Goal: Task Accomplishment & Management: Manage account settings

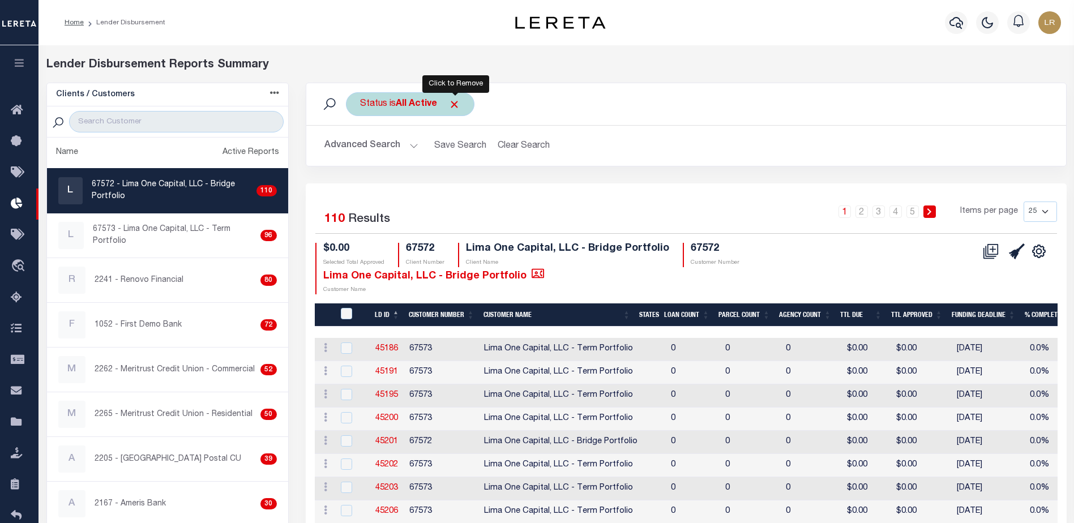
click at [455, 102] on span "Click to Remove" at bounding box center [454, 104] width 12 height 12
click at [378, 106] on div "Status" at bounding box center [373, 104] width 55 height 24
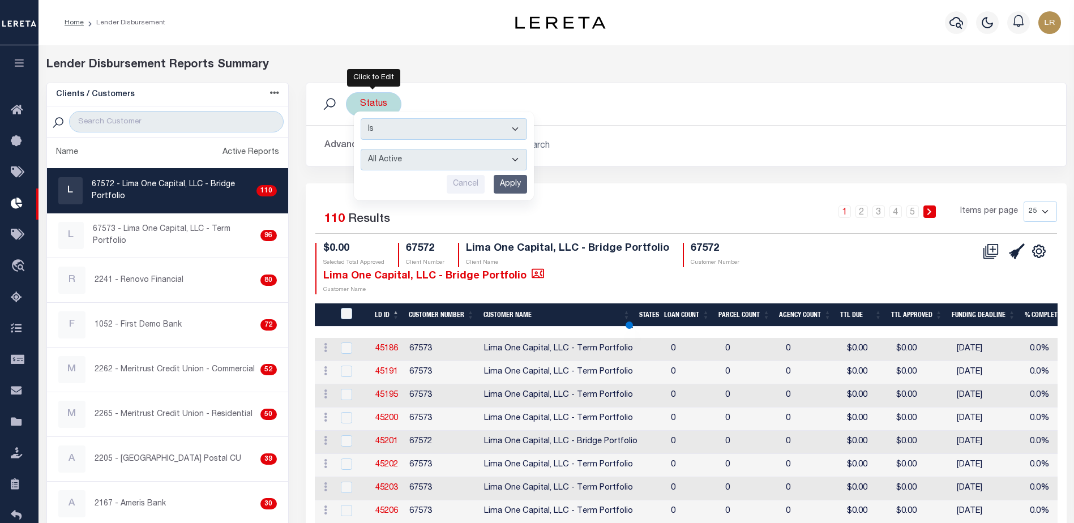
click at [400, 160] on select "All Active Approval In Progress Batching In Progress Complete Do Not Pay Escrow…" at bounding box center [444, 160] width 166 height 22
select select "REC"
click at [361, 149] on select "All Active Approval In Progress Batching In Progress Complete Do Not Pay Escrow…" at bounding box center [444, 160] width 166 height 22
click at [515, 178] on input "Apply" at bounding box center [510, 184] width 33 height 19
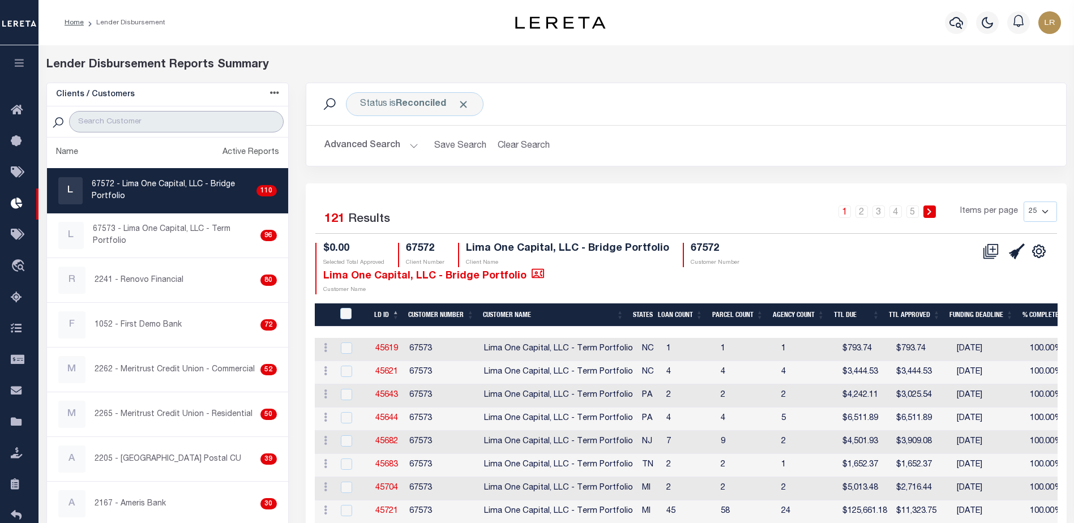
click at [129, 119] on input "search" at bounding box center [176, 122] width 214 height 22
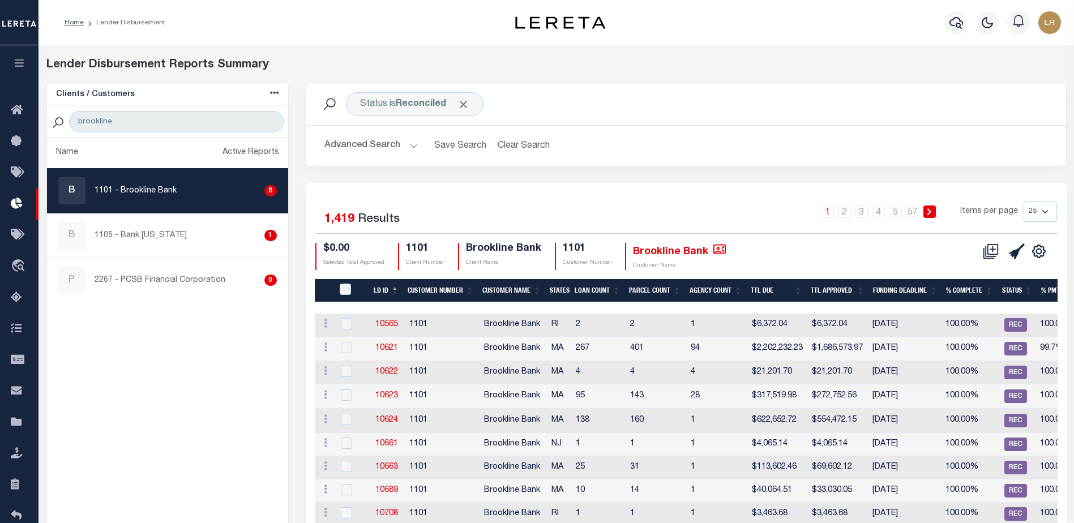
click at [393, 284] on th "LD ID" at bounding box center [386, 290] width 34 height 23
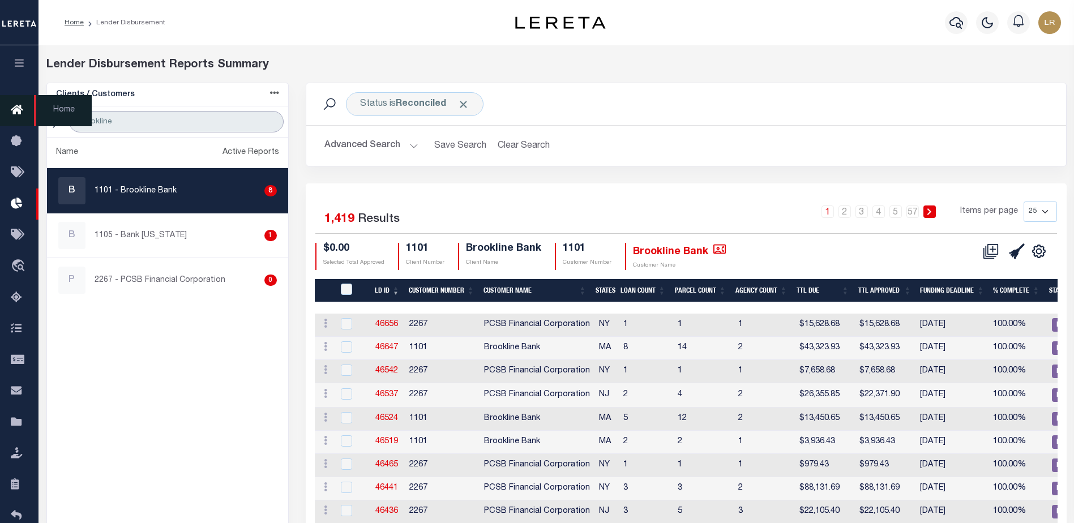
drag, startPoint x: 112, startPoint y: 124, endPoint x: 25, endPoint y: 112, distance: 86.9
click at [25, 112] on div "Home Lender Disbursement" at bounding box center [537, 476] width 1074 height 953
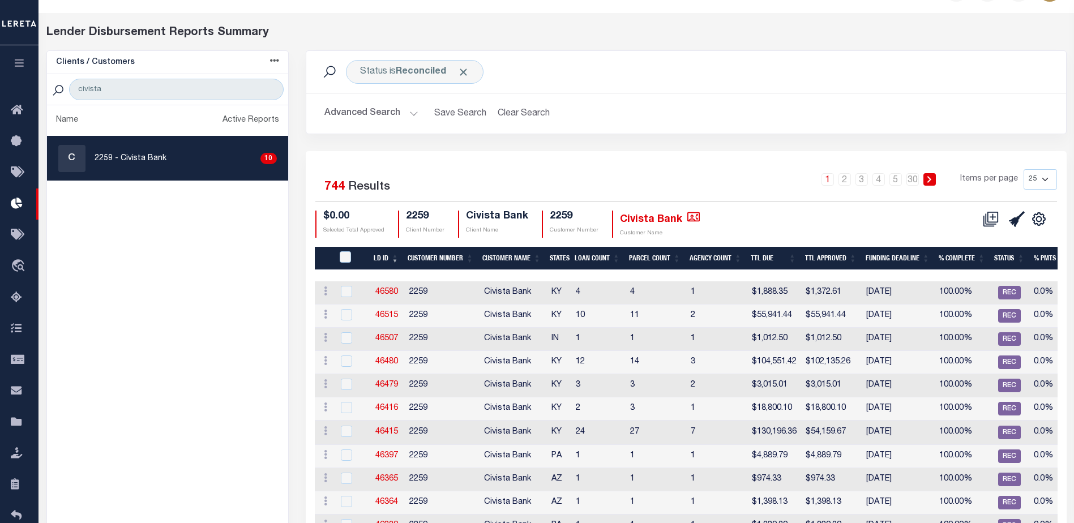
scroll to position [57, 0]
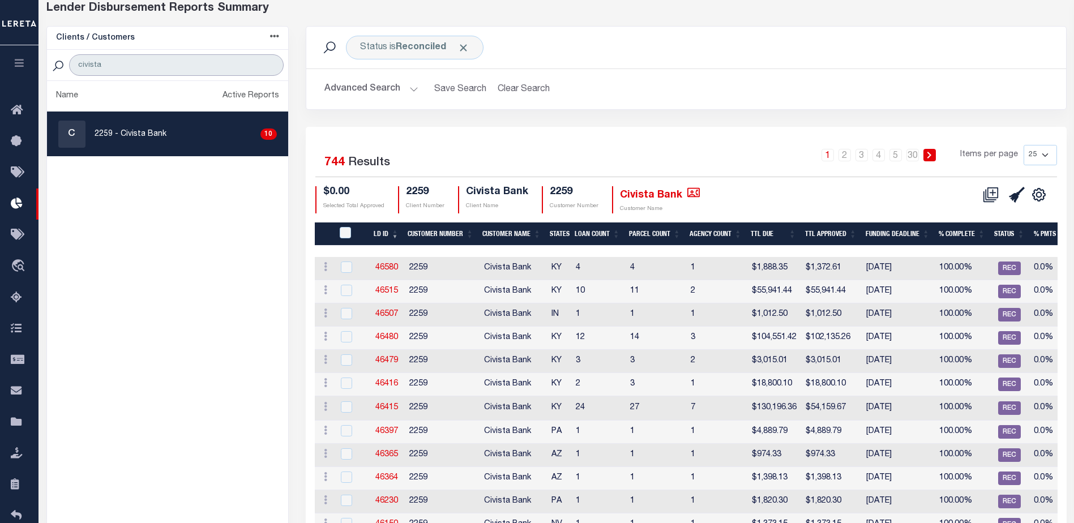
drag, startPoint x: 127, startPoint y: 60, endPoint x: 24, endPoint y: 57, distance: 102.5
click at [24, 57] on div "Home Lender Disbursement" at bounding box center [537, 424] width 1074 height 962
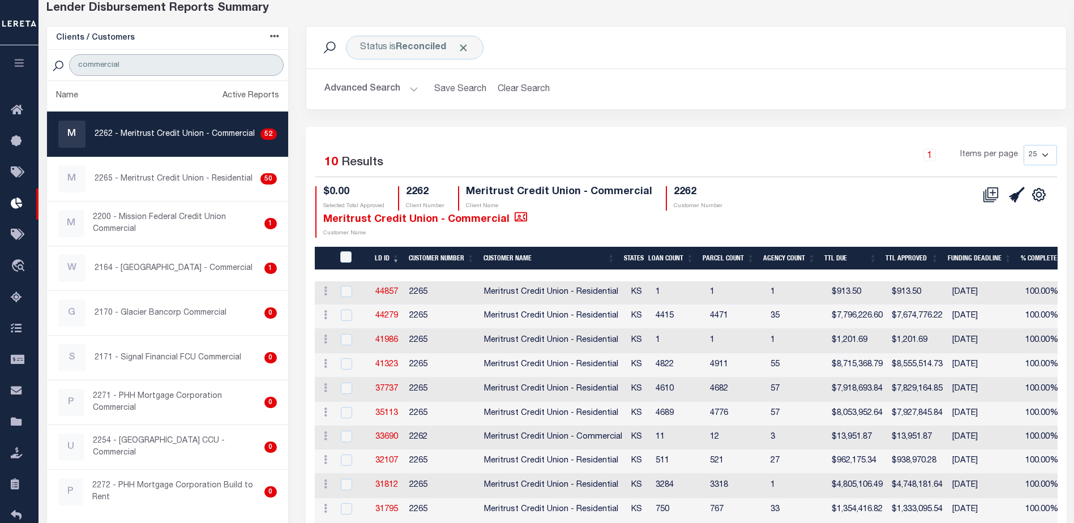
drag, startPoint x: 191, startPoint y: 57, endPoint x: -58, endPoint y: 55, distance: 249.1
click at [0, 55] on html "Home Lender Disbursement Profile Sign out" at bounding box center [537, 280] width 1074 height 674
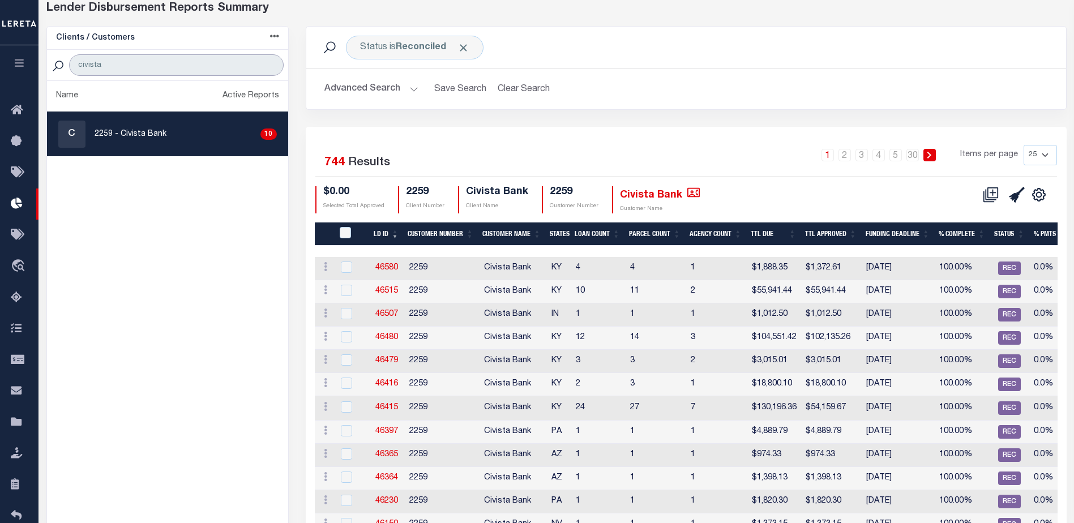
type input "civista"
click at [259, 304] on ul "Name Active Reports C 2259 - Civista Bank 10" at bounding box center [167, 469] width 241 height 777
click at [467, 41] on div "Status is Reconciled" at bounding box center [415, 48] width 138 height 24
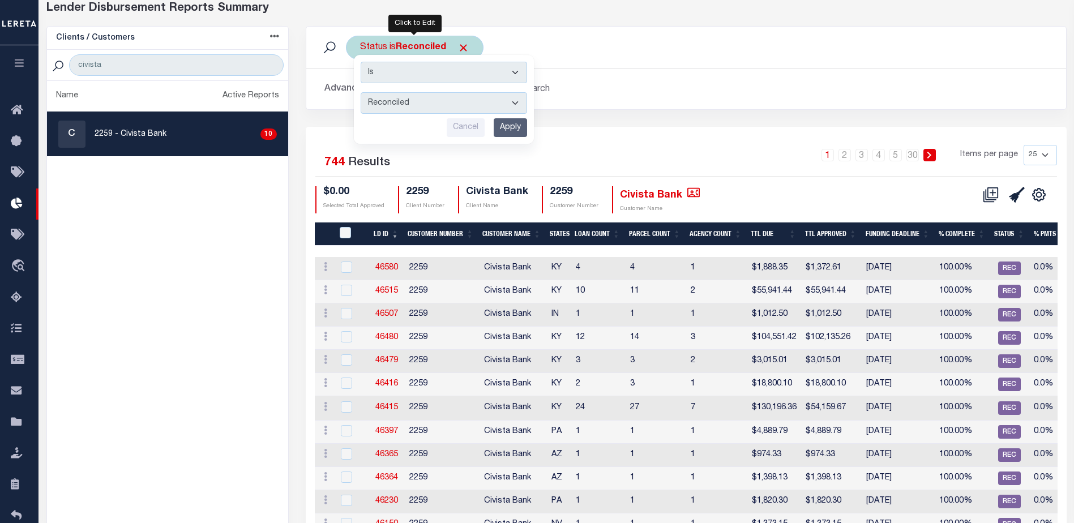
click at [396, 109] on select "All Active Approval In Progress Batching In Progress Complete Do Not Pay Escrow…" at bounding box center [444, 103] width 166 height 22
select select "Active"
click at [361, 92] on select "All Active Approval In Progress Batching In Progress Complete Do Not Pay Escrow…" at bounding box center [444, 103] width 166 height 22
click at [503, 134] on input "Apply" at bounding box center [510, 127] width 33 height 19
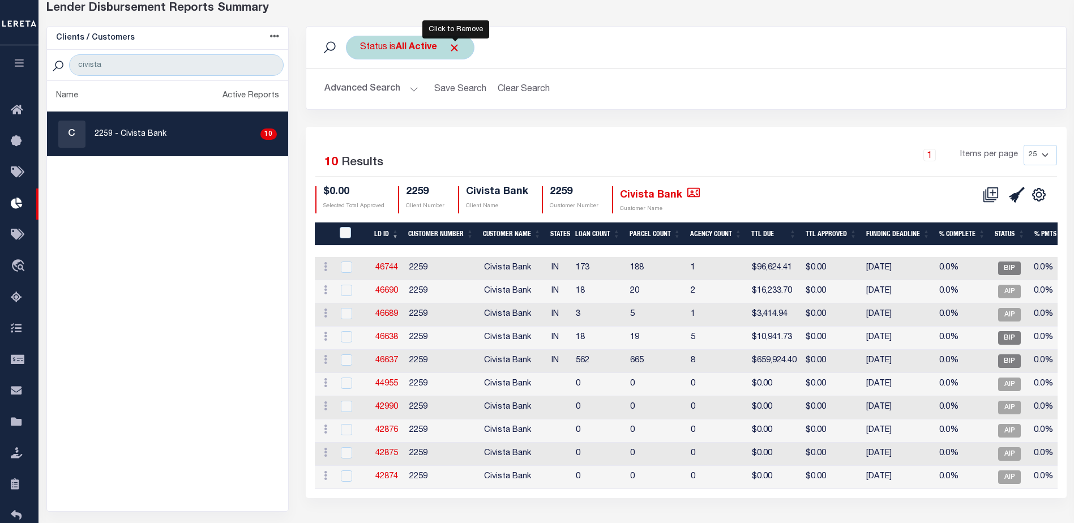
click at [452, 42] on span "Click to Remove" at bounding box center [454, 48] width 12 height 12
click at [384, 50] on div "Status" at bounding box center [373, 48] width 55 height 24
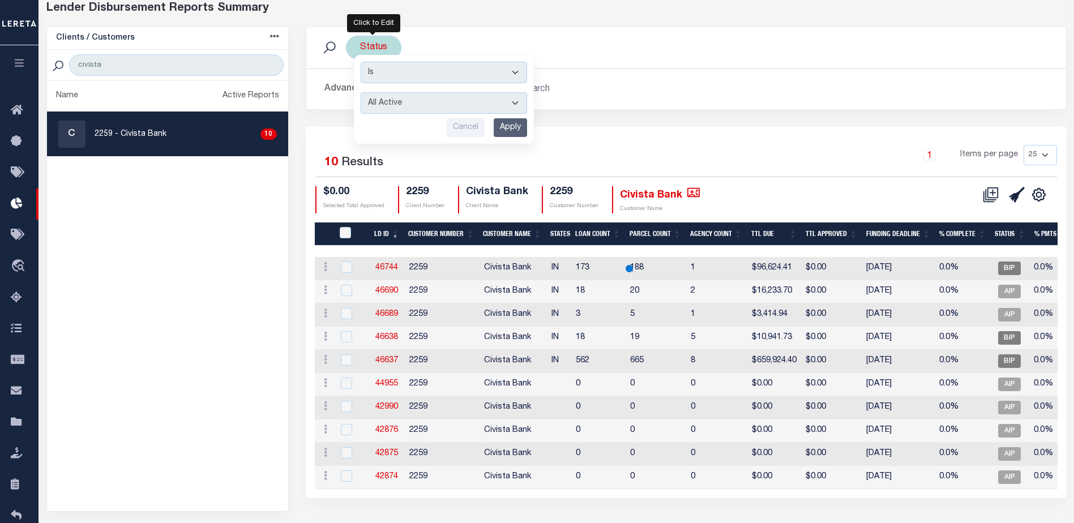
click at [387, 101] on select "All Active Approval In Progress Batching In Progress Complete Do Not Pay Escrow…" at bounding box center [444, 103] width 166 height 22
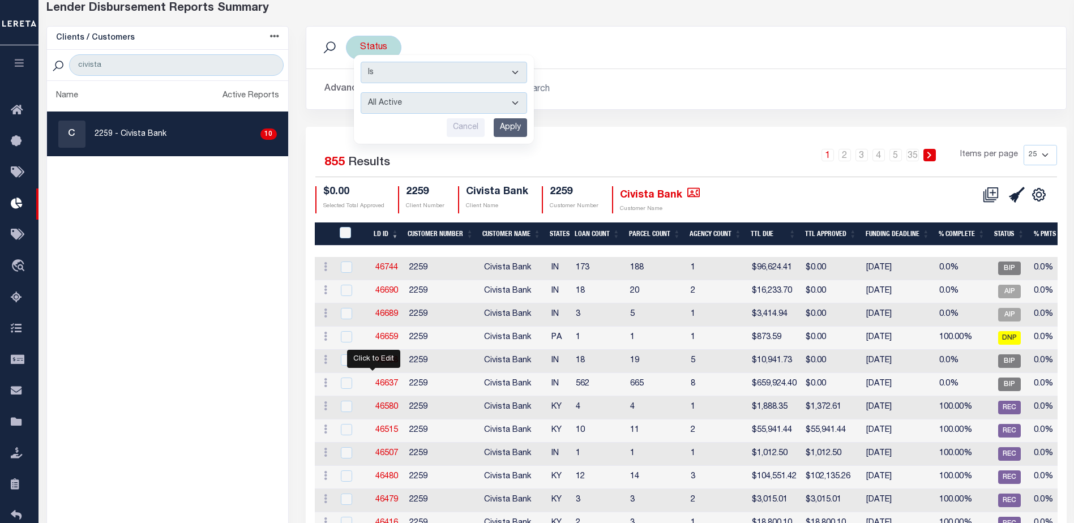
select select "REC"
click at [361, 92] on select "All Active Approval In Progress Batching In Progress Complete Do Not Pay Escrow…" at bounding box center [444, 103] width 166 height 22
click at [520, 122] on input "Apply" at bounding box center [510, 127] width 33 height 19
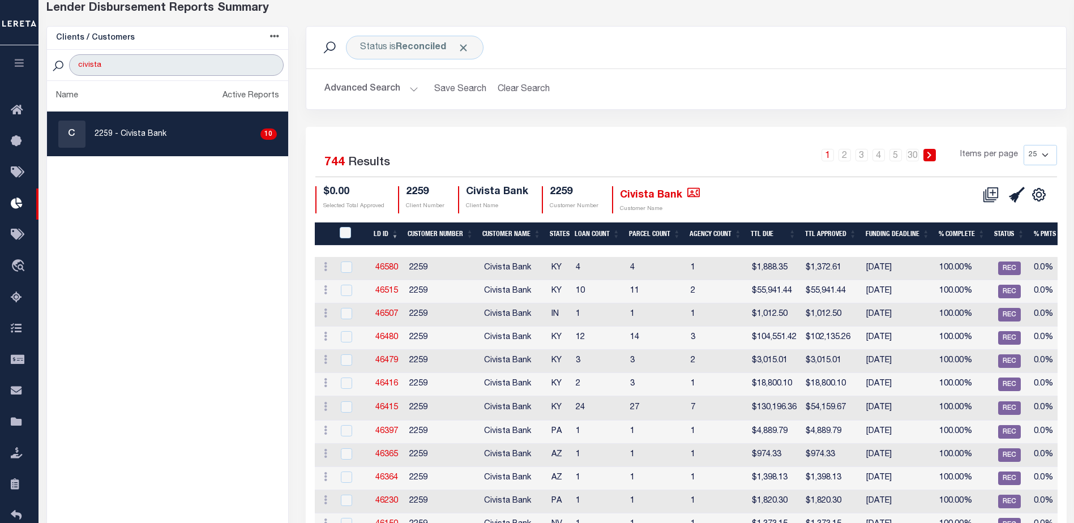
drag, startPoint x: 90, startPoint y: 57, endPoint x: 74, endPoint y: 56, distance: 15.9
click at [78, 56] on input "civista" at bounding box center [176, 65] width 214 height 22
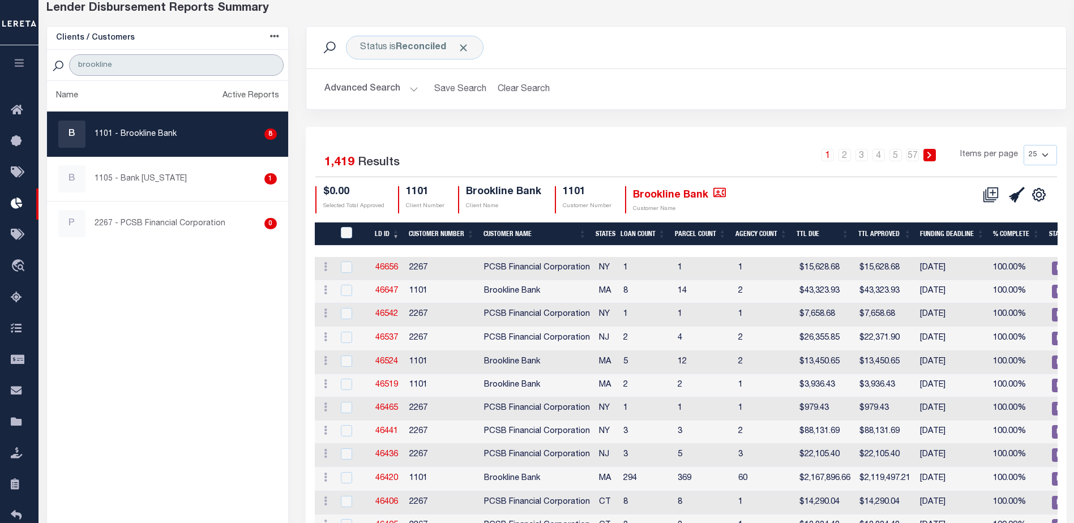
drag, startPoint x: 188, startPoint y: 58, endPoint x: 20, endPoint y: 50, distance: 168.3
click at [20, 50] on div "Home Lender Disbursement" at bounding box center [537, 428] width 1074 height 971
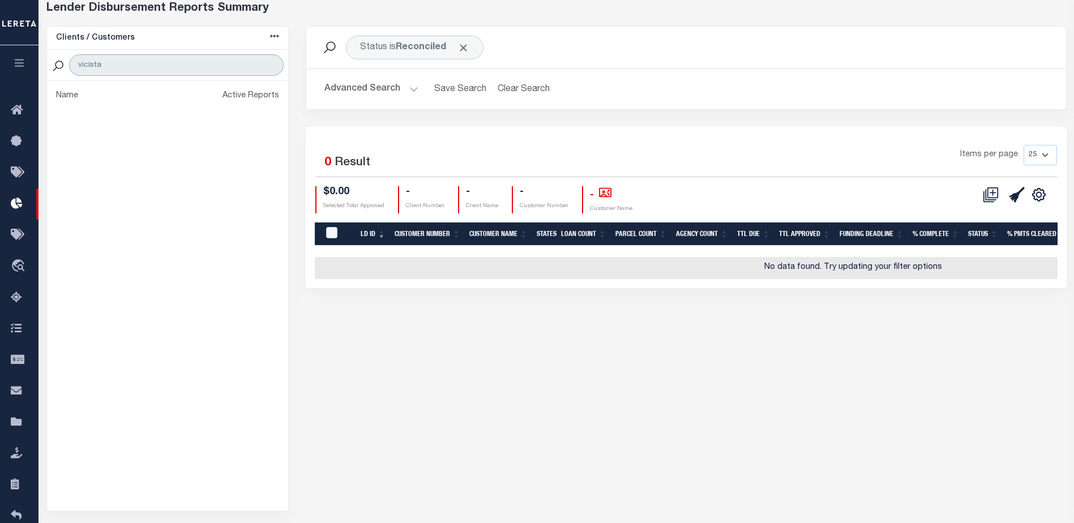
drag, startPoint x: 105, startPoint y: 61, endPoint x: 54, endPoint y: 58, distance: 50.4
click at [54, 58] on div "vicista" at bounding box center [167, 65] width 241 height 31
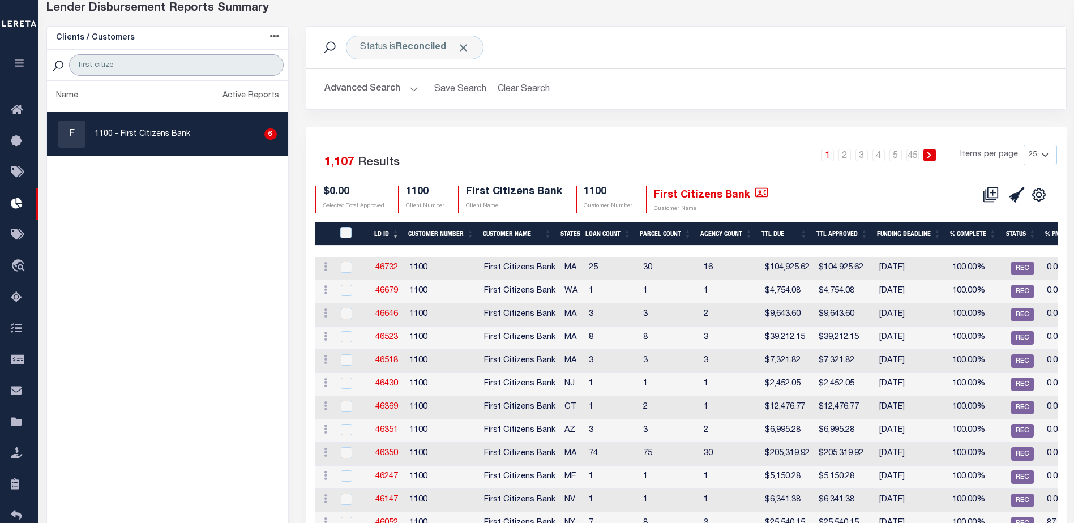
drag, startPoint x: 98, startPoint y: 63, endPoint x: 54, endPoint y: 53, distance: 44.6
click at [54, 53] on div "first citize" at bounding box center [167, 65] width 241 height 31
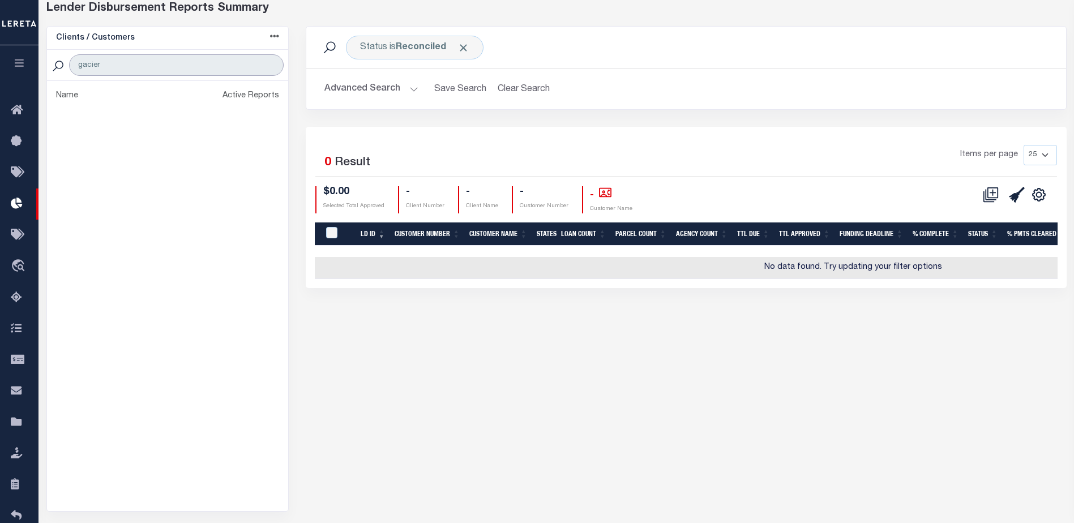
drag, startPoint x: 109, startPoint y: 59, endPoint x: -42, endPoint y: 55, distance: 151.2
click at [0, 55] on html "Home Lender Disbursement Profile Sign out" at bounding box center [537, 251] width 1074 height 616
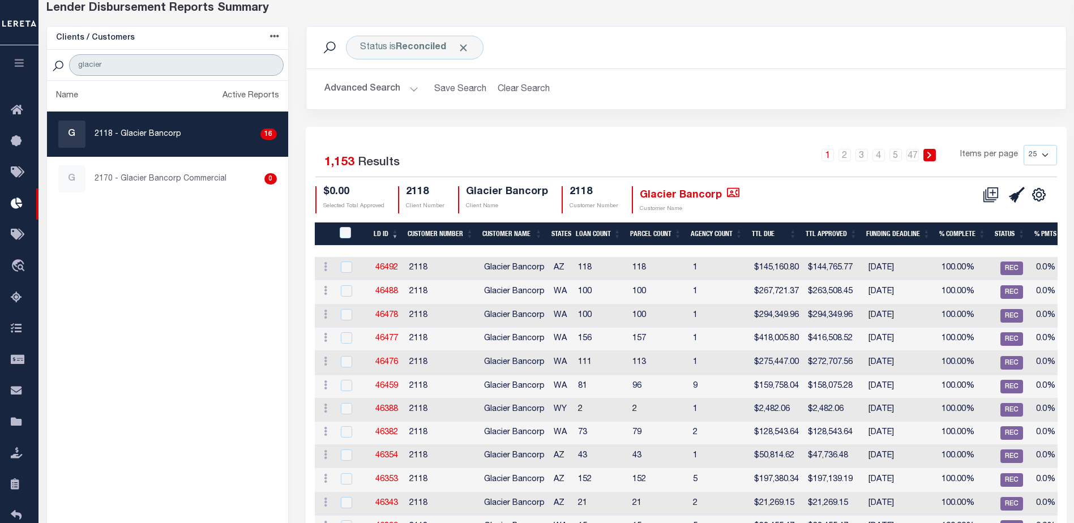
drag, startPoint x: 143, startPoint y: 75, endPoint x: 41, endPoint y: 73, distance: 101.9
click at [41, 73] on div "Clients / Customers Customers asc Customers desc Client asc Client desc Active …" at bounding box center [167, 459] width 259 height 866
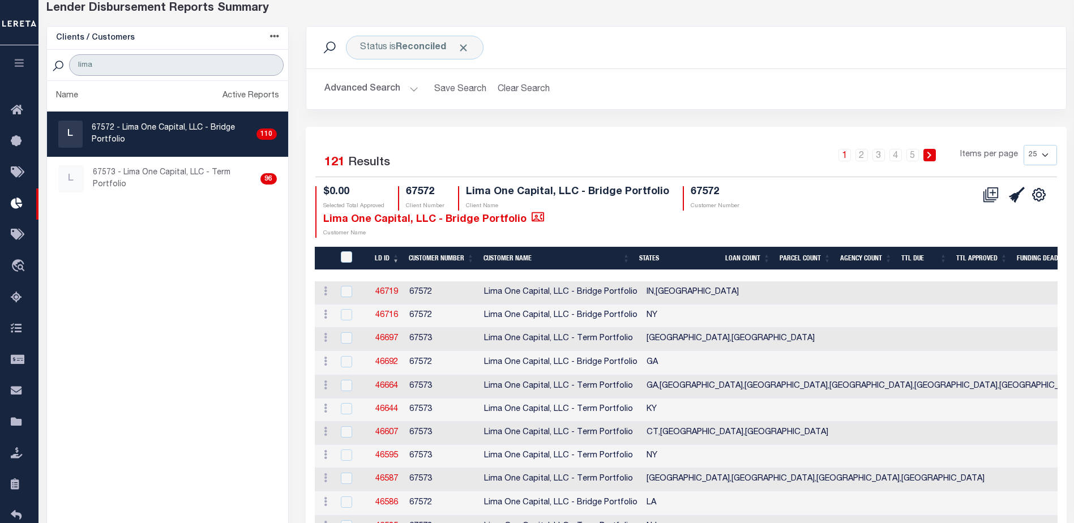
drag, startPoint x: 97, startPoint y: 61, endPoint x: 26, endPoint y: 60, distance: 71.3
click at [27, 60] on div "Home Lender Disbursement" at bounding box center [537, 445] width 1074 height 1004
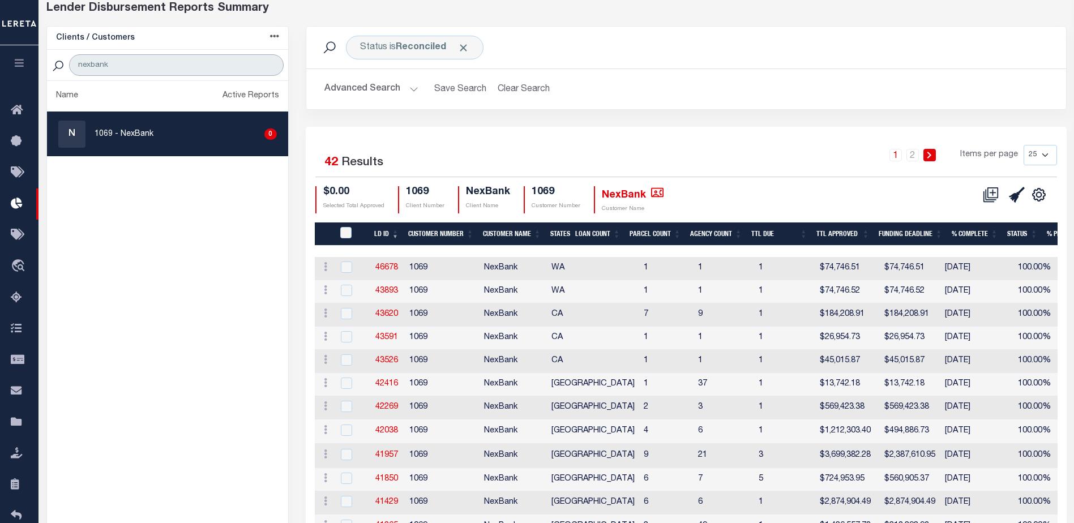
drag, startPoint x: 131, startPoint y: 63, endPoint x: 7, endPoint y: 64, distance: 124.5
click at [7, 64] on div "Home Lender Disbursement" at bounding box center [537, 441] width 1074 height 996
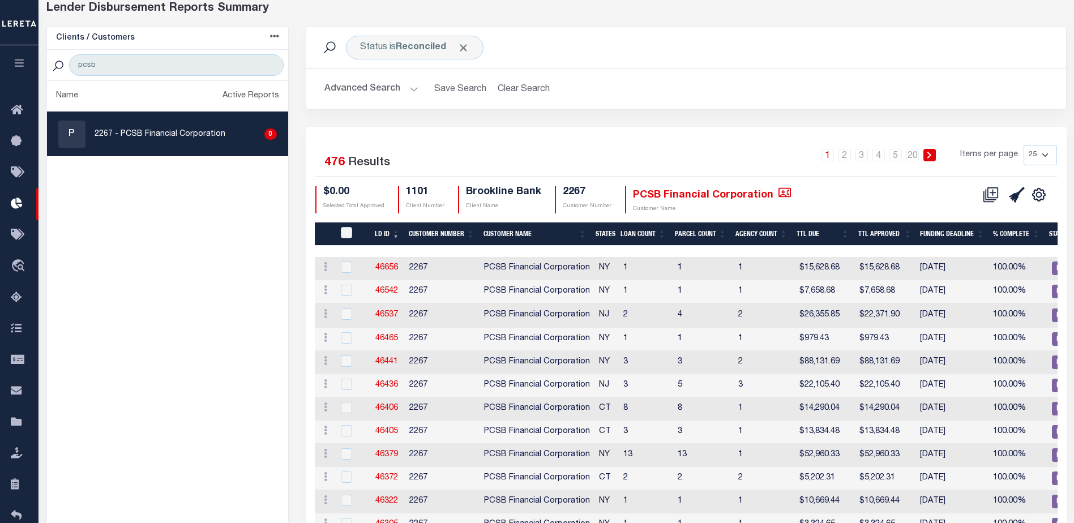
click at [831, 116] on div "Status is Reconciled Search Advanced Search Save Search Clear Search LDBatchesG…" at bounding box center [686, 76] width 778 height 101
drag, startPoint x: 95, startPoint y: 62, endPoint x: 25, endPoint y: 56, distance: 69.9
click at [25, 56] on div "Home Lender Disbursement" at bounding box center [537, 424] width 1074 height 962
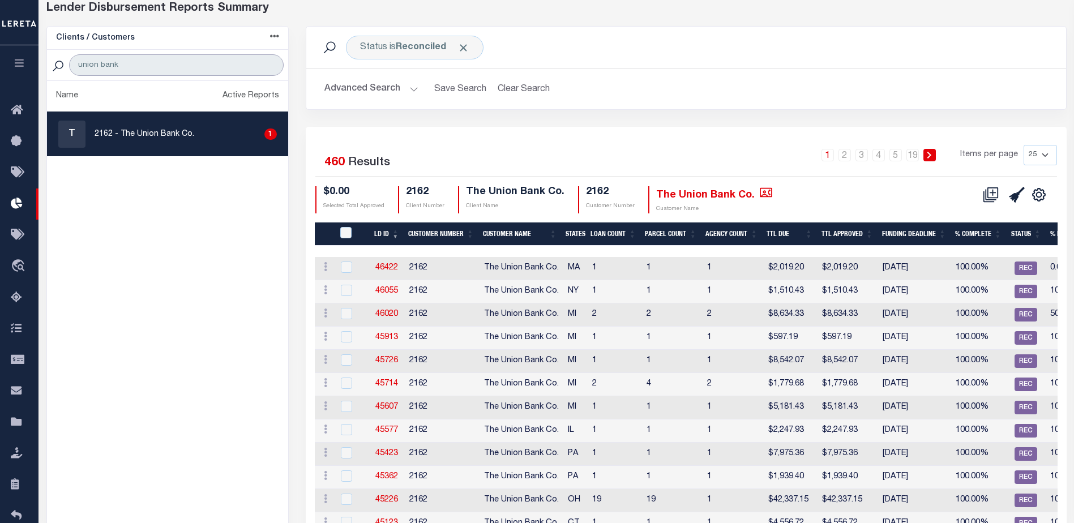
type input "union bank"
click at [990, 393] on td "100.00%" at bounding box center [978, 384] width 55 height 23
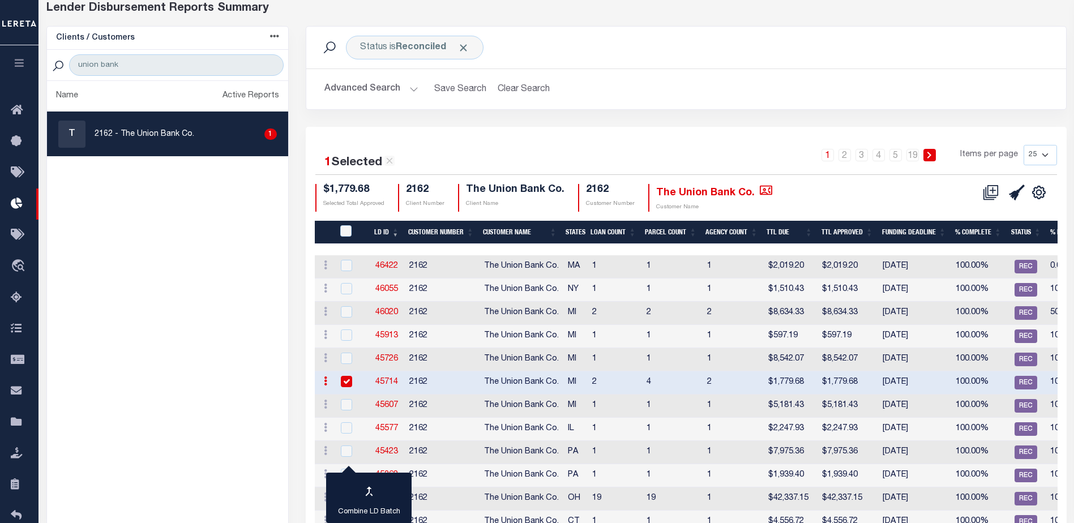
click at [345, 378] on input "checkbox" at bounding box center [346, 381] width 11 height 11
checkbox input "false"
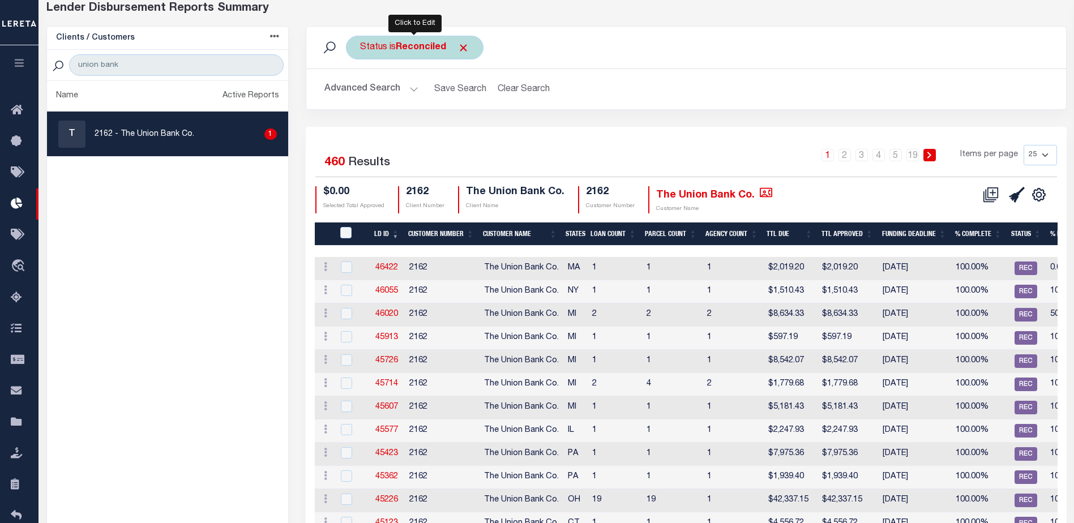
click at [403, 46] on b "Reconciled" at bounding box center [421, 47] width 50 height 9
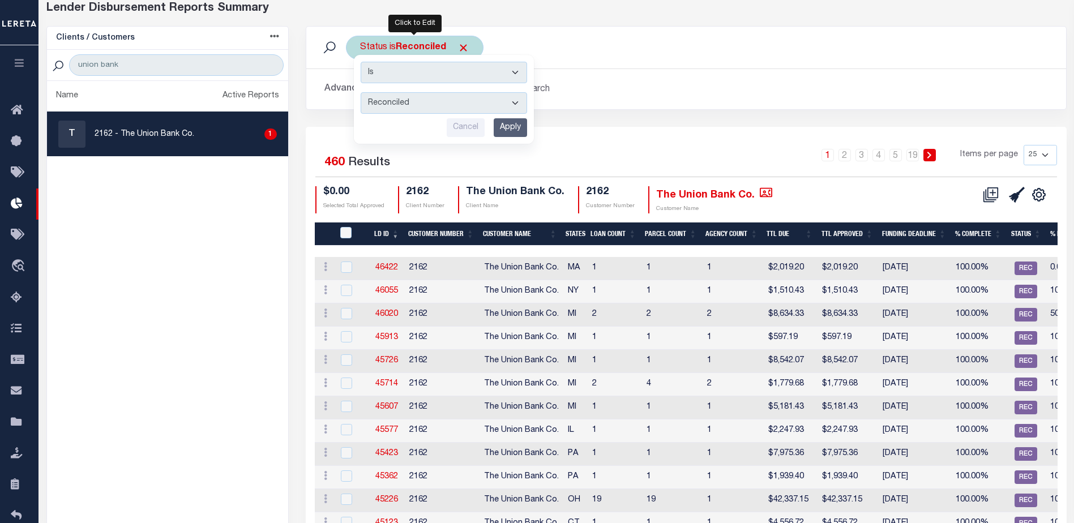
click at [388, 101] on select "All Active Approval In Progress Batching In Progress Complete Do Not Pay Escrow…" at bounding box center [444, 103] width 166 height 22
click at [361, 92] on select "All Active Approval In Progress Batching In Progress Complete Do Not Pay Escrow…" at bounding box center [444, 103] width 166 height 22
click at [397, 104] on select "All Active Approval In Progress Batching In Progress Complete Do Not Pay Escrow…" at bounding box center [444, 103] width 166 height 22
select select "Active"
click at [361, 92] on select "All Active Approval In Progress Batching In Progress Complete Do Not Pay Escrow…" at bounding box center [444, 103] width 166 height 22
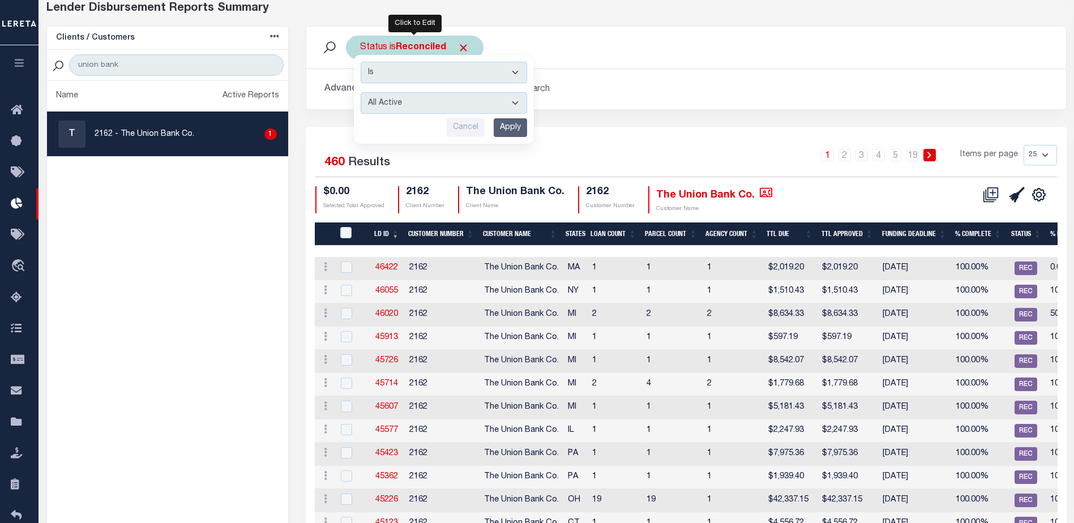
click at [504, 122] on input "Apply" at bounding box center [510, 127] width 33 height 19
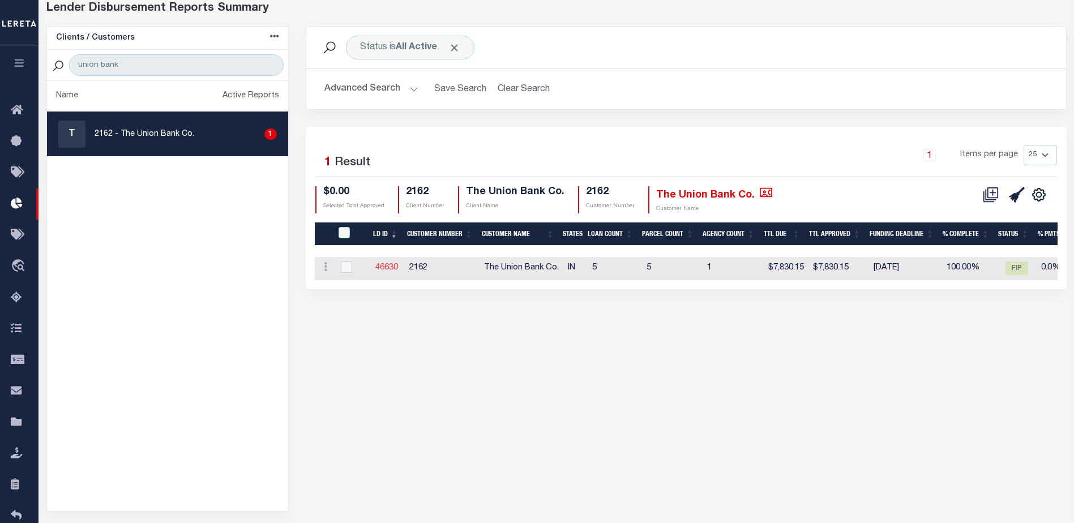
click at [376, 268] on link "46630" at bounding box center [386, 268] width 23 height 8
checkbox input "true"
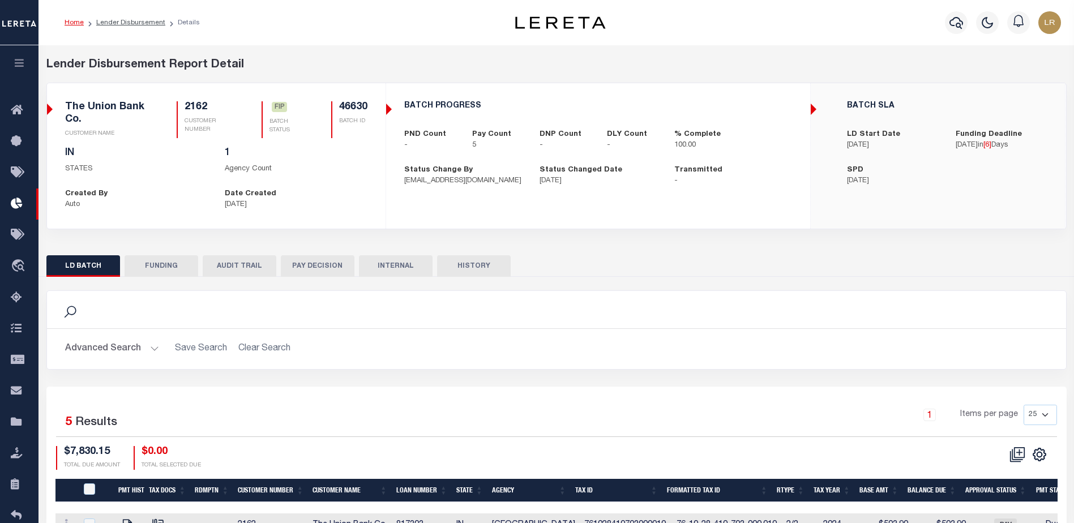
click at [174, 264] on button "FUNDING" at bounding box center [162, 266] width 74 height 22
type input "$7,830.15"
type input "$0"
type input "[DATE]"
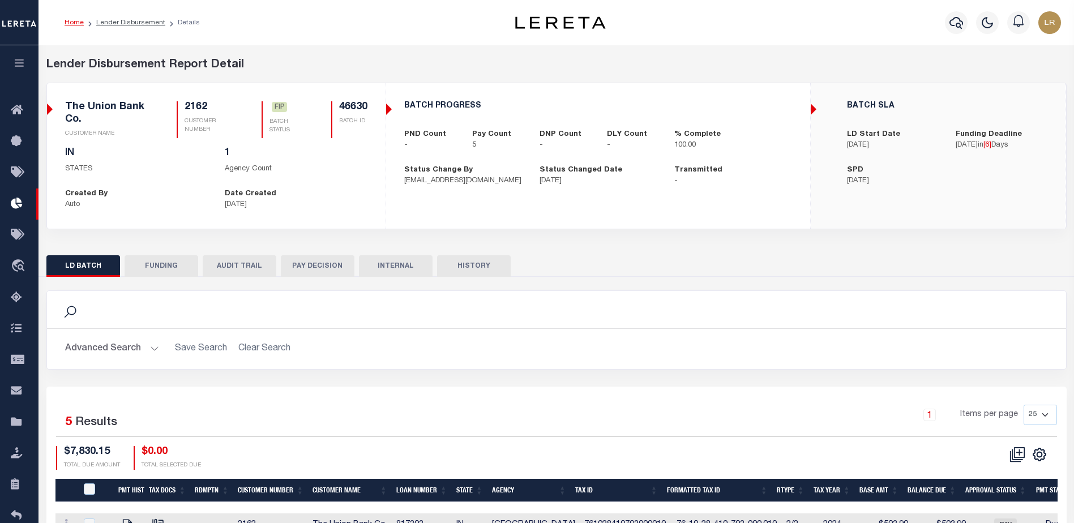
select select "100"
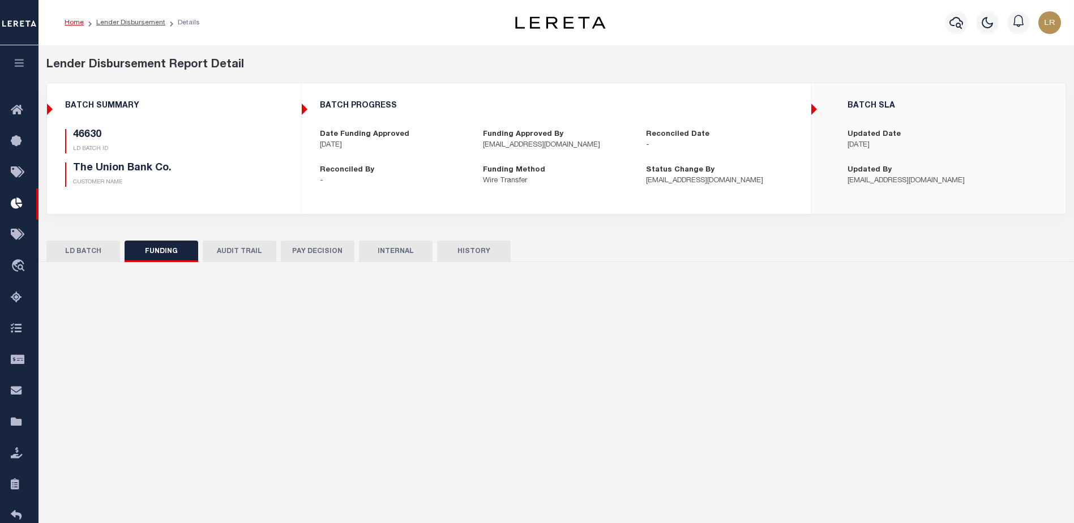
select select "100"
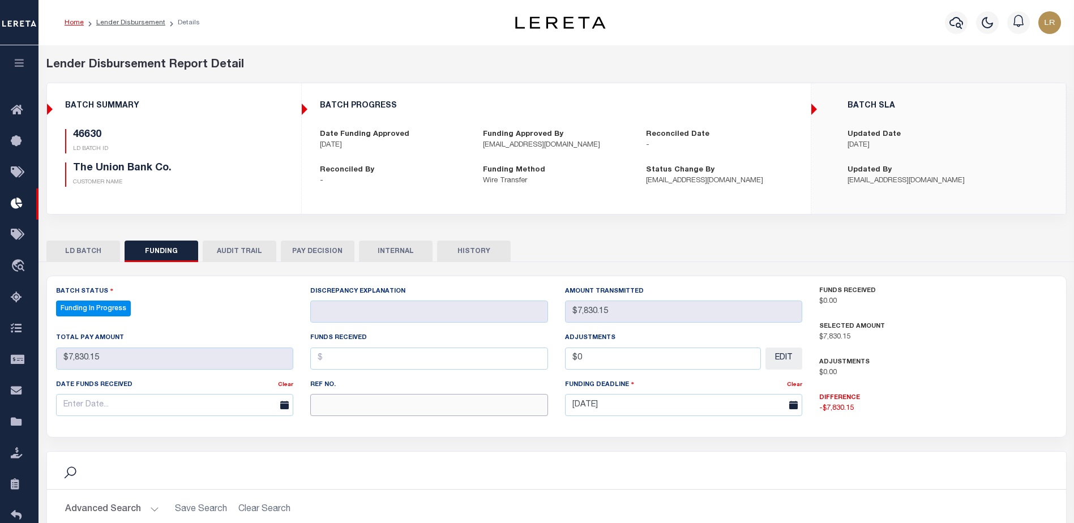
click at [363, 405] on input "text" at bounding box center [429, 405] width 238 height 22
paste input "20251014MMQFMP2700381410140832FT03"
type input "20251014MMQFMP2700381410140832FT03"
click at [341, 363] on input "text" at bounding box center [429, 359] width 238 height 22
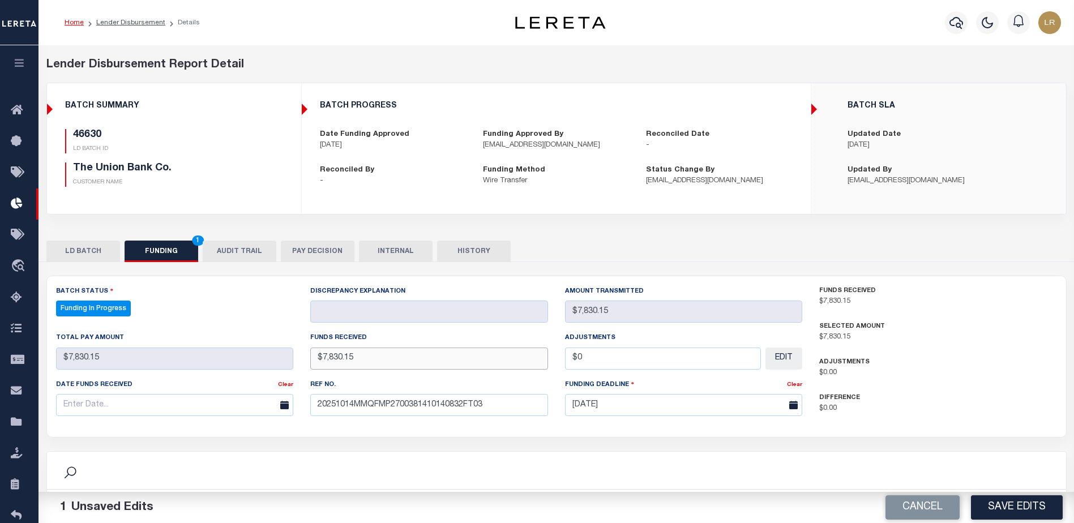
type input "$7,830.15"
click at [220, 405] on input "text" at bounding box center [175, 405] width 238 height 22
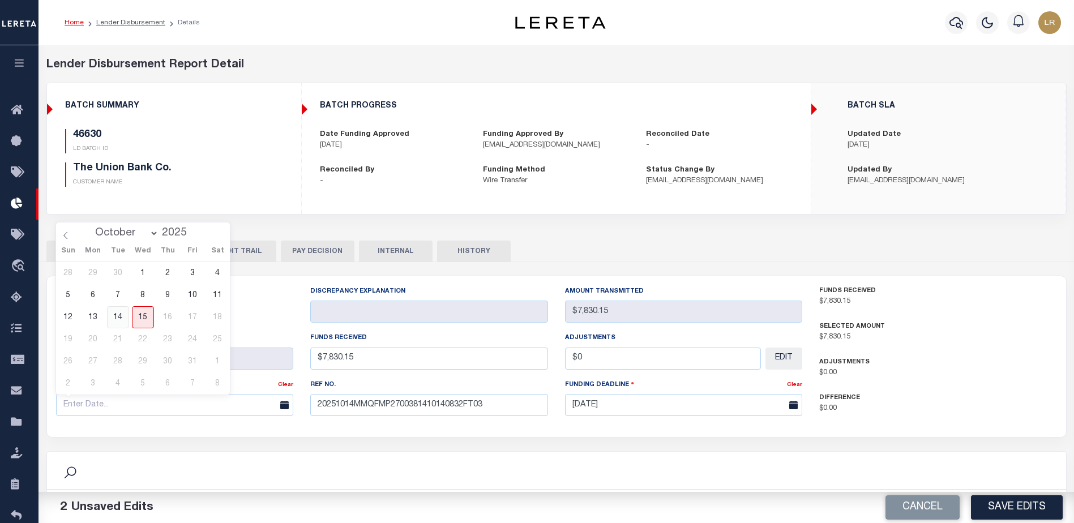
click at [119, 313] on span "14" at bounding box center [118, 317] width 22 height 22
type input "[DATE]"
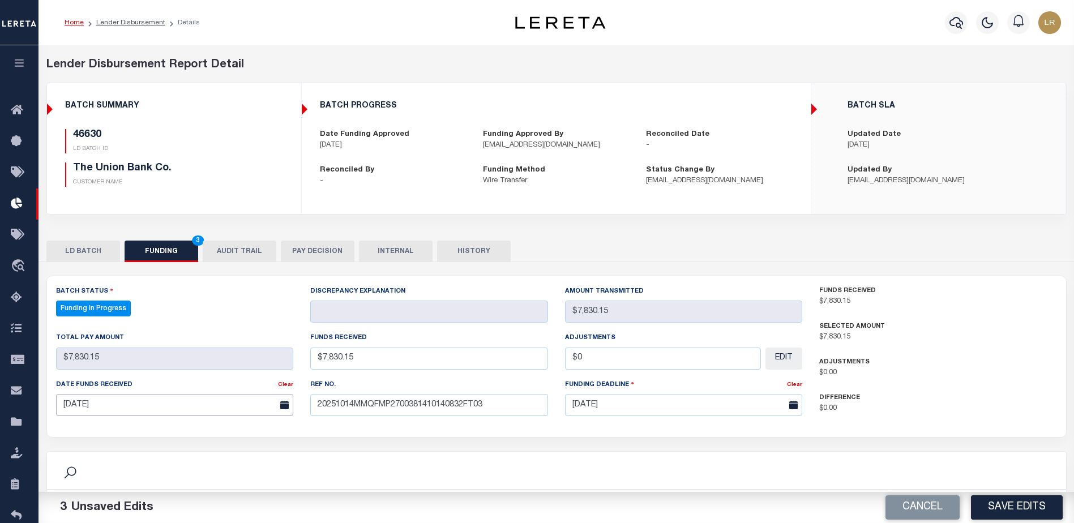
scroll to position [170, 0]
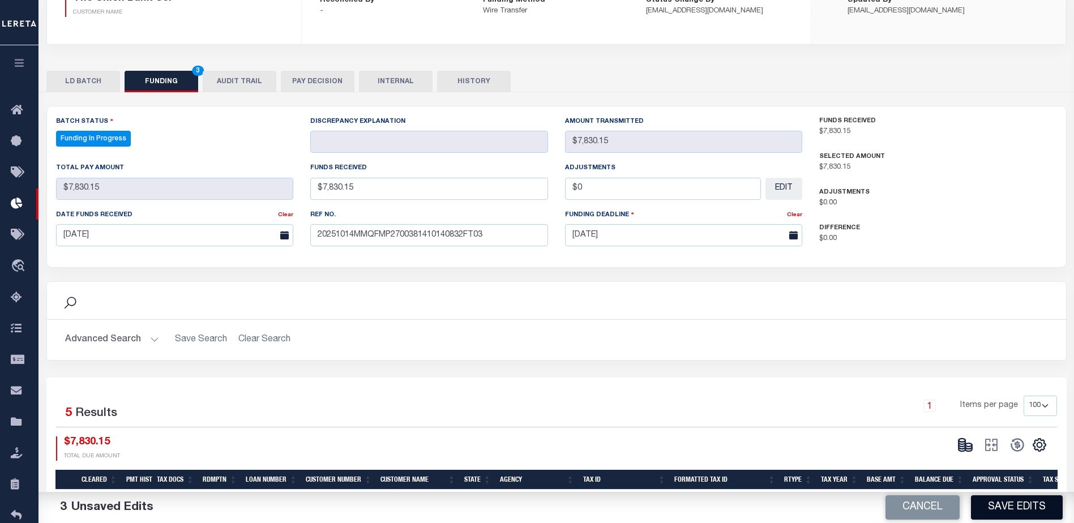
click at [1035, 505] on button "Save Edits" at bounding box center [1017, 507] width 92 height 24
select select "100"
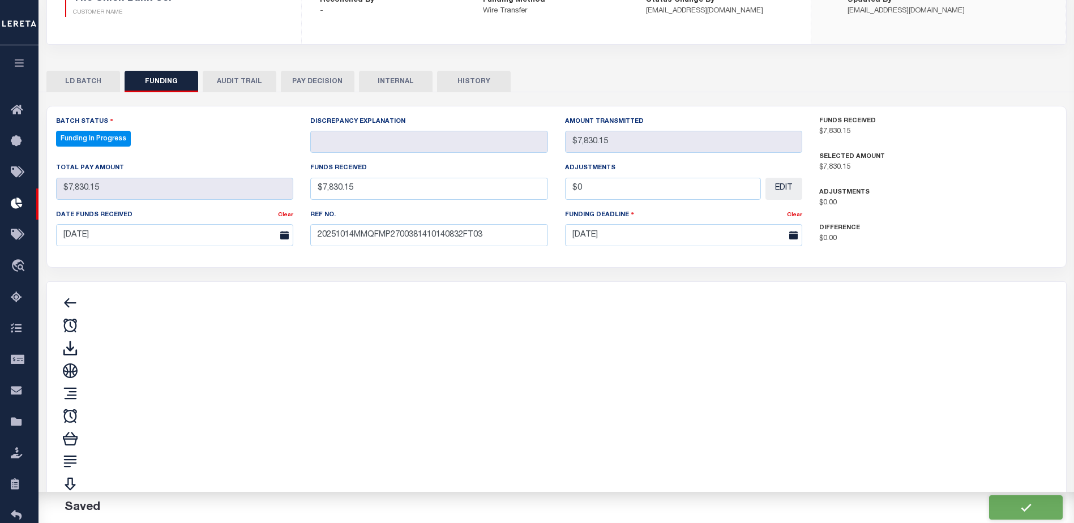
type input "$7,830.15"
type input "$0"
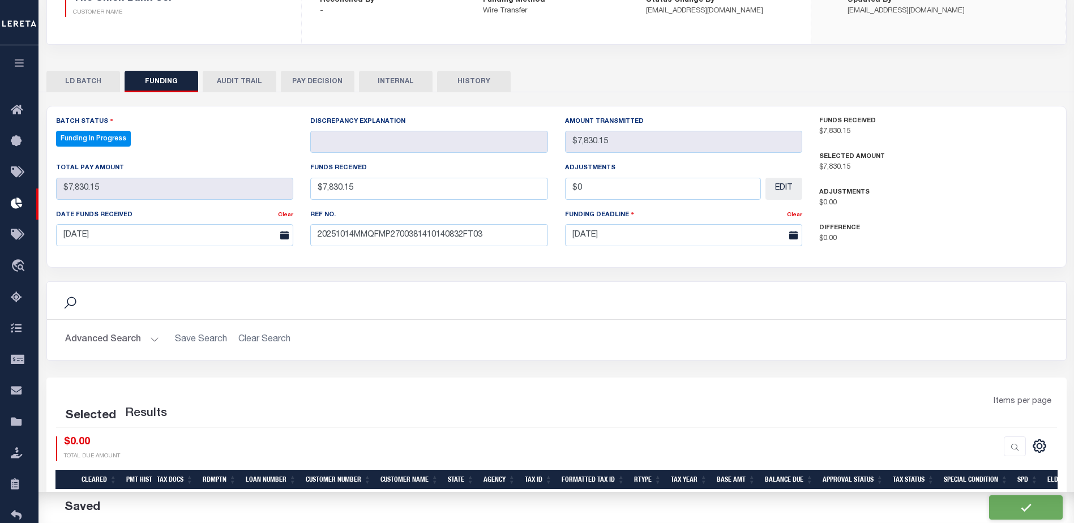
select select "100"
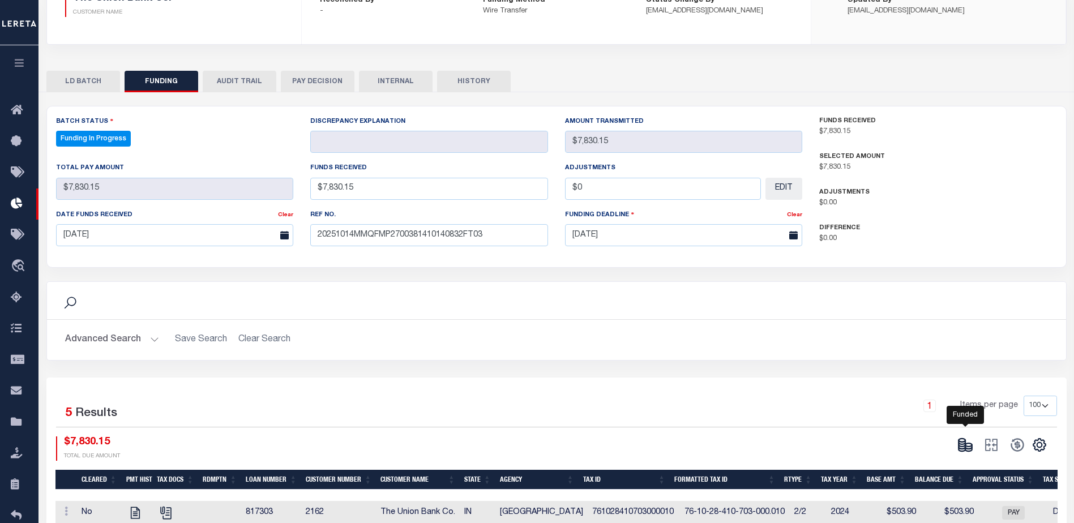
click at [963, 444] on icon at bounding box center [965, 445] width 16 height 16
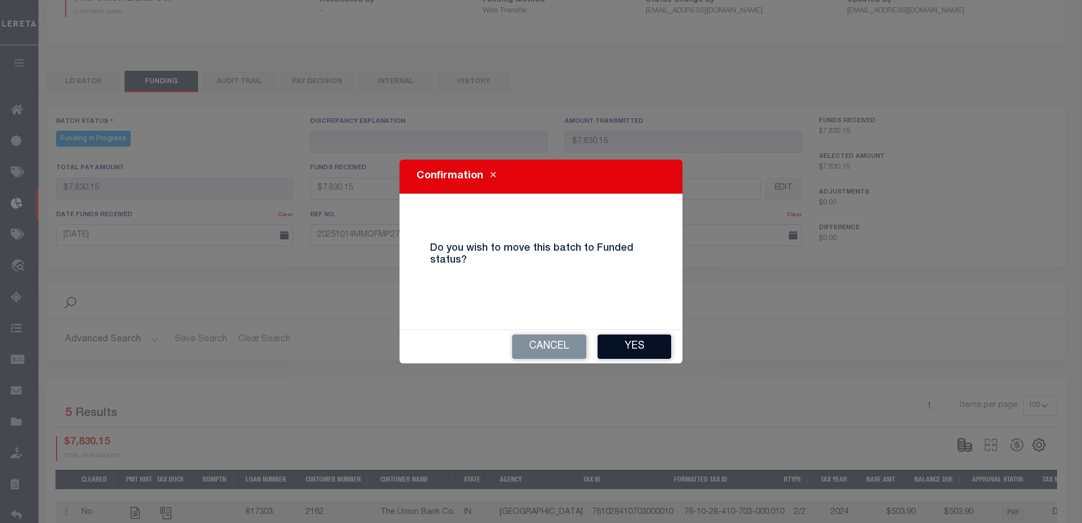
click at [640, 338] on button "Yes" at bounding box center [635, 347] width 74 height 24
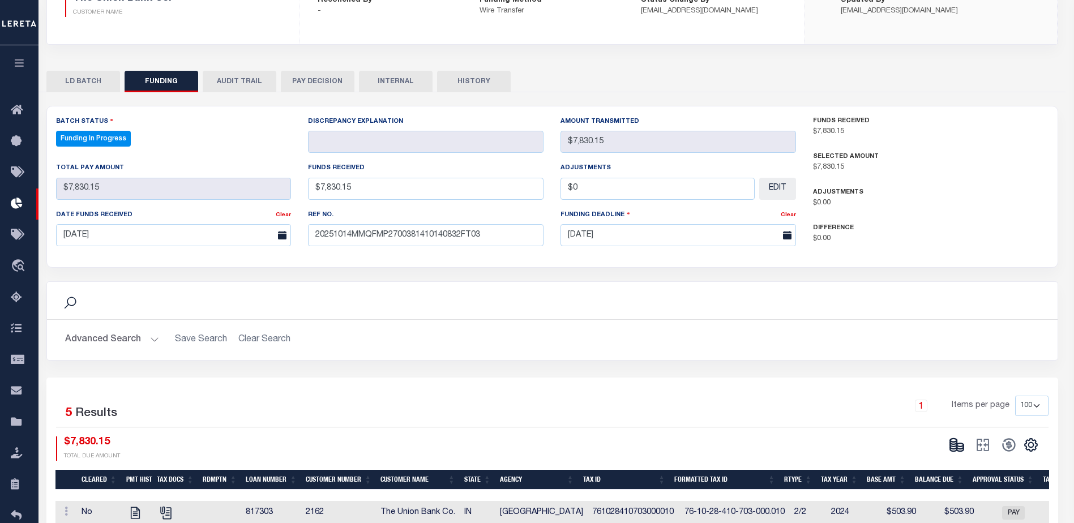
select select "100"
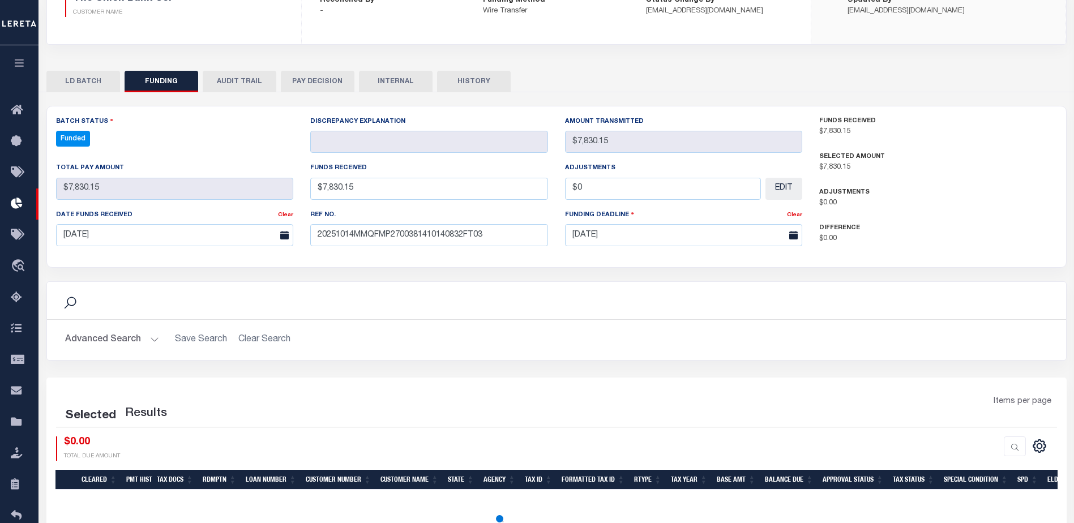
type input "$7,830.15"
type input "$0"
select select "100"
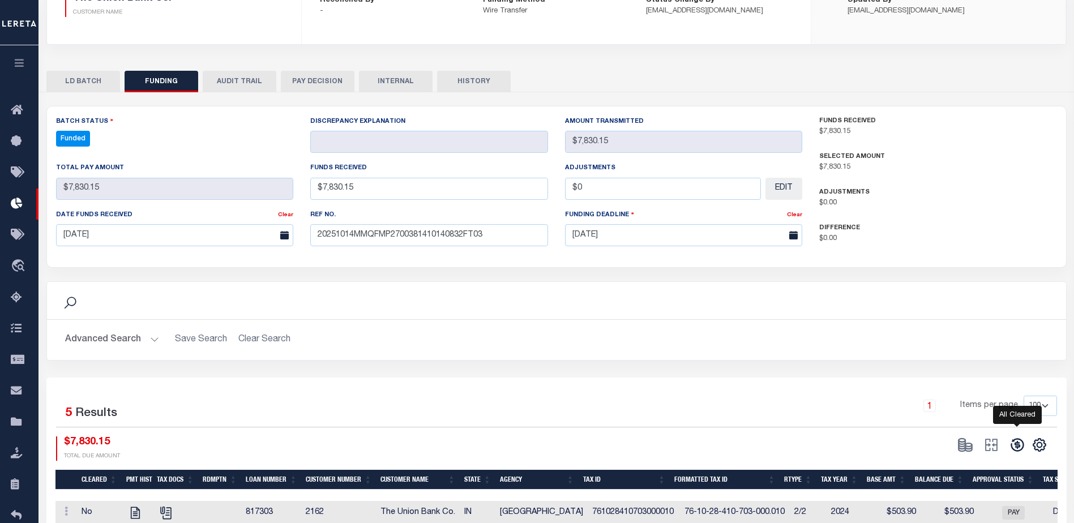
click at [1014, 451] on icon at bounding box center [1016, 445] width 13 height 13
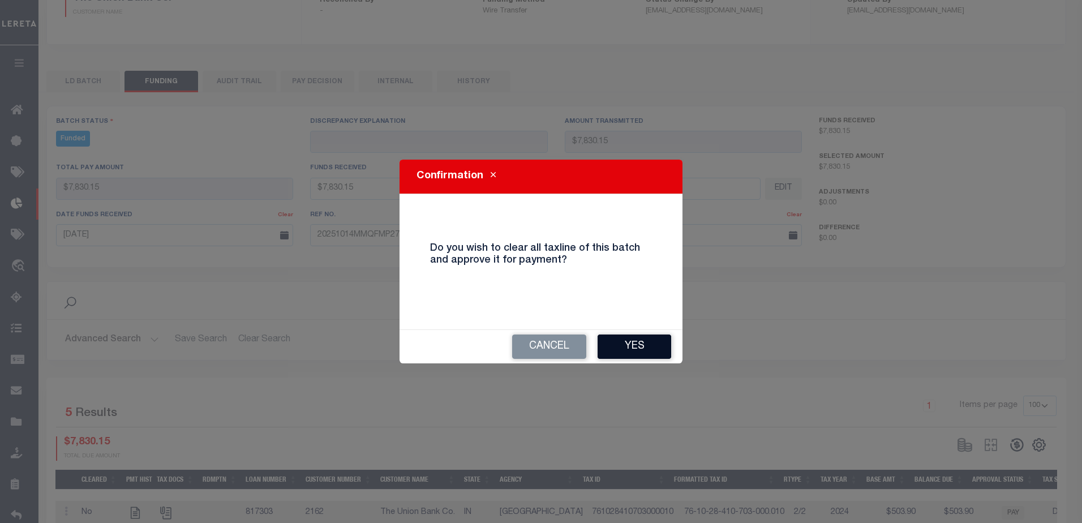
click at [640, 354] on button "Yes" at bounding box center [635, 347] width 74 height 24
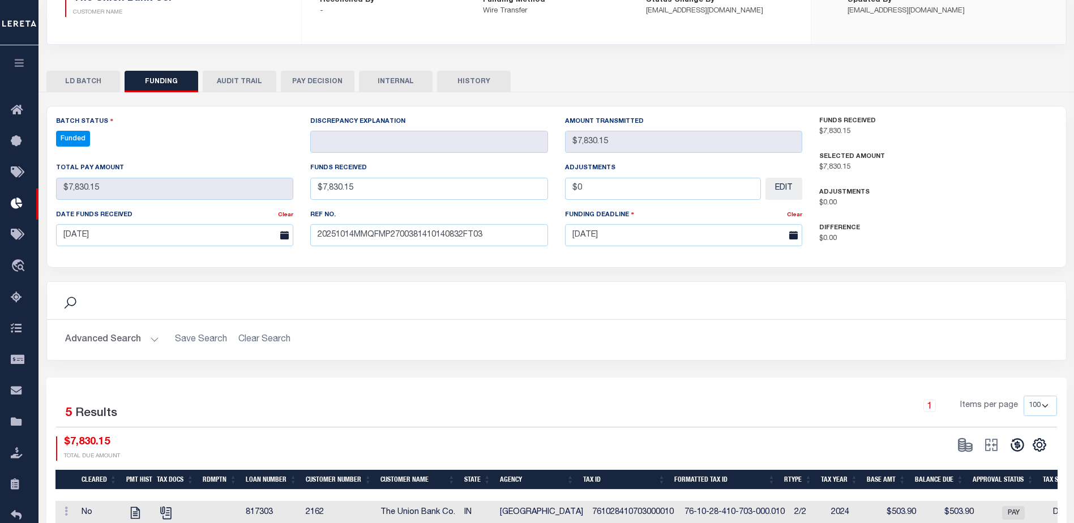
select select "100"
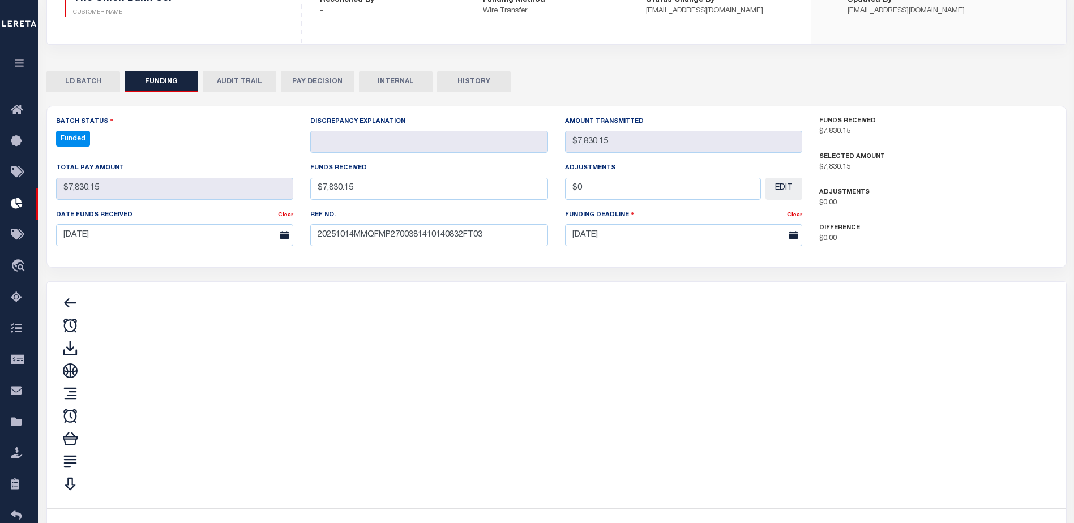
type input "$7,830.15"
type input "$0"
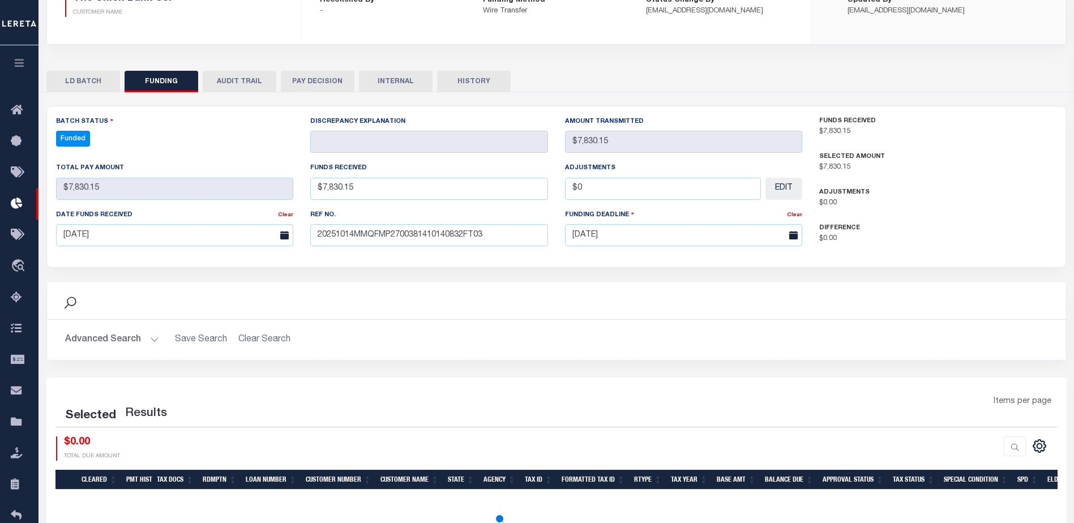
select select "100"
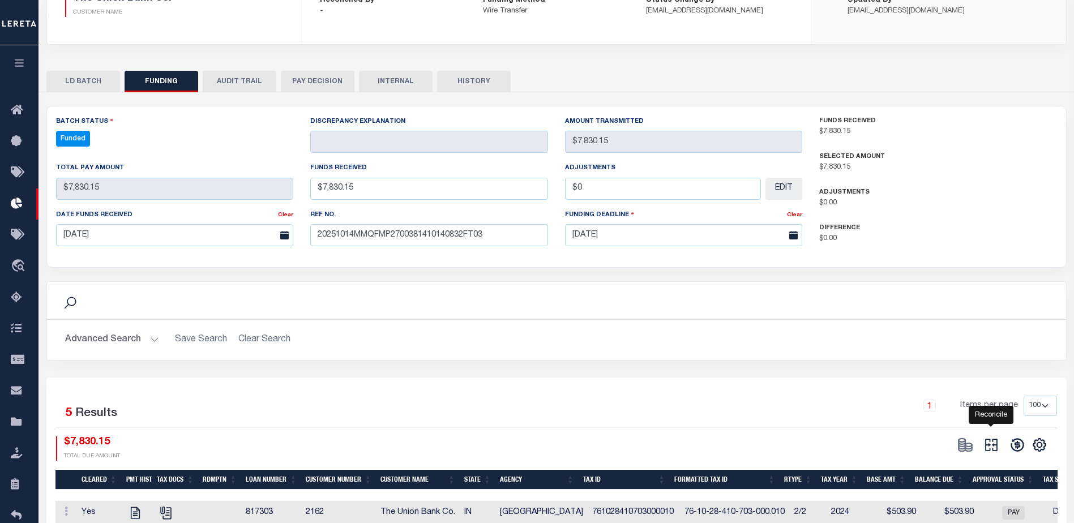
click at [988, 445] on icon "" at bounding box center [991, 445] width 12 height 12
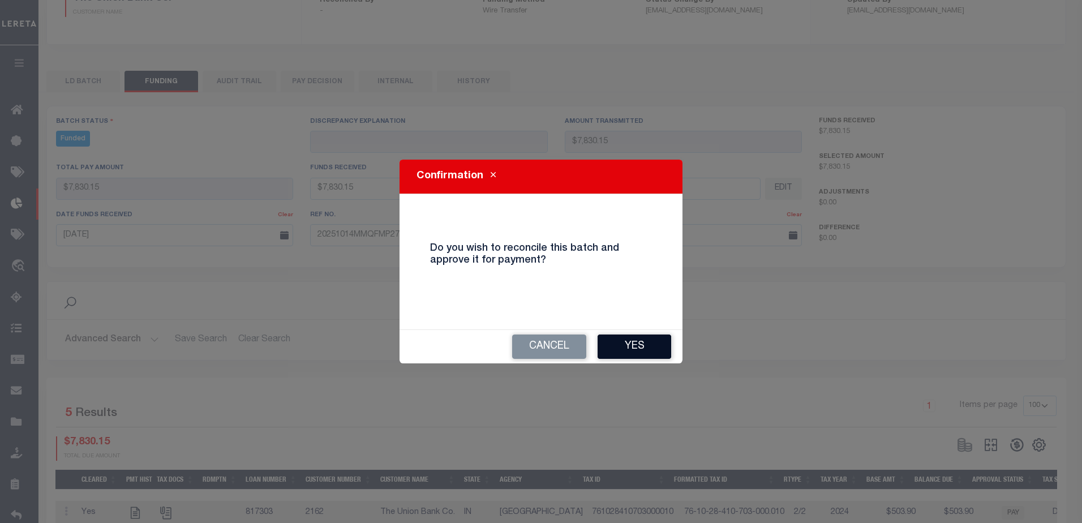
click at [634, 347] on button "Yes" at bounding box center [635, 347] width 74 height 24
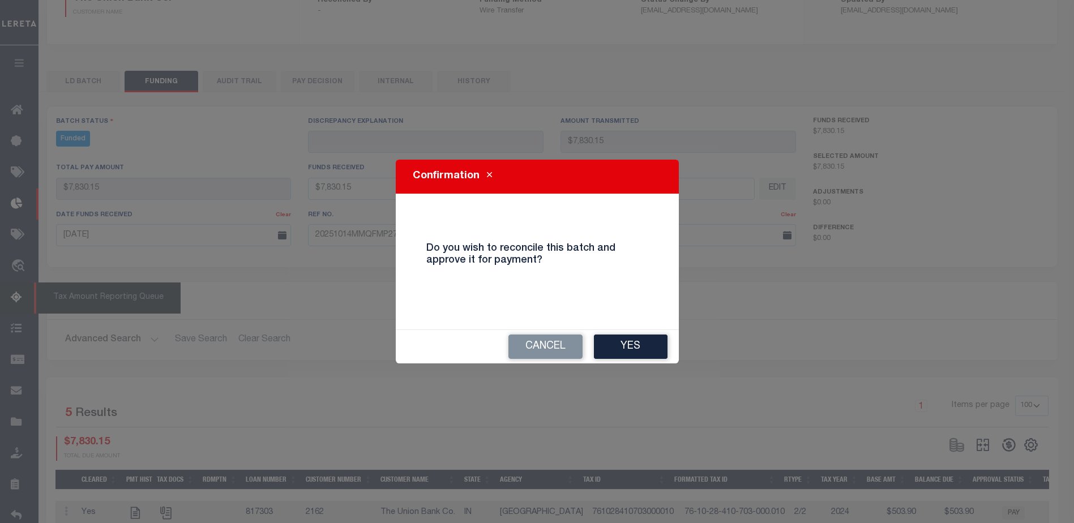
type input "$7,830.15"
type input "$0"
select select "100"
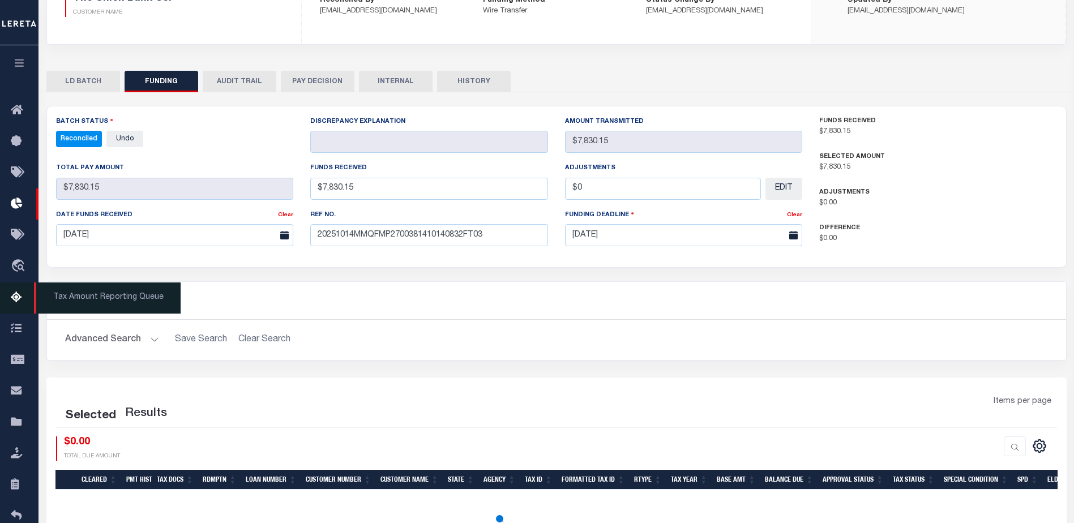
select select "100"
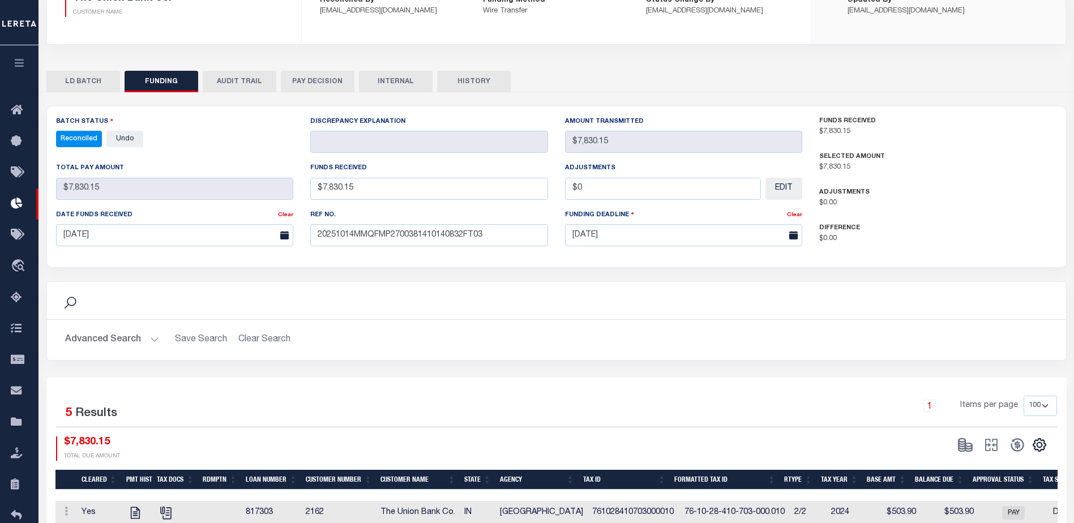
scroll to position [0, 0]
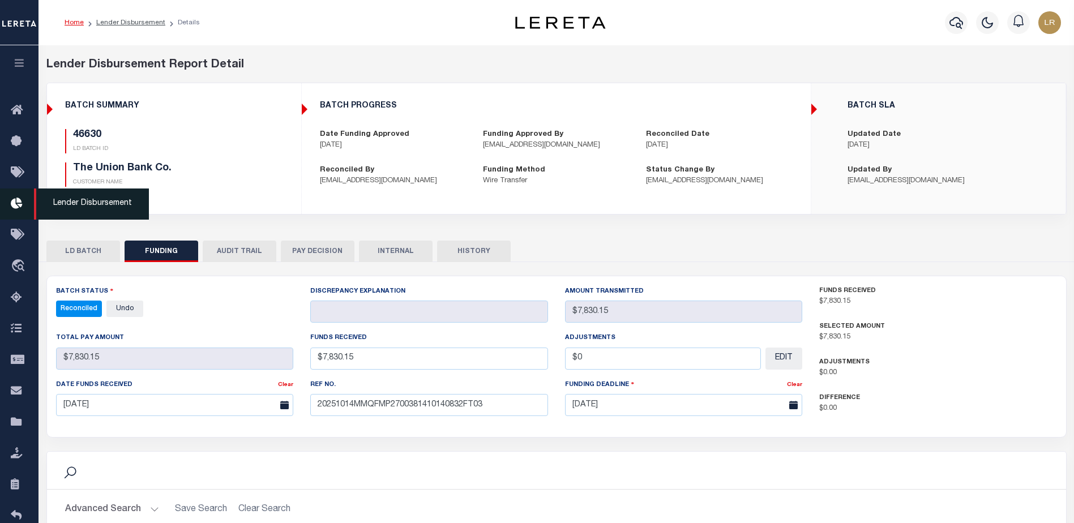
click at [14, 205] on icon at bounding box center [20, 204] width 18 height 14
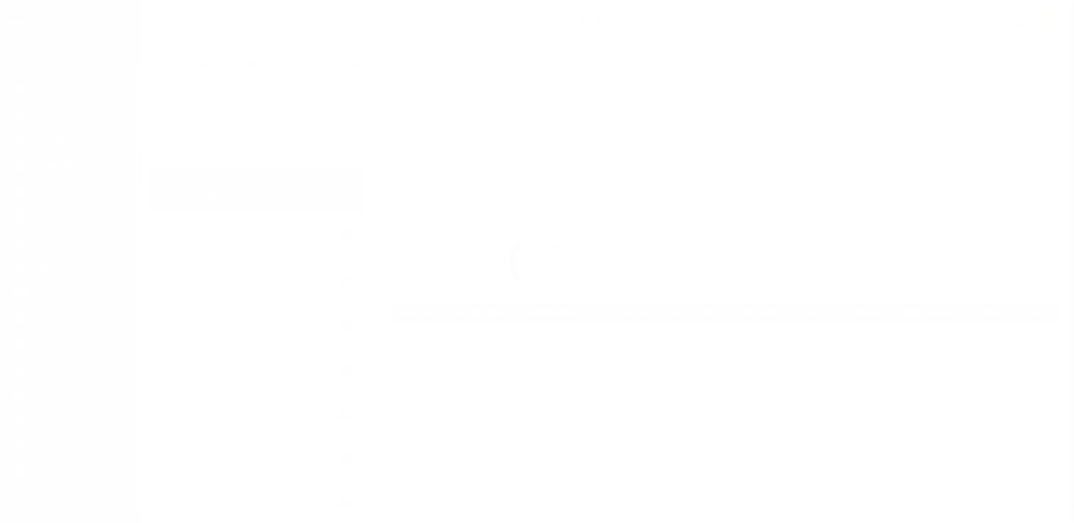
scroll to position [20, 0]
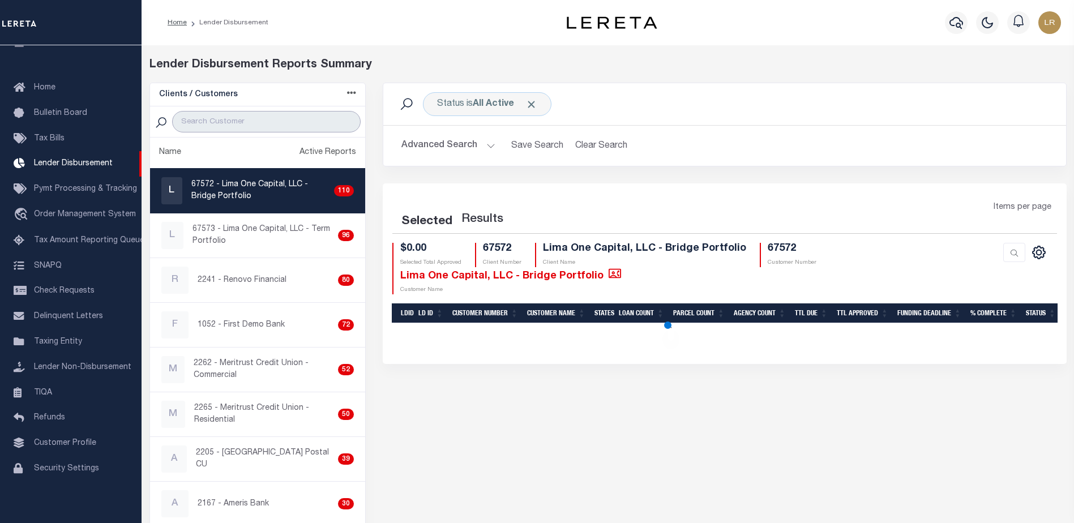
click at [225, 128] on input "search" at bounding box center [266, 122] width 188 height 22
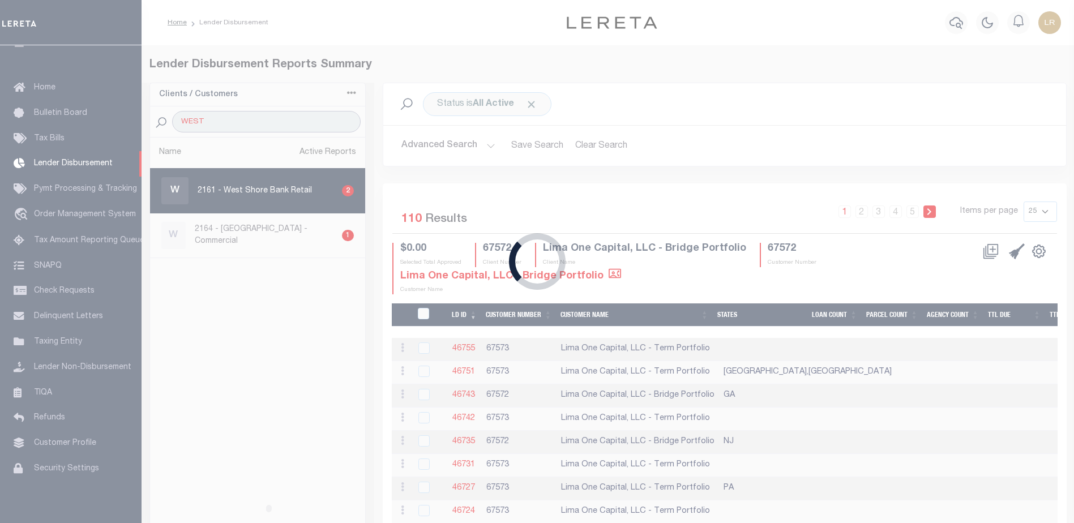
type input "WEST SHORE"
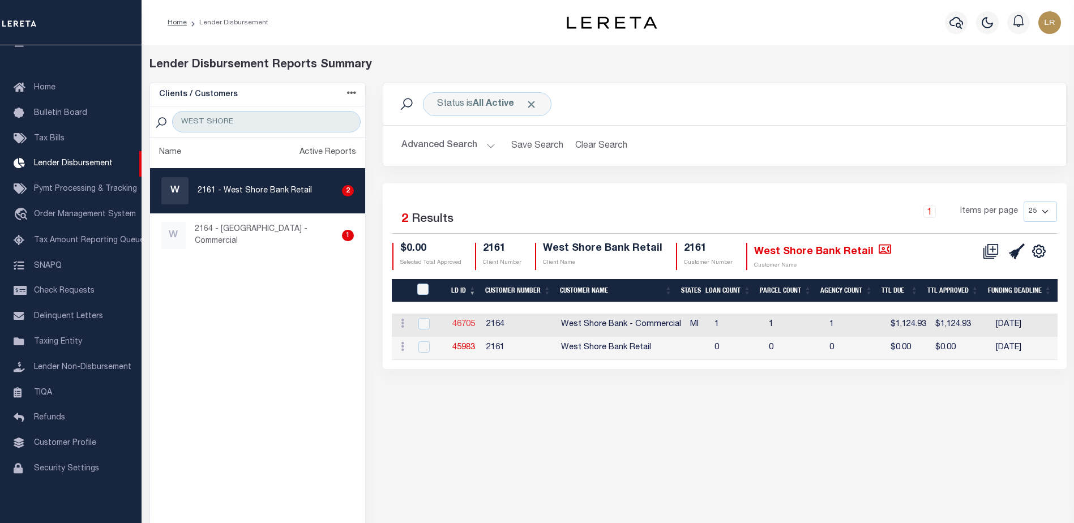
click at [468, 323] on link "46705" at bounding box center [463, 324] width 23 height 8
checkbox input "true"
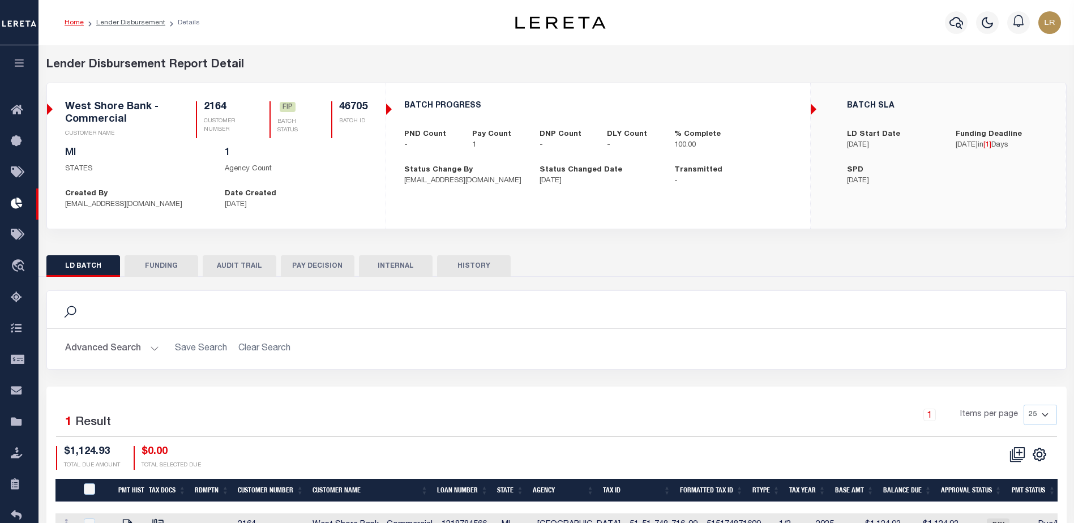
click at [168, 258] on button "FUNDING" at bounding box center [162, 266] width 74 height 22
type input "$1,124.93"
type input "$0"
type input "[DATE]"
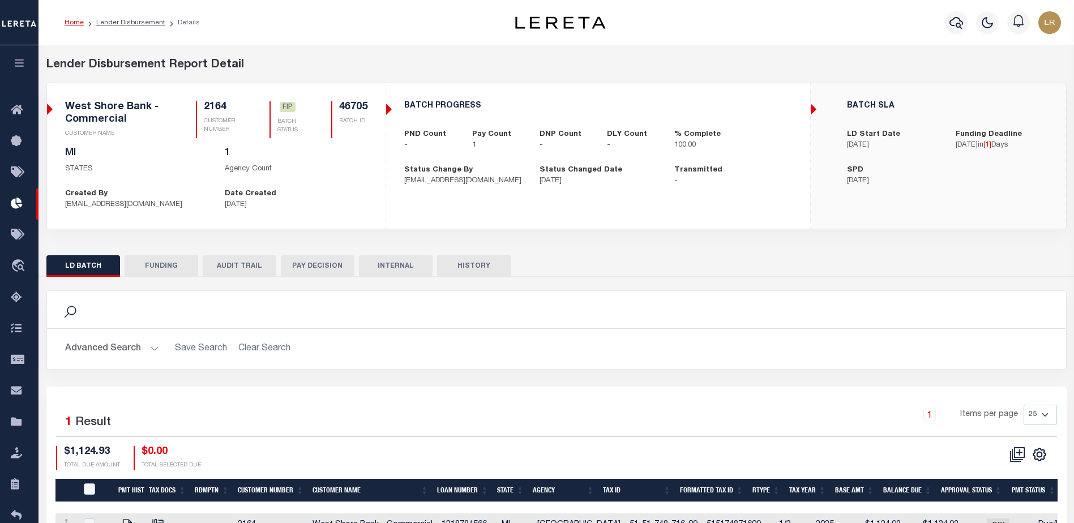
select select "100"
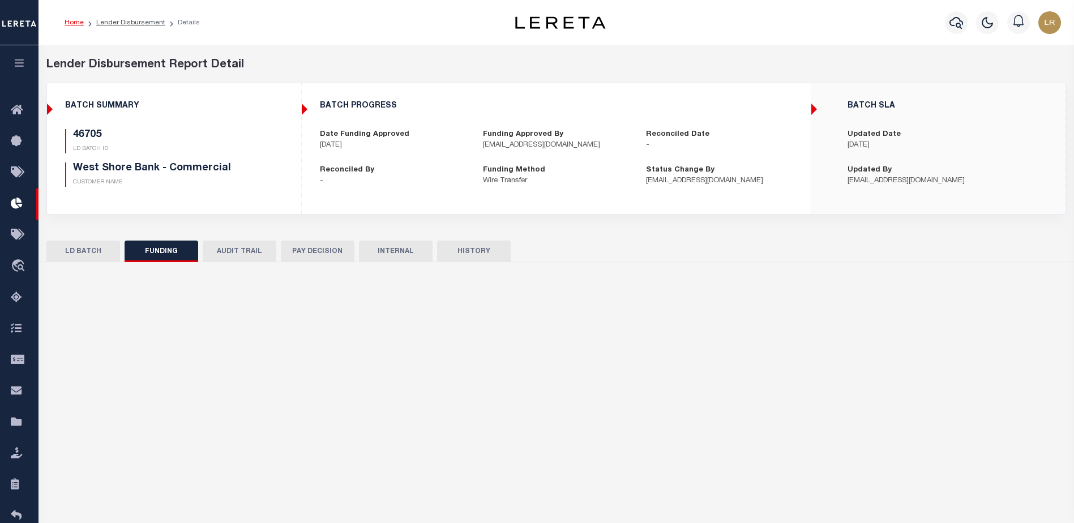
select select "100"
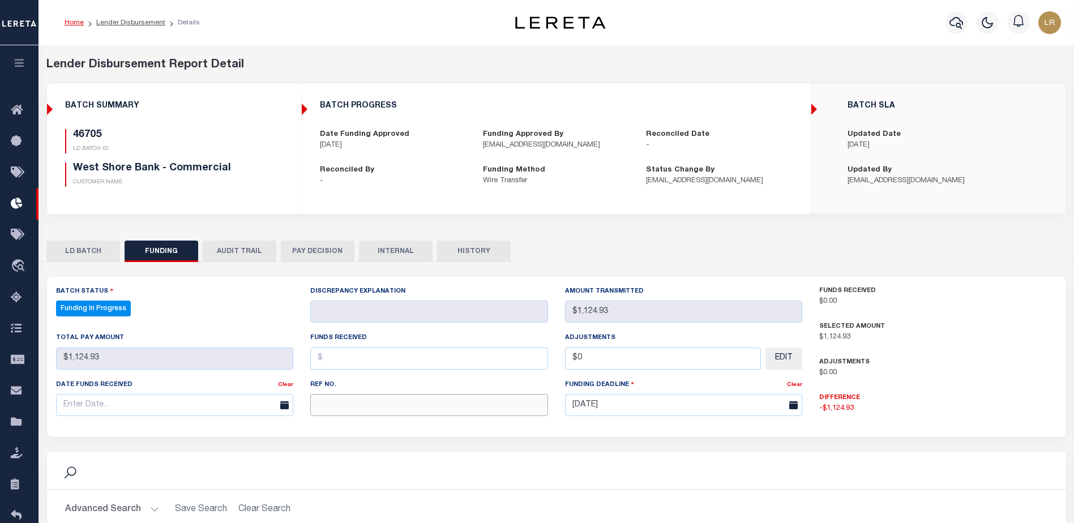
click at [400, 412] on input "text" at bounding box center [429, 405] width 238 height 22
paste input "20251014MMQFMP2700447810141051FT03"
type input "20251014MMQFMP2700447810141051FT03"
click at [339, 362] on input "text" at bounding box center [429, 359] width 238 height 22
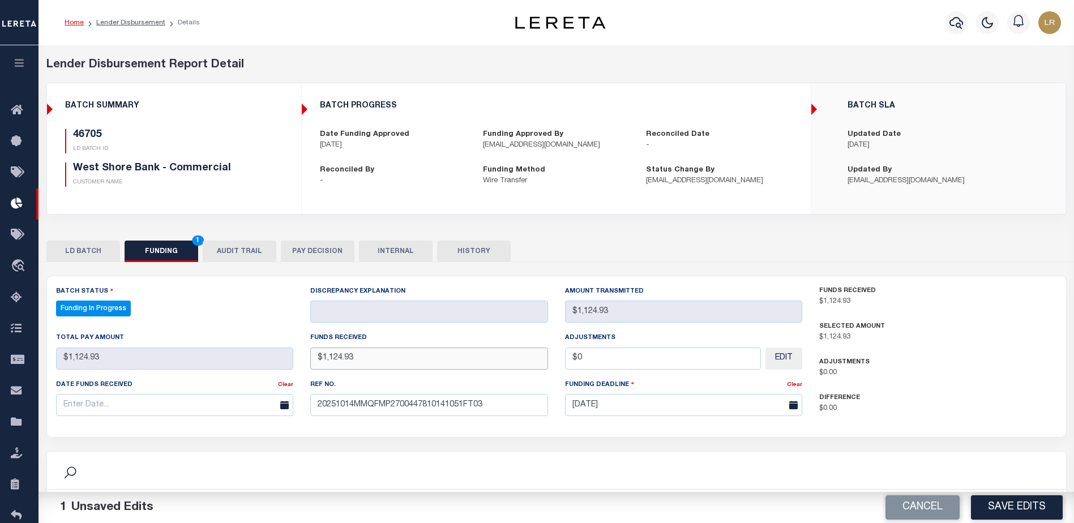
type input "$1,124.93"
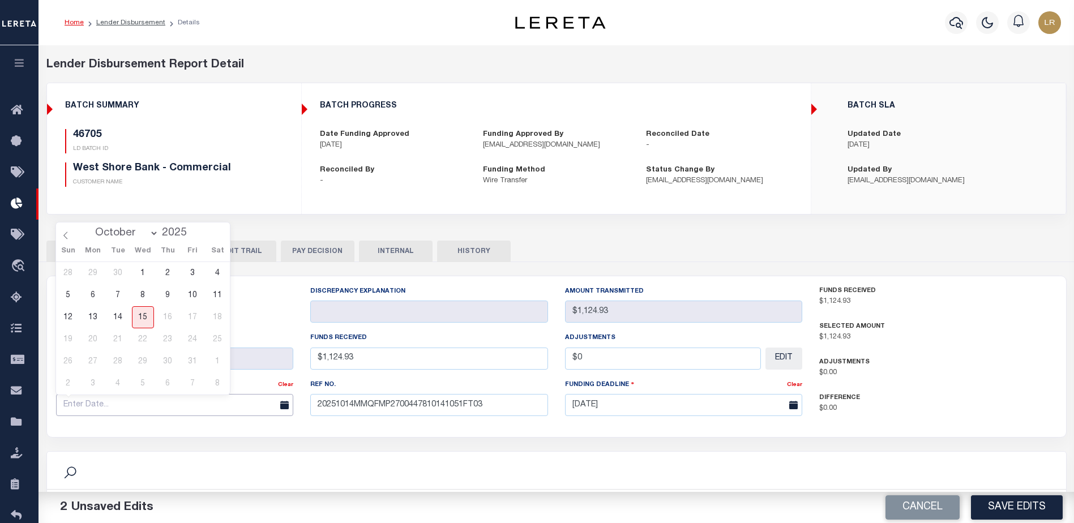
click at [173, 402] on input "text" at bounding box center [175, 405] width 238 height 22
click at [125, 318] on span "14" at bounding box center [118, 317] width 22 height 22
type input "[DATE]"
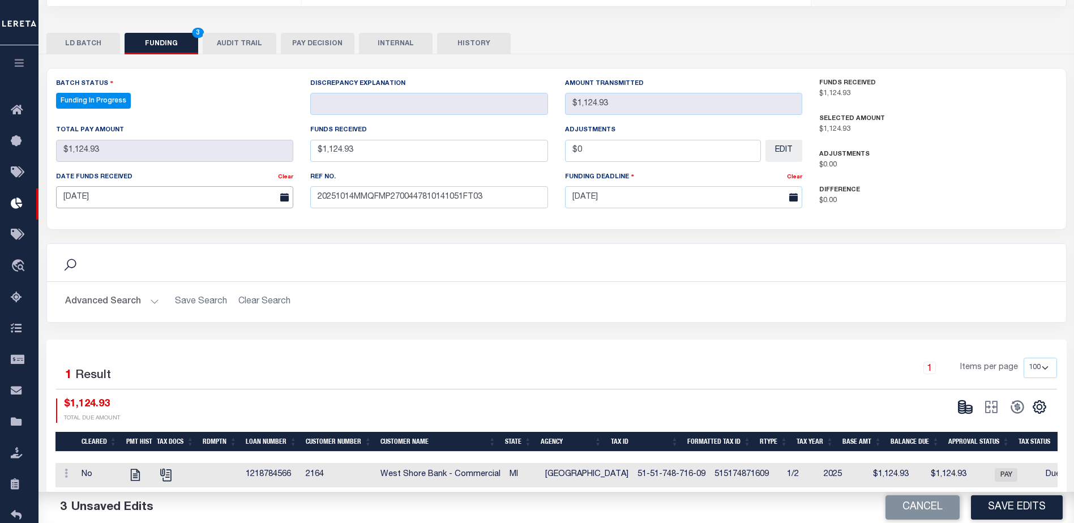
scroll to position [223, 0]
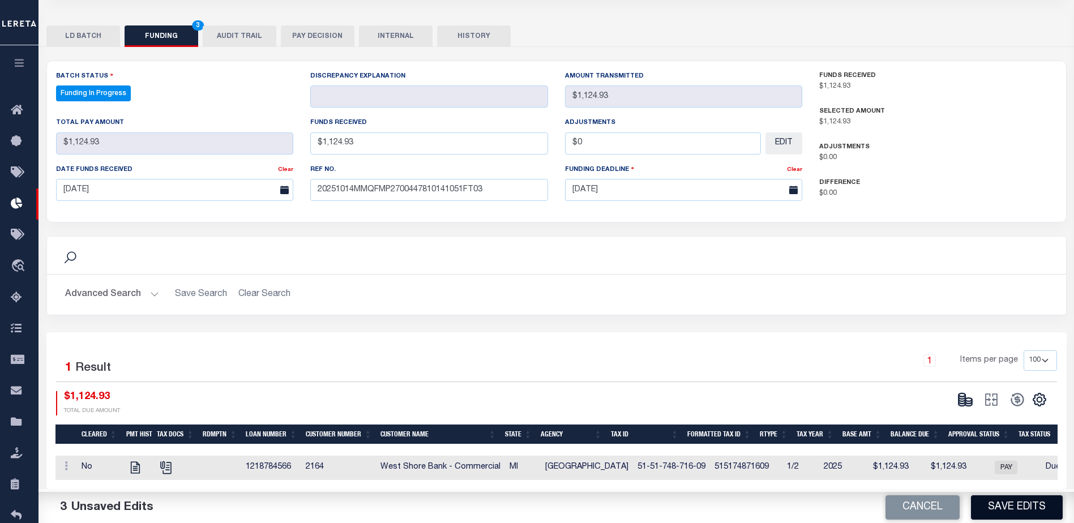
click at [1001, 503] on button "Save Edits" at bounding box center [1017, 507] width 92 height 24
type input "$1,124.93"
type input "$0"
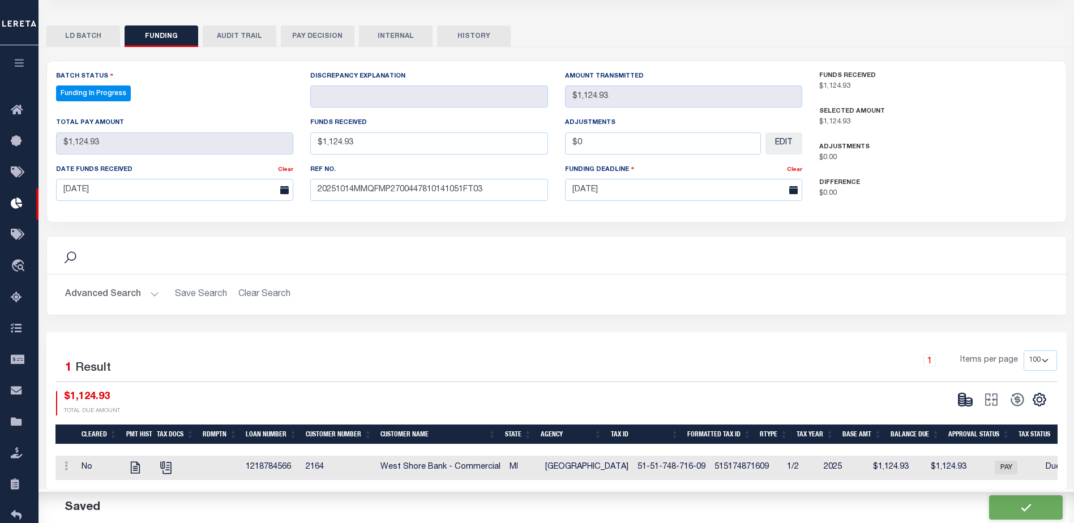
select select "100"
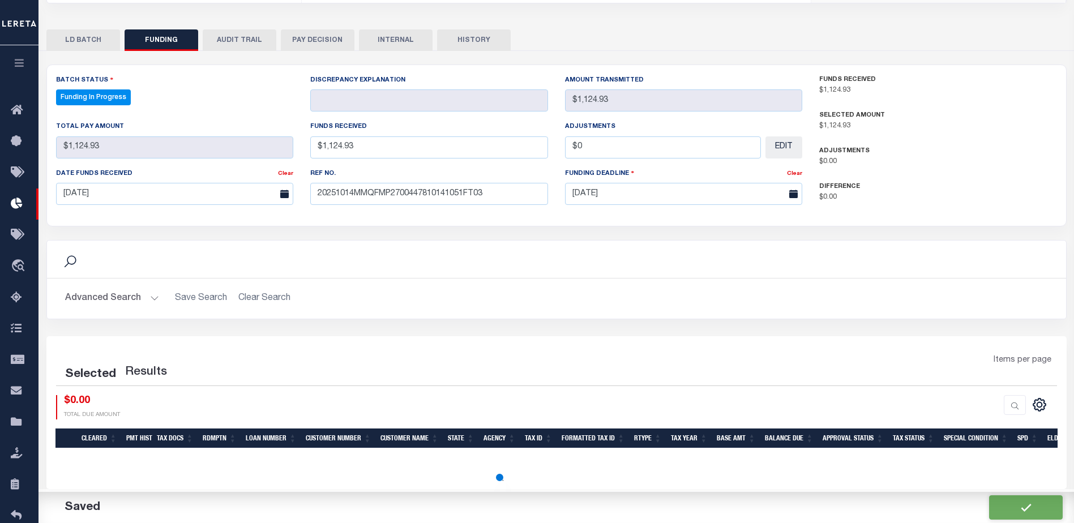
select select "100"
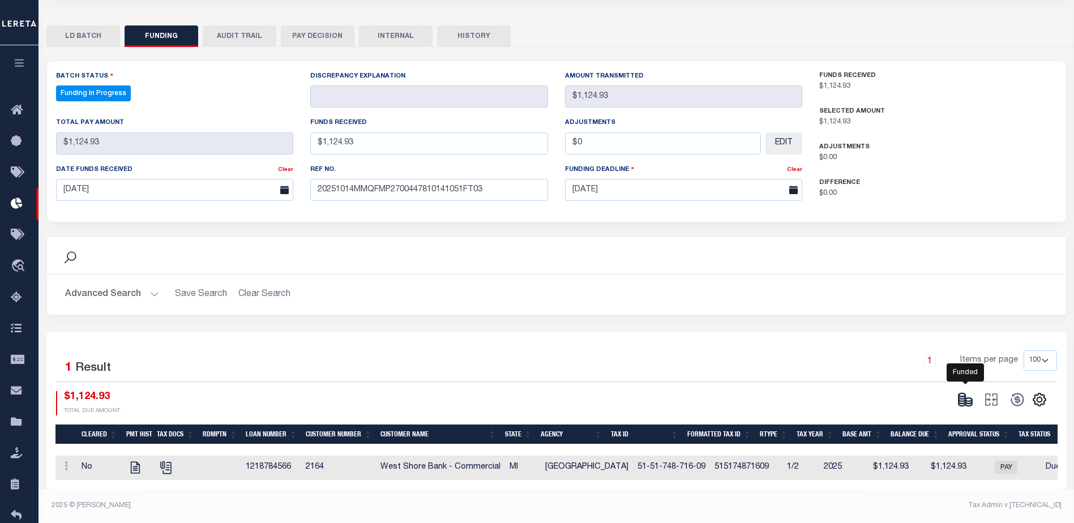
click at [958, 402] on icon at bounding box center [961, 404] width 7 height 4
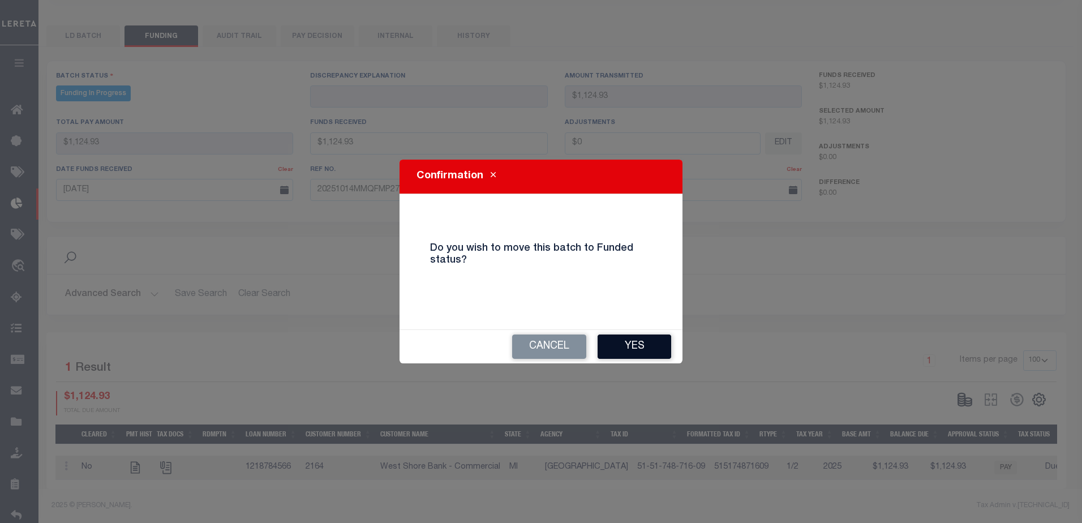
click at [655, 340] on button "Yes" at bounding box center [635, 347] width 74 height 24
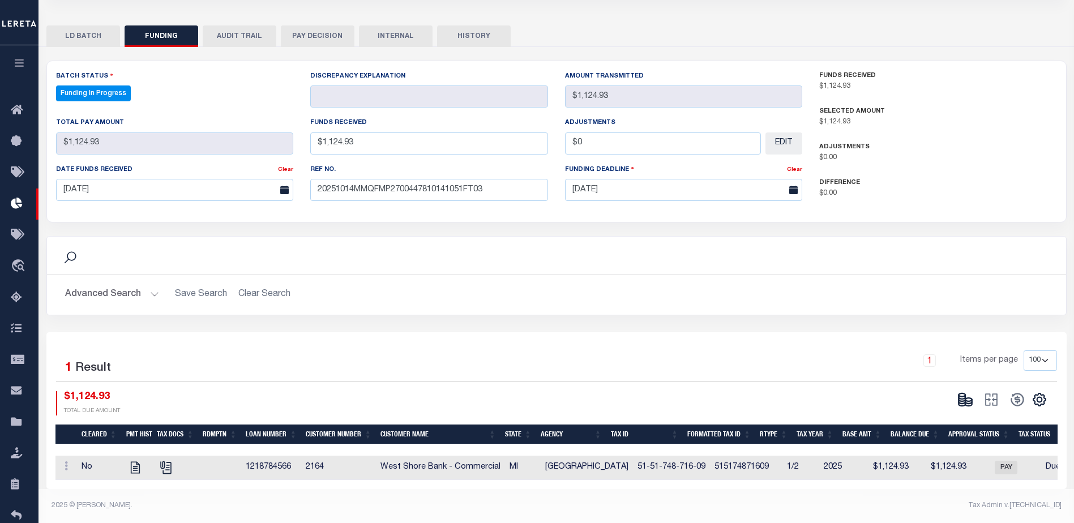
type input "$1,124.93"
type input "$0"
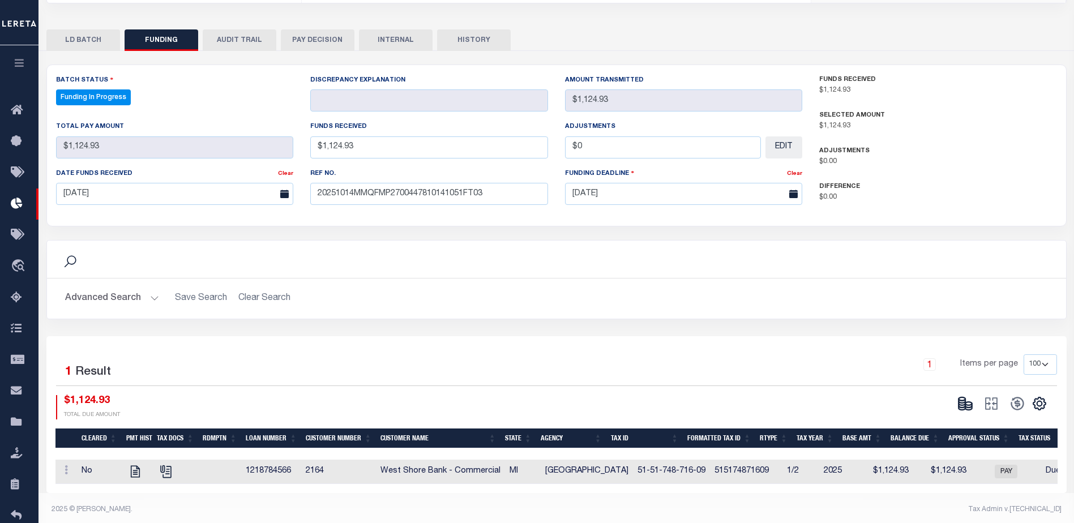
select select "100"
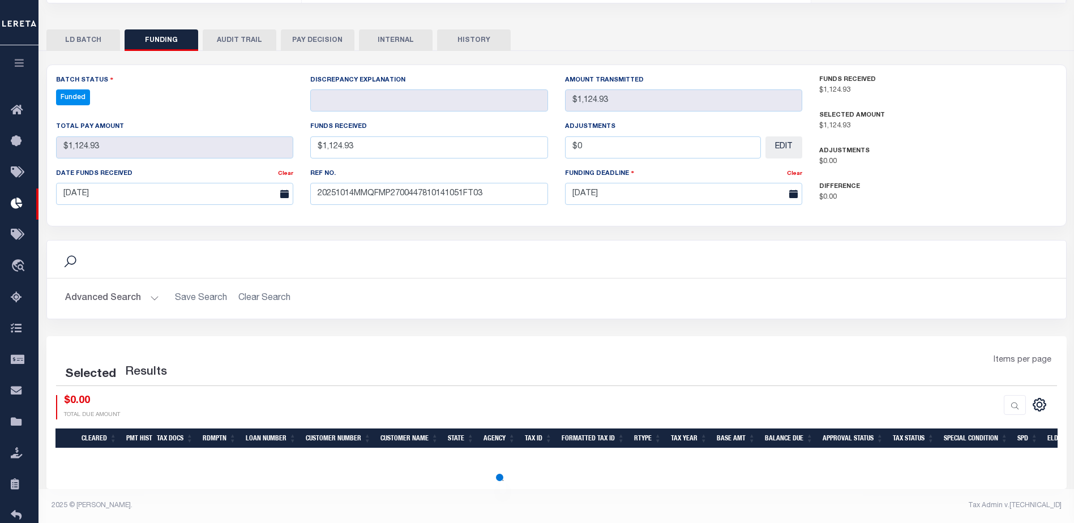
select select "100"
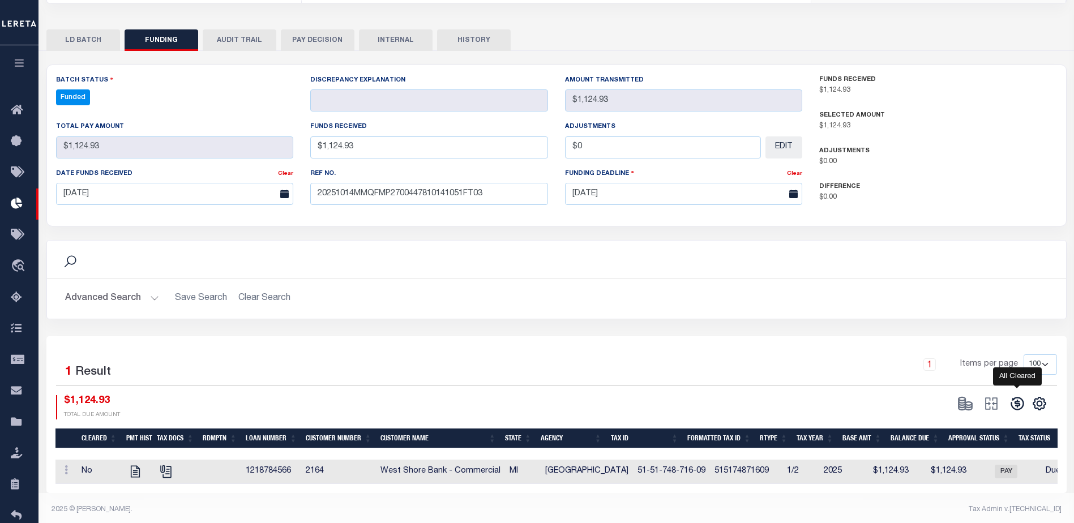
click at [1011, 409] on icon at bounding box center [1017, 404] width 16 height 16
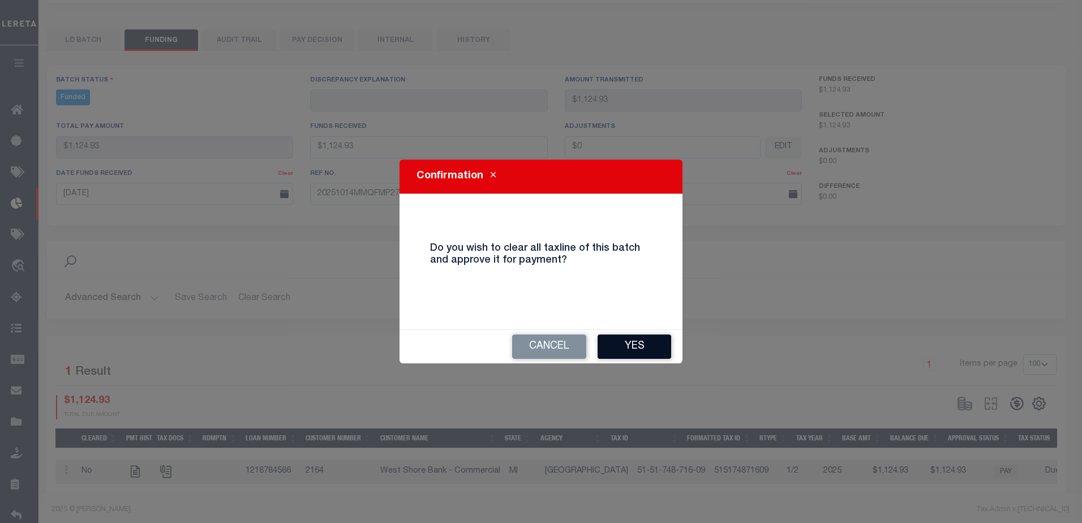
click at [643, 350] on button "Yes" at bounding box center [635, 347] width 74 height 24
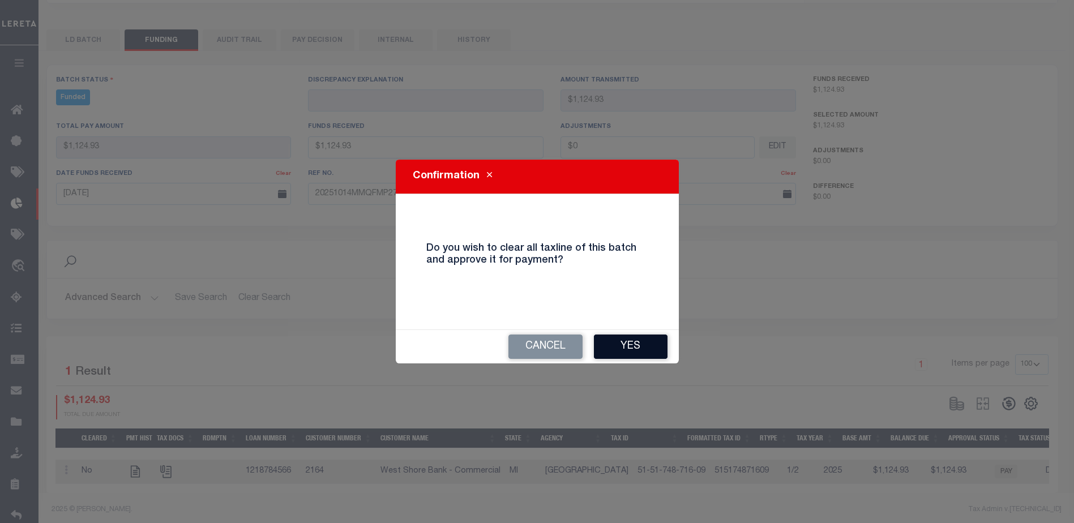
type input "$1,124.93"
type input "$0"
select select "100"
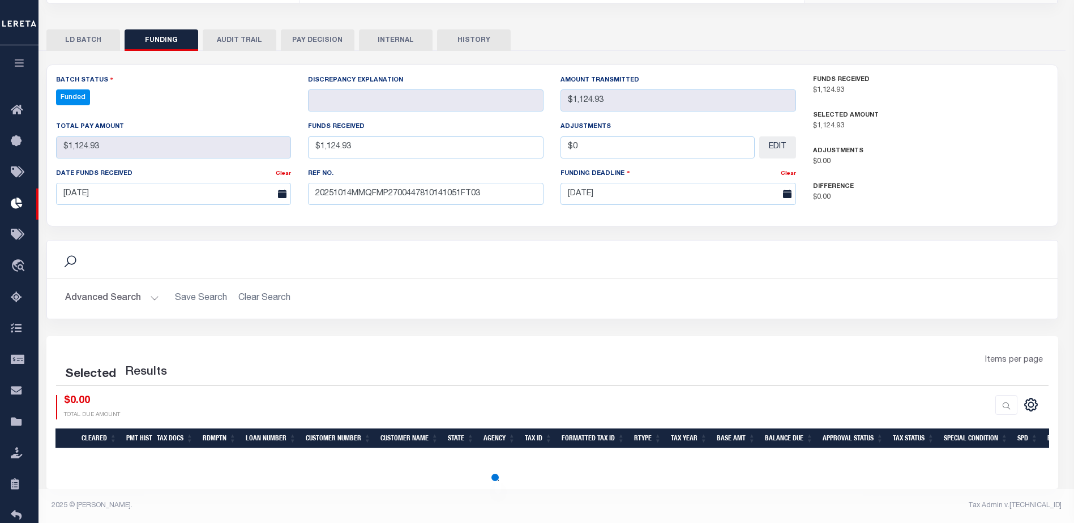
select select "100"
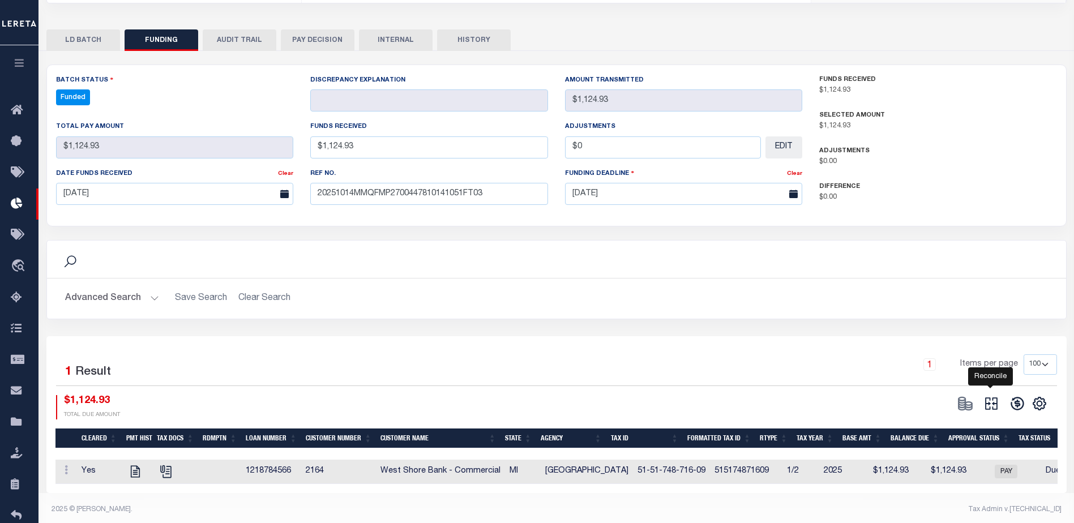
click at [983, 402] on icon at bounding box center [991, 404] width 16 height 16
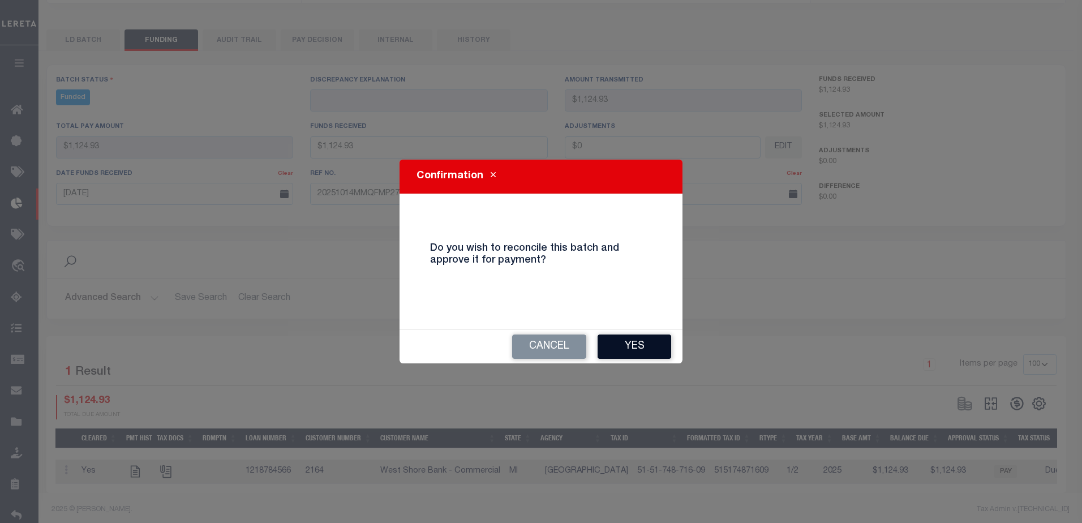
drag, startPoint x: 627, startPoint y: 348, endPoint x: 628, endPoint y: 341, distance: 6.9
click at [627, 349] on button "Yes" at bounding box center [635, 347] width 74 height 24
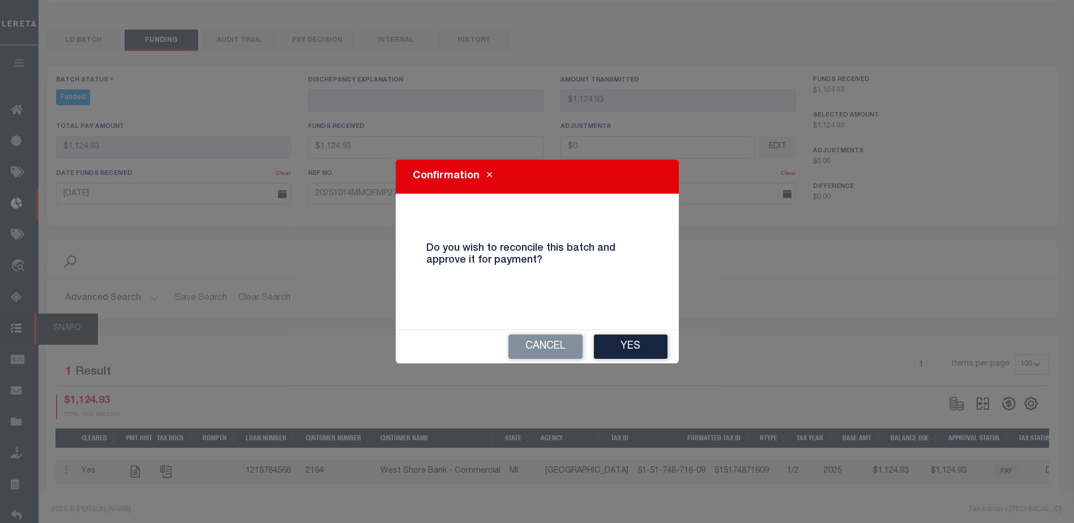
type input "$1,124.93"
type input "$0"
select select "100"
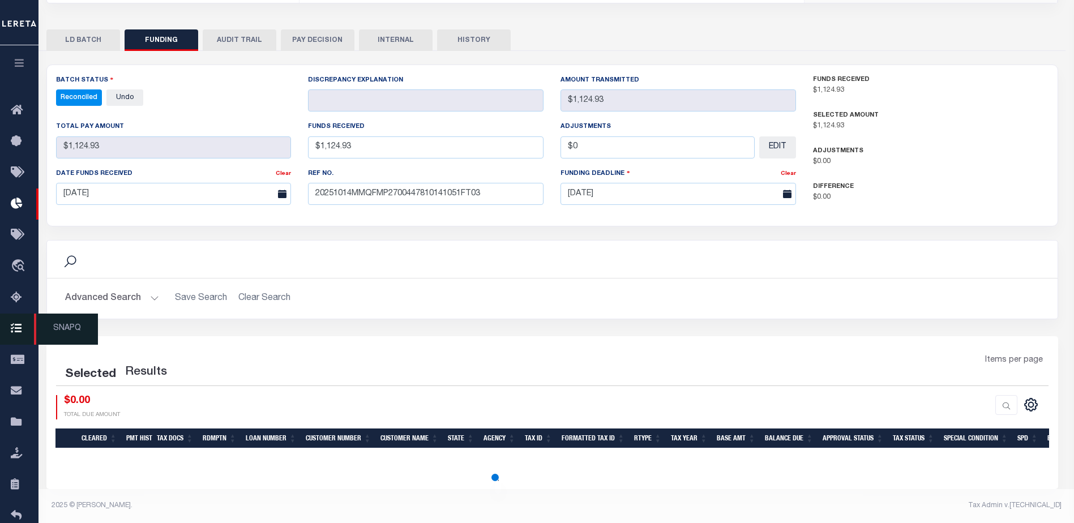
select select "100"
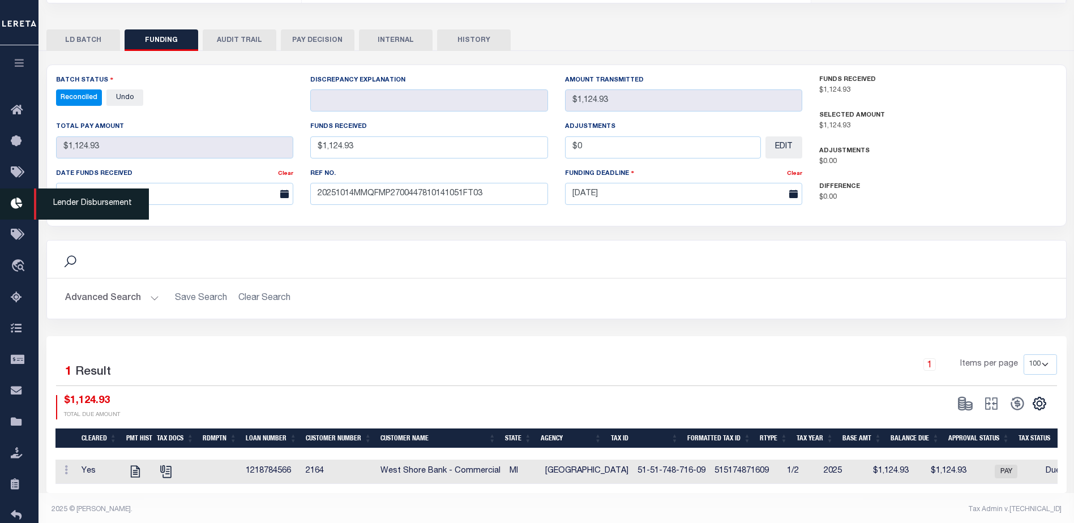
click at [31, 202] on link "Lender Disbursement" at bounding box center [19, 203] width 38 height 31
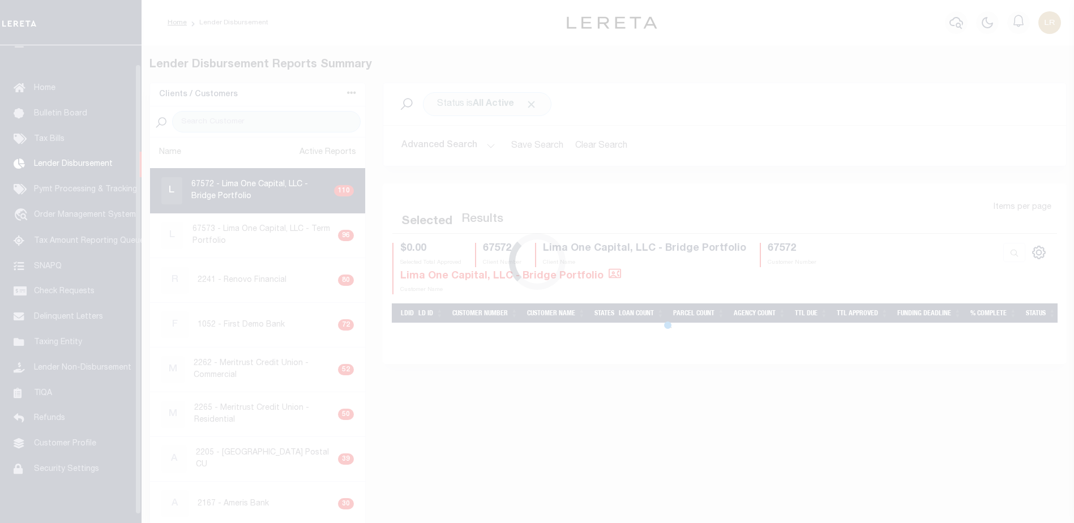
scroll to position [20, 0]
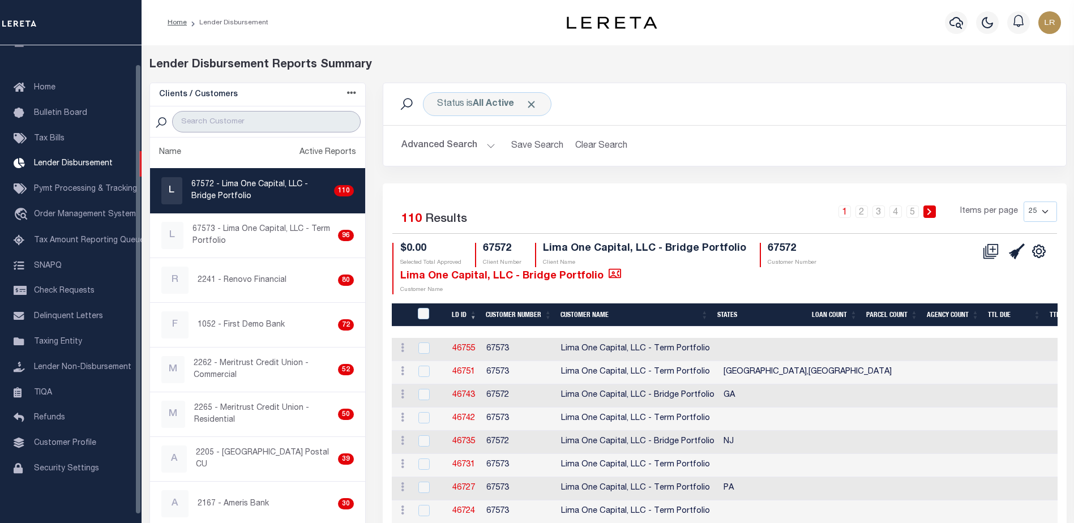
click at [203, 122] on input "search" at bounding box center [266, 122] width 188 height 22
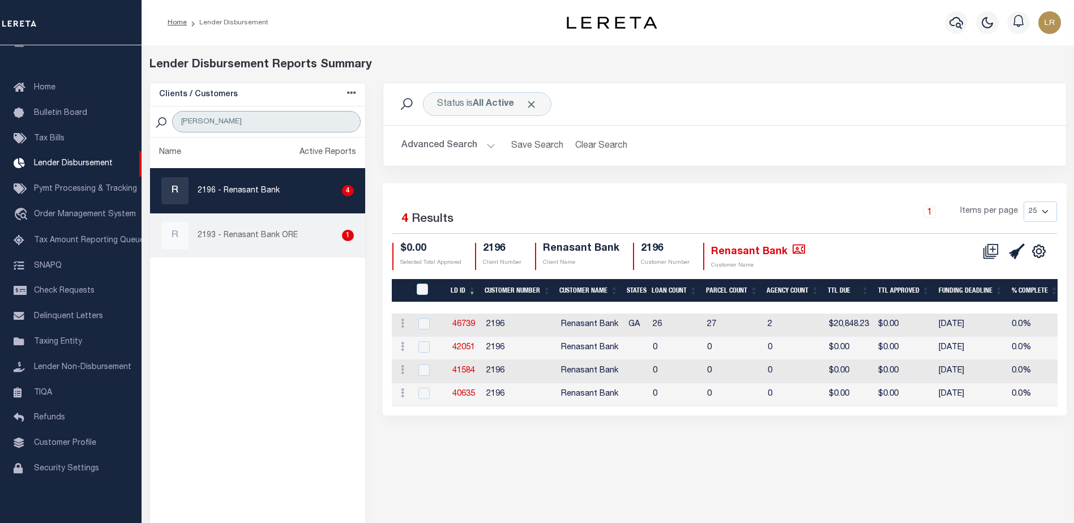
type input "RENA"
click at [236, 228] on div "R 2193 - Renasant Bank ORE 1" at bounding box center [257, 235] width 193 height 27
checkbox input "true"
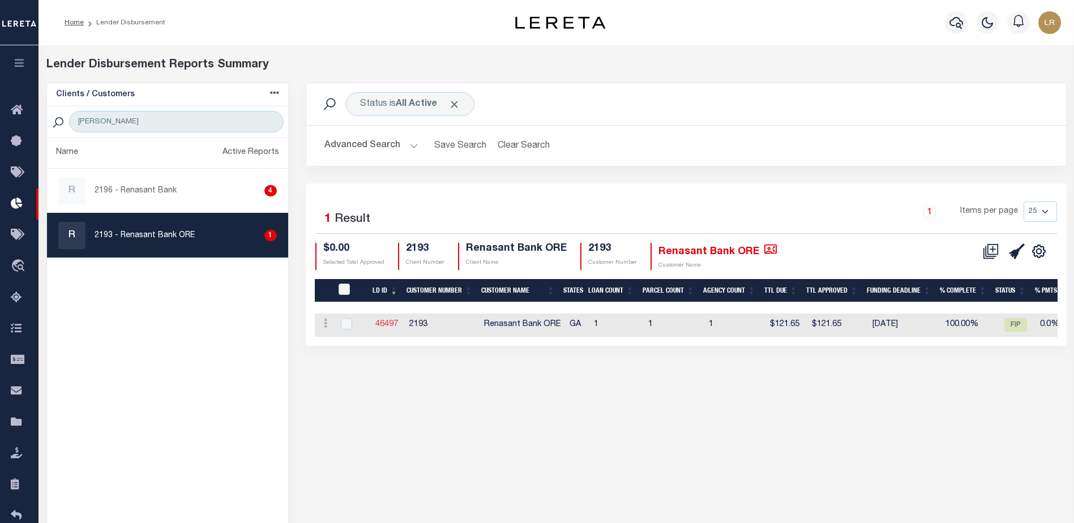
click at [385, 321] on link "46497" at bounding box center [386, 324] width 23 height 8
checkbox input "true"
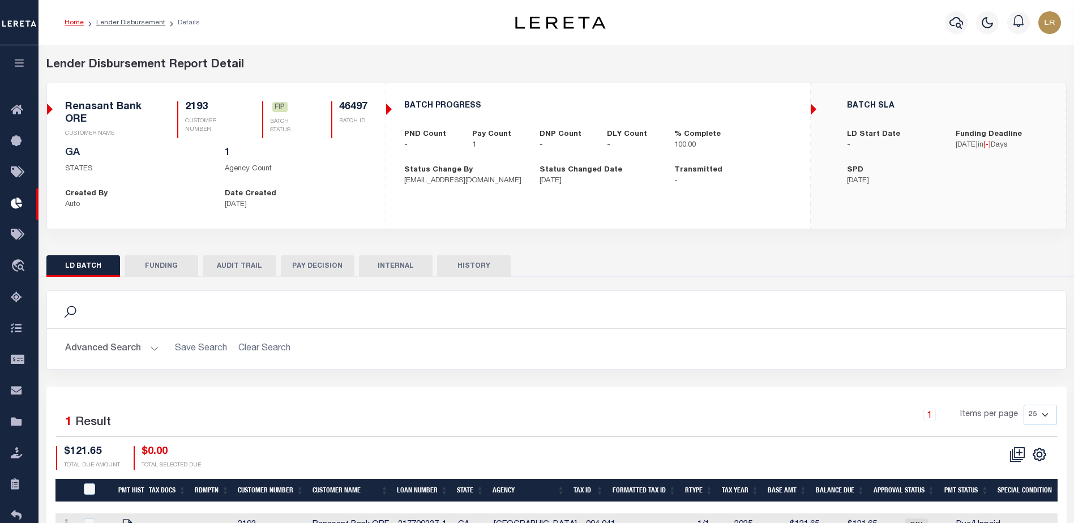
click at [178, 264] on button "FUNDING" at bounding box center [162, 266] width 74 height 22
type input "$121.65"
type input "$0"
type input "[DATE]"
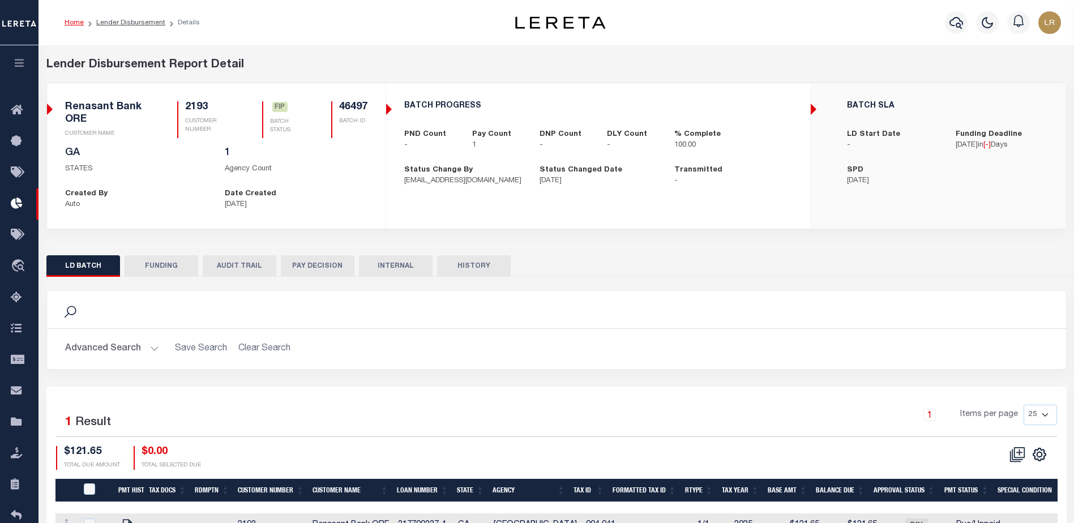
select select "9"
select select "100"
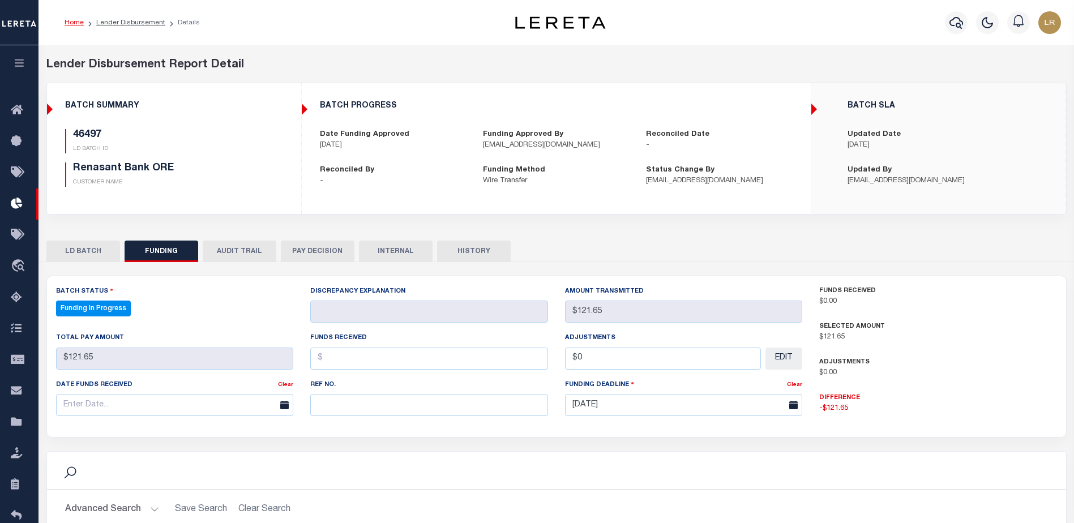
select select "100"
click at [357, 404] on input "text" at bounding box center [429, 405] width 238 height 22
paste input "8.42013E+13"
type input "8.42013E+13"
click at [340, 365] on input "text" at bounding box center [429, 359] width 238 height 22
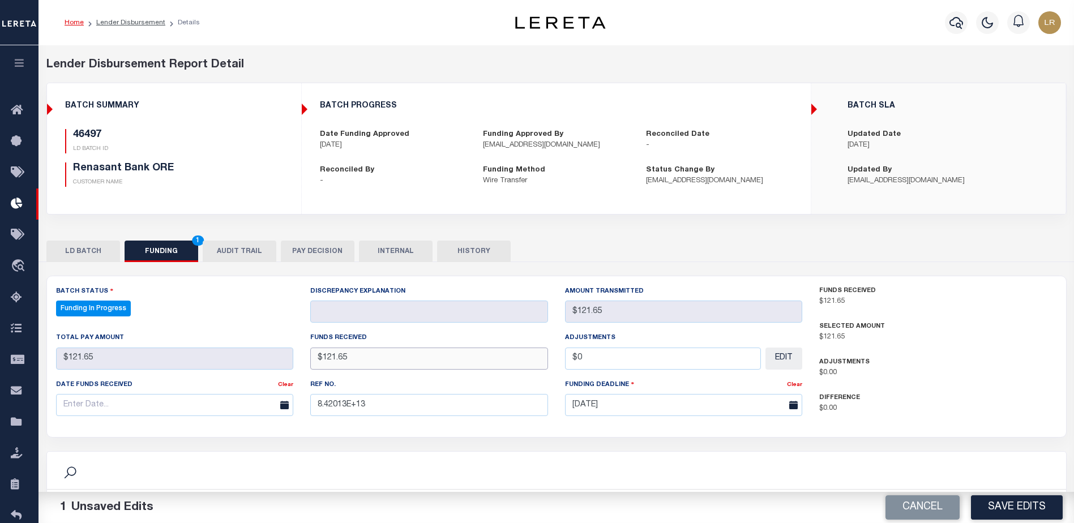
type input "$121.65"
click at [186, 409] on input "text" at bounding box center [175, 405] width 238 height 22
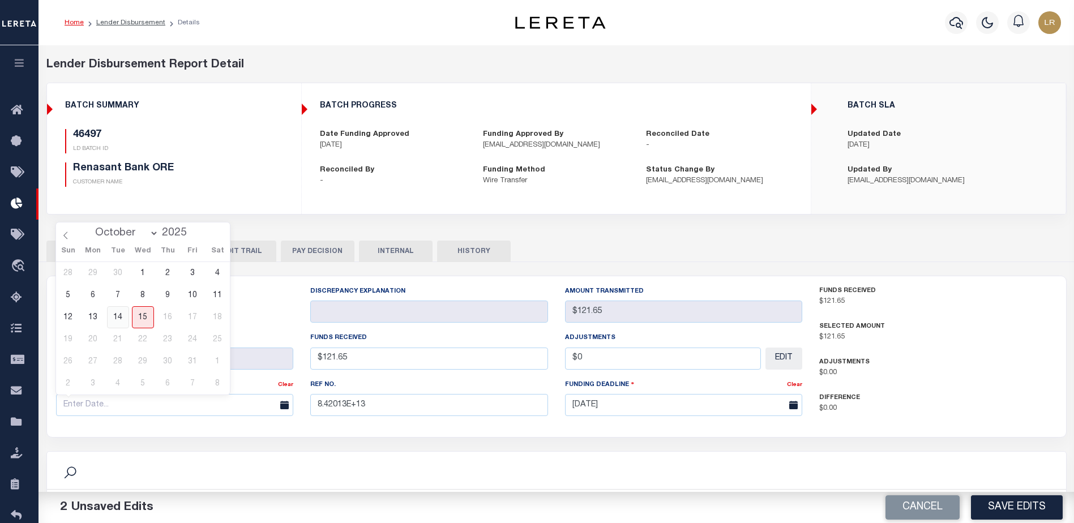
click at [126, 319] on span "14" at bounding box center [118, 317] width 22 height 22
type input "[DATE]"
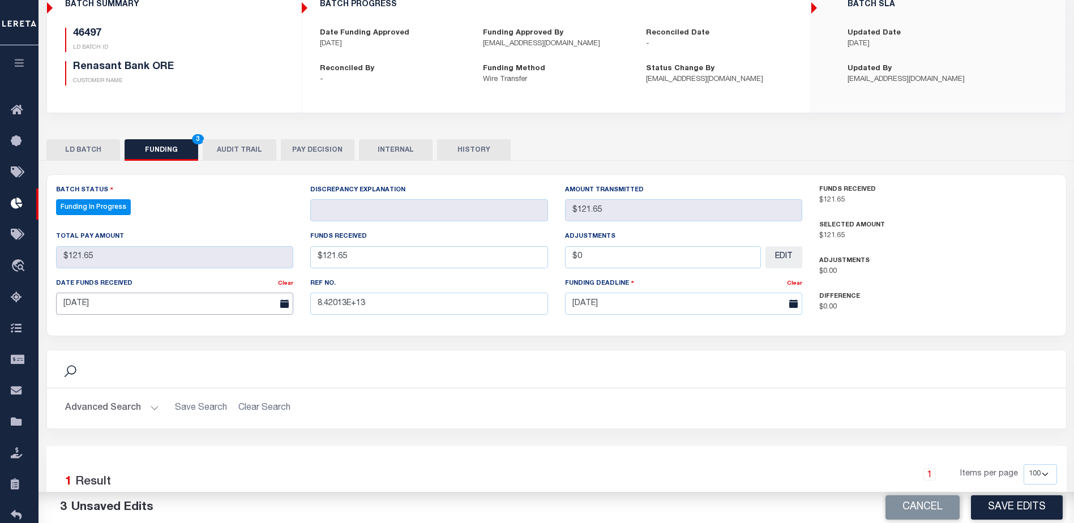
scroll to position [113, 0]
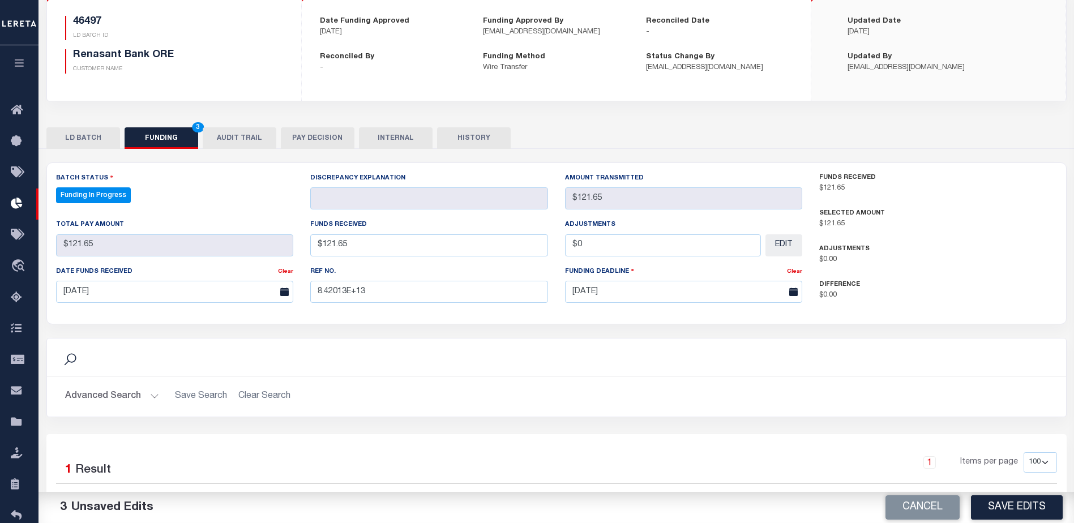
drag, startPoint x: 1006, startPoint y: 511, endPoint x: 982, endPoint y: 472, distance: 45.2
click at [1006, 511] on button "Save Edits" at bounding box center [1017, 507] width 92 height 24
type input "$121.65"
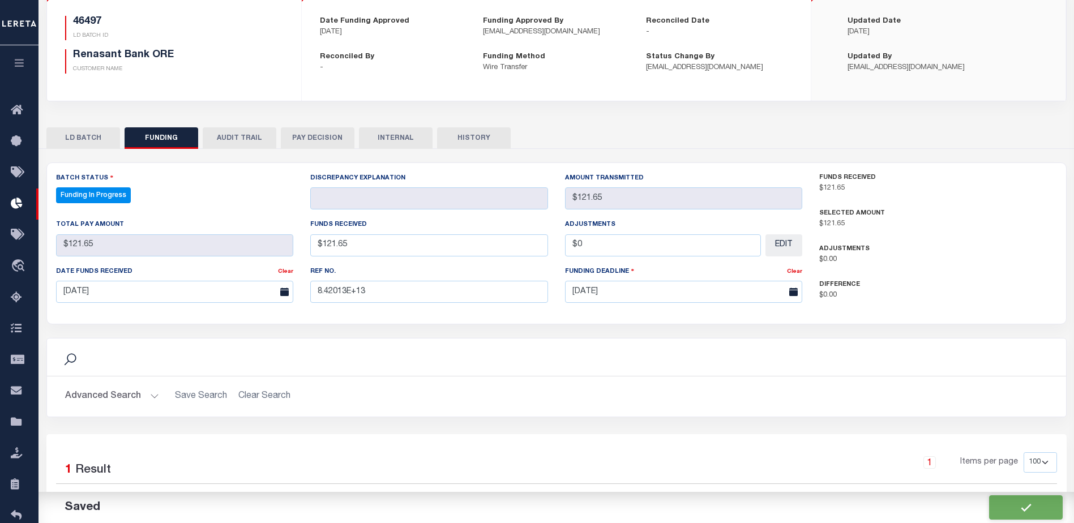
type input "$0"
select select "100"
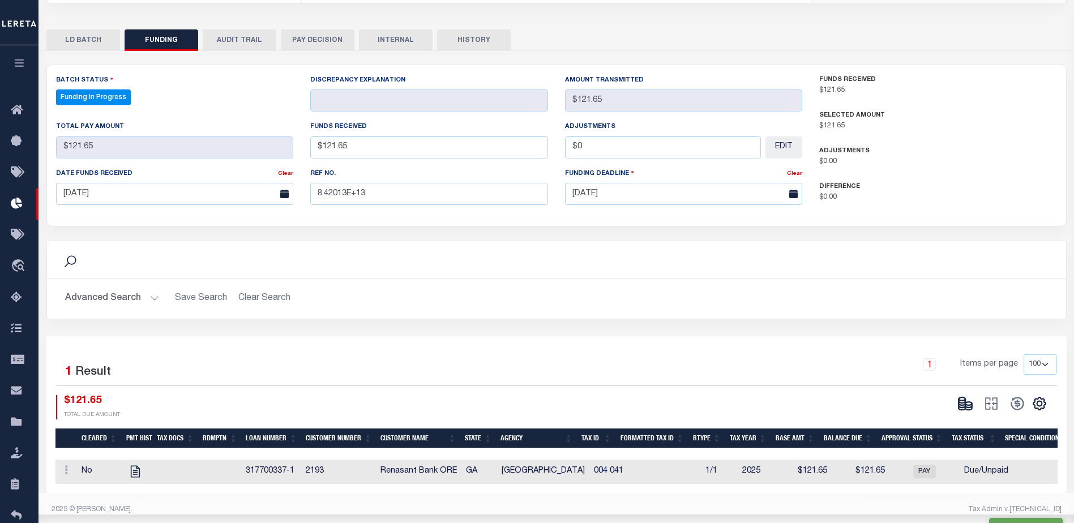
click at [965, 408] on icon at bounding box center [968, 408] width 7 height 4
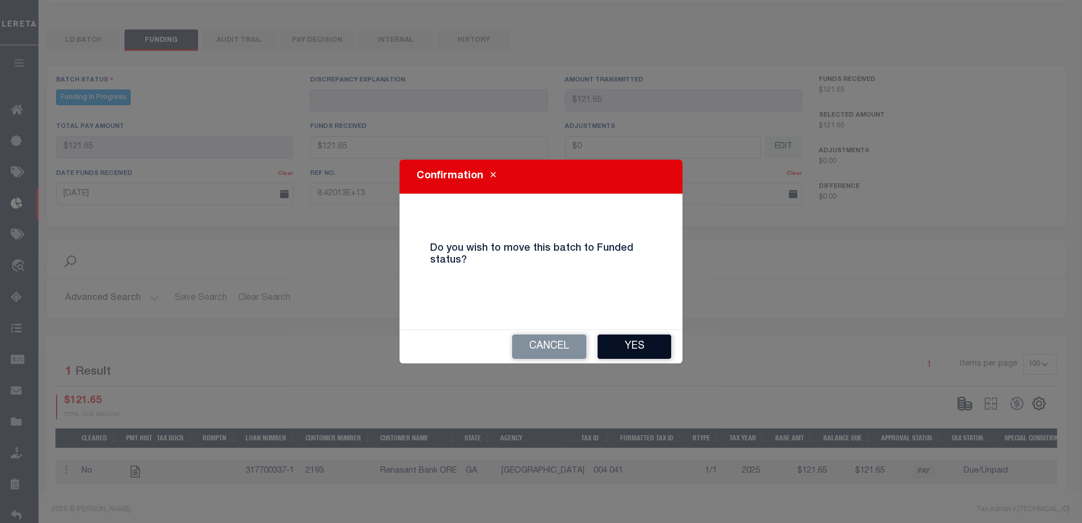
click at [645, 344] on button "Yes" at bounding box center [635, 347] width 74 height 24
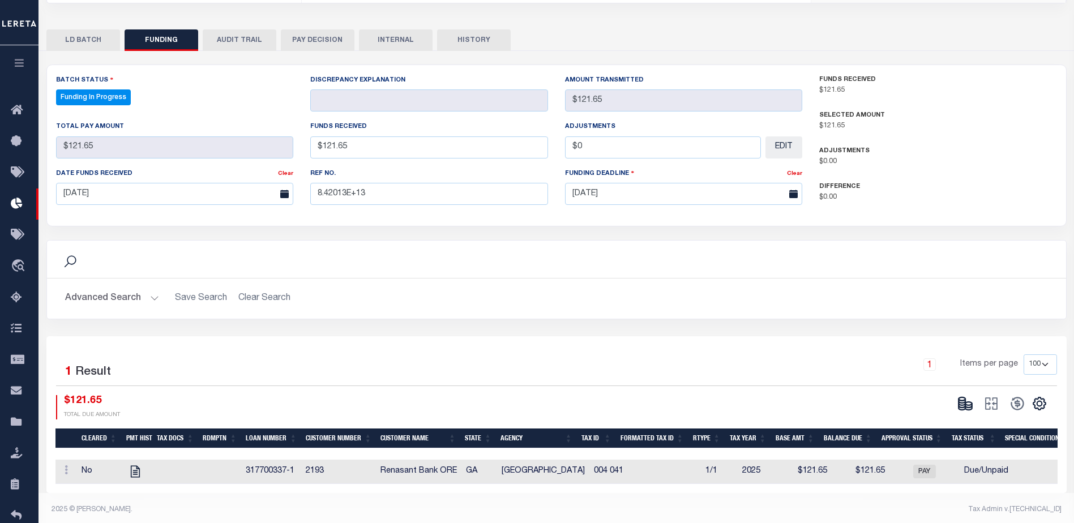
type input "$121.65"
type input "$0"
select select "100"
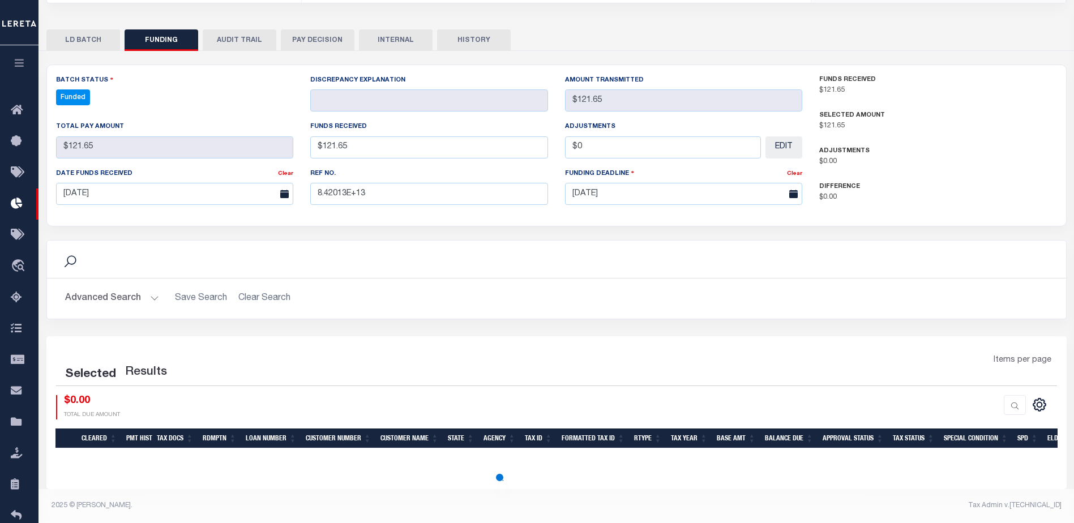
select select "100"
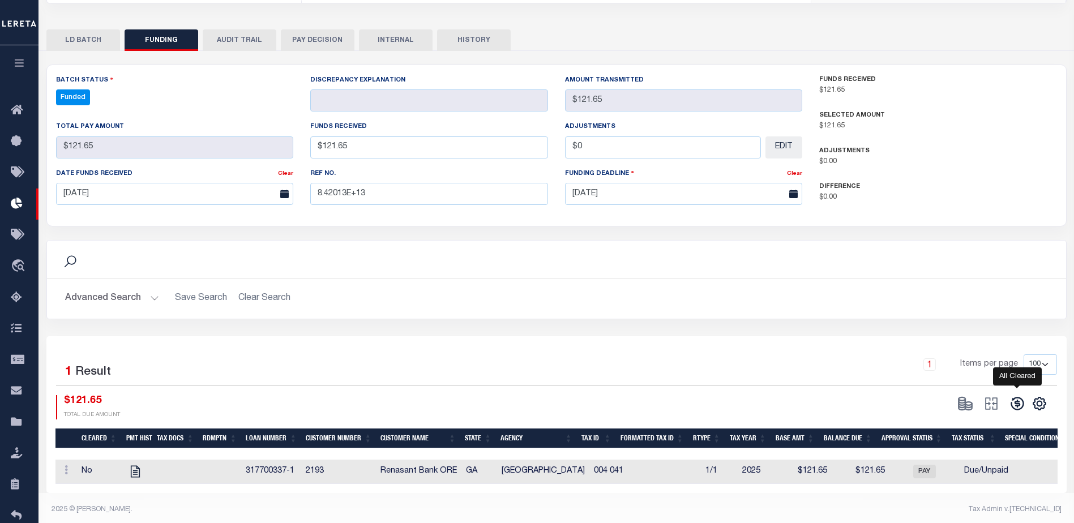
click at [1013, 409] on icon at bounding box center [1016, 403] width 13 height 13
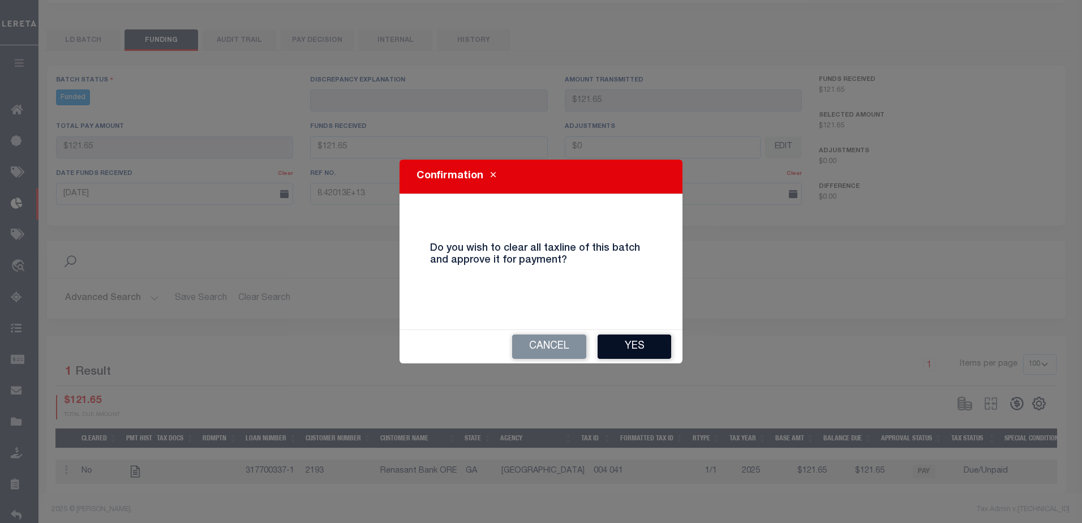
click at [624, 346] on button "Yes" at bounding box center [635, 347] width 74 height 24
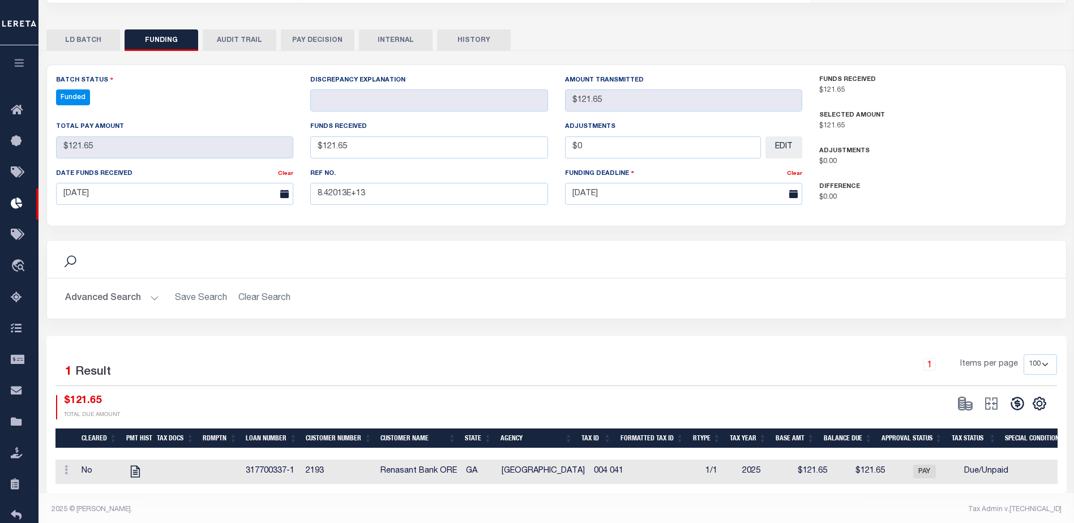
type input "$121.65"
type input "$0"
select select "100"
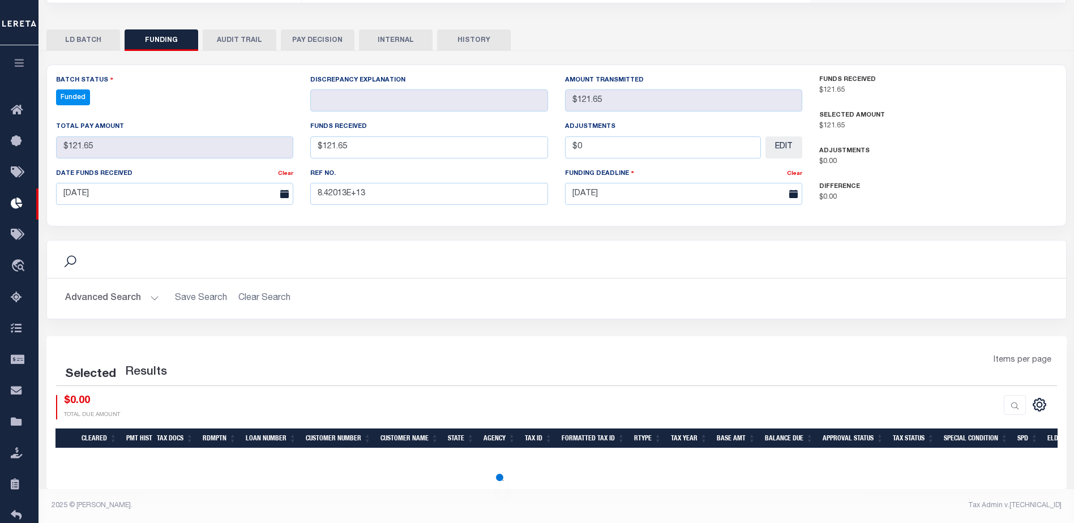
select select "100"
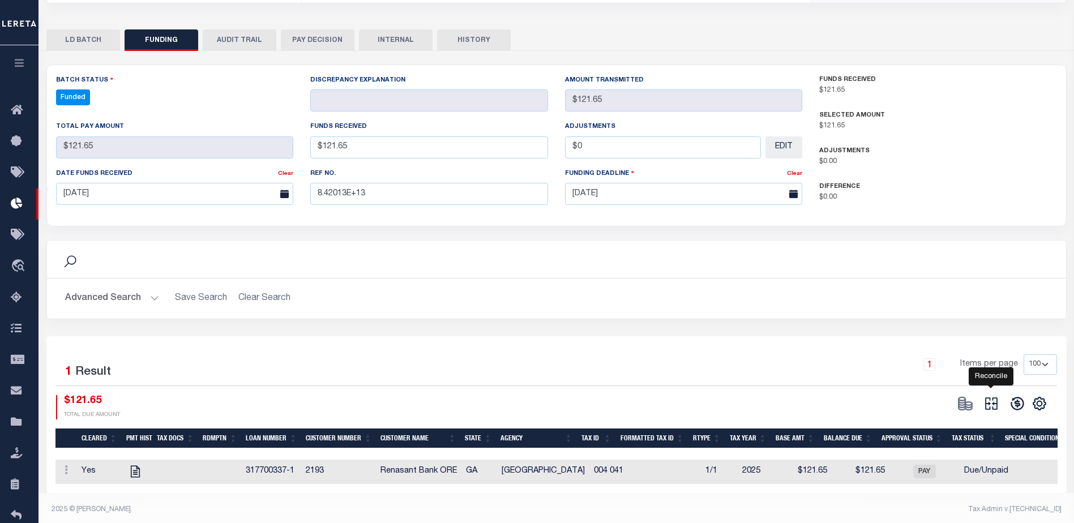
click at [993, 406] on icon at bounding box center [991, 403] width 12 height 12
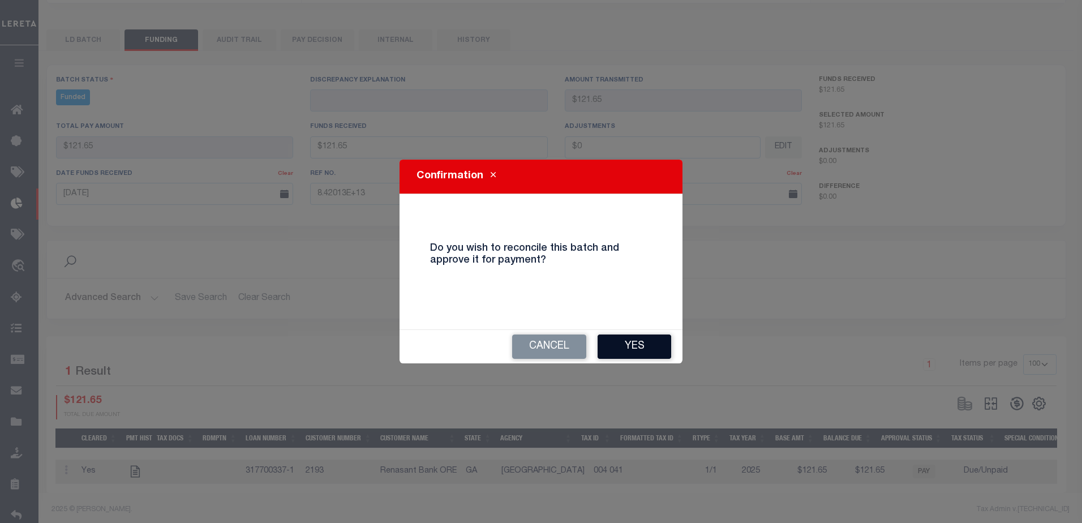
click at [635, 340] on button "Yes" at bounding box center [635, 347] width 74 height 24
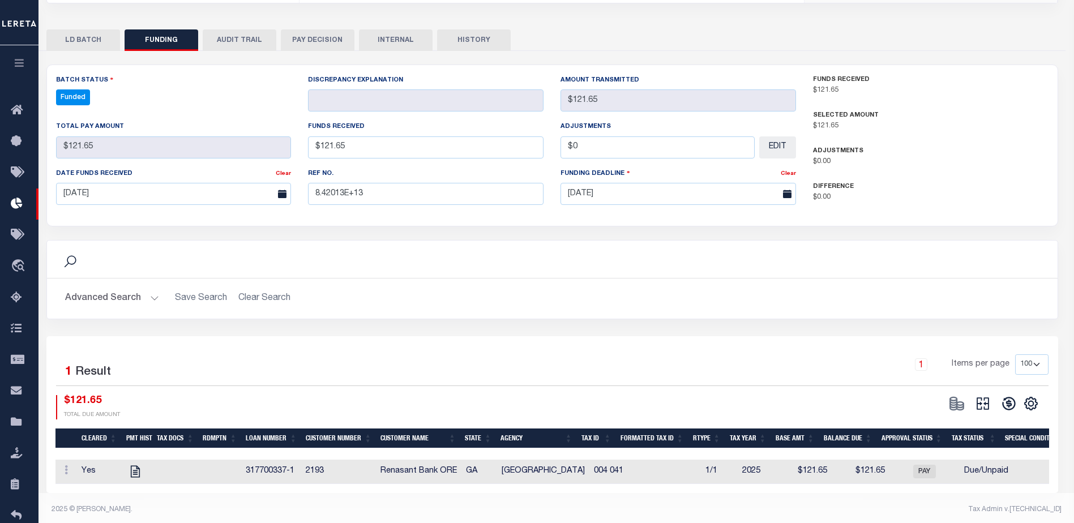
type input "$121.65"
type input "$0"
select select "100"
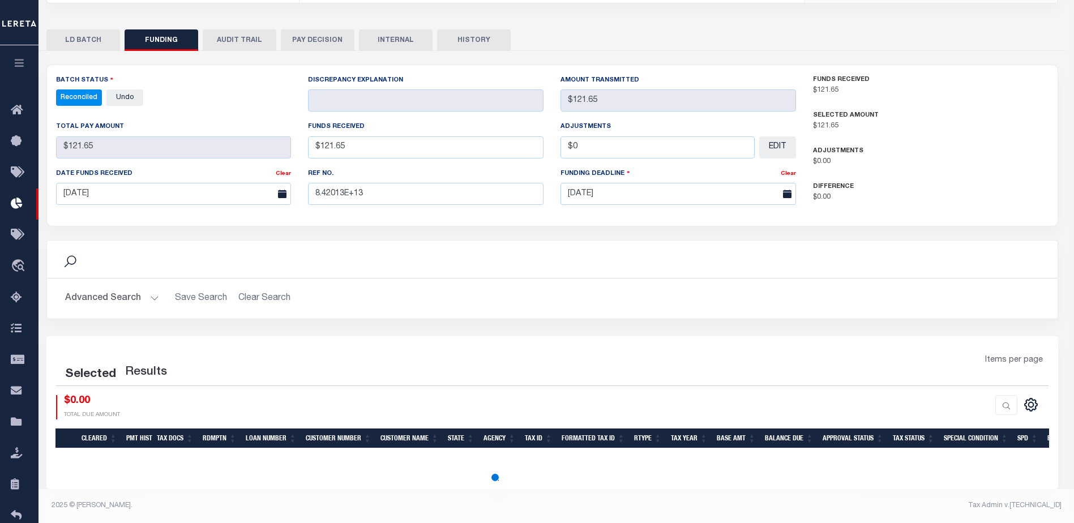
select select "100"
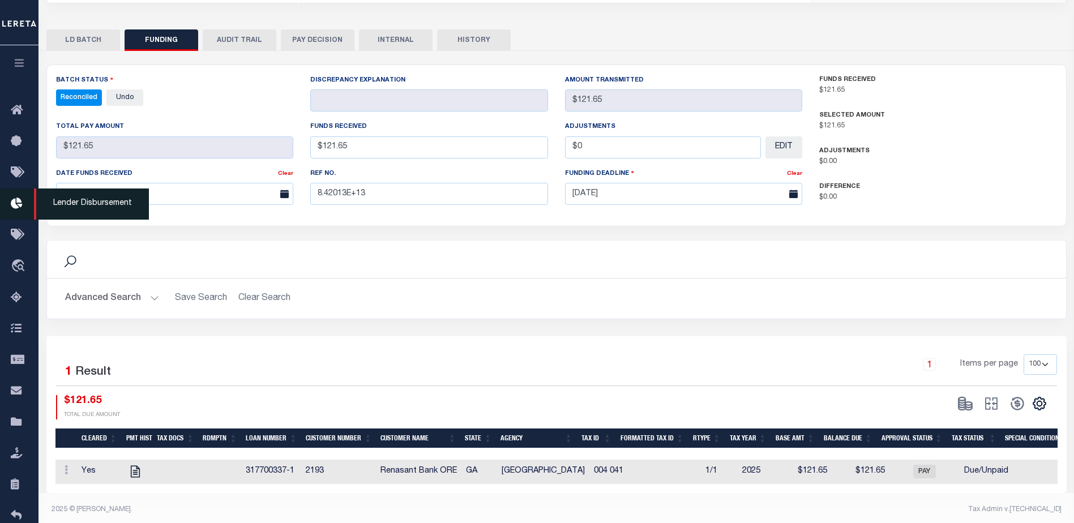
click at [15, 213] on link "Lender Disbursement" at bounding box center [19, 203] width 38 height 31
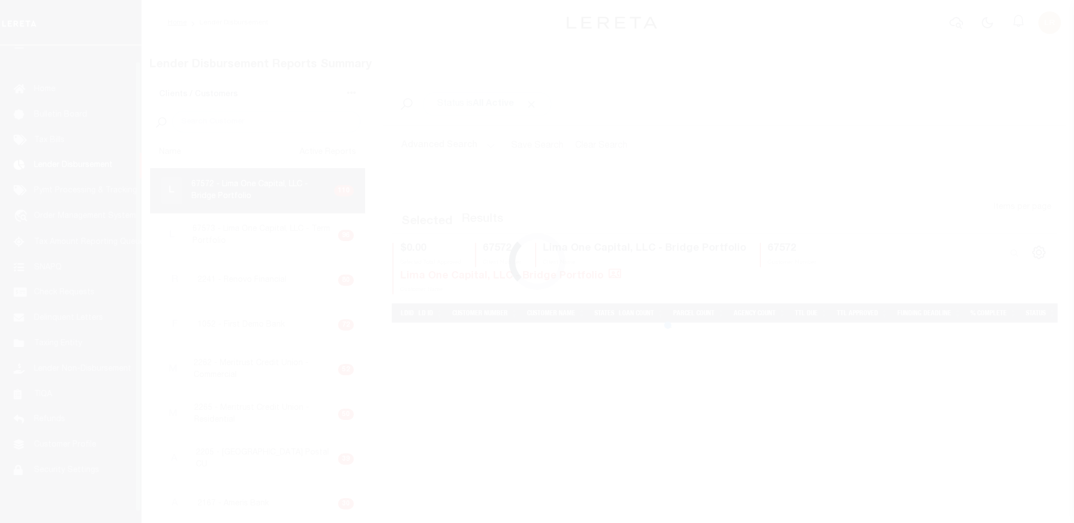
scroll to position [20, 0]
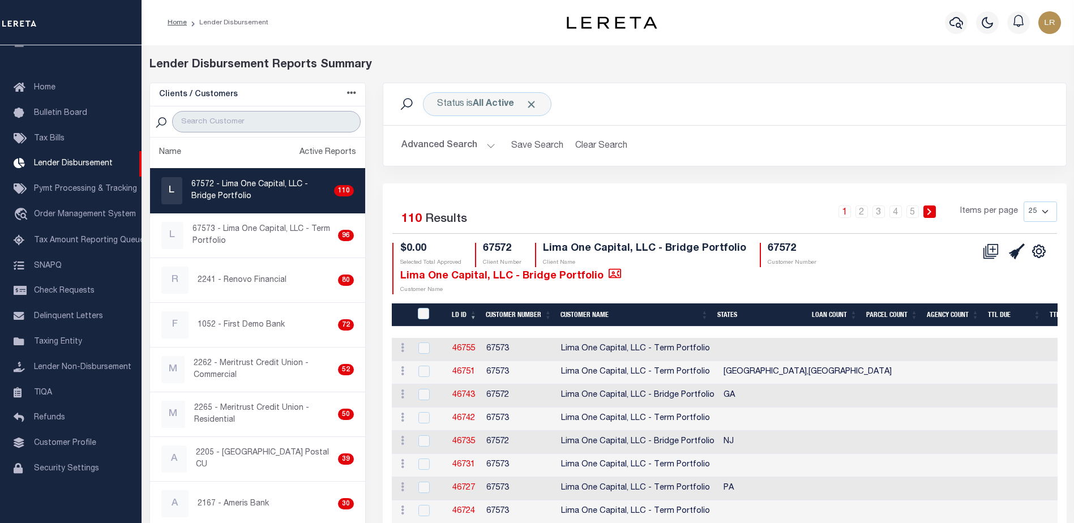
click at [232, 115] on input "search" at bounding box center [266, 122] width 188 height 22
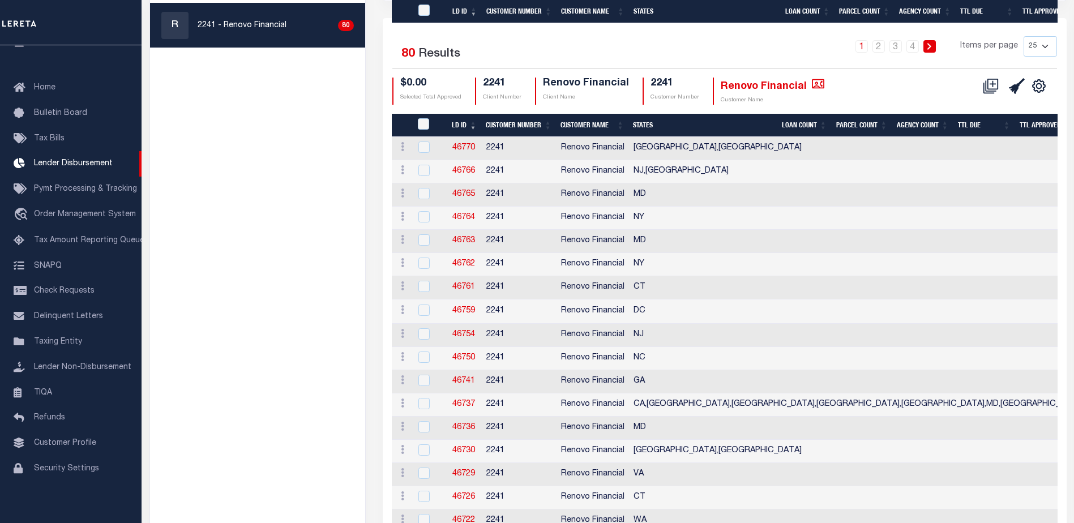
scroll to position [57, 0]
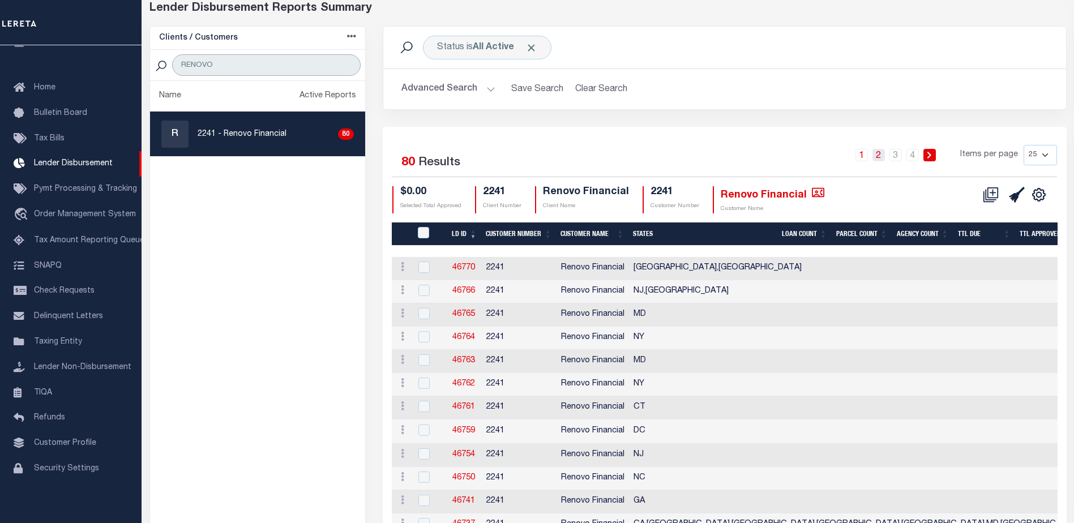
type input "RENOVO"
click at [878, 150] on link "2" at bounding box center [878, 155] width 12 height 12
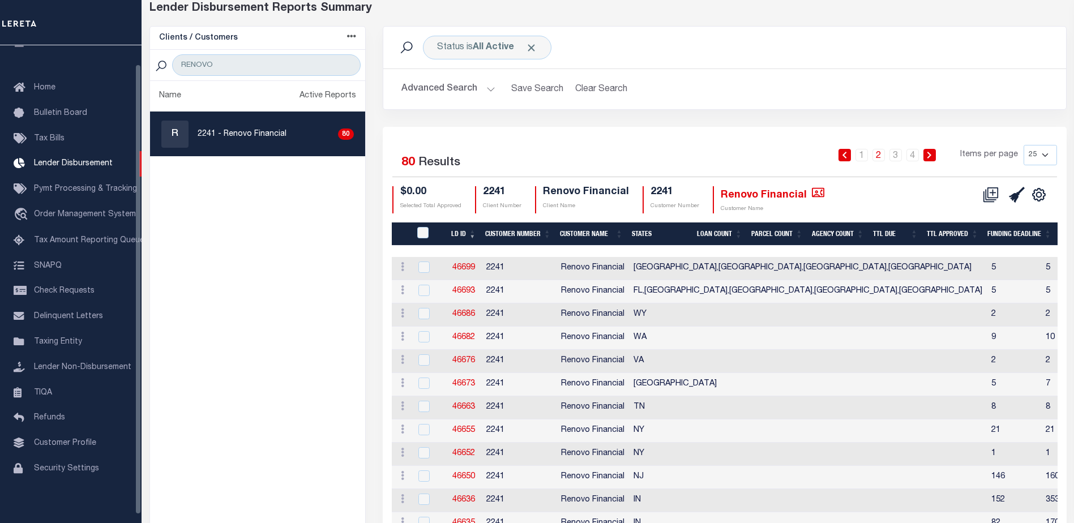
click at [344, 266] on ul "Name Active Reports R 2241 - Renovo Financial 80" at bounding box center [258, 443] width 216 height 725
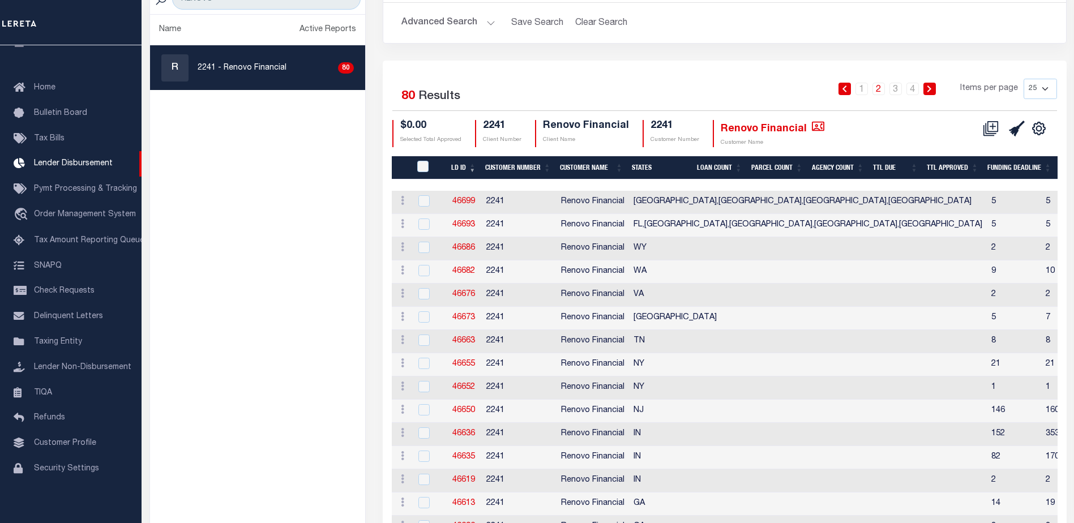
scroll to position [0, 0]
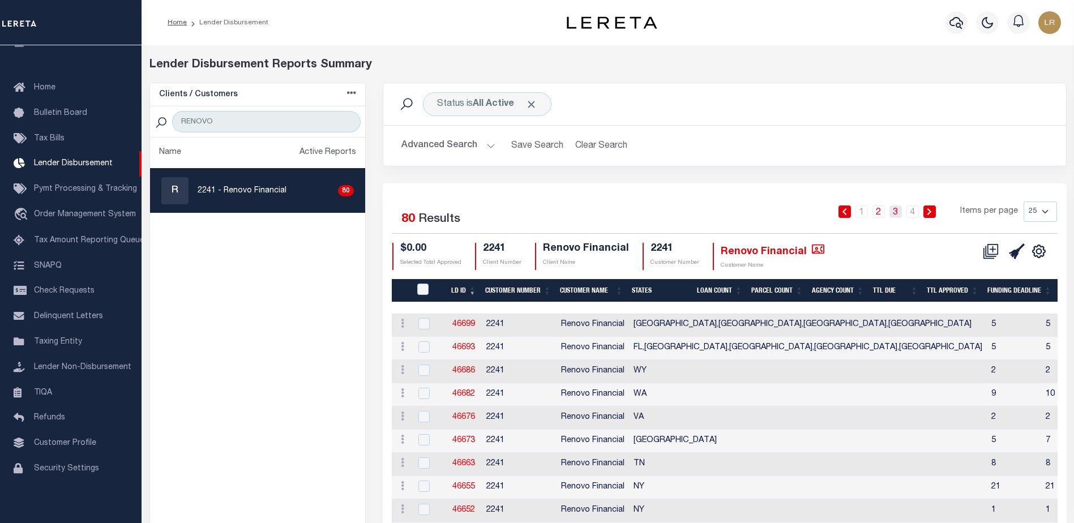
click at [893, 209] on link "3" at bounding box center [895, 211] width 12 height 12
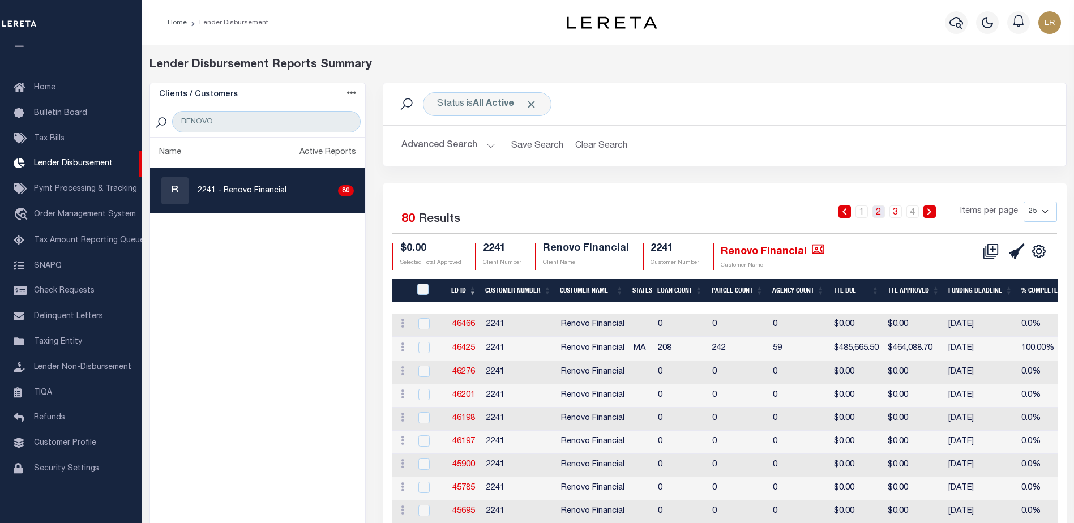
click at [878, 215] on link "2" at bounding box center [878, 211] width 12 height 12
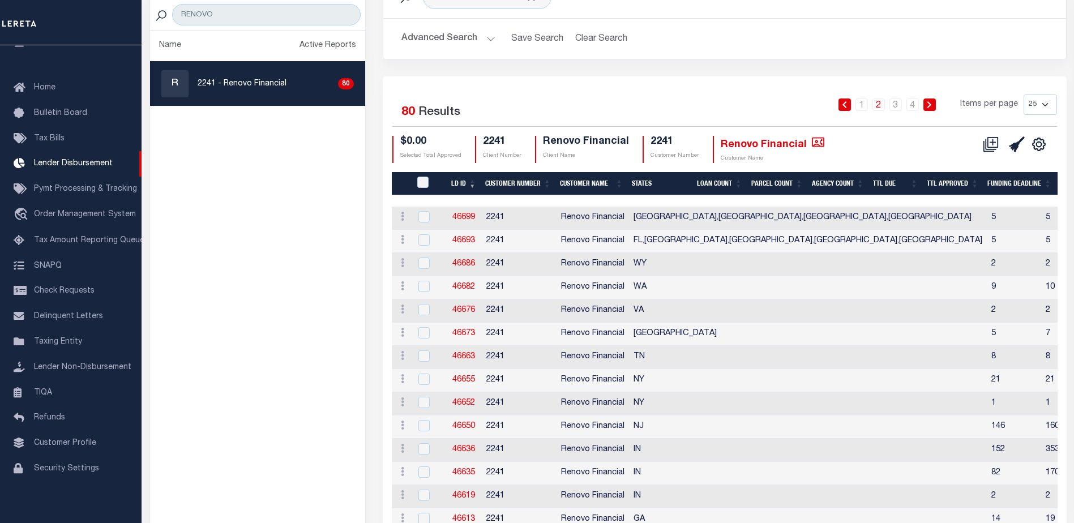
scroll to position [25, 0]
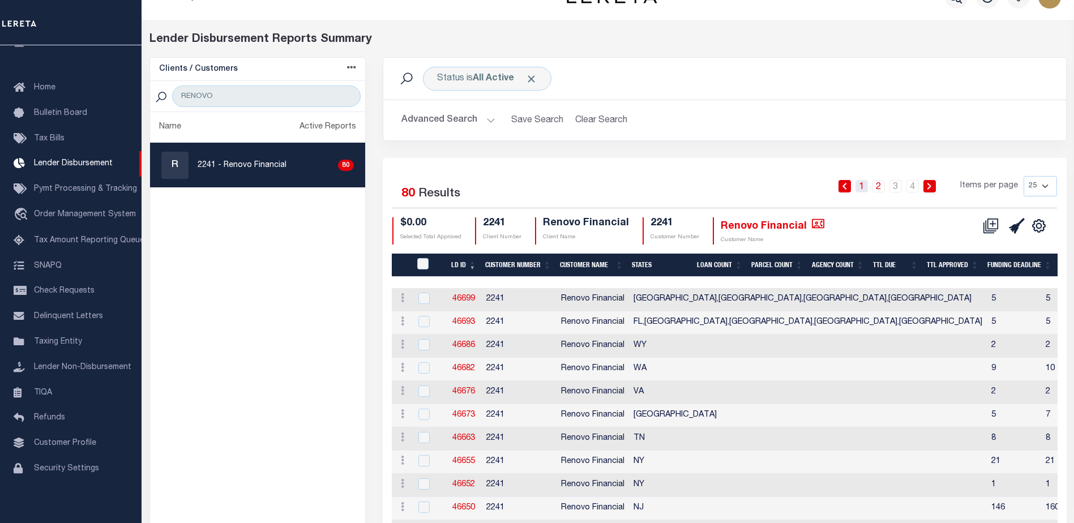
click at [865, 185] on link "1" at bounding box center [861, 186] width 12 height 12
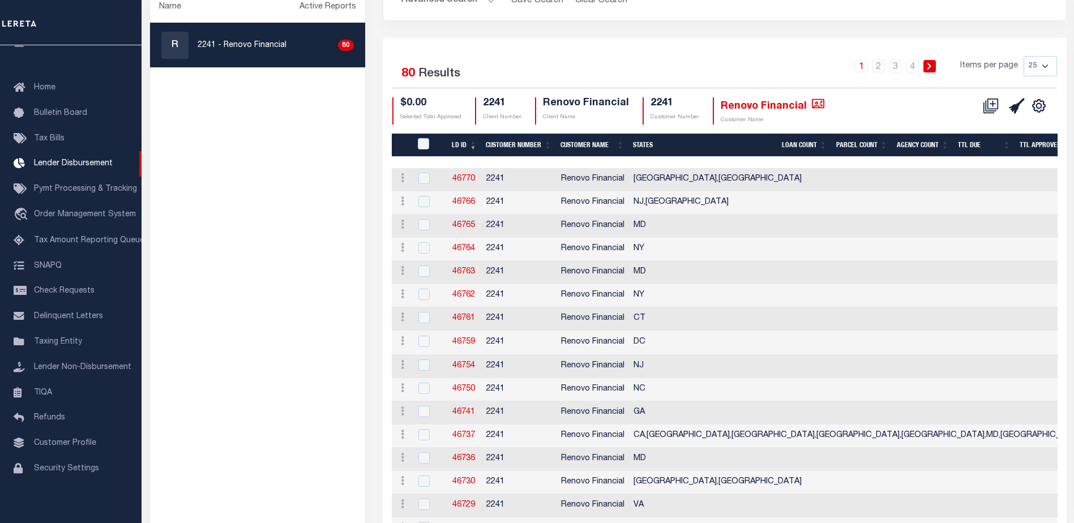
scroll to position [82, 0]
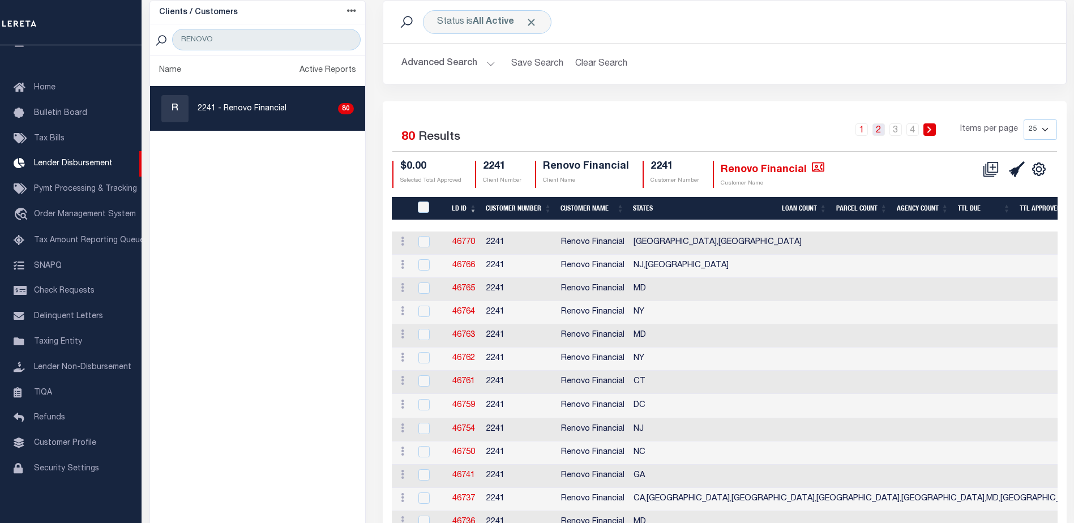
click at [878, 133] on link "2" at bounding box center [878, 129] width 12 height 12
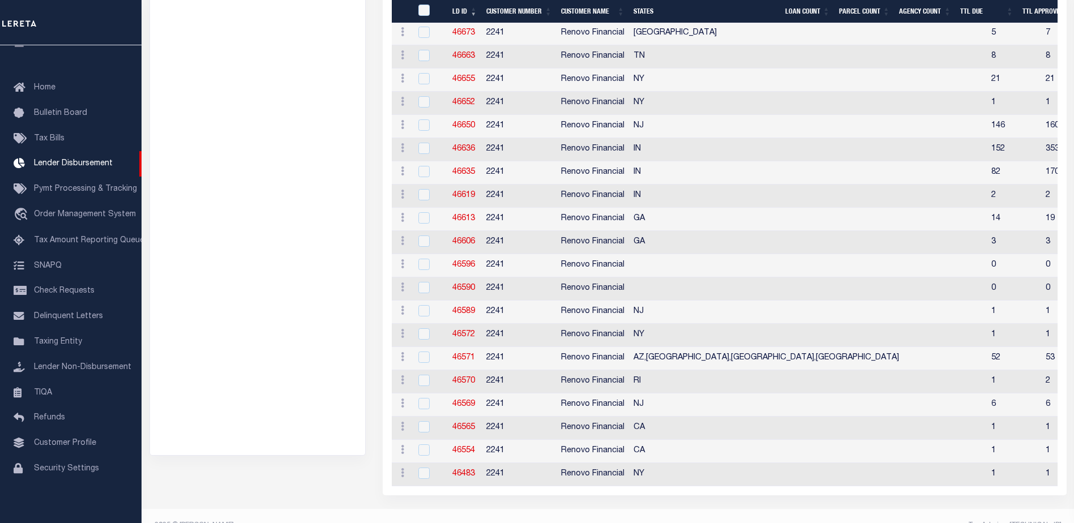
scroll to position [0, 0]
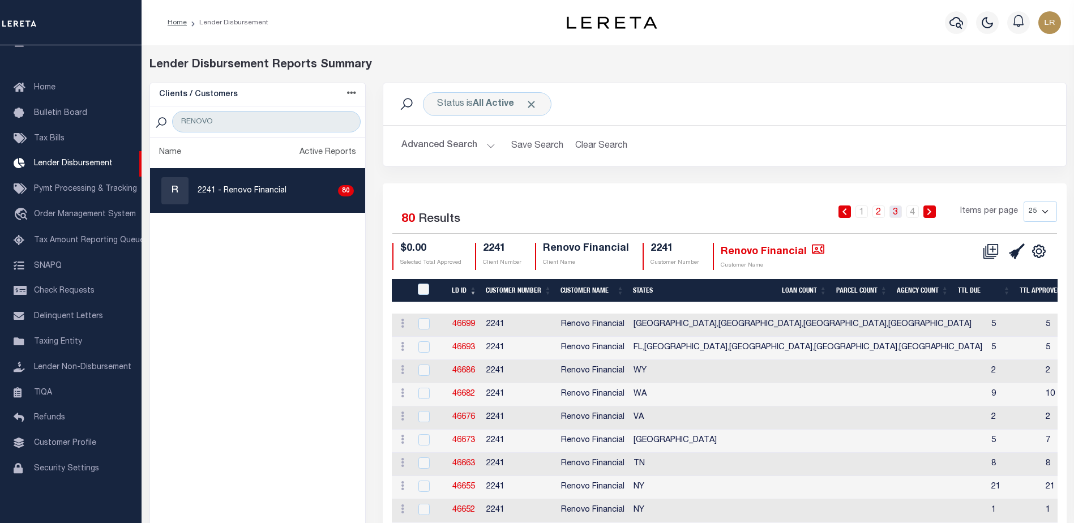
click at [895, 211] on link "3" at bounding box center [895, 211] width 12 height 12
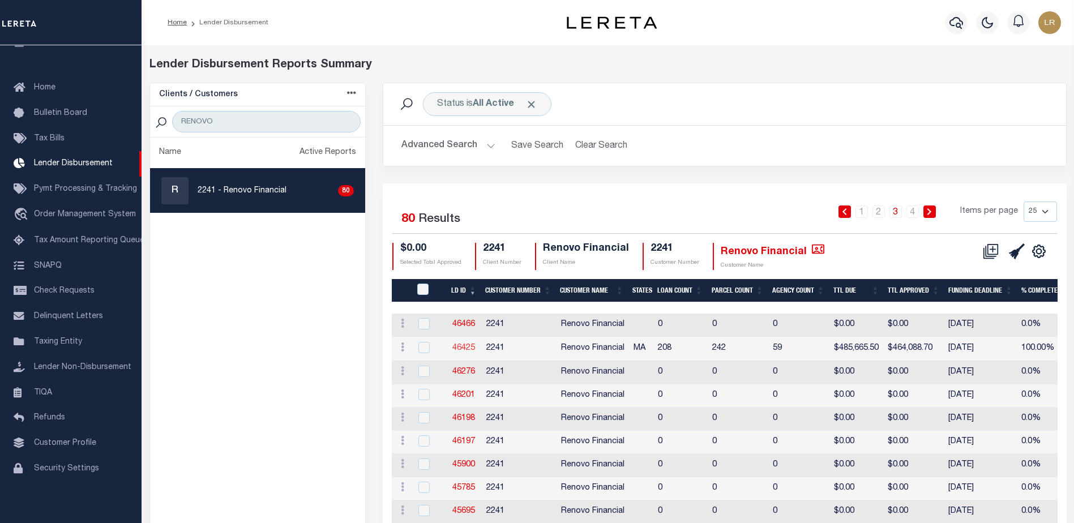
click at [467, 345] on link "46425" at bounding box center [463, 348] width 23 height 8
checkbox input "true"
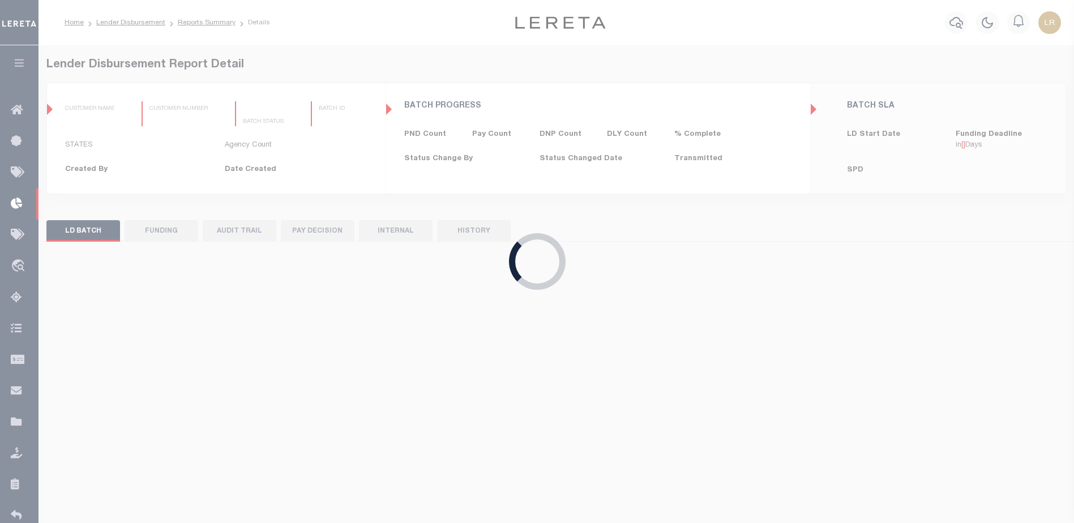
type input "$0.00"
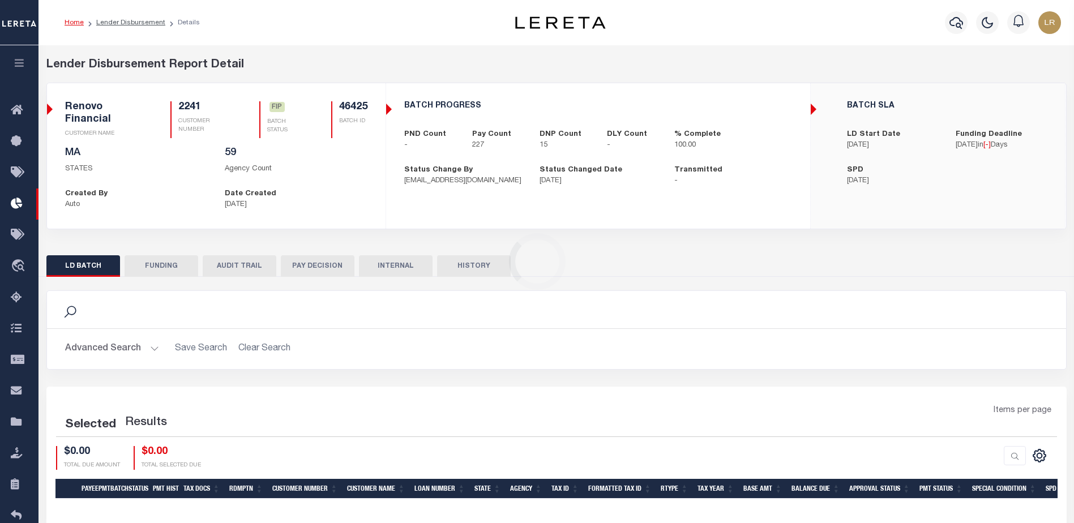
click at [174, 271] on button "FUNDING" at bounding box center [162, 266] width 74 height 22
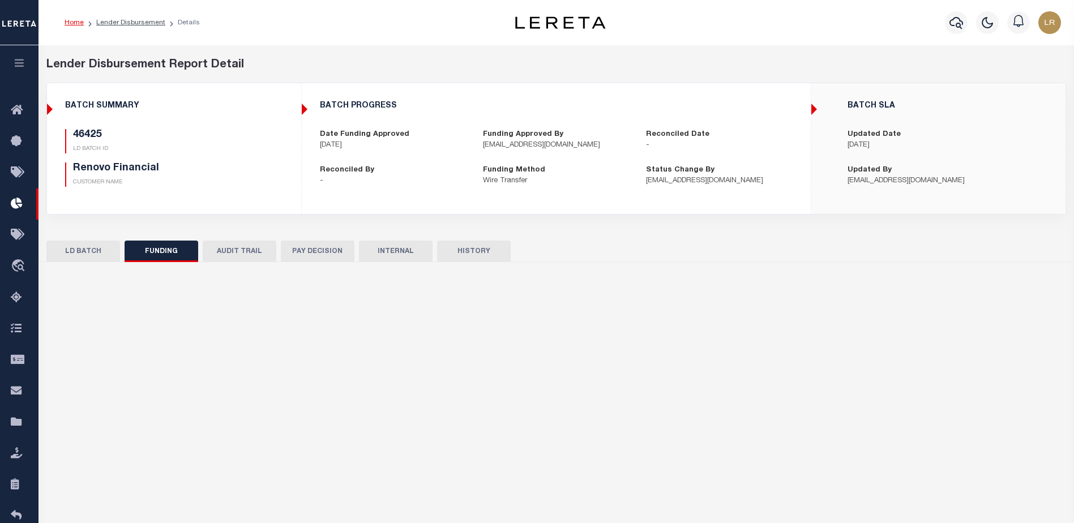
type input "$464,088.7"
type input "$0"
type input "[DATE]"
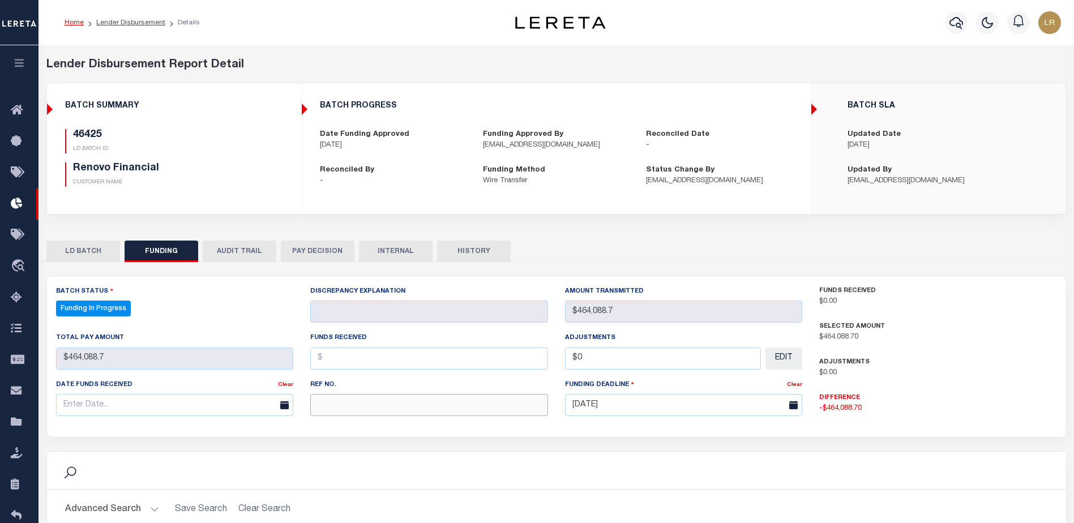
click at [364, 406] on input "text" at bounding box center [429, 405] width 238 height 22
paste input "20251014MMQFMP2700649510141711FT03"
type input "20251014MMQFMP2700649510141711FT03"
select select "100"
type input "20251014MMQFMP2700649510141711FT03"
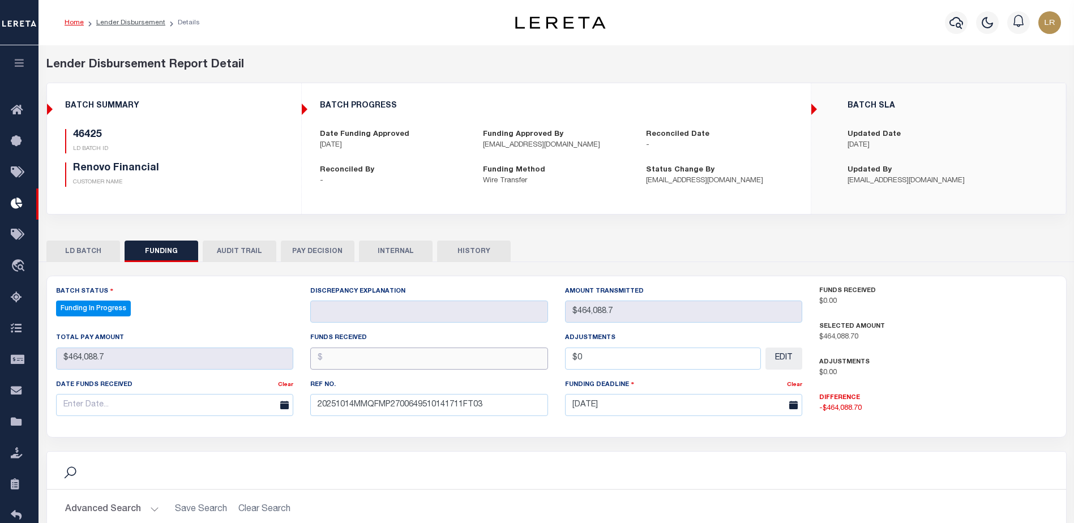
click at [333, 357] on input "text" at bounding box center [429, 359] width 238 height 22
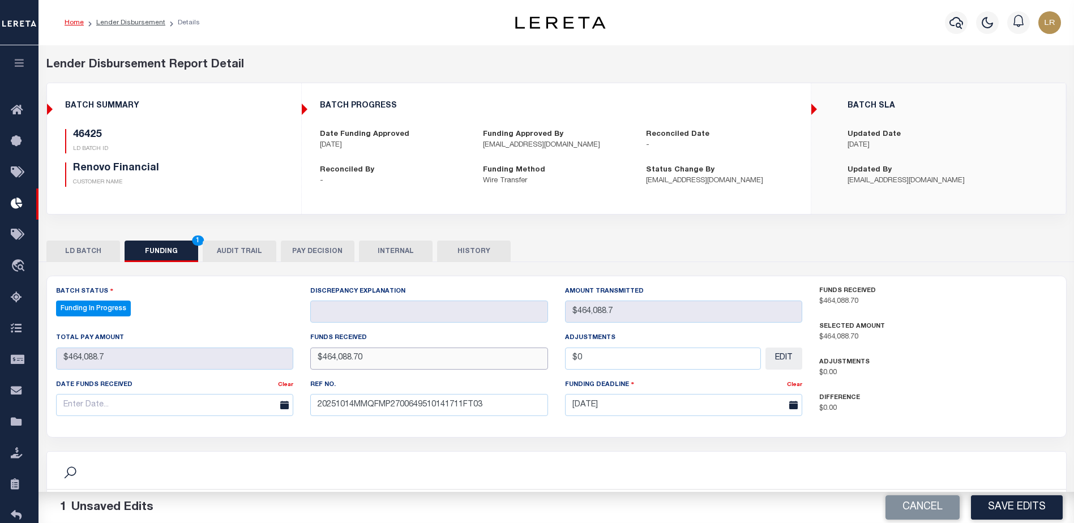
type input "$464,088.70"
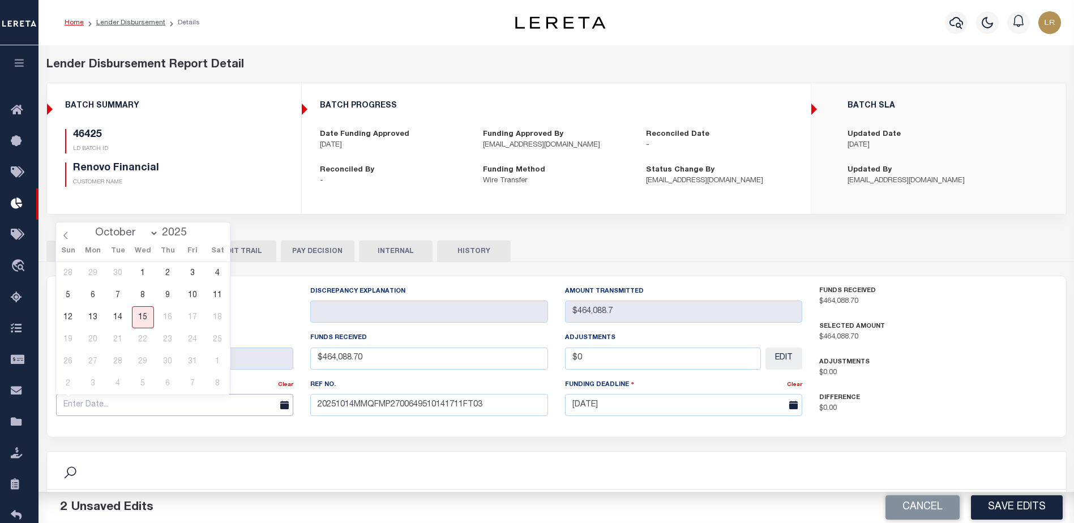
click at [250, 398] on input "text" at bounding box center [175, 405] width 238 height 22
click at [110, 316] on span "14" at bounding box center [118, 317] width 22 height 22
type input "[DATE]"
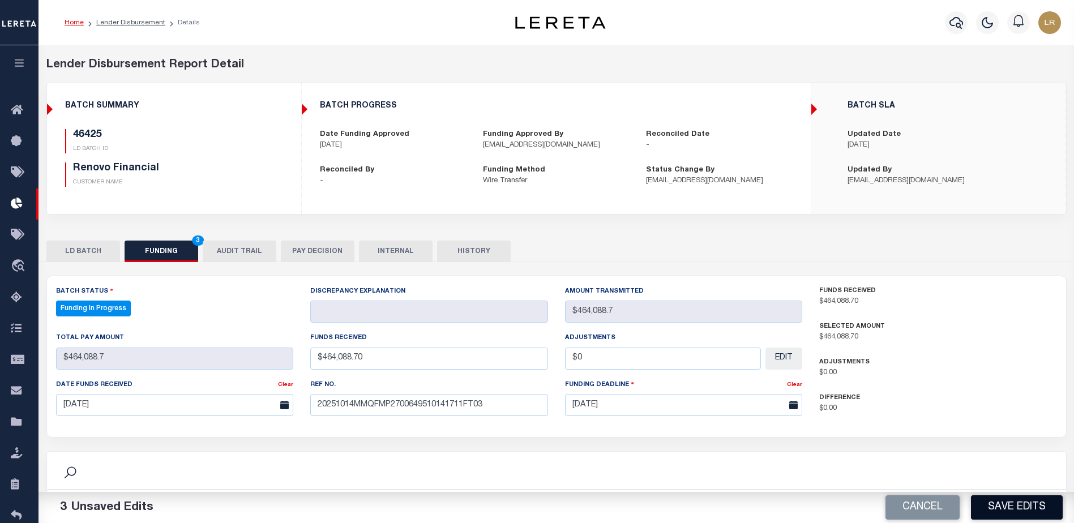
click at [1003, 506] on button "Save Edits" at bounding box center [1017, 507] width 92 height 24
type input "$464,088.7"
type input "$0"
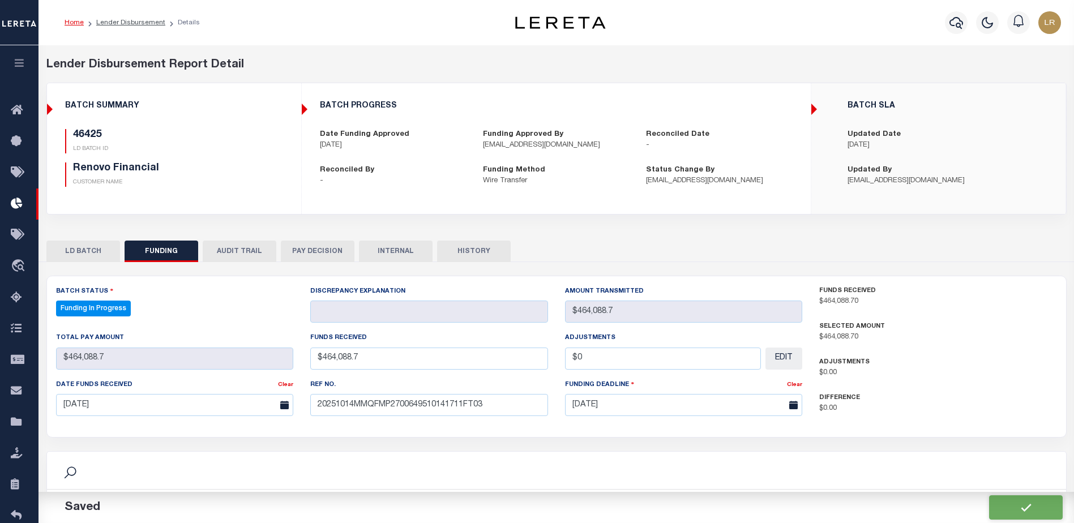
scroll to position [170, 0]
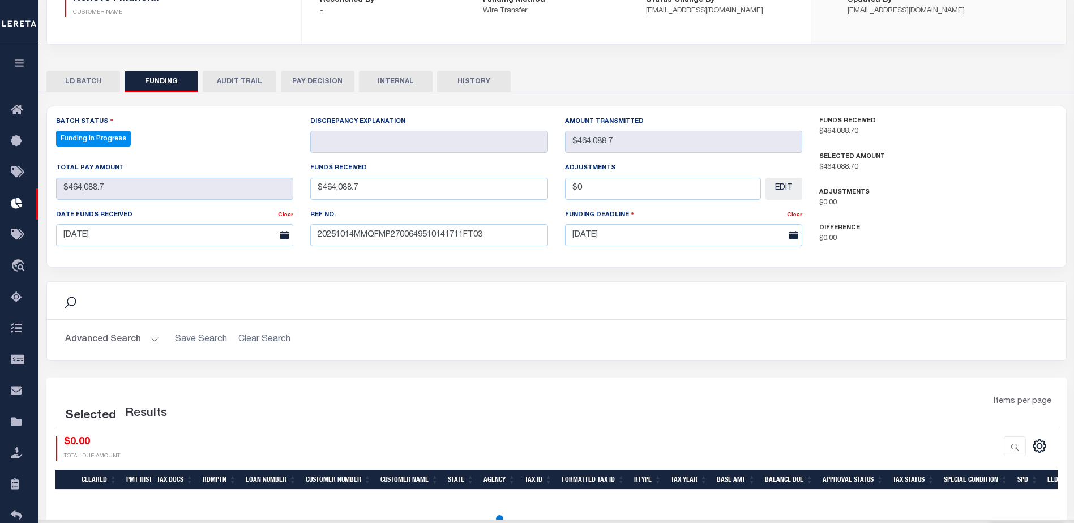
select select "100"
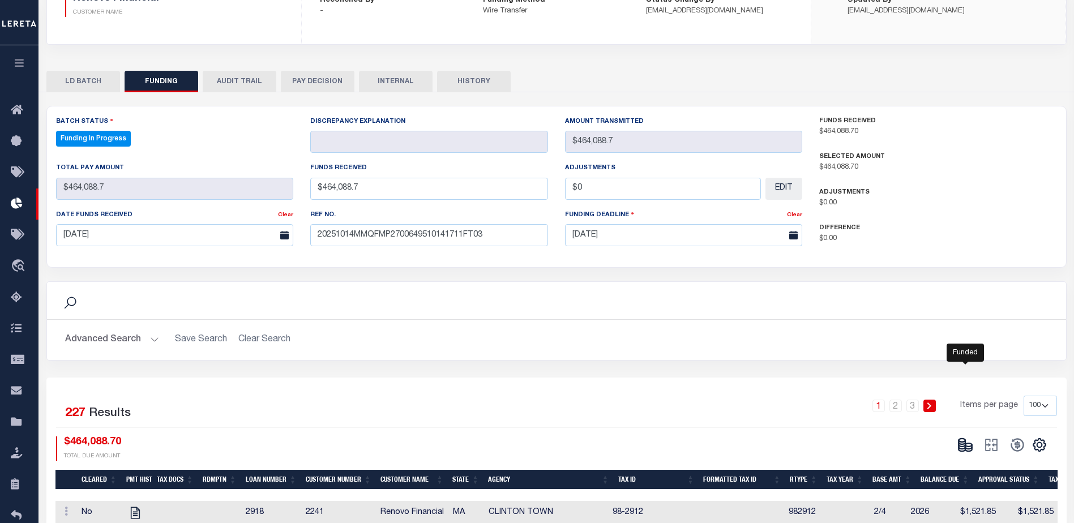
click at [964, 449] on icon at bounding box center [961, 447] width 7 height 4
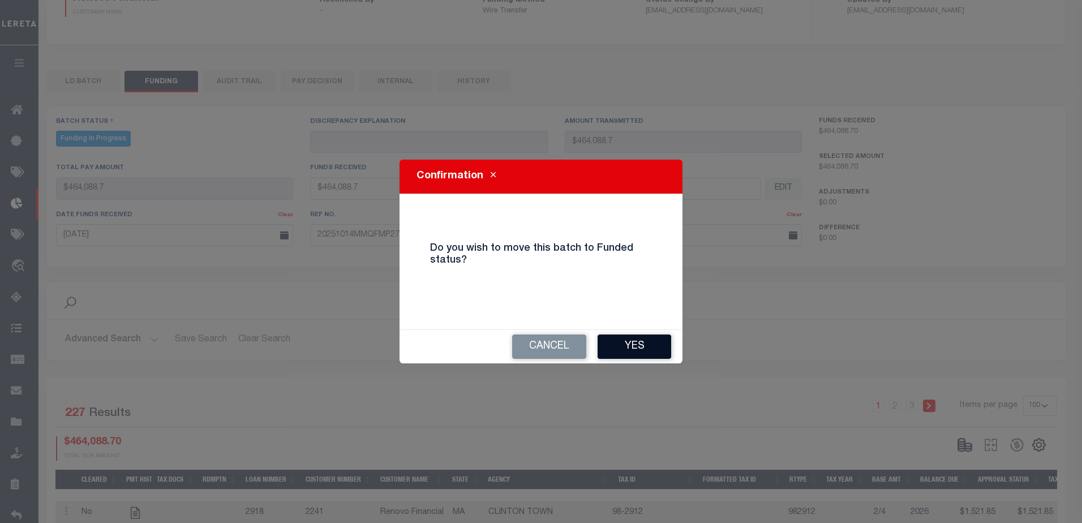
click at [644, 344] on button "Yes" at bounding box center [635, 347] width 74 height 24
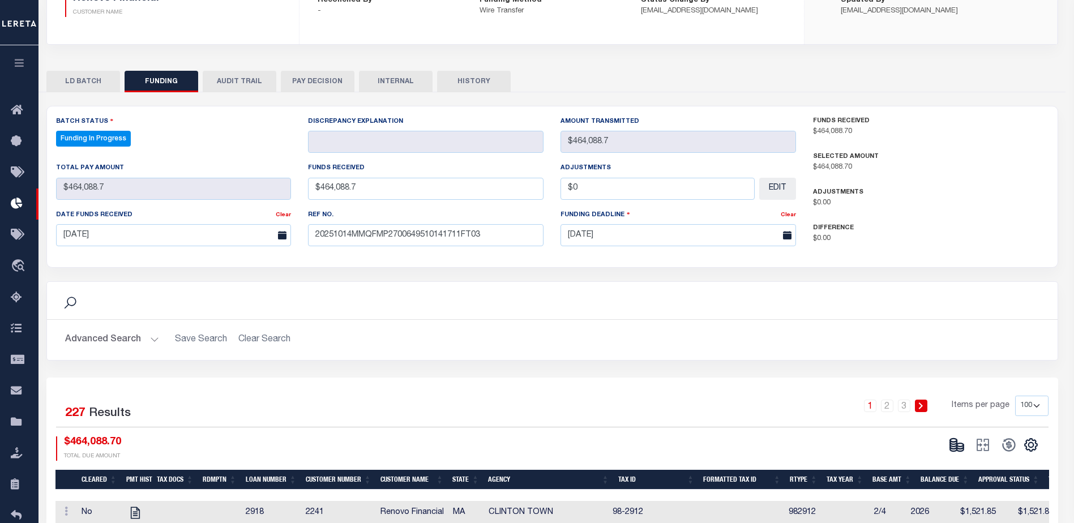
type input "$464,088.7"
type input "$0"
select select "100"
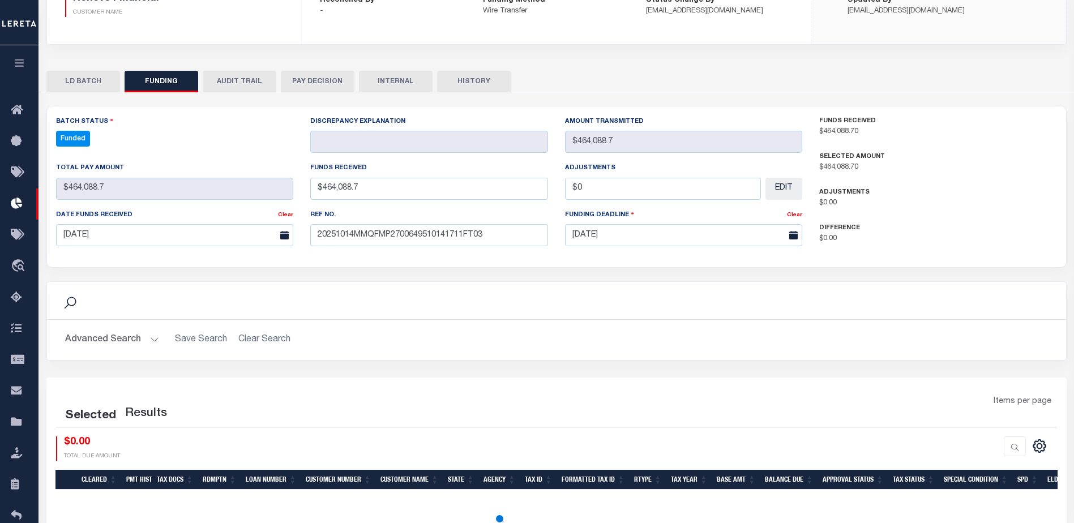
select select "100"
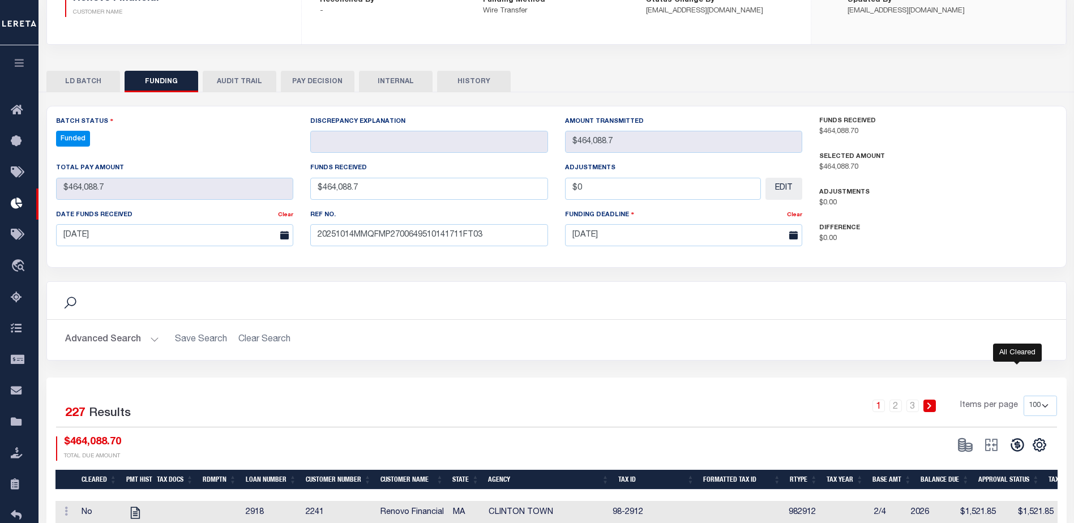
click at [1019, 446] on icon at bounding box center [1016, 445] width 13 height 13
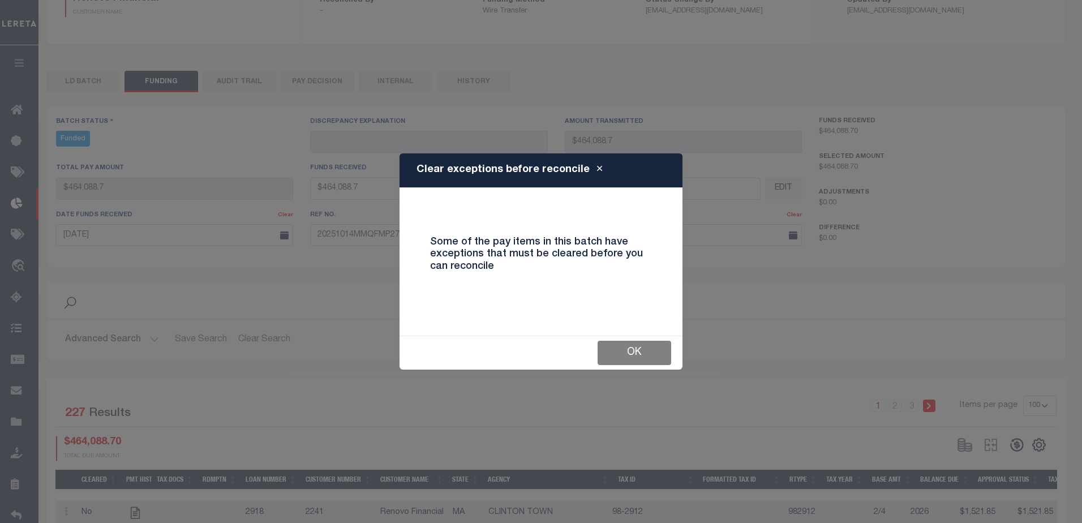
click at [606, 341] on div "OK" at bounding box center [541, 352] width 283 height 33
click at [657, 359] on button "OK" at bounding box center [635, 353] width 74 height 24
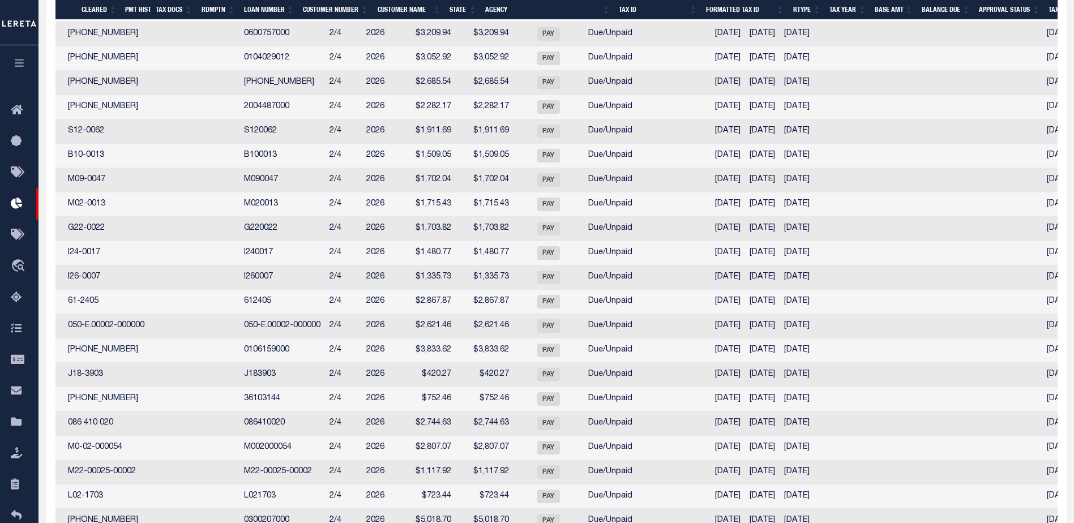
scroll to position [0, 545]
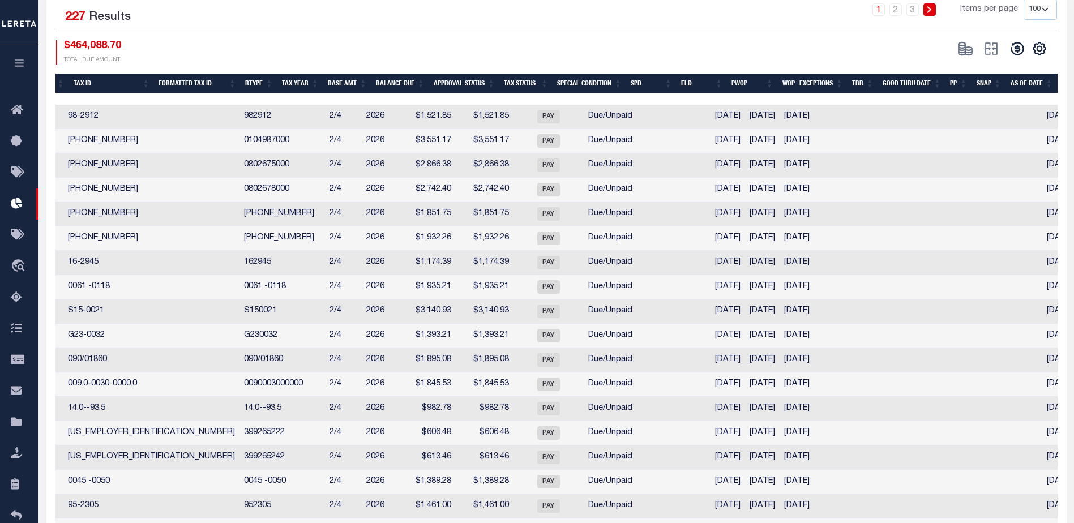
click at [839, 85] on th "Exceptions" at bounding box center [821, 84] width 53 height 20
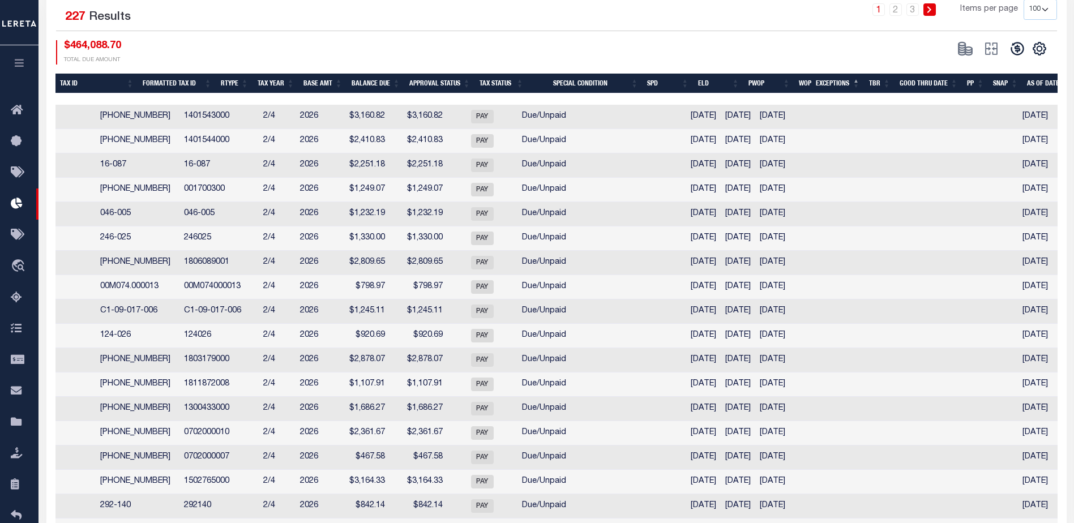
click at [850, 85] on th "Exceptions" at bounding box center [837, 84] width 53 height 20
click at [822, 119] on icon at bounding box center [821, 116] width 12 height 12
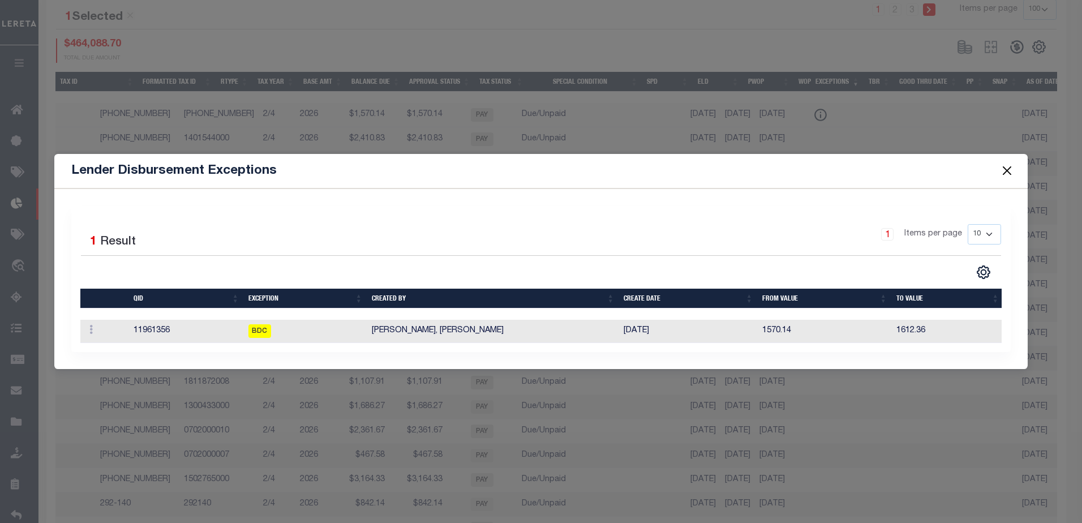
click at [91, 333] on div "ACTIONS Delete Batch" at bounding box center [90, 331] width 10 height 14
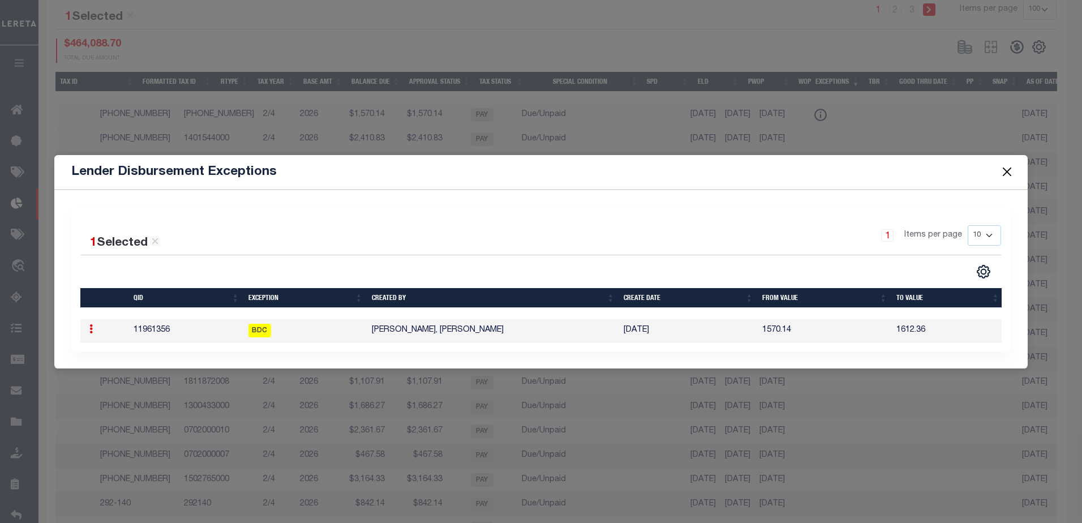
click at [91, 332] on link at bounding box center [91, 330] width 12 height 9
click at [111, 363] on link "Delete Batch" at bounding box center [123, 365] width 76 height 19
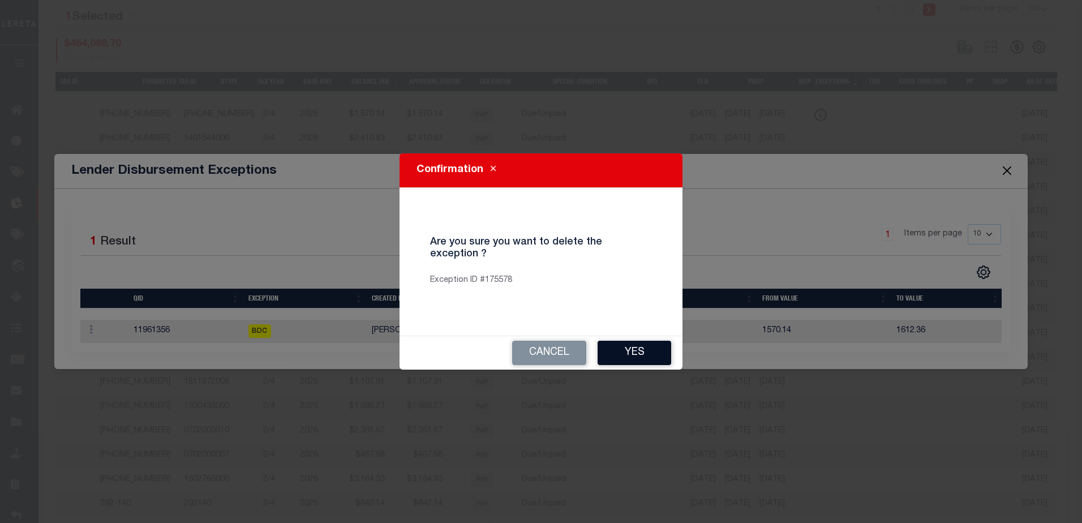
click at [614, 352] on button "Yes" at bounding box center [635, 353] width 74 height 24
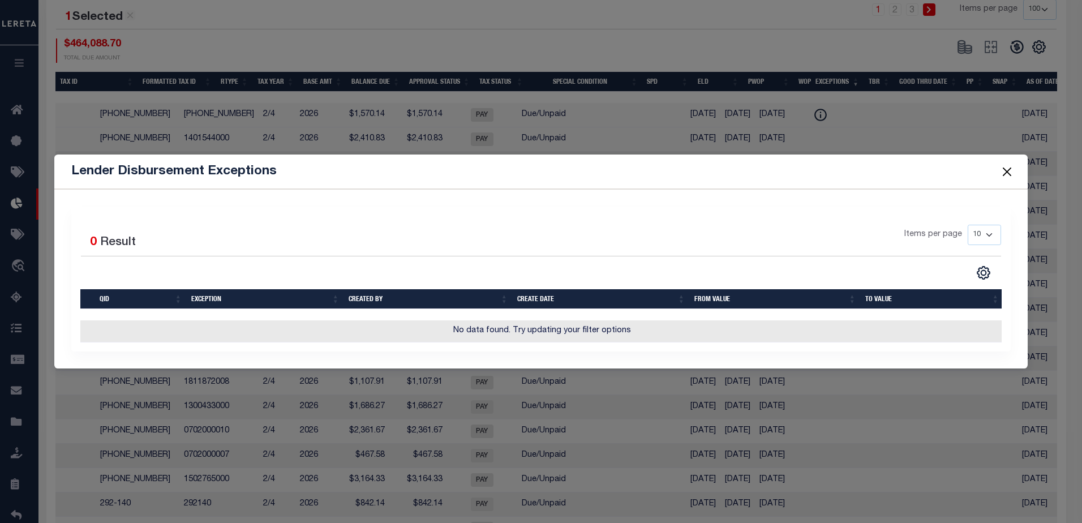
click at [1006, 164] on button "Close" at bounding box center [1007, 171] width 15 height 15
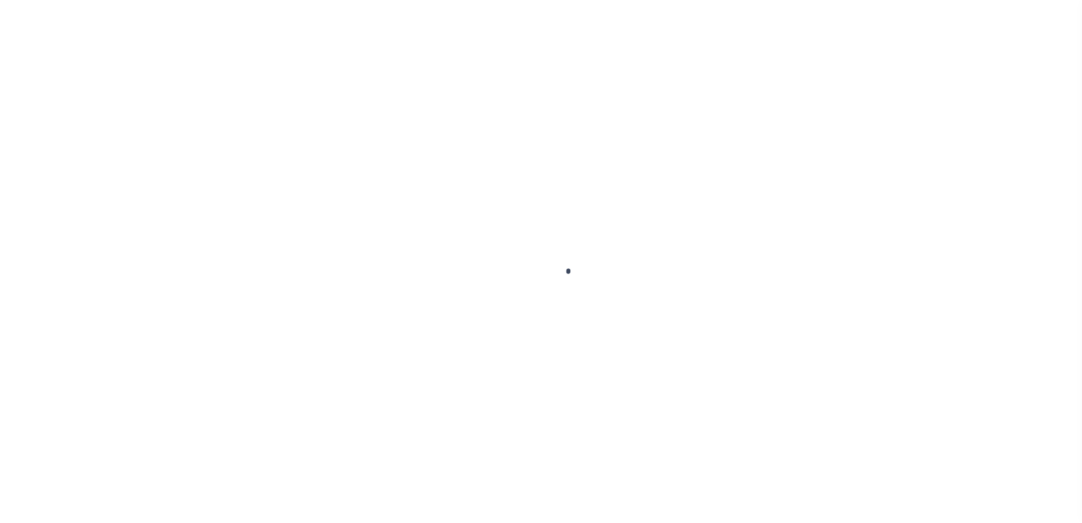
type input "$0.00"
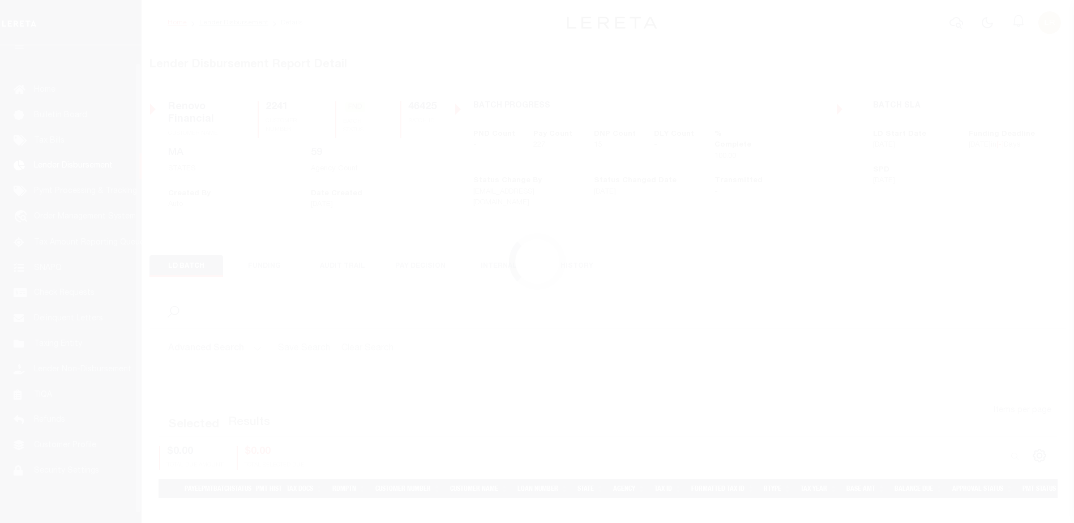
scroll to position [20, 0]
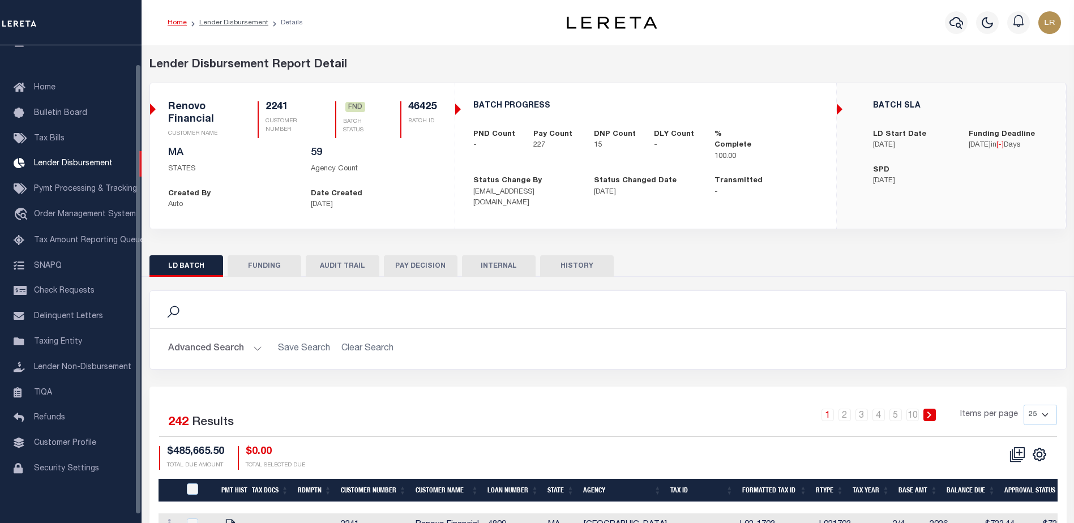
click at [260, 269] on button "FUNDING" at bounding box center [265, 266] width 74 height 22
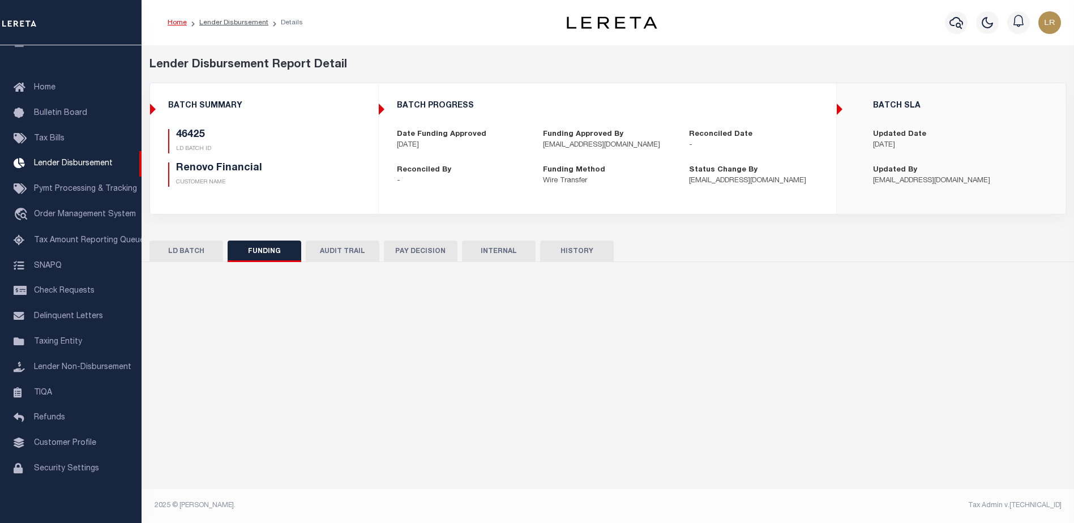
type input "$464,088.7"
type input "$0"
type input "[DATE]"
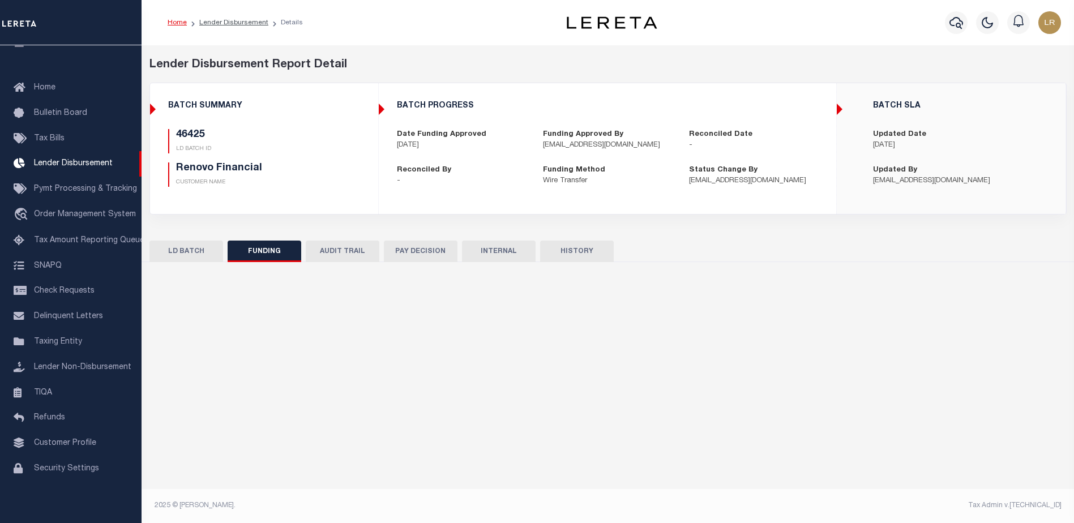
type input "20251014MMQFMP2700649510141711FT03"
type input "[DATE]"
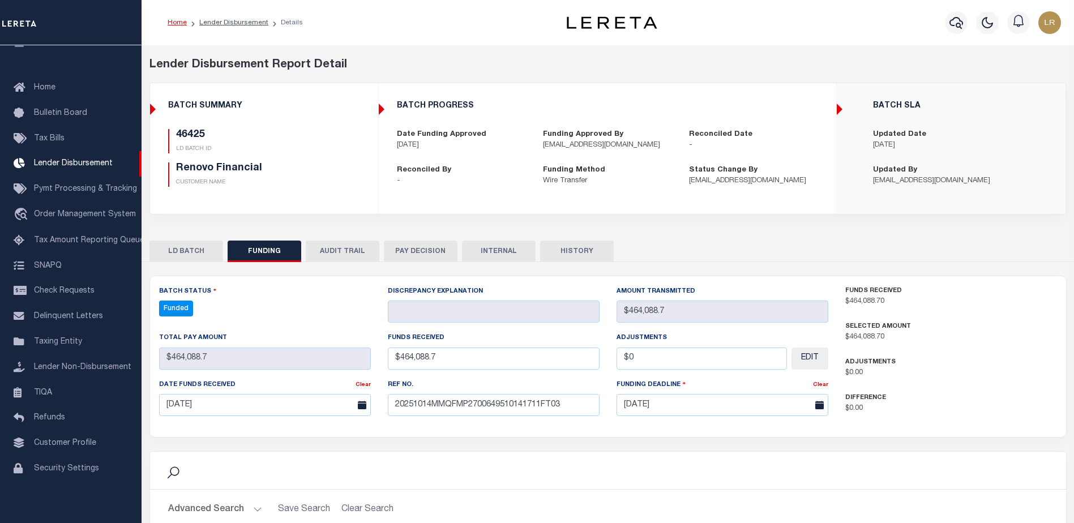
scroll to position [211, 0]
select select "100"
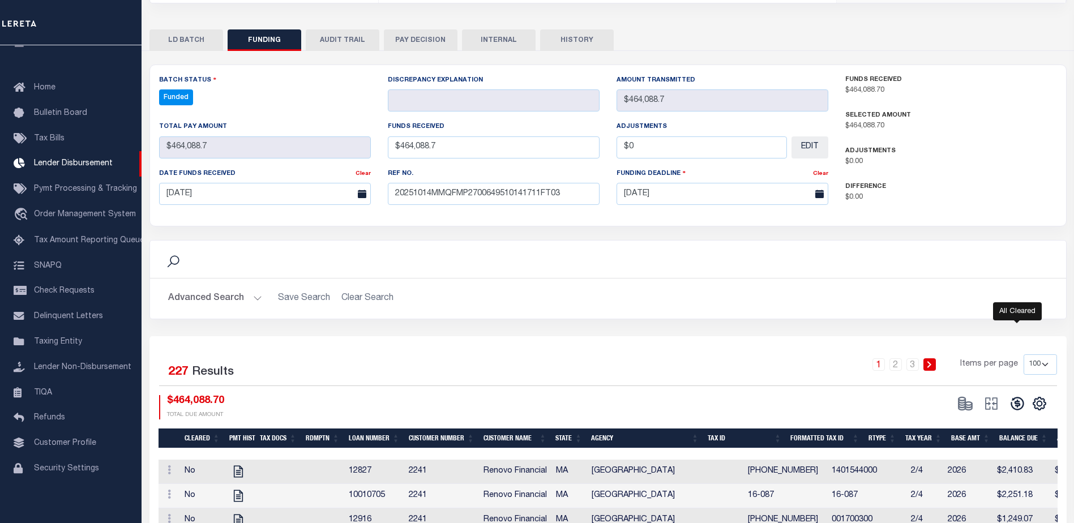
click at [1017, 406] on icon at bounding box center [1017, 404] width 16 height 16
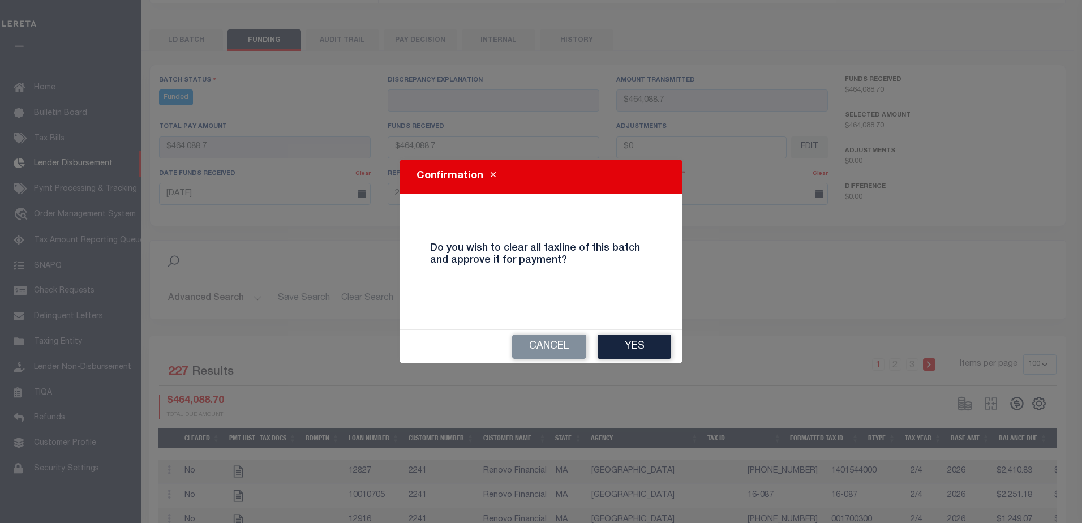
click at [661, 354] on button "Yes" at bounding box center [635, 347] width 74 height 24
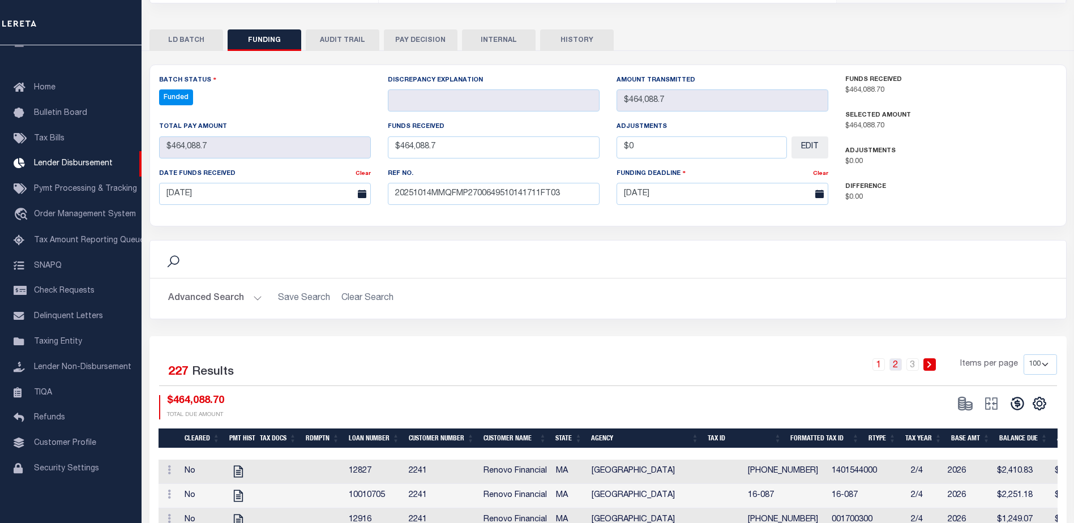
type input "$464,088.7"
type input "$0"
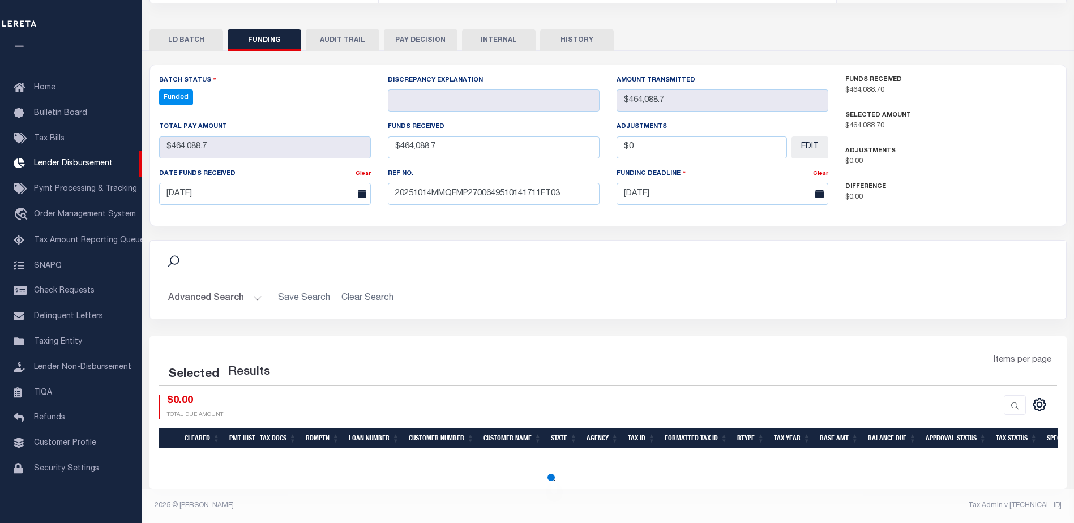
select select "100"
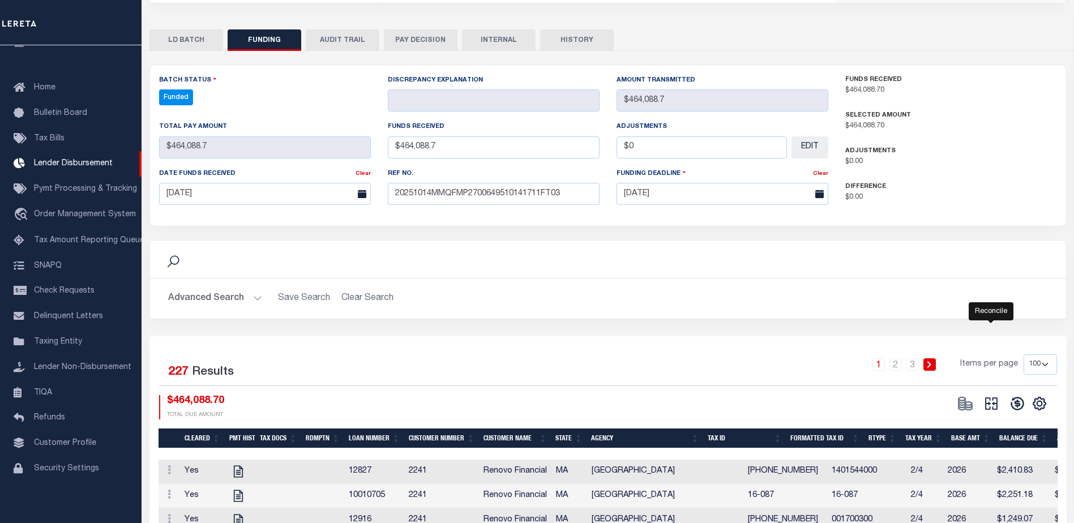
click at [992, 406] on icon "" at bounding box center [991, 404] width 16 height 16
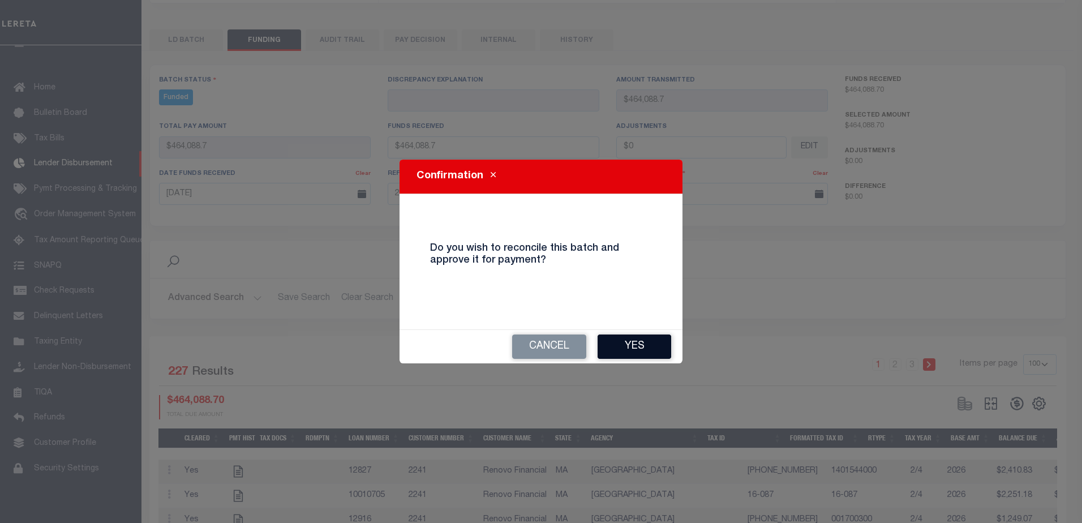
click at [648, 351] on button "Yes" at bounding box center [635, 347] width 74 height 24
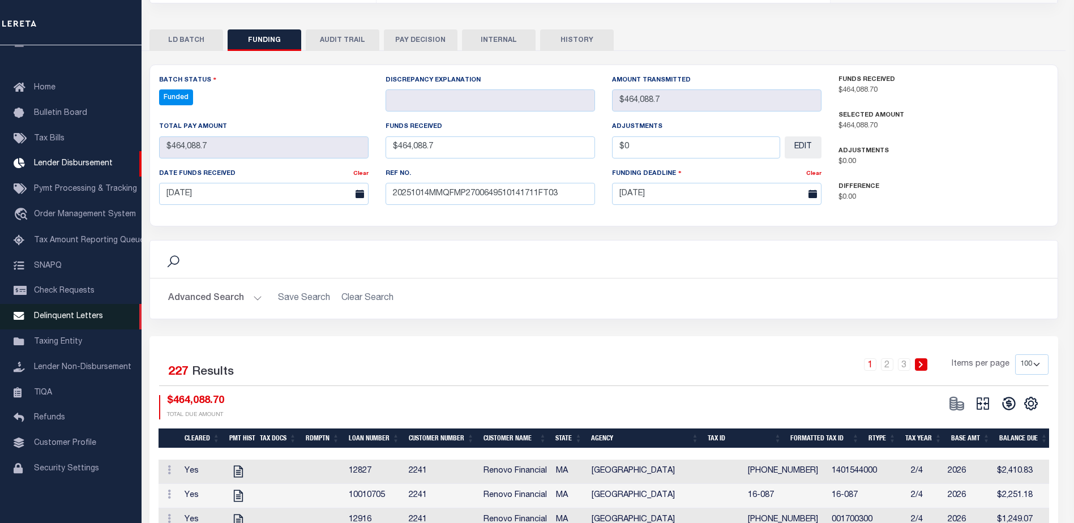
type input "$464,088.7"
type input "$0"
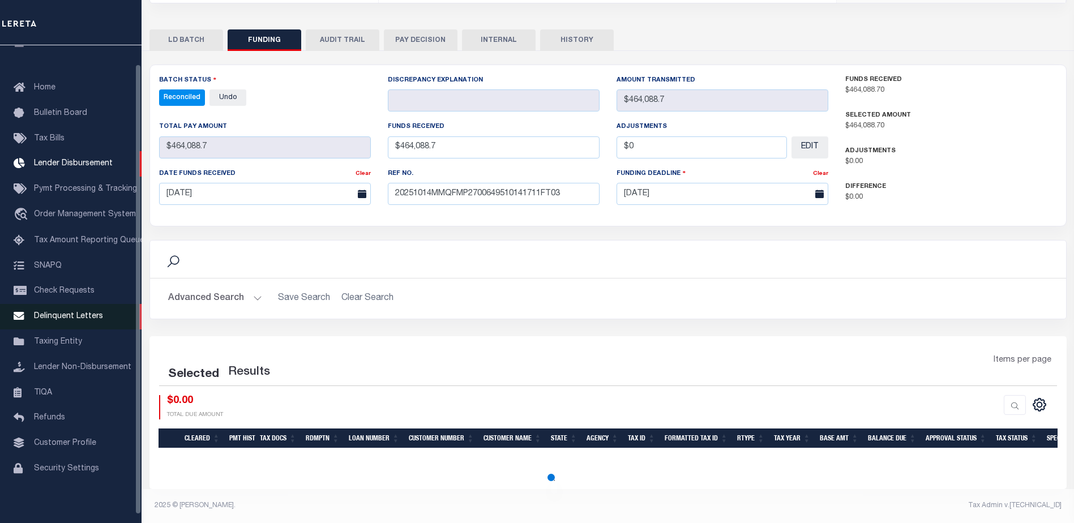
select select "100"
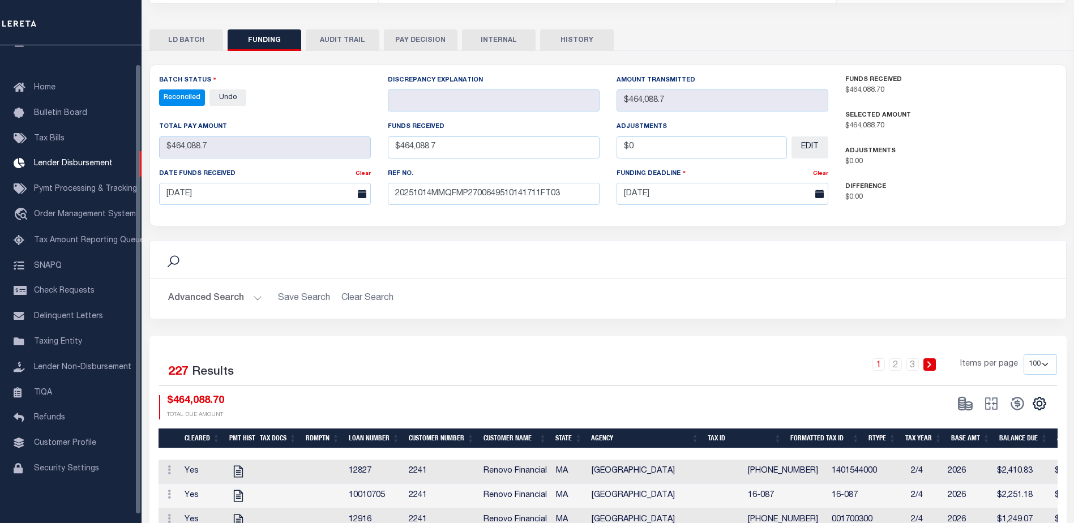
click at [518, 46] on button "INTERNAL" at bounding box center [499, 40] width 74 height 22
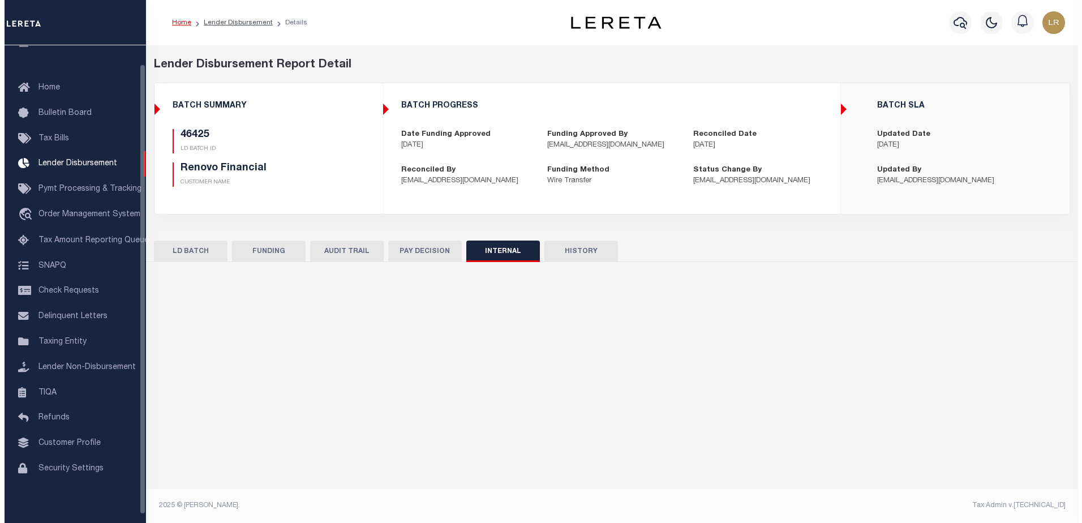
scroll to position [0, 0]
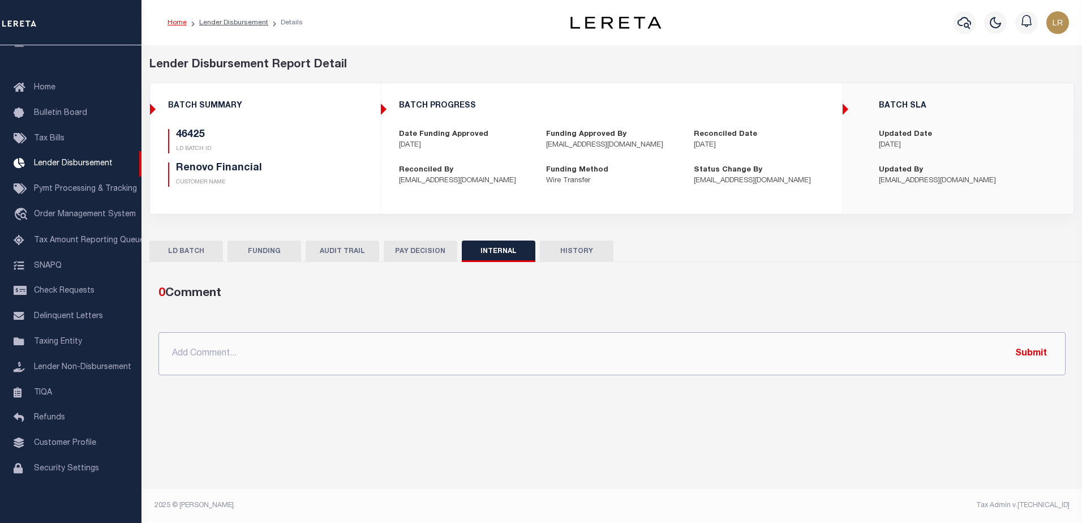
click at [593, 337] on input "text" at bounding box center [611, 353] width 907 height 43
paste input "ORG AMT - $1150416.66 46425-$464088.7 46569-$38192.58 46606-$6934.5 46619-$1249…"
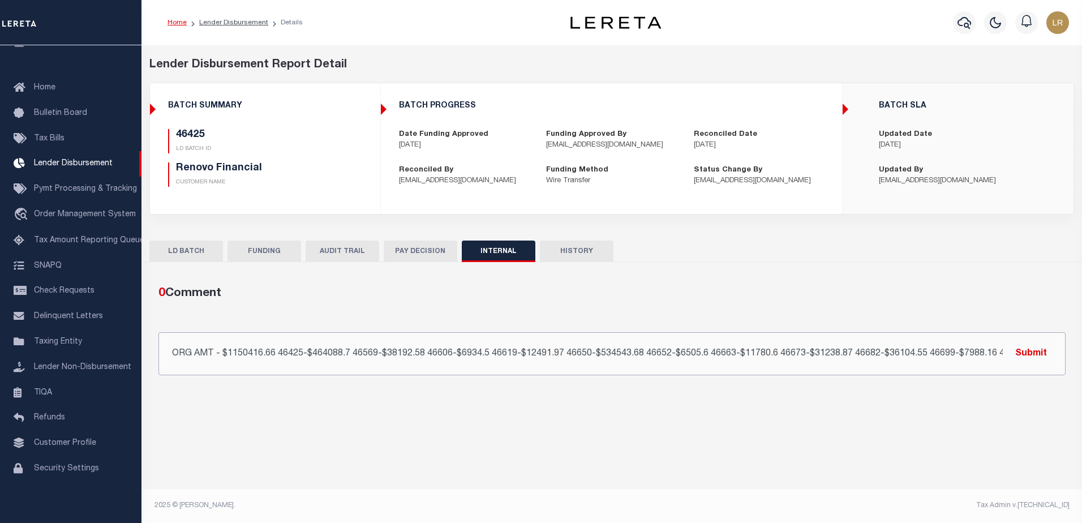
scroll to position [0, 104]
type input "ORG AMT - $1150416.66 46425-$464088.7 46569-$38192.58 46606-$6934.5 46619-$1249…"
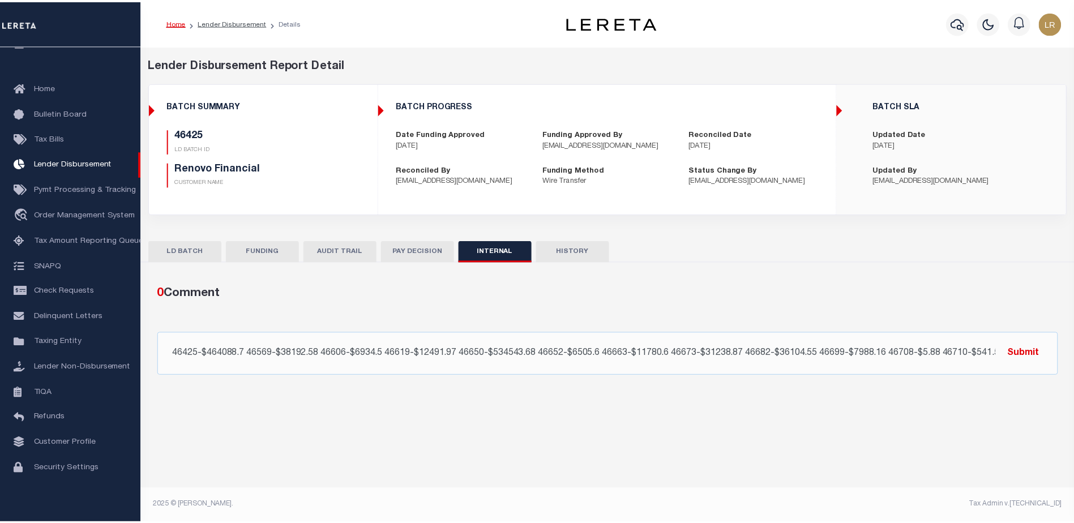
scroll to position [0, 0]
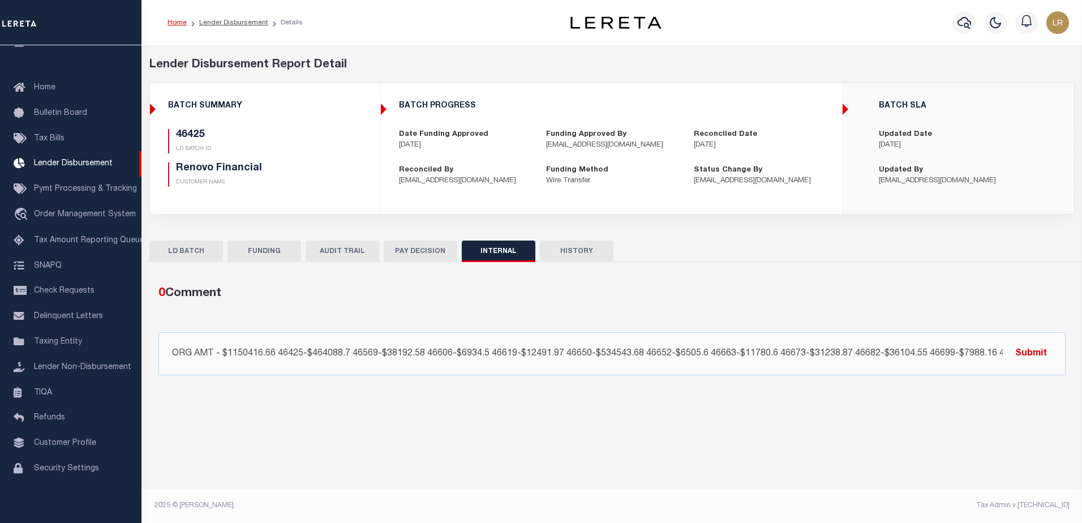
click at [1046, 354] on button "Submit" at bounding box center [1031, 353] width 46 height 23
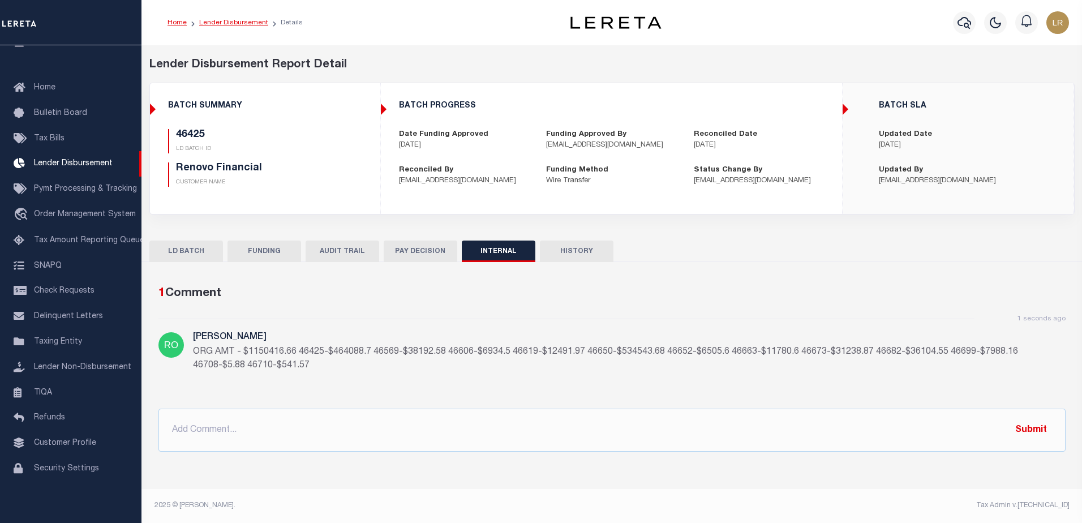
click at [239, 22] on link "Lender Disbursement" at bounding box center [233, 22] width 69 height 7
checkbox input "true"
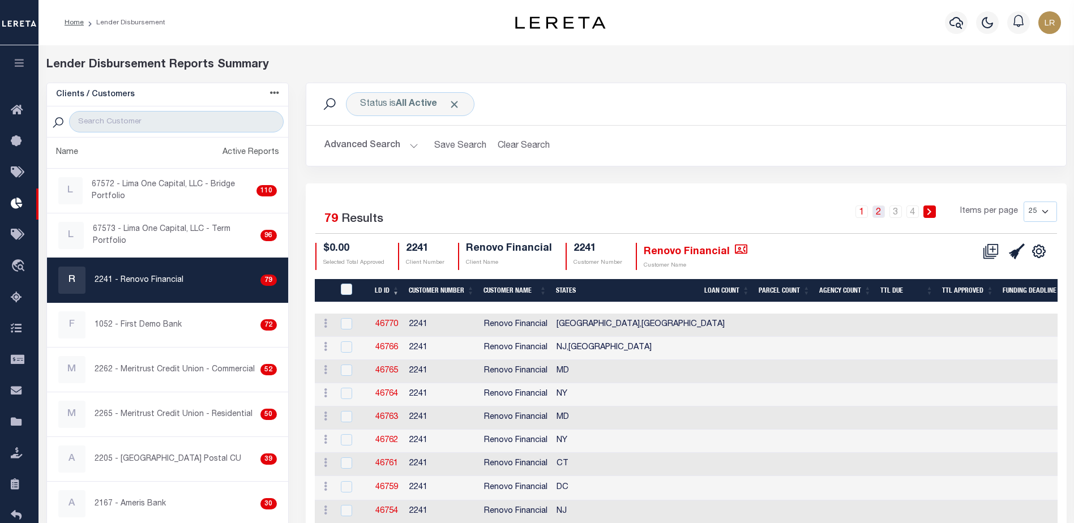
click at [885, 209] on link "2" at bounding box center [878, 211] width 12 height 12
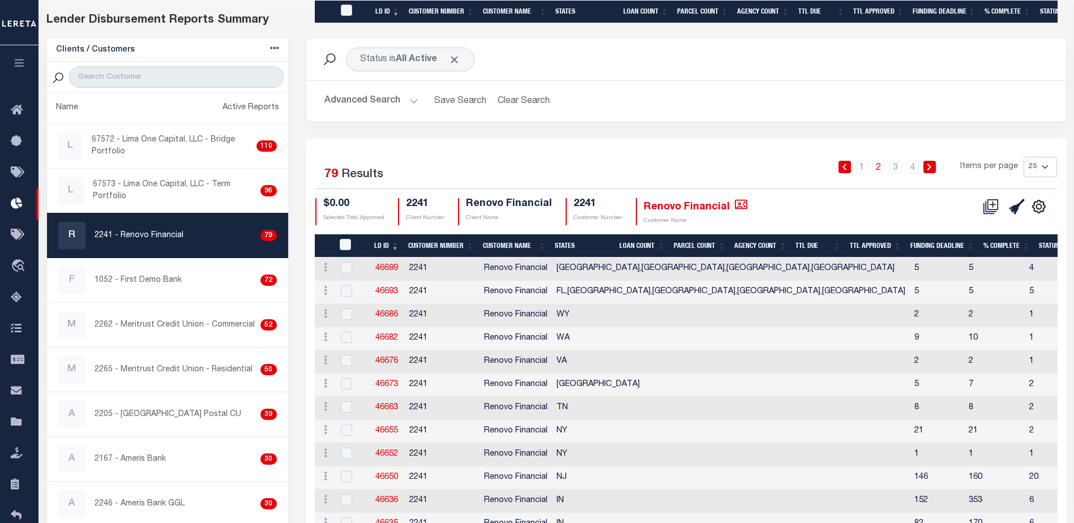
scroll to position [422, 0]
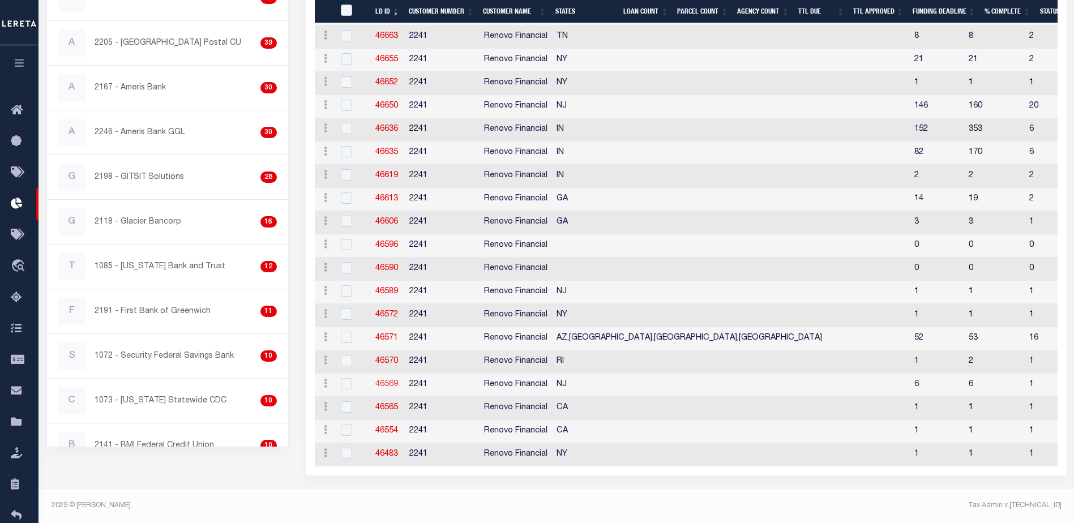
click at [395, 380] on link "46569" at bounding box center [386, 384] width 23 height 8
checkbox input "true"
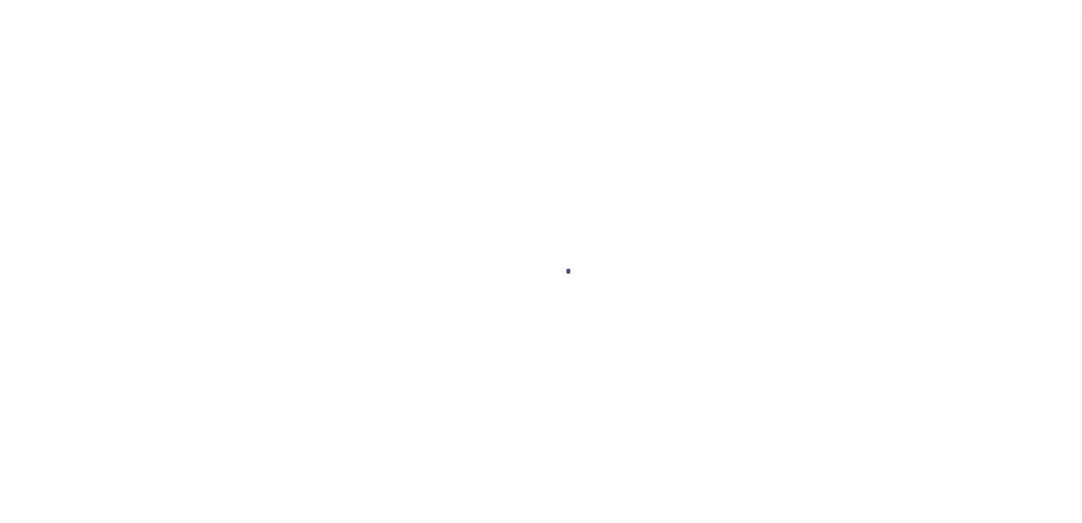
type input "$0.00"
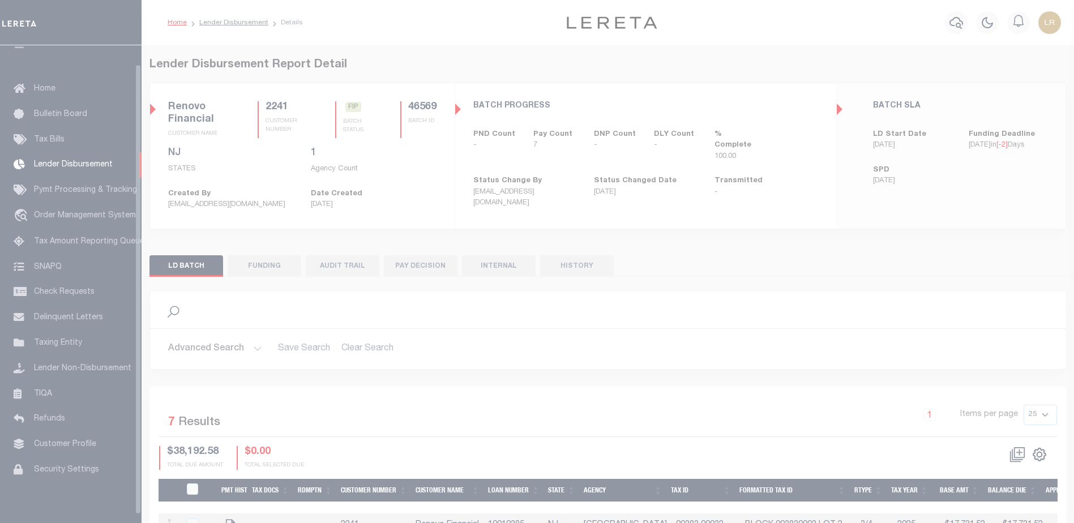
scroll to position [20, 0]
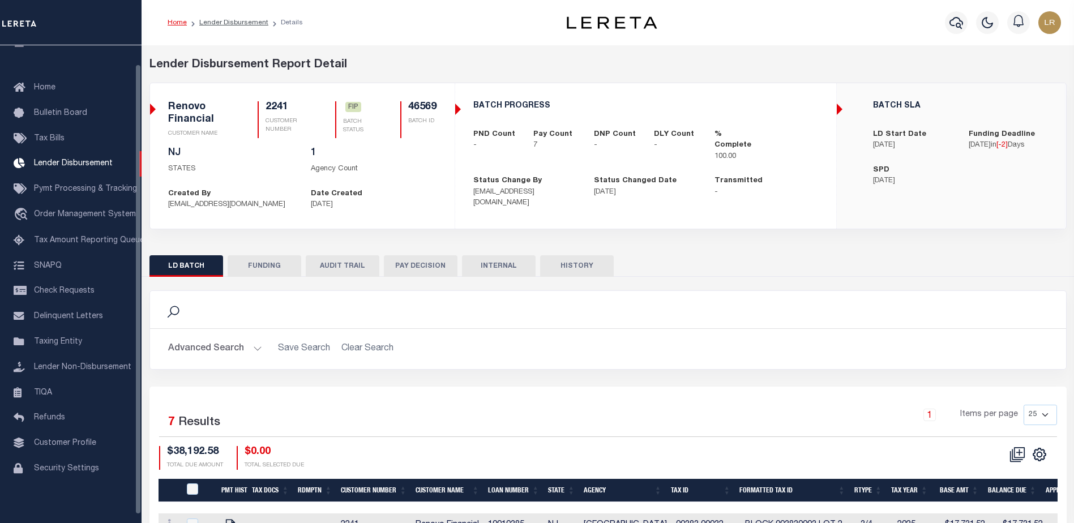
click at [275, 265] on button "FUNDING" at bounding box center [265, 266] width 74 height 22
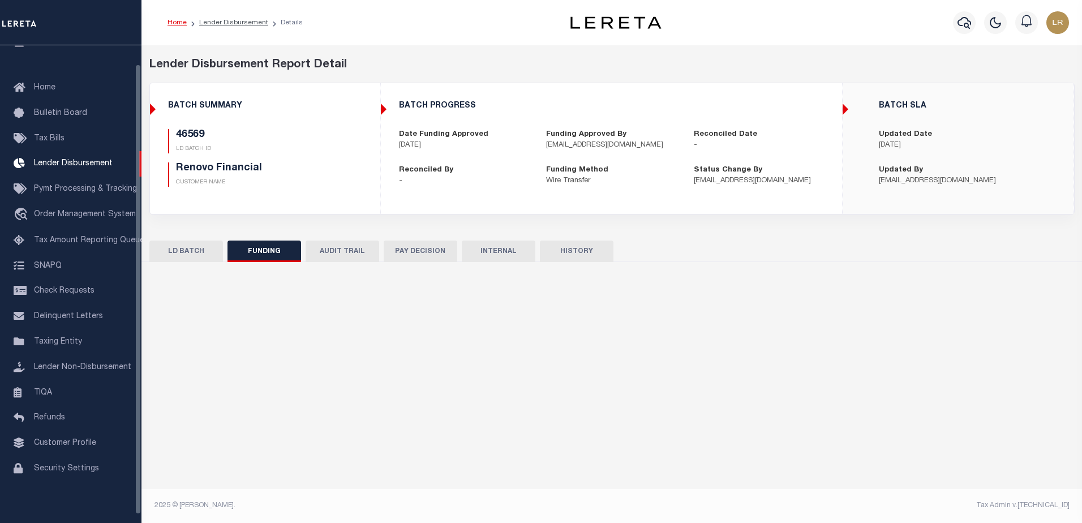
type input "$38,192.58"
type input "$0"
type input "[DATE]"
select select "100"
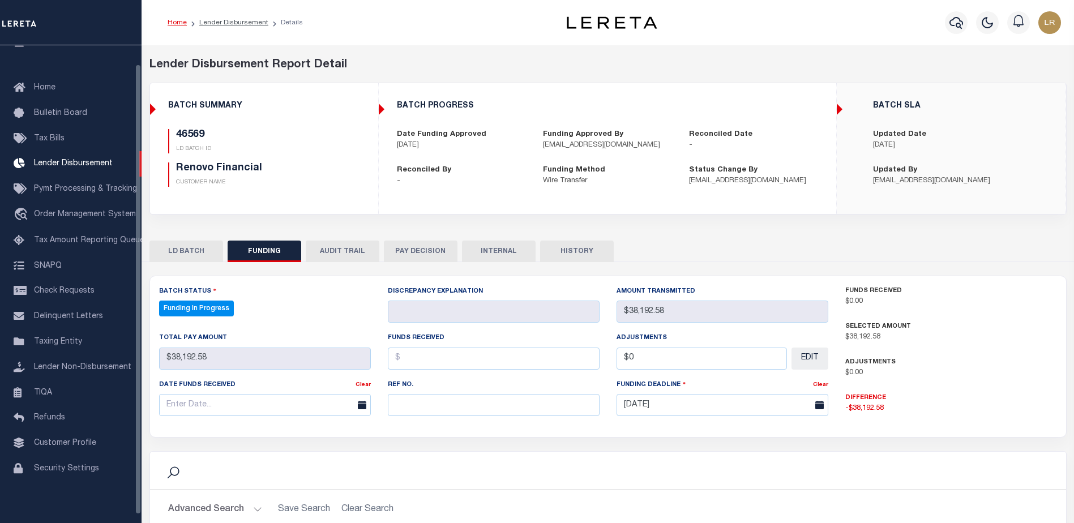
select select "100"
click at [434, 422] on div "Ref No." at bounding box center [493, 402] width 229 height 46
click at [432, 415] on input "text" at bounding box center [494, 405] width 212 height 22
paste input "20251014MMQFMP2700649510141711FT03"
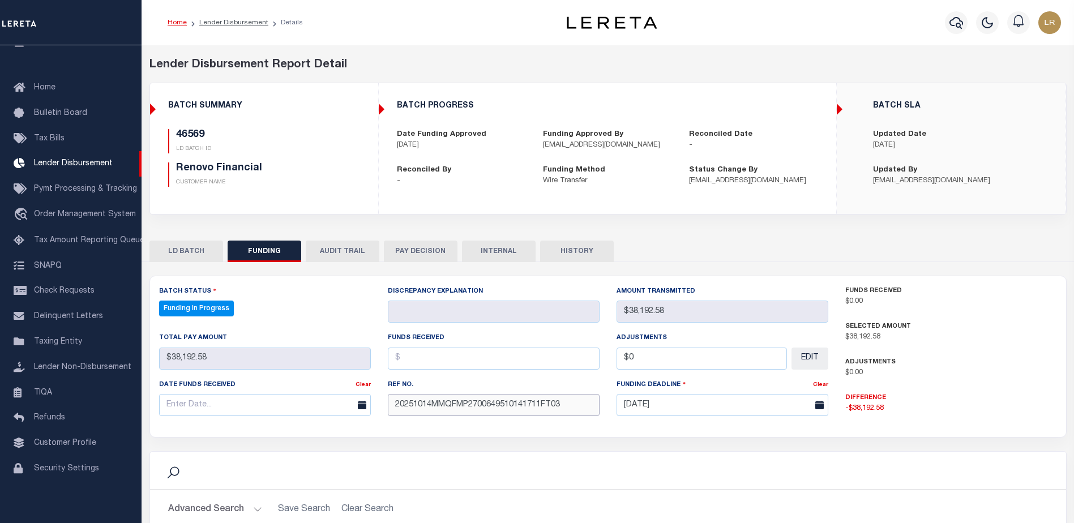
type input "20251014MMQFMP2700649510141711FT03"
click at [417, 364] on input "text" at bounding box center [494, 359] width 212 height 22
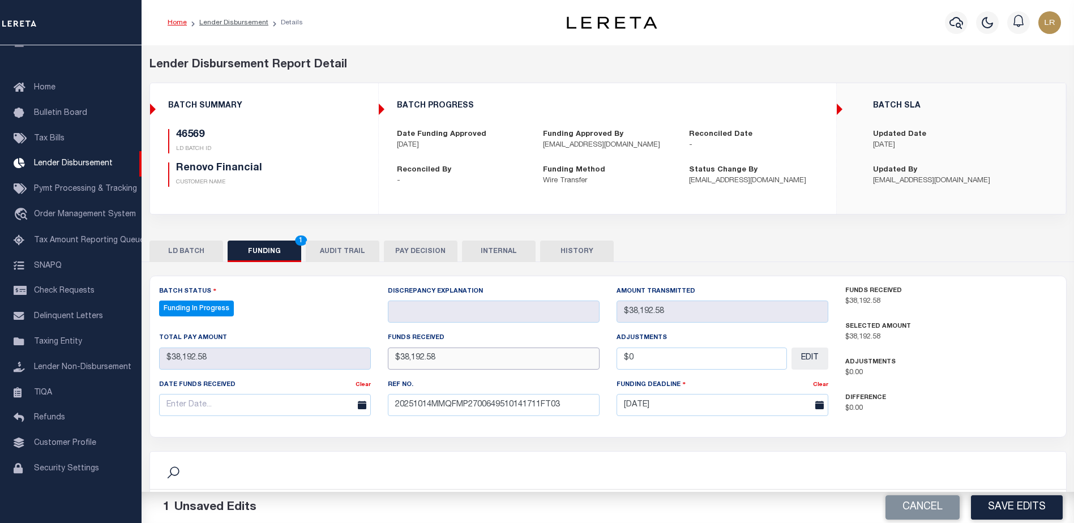
type input "$38,192.58"
click at [288, 416] on input "text" at bounding box center [265, 405] width 212 height 22
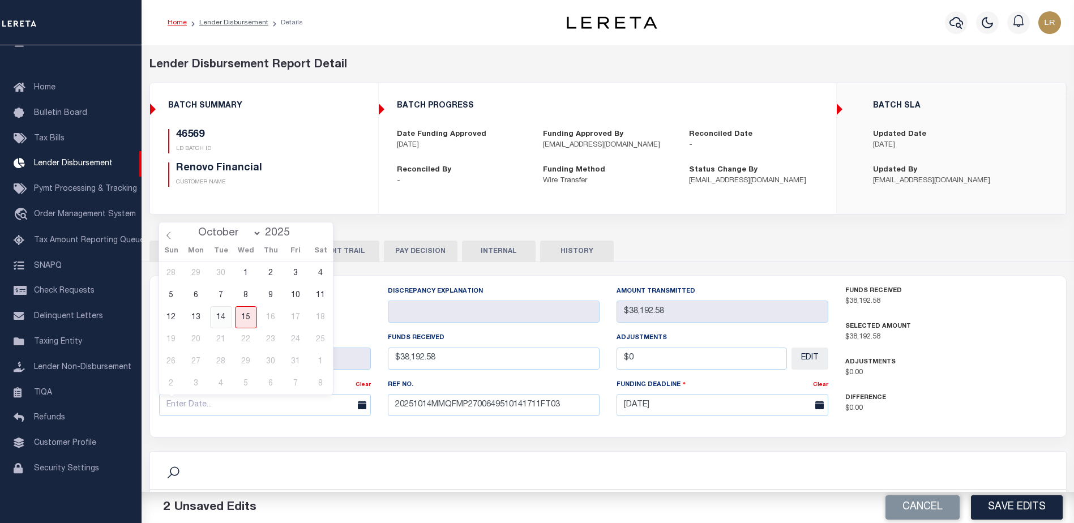
click at [228, 319] on span "14" at bounding box center [221, 317] width 22 height 22
type input "[DATE]"
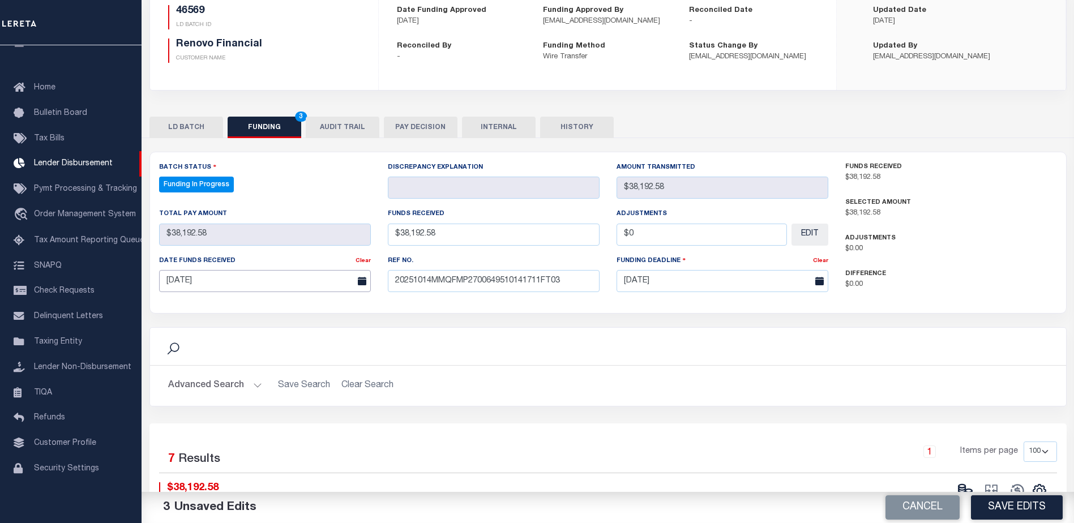
scroll to position [226, 0]
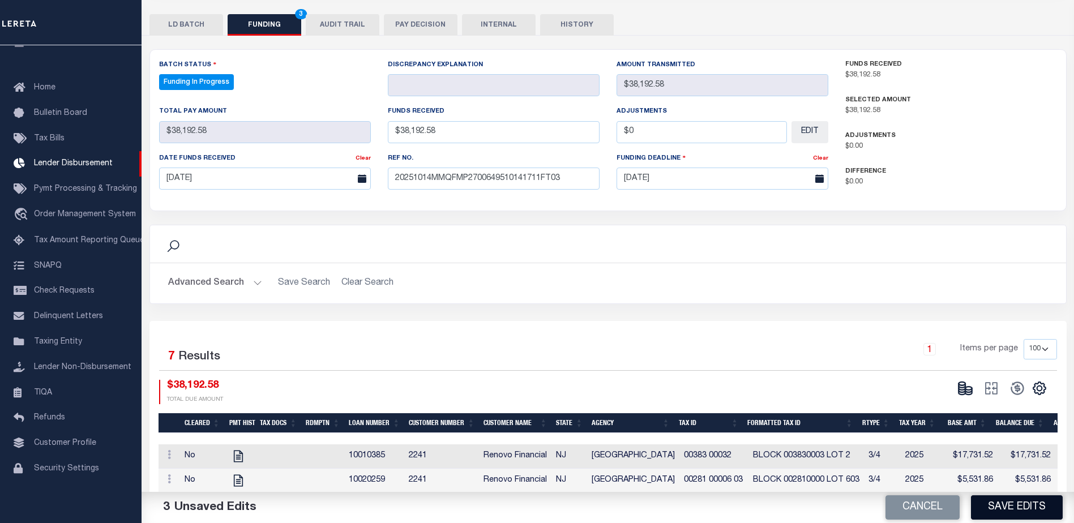
click at [996, 515] on button "Save Edits" at bounding box center [1017, 507] width 92 height 24
type input "$38,192.58"
type input "$0"
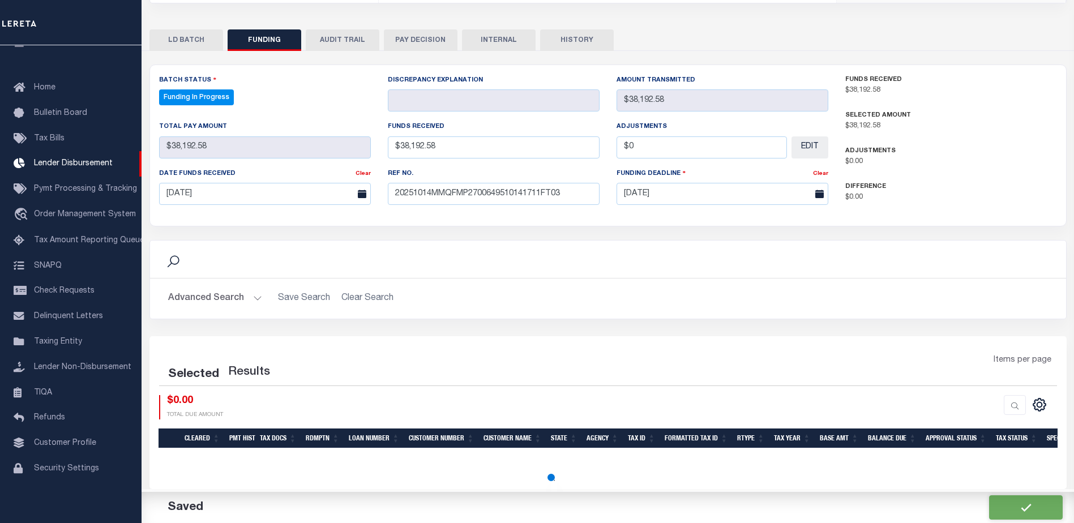
select select "100"
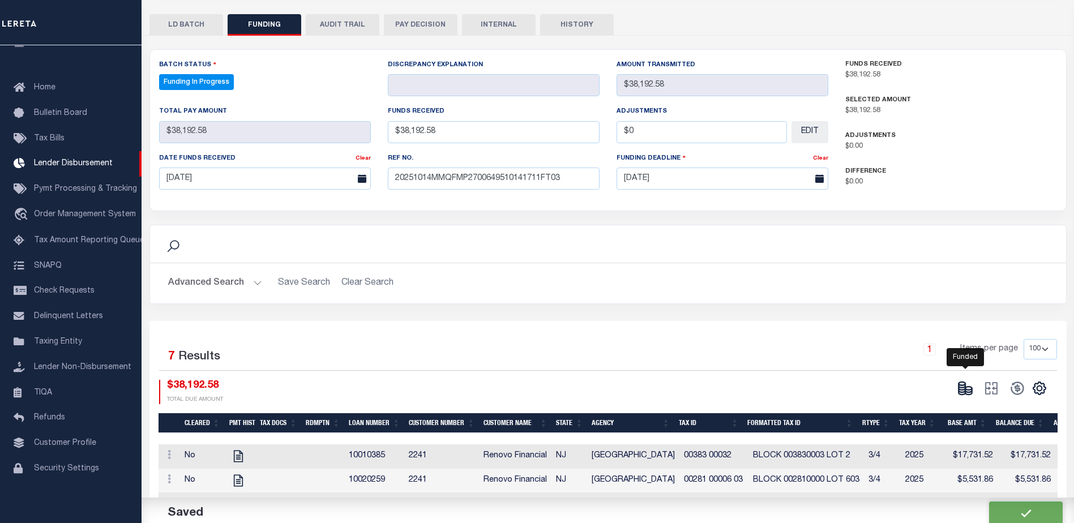
click at [962, 390] on icon at bounding box center [961, 388] width 7 height 4
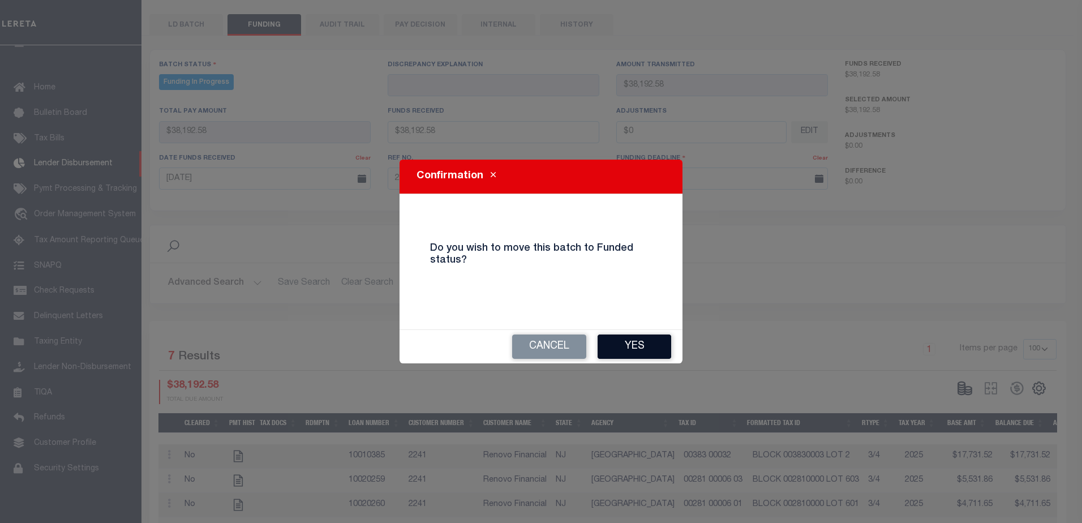
click at [668, 354] on button "Yes" at bounding box center [635, 347] width 74 height 24
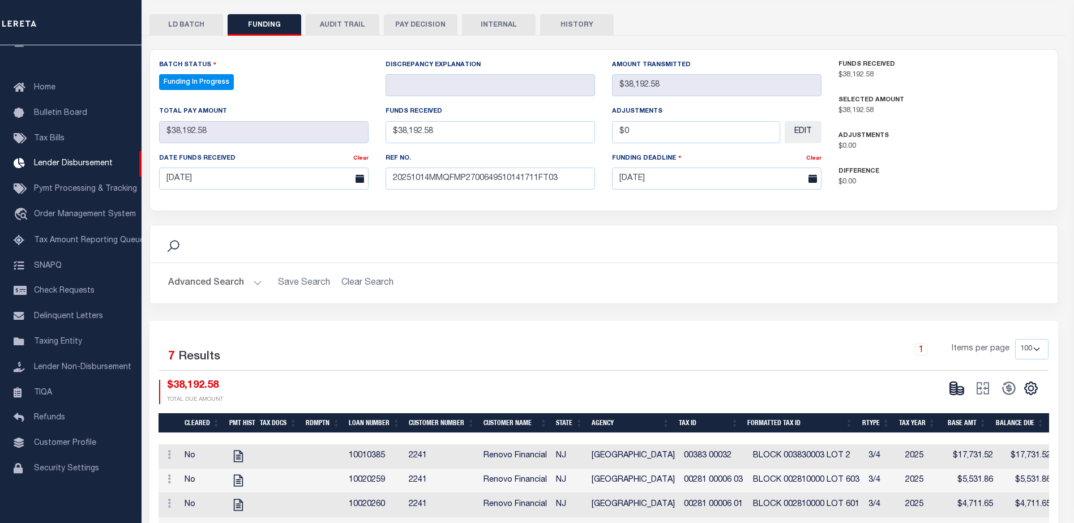
type input "$38,192.58"
type input "$0"
select select "100"
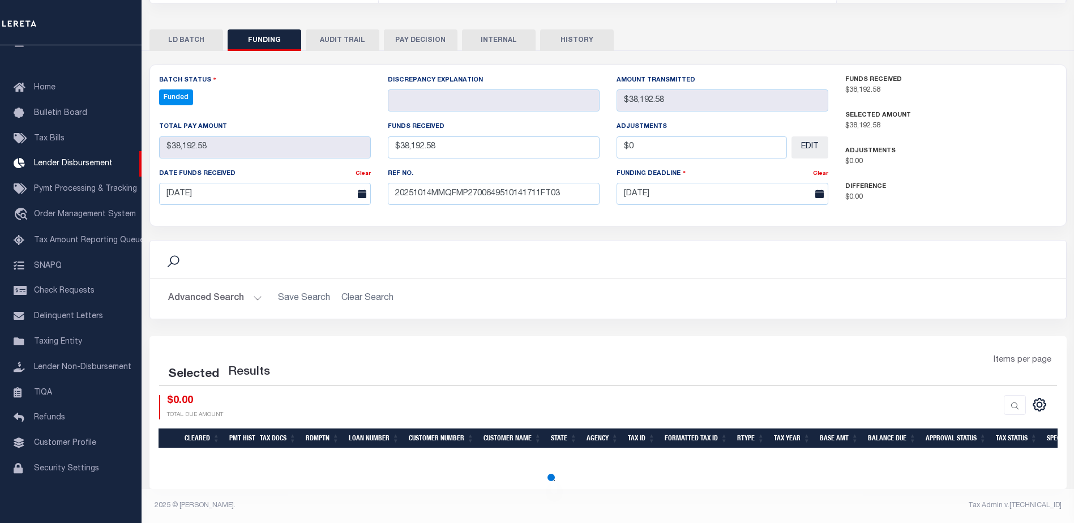
select select "100"
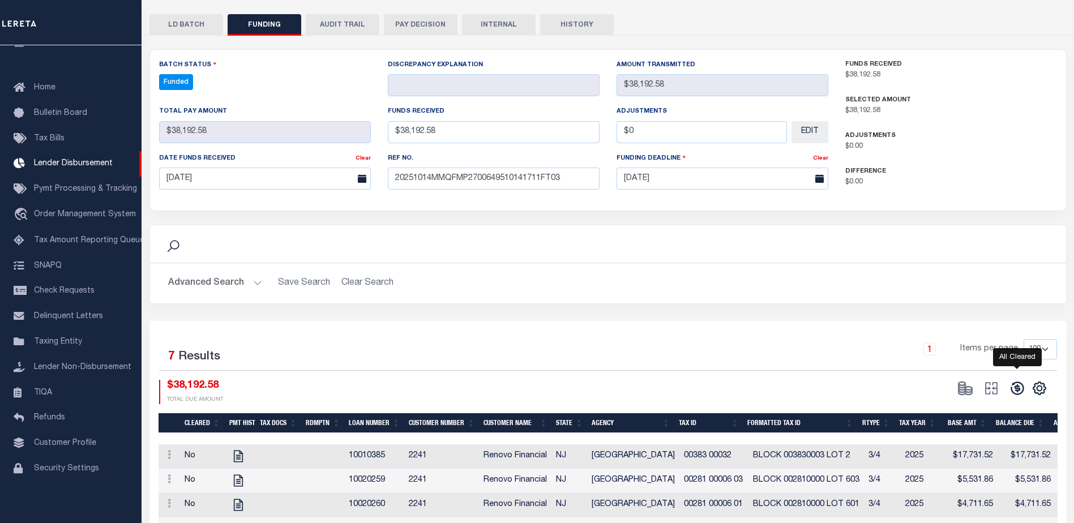
click at [1018, 389] on icon at bounding box center [1016, 388] width 13 height 13
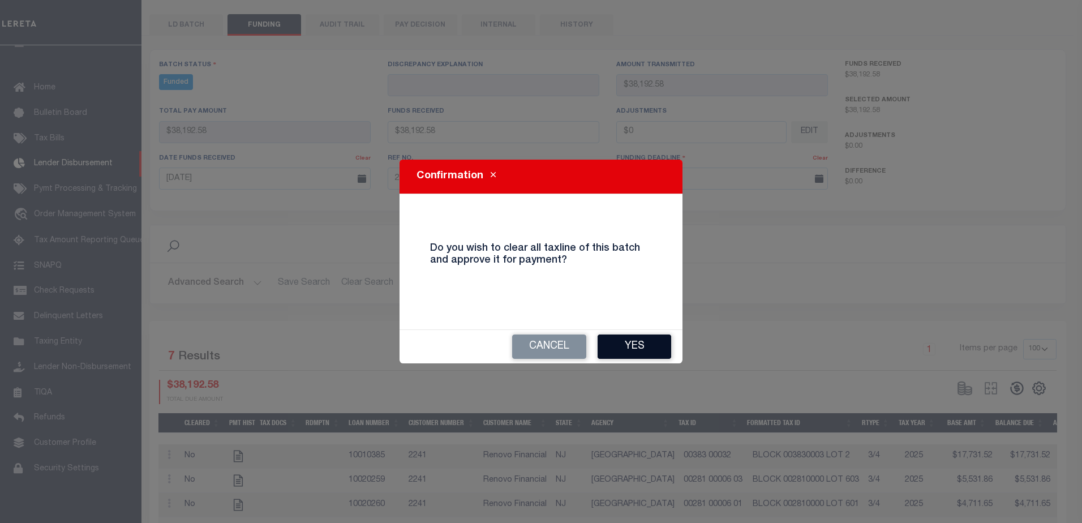
click at [657, 349] on button "Yes" at bounding box center [635, 347] width 74 height 24
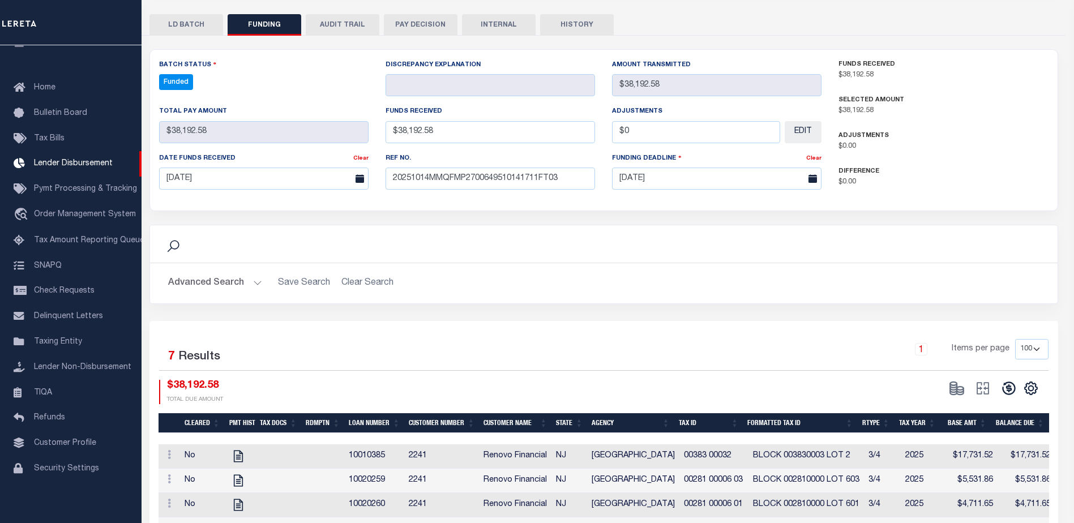
type input "$38,192.58"
type input "$0"
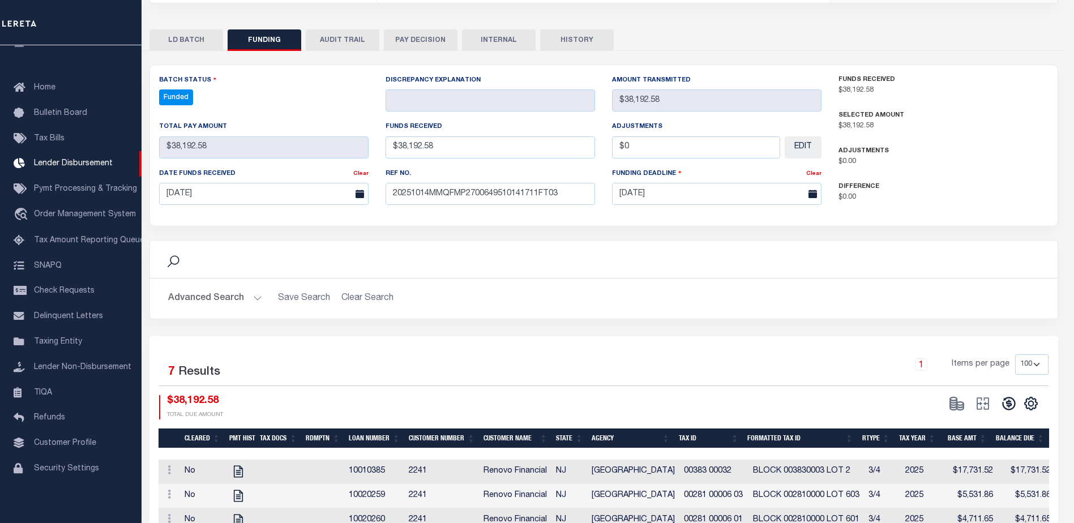
select select "100"
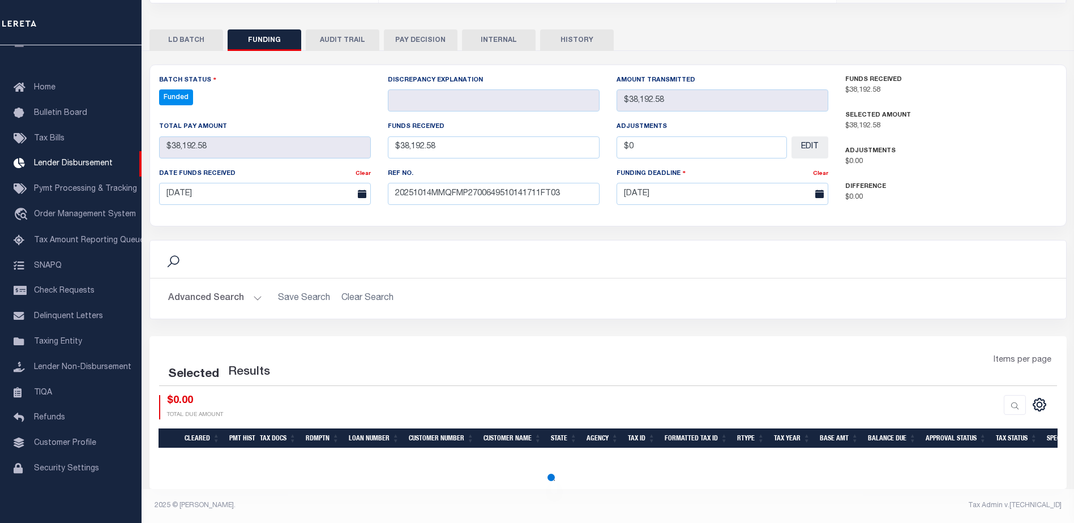
select select "100"
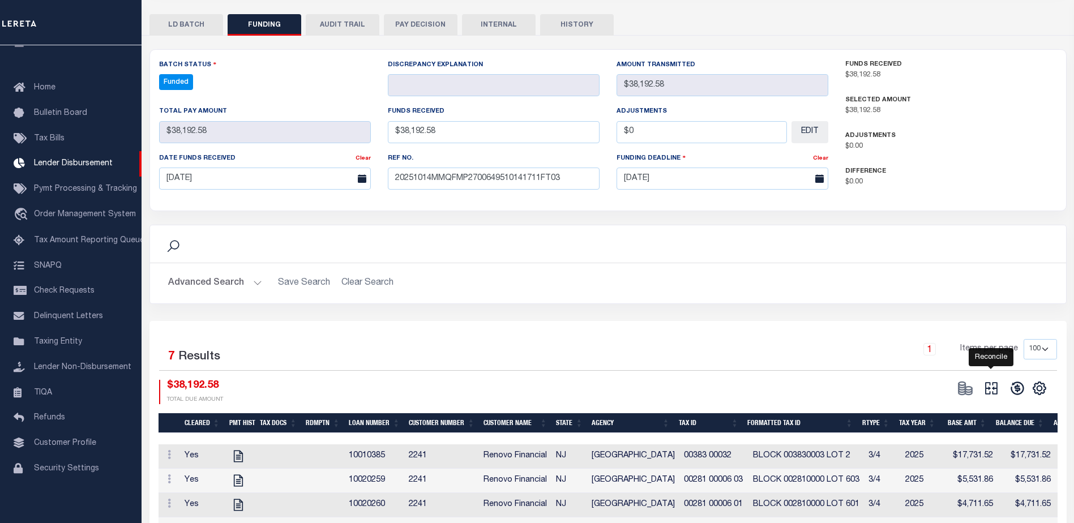
click at [990, 388] on icon at bounding box center [991, 388] width 16 height 16
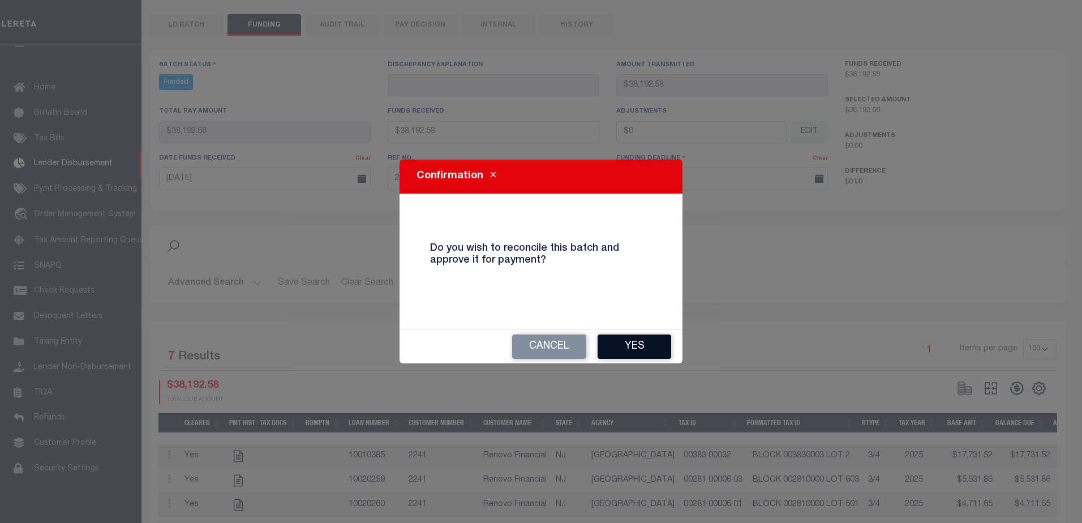
click at [666, 348] on button "Yes" at bounding box center [635, 347] width 74 height 24
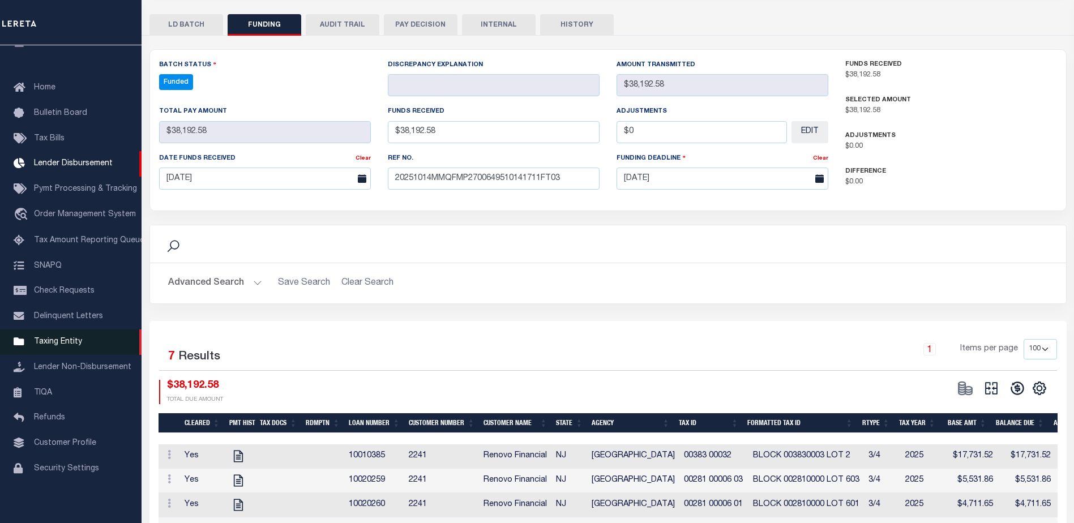
type input "$38,192.58"
type input "$0"
select select "100"
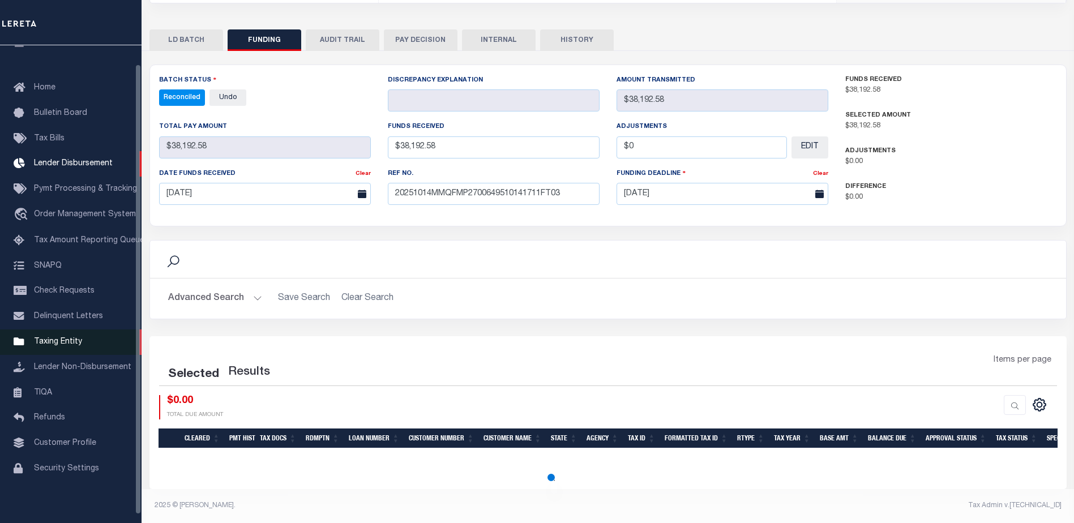
select select "100"
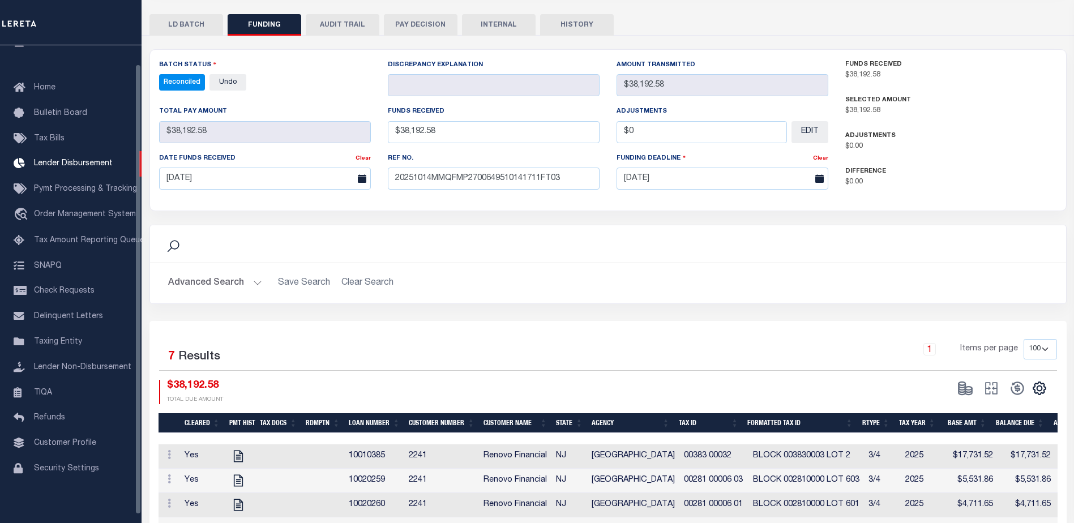
click at [504, 22] on button "INTERNAL" at bounding box center [499, 25] width 74 height 22
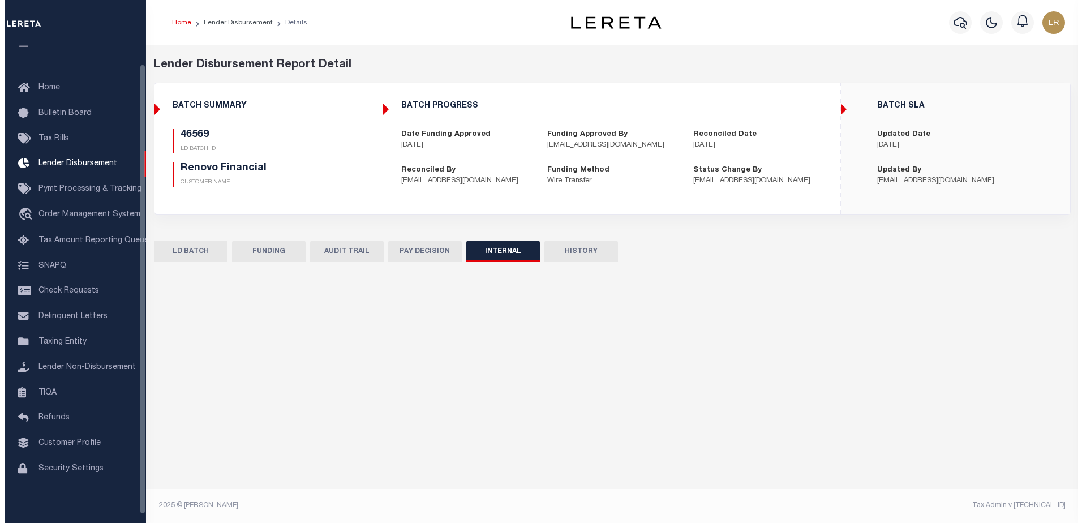
scroll to position [0, 0]
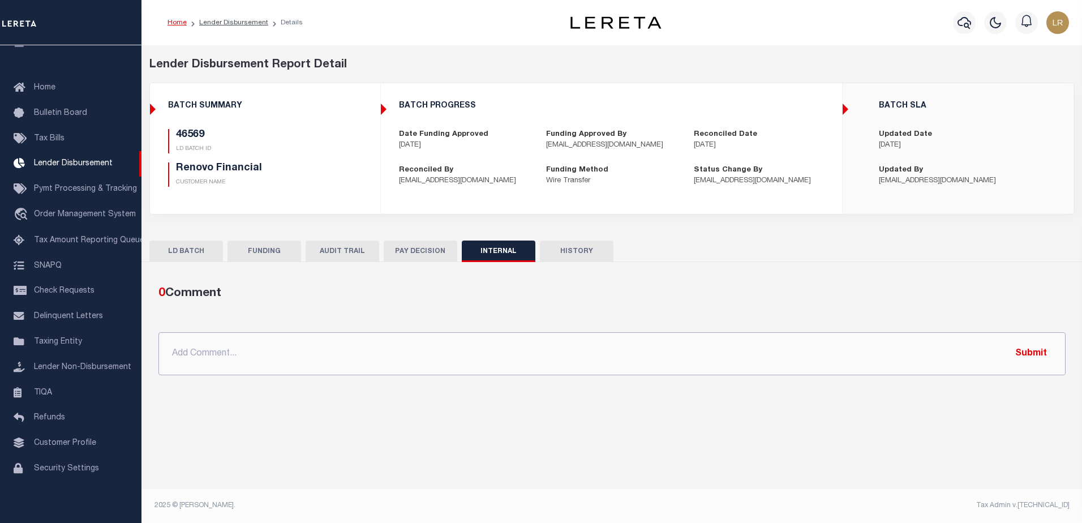
drag, startPoint x: 532, startPoint y: 357, endPoint x: 738, endPoint y: 355, distance: 206.0
click at [533, 358] on input "text" at bounding box center [611, 353] width 907 height 43
paste input "ORG AMT - $1150416.66 46425-$464088.7 46569-$38192.58 46606-$6934.5 46619-$1249…"
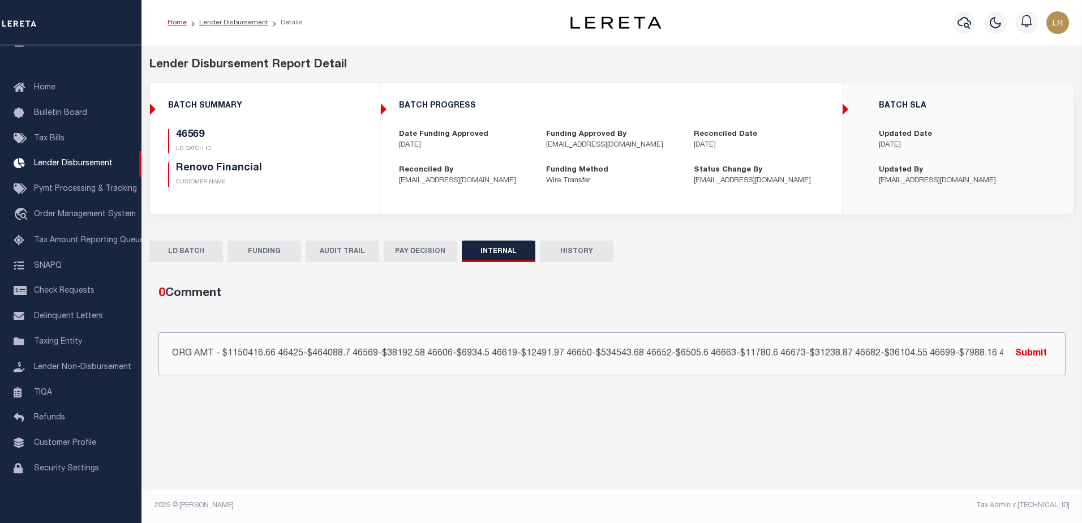
scroll to position [0, 104]
type input "ORG AMT - $1150416.66 46425-$464088.7 46569-$38192.58 46606-$6934.5 46619-$1249…"
click at [1037, 356] on button "Submit" at bounding box center [1031, 353] width 46 height 23
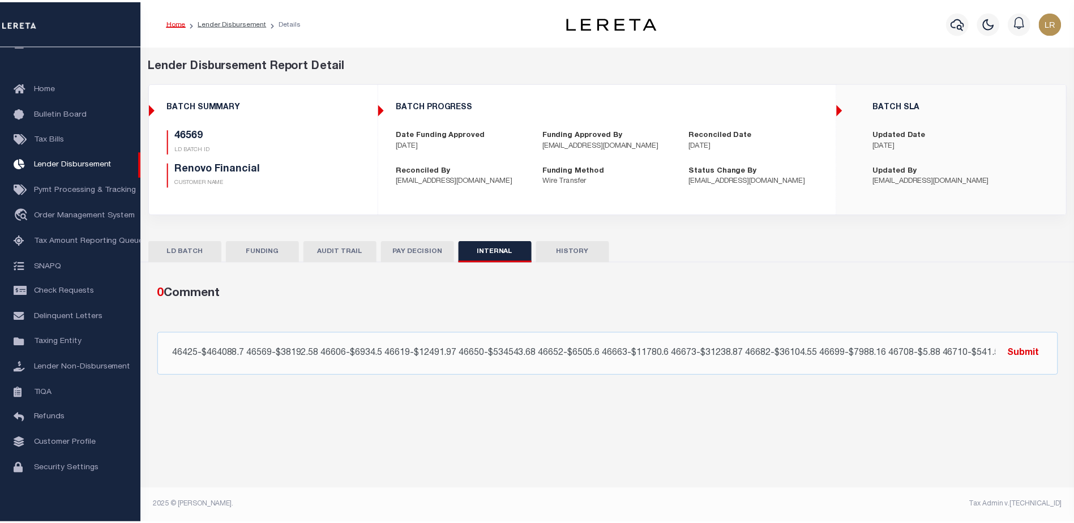
scroll to position [0, 0]
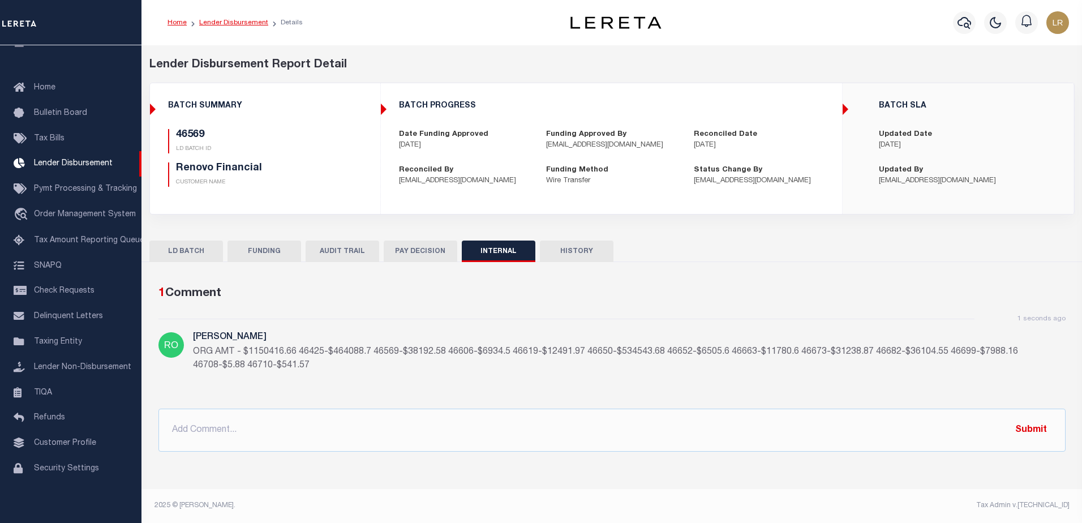
click at [238, 20] on link "Lender Disbursement" at bounding box center [233, 22] width 69 height 7
checkbox input "true"
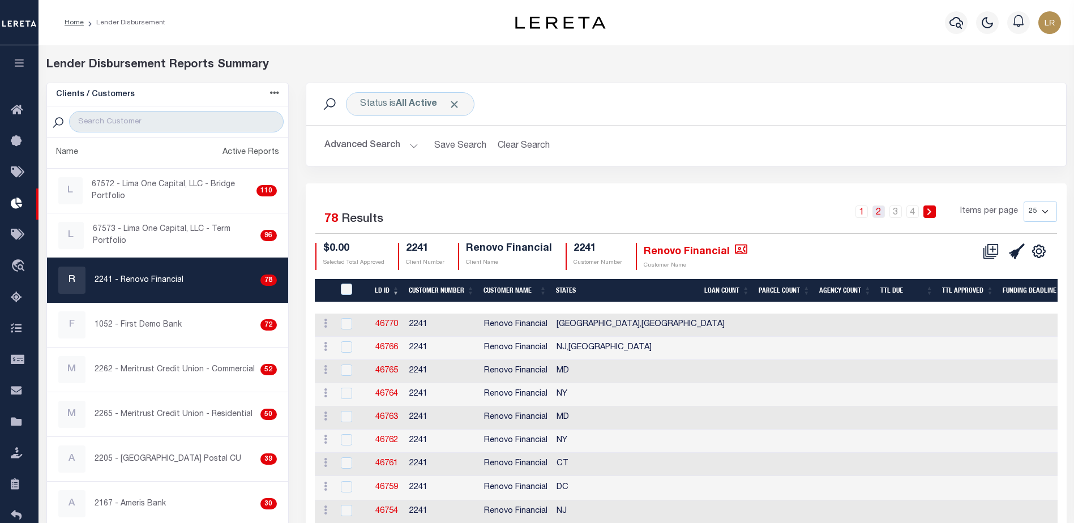
click at [878, 208] on link "2" at bounding box center [878, 211] width 12 height 12
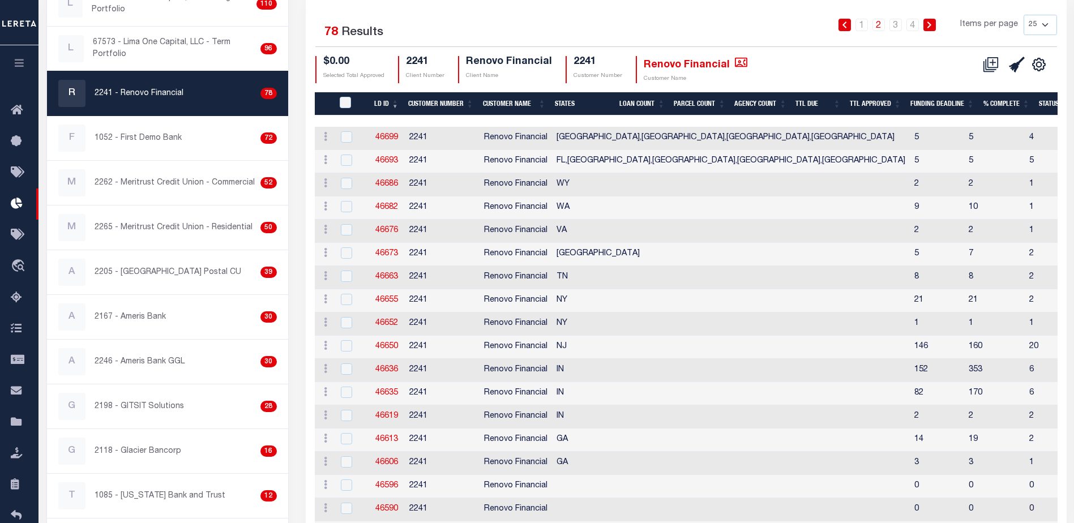
scroll to position [396, 0]
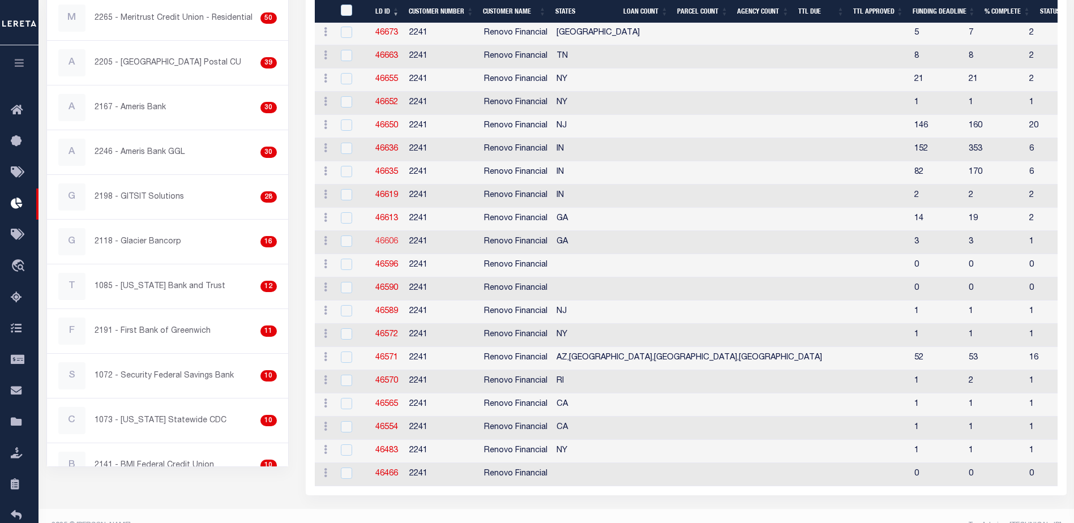
click at [391, 238] on link "46606" at bounding box center [386, 242] width 23 height 8
checkbox input "true"
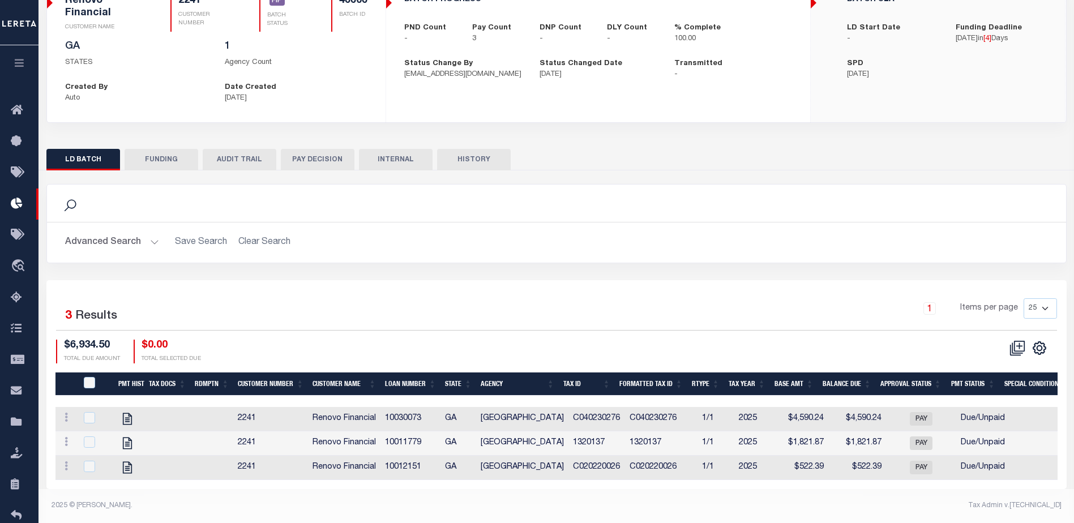
scroll to position [116, 0]
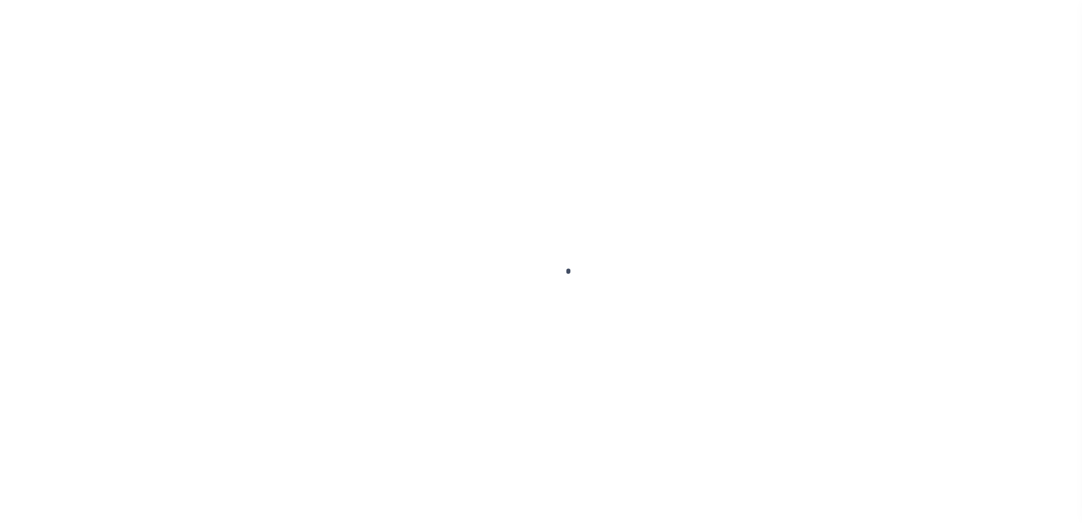
type input "$0.00"
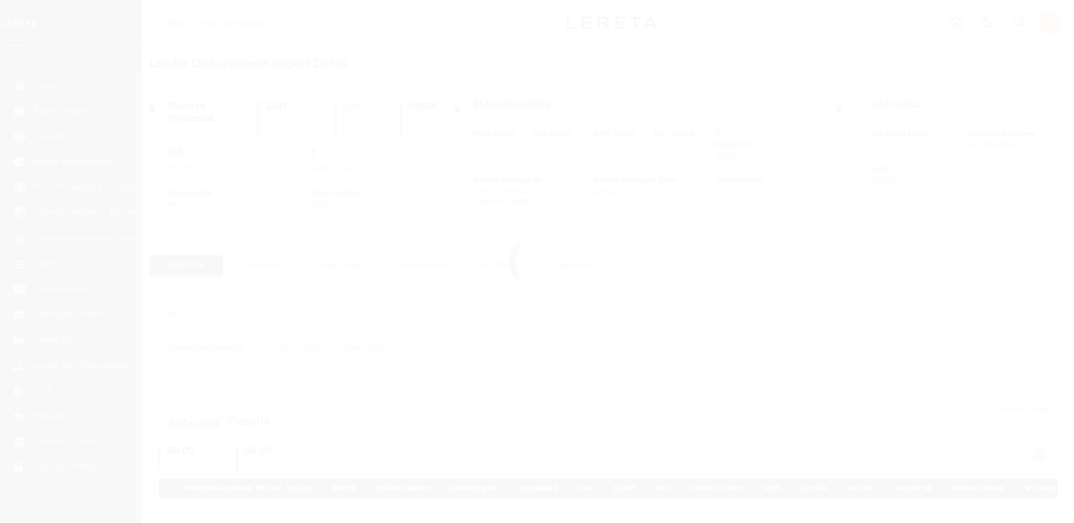
scroll to position [28, 0]
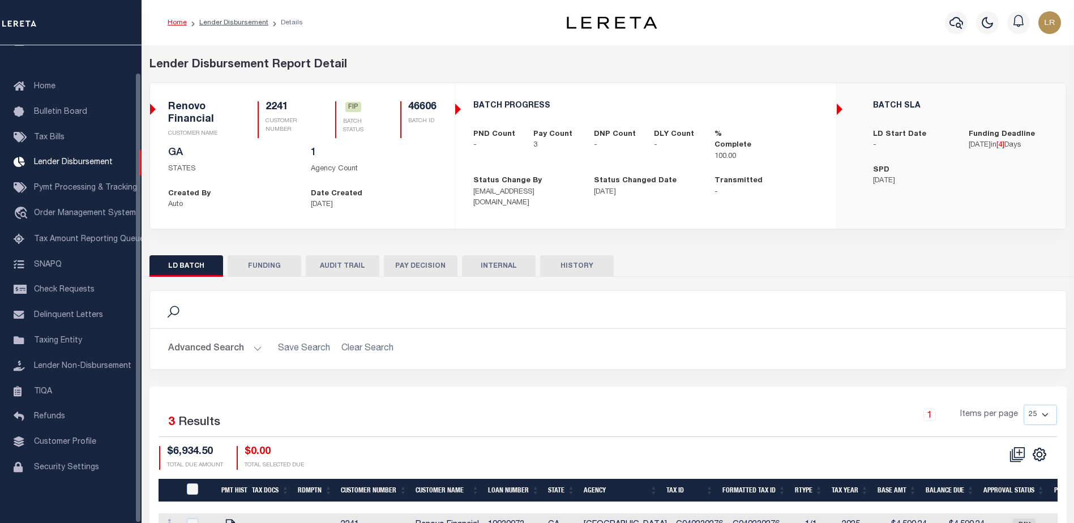
click at [264, 270] on button "FUNDING" at bounding box center [265, 266] width 74 height 22
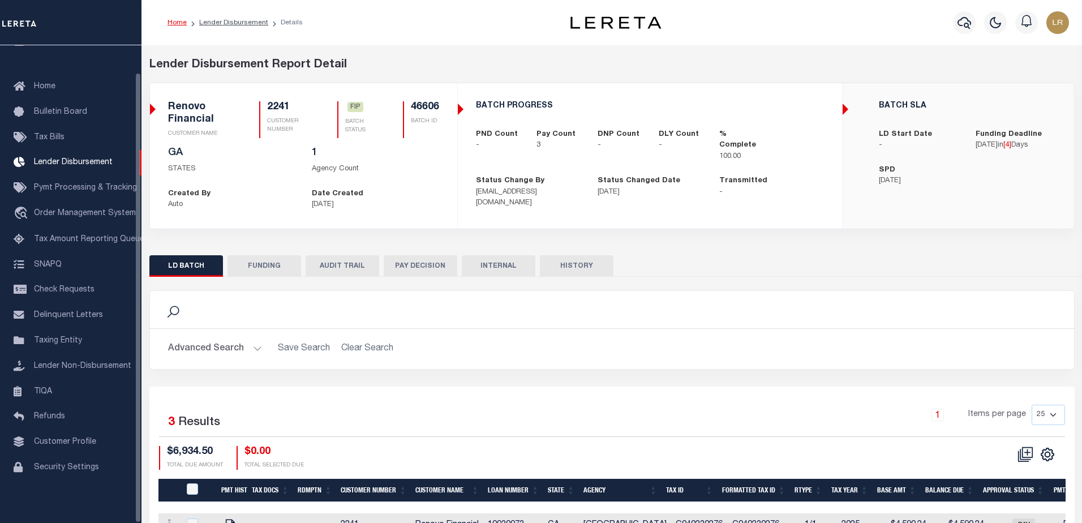
type input "$6,934.5"
type input "$0"
type input "[DATE]"
select select "100"
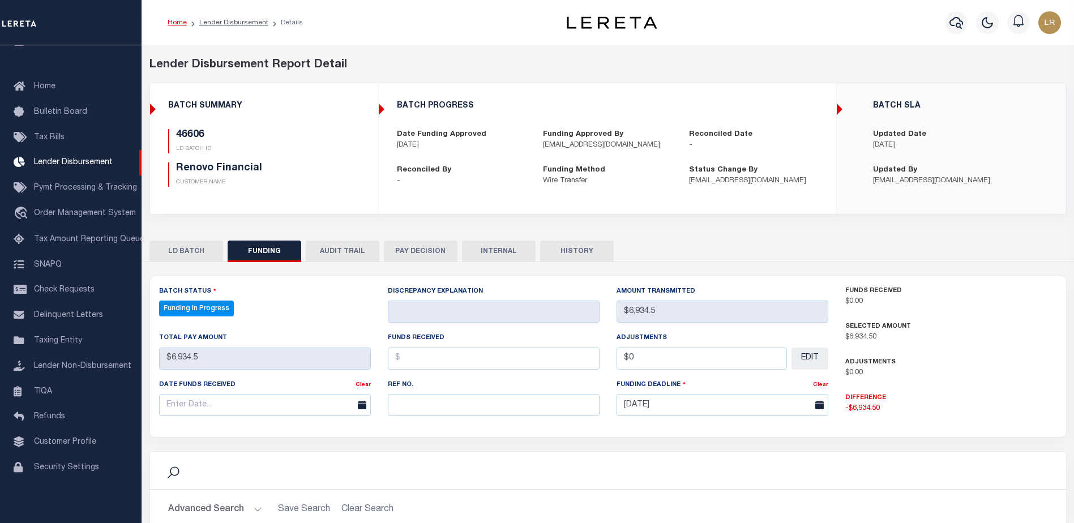
select select "100"
click at [441, 406] on input "text" at bounding box center [494, 405] width 212 height 22
paste input "20251014MMQFMP2700649510141711FT03"
type input "20251014MMQFMP2700649510141711FT03"
click at [426, 364] on input "text" at bounding box center [494, 359] width 212 height 22
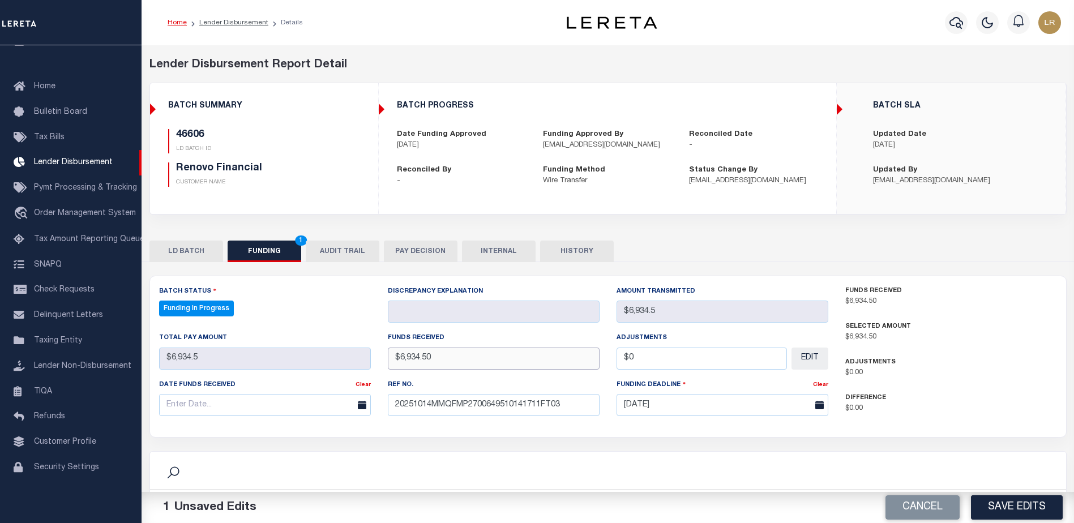
type input "$6,934.50"
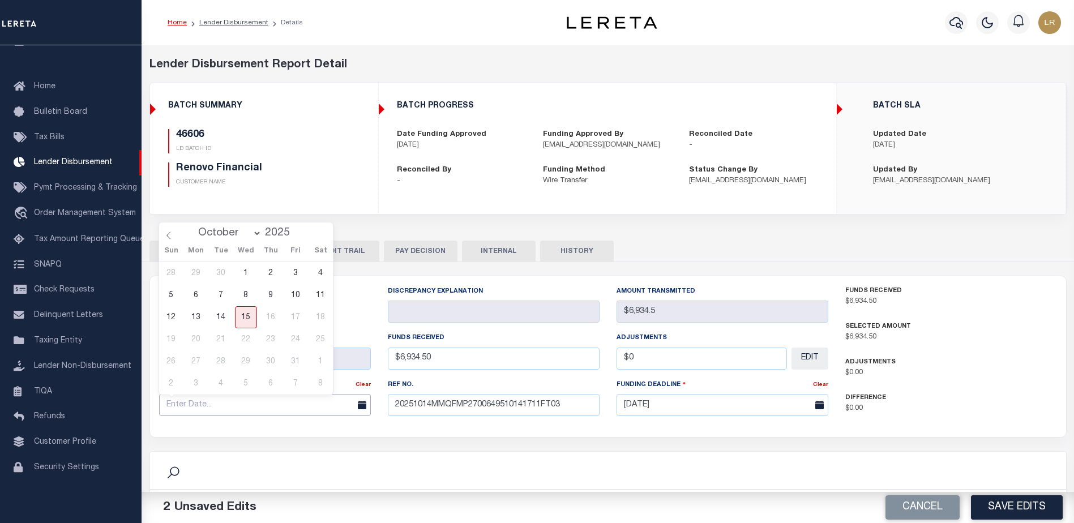
click at [297, 406] on input "text" at bounding box center [265, 405] width 212 height 22
click at [222, 319] on span "14" at bounding box center [221, 317] width 22 height 22
type input "[DATE]"
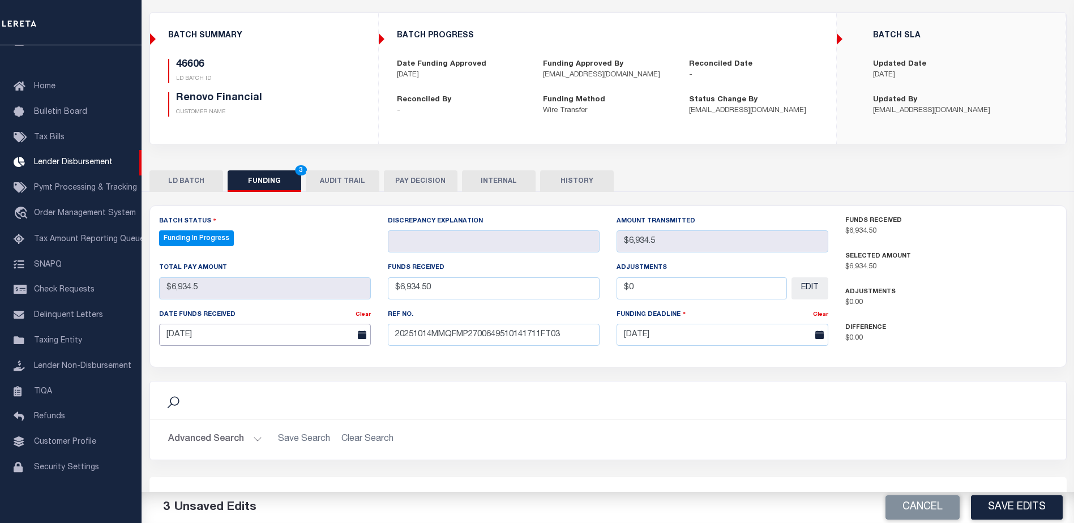
scroll to position [226, 0]
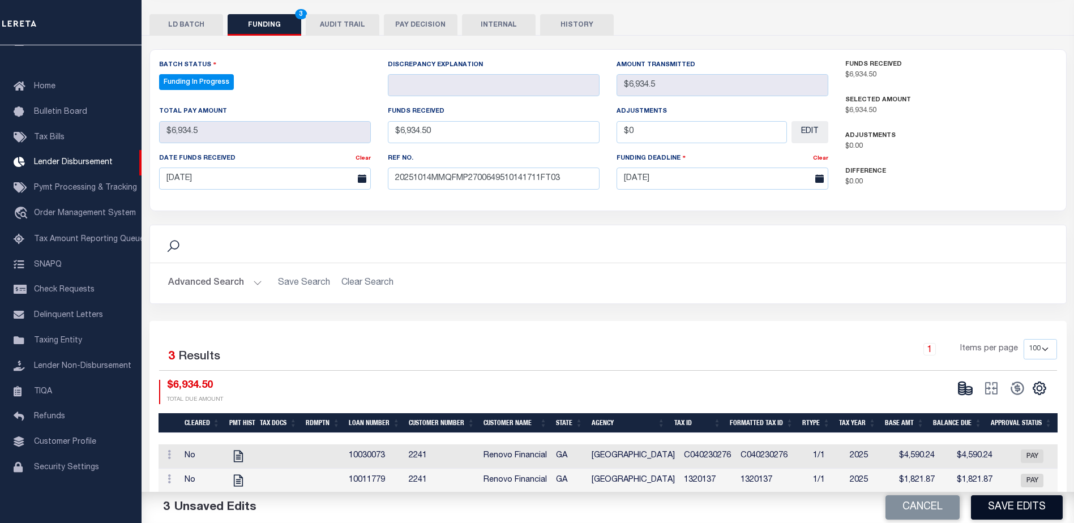
click at [1003, 509] on button "Save Edits" at bounding box center [1017, 507] width 92 height 24
type input "$6,934.5"
type input "$0"
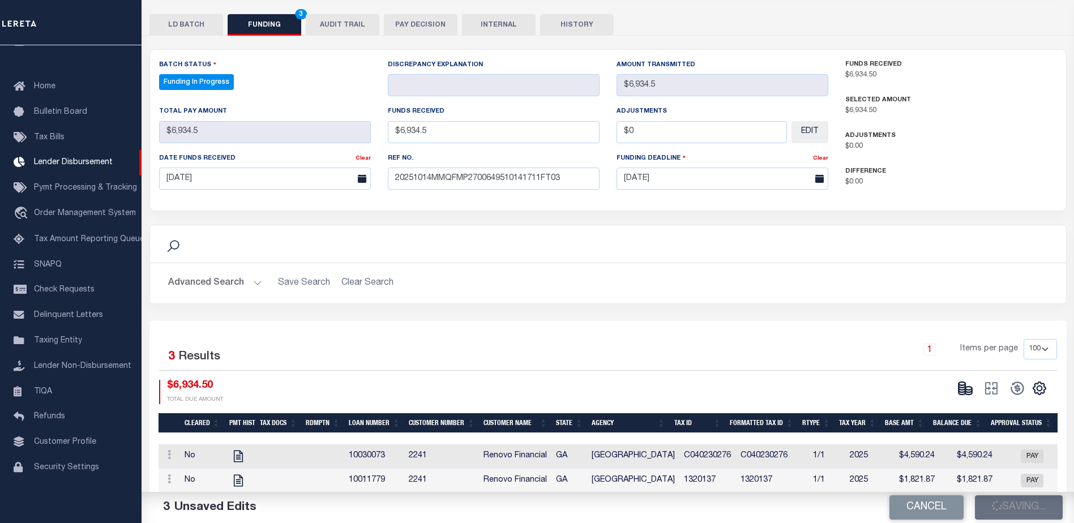
select select "100"
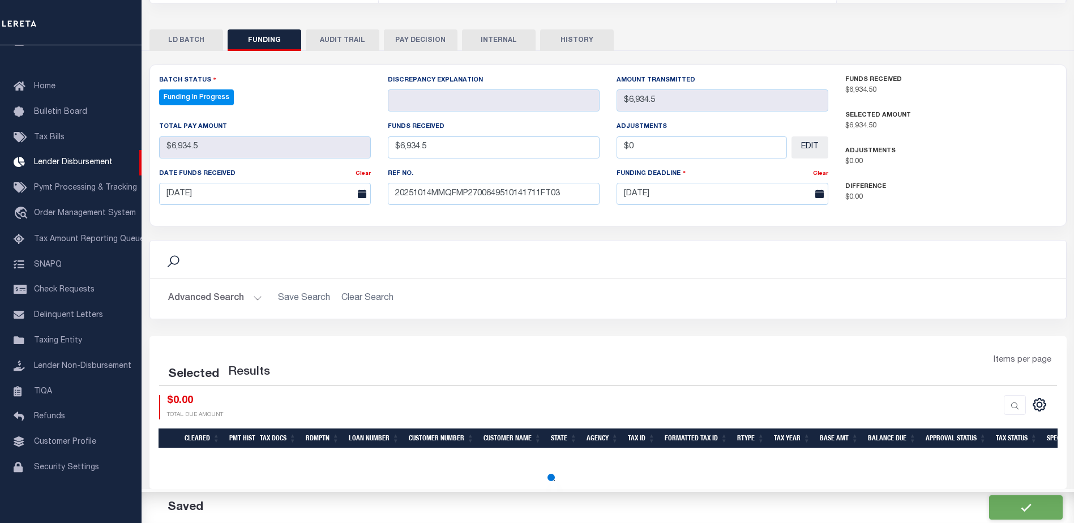
select select "100"
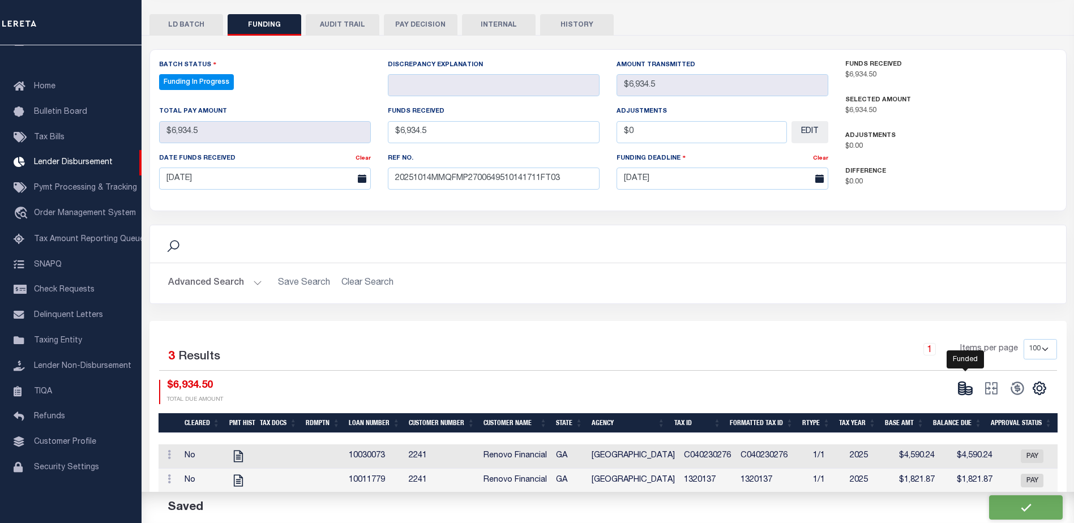
click at [964, 392] on icon at bounding box center [961, 390] width 7 height 4
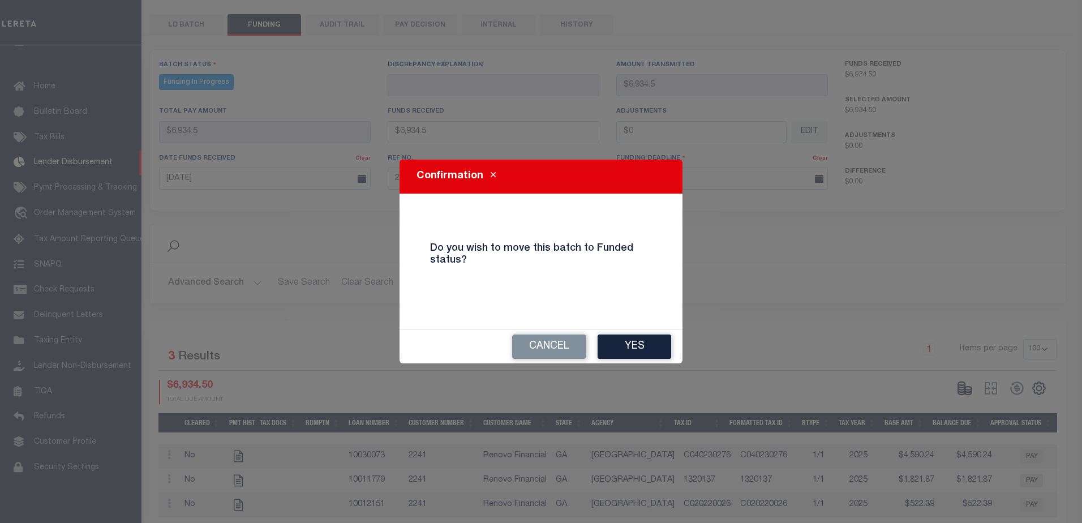
click at [673, 345] on div "Cancel Yes" at bounding box center [541, 346] width 283 height 33
click at [652, 345] on button "Yes" at bounding box center [635, 347] width 74 height 24
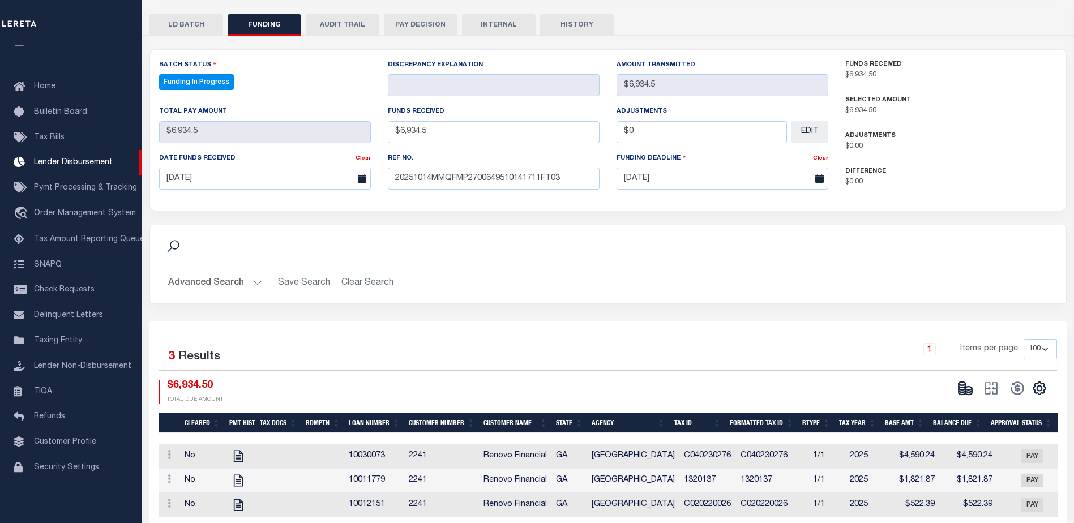
type input "$6,934.5"
type input "$0"
select select "100"
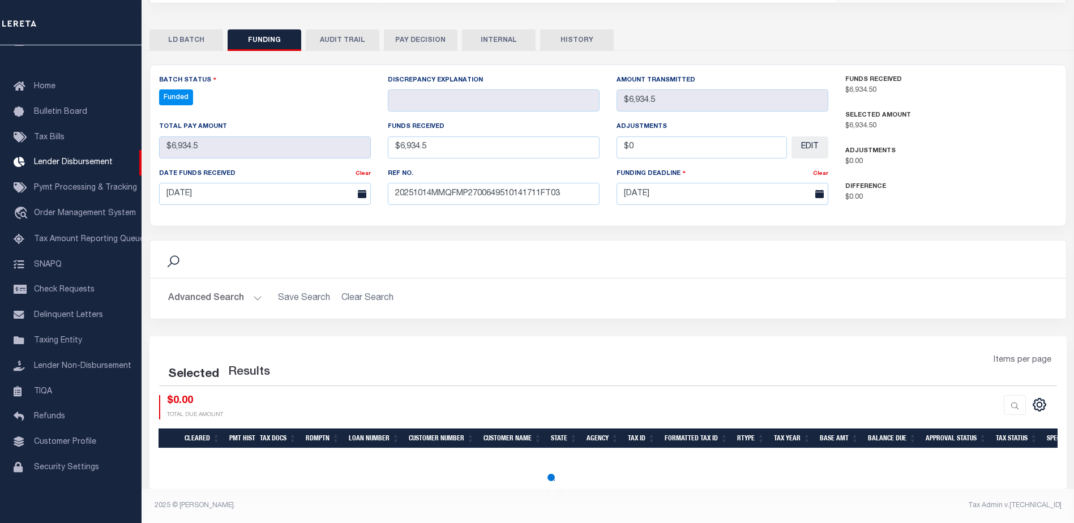
select select "100"
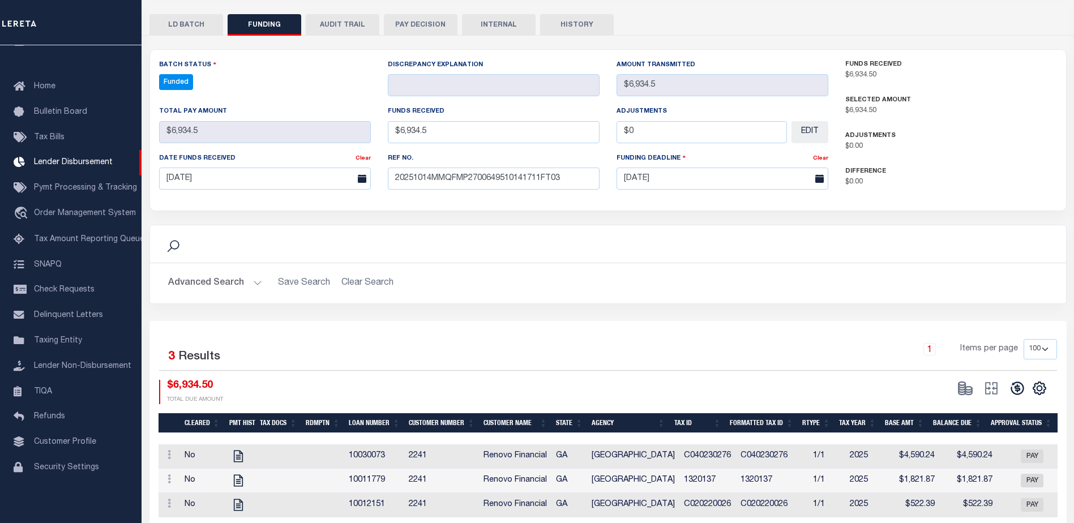
click at [1022, 391] on icon at bounding box center [1017, 388] width 16 height 16
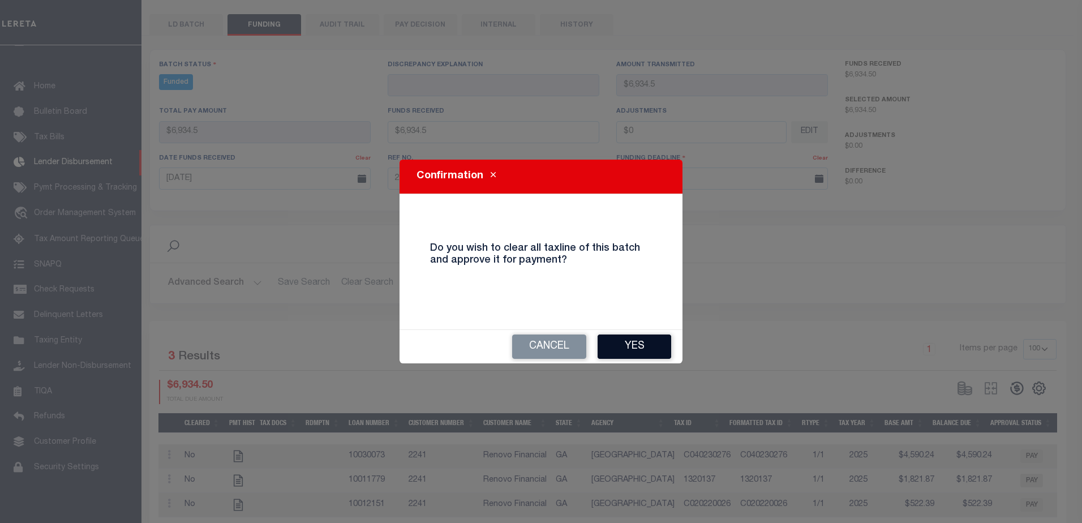
click at [645, 345] on button "Yes" at bounding box center [635, 347] width 74 height 24
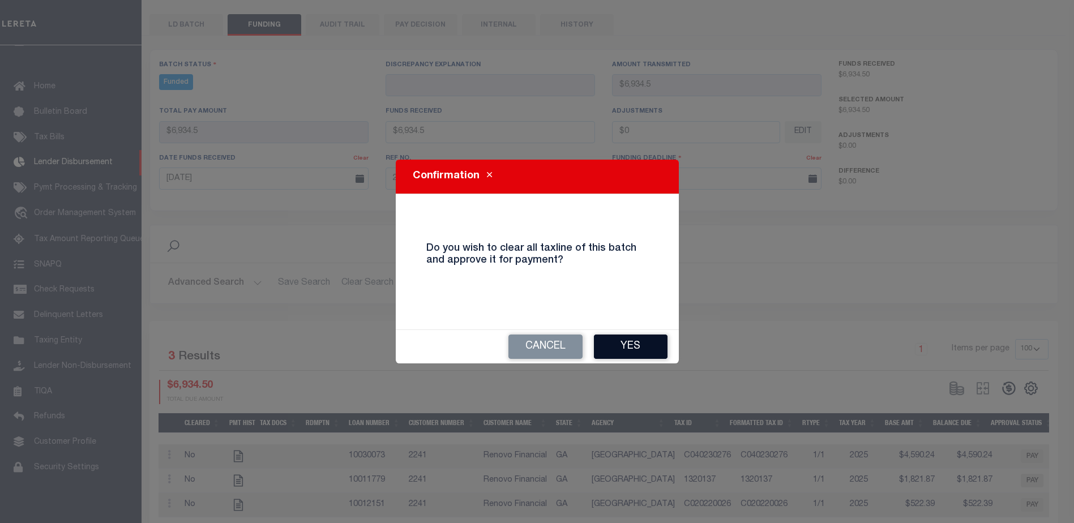
type input "$6,934.5"
type input "$0"
select select "100"
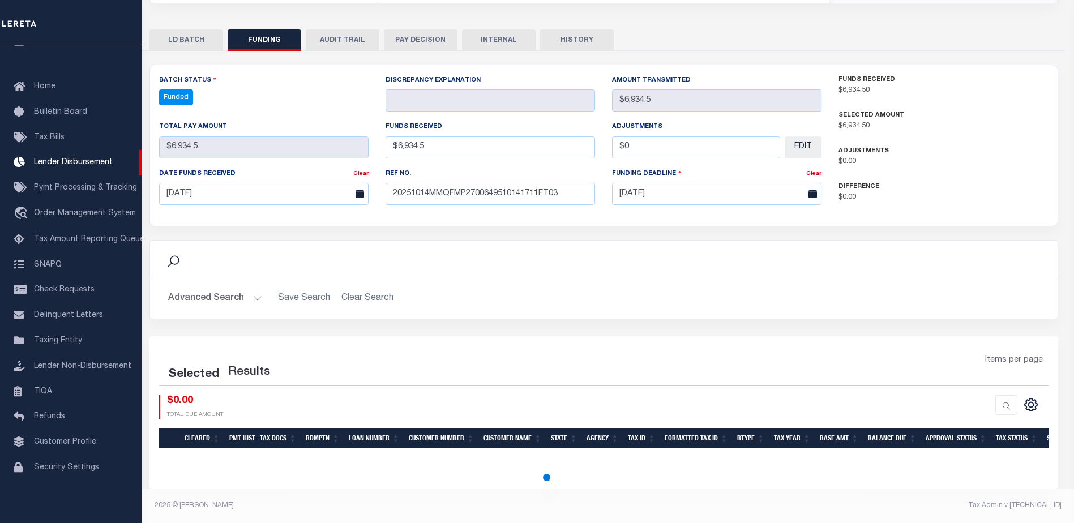
select select "100"
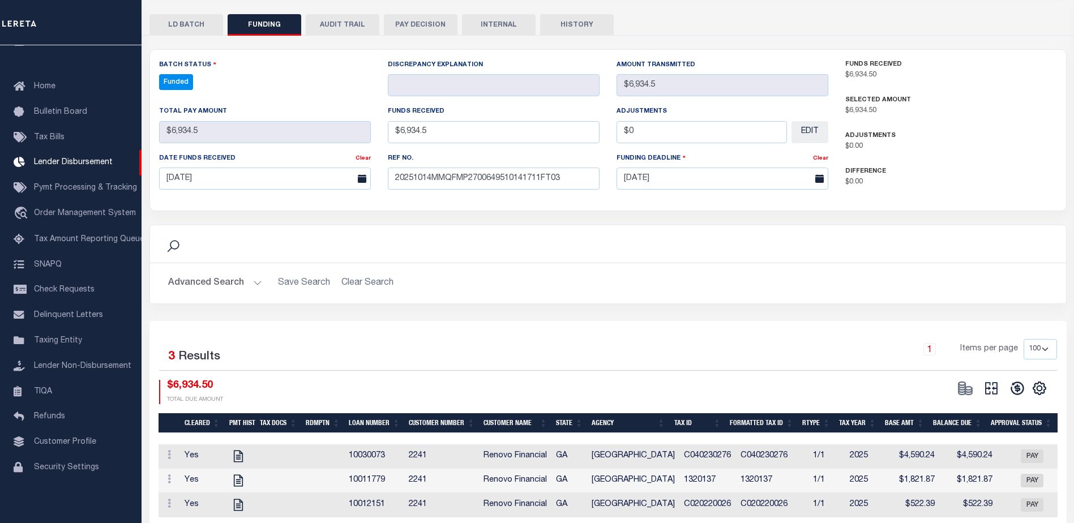
click at [991, 399] on div "CSV Export Selected Print Show Filter Show Search Columns 0: 1: Cleared 19: SPD" at bounding box center [1000, 392] width 96 height 24
click at [991, 392] on icon at bounding box center [991, 388] width 16 height 16
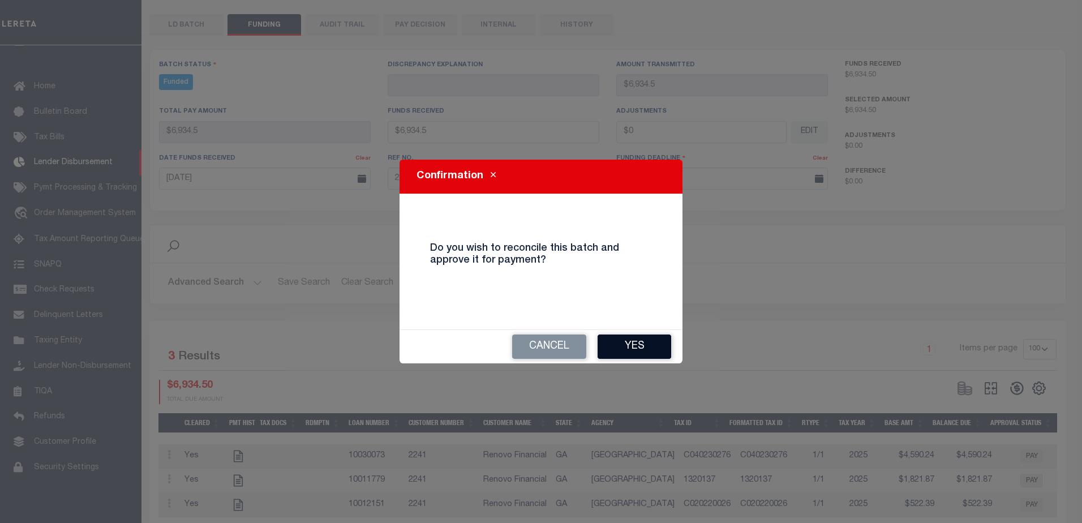
click at [650, 346] on button "Yes" at bounding box center [635, 347] width 74 height 24
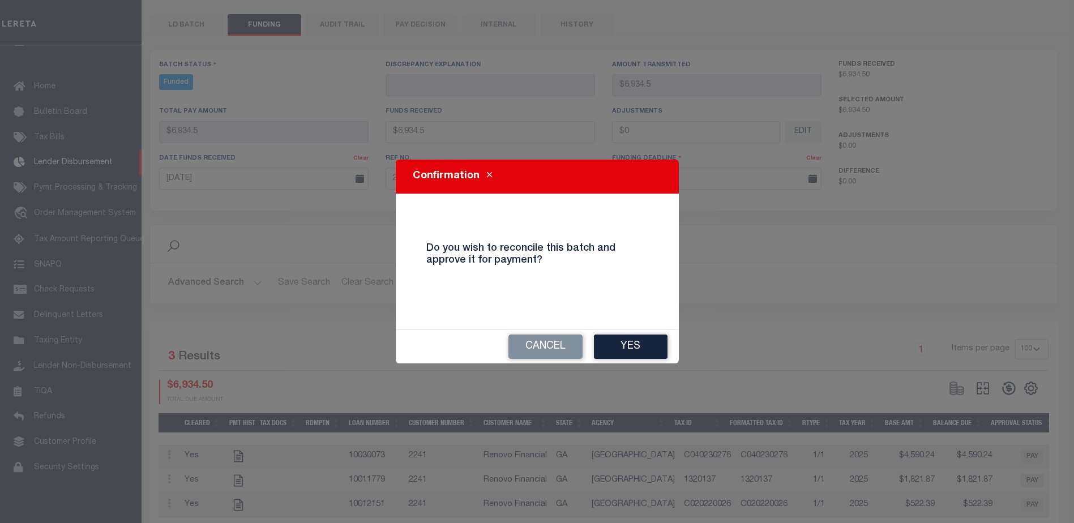
type input "$6,934.5"
type input "$0"
select select "100"
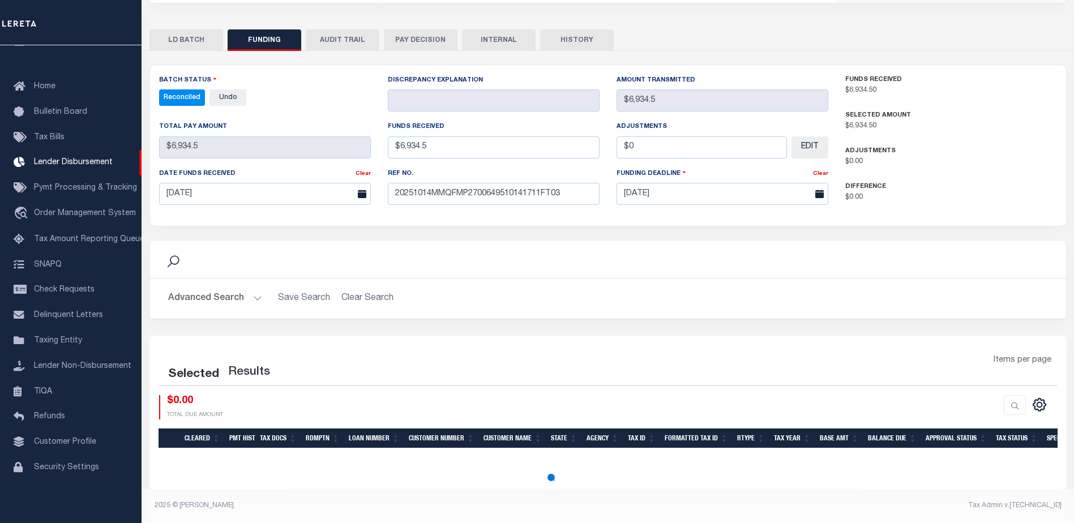
select select "100"
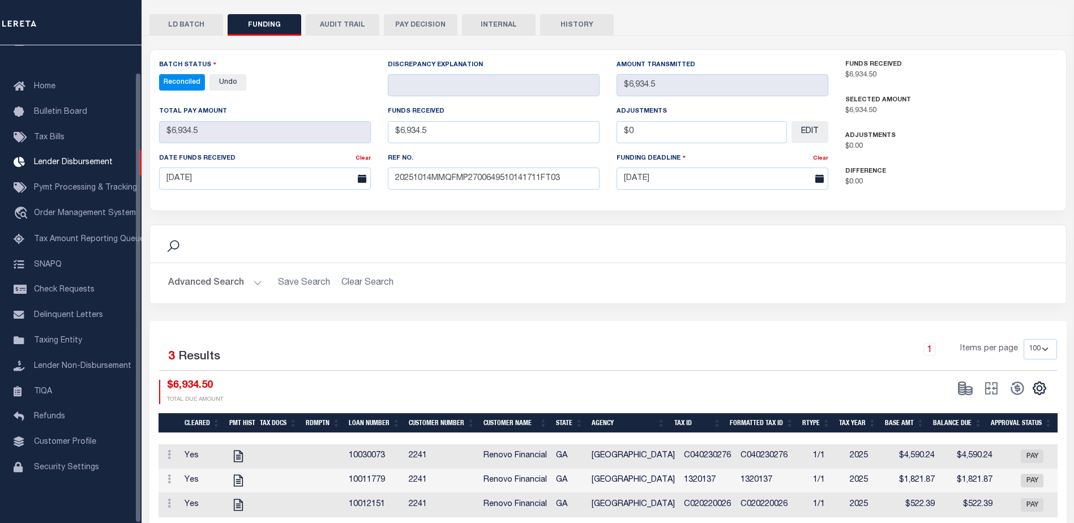
click at [523, 31] on button "INTERNAL" at bounding box center [499, 25] width 74 height 22
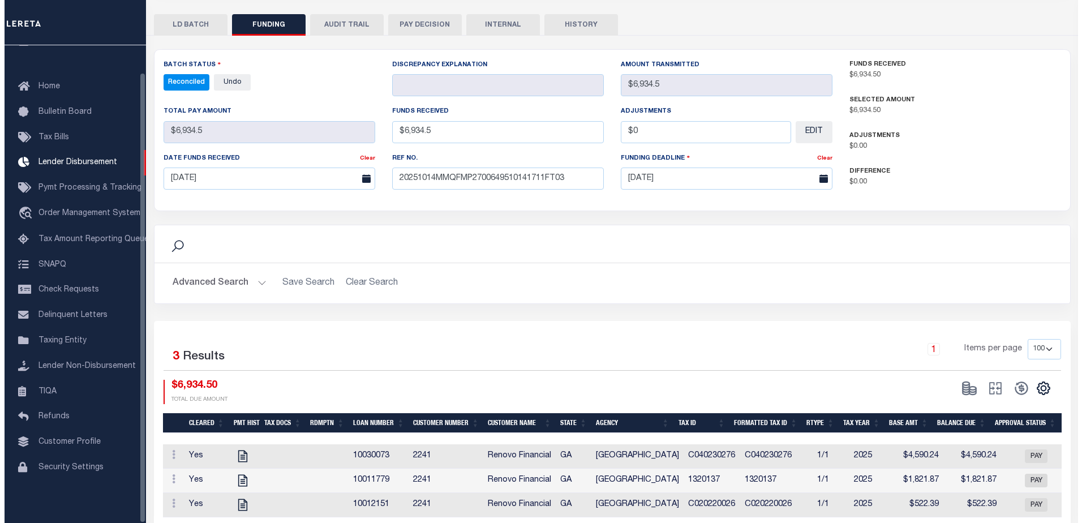
scroll to position [0, 0]
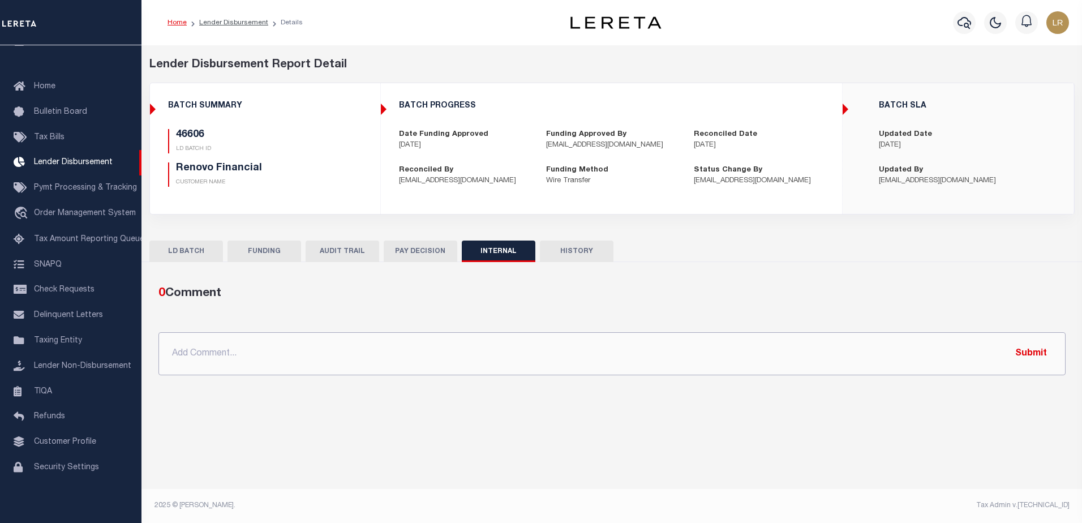
drag, startPoint x: 565, startPoint y: 343, endPoint x: 704, endPoint y: 349, distance: 138.8
click at [565, 344] on input "text" at bounding box center [611, 353] width 907 height 43
paste input "ORG AMT - $1150416.66 46425-$464088.7 46569-$38192.58 46606-$6934.5 46619-$1249…"
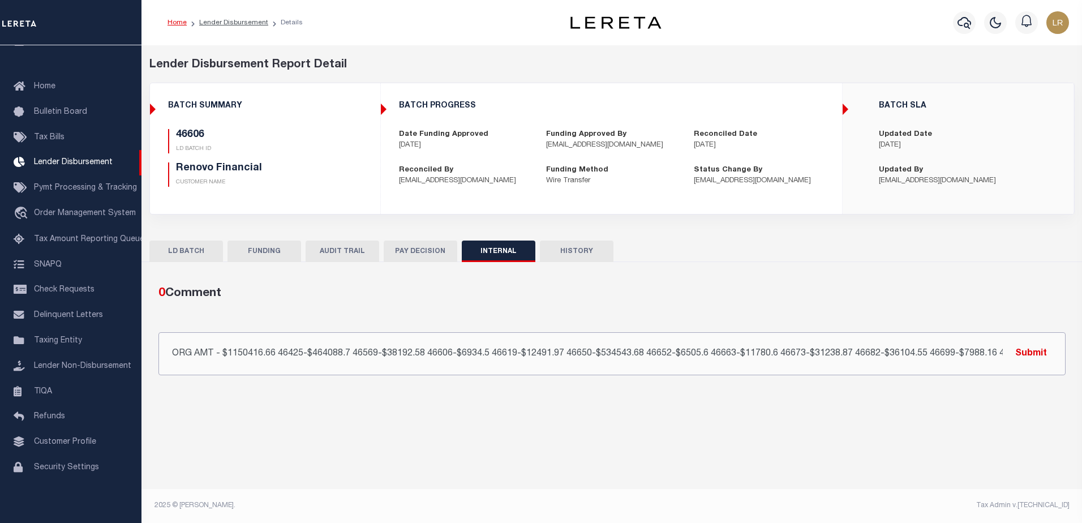
scroll to position [0, 104]
type input "ORG AMT - $1150416.66 46425-$464088.7 46569-$38192.58 46606-$6934.5 46619-$1249…"
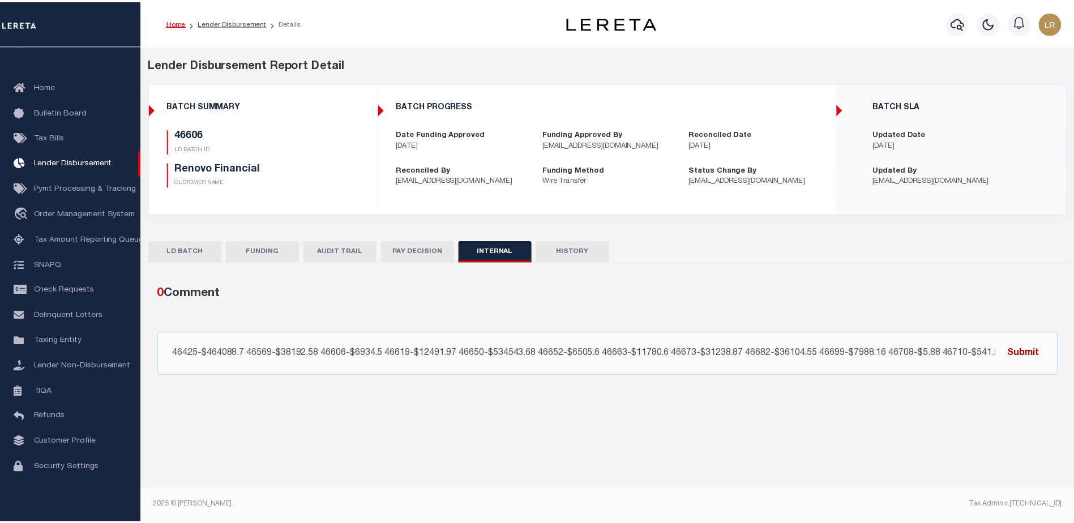
scroll to position [0, 0]
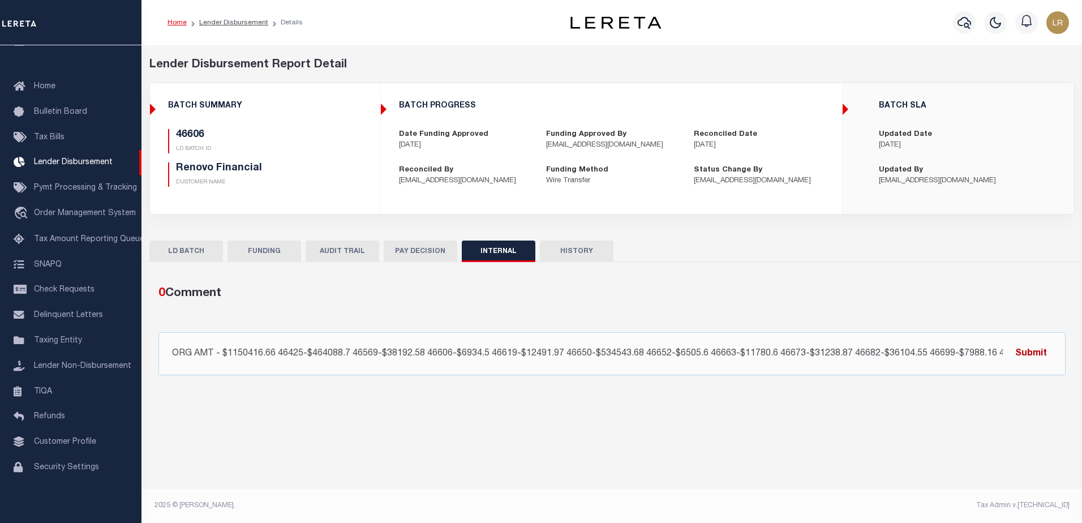
click at [1018, 353] on button "Submit" at bounding box center [1031, 353] width 46 height 23
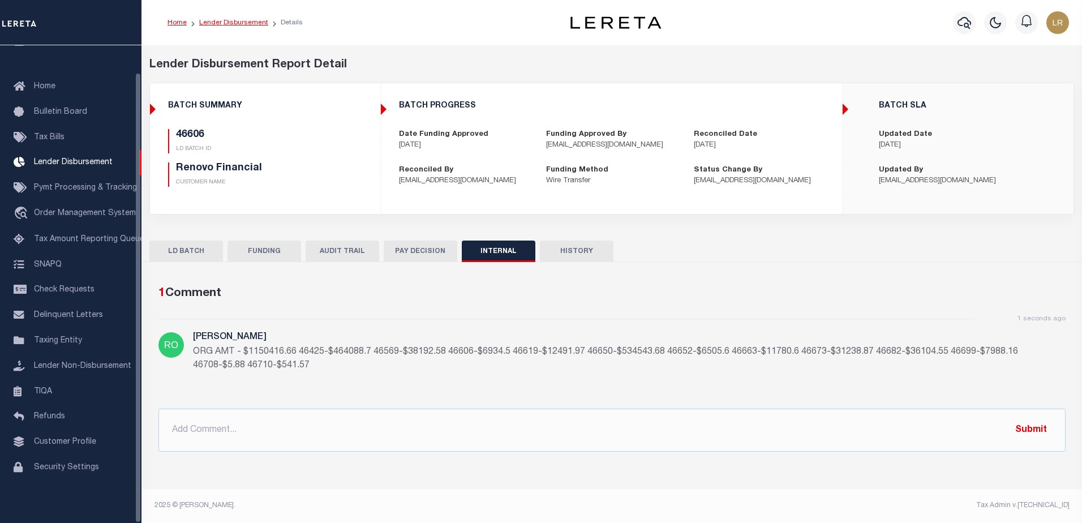
click at [238, 21] on link "Lender Disbursement" at bounding box center [233, 22] width 69 height 7
checkbox input "true"
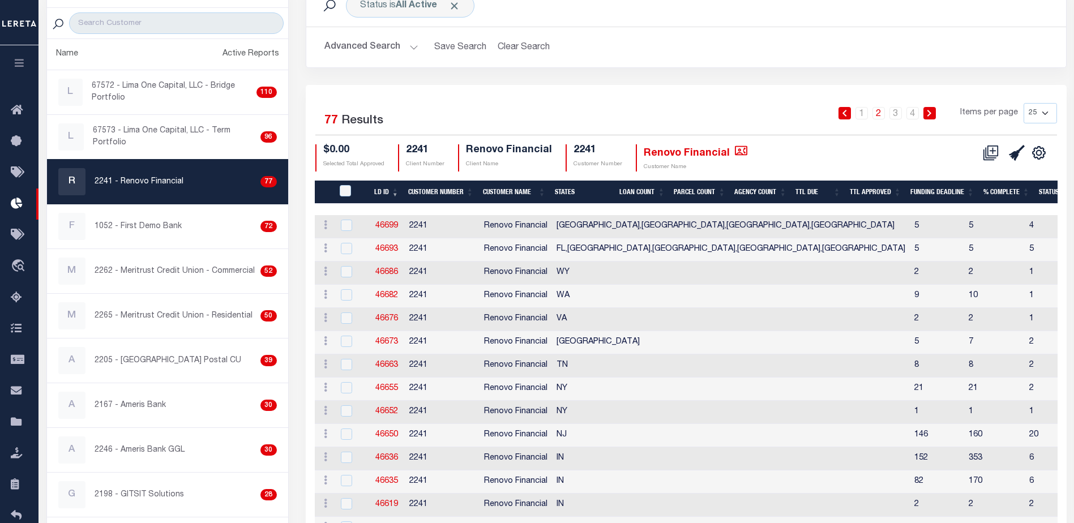
scroll to position [226, 0]
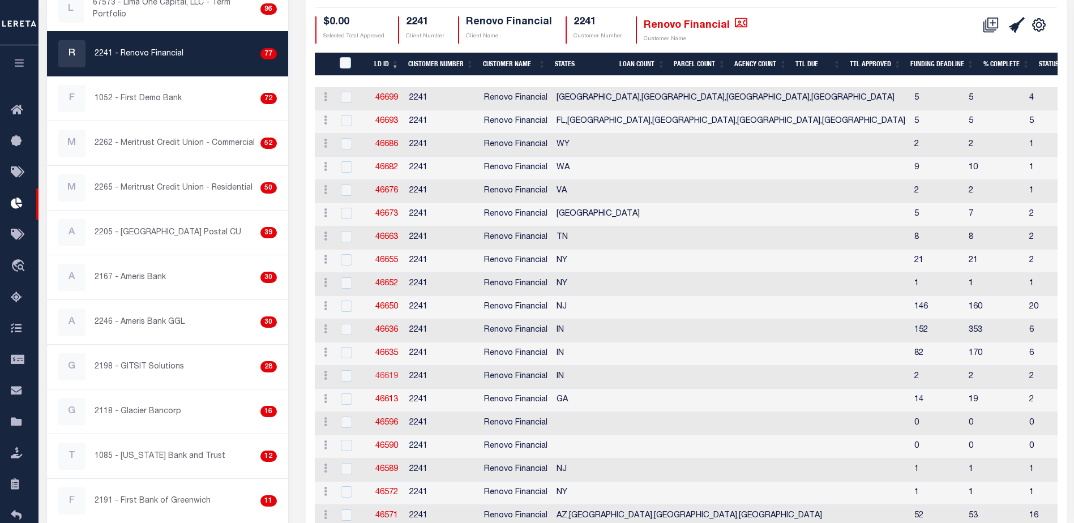
click at [384, 376] on link "46619" at bounding box center [386, 376] width 23 height 8
checkbox input "true"
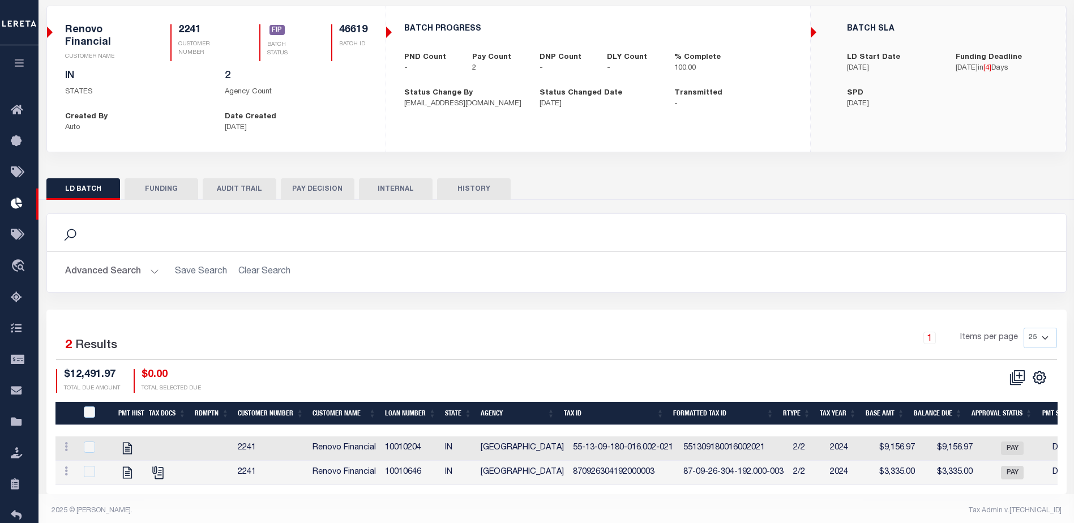
scroll to position [91, 0]
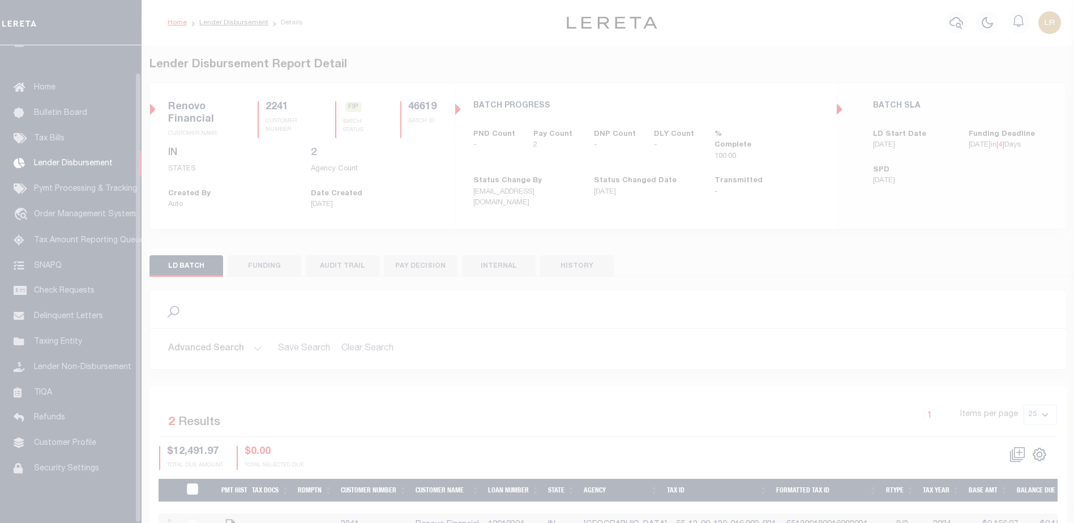
scroll to position [28, 0]
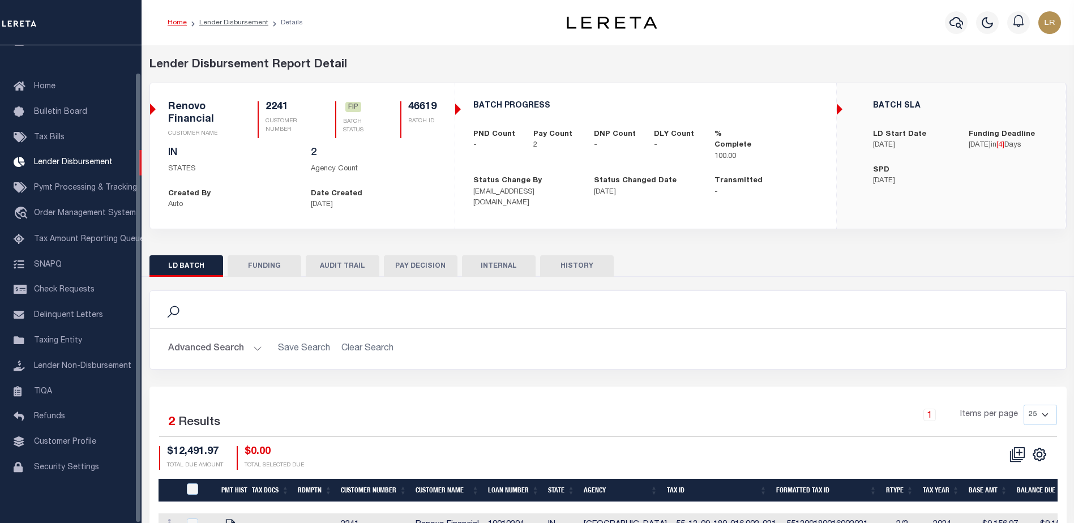
click at [251, 266] on button "FUNDING" at bounding box center [265, 266] width 74 height 22
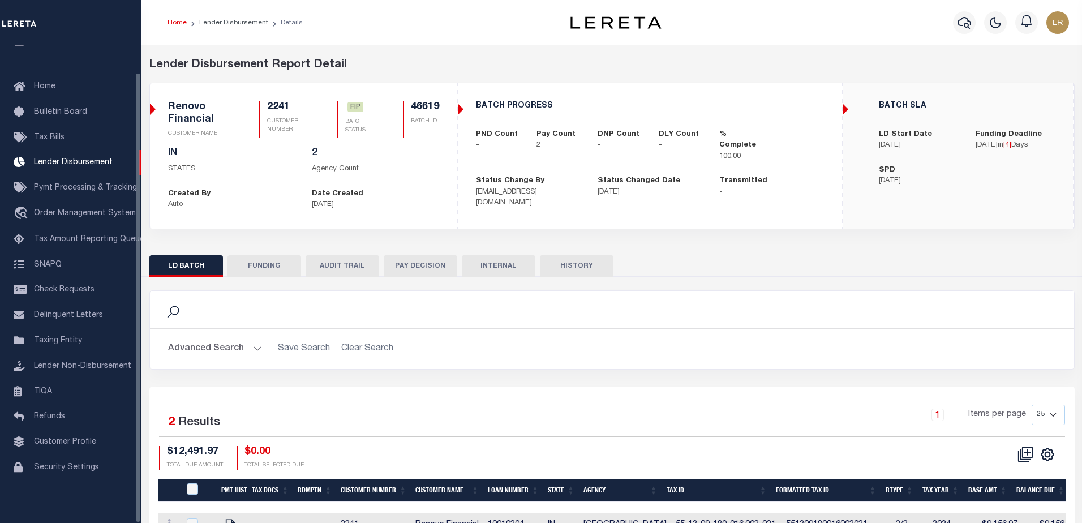
type input "$12,491.97"
type input "$0"
type input "[DATE]"
select select "100"
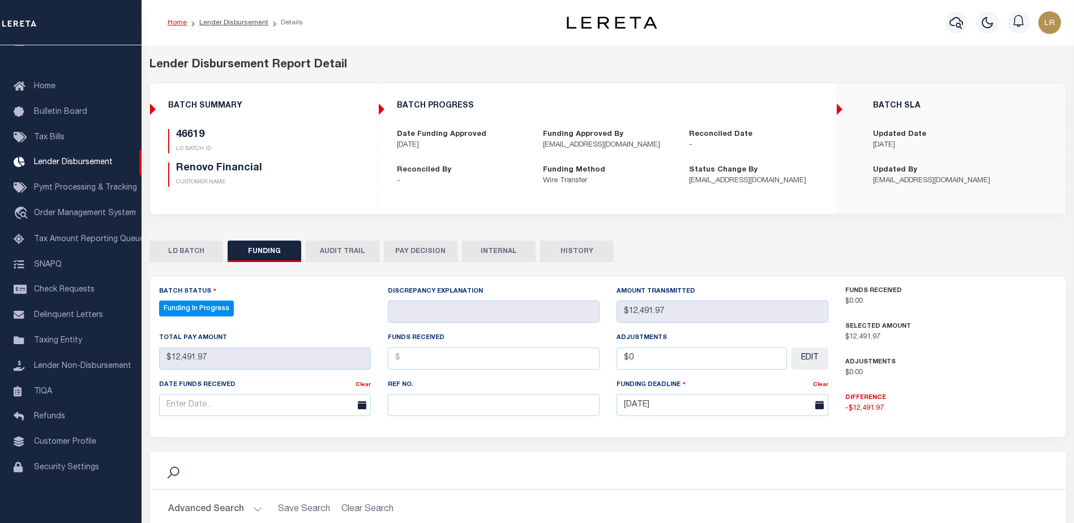
select select "100"
click at [418, 413] on input "text" at bounding box center [494, 405] width 212 height 22
paste input "20251014MMQFMP2700649510141711FT03"
type input "20251014MMQFMP2700649510141711FT03"
click at [412, 364] on input "text" at bounding box center [494, 359] width 212 height 22
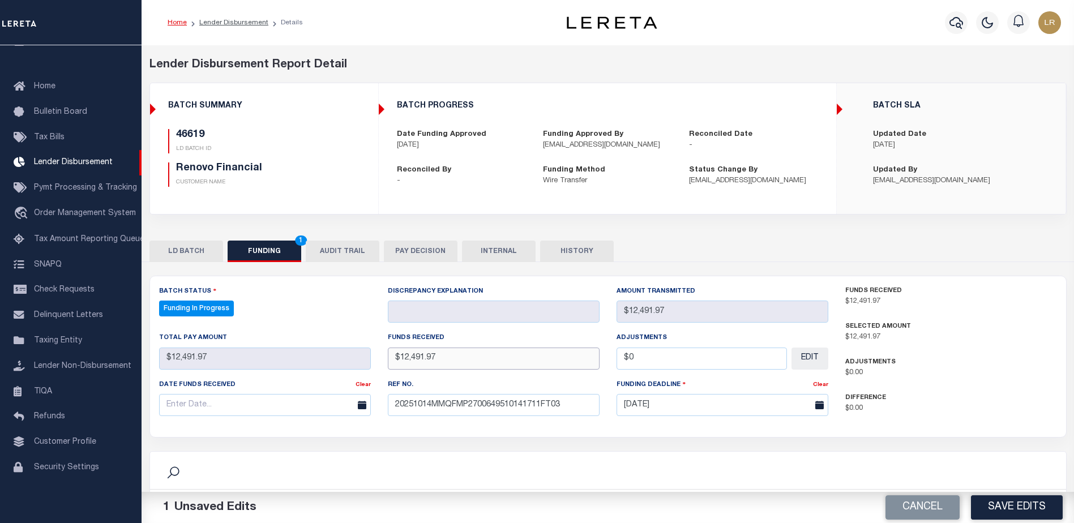
type input "$12,491.97"
click at [335, 410] on input "text" at bounding box center [265, 405] width 212 height 22
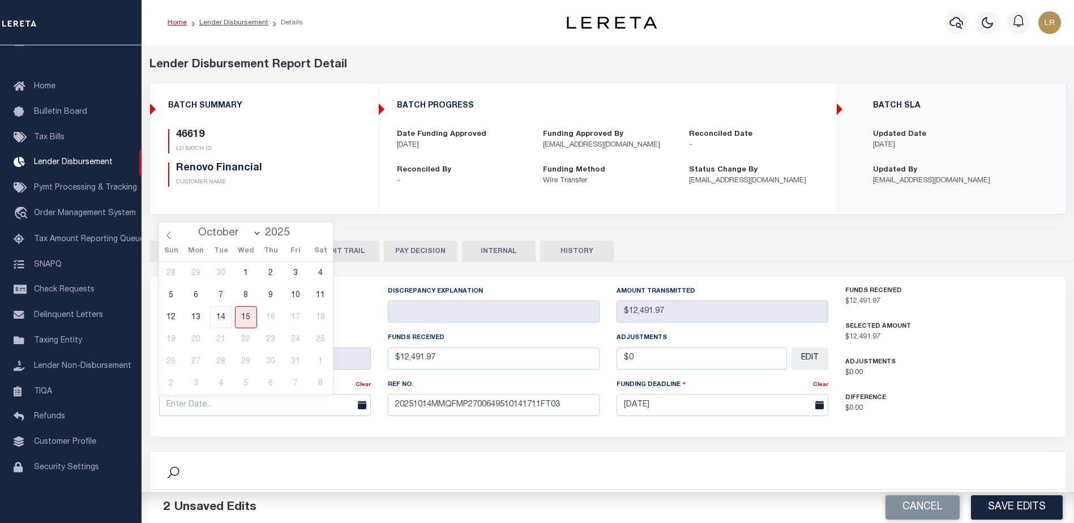
click at [228, 318] on span "14" at bounding box center [221, 317] width 22 height 22
type input "[DATE]"
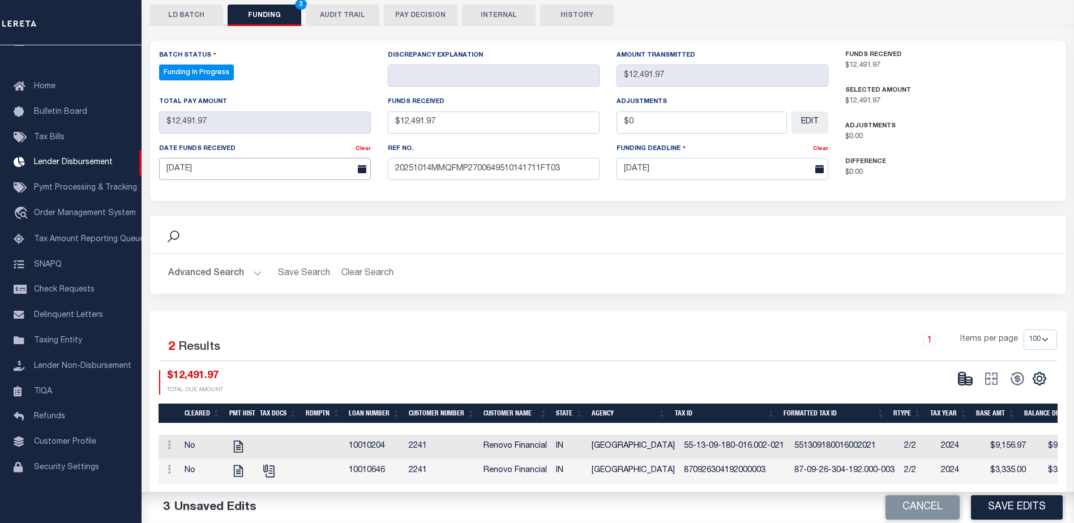
scroll to position [248, 0]
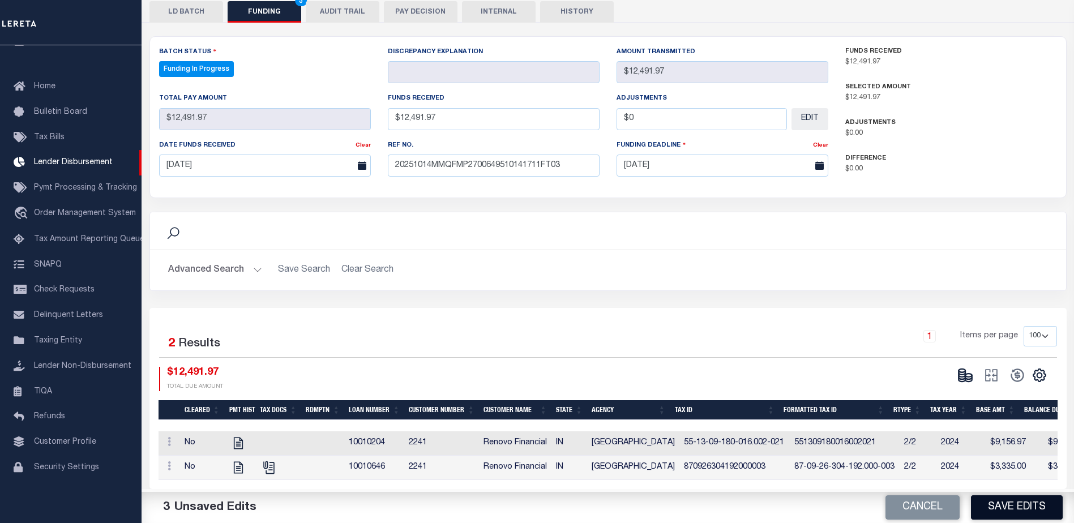
click at [1015, 508] on button "Save Edits" at bounding box center [1017, 507] width 92 height 24
type input "$12,491.97"
type input "$0"
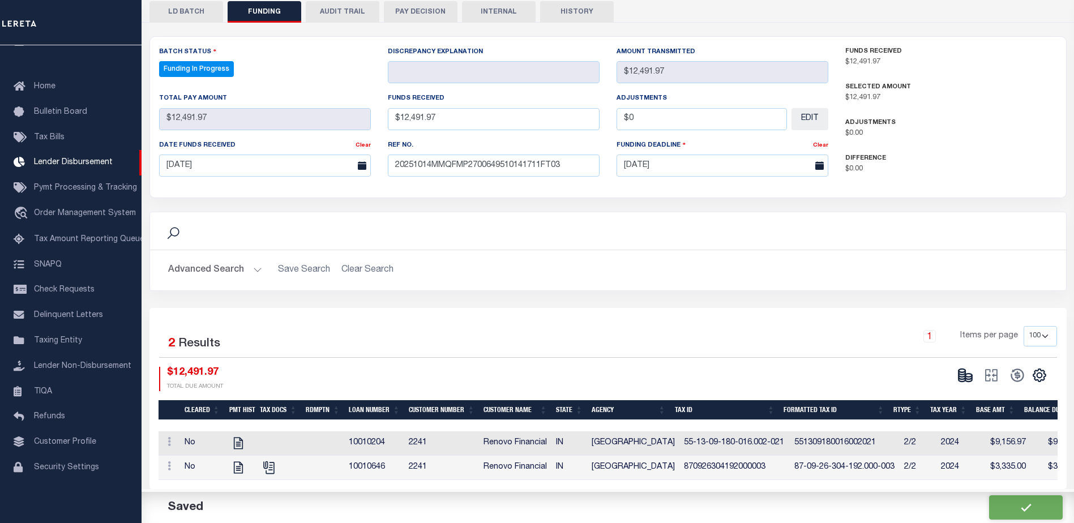
select select "100"
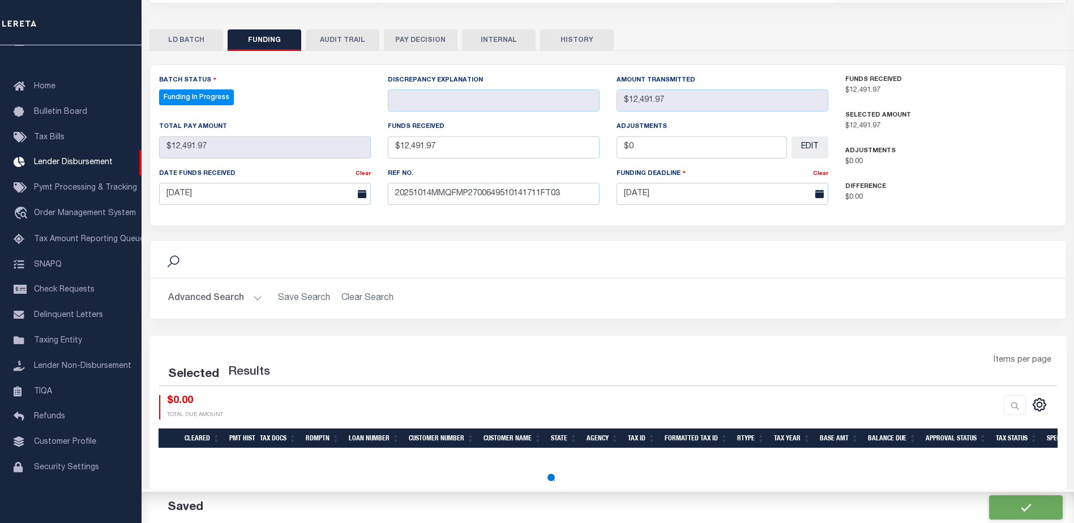
select select "100"
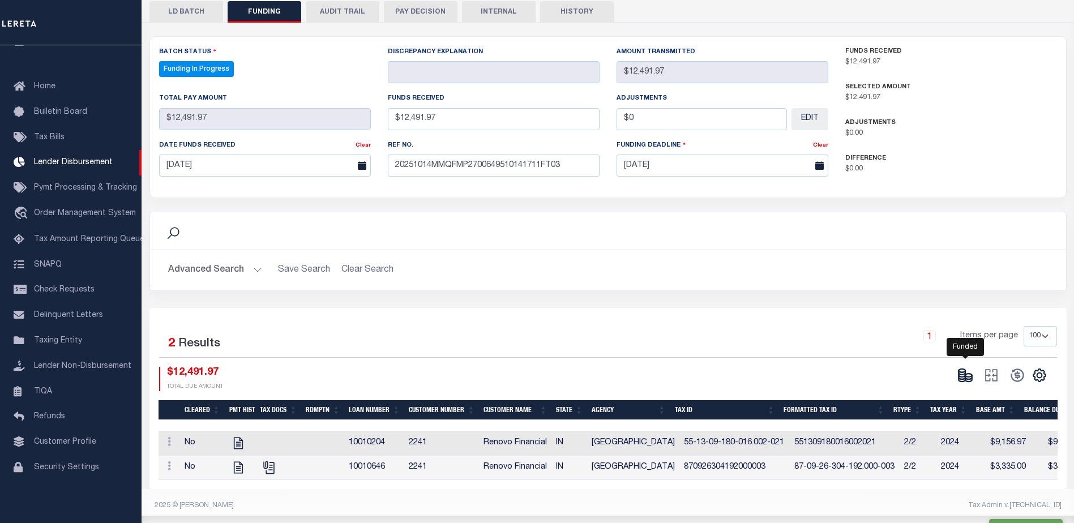
click at [965, 378] on icon at bounding box center [968, 380] width 7 height 4
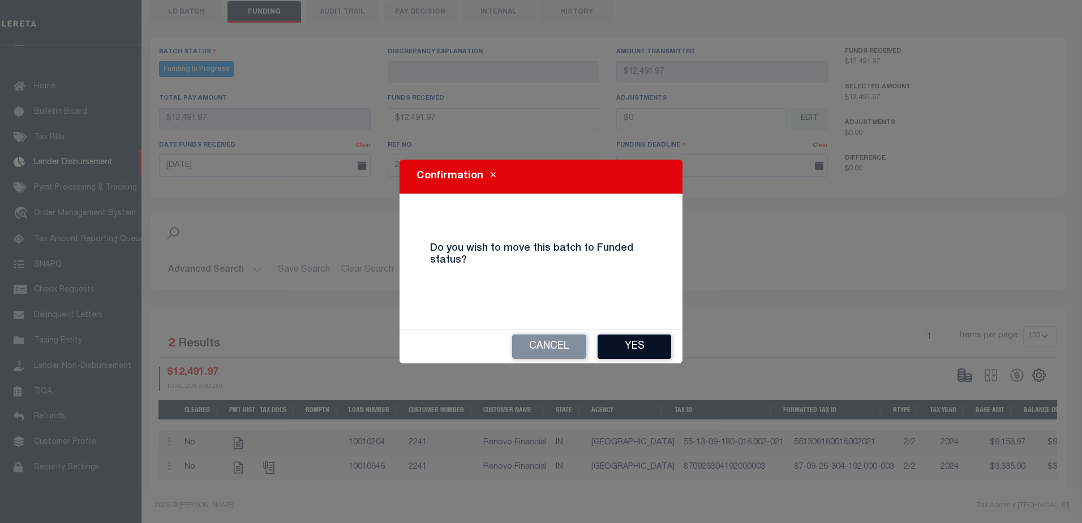
click at [657, 354] on button "Yes" at bounding box center [635, 347] width 74 height 24
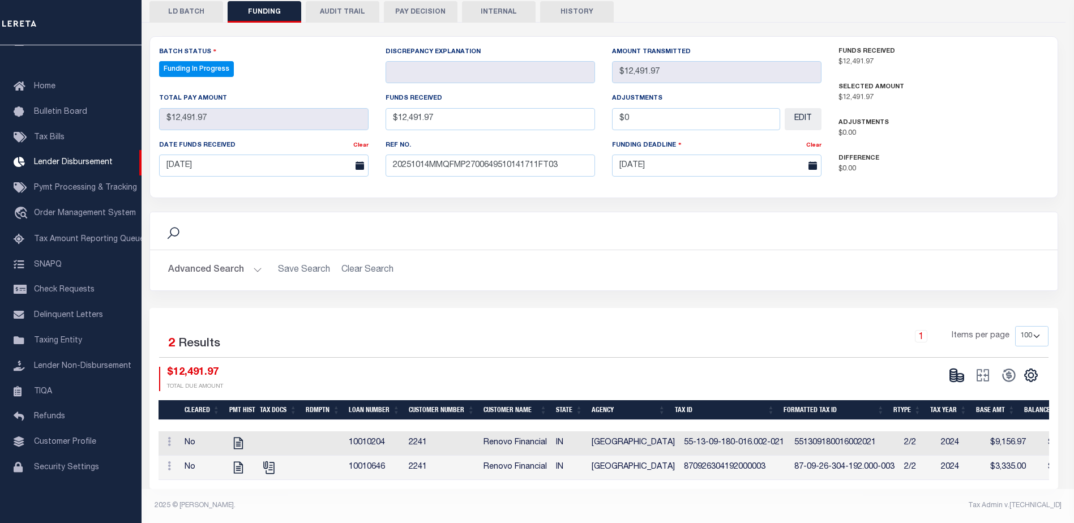
type input "$12,491.97"
type input "$0"
select select "100"
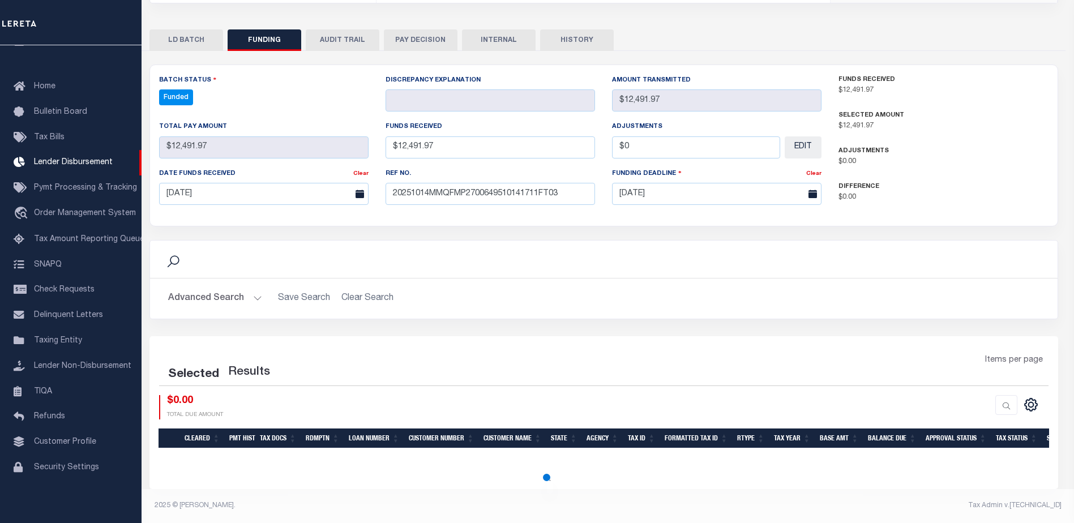
select select "100"
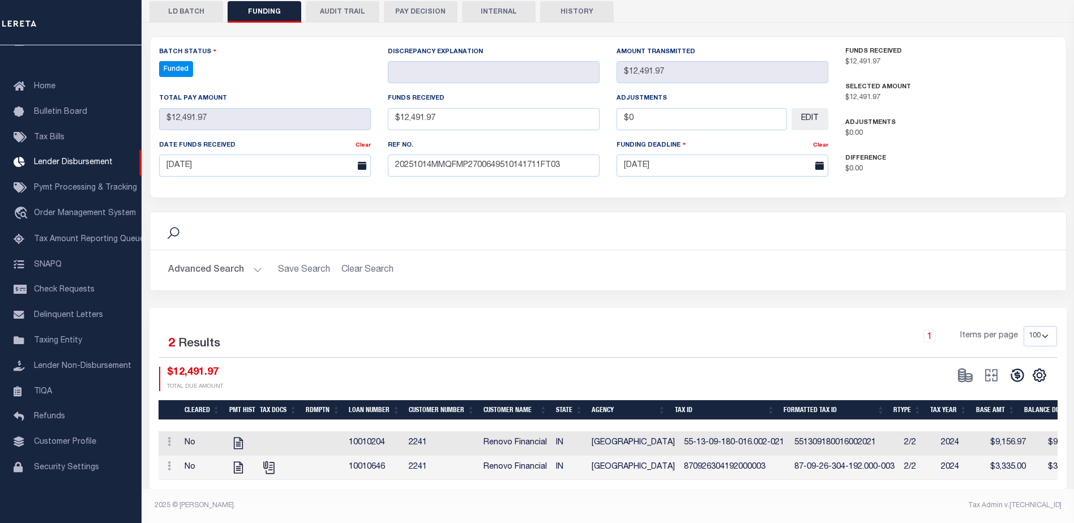
click at [1008, 367] on button at bounding box center [1017, 375] width 26 height 17
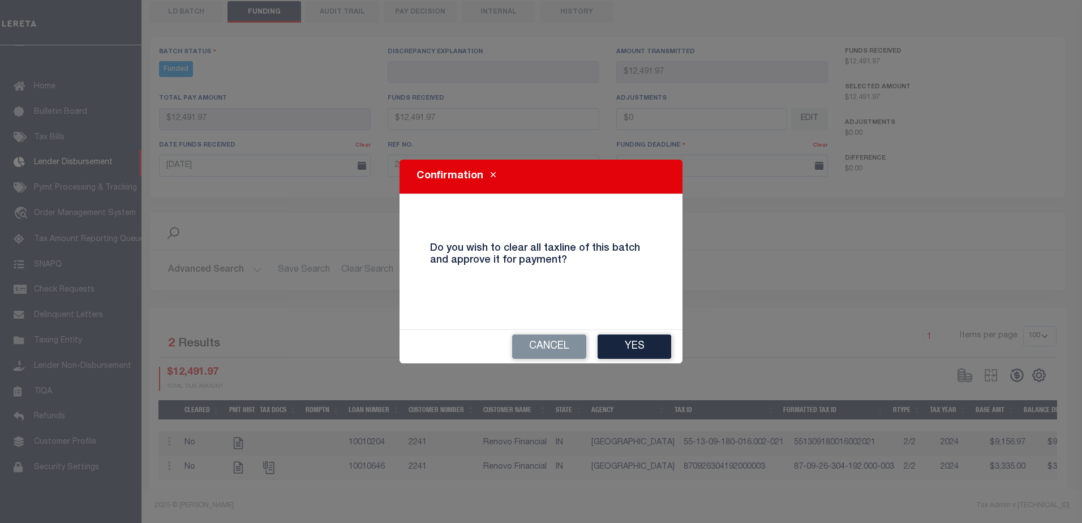
click at [669, 345] on button "Yes" at bounding box center [635, 347] width 74 height 24
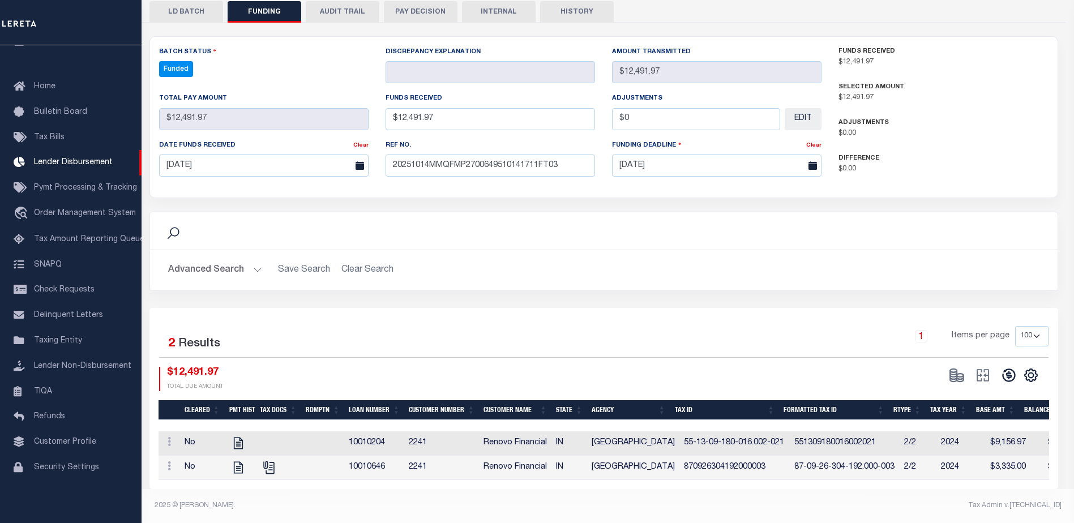
type input "$12,491.97"
type input "$0"
select select "100"
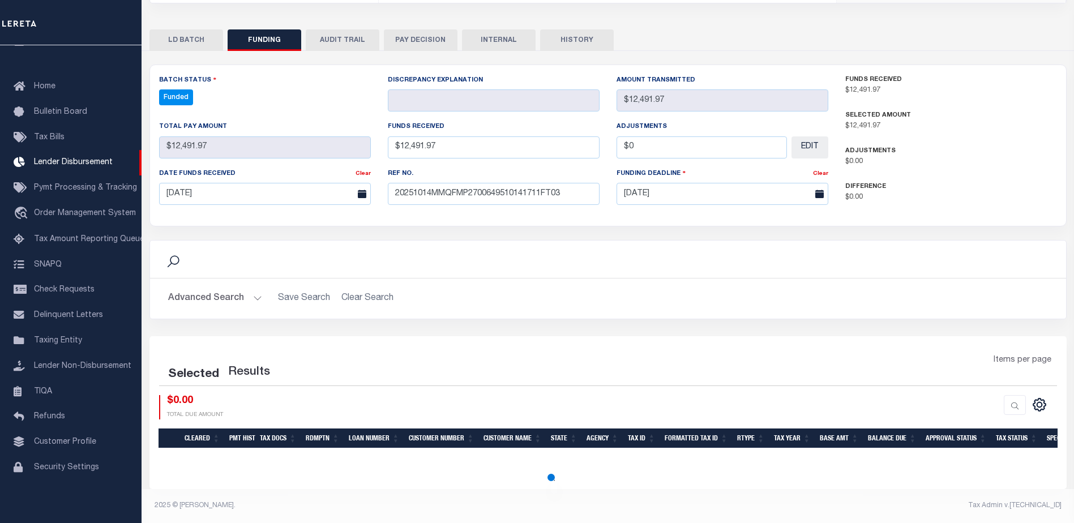
select select "100"
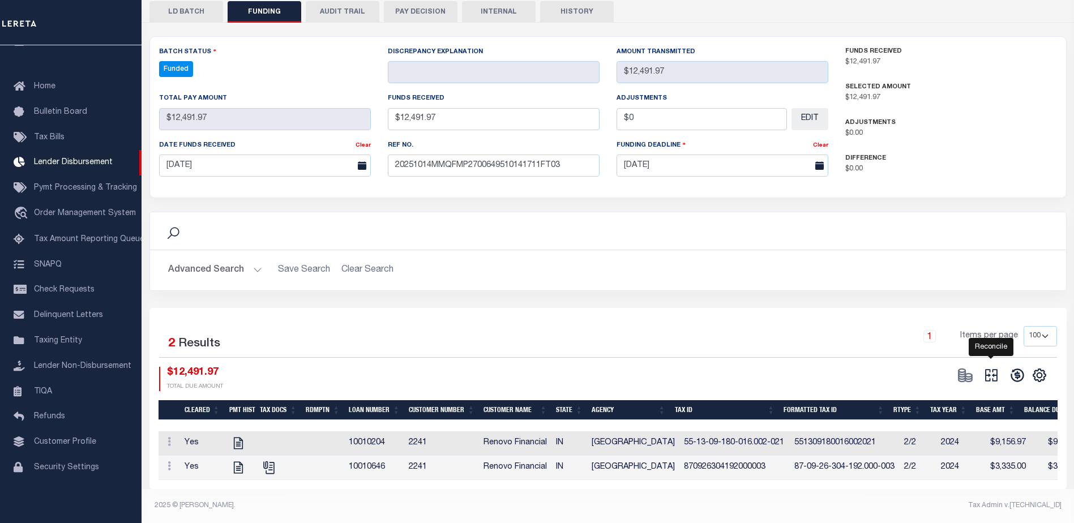
click at [992, 371] on icon at bounding box center [991, 375] width 16 height 16
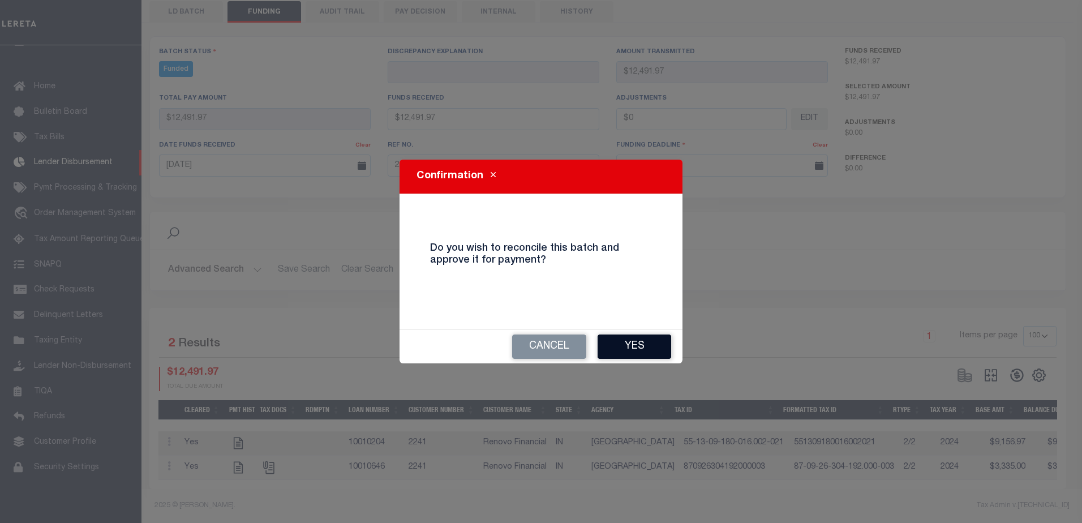
click at [628, 336] on button "Yes" at bounding box center [635, 347] width 74 height 24
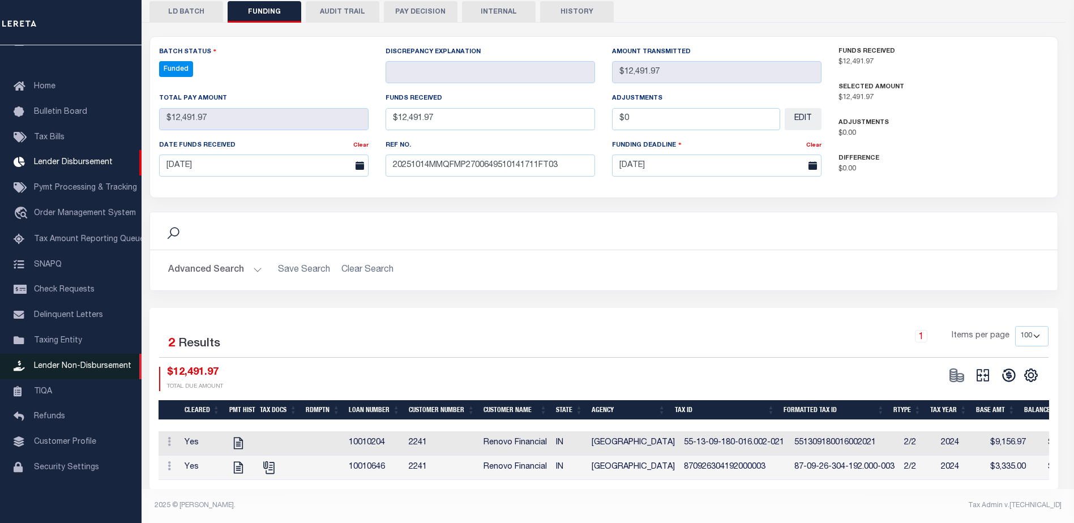
type input "$12,491.97"
type input "$0"
select select "100"
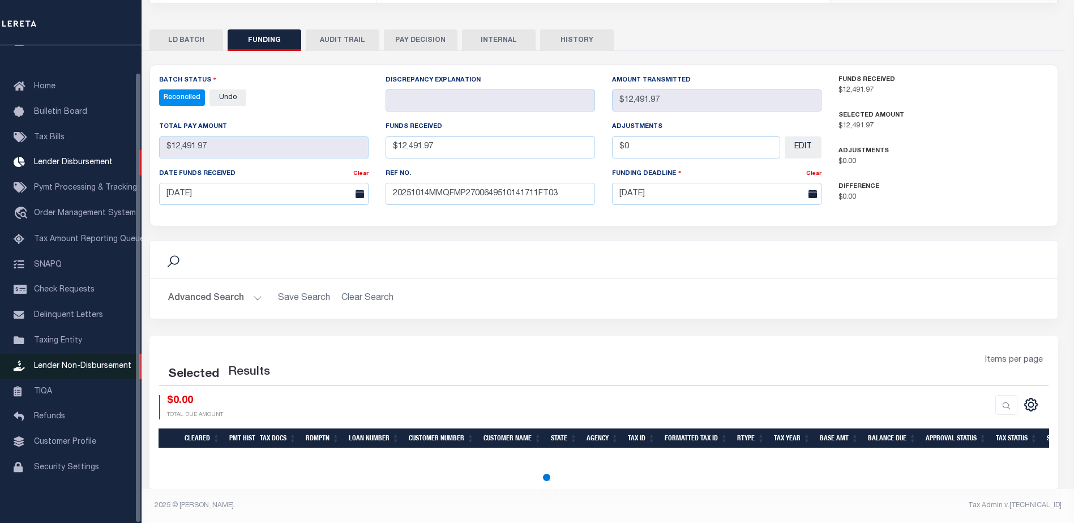
select select "100"
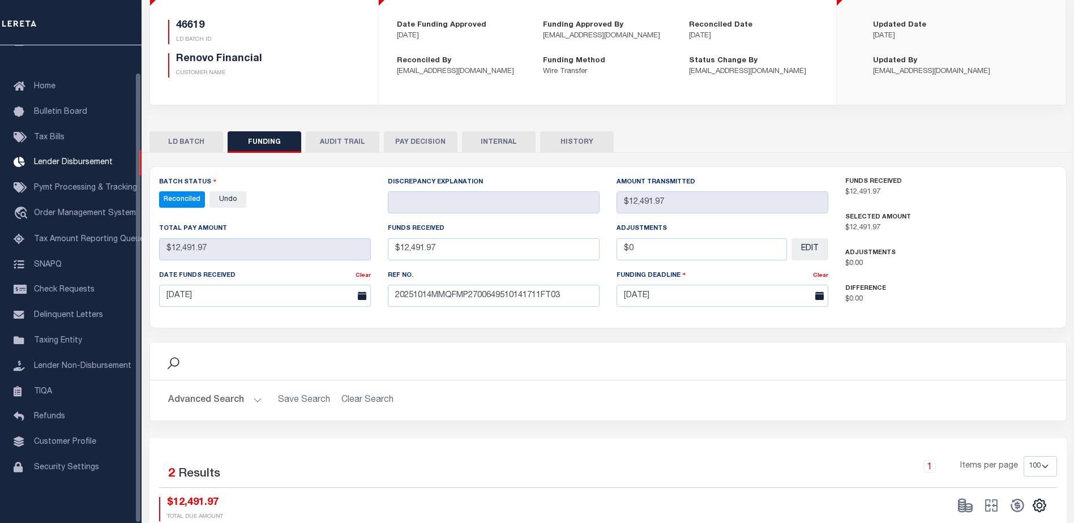
scroll to position [79, 0]
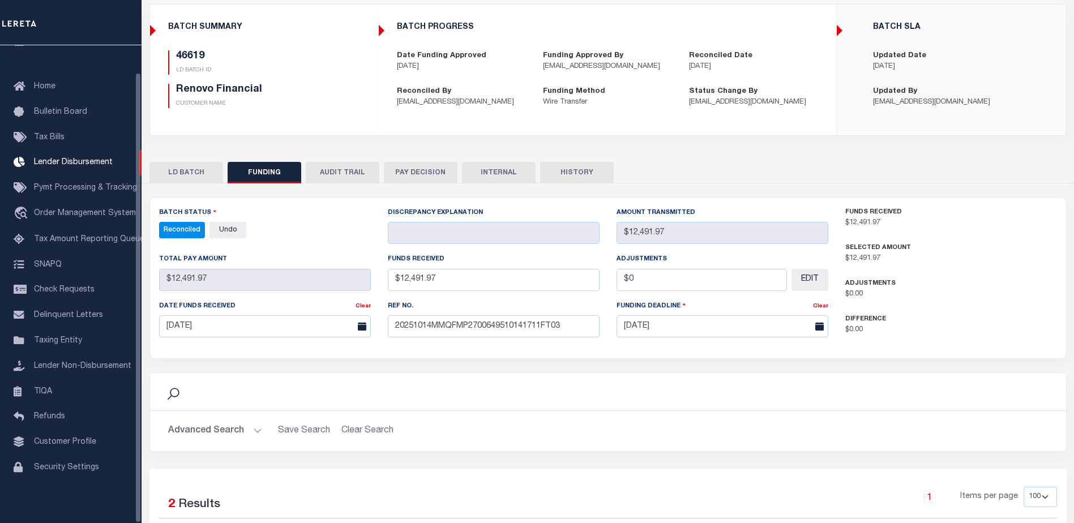
click at [487, 166] on button "INTERNAL" at bounding box center [499, 173] width 74 height 22
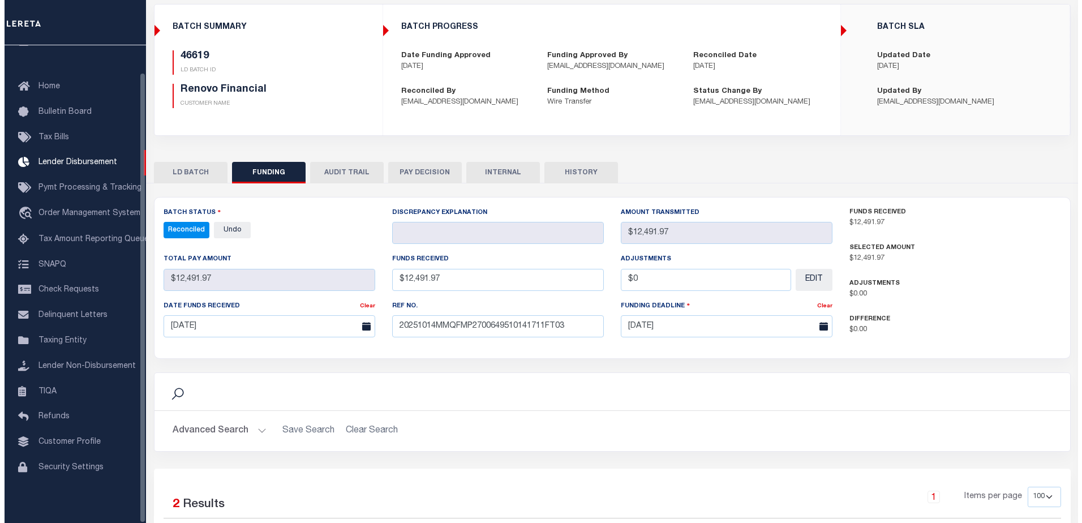
scroll to position [0, 0]
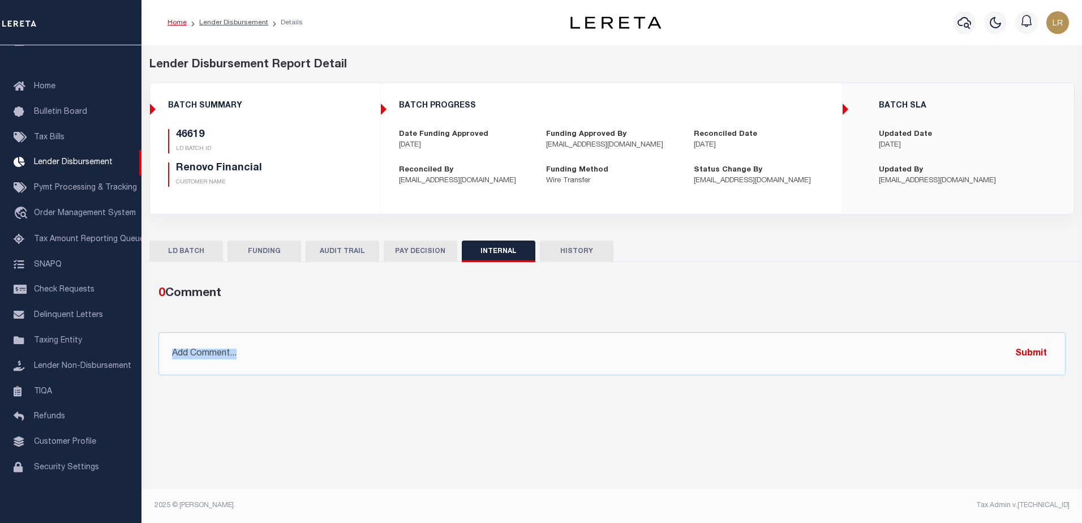
drag, startPoint x: 674, startPoint y: 376, endPoint x: 679, endPoint y: 368, distance: 8.9
click at [676, 372] on div "0 Comment @Aakash Patel @Abdul Muzain @Adams, Pamela S @Adhikary Rinki @Adrienn…" at bounding box center [611, 330] width 925 height 109
drag, startPoint x: 679, startPoint y: 368, endPoint x: 755, endPoint y: 364, distance: 75.4
click at [679, 368] on input "text" at bounding box center [611, 353] width 907 height 43
paste input "ORG AMT - $1150416.66 46425-$464088.7 46569-$38192.58 46606-$6934.5 46619-$1249…"
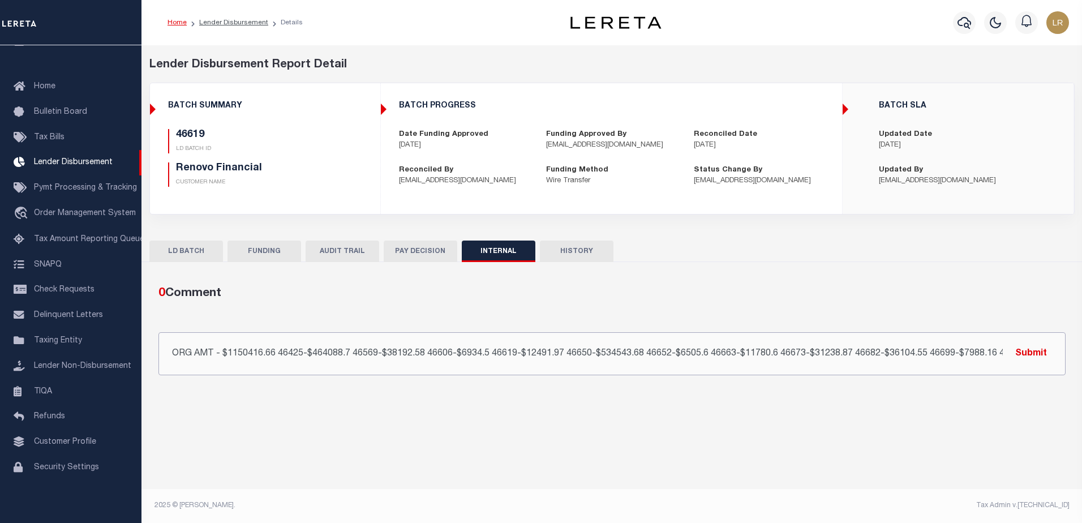
scroll to position [0, 104]
type input "ORG AMT - $1150416.66 46425-$464088.7 46569-$38192.58 46606-$6934.5 46619-$1249…"
click at [1014, 354] on button "Submit" at bounding box center [1031, 353] width 46 height 23
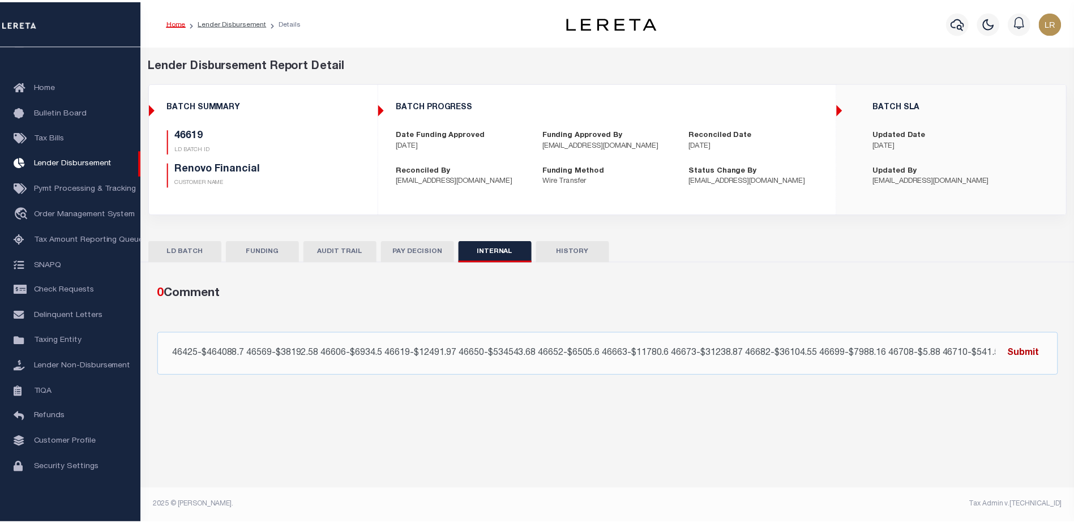
scroll to position [0, 0]
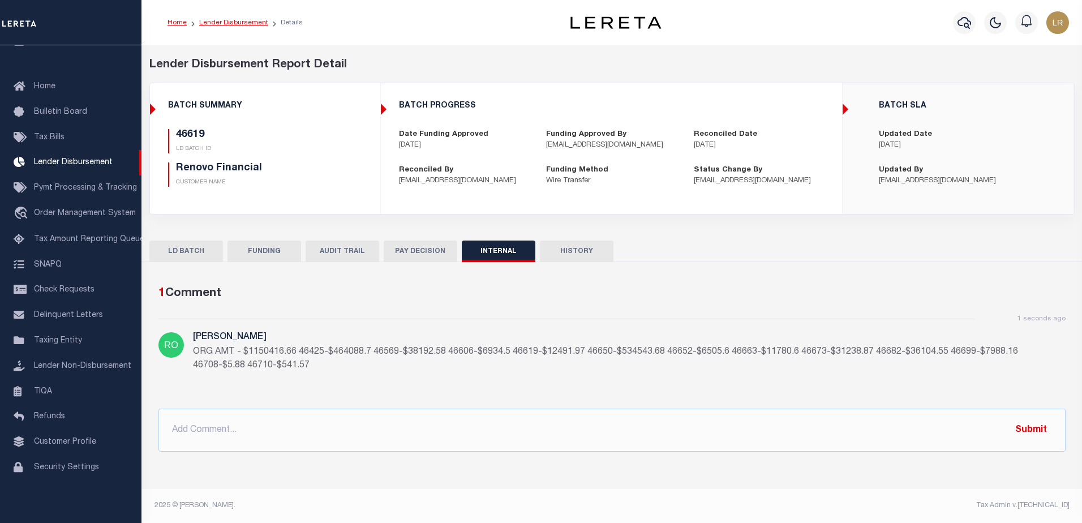
click at [232, 26] on link "Lender Disbursement" at bounding box center [233, 22] width 69 height 7
checkbox input "true"
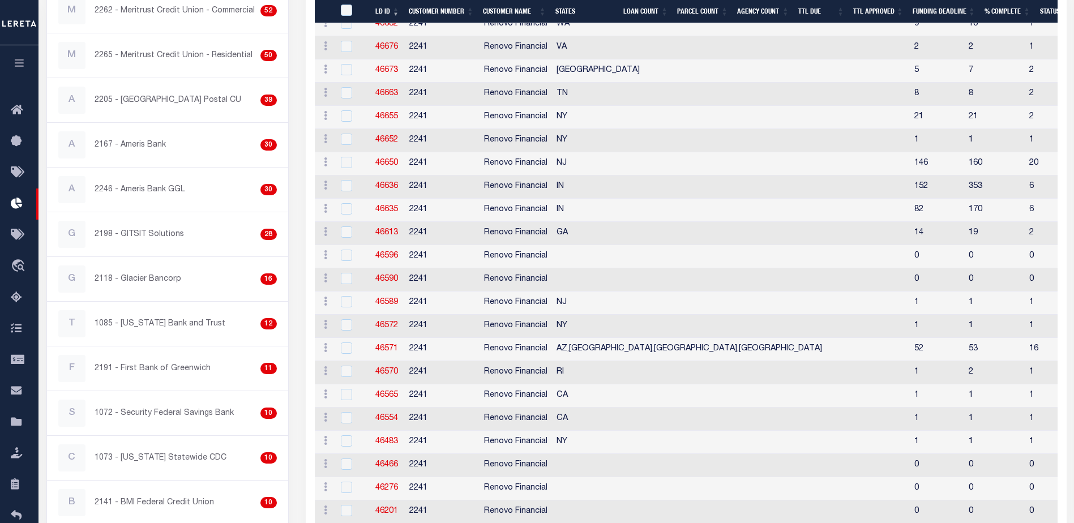
scroll to position [431, 0]
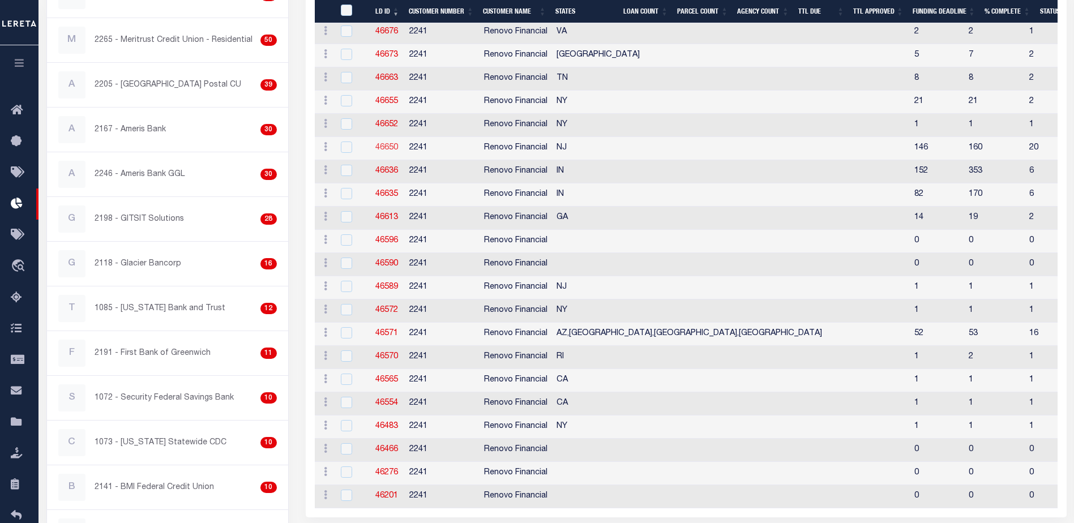
click at [395, 144] on link "46650" at bounding box center [386, 148] width 23 height 8
checkbox input "true"
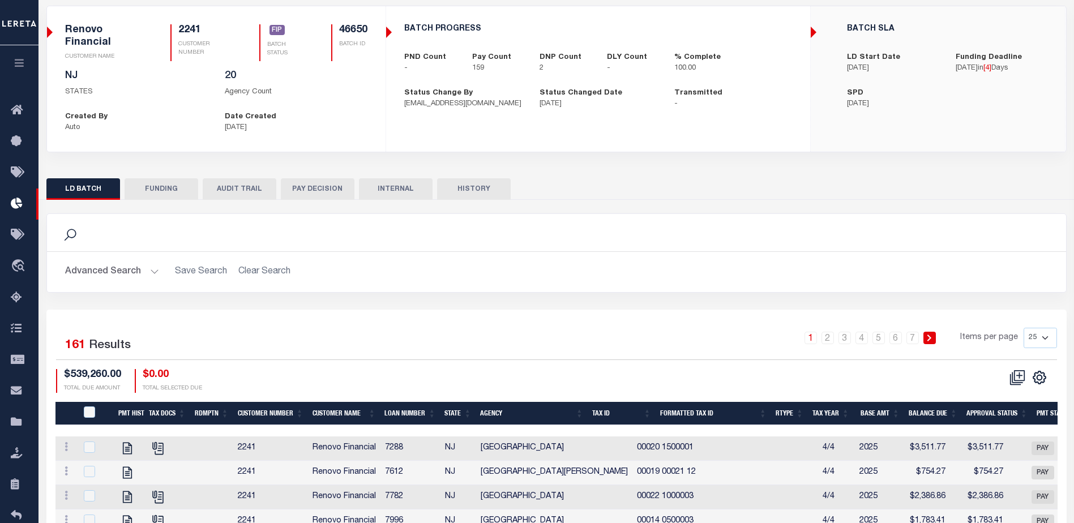
scroll to position [91, 0]
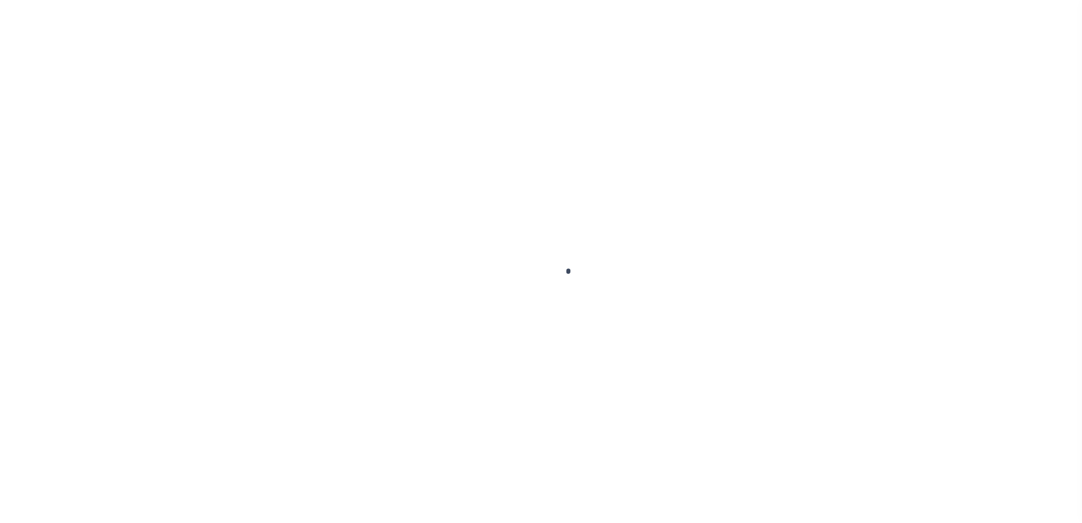
type input "$0.00"
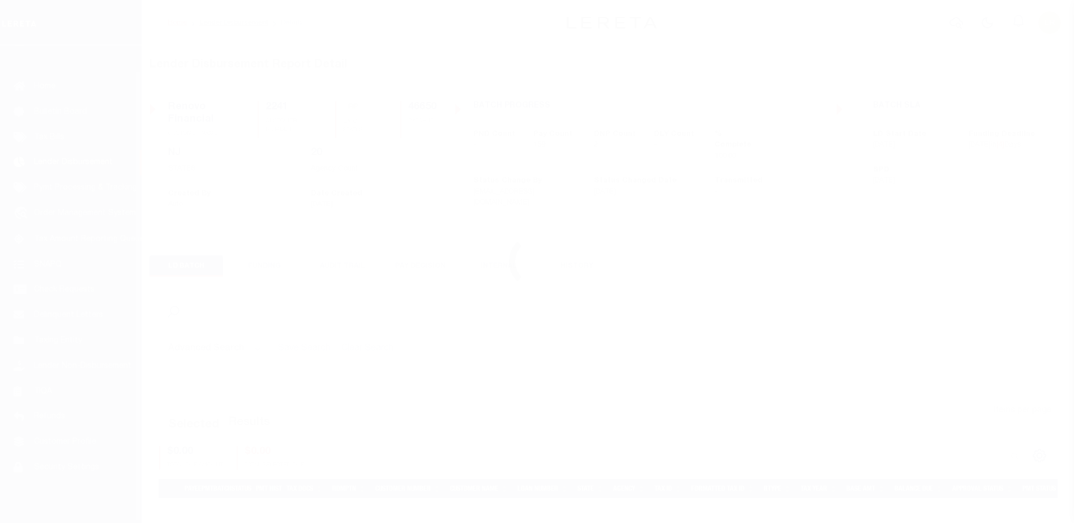
scroll to position [28, 0]
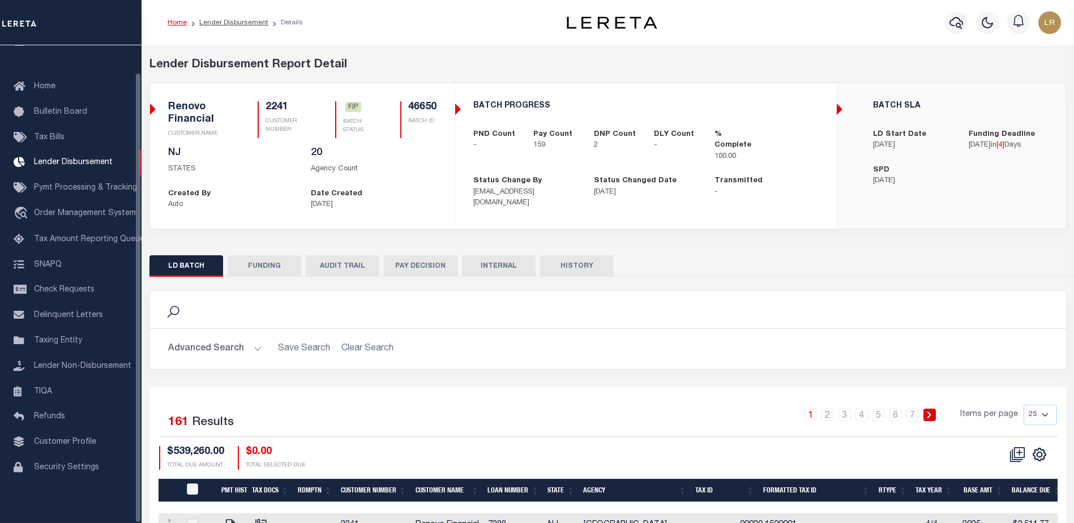
click at [282, 265] on button "FUNDING" at bounding box center [265, 266] width 74 height 22
type input "$534,543.68"
type input "$0"
type input "[DATE]"
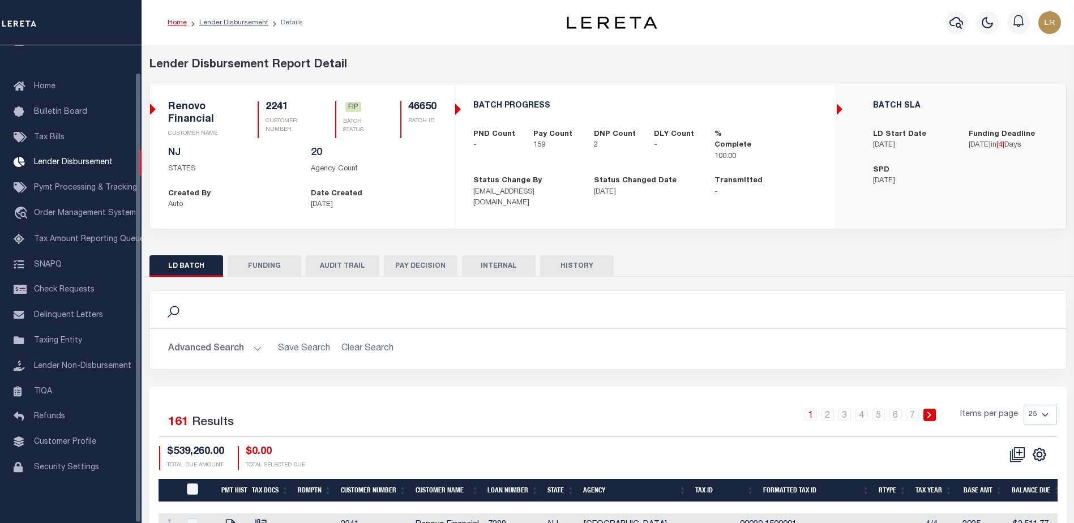
select select "9"
select select "100"
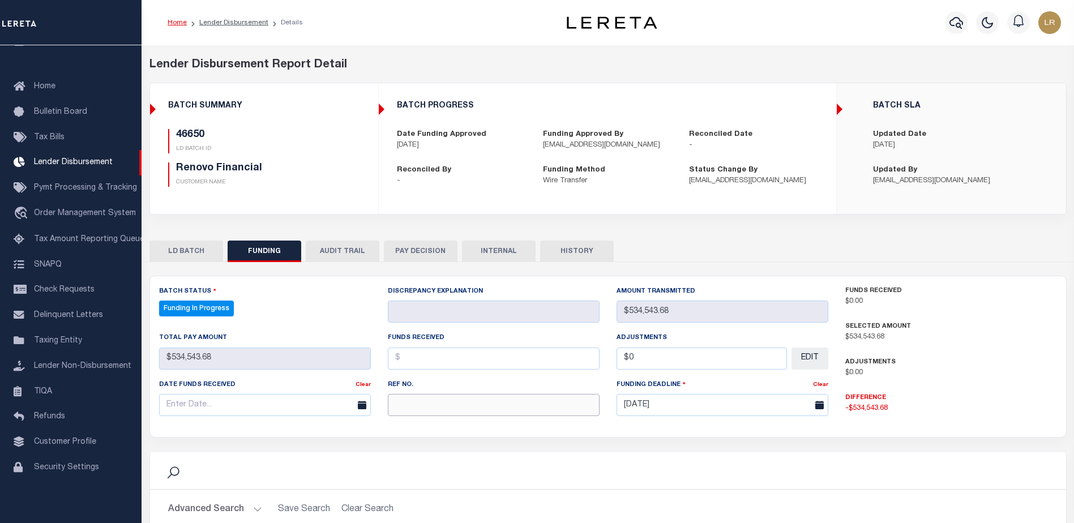
paste input "20251014MMQFMP2700649510141711FT03"
click at [418, 408] on input "20251014MMQFMP2700649510141711FT03" at bounding box center [494, 405] width 212 height 22
type input "20251014MMQFMP2700649510141711FT03"
click at [408, 361] on input "text" at bounding box center [494, 359] width 212 height 22
select select "100"
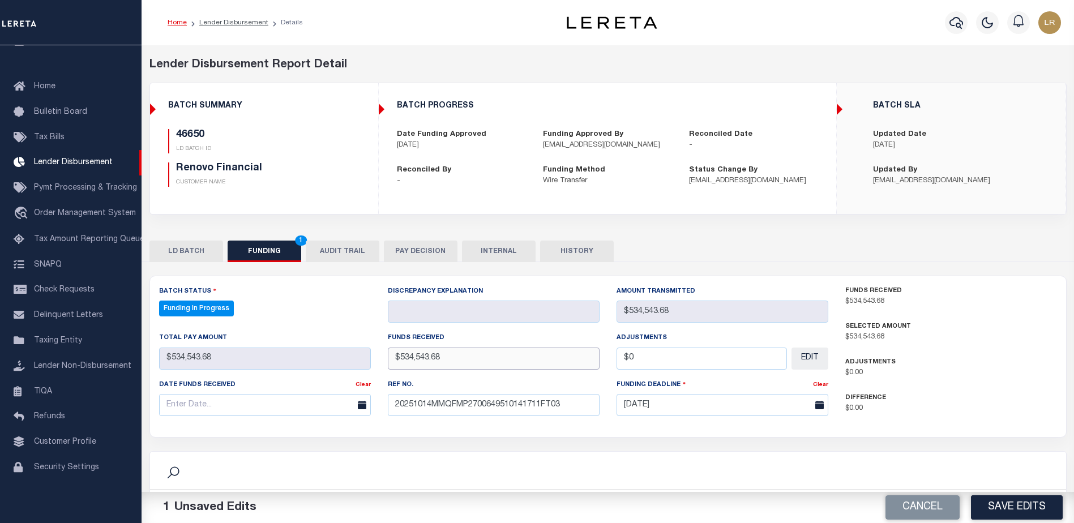
type input "$534,543.68"
click at [315, 409] on input "text" at bounding box center [265, 405] width 212 height 22
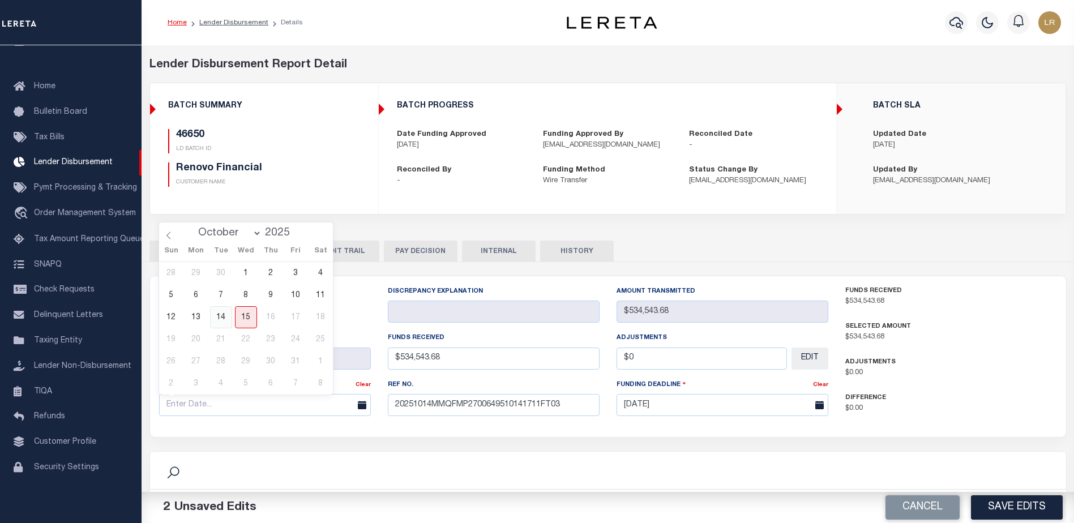
click at [220, 317] on span "14" at bounding box center [221, 317] width 22 height 22
type input "[DATE]"
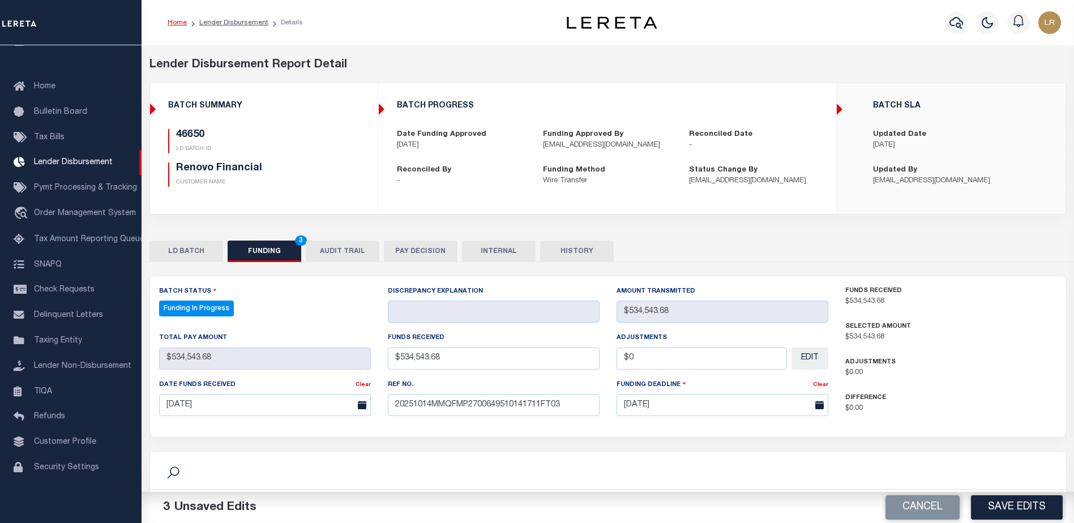
click at [989, 510] on button "Save Edits" at bounding box center [1017, 507] width 92 height 24
type input "$534,543.68"
type input "$0"
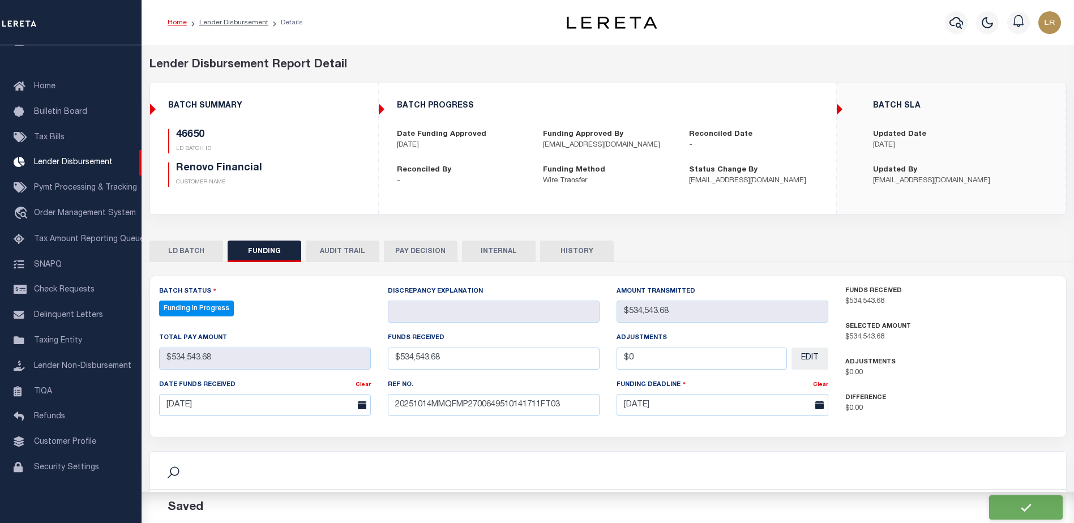
scroll to position [211, 0]
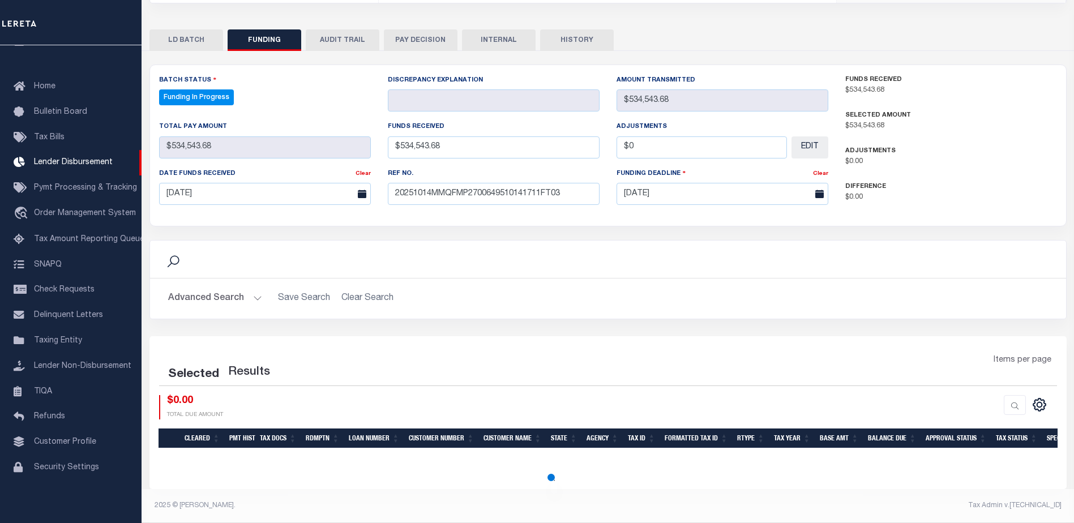
select select "100"
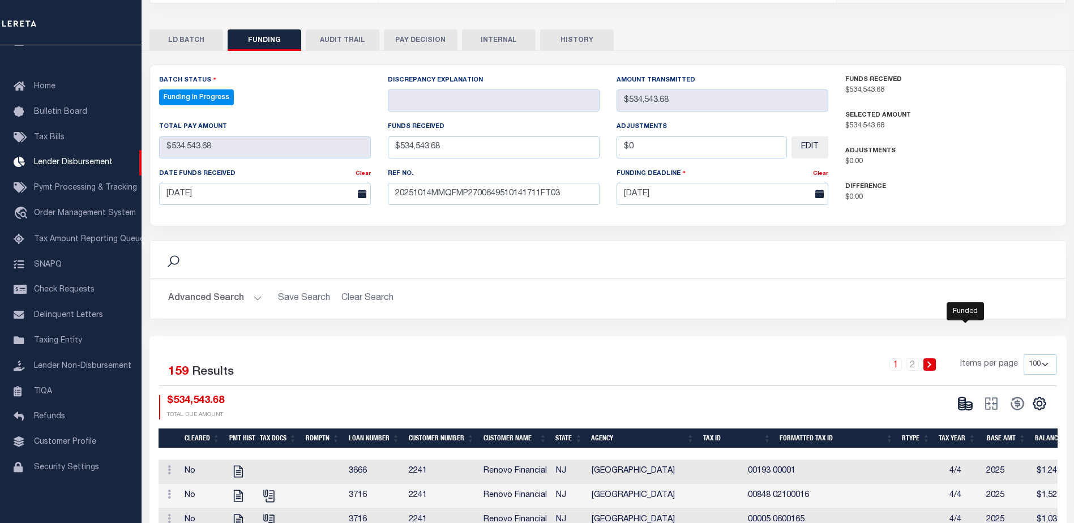
click at [975, 404] on button at bounding box center [965, 403] width 26 height 17
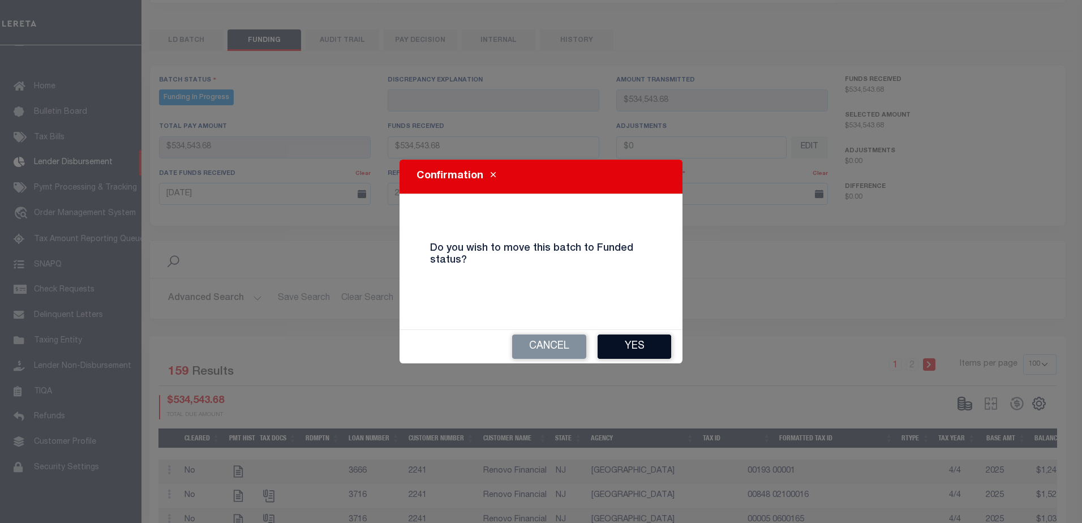
click at [629, 337] on button "Yes" at bounding box center [635, 347] width 74 height 24
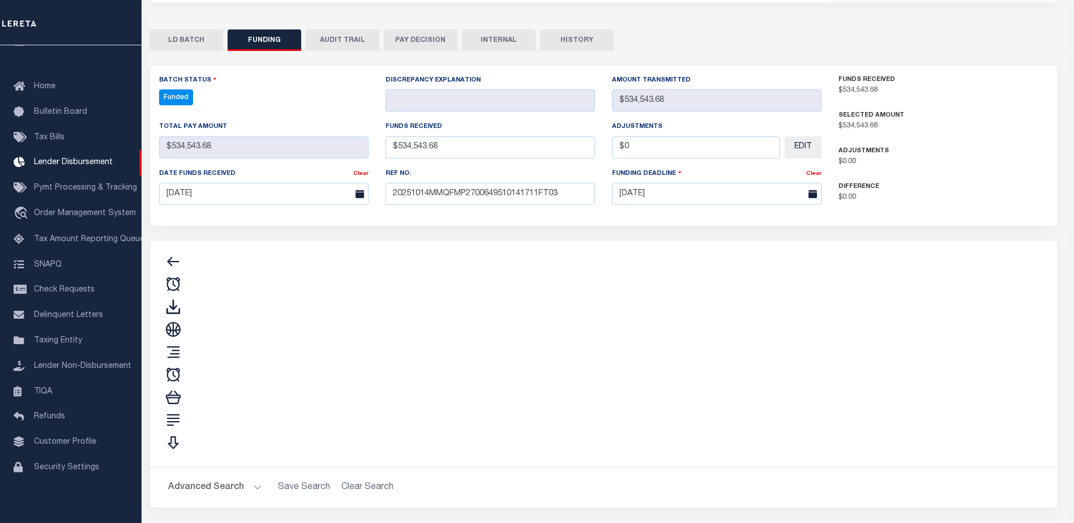
type input "$534,543.68"
type input "$0"
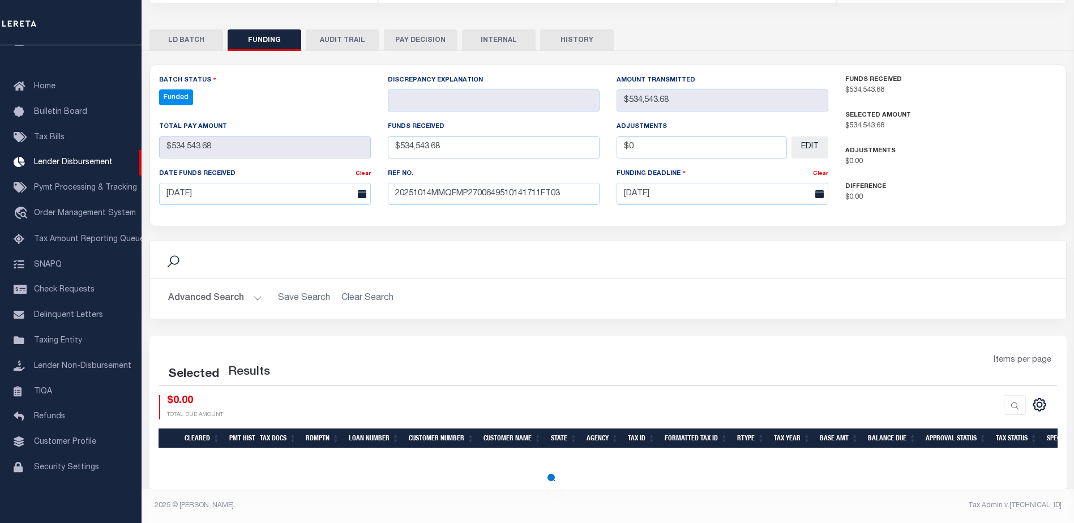
select select "100"
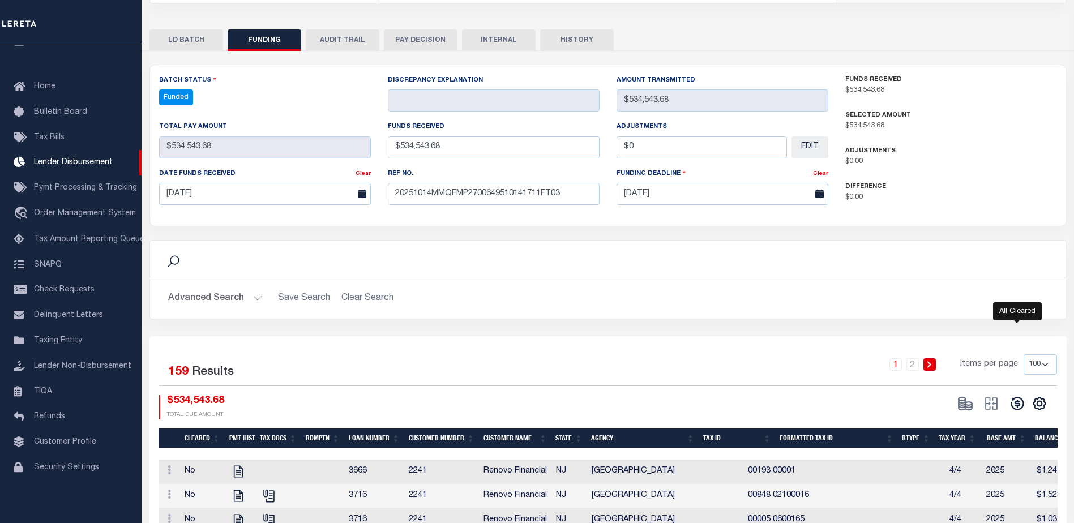
click at [1013, 406] on icon at bounding box center [1017, 404] width 16 height 16
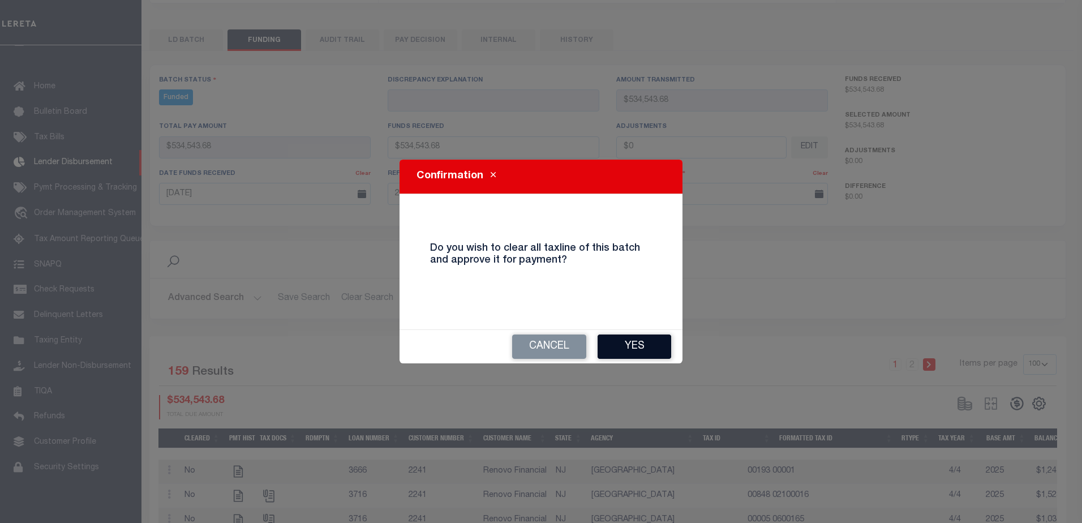
click at [654, 353] on button "Yes" at bounding box center [635, 347] width 74 height 24
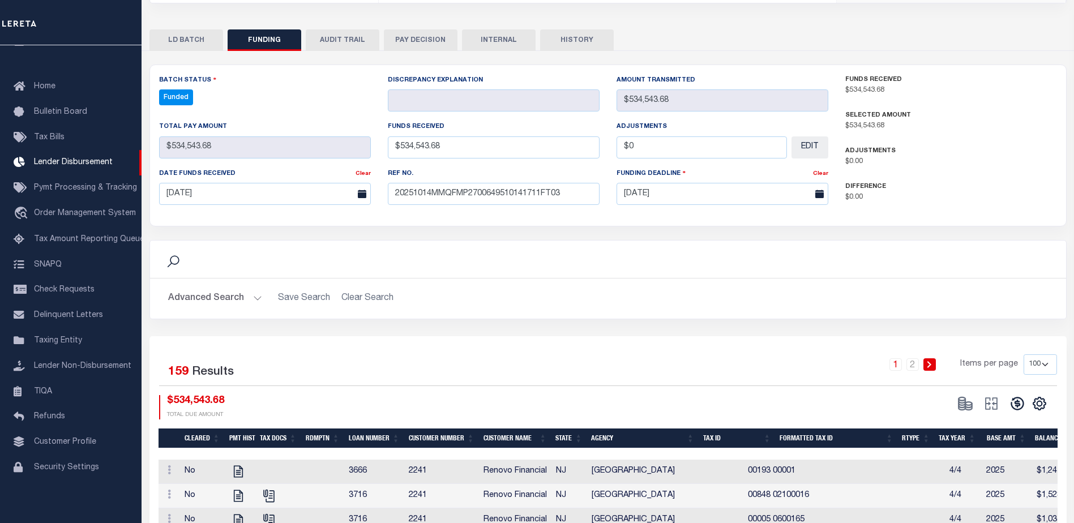
type input "$534,543.68"
type input "$0"
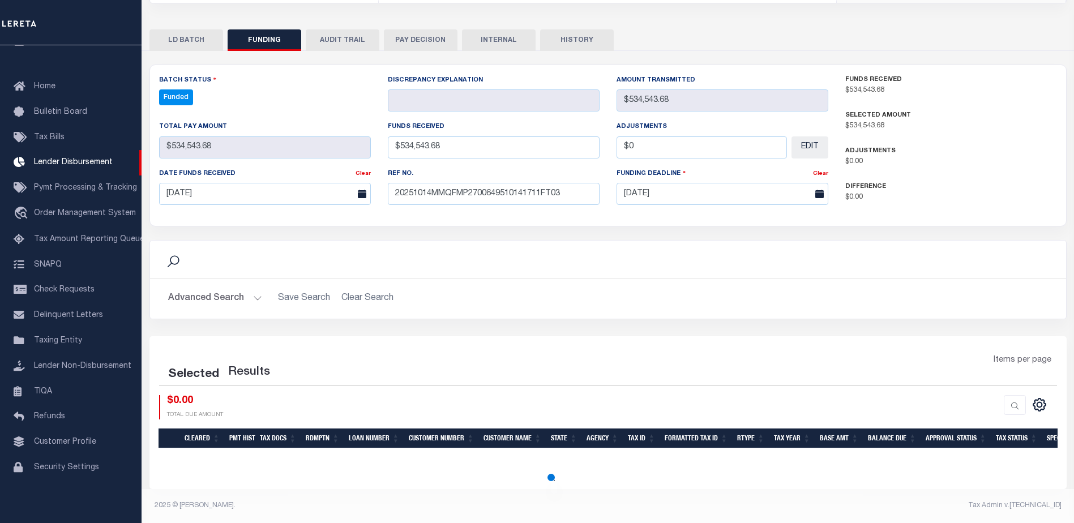
select select "100"
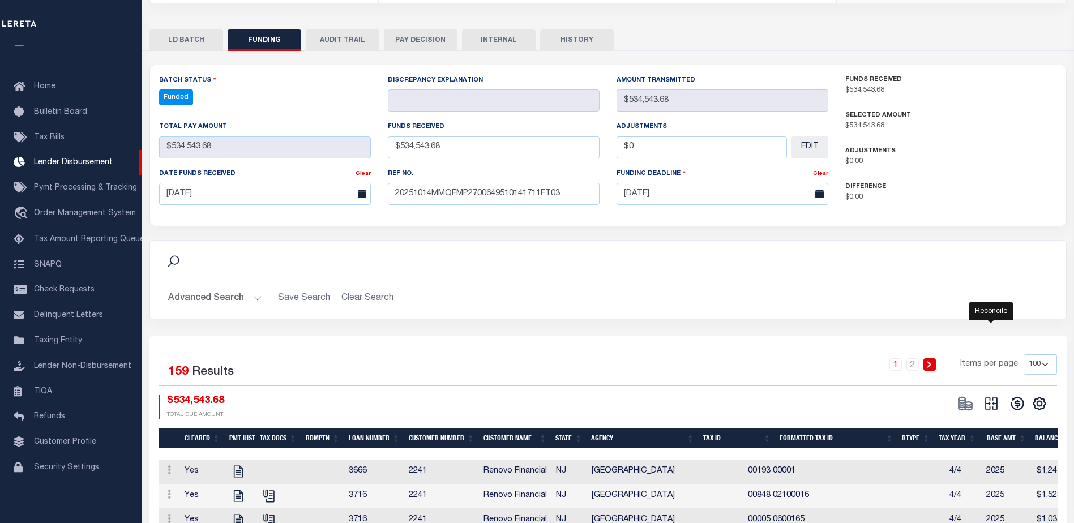
click at [993, 404] on icon "" at bounding box center [991, 403] width 12 height 12
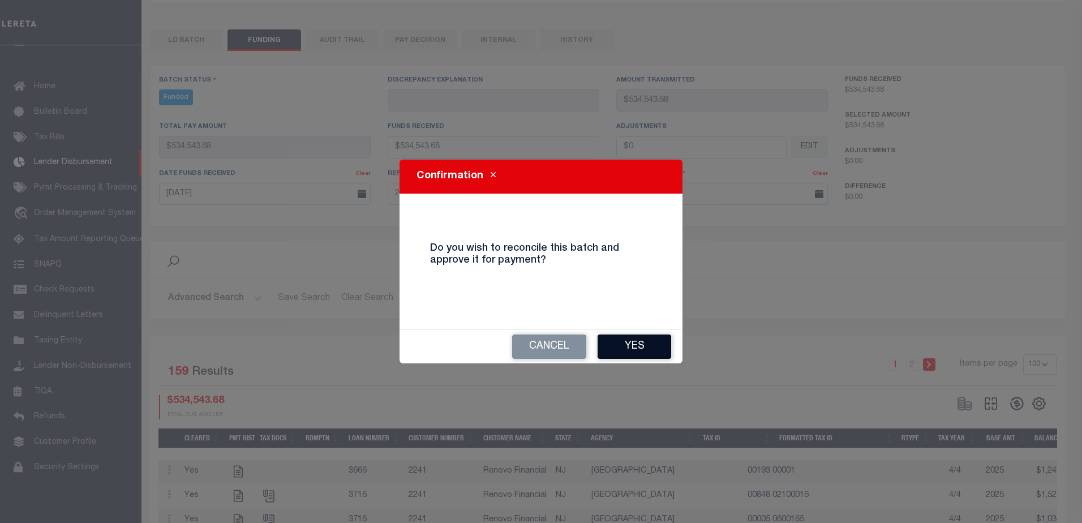
click at [656, 350] on button "Yes" at bounding box center [635, 347] width 74 height 24
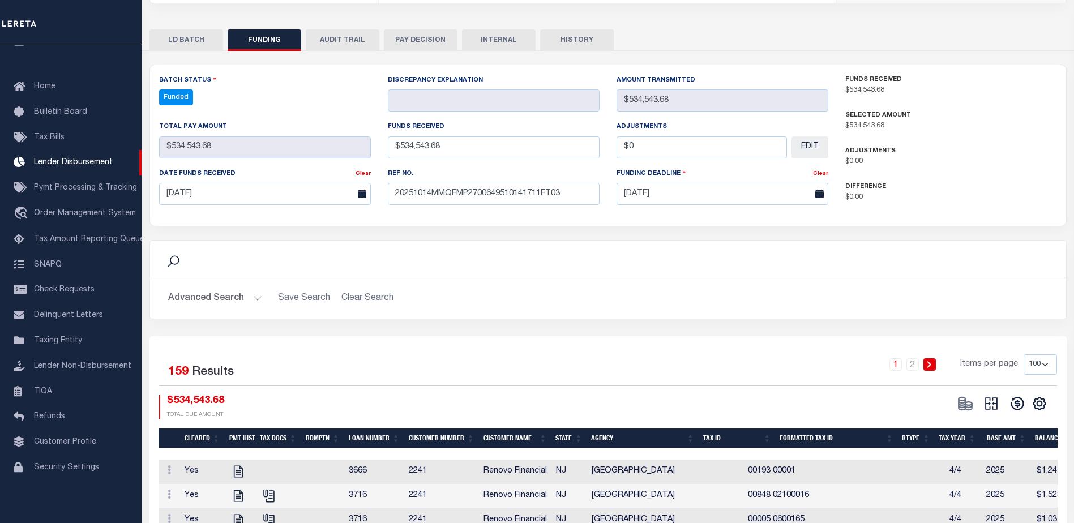
type input "$534,543.68"
type input "$0"
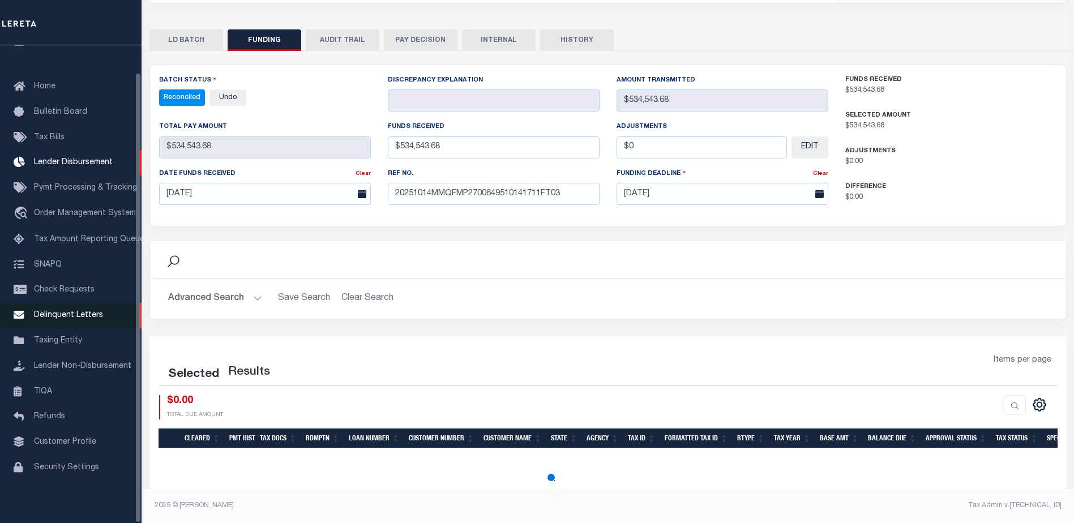
select select "100"
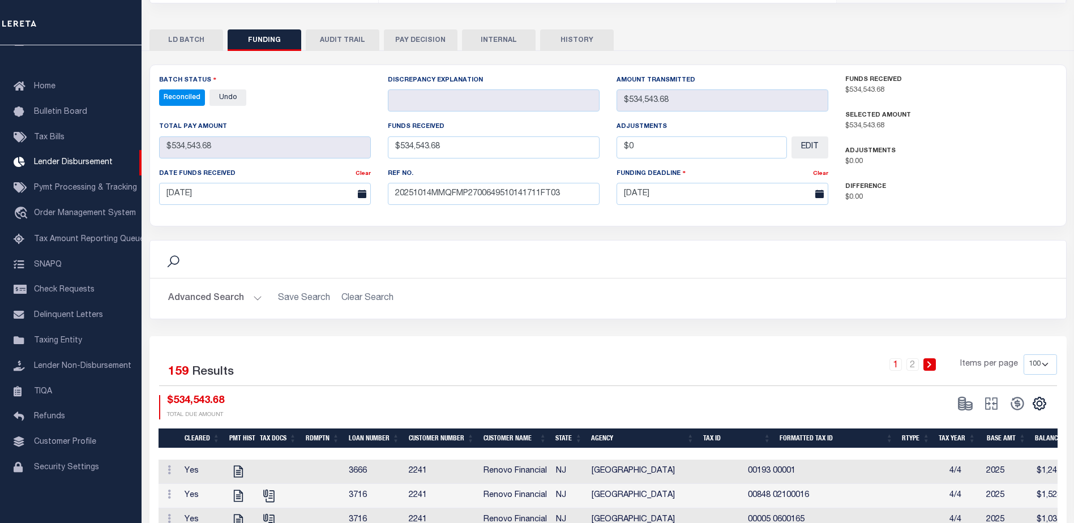
click at [490, 50] on button "INTERNAL" at bounding box center [499, 40] width 74 height 22
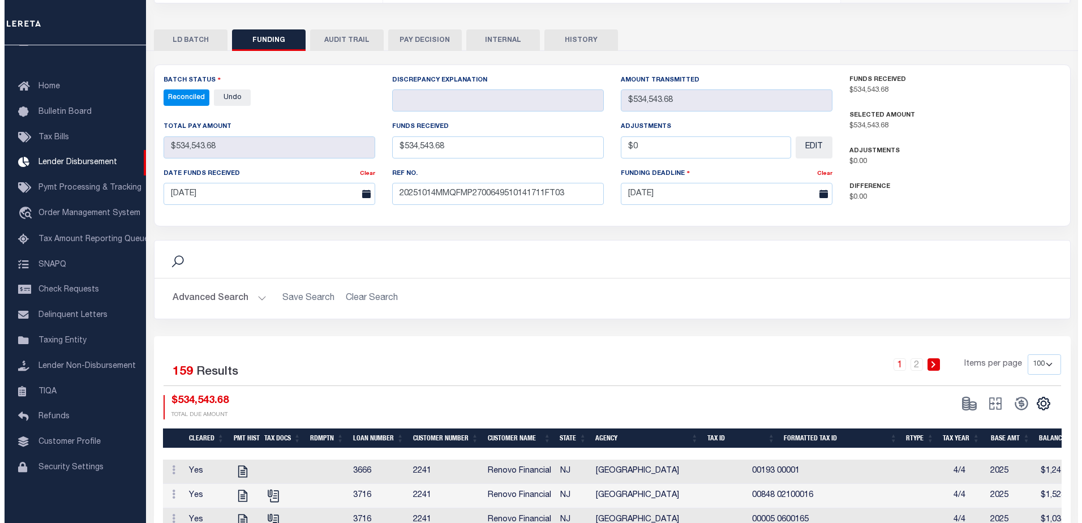
scroll to position [0, 0]
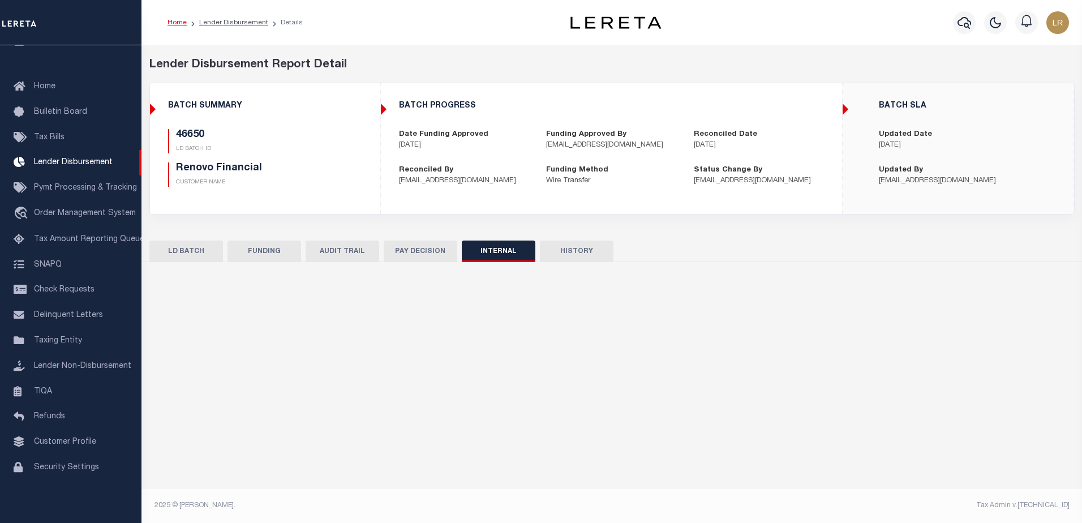
click at [490, 42] on div "Home Lender Disbursement Details" at bounding box center [612, 22] width 941 height 45
click at [470, 357] on input "text" at bounding box center [611, 353] width 907 height 43
paste input "ORG AMT - $1150416.66 46425-$464088.7 46569-$38192.58 46606-$6934.5 46619-$1249…"
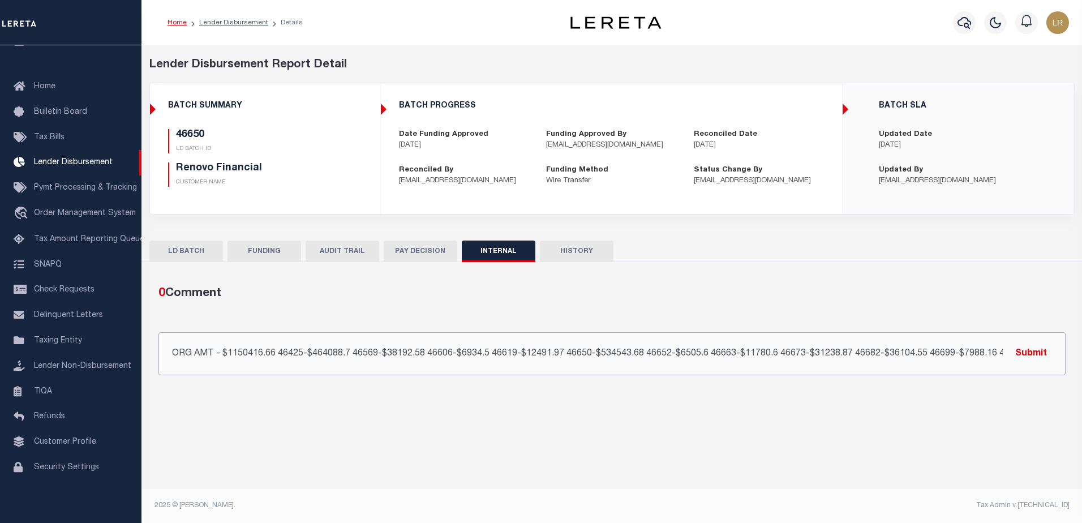
scroll to position [0, 104]
type input "ORG AMT - $1150416.66 46425-$464088.7 46569-$38192.58 46606-$6934.5 46619-$1249…"
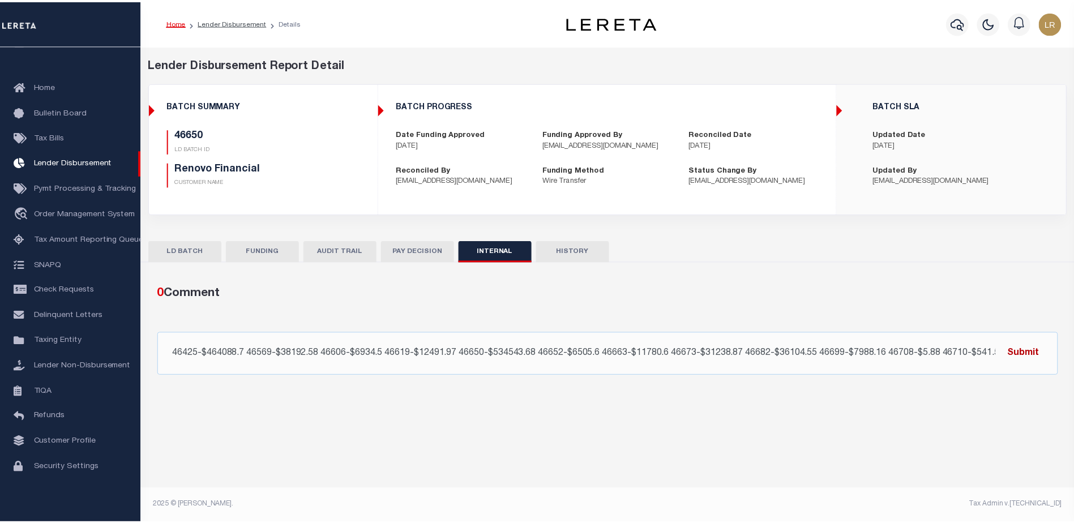
scroll to position [0, 0]
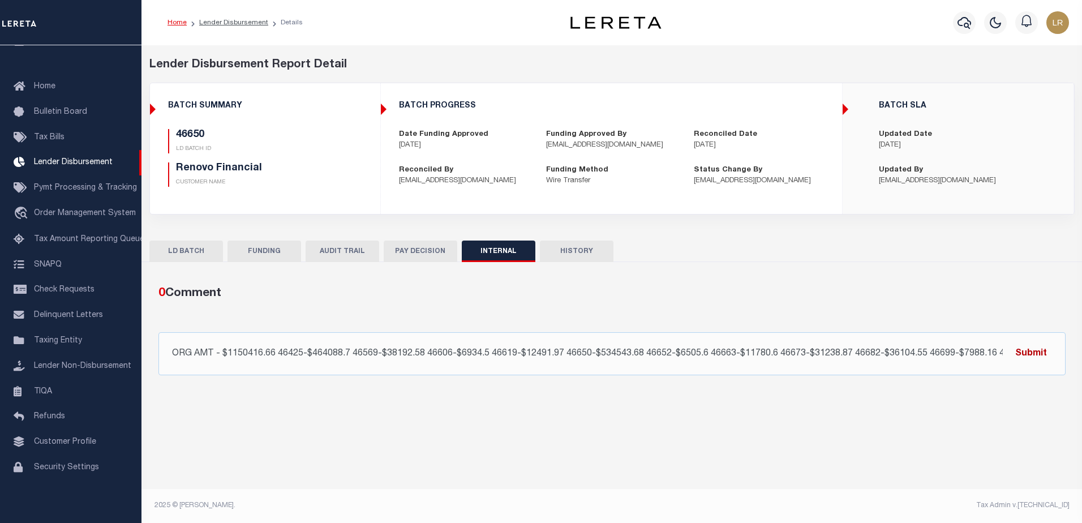
click at [1019, 349] on button "Submit" at bounding box center [1031, 353] width 46 height 23
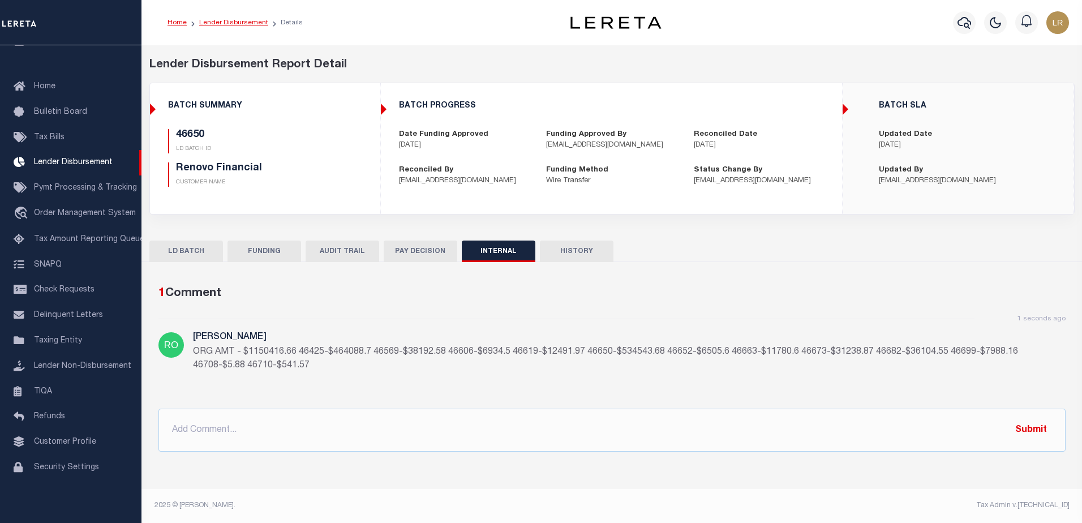
click at [226, 21] on link "Lender Disbursement" at bounding box center [233, 22] width 69 height 7
checkbox input "true"
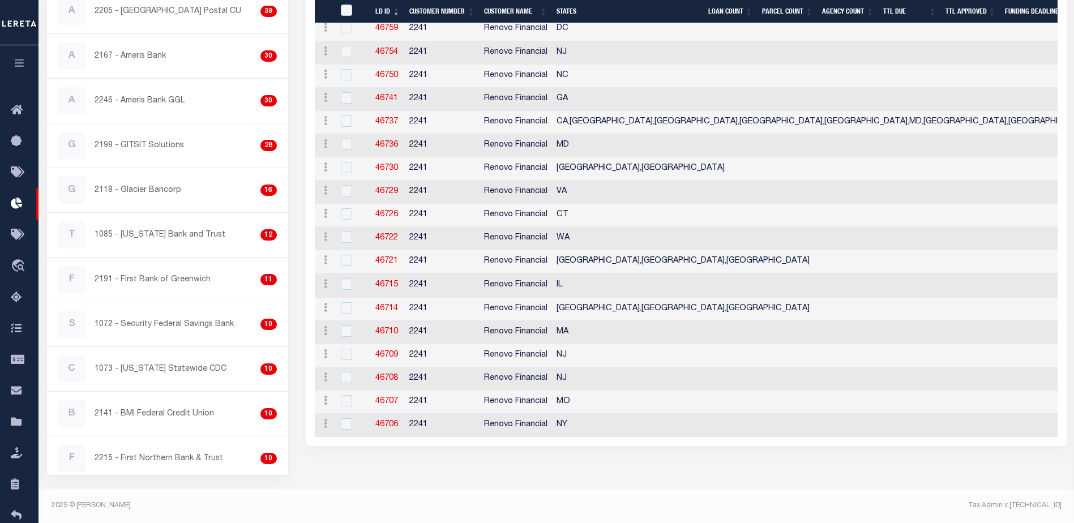
scroll to position [52, 0]
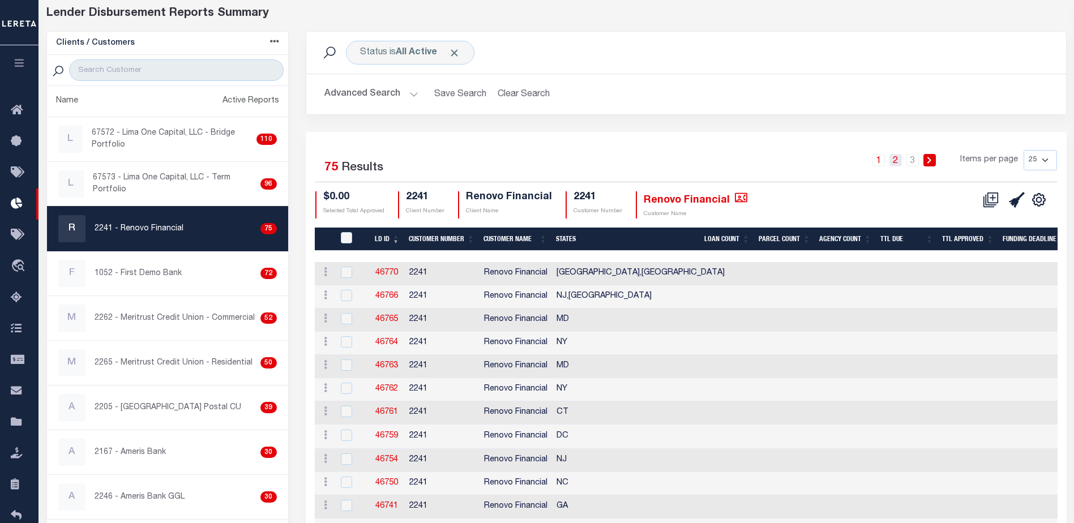
click at [894, 161] on link "2" at bounding box center [895, 160] width 12 height 12
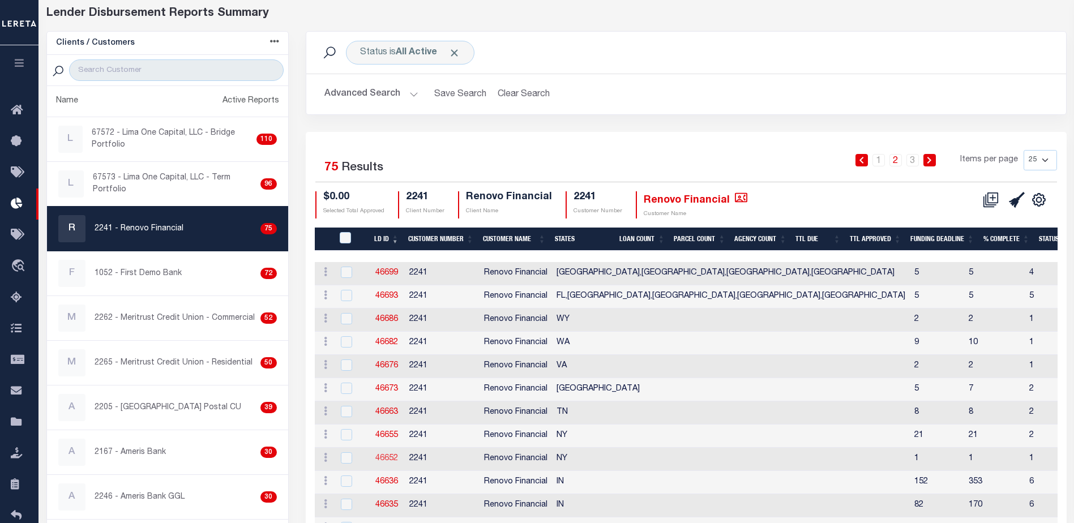
click at [396, 457] on link "46652" at bounding box center [386, 459] width 23 height 8
checkbox input "true"
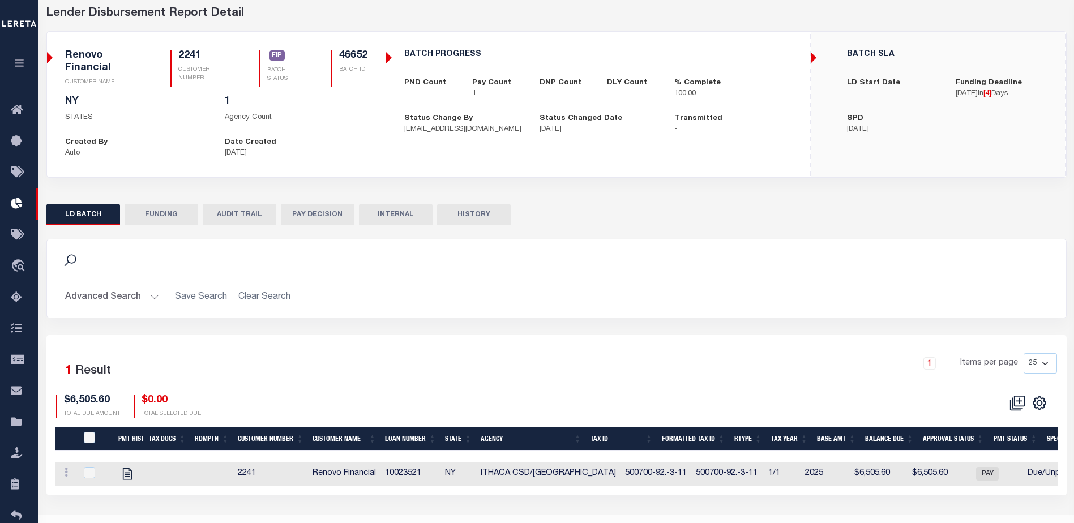
scroll to position [47, 0]
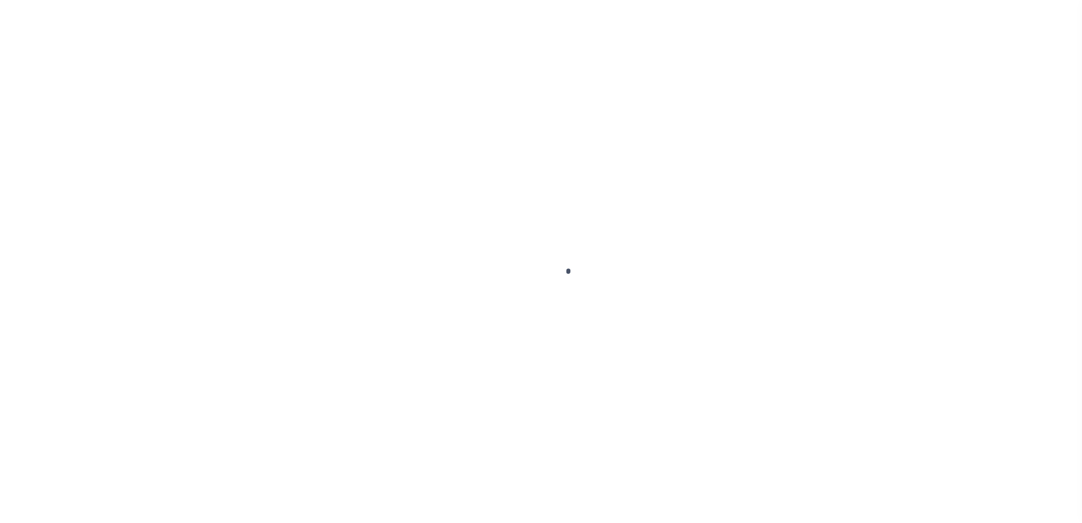
type input "$0.00"
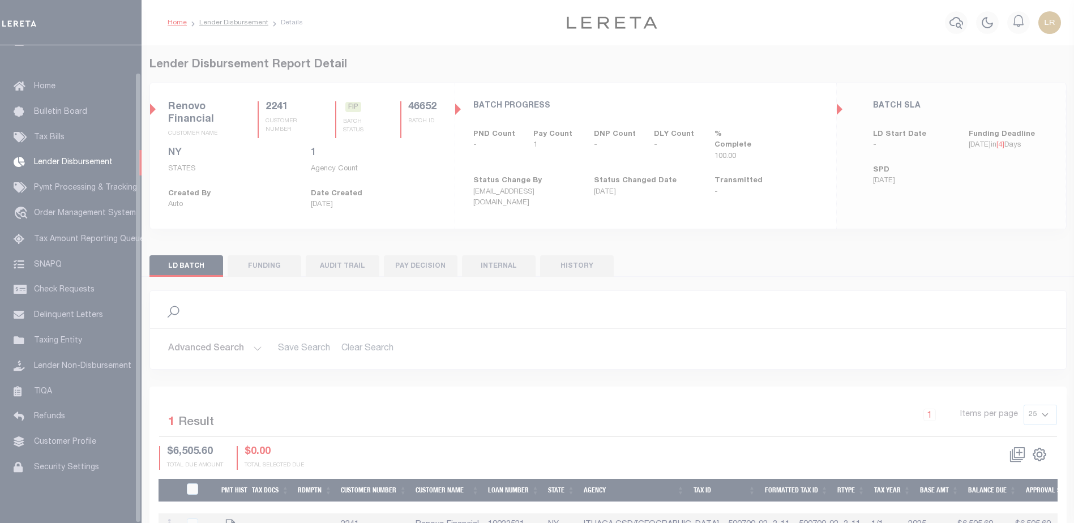
scroll to position [28, 0]
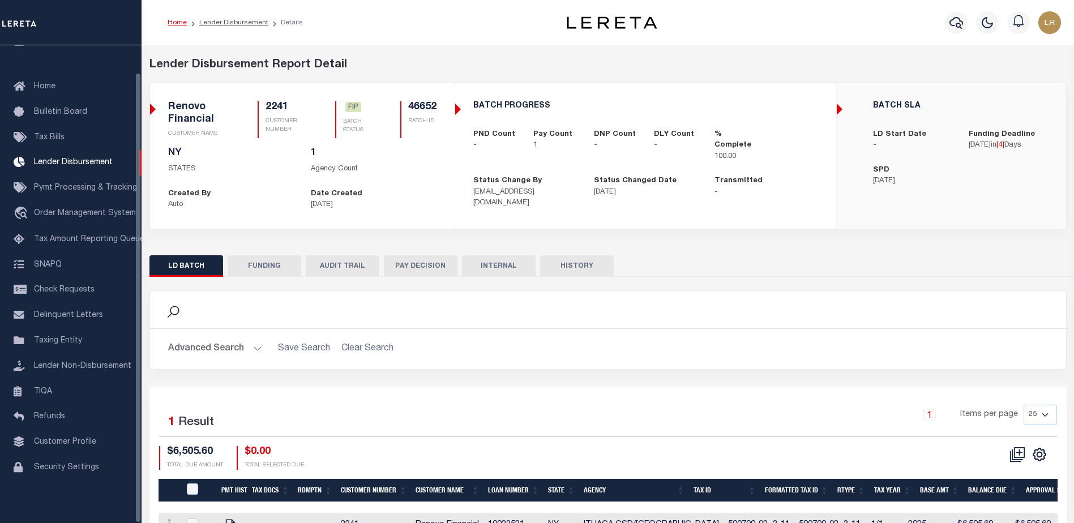
click at [250, 272] on button "FUNDING" at bounding box center [265, 266] width 74 height 22
type input "$6,505.6"
type input "$0"
type input "[DATE]"
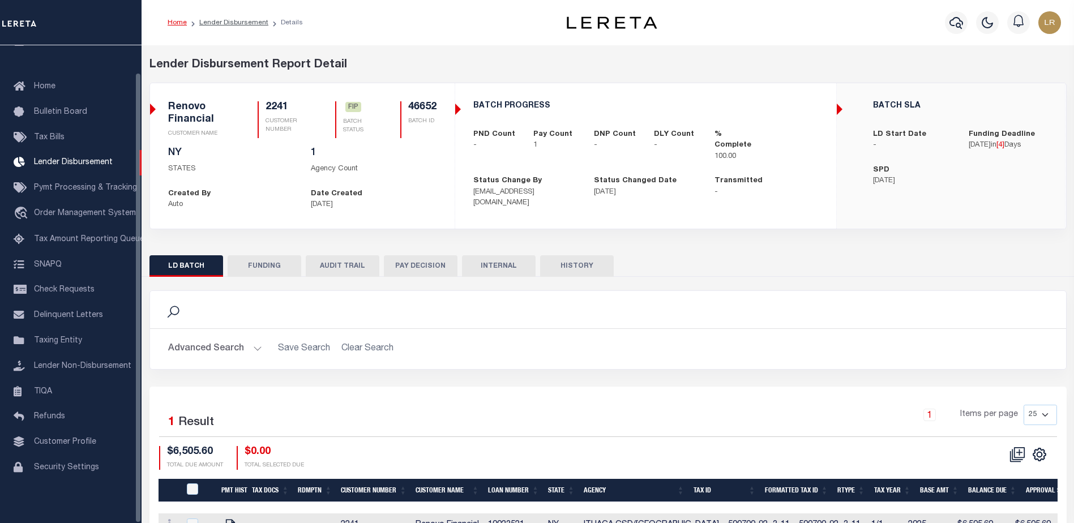
select select "100"
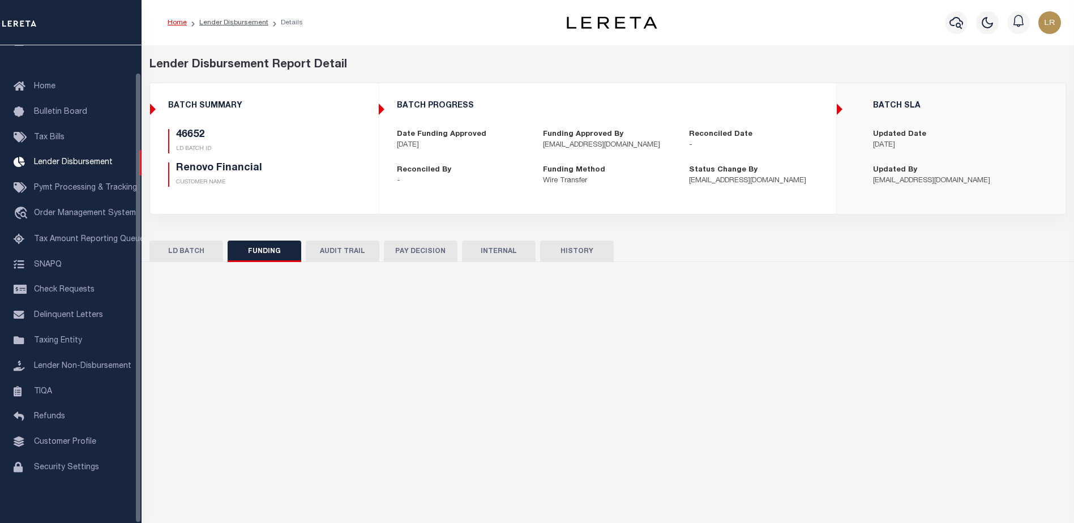
select select "100"
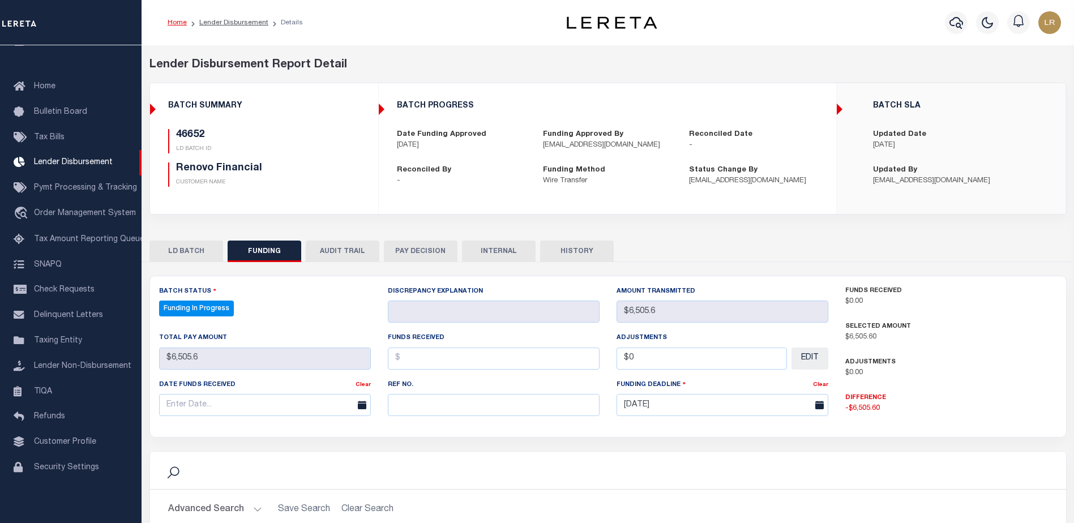
click at [415, 420] on div "Ref No." at bounding box center [493, 402] width 229 height 46
click at [410, 410] on input "text" at bounding box center [494, 405] width 212 height 22
paste input "20251014MMQFMP2700649510141711FT03"
type input "20251014MMQFMP2700649510141711FT03"
click at [408, 366] on input "text" at bounding box center [494, 359] width 212 height 22
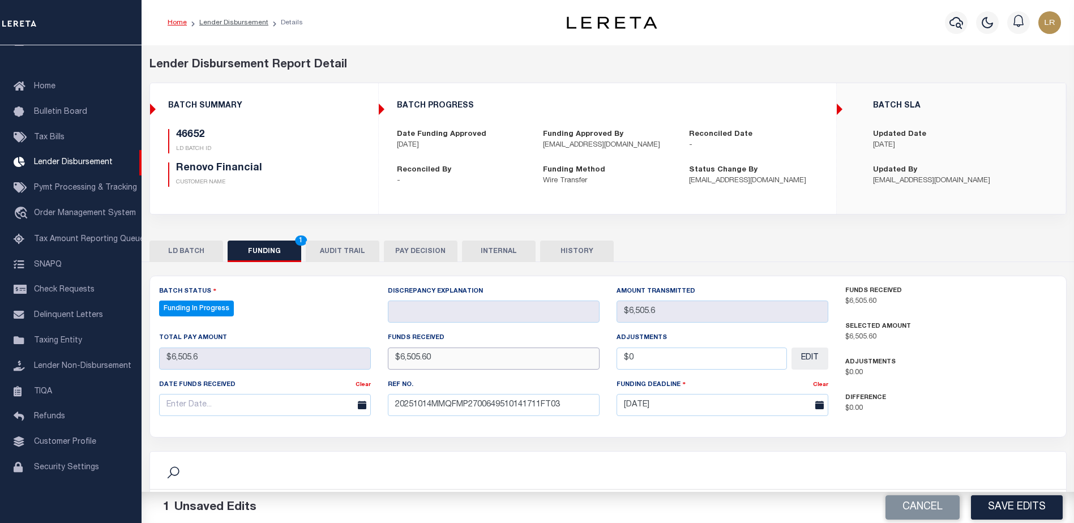
type input "$6,505.60"
click at [306, 406] on input "text" at bounding box center [265, 405] width 212 height 22
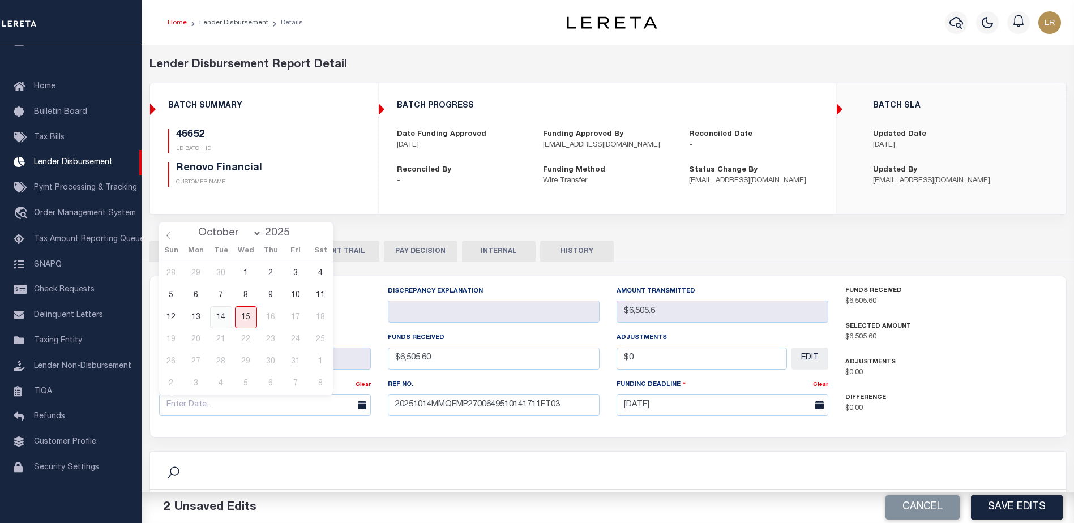
click at [230, 320] on span "14" at bounding box center [221, 317] width 22 height 22
type input "[DATE]"
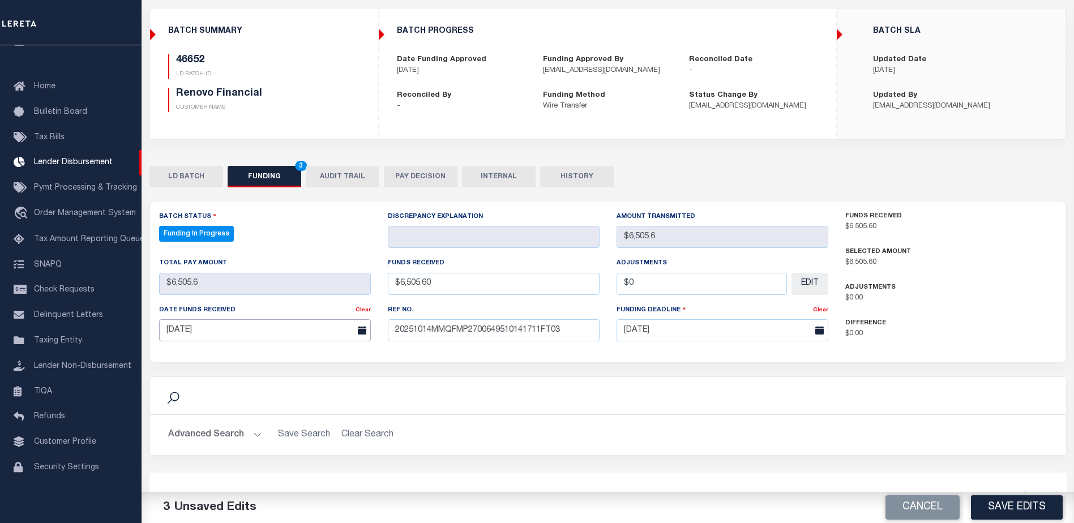
scroll to position [170, 0]
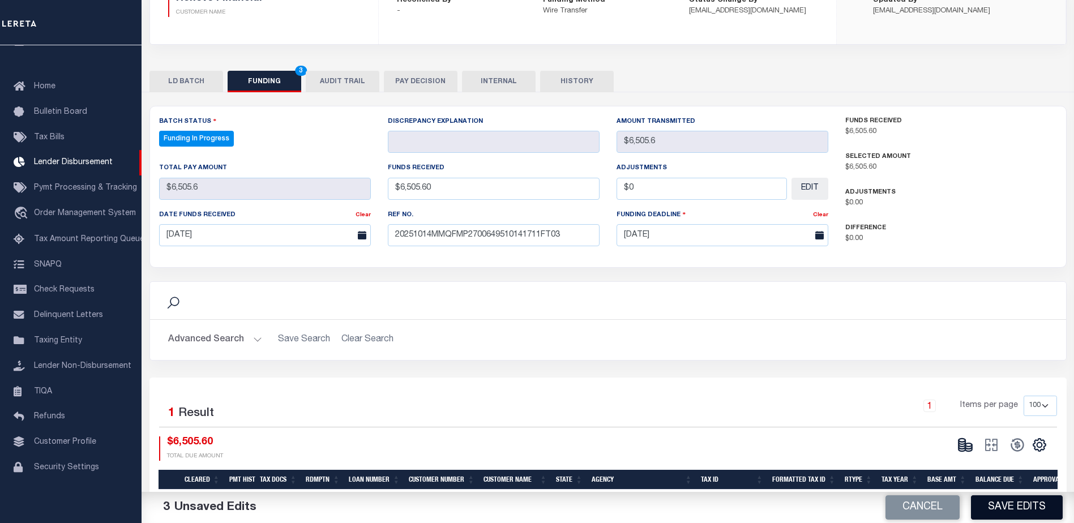
click at [1003, 501] on button "Save Edits" at bounding box center [1017, 507] width 92 height 24
type input "$6,505.6"
type input "$0"
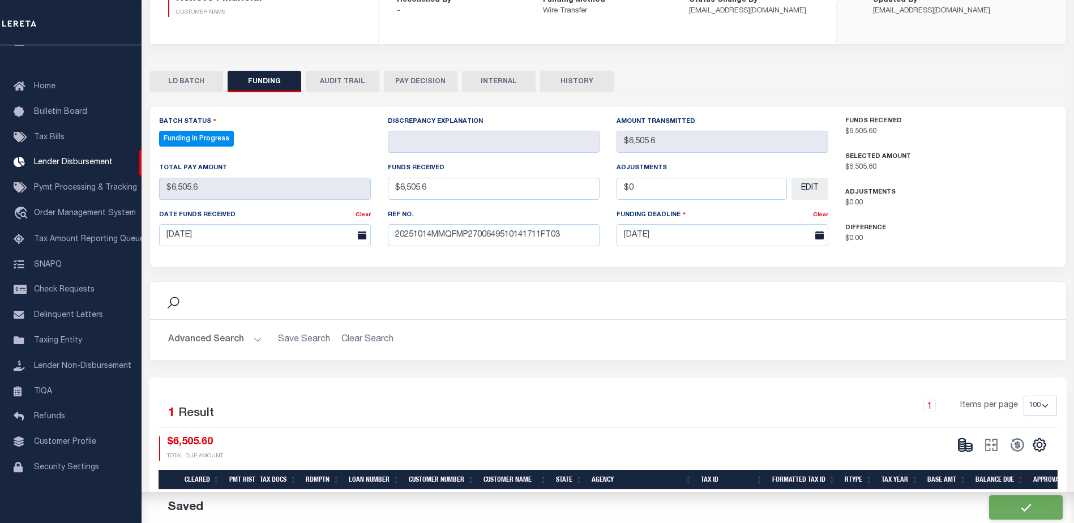
select select "100"
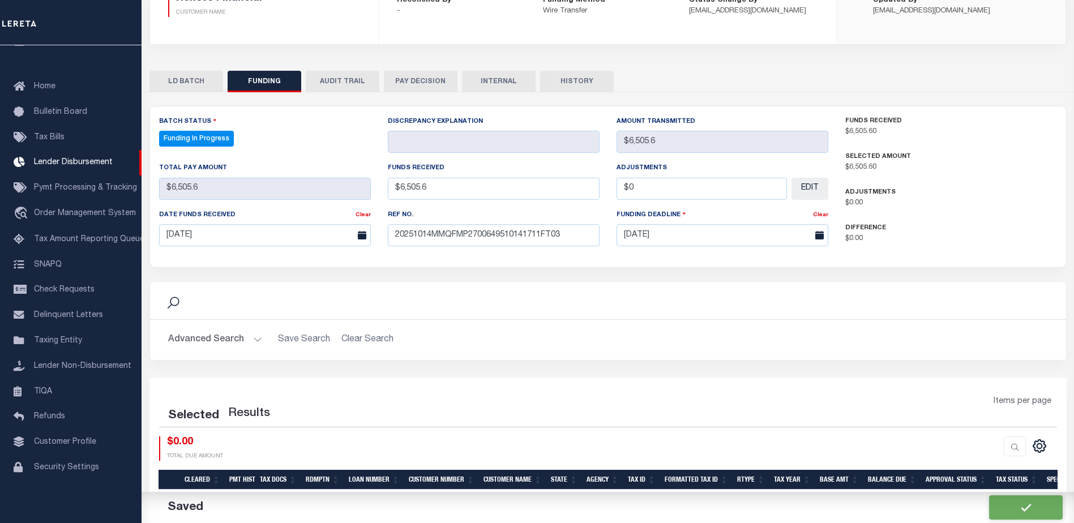
select select "100"
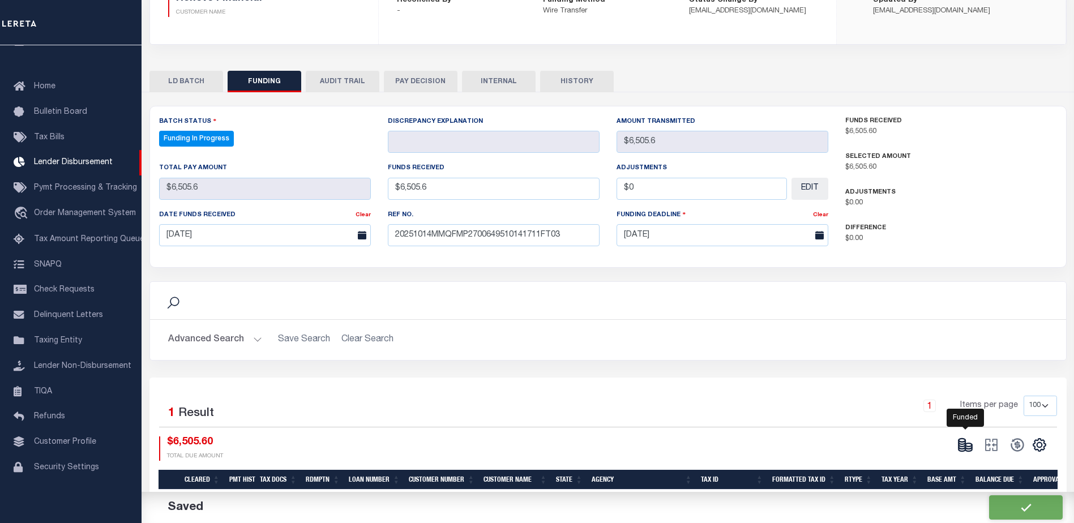
click at [963, 447] on icon at bounding box center [965, 445] width 16 height 16
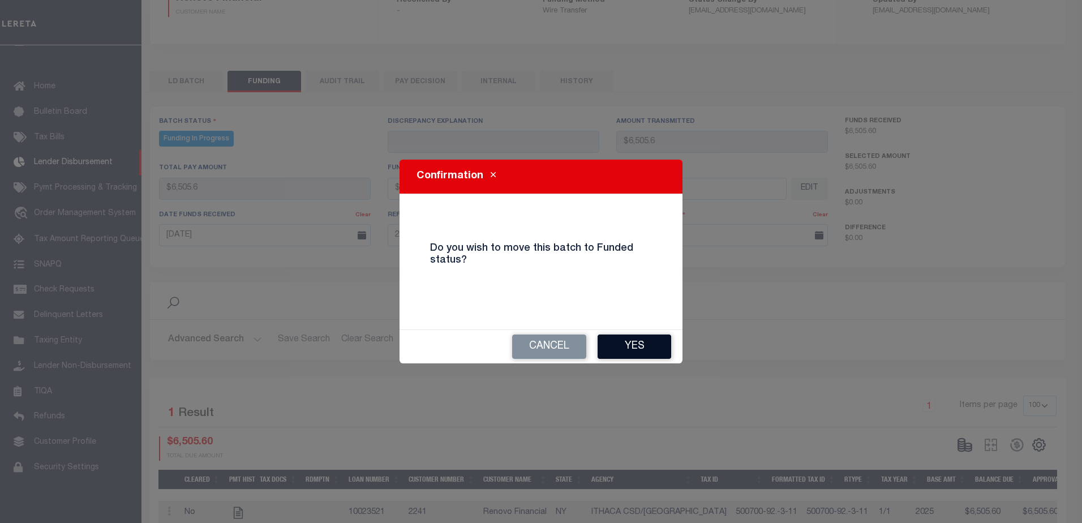
click at [644, 352] on button "Yes" at bounding box center [635, 347] width 74 height 24
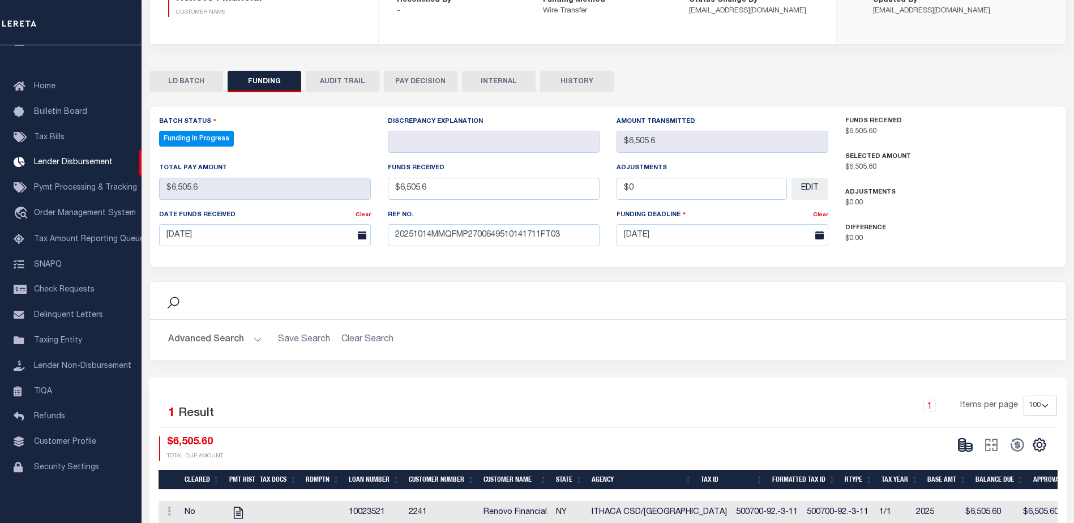
type input "$6,505.6"
type input "$0"
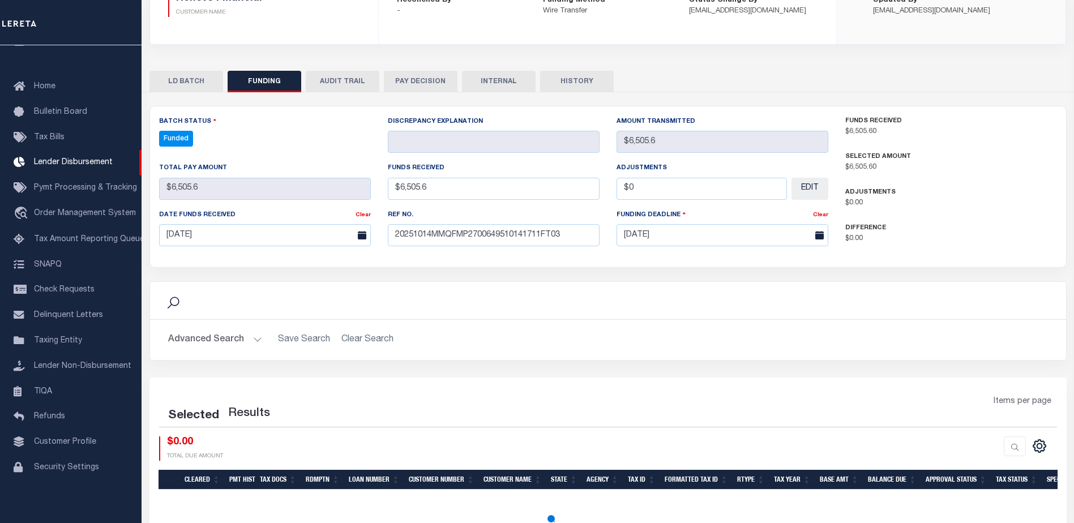
select select "100"
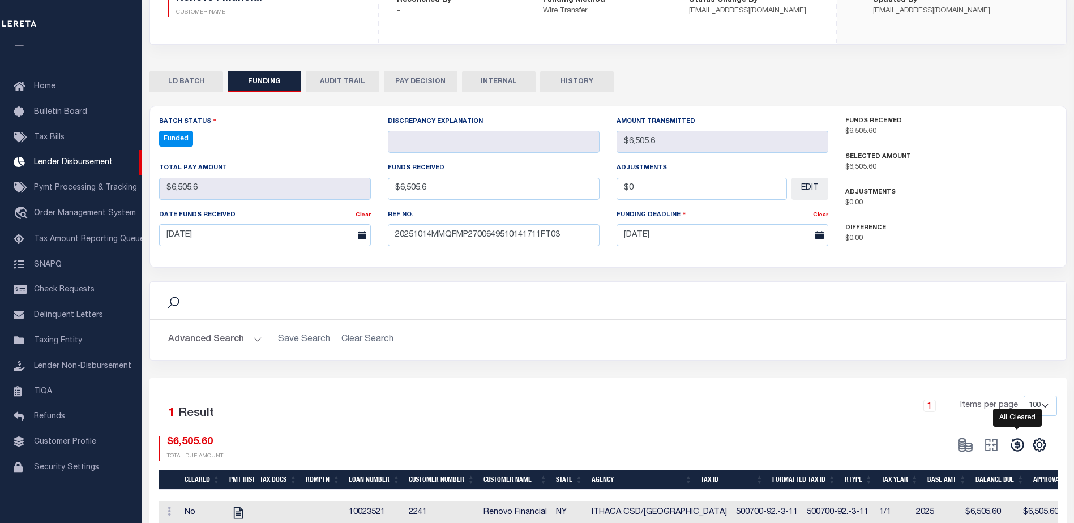
click at [1012, 438] on icon at bounding box center [1017, 445] width 16 height 16
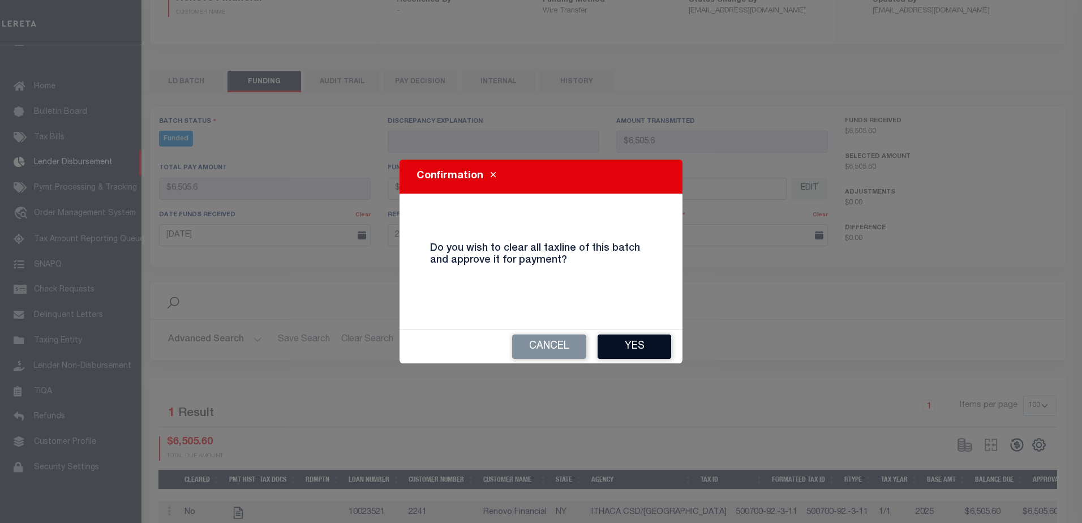
click at [648, 354] on button "Yes" at bounding box center [635, 347] width 74 height 24
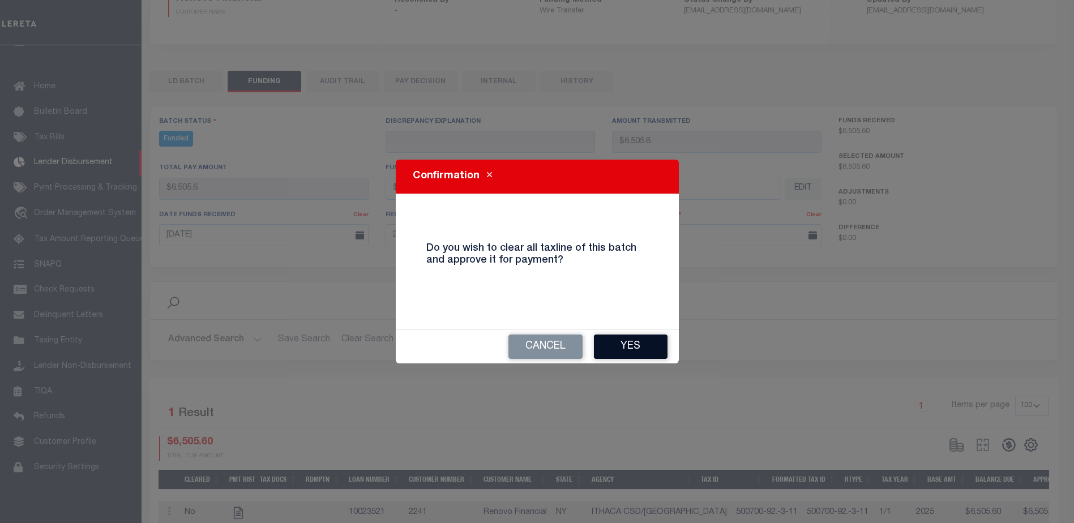
type input "$6,505.6"
type input "$0"
select select "100"
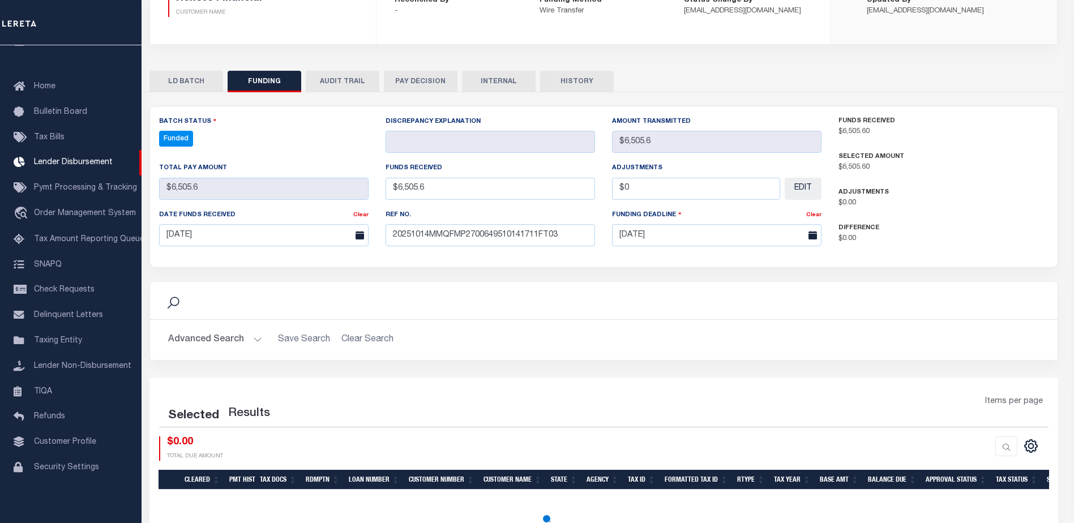
select select "100"
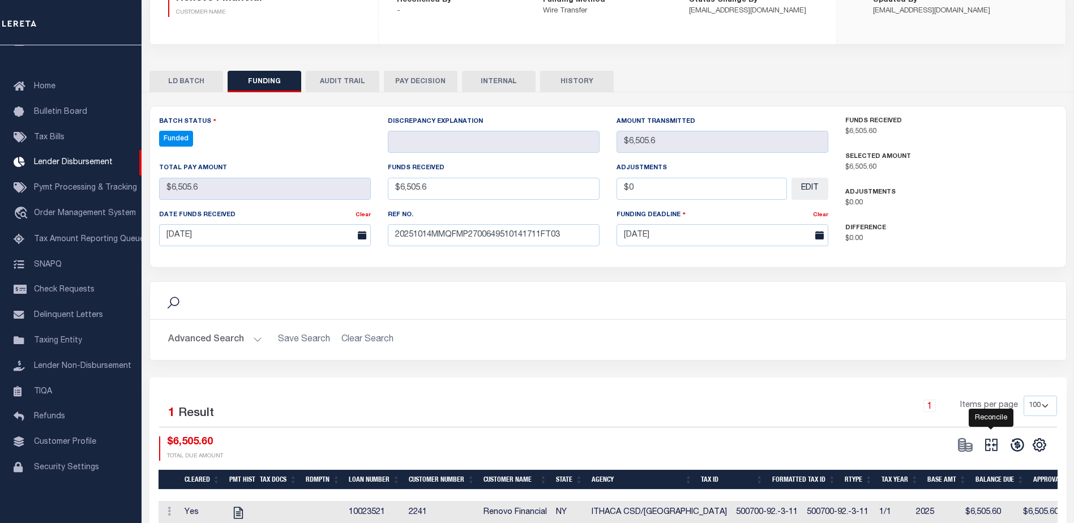
click at [986, 442] on icon at bounding box center [991, 445] width 16 height 16
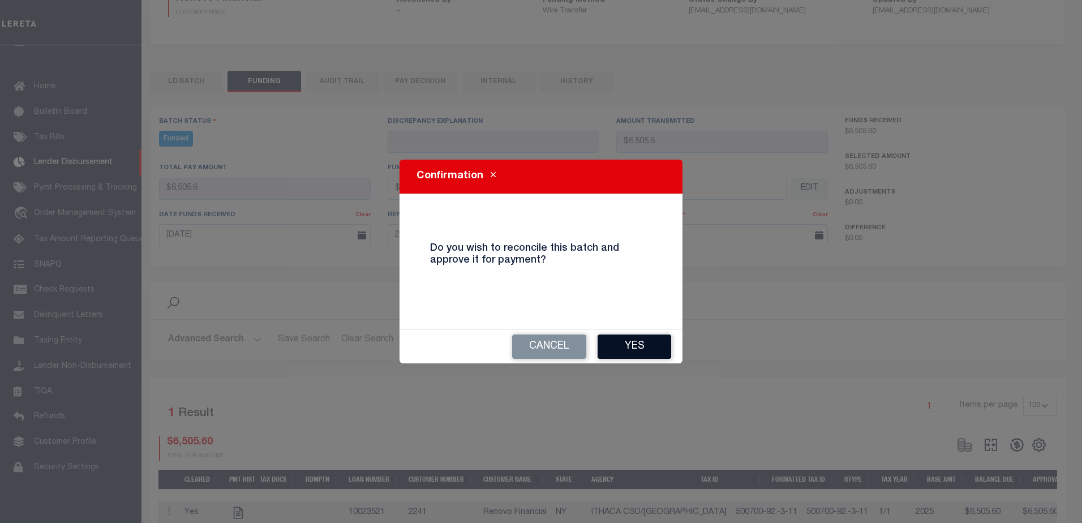
click at [631, 345] on button "Yes" at bounding box center [635, 347] width 74 height 24
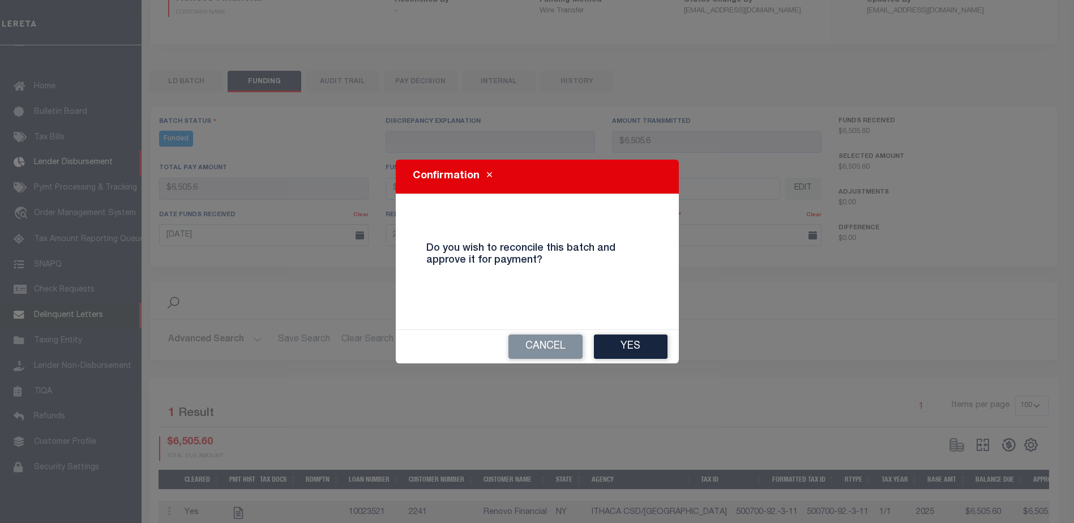
type input "$6,505.6"
type input "$0"
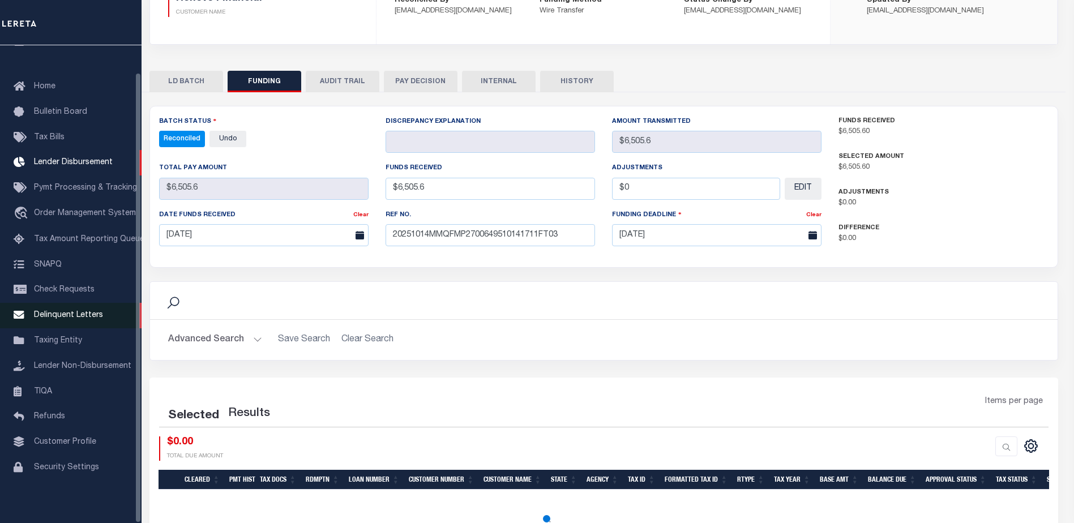
select select "100"
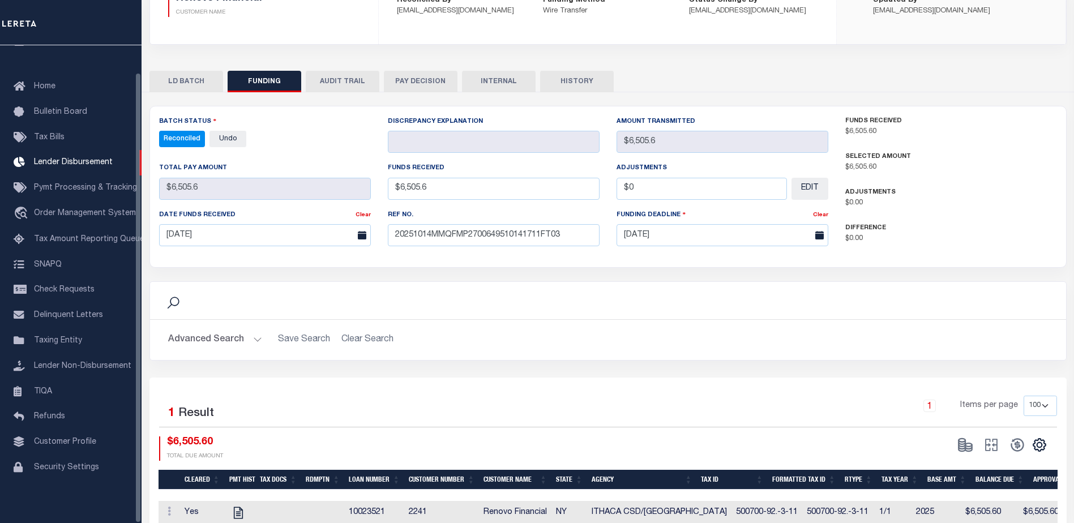
drag, startPoint x: 511, startPoint y: 83, endPoint x: 517, endPoint y: 89, distance: 8.8
click at [511, 83] on button "INTERNAL" at bounding box center [499, 82] width 74 height 22
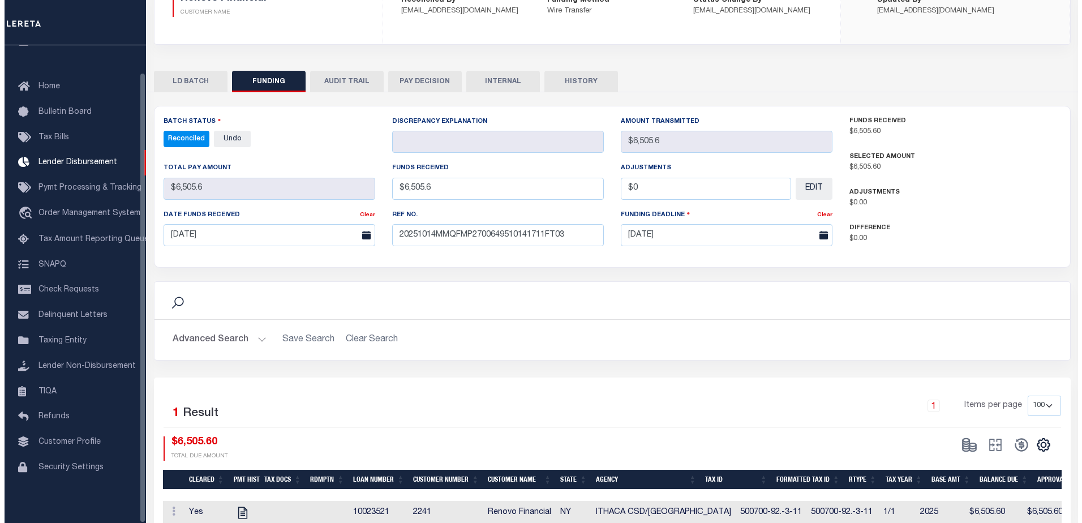
scroll to position [0, 0]
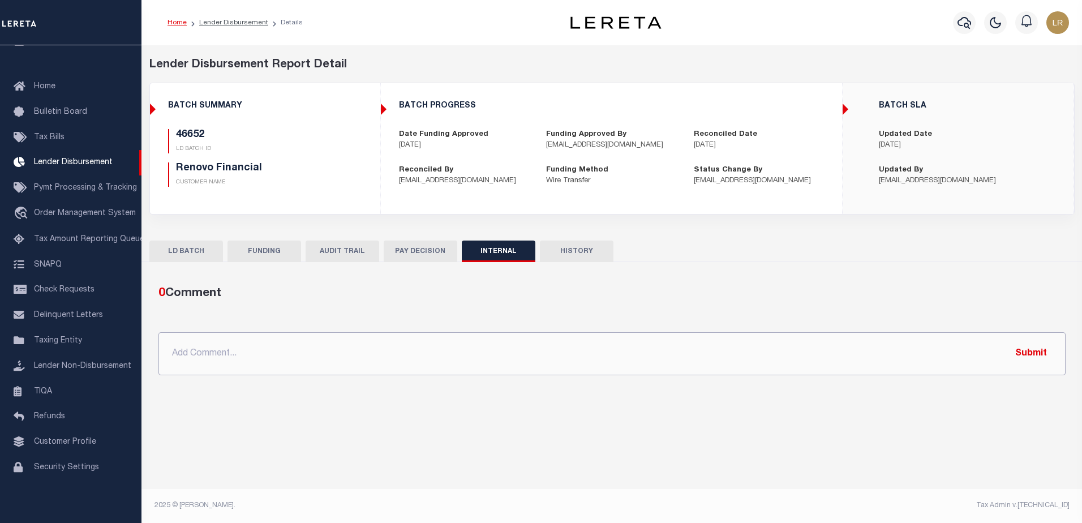
drag, startPoint x: 658, startPoint y: 353, endPoint x: 735, endPoint y: 358, distance: 77.1
click at [658, 353] on input "text" at bounding box center [611, 353] width 907 height 43
paste input "ORG AMT - $1150416.66 46425-$464088.7 46569-$38192.58 46606-$6934.5 46619-$1249…"
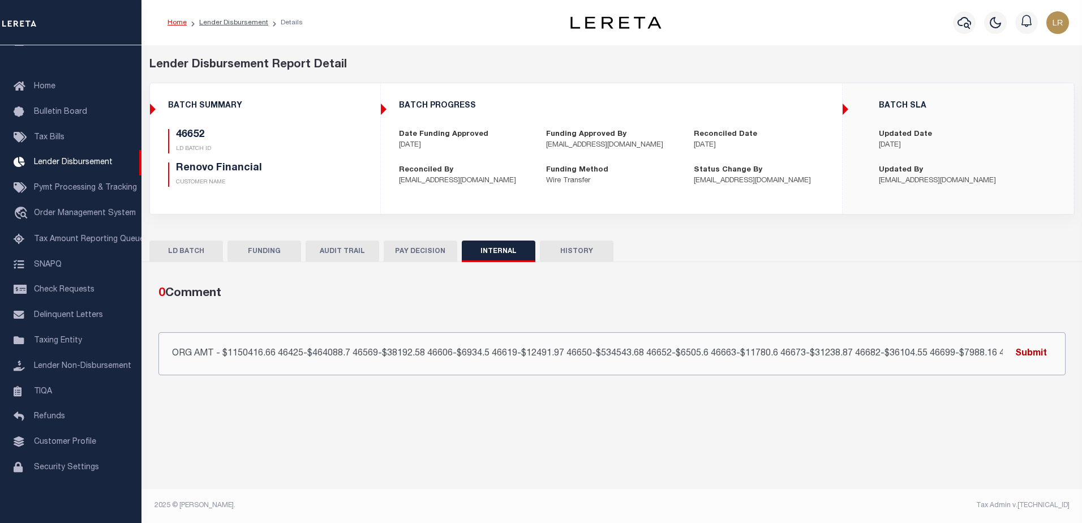
scroll to position [0, 104]
type input "ORG AMT - $1150416.66 46425-$464088.7 46569-$38192.58 46606-$6934.5 46619-$1249…"
click at [1039, 349] on button "Submit" at bounding box center [1031, 353] width 46 height 23
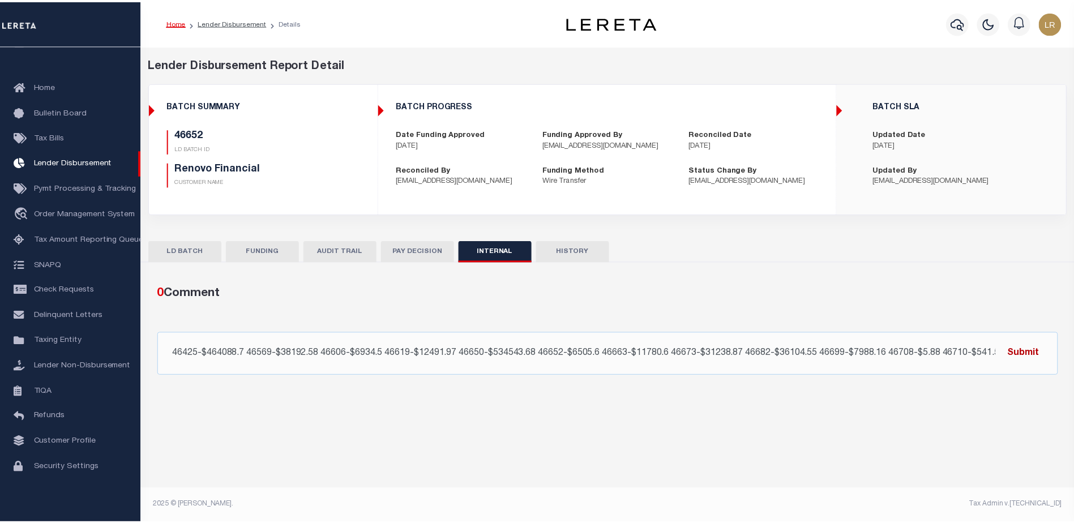
scroll to position [0, 0]
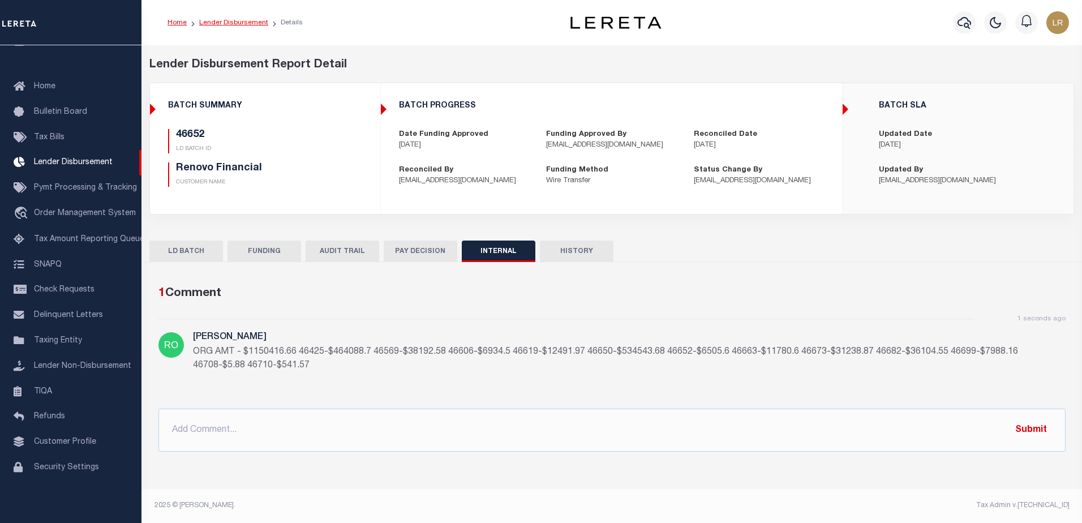
click at [238, 24] on link "Lender Disbursement" at bounding box center [233, 22] width 69 height 7
checkbox input "true"
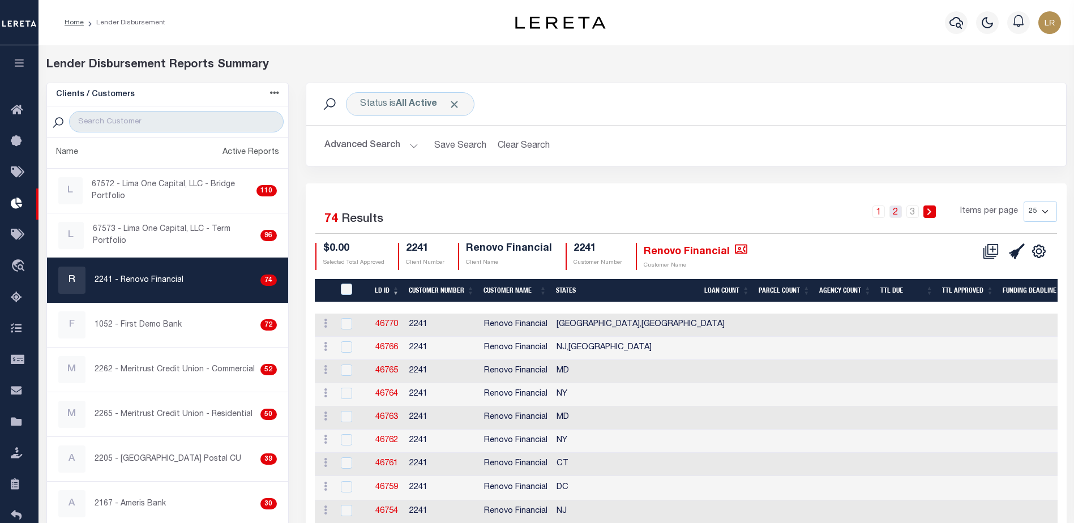
click at [899, 212] on link "2" at bounding box center [895, 211] width 12 height 12
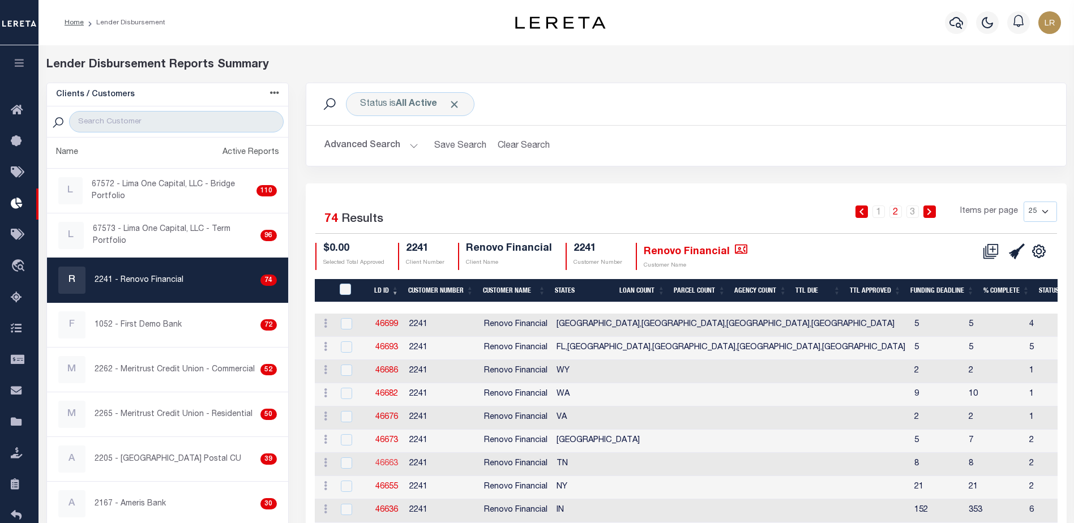
click at [392, 464] on link "46663" at bounding box center [386, 464] width 23 height 8
checkbox input "true"
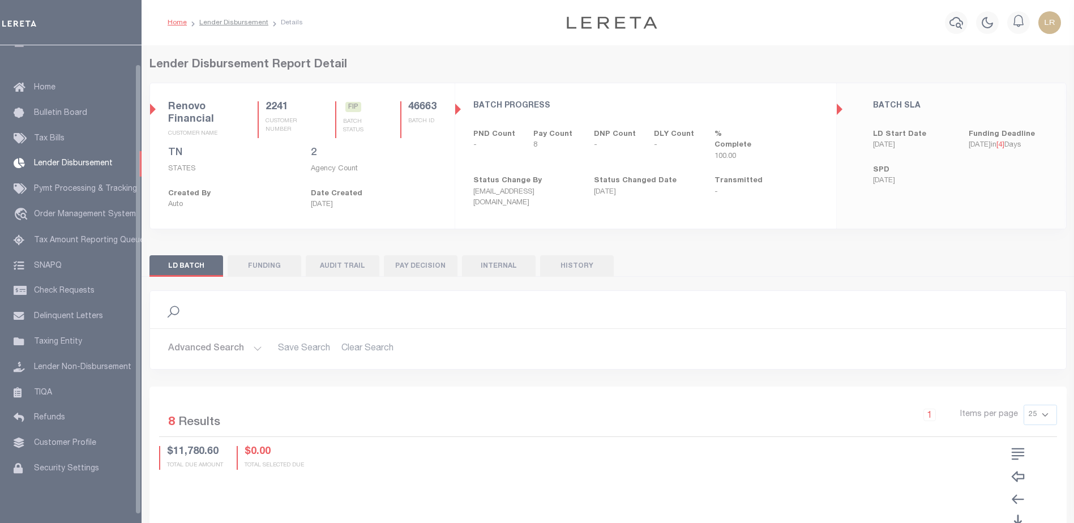
scroll to position [20, 0]
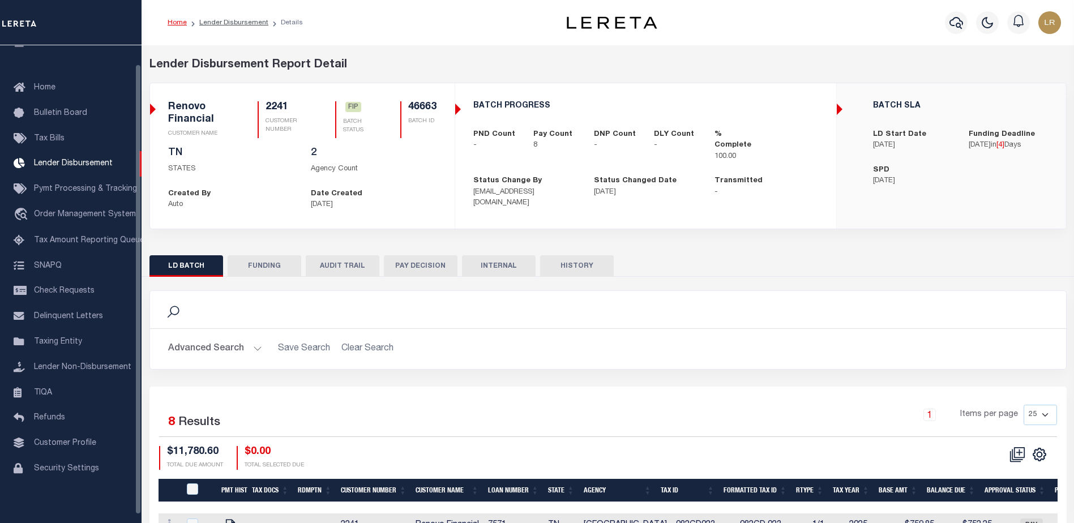
click at [247, 268] on button "FUNDING" at bounding box center [265, 266] width 74 height 22
type input "$11,780.6"
type input "$0"
type input "[DATE]"
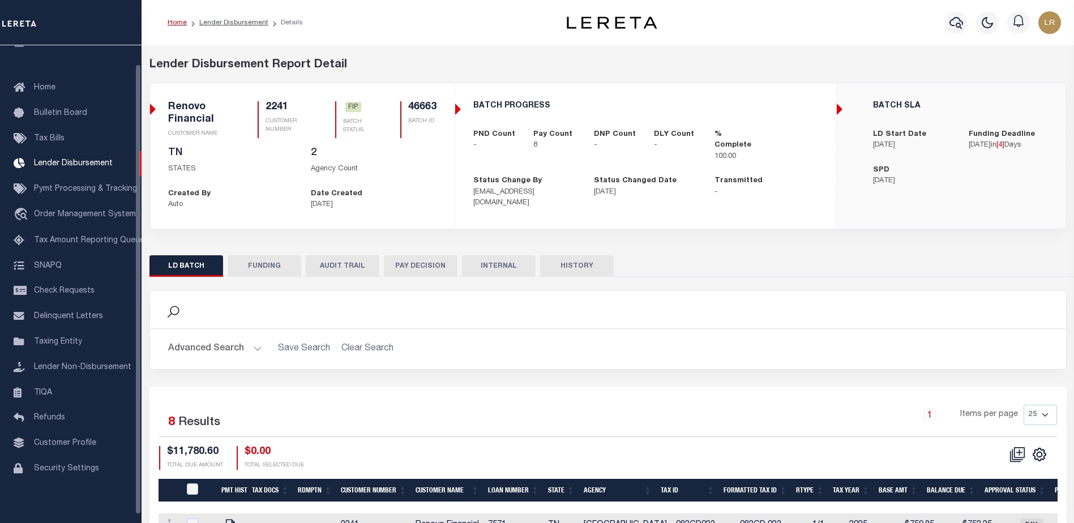
select select "100"
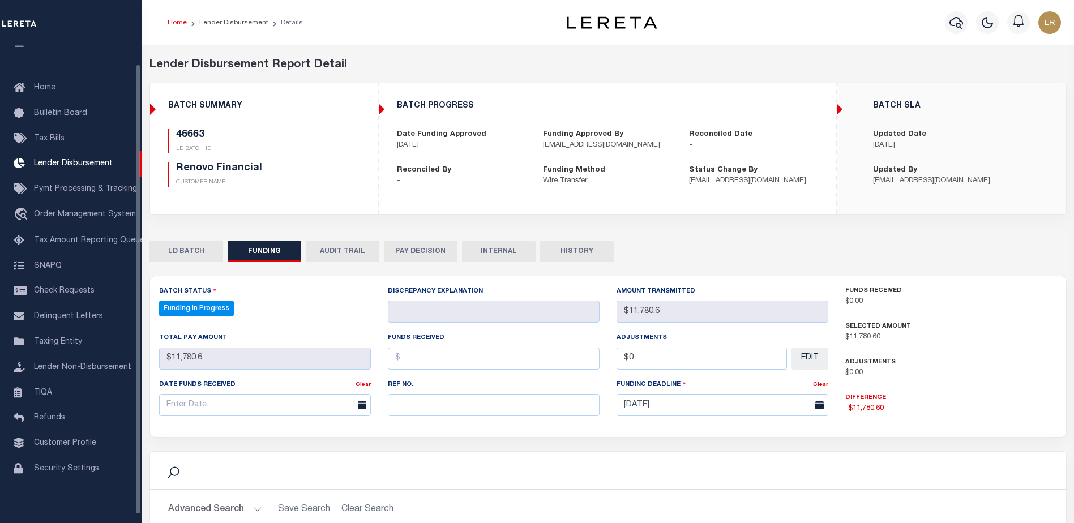
select select "100"
click at [394, 398] on input "text" at bounding box center [494, 405] width 212 height 22
paste input "20251014MMQFMP2700649510141711FT03"
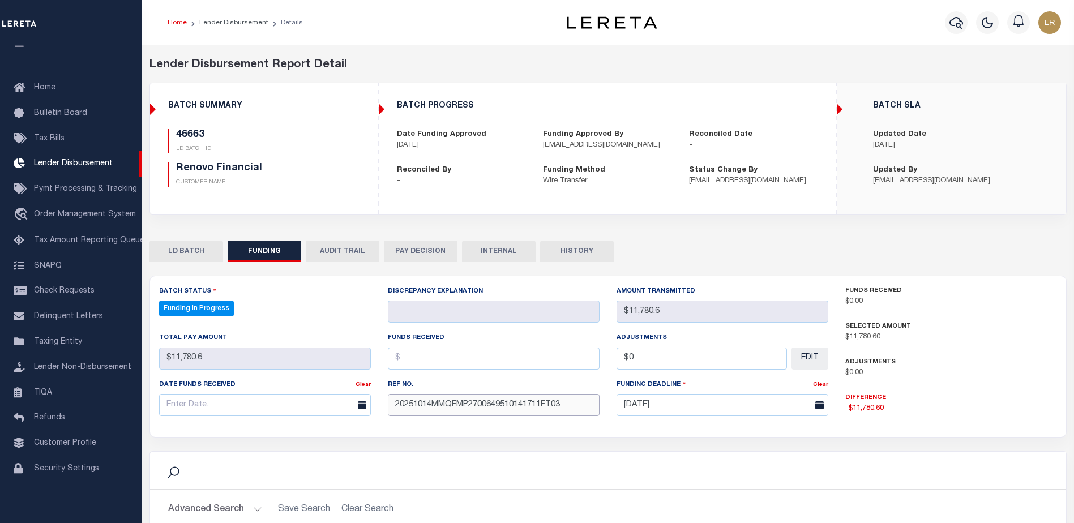
type input "20251014MMQFMP2700649510141711FT03"
click at [408, 363] on input "text" at bounding box center [494, 359] width 212 height 22
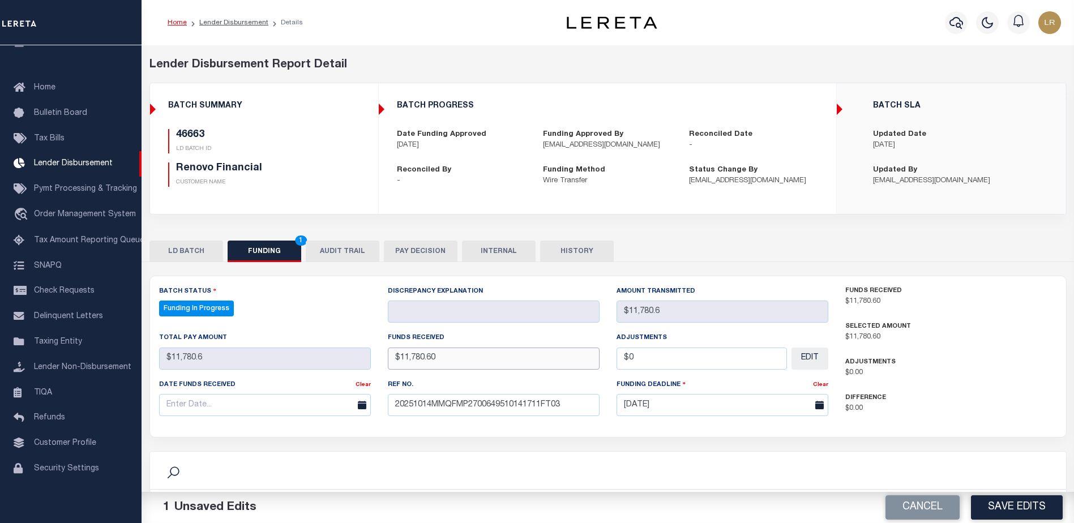
type input "$11,780.60"
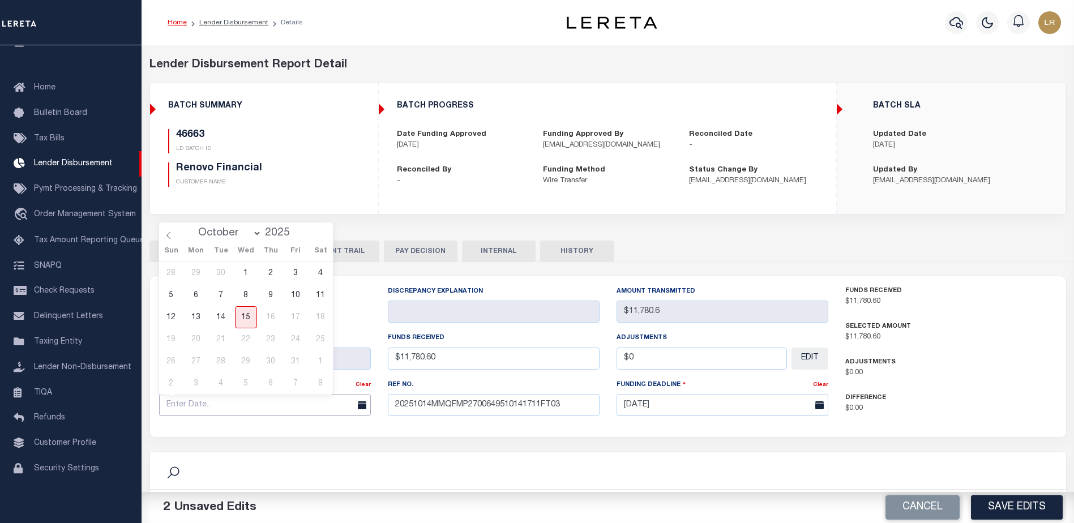
click at [301, 407] on input "text" at bounding box center [265, 405] width 212 height 22
click at [226, 316] on span "14" at bounding box center [221, 317] width 22 height 22
type input "[DATE]"
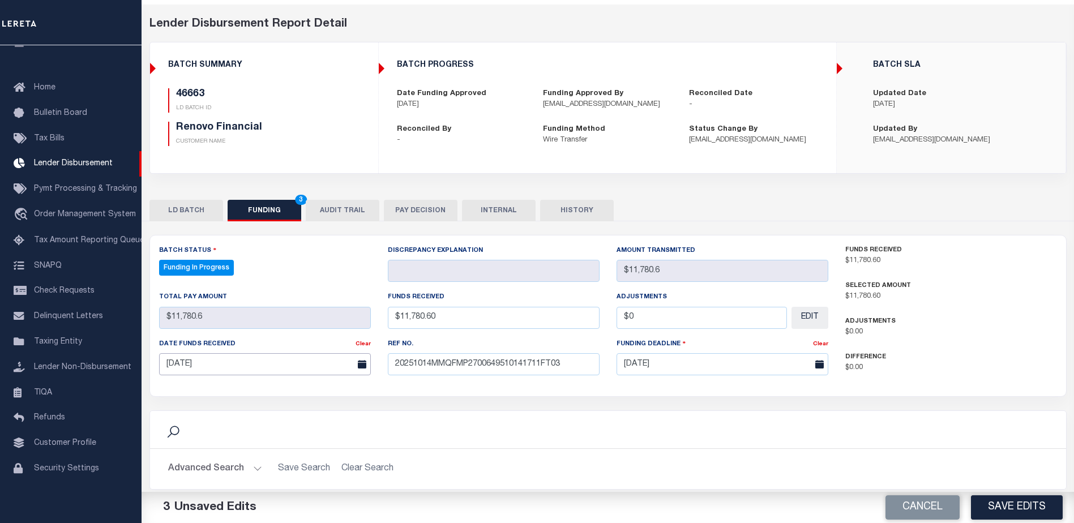
scroll to position [170, 0]
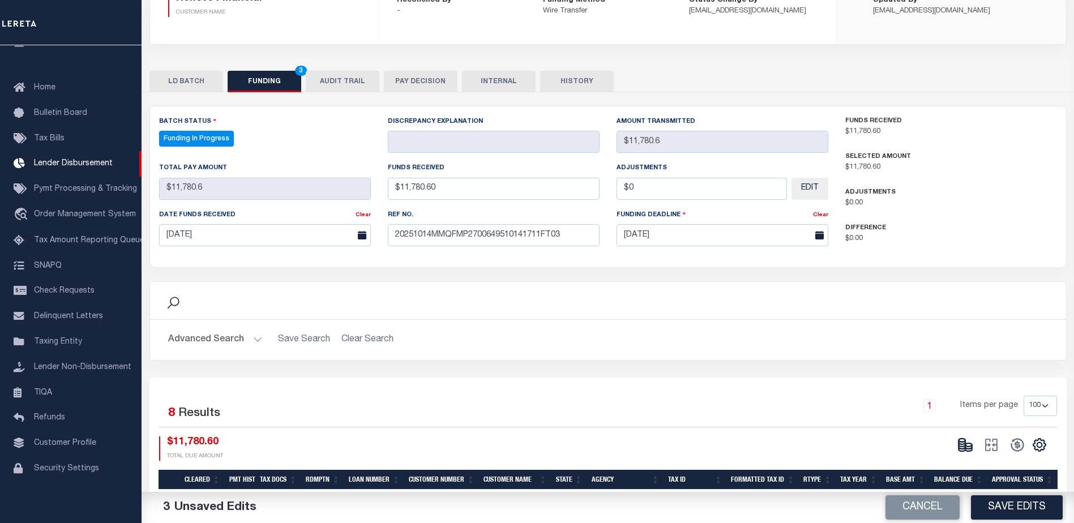
click at [1035, 507] on button "Save Edits" at bounding box center [1017, 507] width 92 height 24
type input "$11,780.6"
type input "$0"
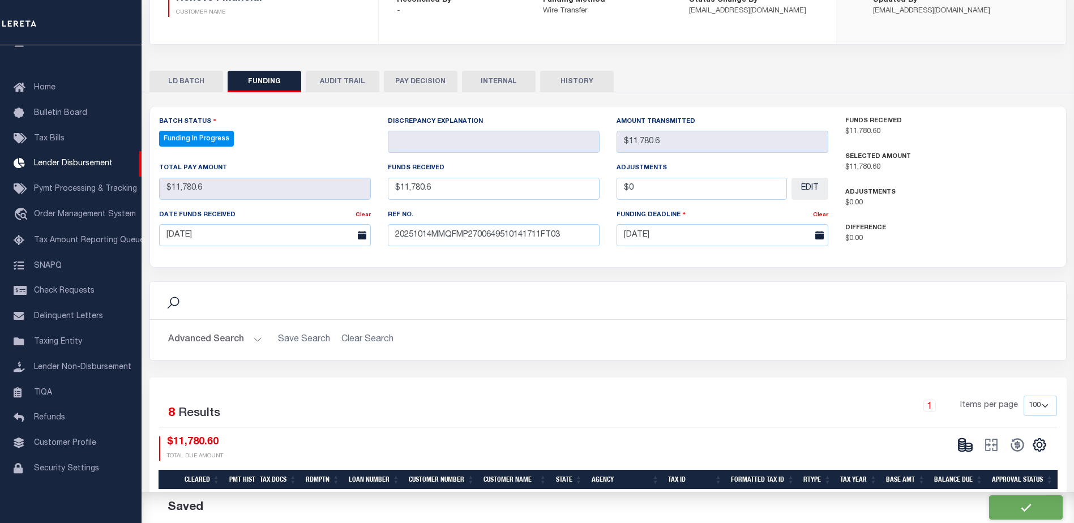
select select "100"
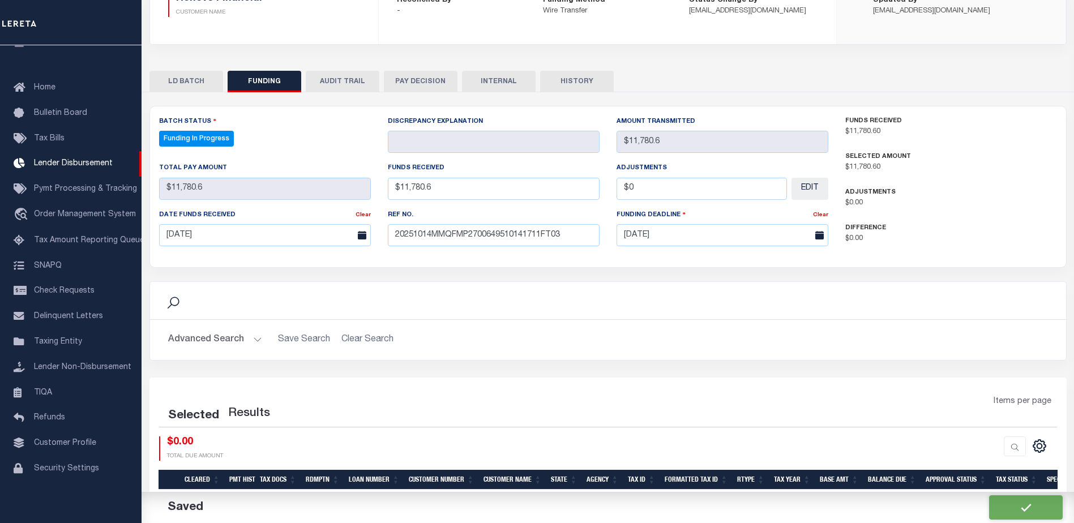
select select "100"
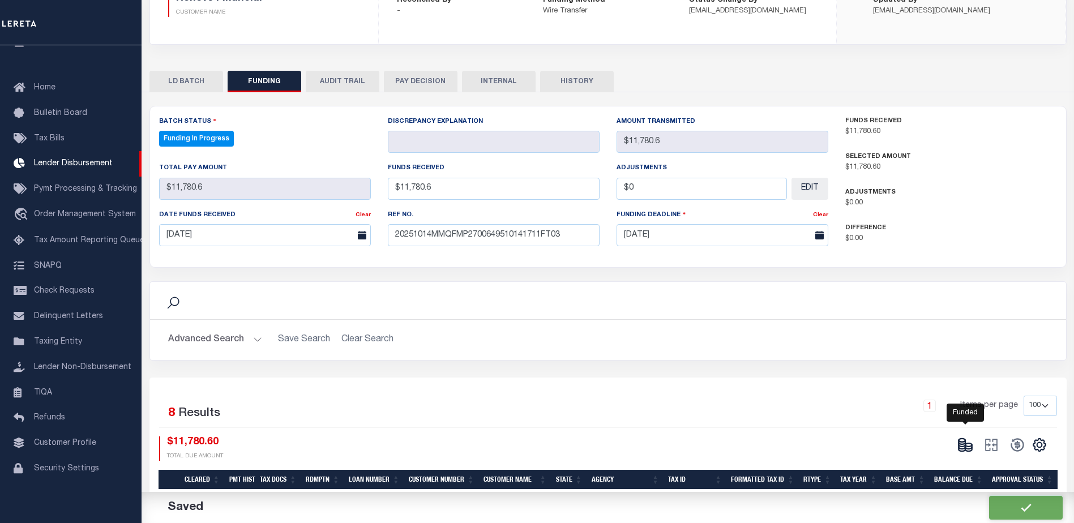
click at [967, 443] on icon at bounding box center [965, 445] width 16 height 16
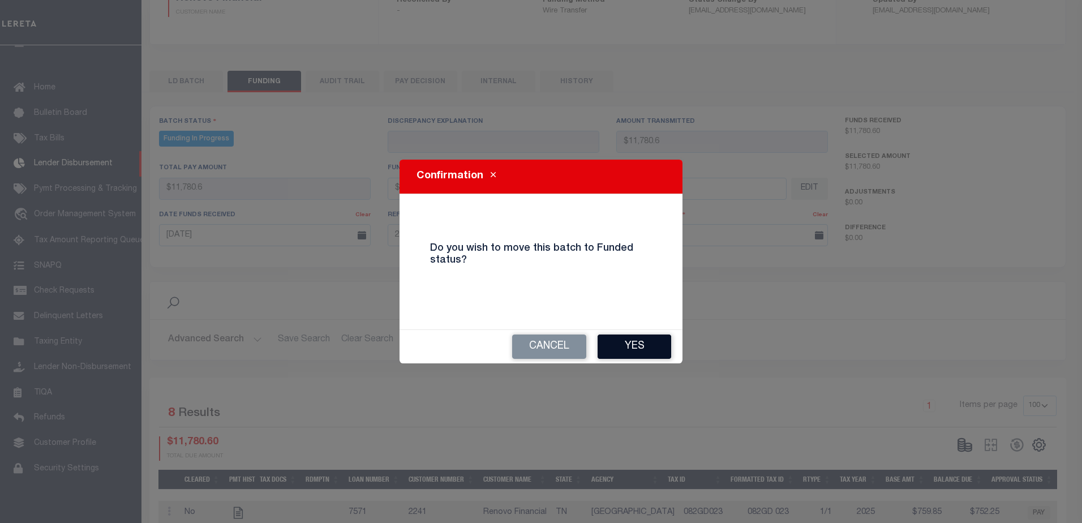
click at [652, 349] on button "Yes" at bounding box center [635, 347] width 74 height 24
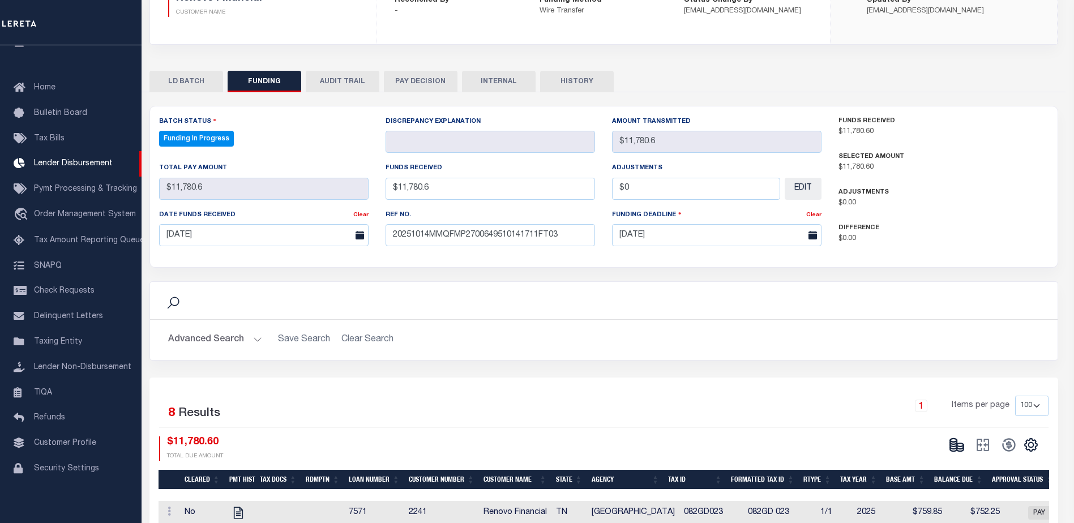
type input "$11,780.6"
type input "$0"
select select "100"
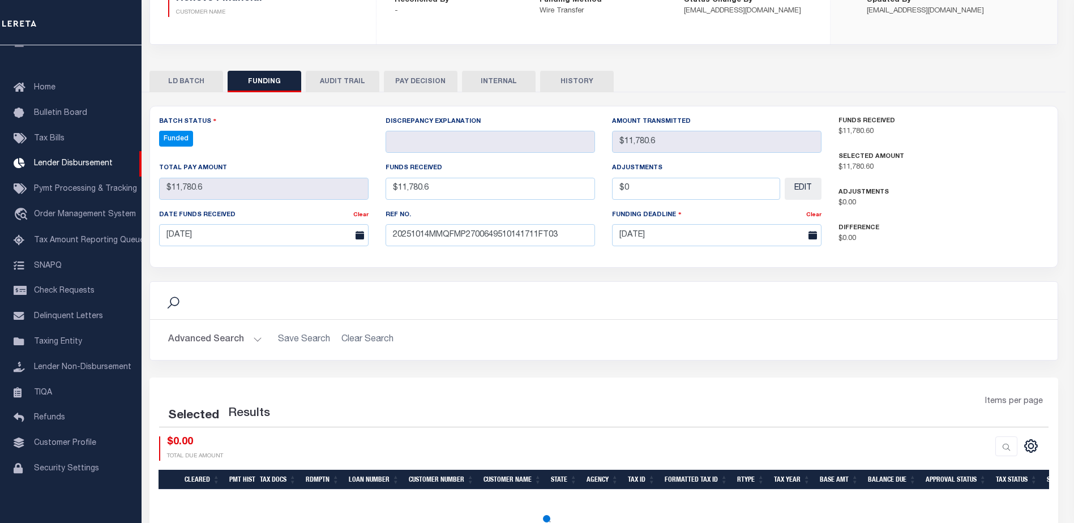
select select "100"
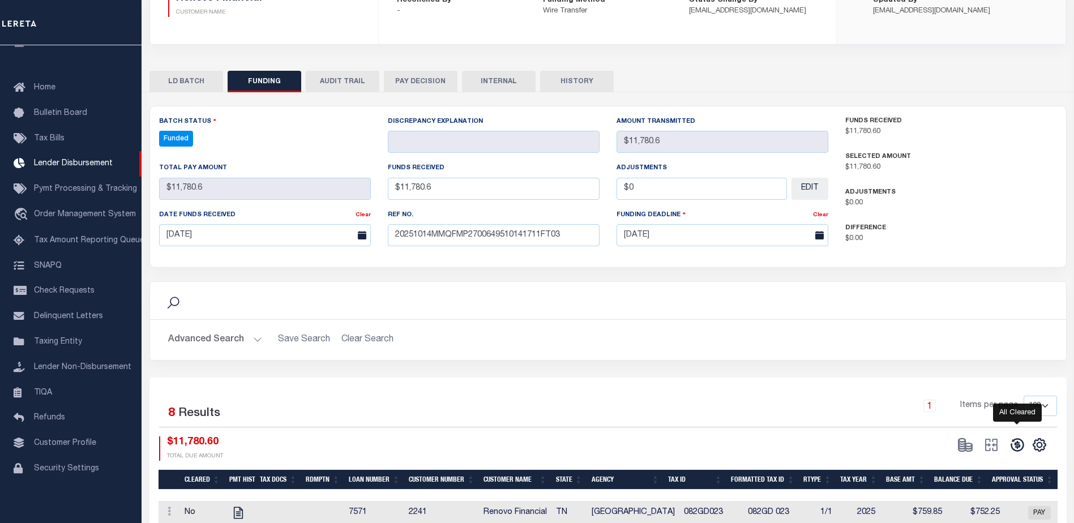
click at [1012, 442] on icon at bounding box center [1016, 445] width 13 height 13
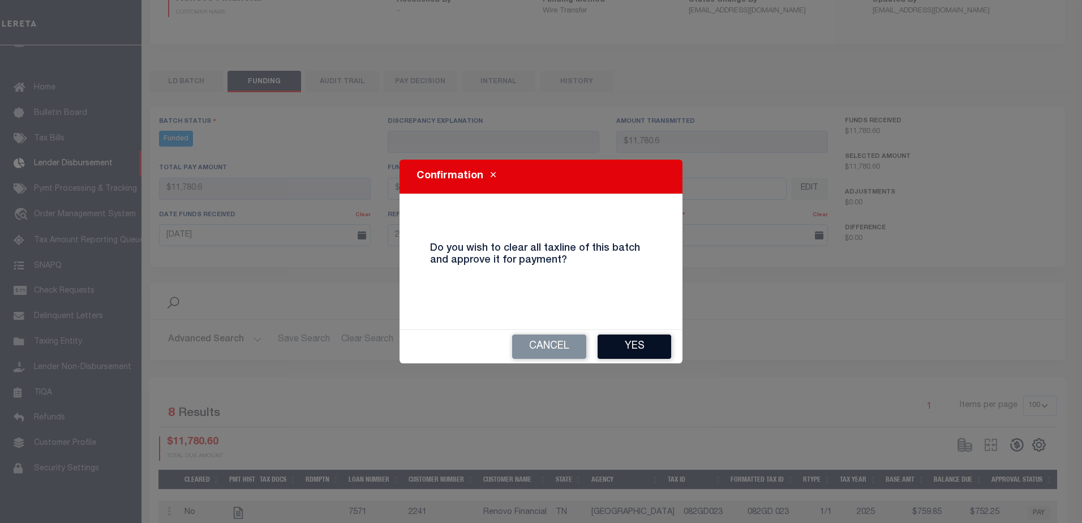
click at [658, 353] on button "Yes" at bounding box center [635, 347] width 74 height 24
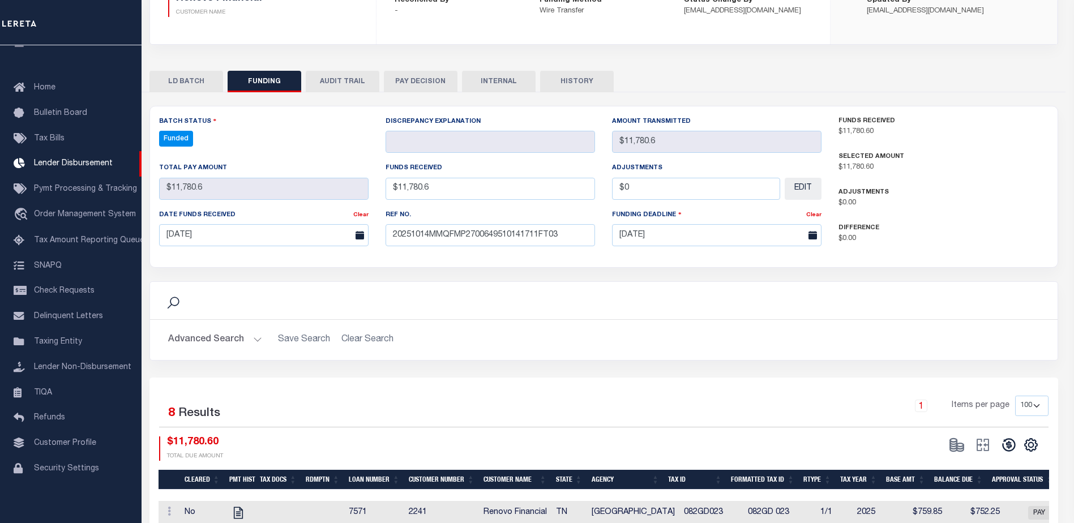
type input "$11,780.6"
type input "$0"
select select "100"
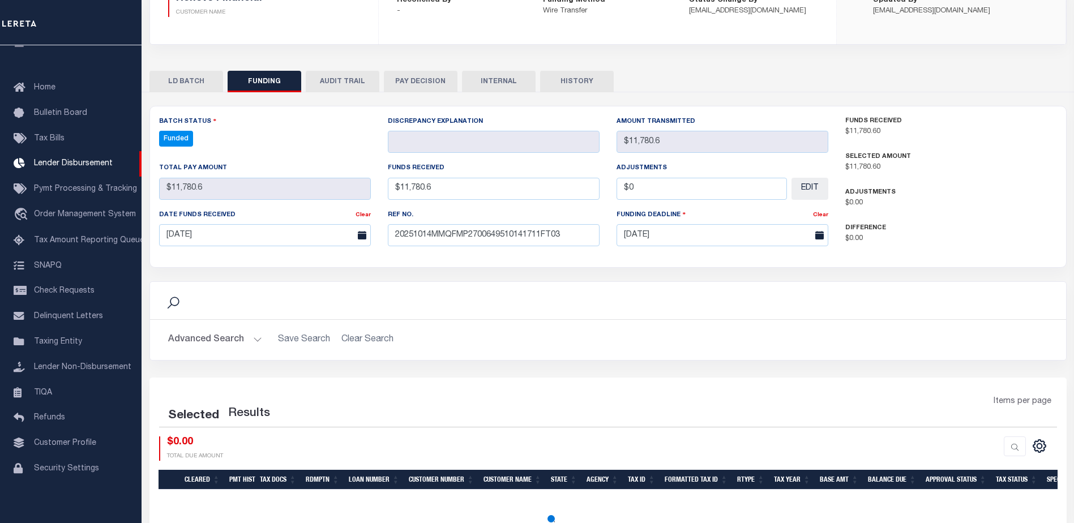
select select "100"
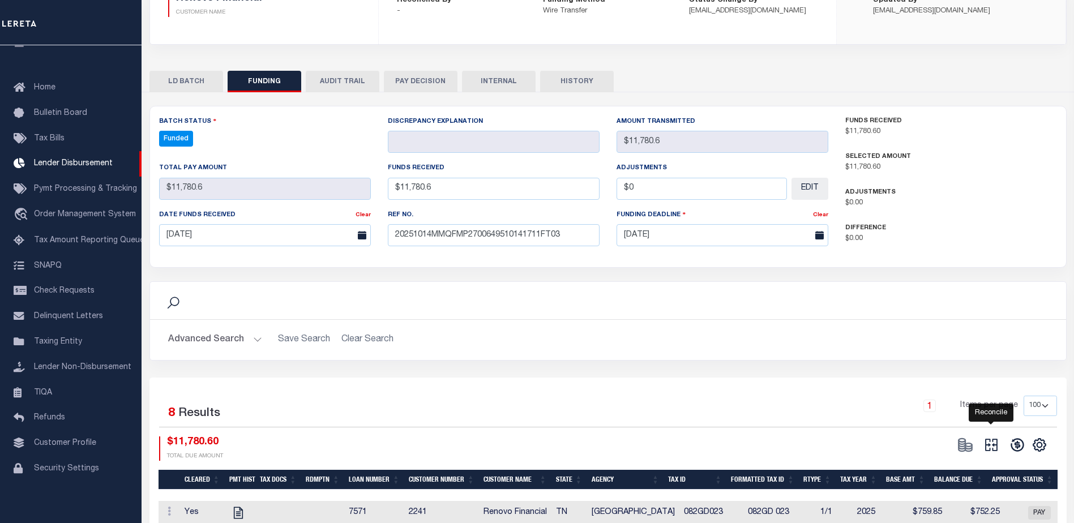
click at [997, 444] on icon at bounding box center [991, 445] width 12 height 12
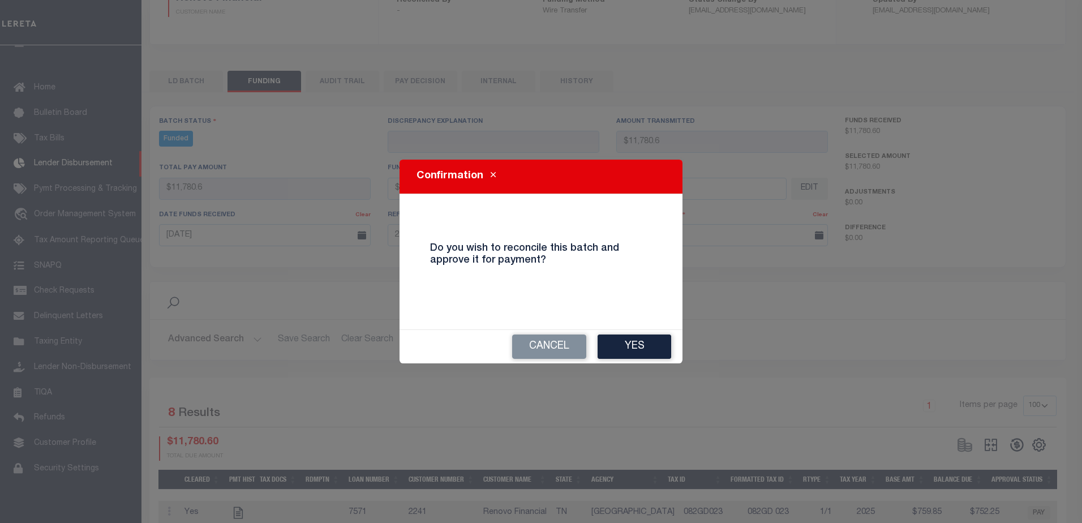
click at [648, 345] on button "Yes" at bounding box center [635, 347] width 74 height 24
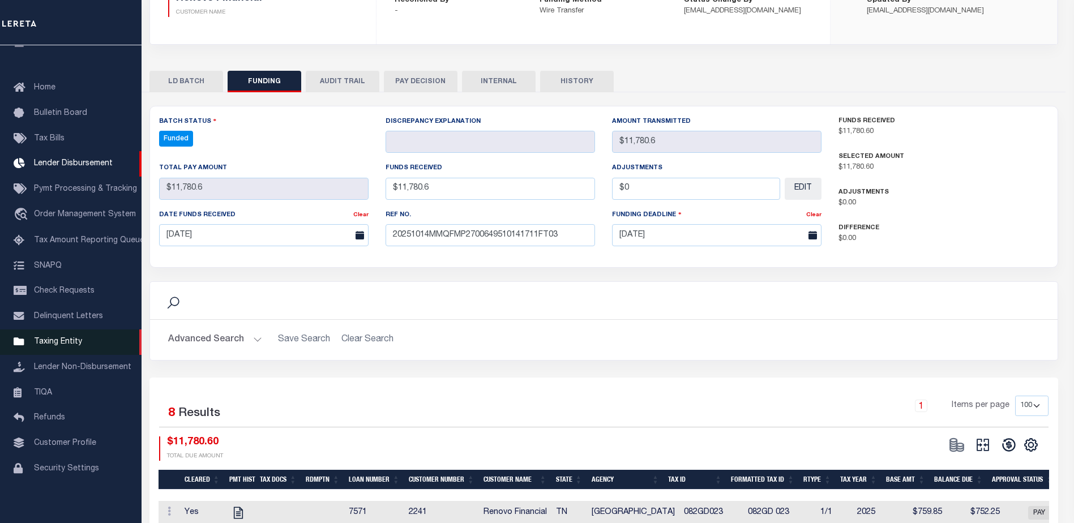
type input "$11,780.6"
type input "$0"
select select "100"
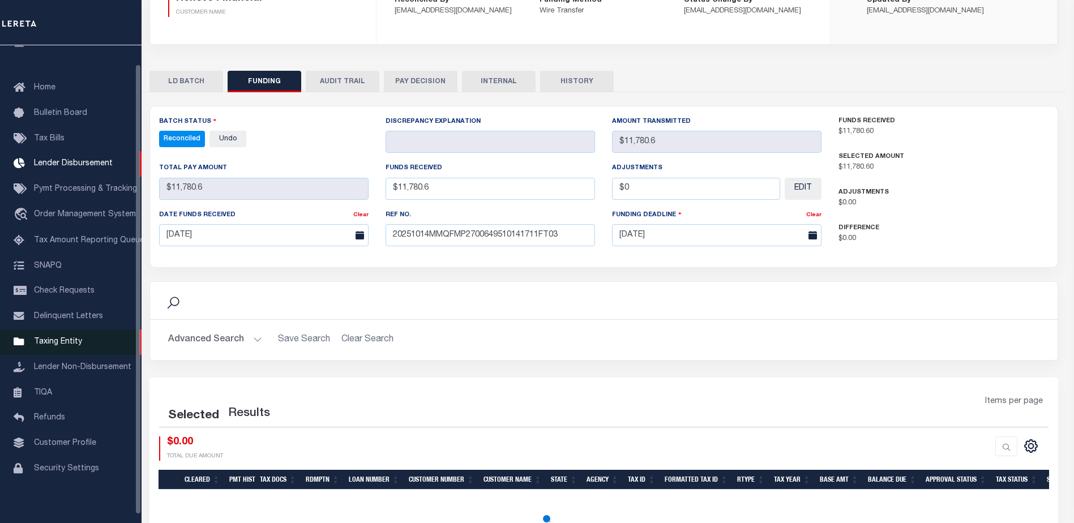
select select "100"
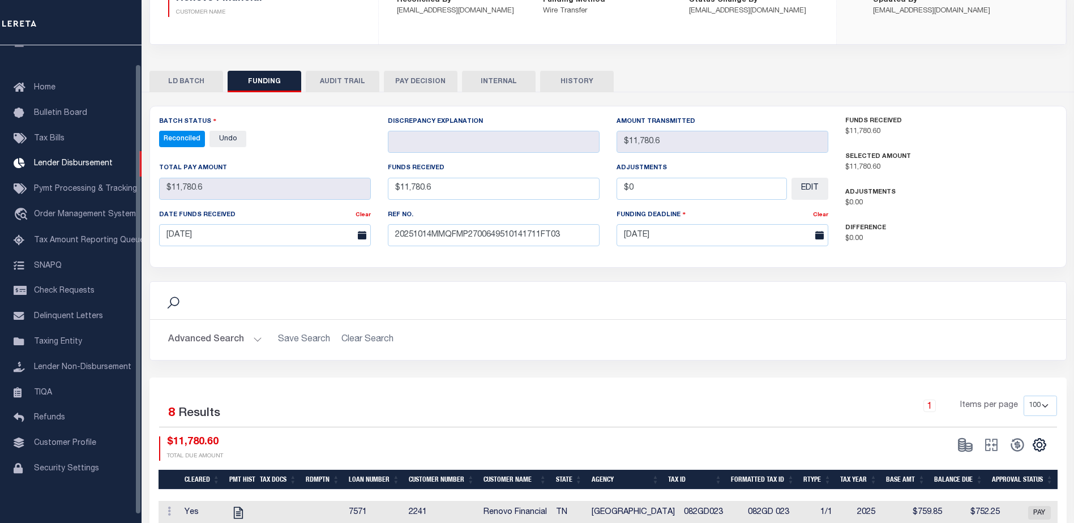
click at [504, 85] on button "INTERNAL" at bounding box center [499, 82] width 74 height 22
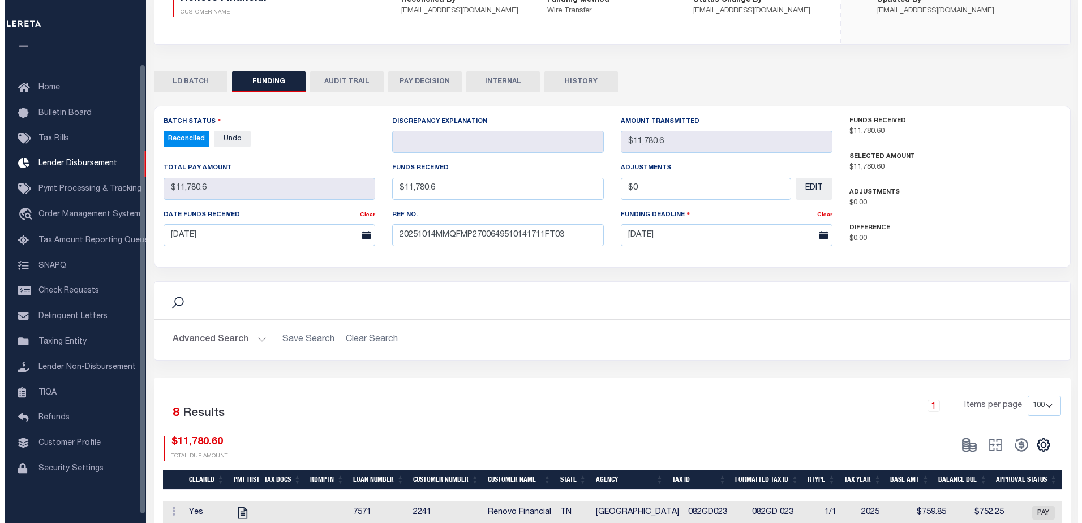
scroll to position [0, 0]
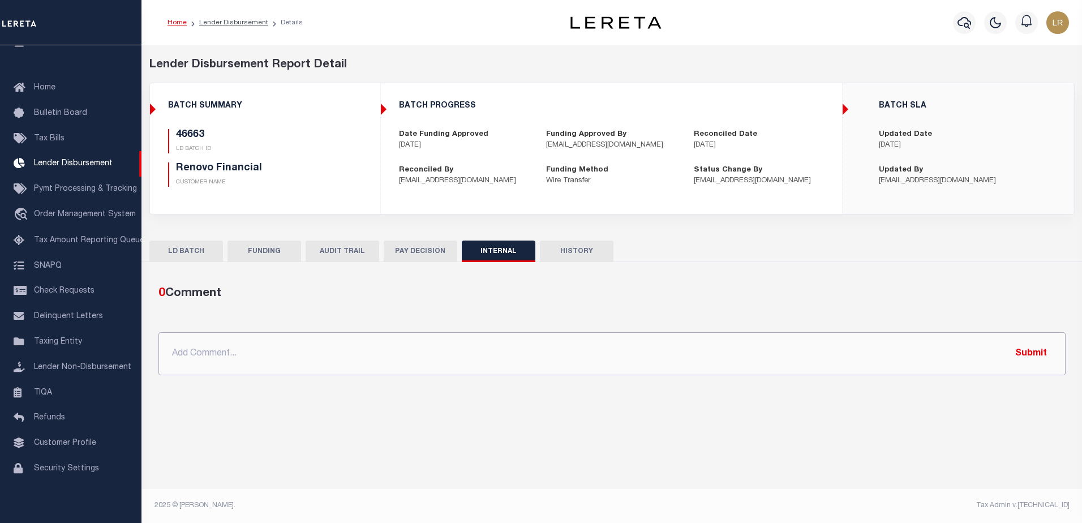
click at [576, 346] on input "text" at bounding box center [611, 353] width 907 height 43
paste input "ORG AMT - $1150416.66 46425-$464088.7 46569-$38192.58 46606-$6934.5 46619-$1249…"
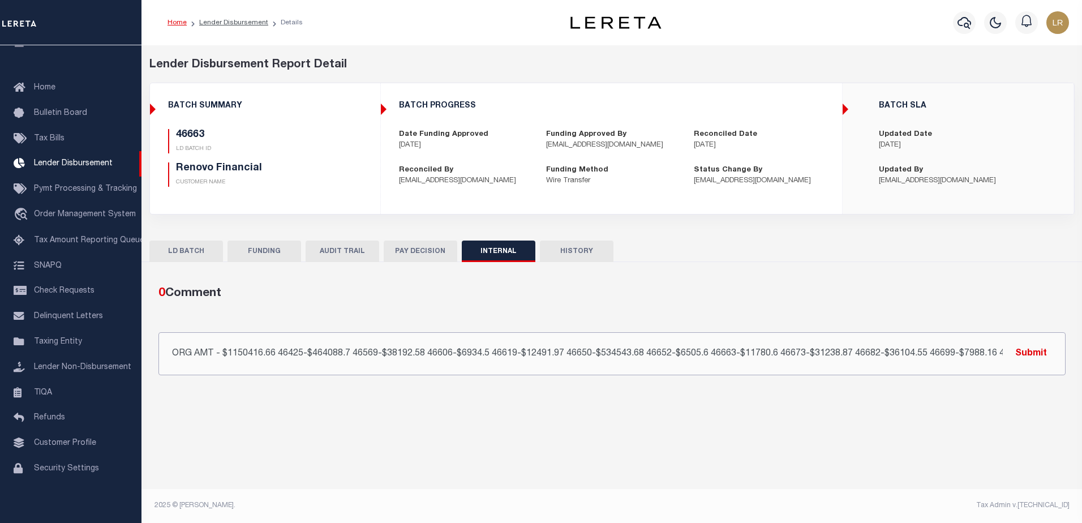
scroll to position [0, 104]
type input "ORG AMT - $1150416.66 46425-$464088.7 46569-$38192.58 46606-$6934.5 46619-$1249…"
click at [1015, 356] on button "Submit" at bounding box center [1031, 353] width 46 height 23
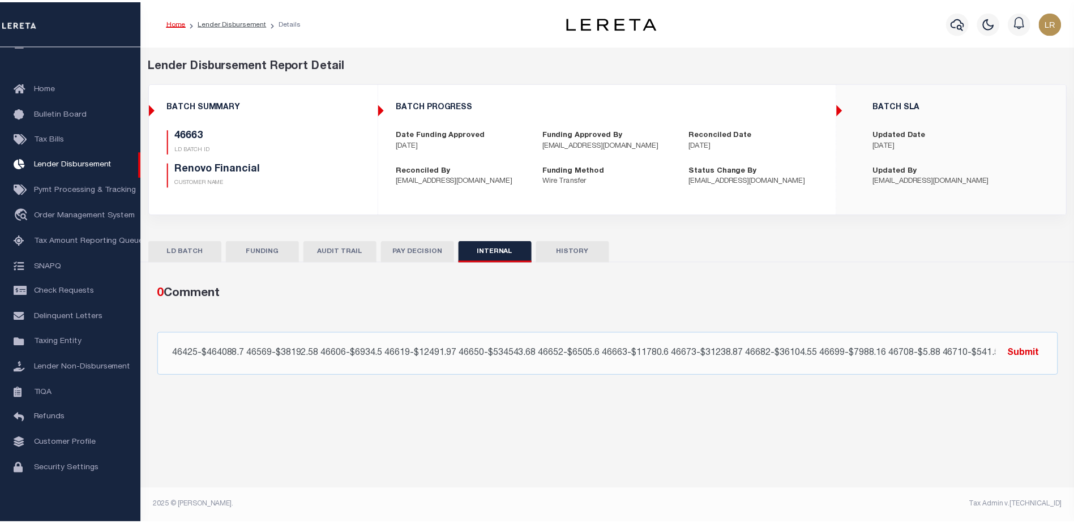
scroll to position [0, 0]
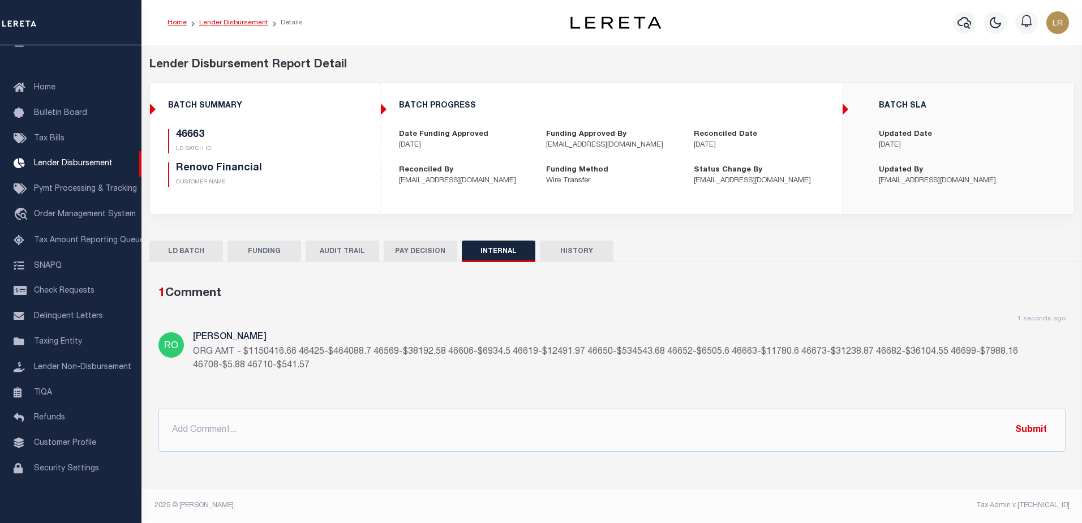
click at [248, 24] on link "Lender Disbursement" at bounding box center [233, 22] width 69 height 7
checkbox input "true"
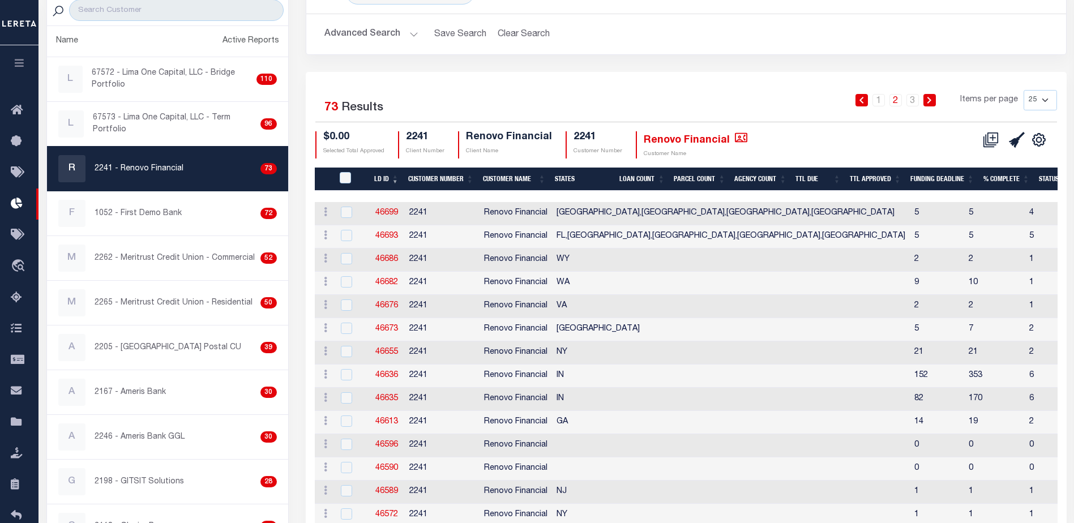
scroll to position [113, 0]
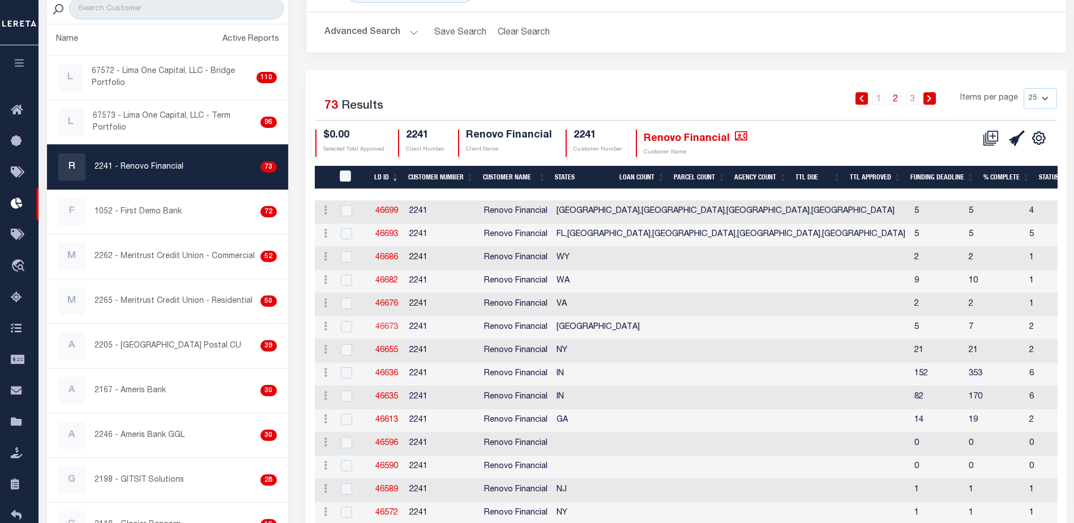
click at [385, 324] on link "46673" at bounding box center [386, 327] width 23 height 8
checkbox input "true"
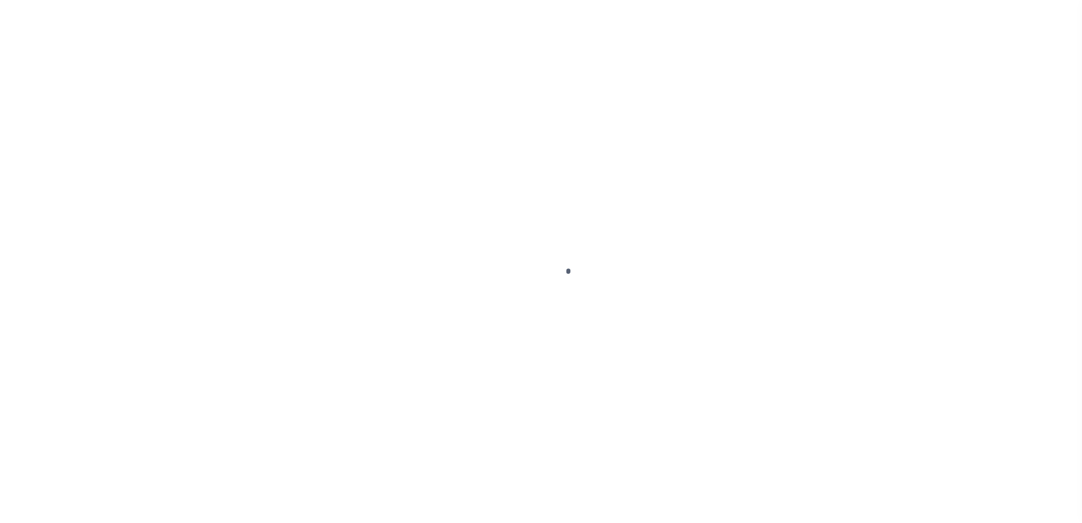
type input "$0.00"
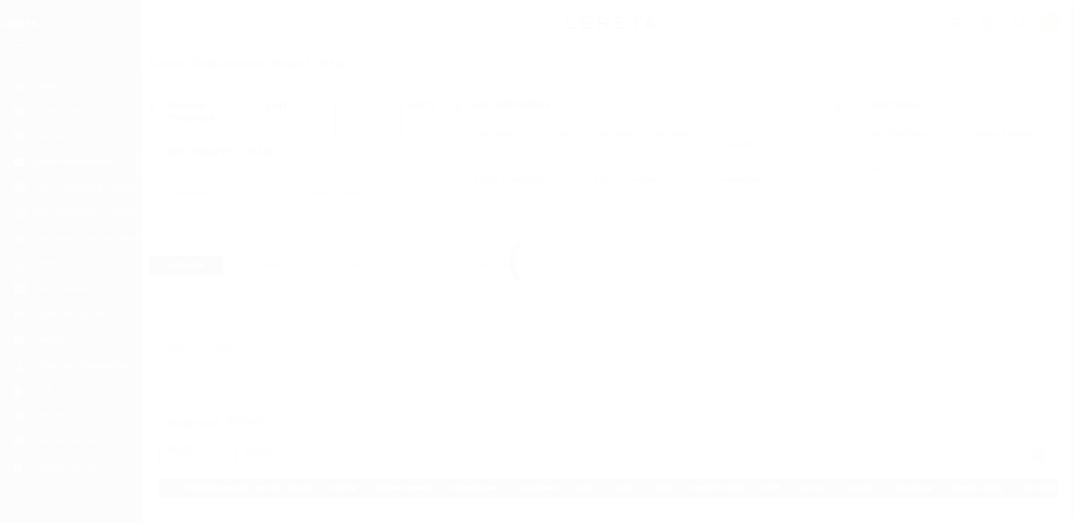
scroll to position [28, 0]
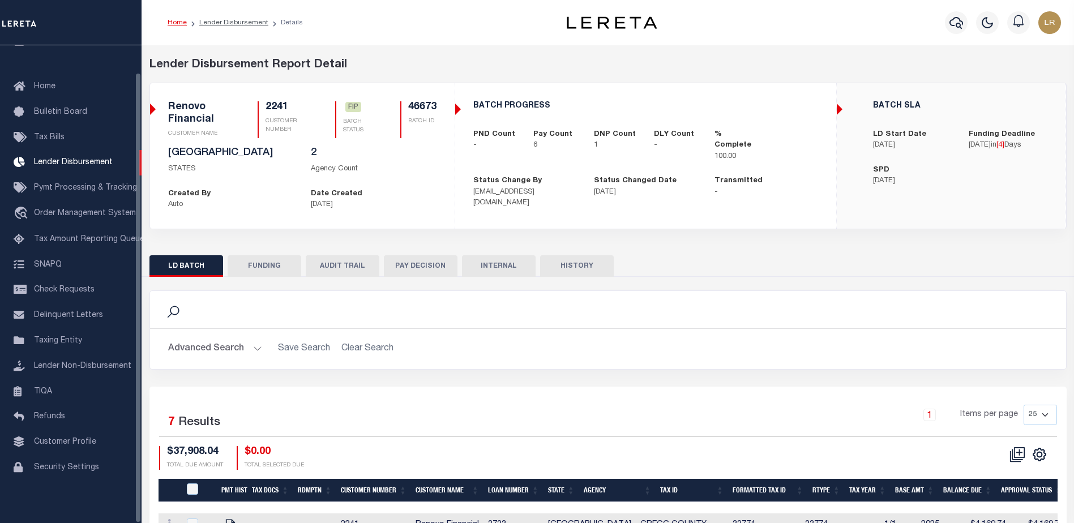
click at [264, 262] on button "FUNDING" at bounding box center [265, 266] width 74 height 22
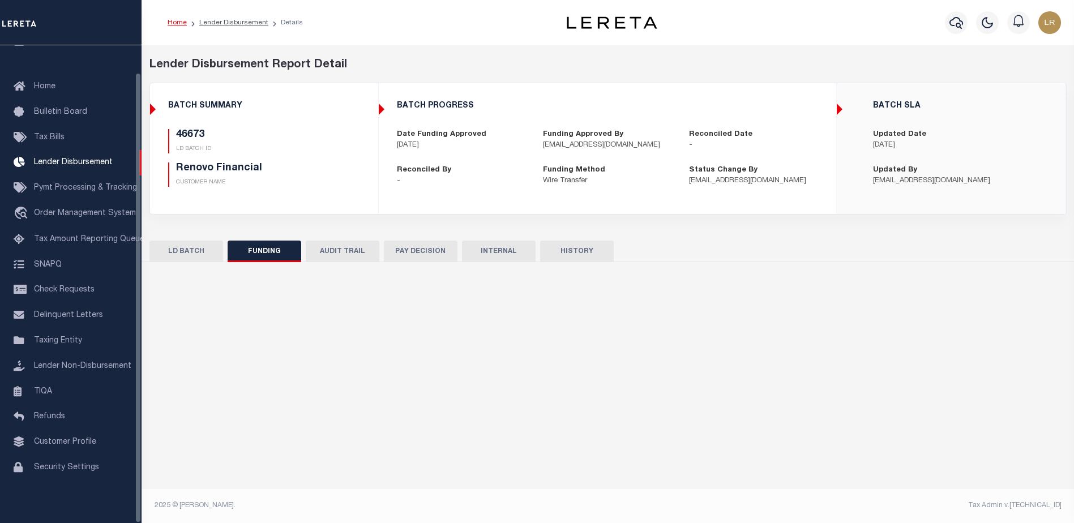
type input "$31,238.87"
type input "$0"
type input "[DATE]"
select select "100"
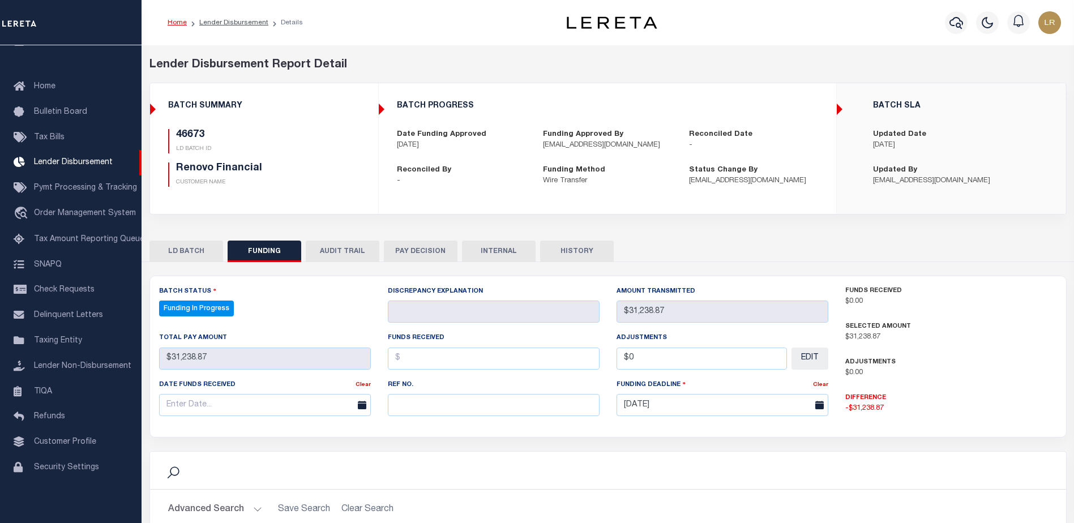
select select "100"
click at [474, 405] on input "text" at bounding box center [494, 405] width 212 height 22
paste input "20251014MMQFMP2700649510141711FT03"
type input "20251014MMQFMP2700649510141711FT03"
click at [414, 367] on input "text" at bounding box center [494, 359] width 212 height 22
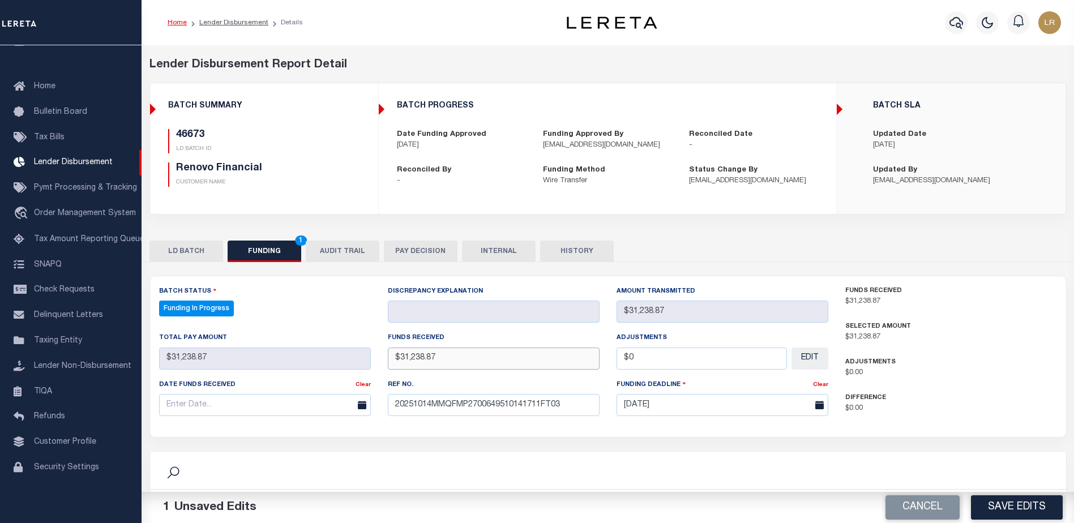
type input "$31,238.87"
click at [312, 407] on input "text" at bounding box center [265, 405] width 212 height 22
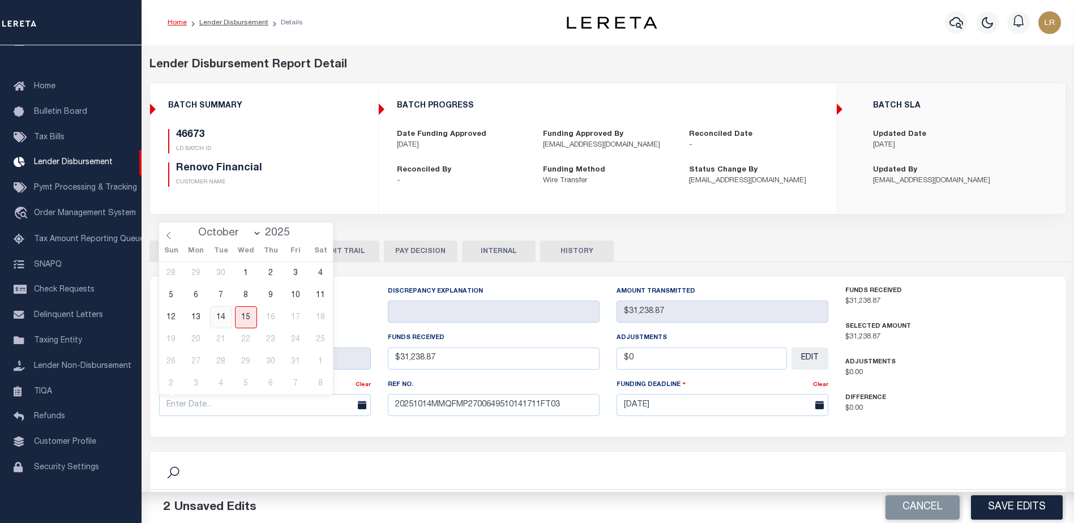
click at [225, 319] on span "14" at bounding box center [221, 317] width 22 height 22
type input "[DATE]"
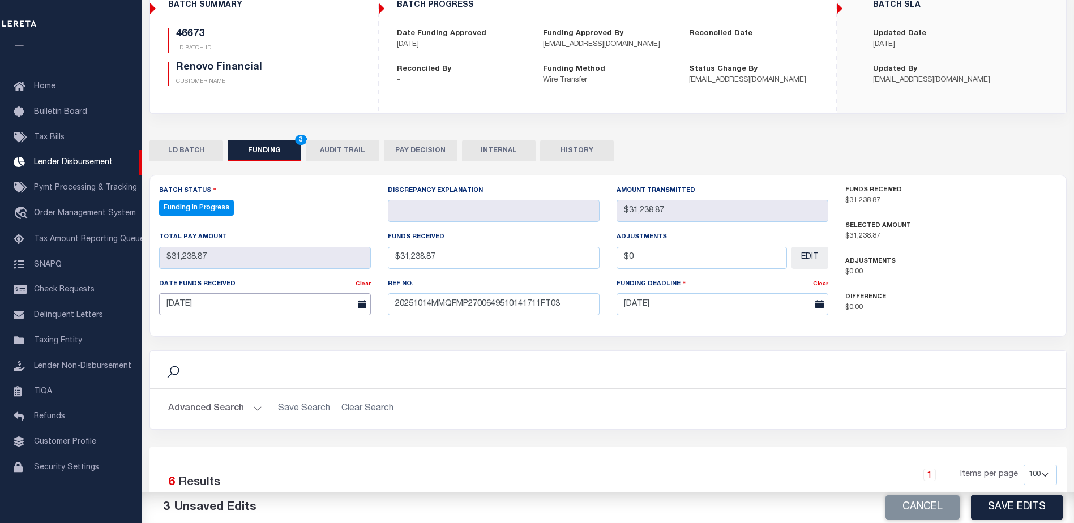
scroll to position [113, 0]
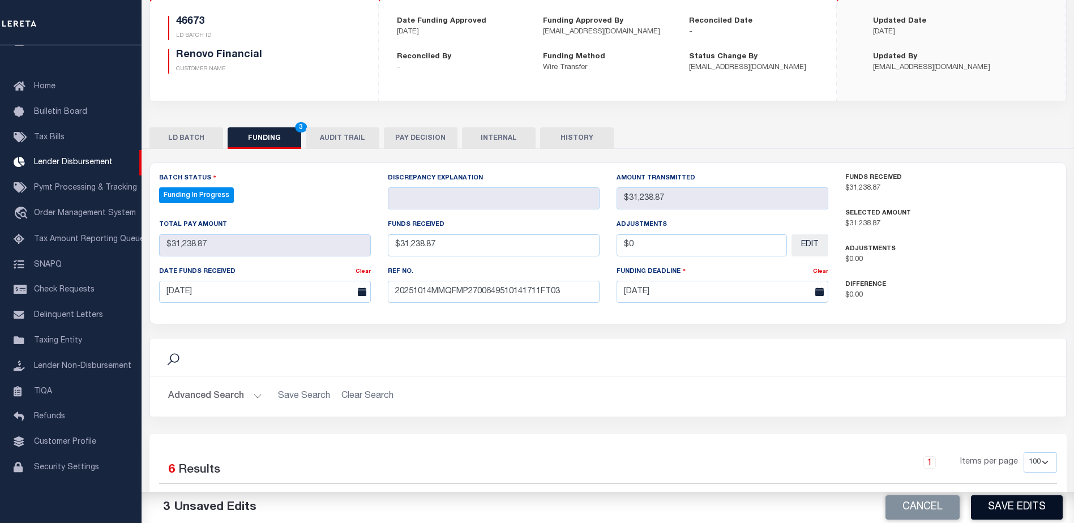
click at [1042, 508] on button "Save Edits" at bounding box center [1017, 507] width 92 height 24
type input "$31,238.87"
type input "$0"
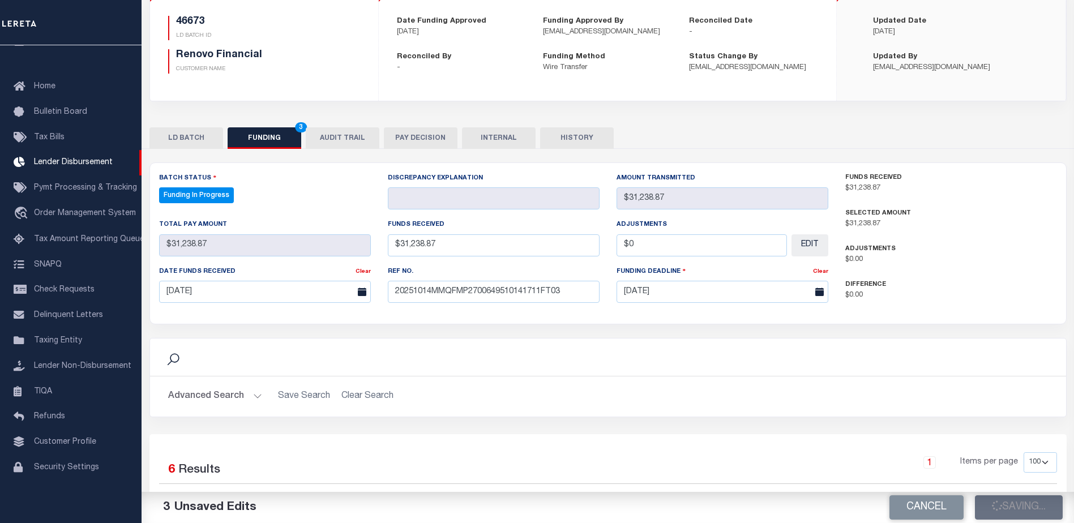
select select "100"
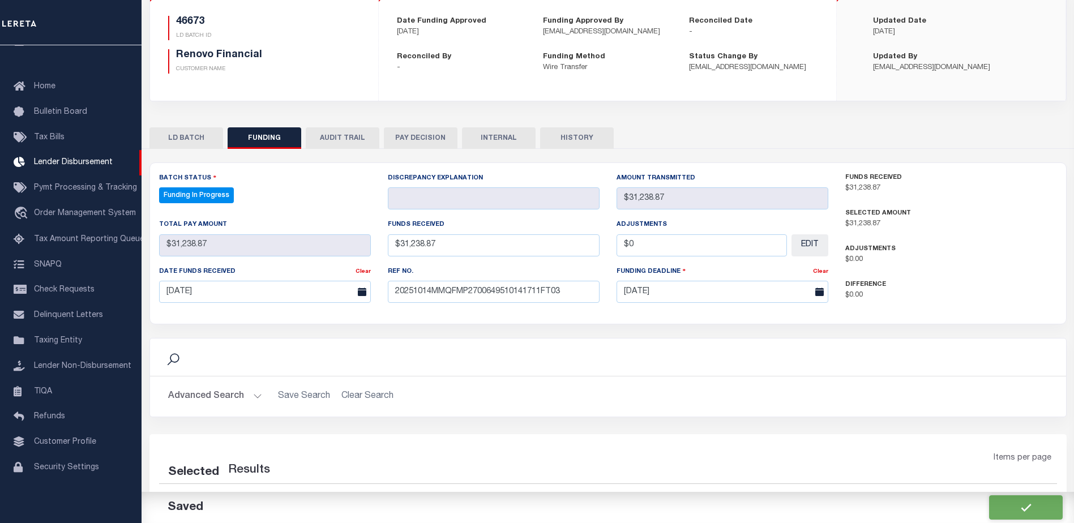
select select "100"
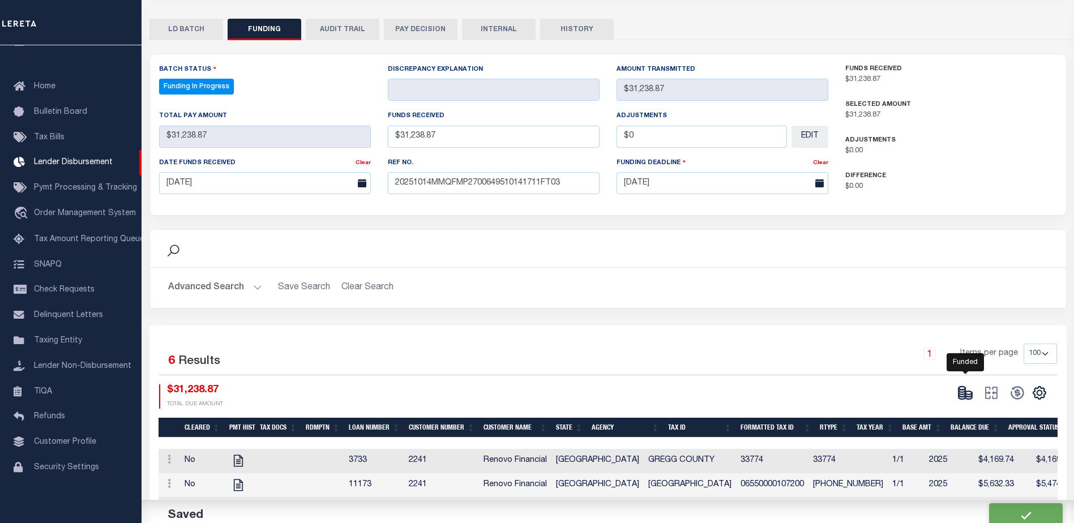
click at [963, 397] on icon at bounding box center [965, 393] width 16 height 16
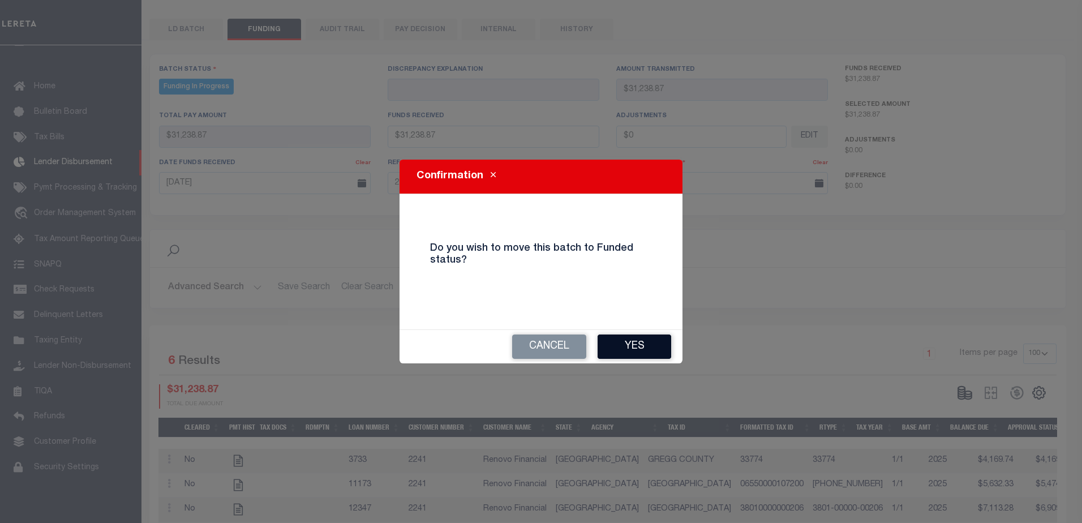
click at [645, 348] on button "Yes" at bounding box center [635, 347] width 74 height 24
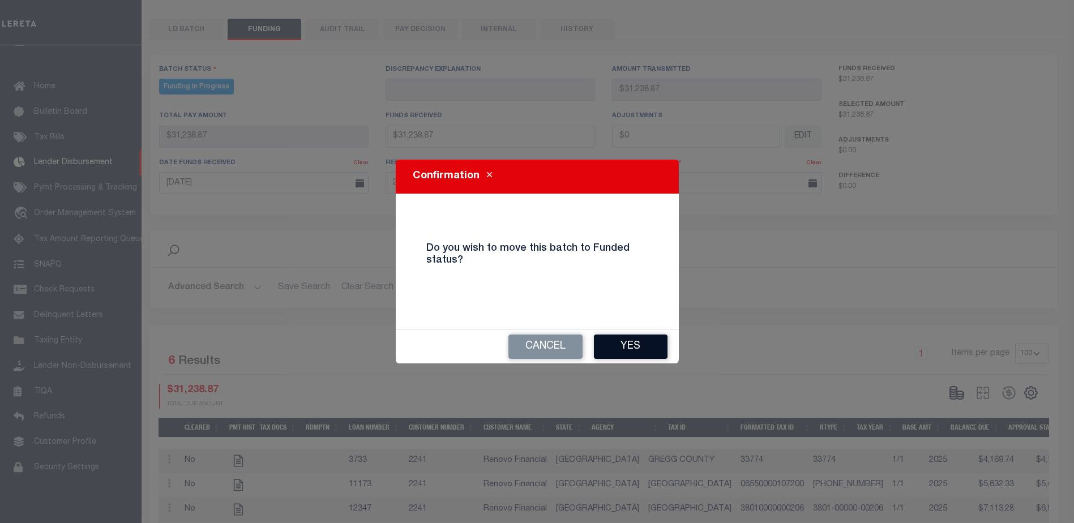
type input "$31,238.87"
type input "$0"
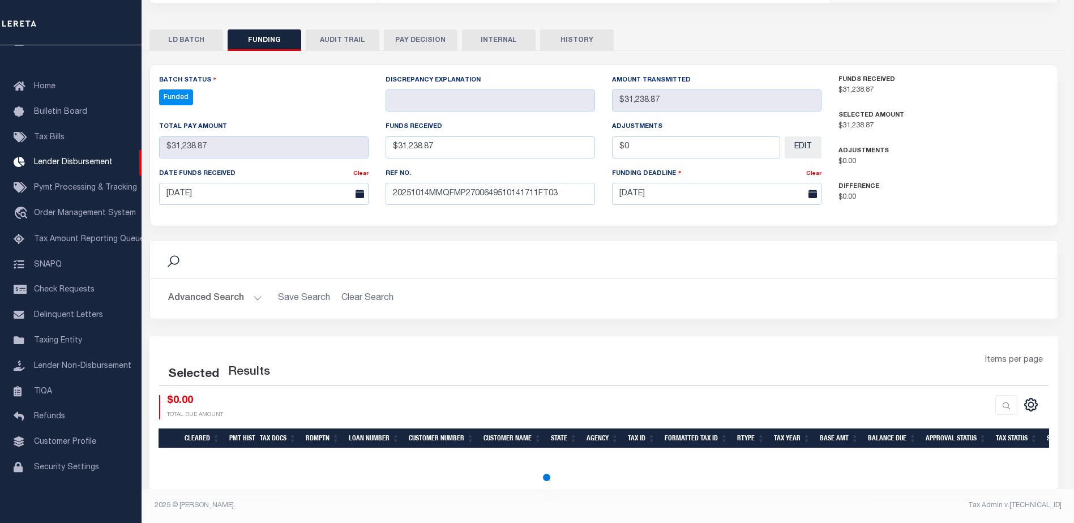
scroll to position [211, 0]
select select "100"
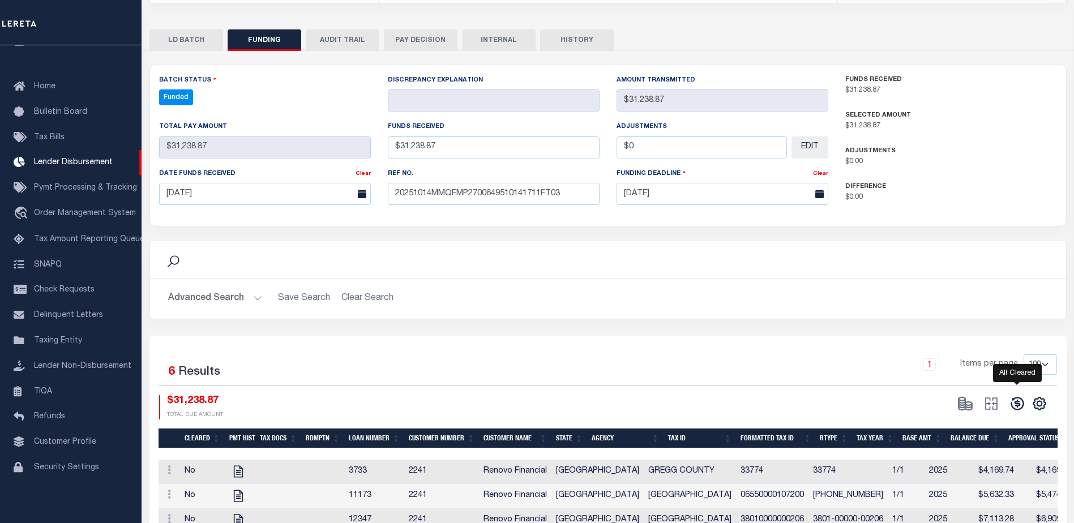
click at [1019, 407] on icon at bounding box center [1016, 403] width 13 height 13
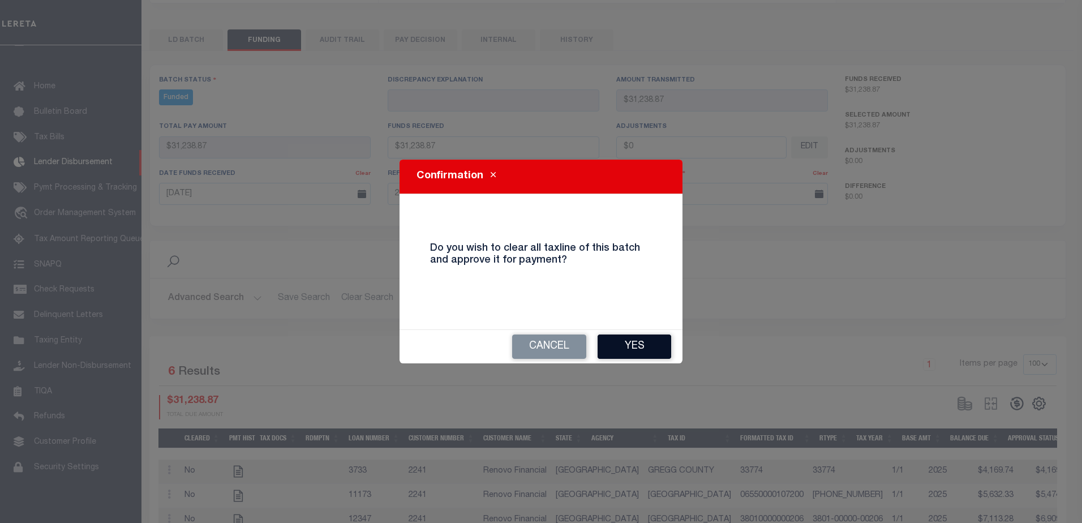
click at [616, 345] on button "Yes" at bounding box center [635, 347] width 74 height 24
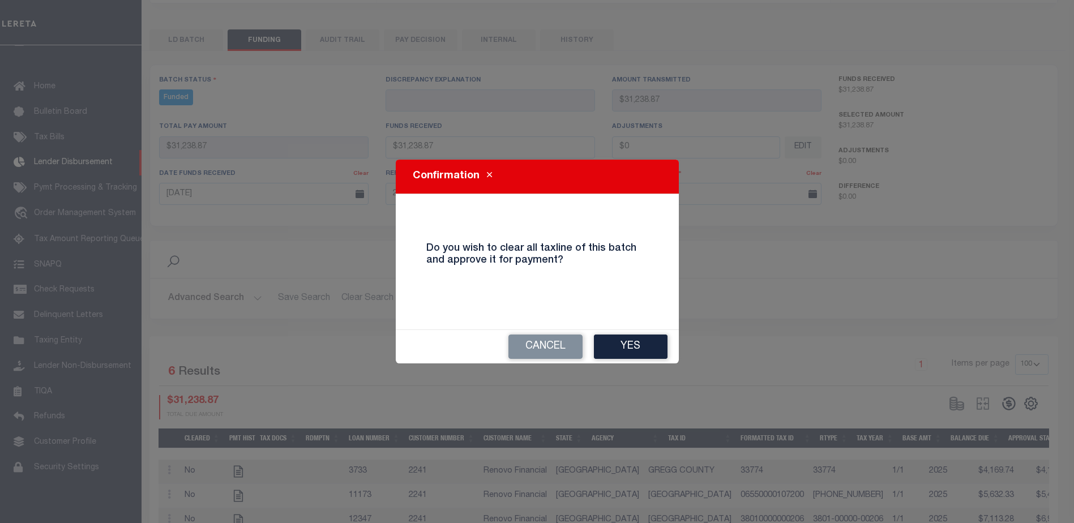
select select "100"
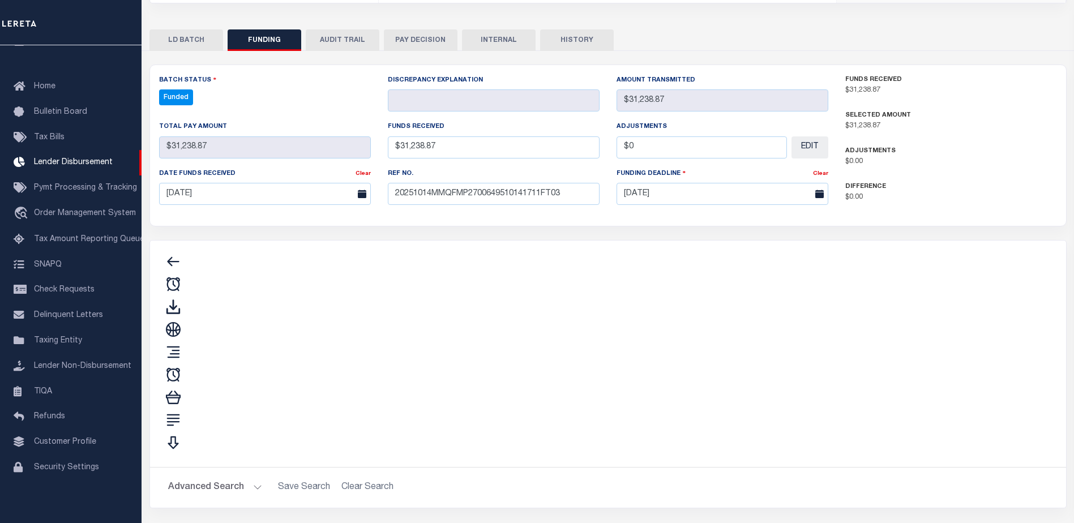
type input "$31,238.87"
type input "$0"
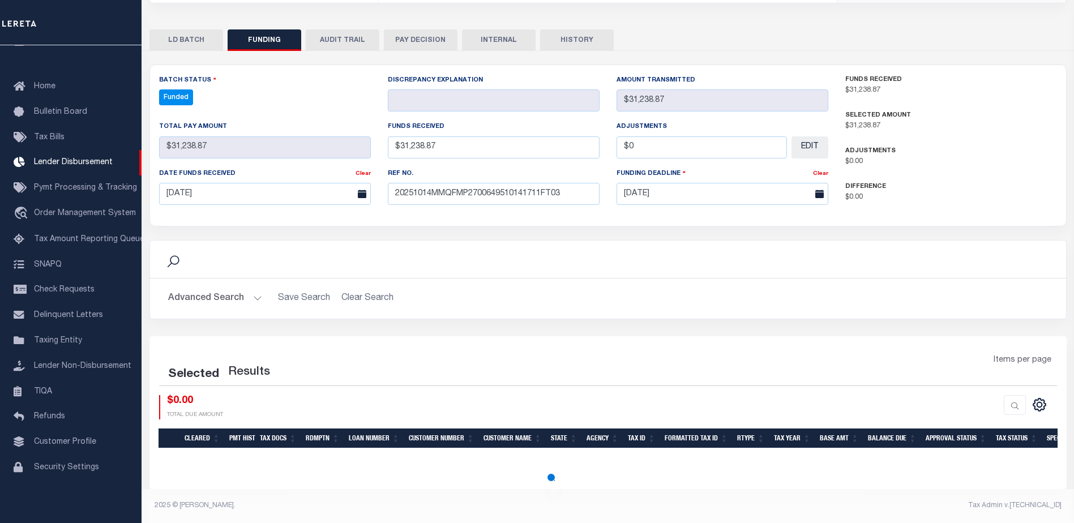
select select "100"
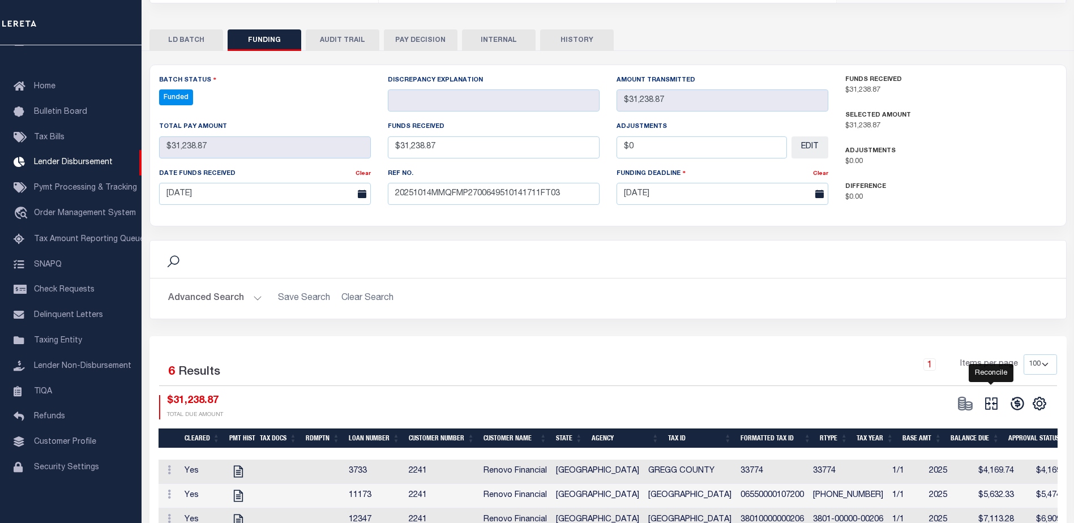
click at [994, 402] on icon at bounding box center [991, 404] width 16 height 16
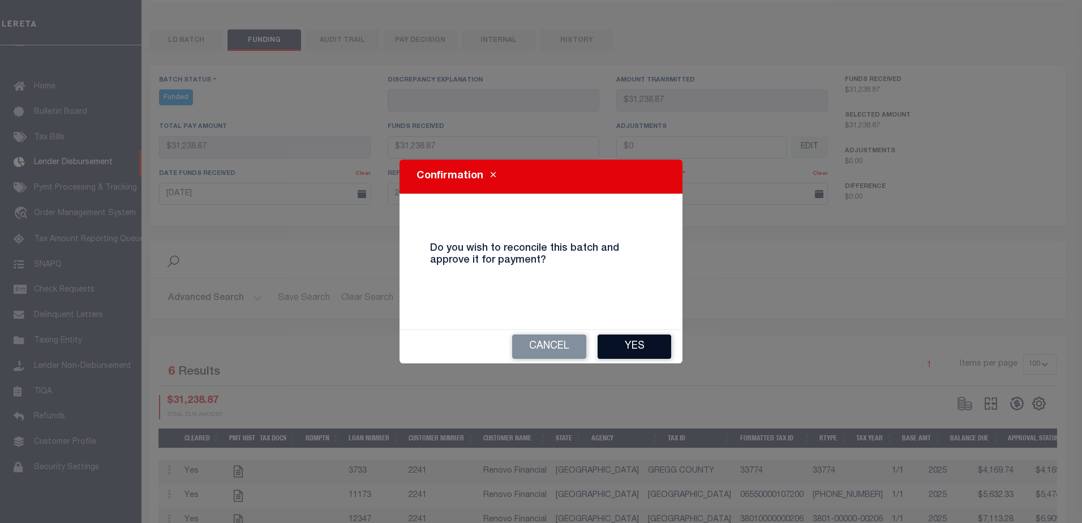
click at [637, 346] on button "Yes" at bounding box center [635, 347] width 74 height 24
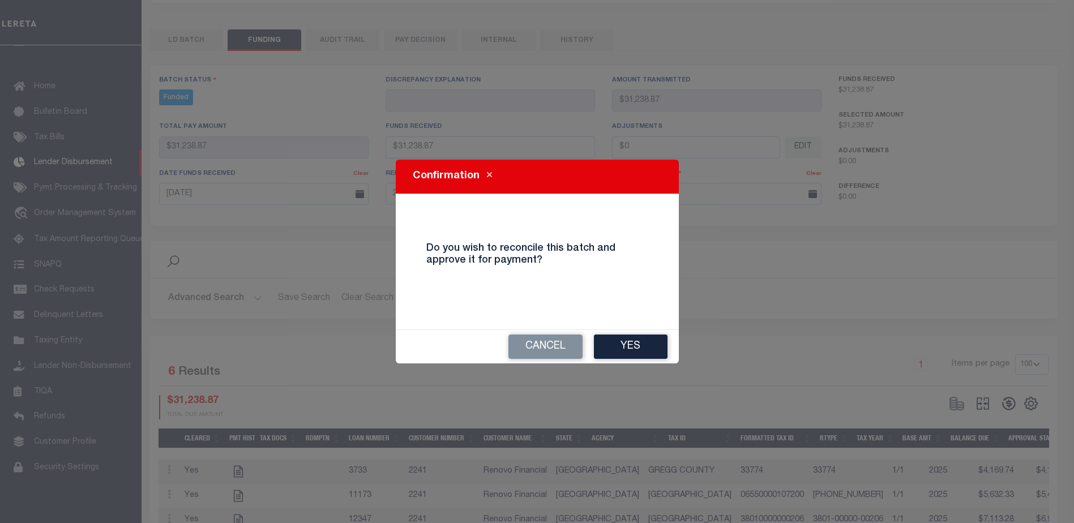
type input "$31,238.87"
type input "$0"
select select "100"
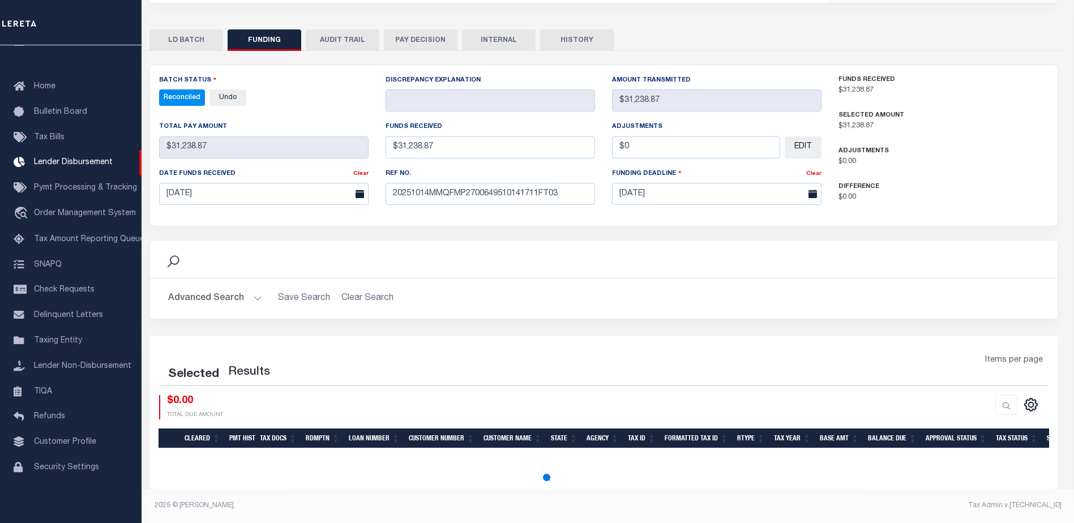
select select "100"
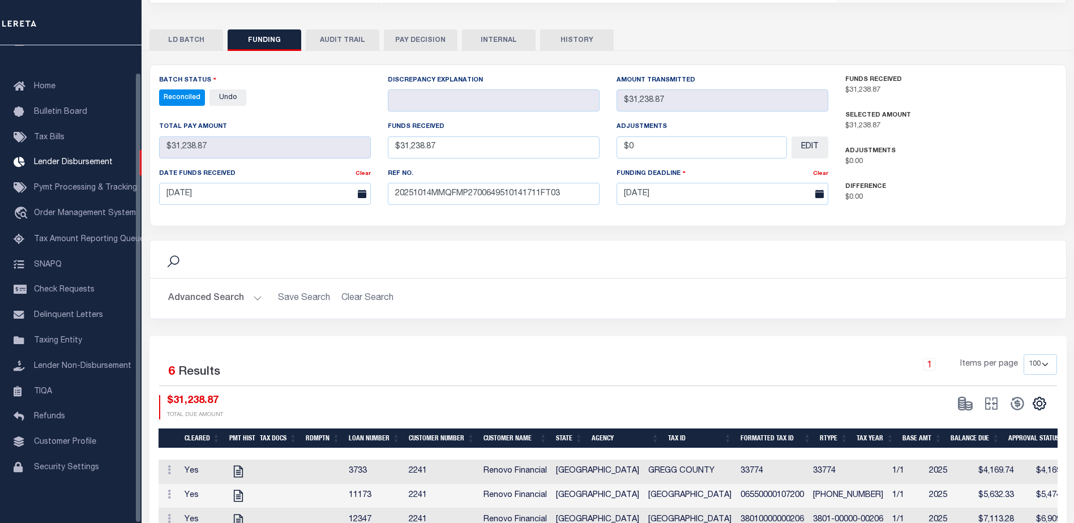
click at [505, 40] on button "INTERNAL" at bounding box center [499, 40] width 74 height 22
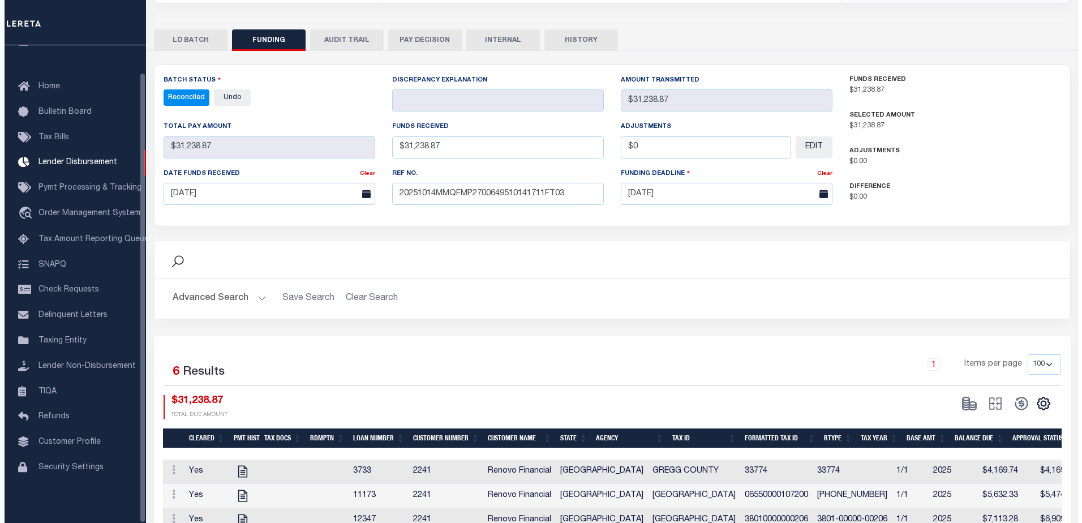
scroll to position [0, 0]
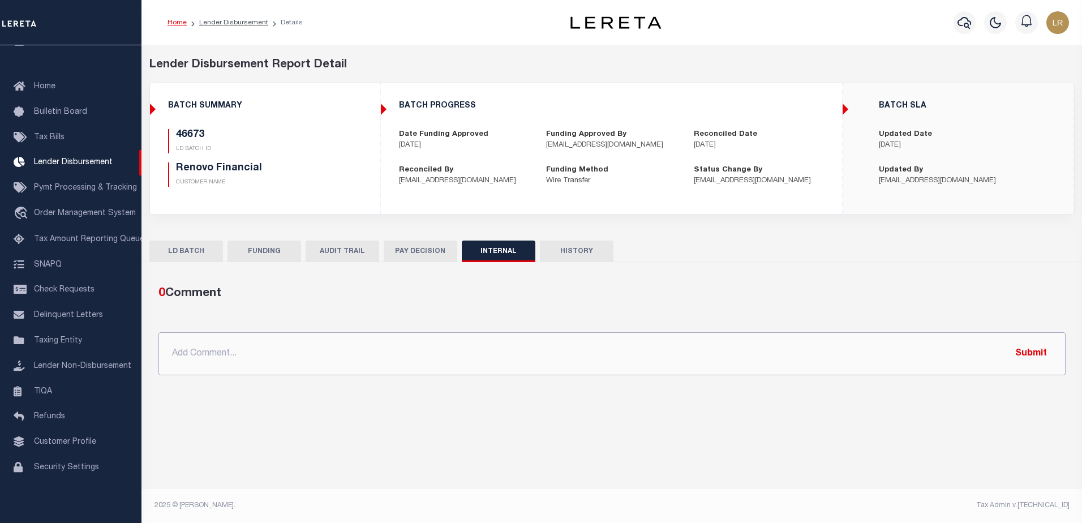
drag, startPoint x: 571, startPoint y: 350, endPoint x: 726, endPoint y: 368, distance: 156.1
click at [571, 350] on input "text" at bounding box center [611, 353] width 907 height 43
paste input "ORG AMT - $1150416.66 46425-$464088.7 46569-$38192.58 46606-$6934.5 46619-$1249…"
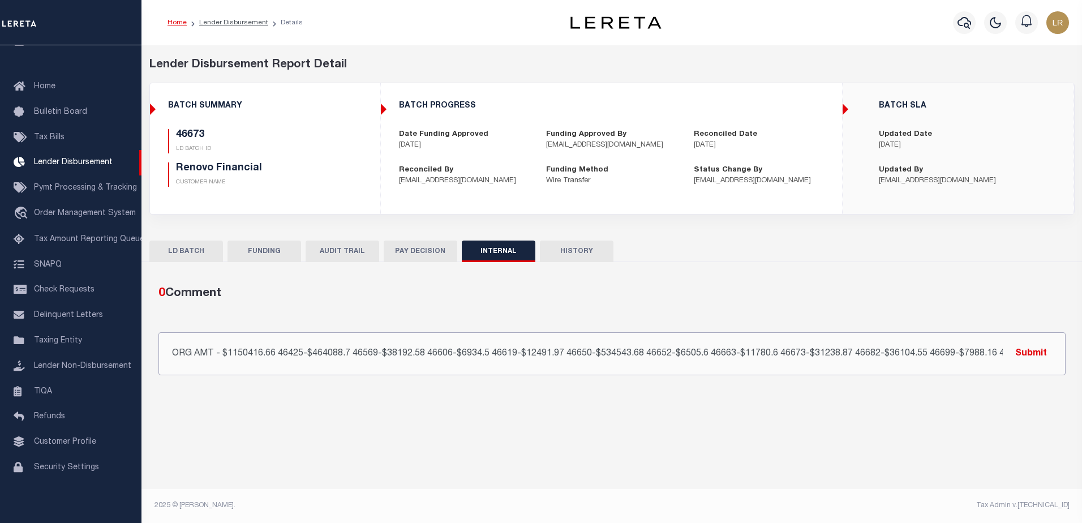
scroll to position [0, 104]
type input "ORG AMT - $1150416.66 46425-$464088.7 46569-$38192.58 46606-$6934.5 46619-$1249…"
click at [1028, 356] on button "Submit" at bounding box center [1031, 353] width 46 height 23
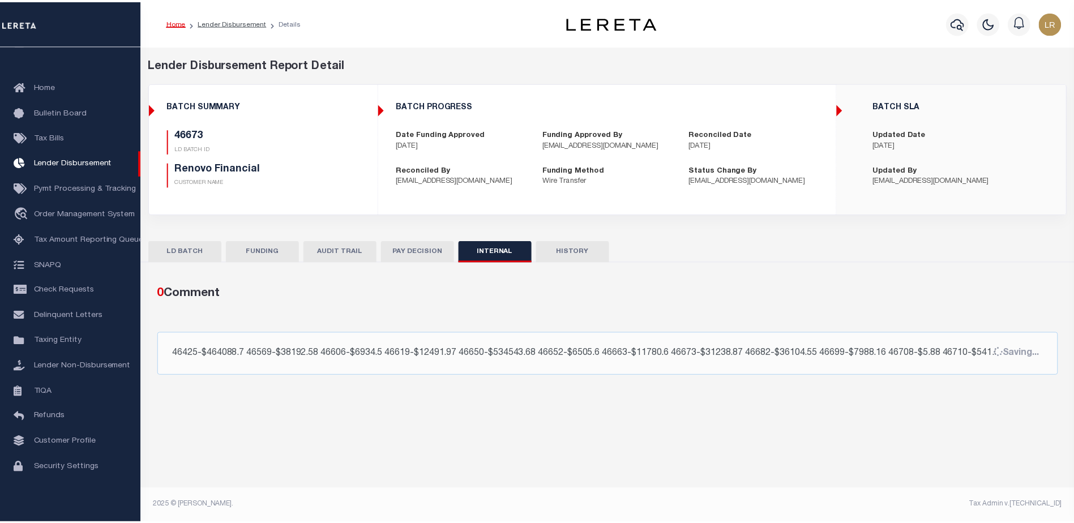
scroll to position [0, 0]
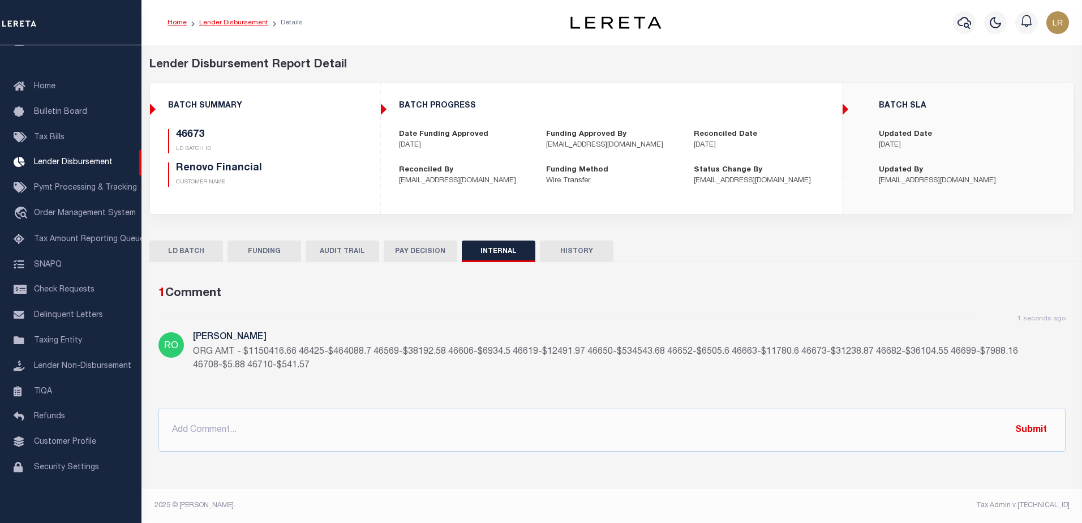
click at [248, 22] on link "Lender Disbursement" at bounding box center [233, 22] width 69 height 7
checkbox input "true"
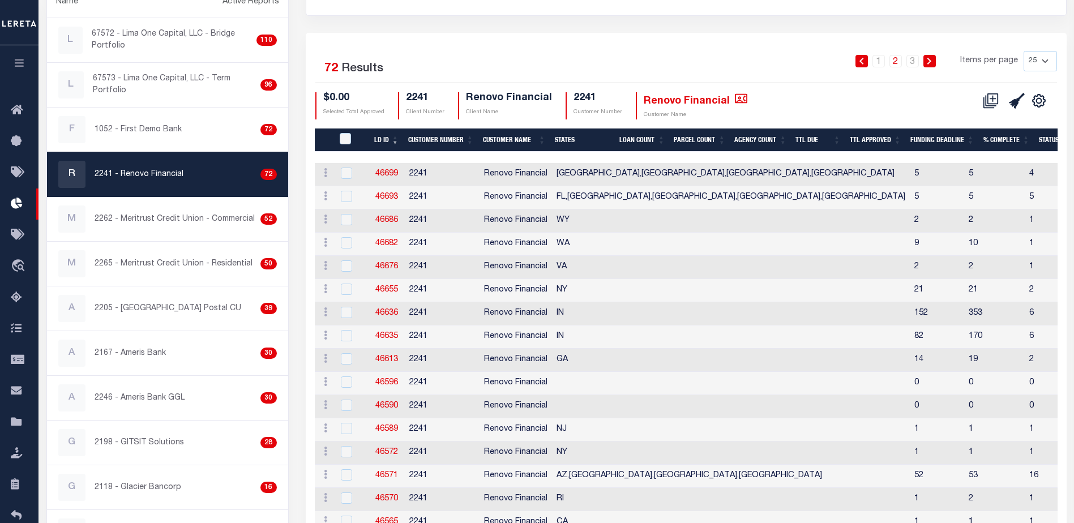
scroll to position [170, 0]
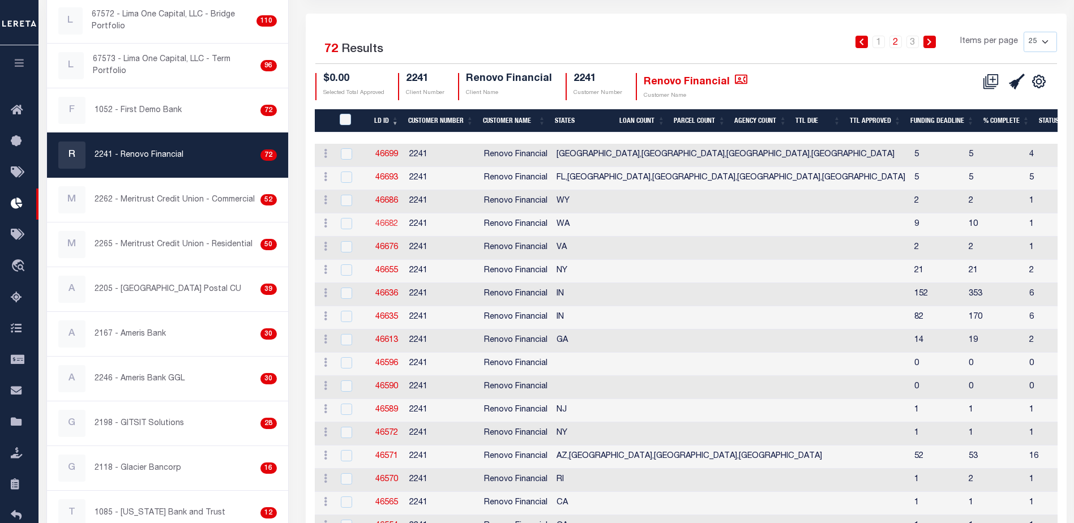
click at [392, 224] on link "46682" at bounding box center [386, 224] width 23 height 8
checkbox input "true"
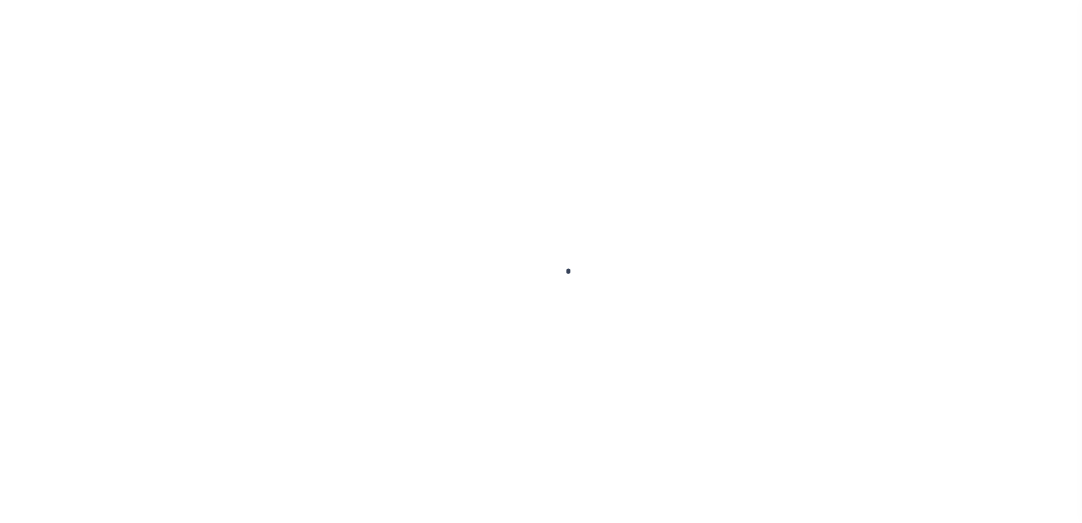
type input "$0.00"
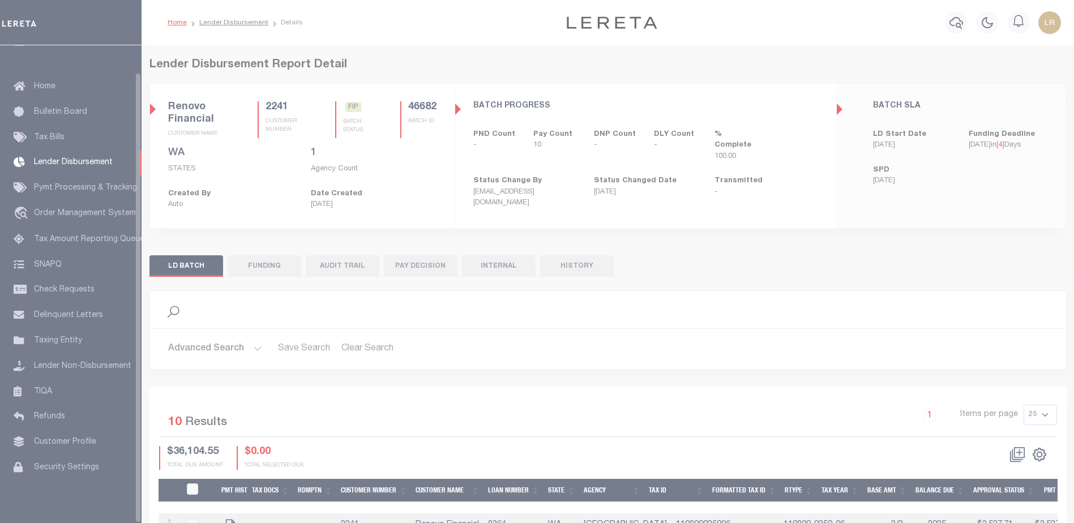
scroll to position [28, 0]
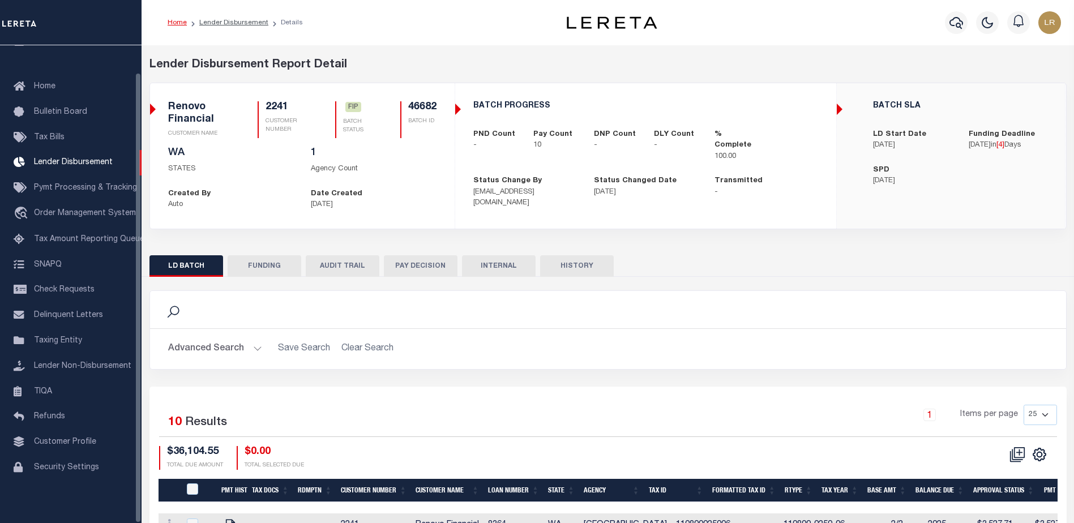
click at [265, 273] on button "FUNDING" at bounding box center [265, 266] width 74 height 22
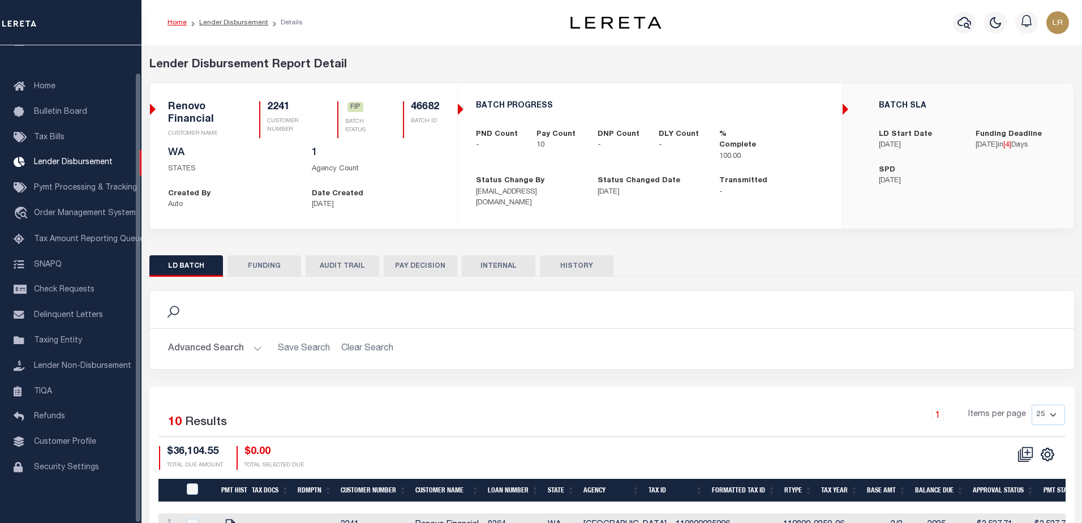
type input "$36,104.55"
type input "$0"
type input "[DATE]"
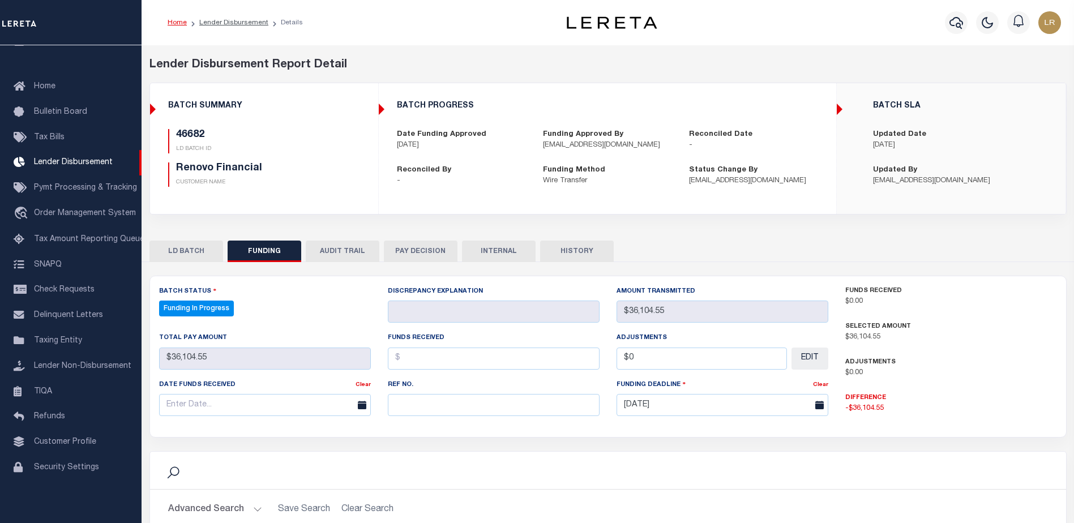
select select "100"
click at [424, 416] on input "text" at bounding box center [494, 405] width 212 height 22
paste input "20251014MMQFMP2700649510141711FT03"
type input "20251014MMQFMP2700649510141711FT03"
click at [413, 362] on input "text" at bounding box center [494, 359] width 212 height 22
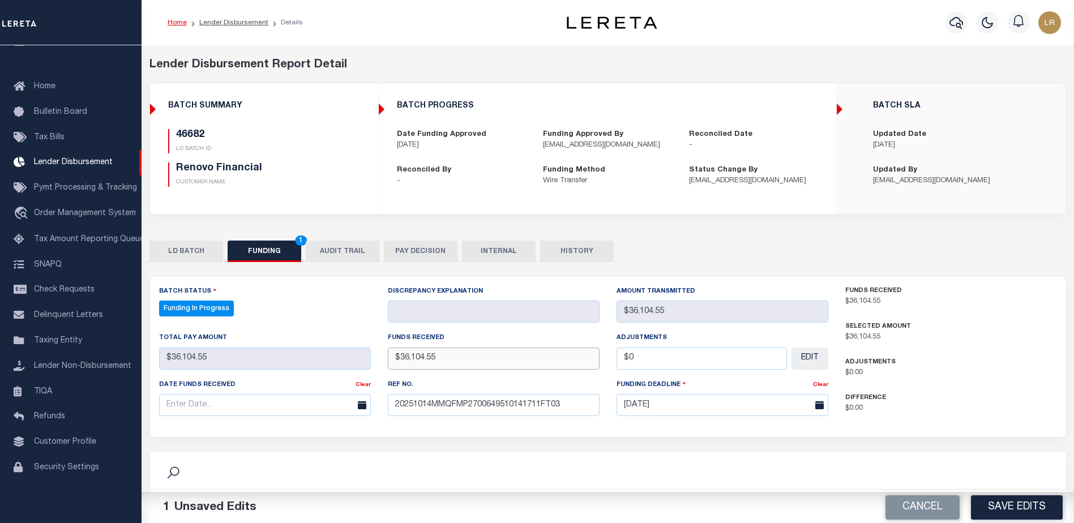
type input "$36,104.55"
click at [328, 398] on input "text" at bounding box center [265, 405] width 212 height 22
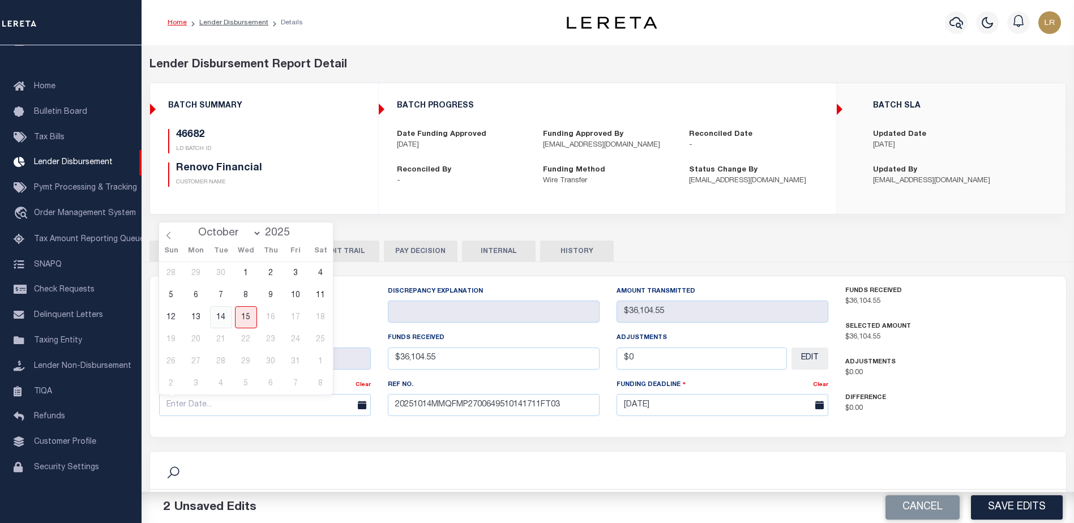
click at [231, 327] on span "14" at bounding box center [221, 317] width 22 height 22
type input "[DATE]"
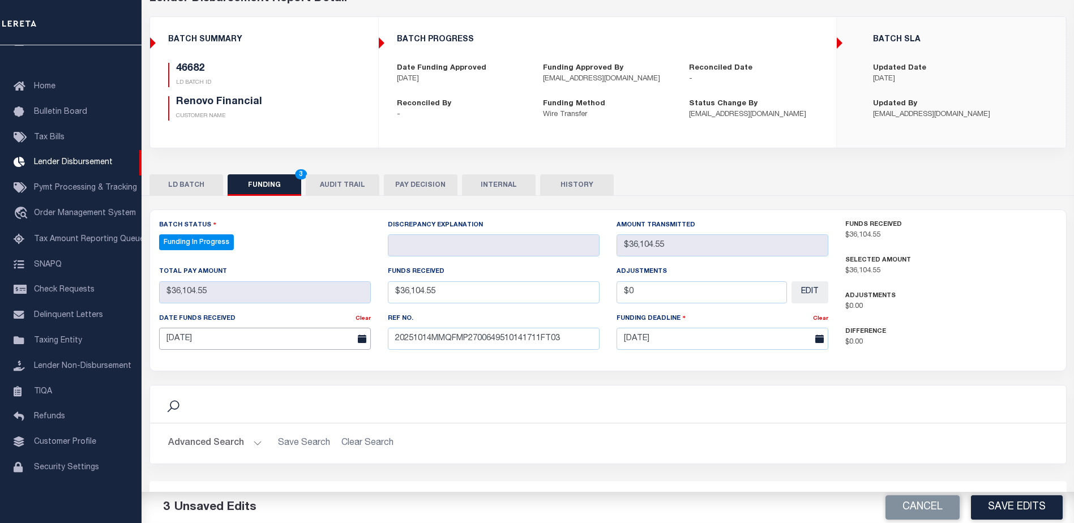
scroll to position [170, 0]
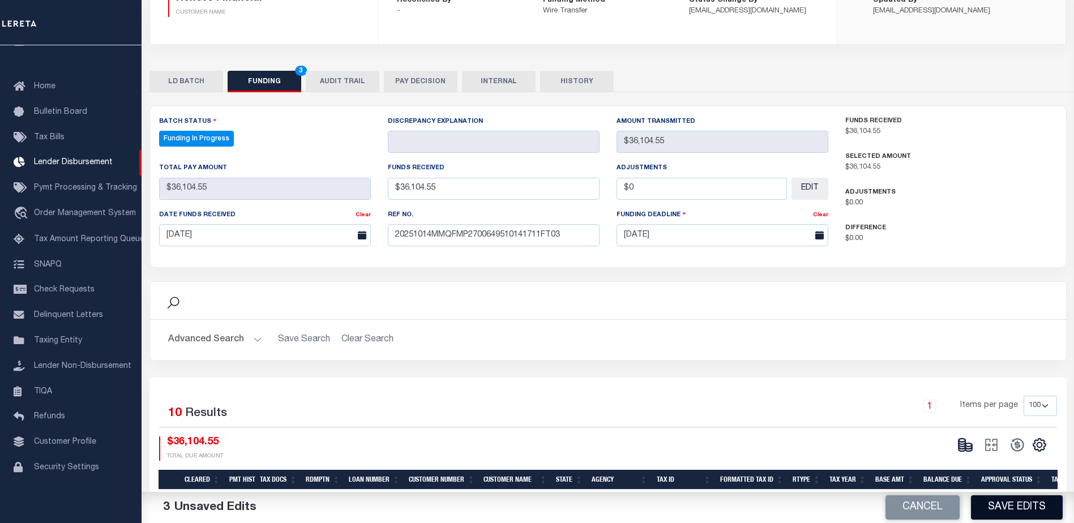
click at [1001, 503] on button "Save Edits" at bounding box center [1017, 507] width 92 height 24
type input "$36,104.55"
type input "$0"
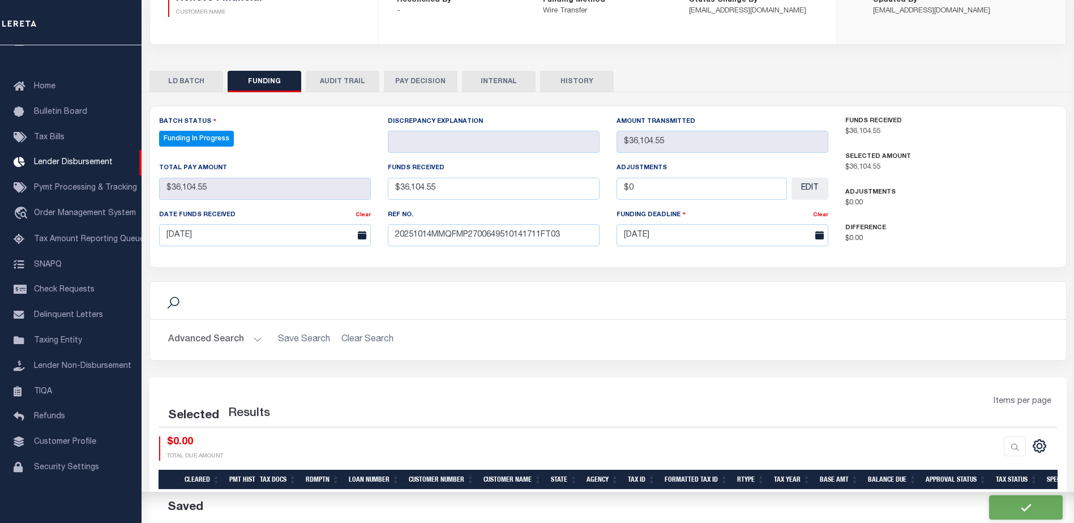
select select "100"
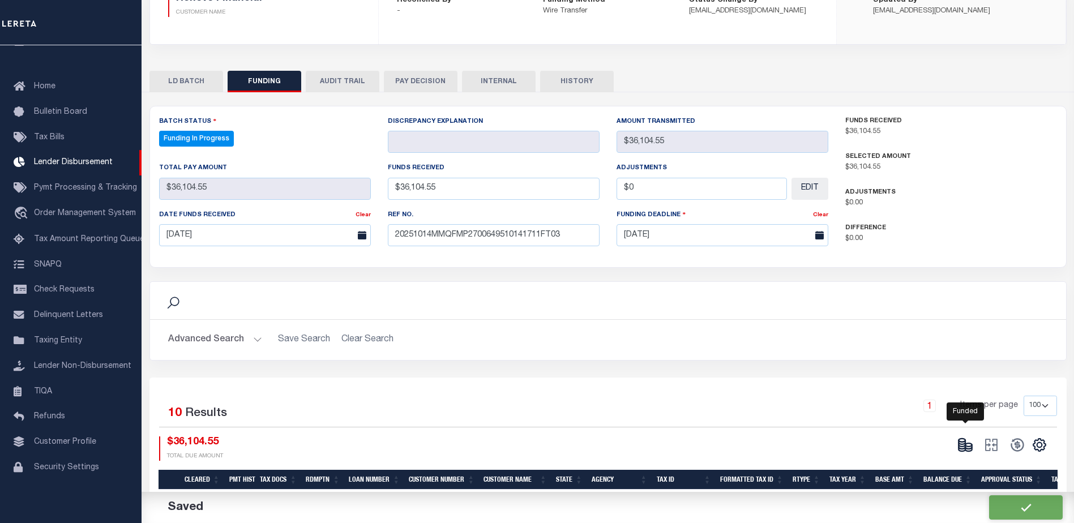
click at [959, 443] on icon at bounding box center [961, 442] width 7 height 4
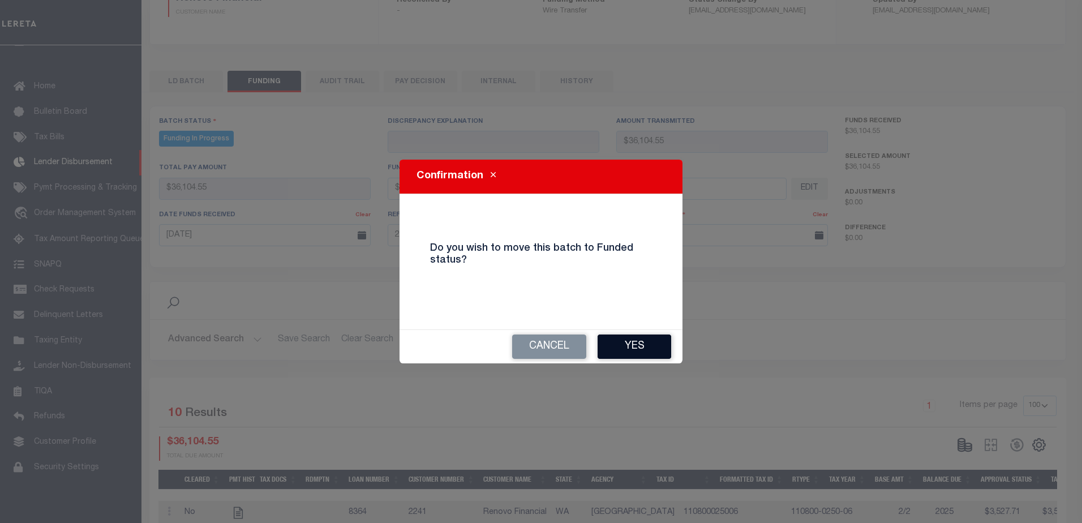
click at [642, 345] on button "Yes" at bounding box center [635, 347] width 74 height 24
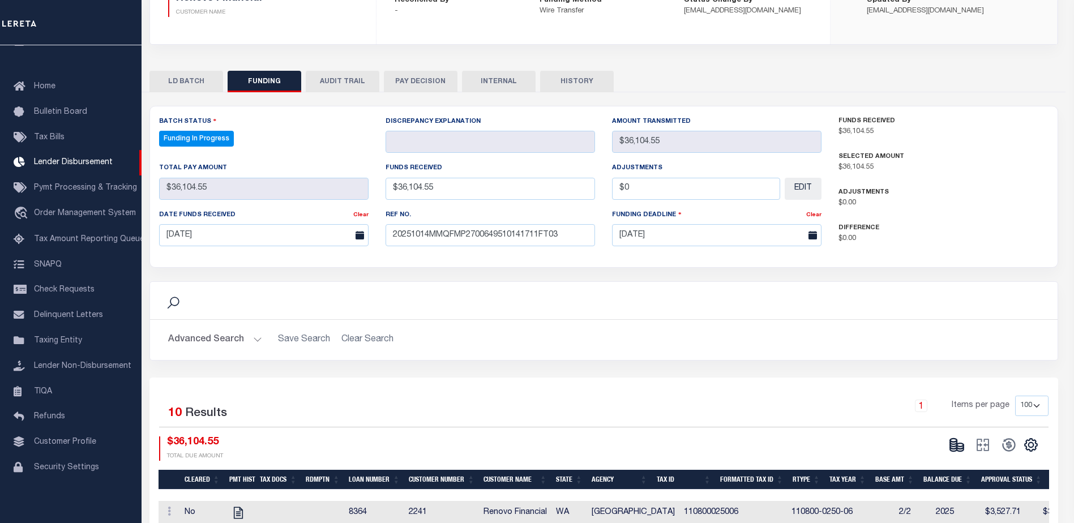
type input "$36,104.55"
type input "$0"
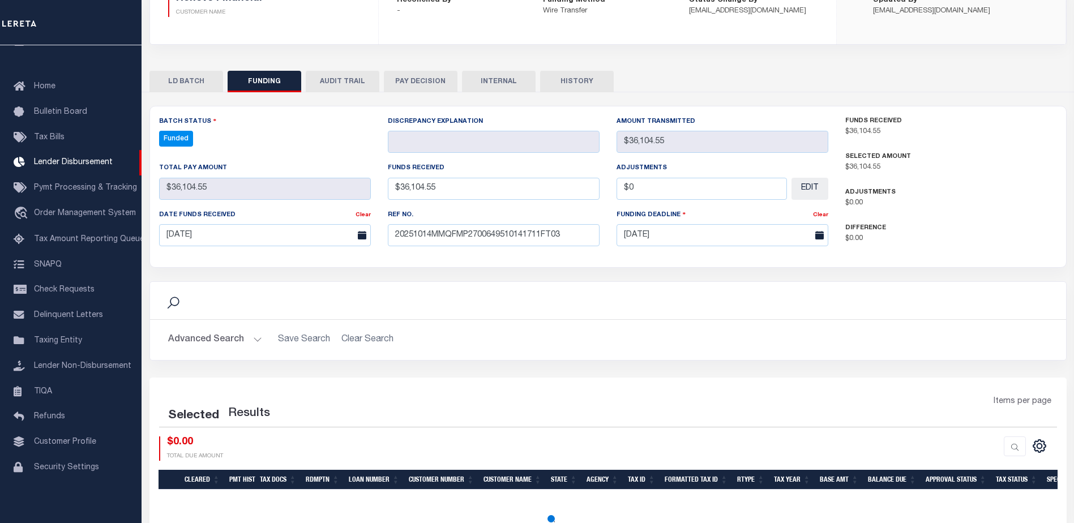
select select "100"
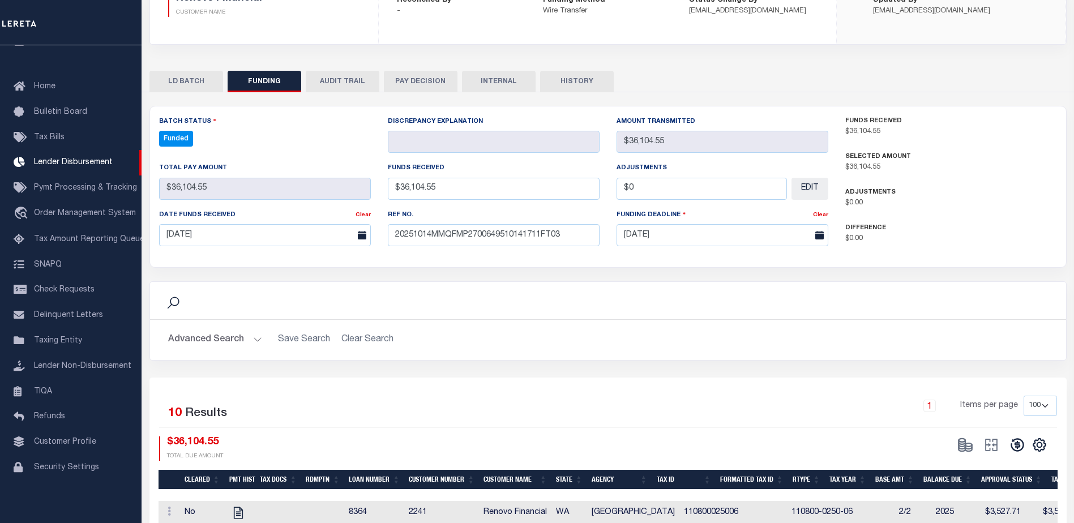
click at [1015, 446] on icon at bounding box center [1016, 445] width 13 height 13
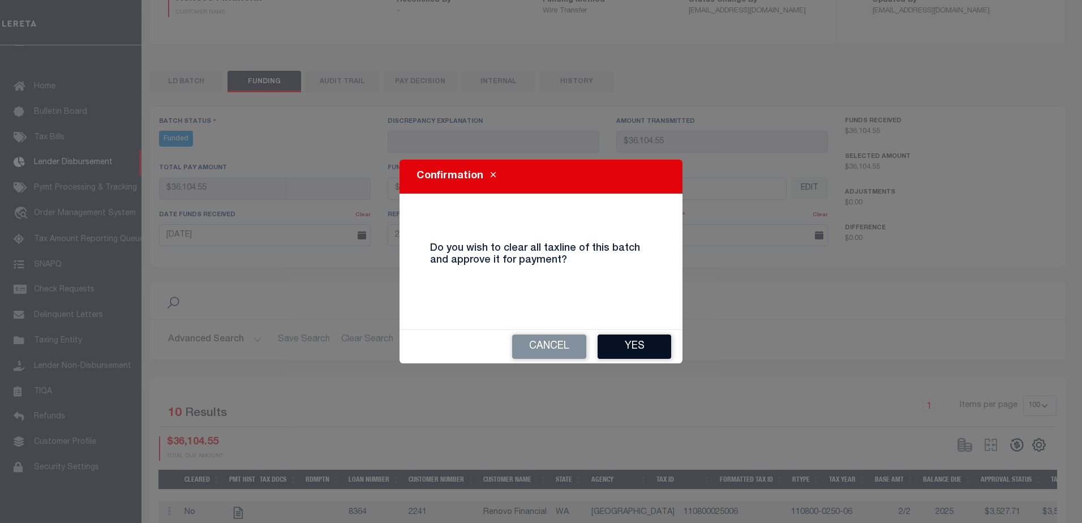
click at [651, 342] on button "Yes" at bounding box center [635, 347] width 74 height 24
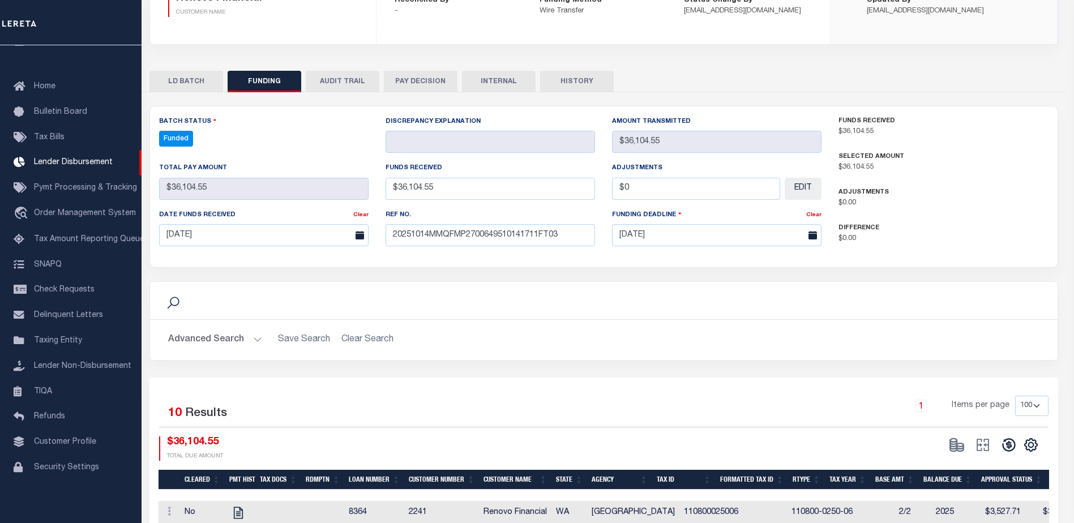
type input "$36,104.55"
type input "$0"
select select "100"
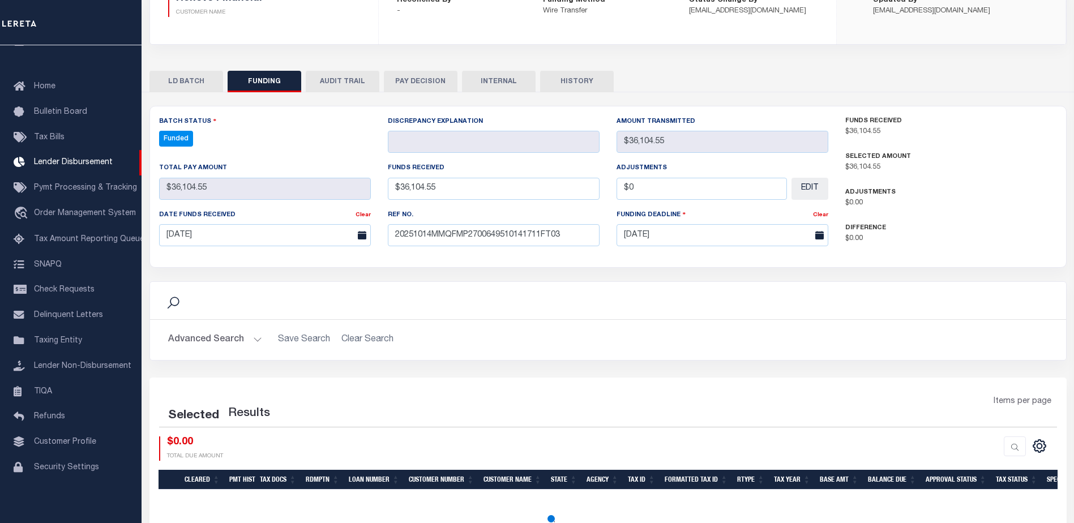
select select "100"
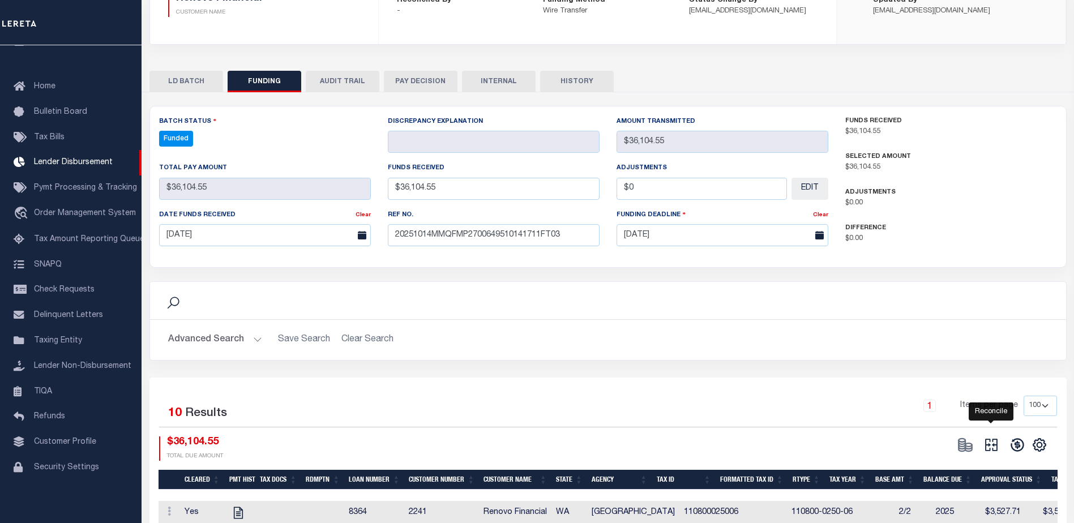
click at [985, 448] on icon at bounding box center [991, 445] width 12 height 12
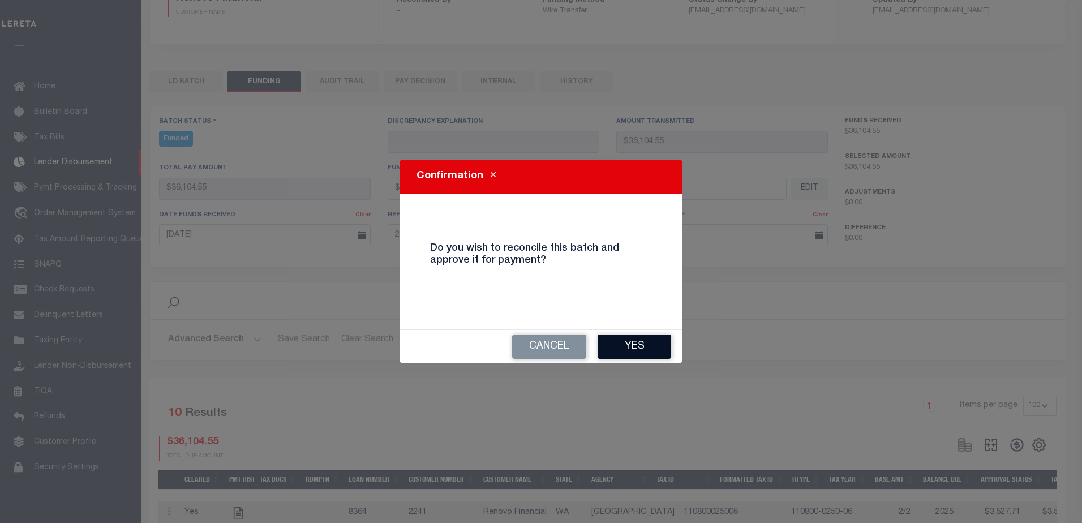
click at [644, 343] on button "Yes" at bounding box center [635, 347] width 74 height 24
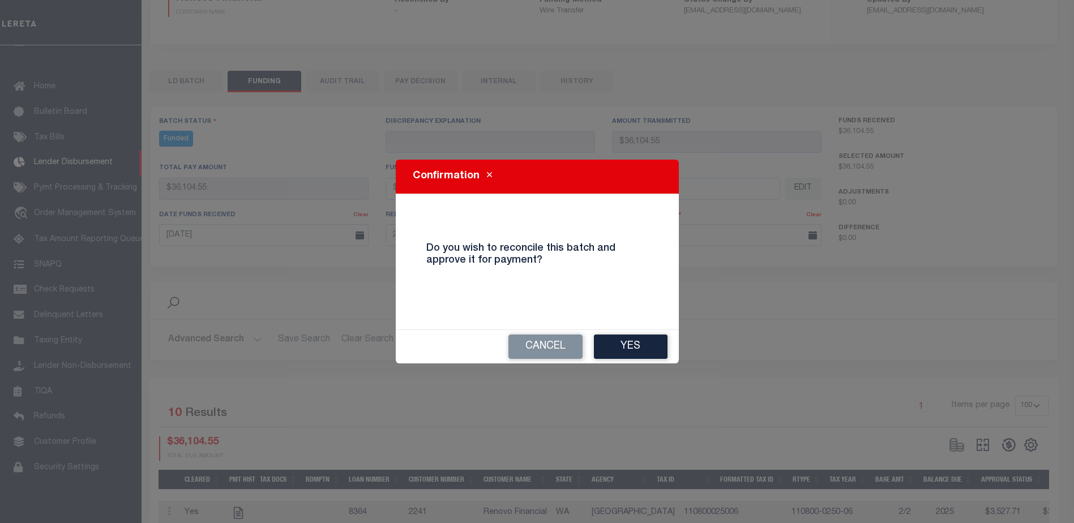
type input "$36,104.55"
type input "$0"
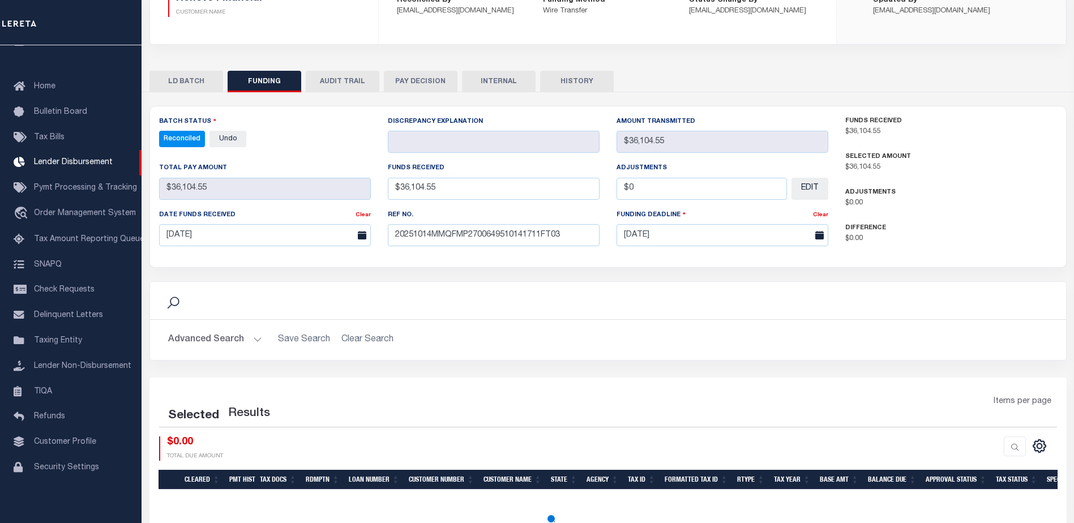
select select "100"
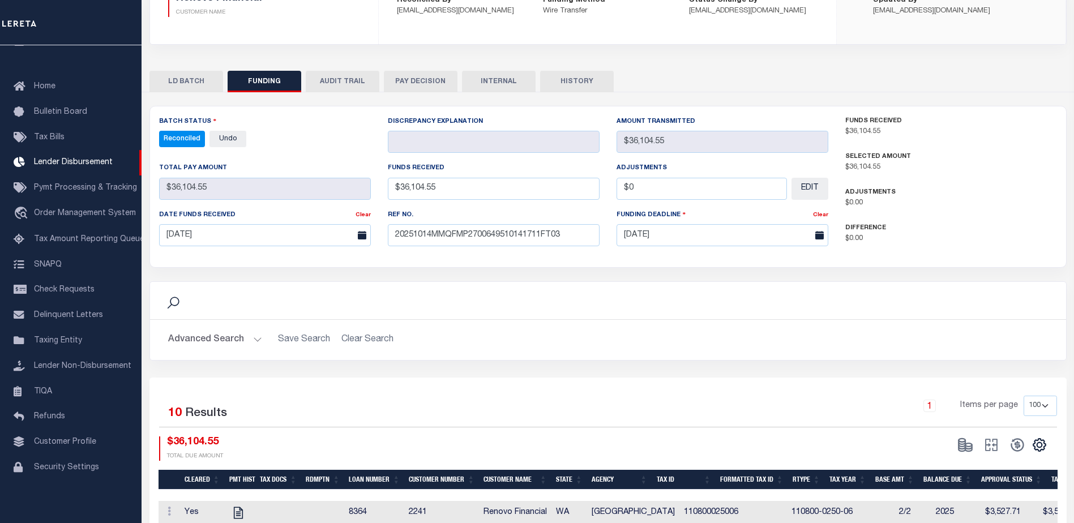
click at [506, 88] on button "INTERNAL" at bounding box center [499, 82] width 74 height 22
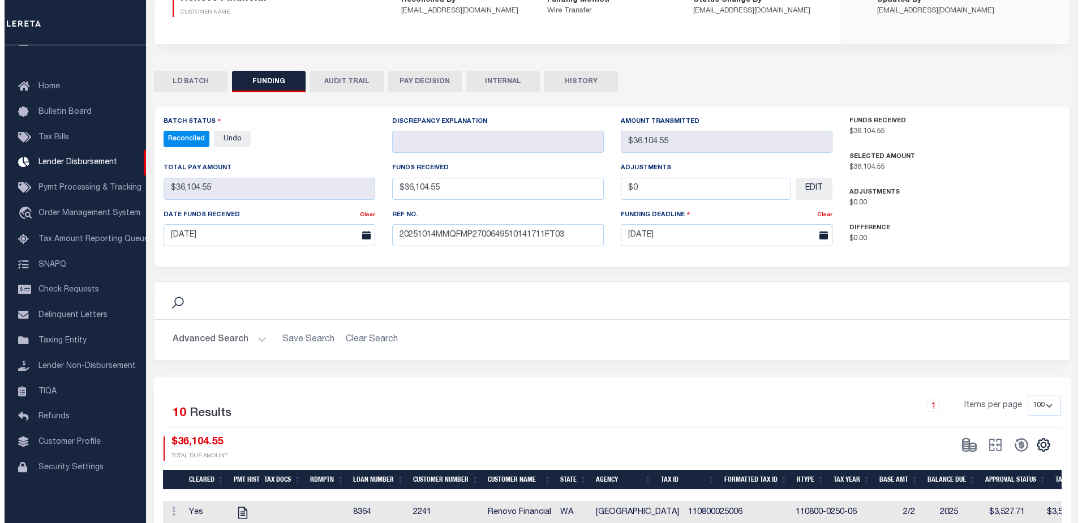
scroll to position [0, 0]
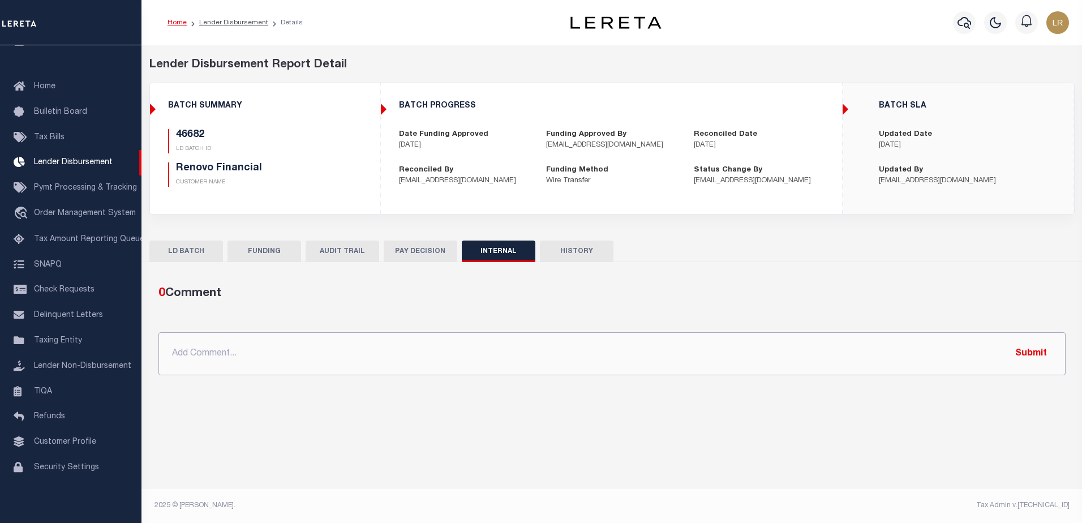
click at [445, 362] on input "text" at bounding box center [611, 353] width 907 height 43
paste input "ORG AMT - $1150416.66 46425-$464088.7 46569-$38192.58 46606-$6934.5 46619-$1249…"
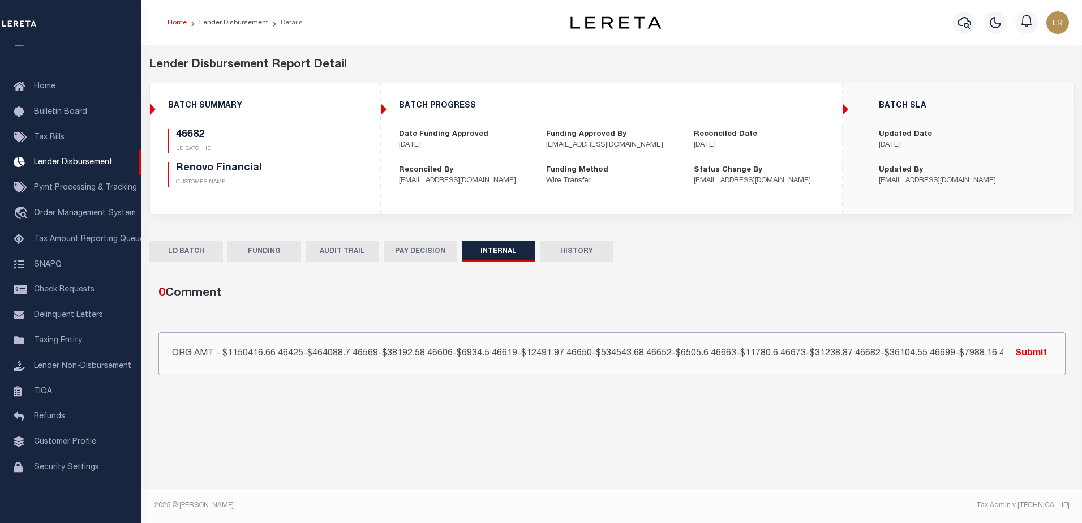
scroll to position [0, 104]
type input "ORG AMT - $1150416.66 46425-$464088.7 46569-$38192.58 46606-$6934.5 46619-$1249…"
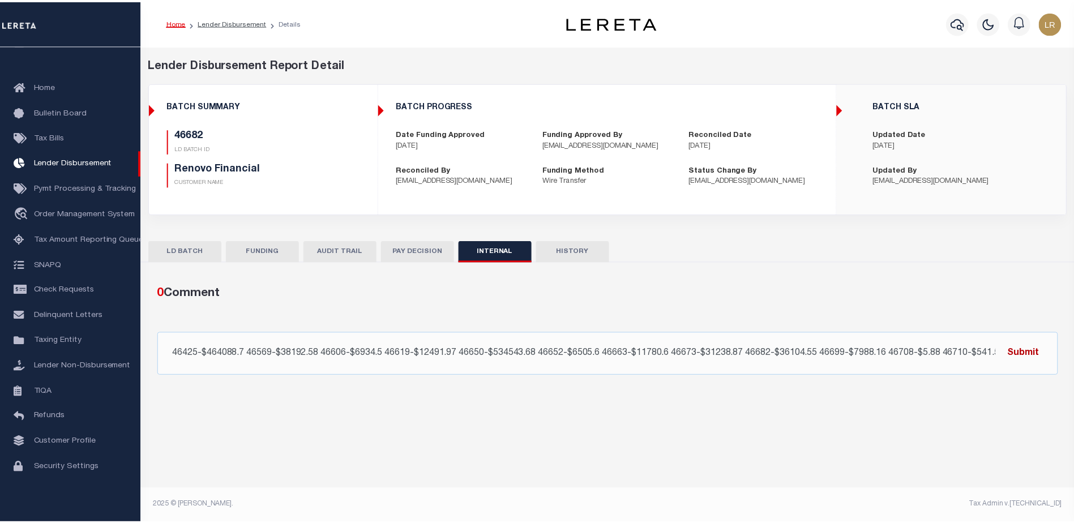
scroll to position [0, 0]
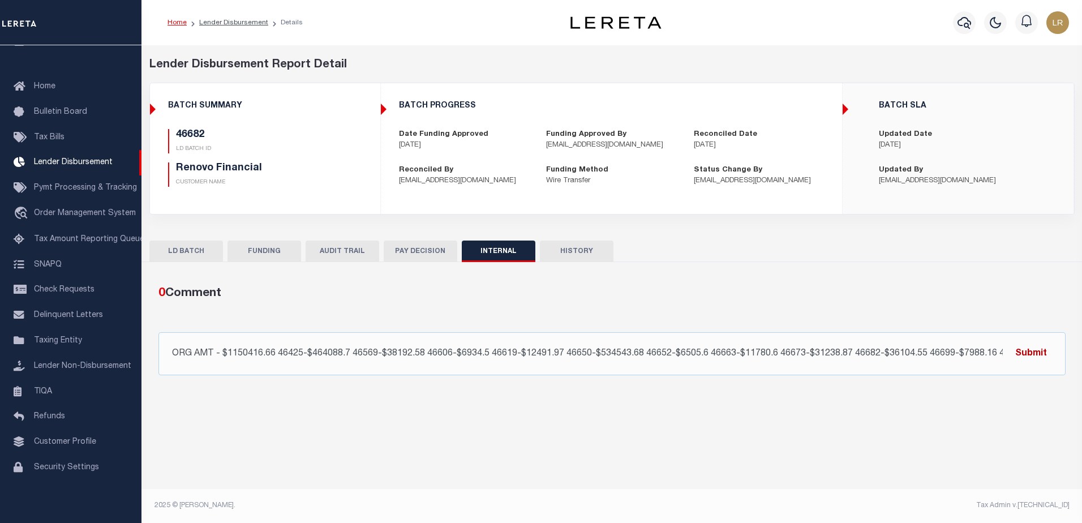
click at [1019, 351] on button "Submit" at bounding box center [1031, 353] width 46 height 23
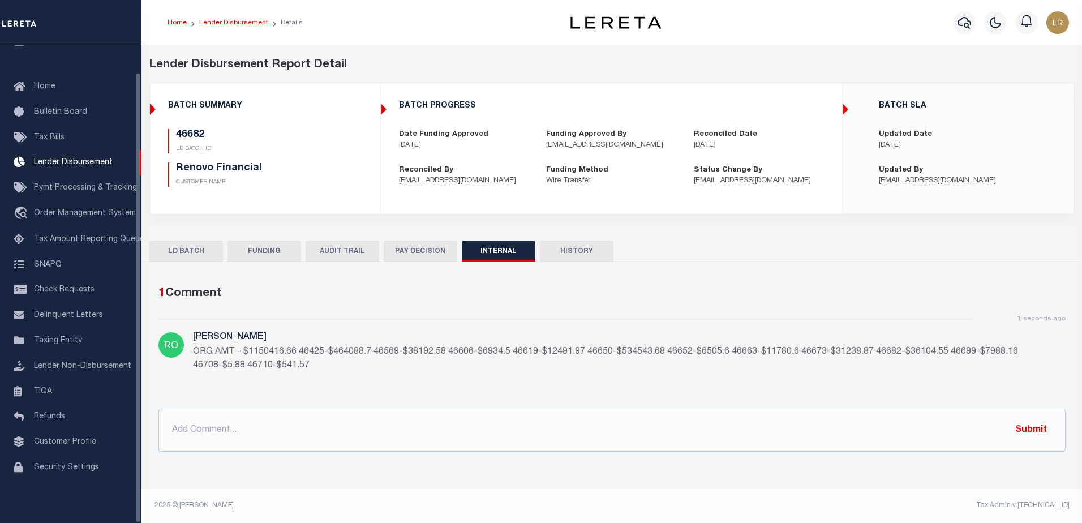
click at [233, 20] on link "Lender Disbursement" at bounding box center [233, 22] width 69 height 7
checkbox input "true"
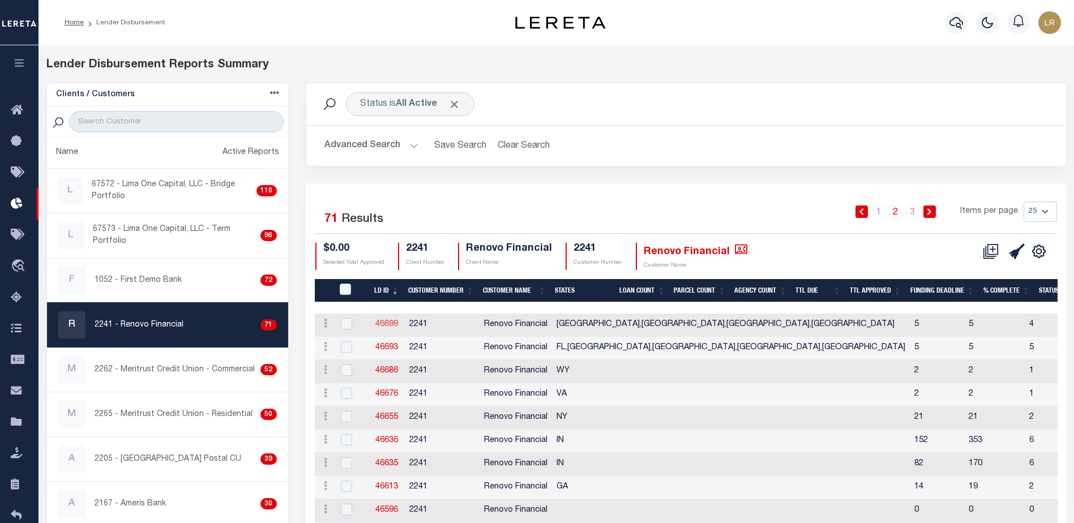
click at [389, 320] on link "46699" at bounding box center [386, 324] width 23 height 8
checkbox input "true"
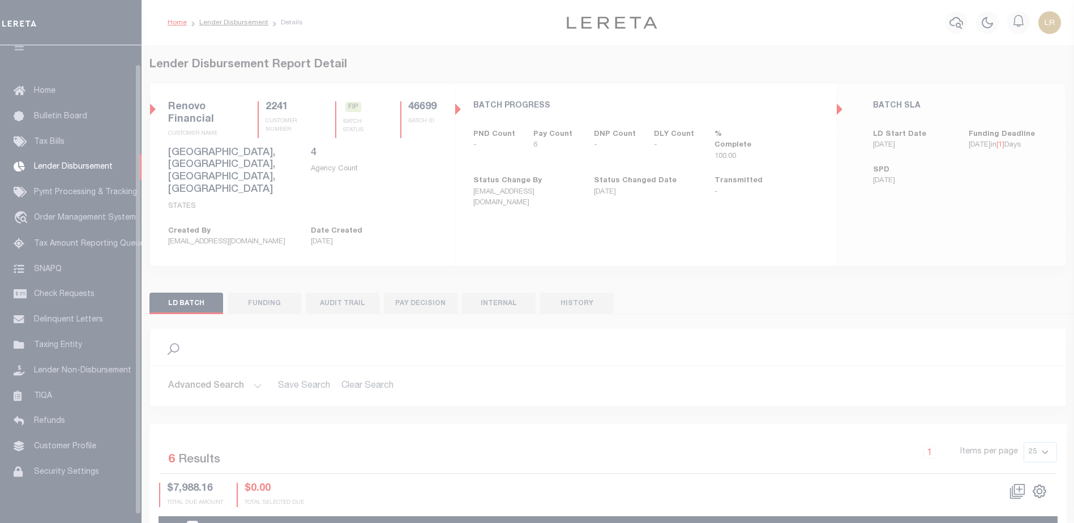
scroll to position [20, 0]
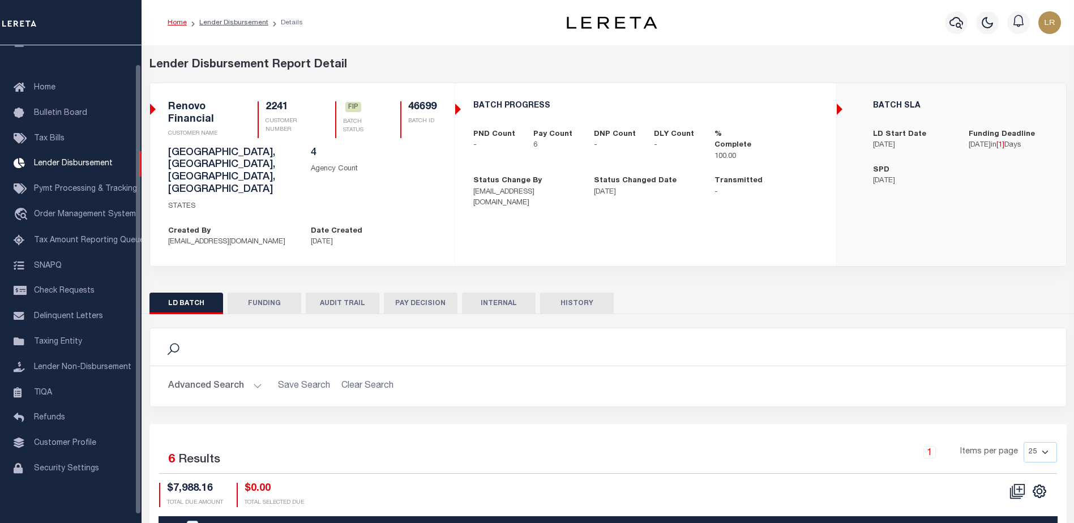
click at [282, 293] on button "FUNDING" at bounding box center [265, 304] width 74 height 22
type input "$7,988.16"
type input "$0"
type input "[DATE]"
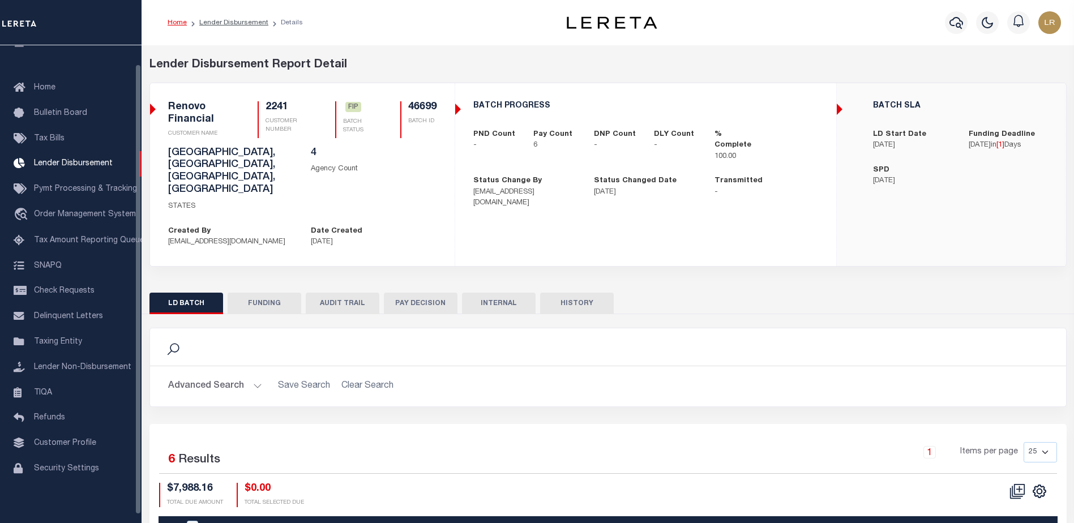
select select "100"
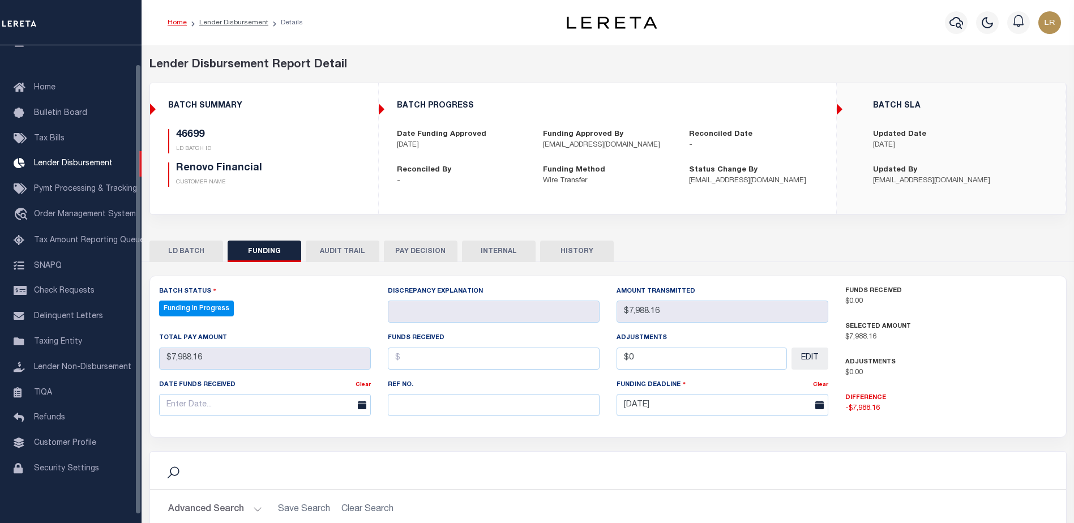
select select "100"
click at [426, 402] on input "text" at bounding box center [494, 405] width 212 height 22
paste input "20251014MMQFMP2700649510141711FT03"
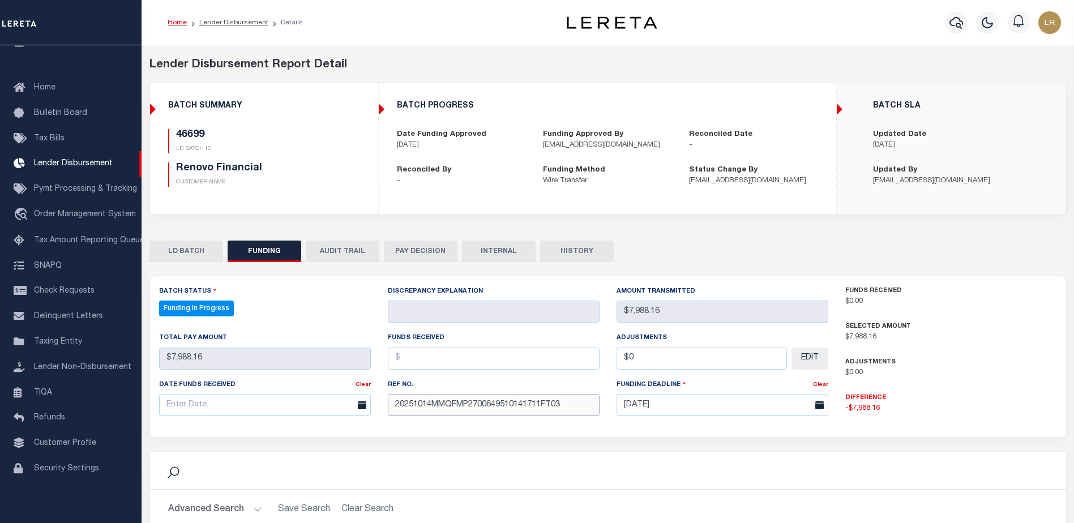
type input "20251014MMQFMP2700649510141711FT03"
click at [413, 369] on input "text" at bounding box center [494, 359] width 212 height 22
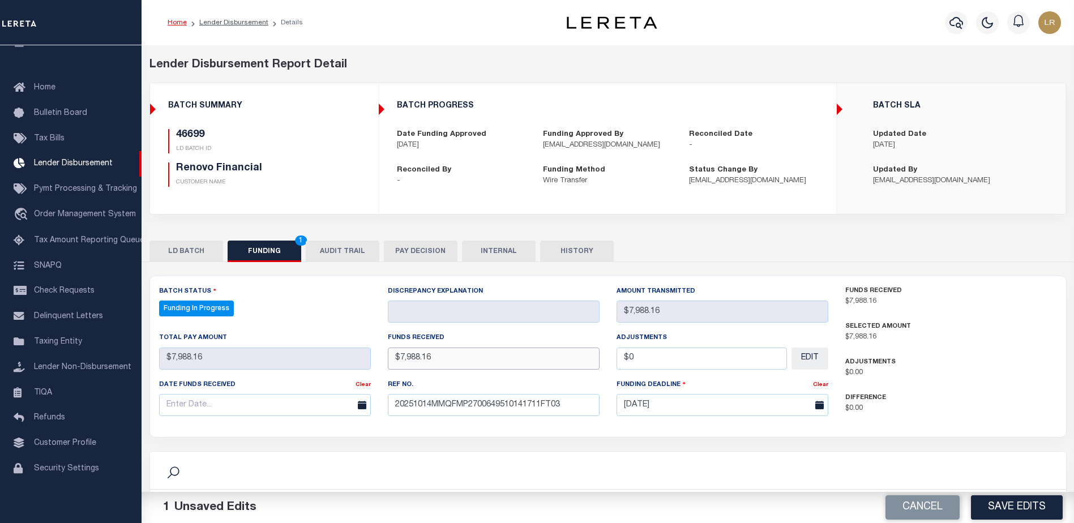
type input "$7,988.16"
click at [325, 422] on div "Date funds received Clear" at bounding box center [265, 402] width 229 height 46
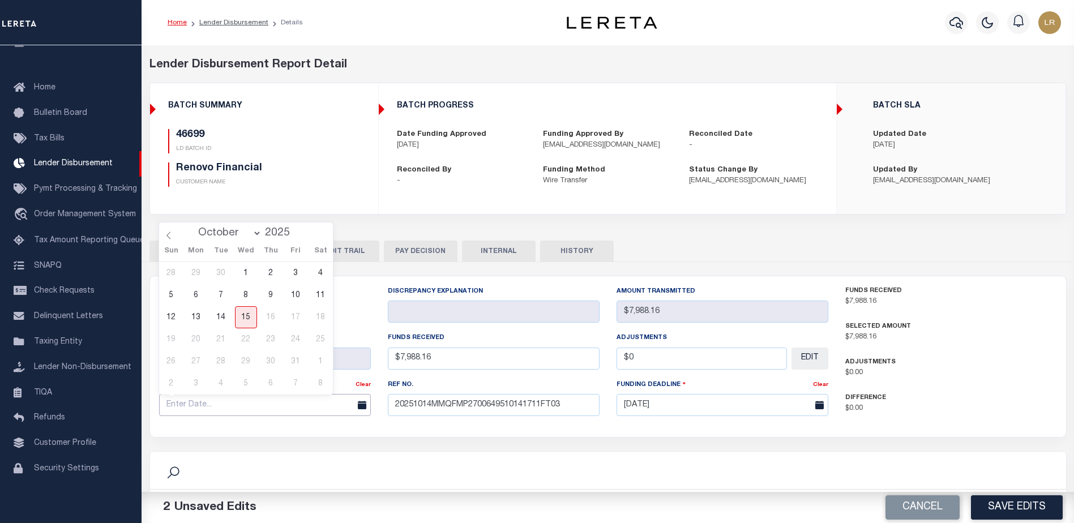
click at [323, 402] on input "text" at bounding box center [265, 405] width 212 height 22
click at [225, 314] on span "14" at bounding box center [221, 317] width 22 height 22
type input "[DATE]"
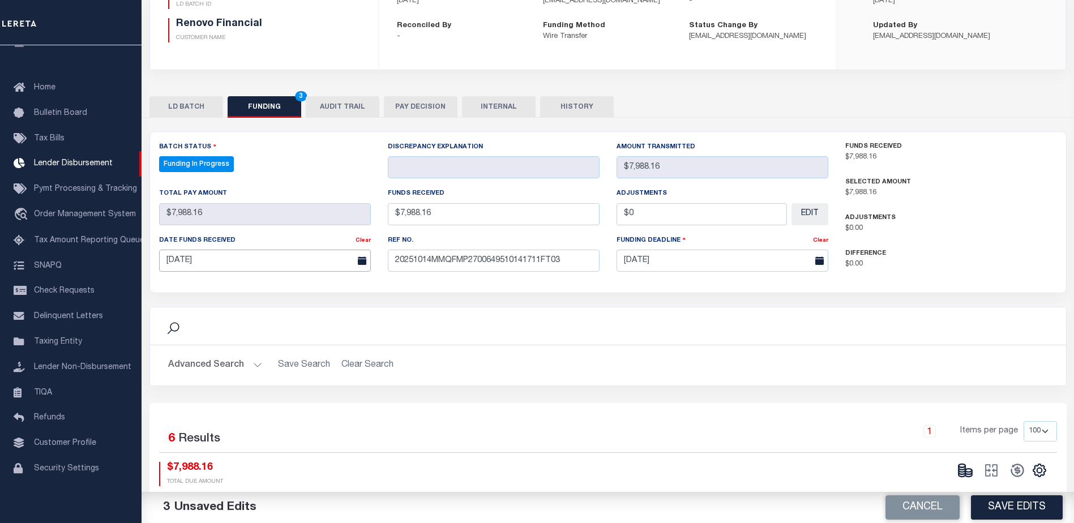
scroll to position [170, 0]
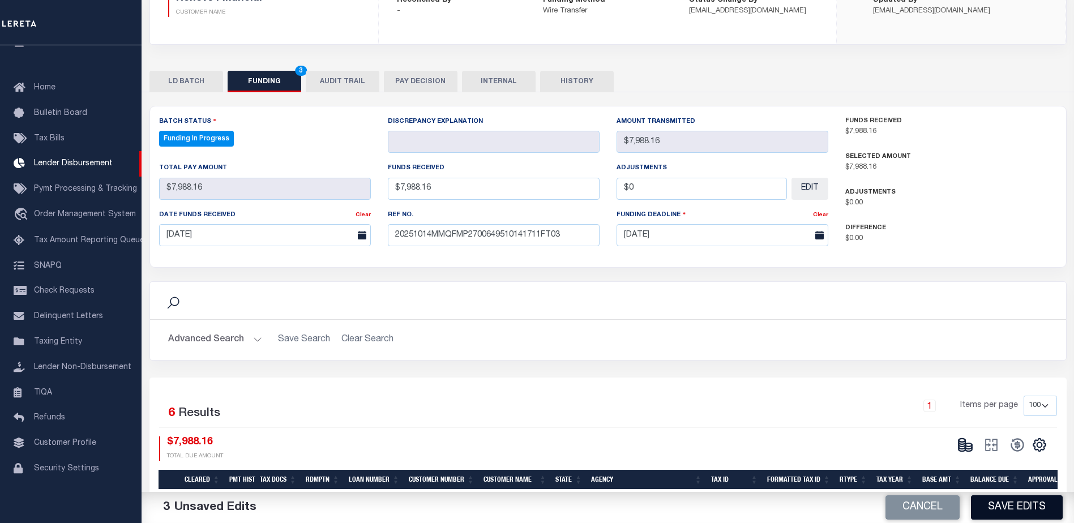
click at [1011, 508] on button "Save Edits" at bounding box center [1017, 507] width 92 height 24
type input "$7,988.16"
type input "$0"
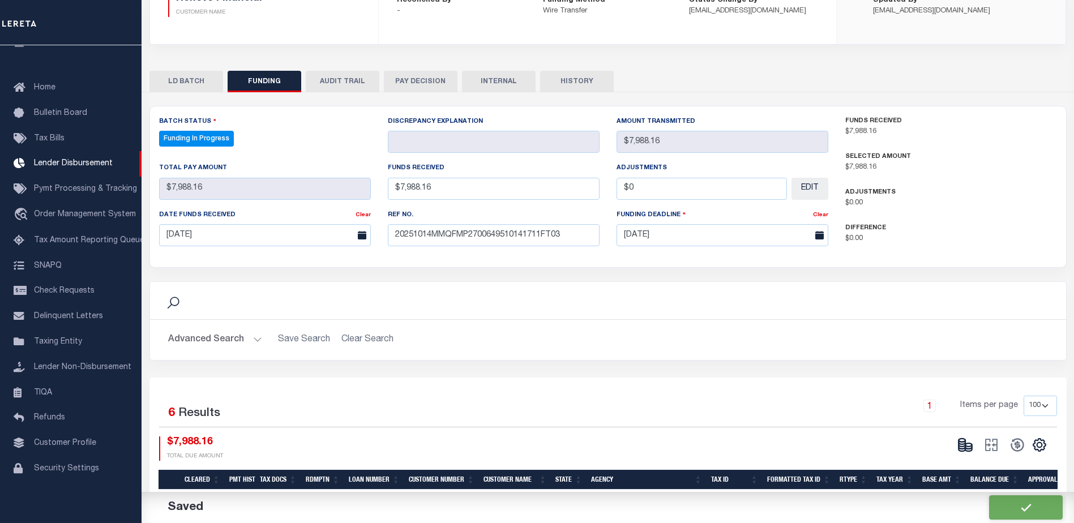
select select "100"
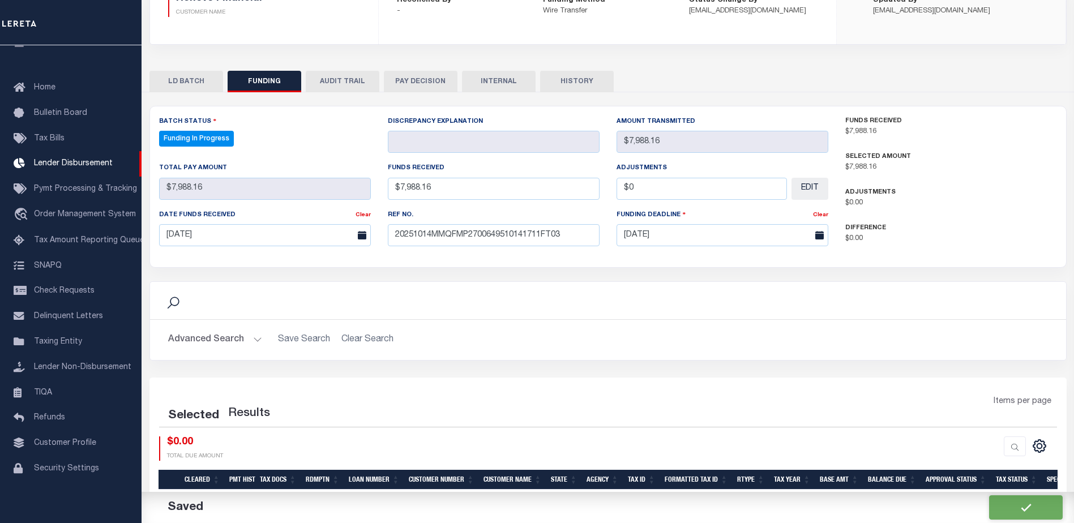
select select "100"
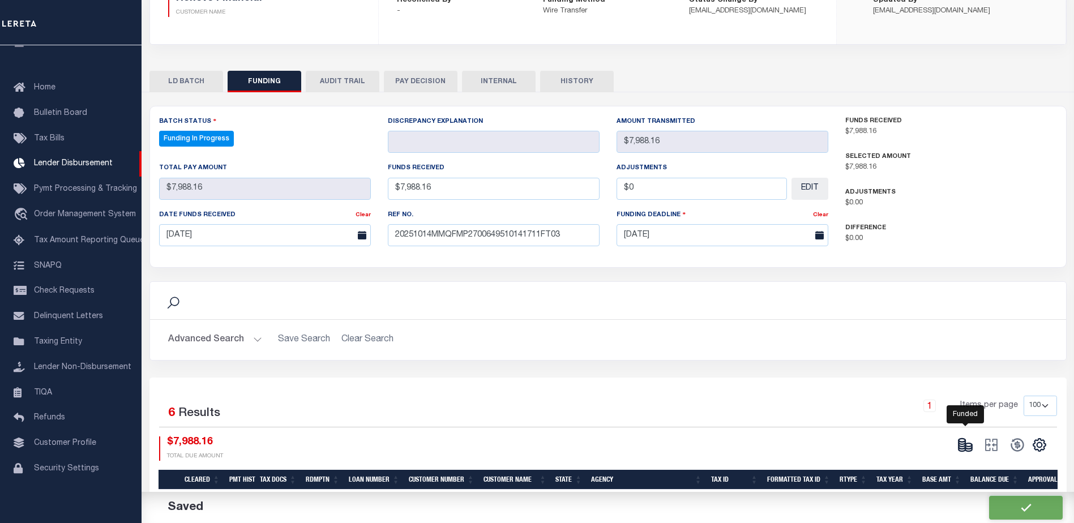
click at [965, 451] on icon at bounding box center [968, 449] width 7 height 4
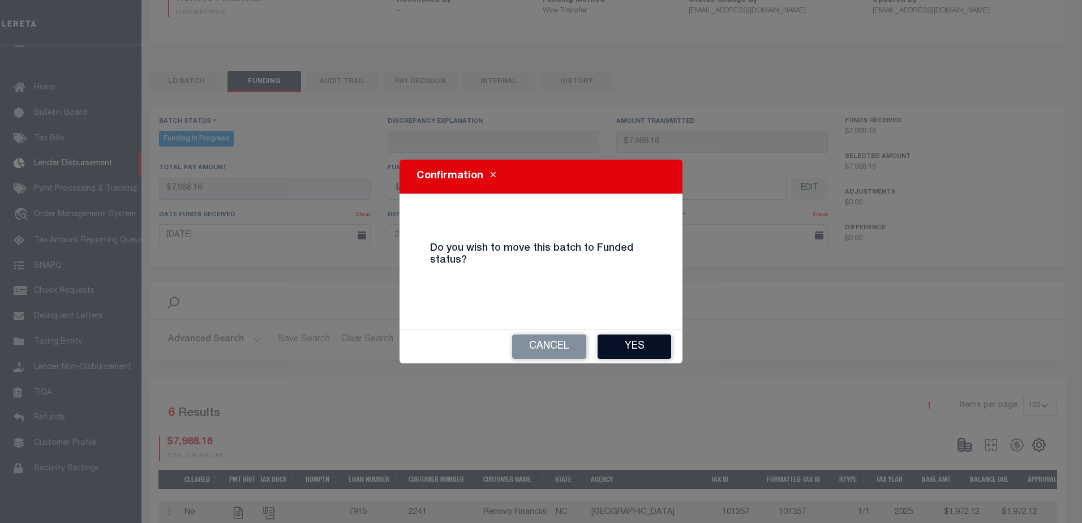
click at [656, 355] on button "Yes" at bounding box center [635, 347] width 74 height 24
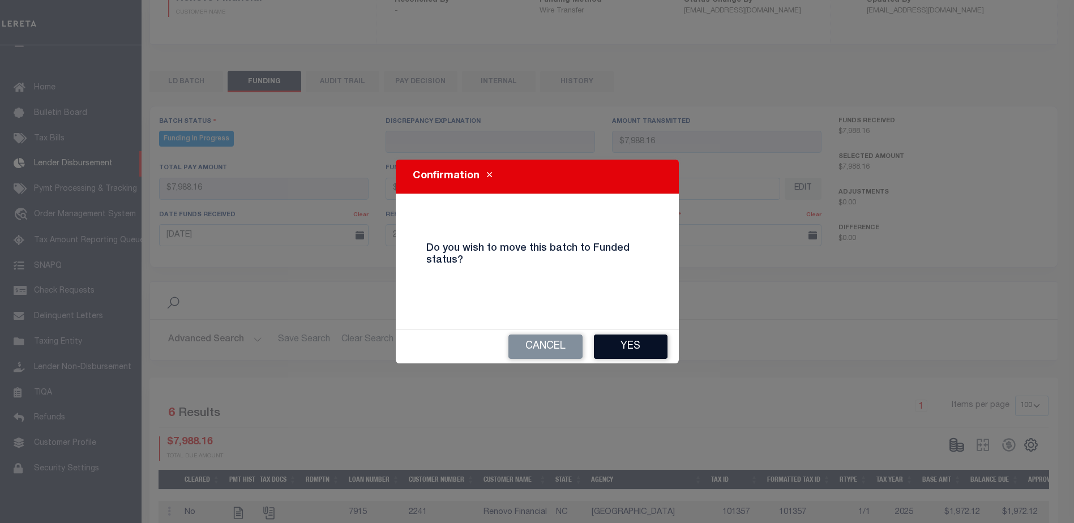
type input "$7,988.16"
type input "$0"
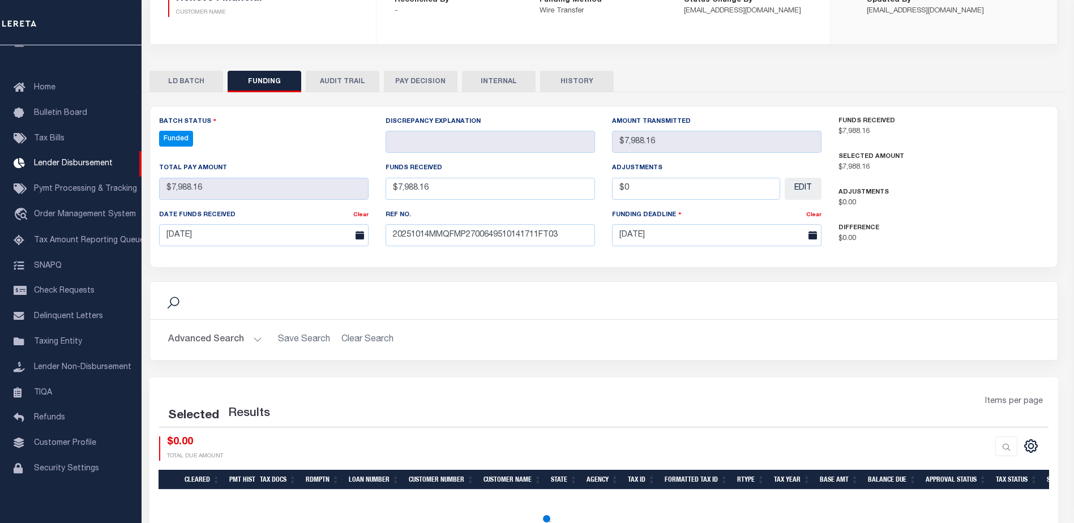
select select "100"
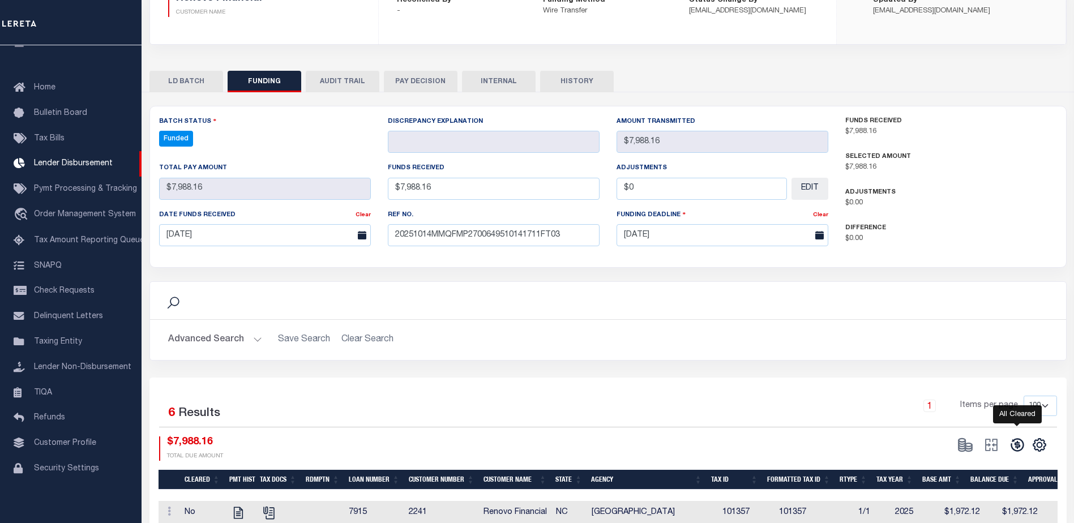
click at [1015, 451] on icon at bounding box center [1017, 445] width 16 height 16
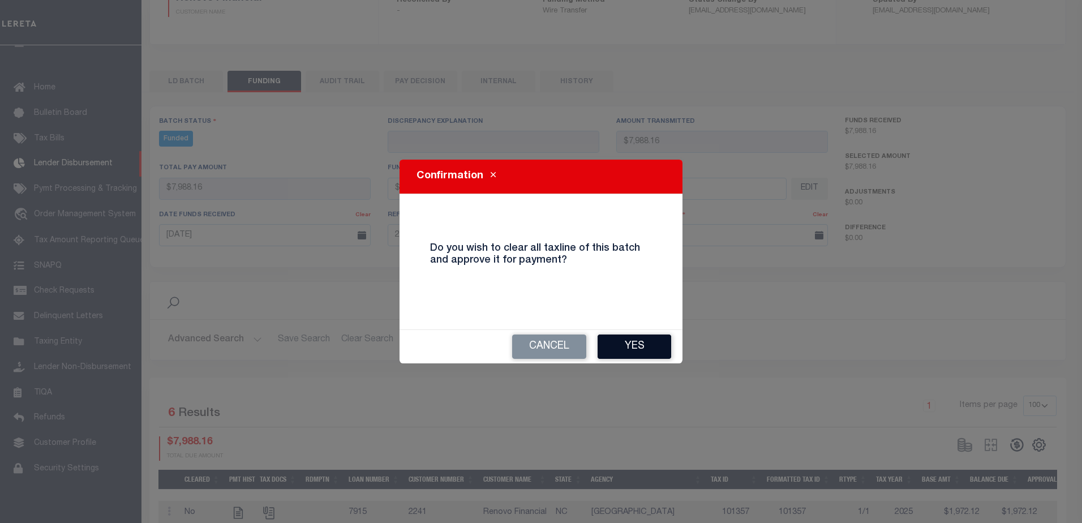
click at [624, 356] on button "Yes" at bounding box center [635, 347] width 74 height 24
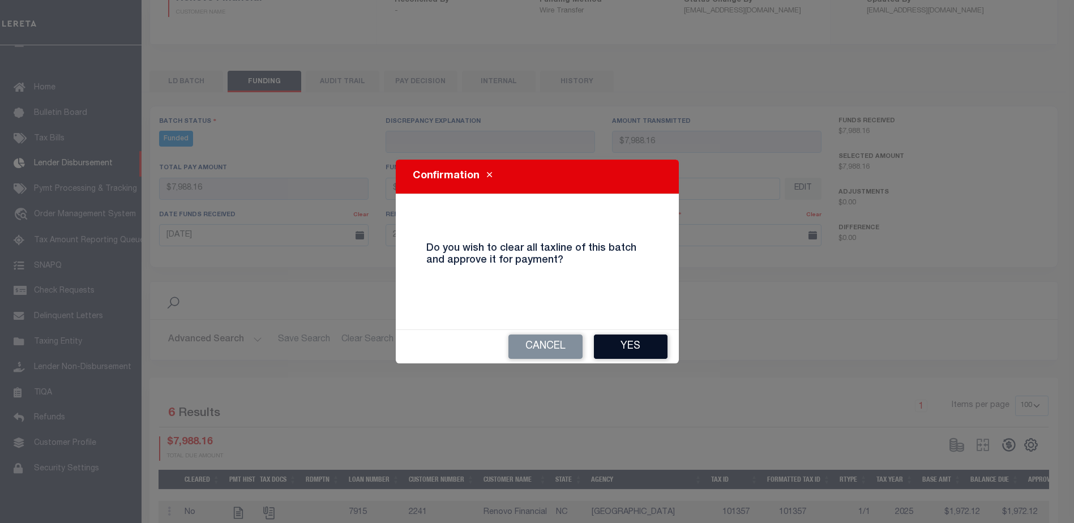
type input "$7,988.16"
type input "$0"
select select "100"
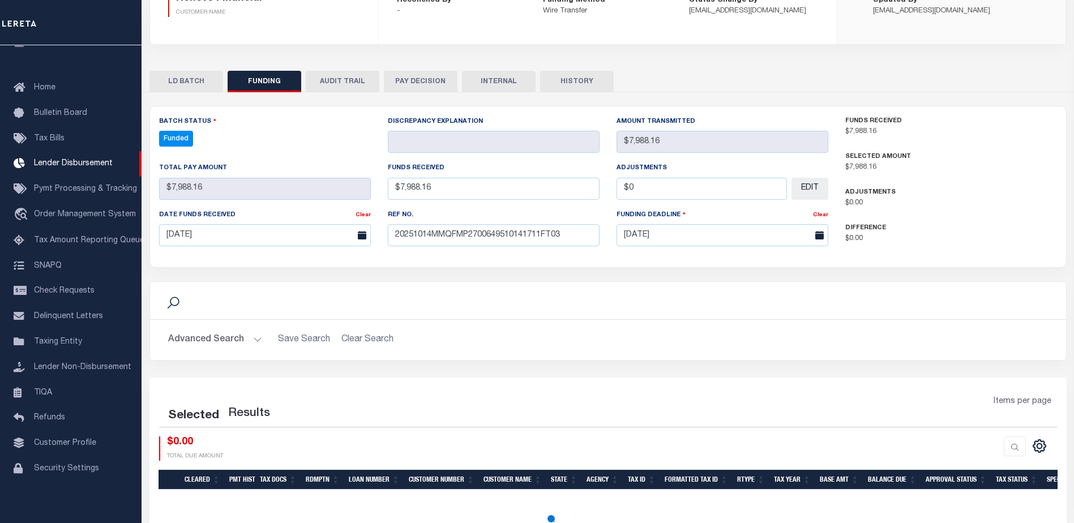
select select "100"
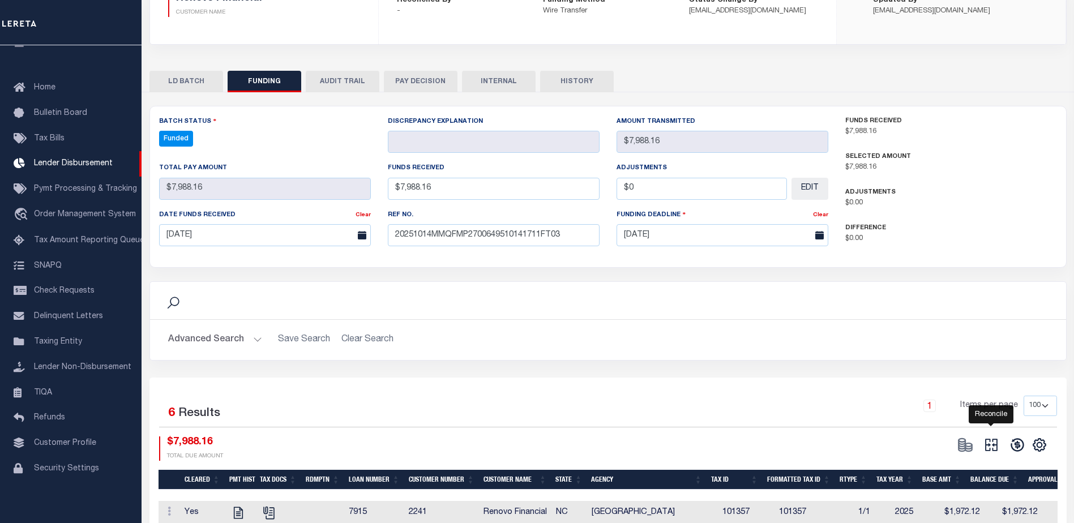
click at [992, 451] on icon at bounding box center [991, 445] width 12 height 12
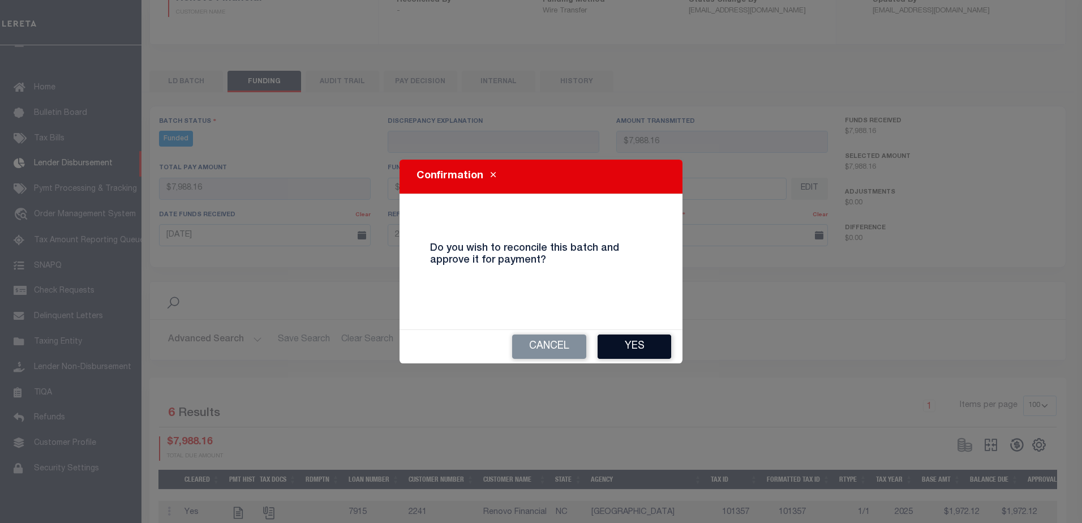
click at [644, 353] on button "Yes" at bounding box center [635, 347] width 74 height 24
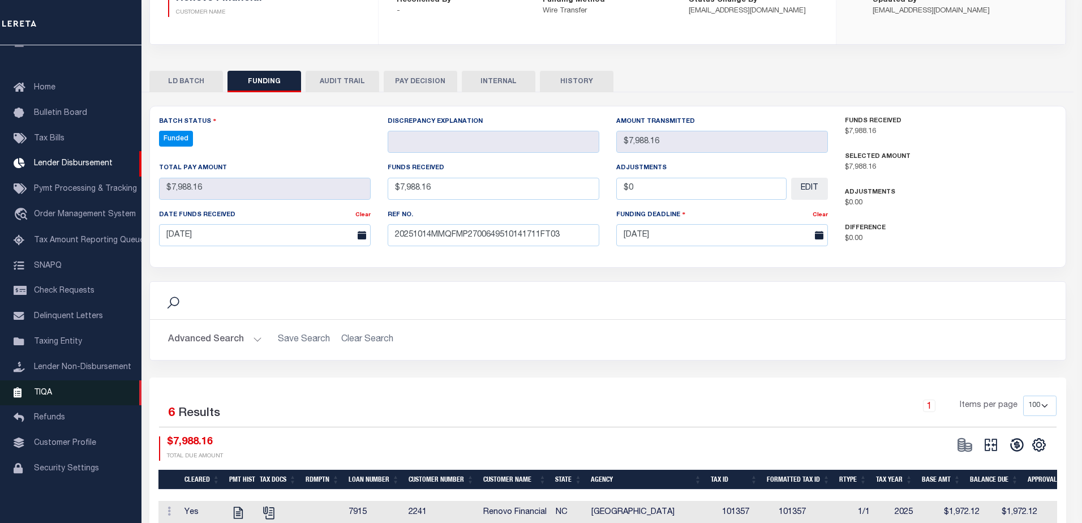
type input "$7,988.16"
type input "$0"
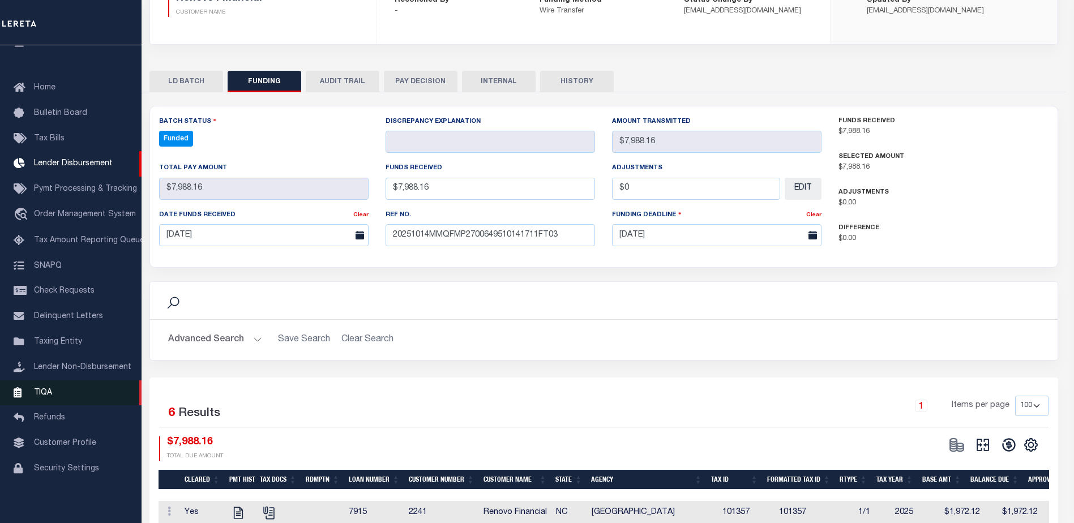
select select "100"
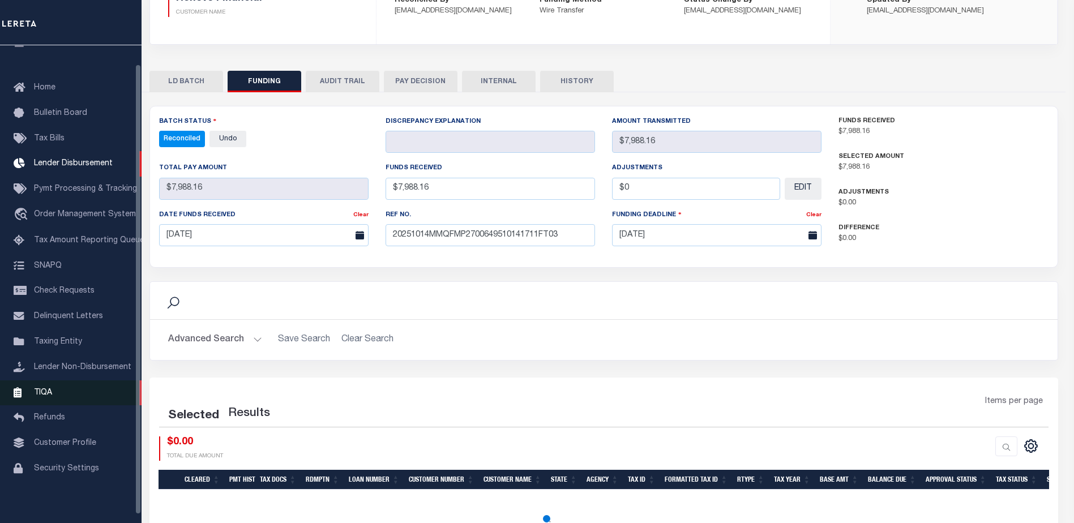
select select "100"
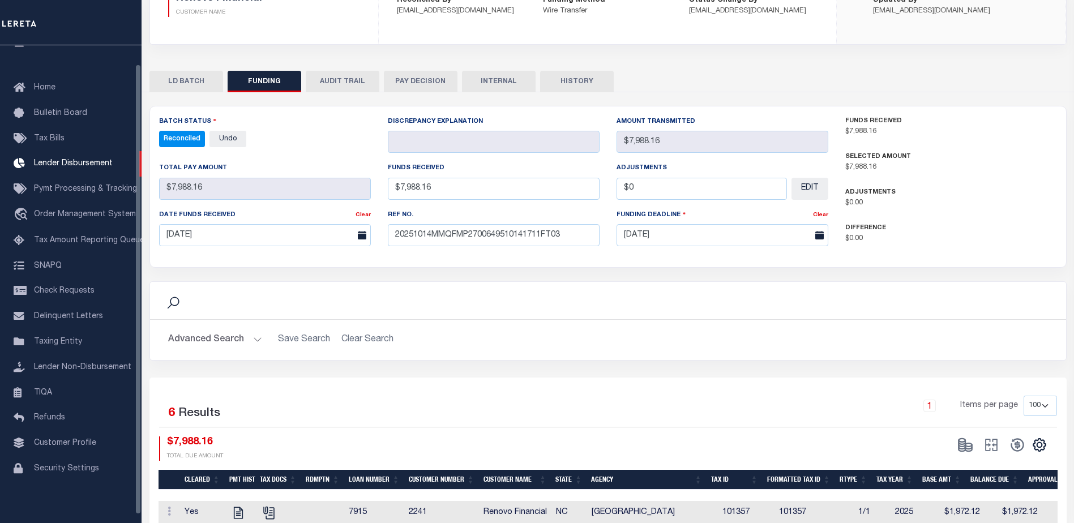
click at [508, 83] on button "INTERNAL" at bounding box center [499, 82] width 74 height 22
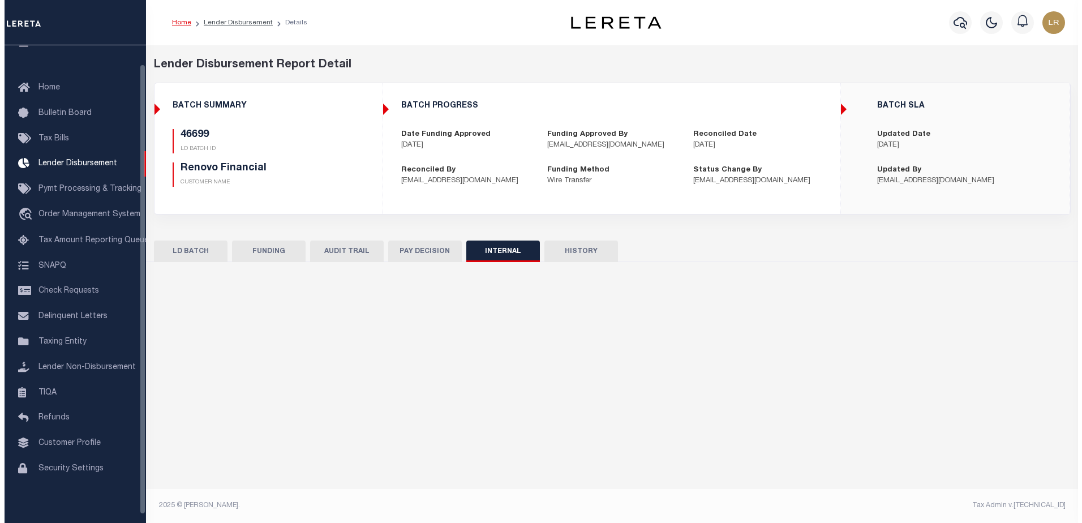
scroll to position [0, 0]
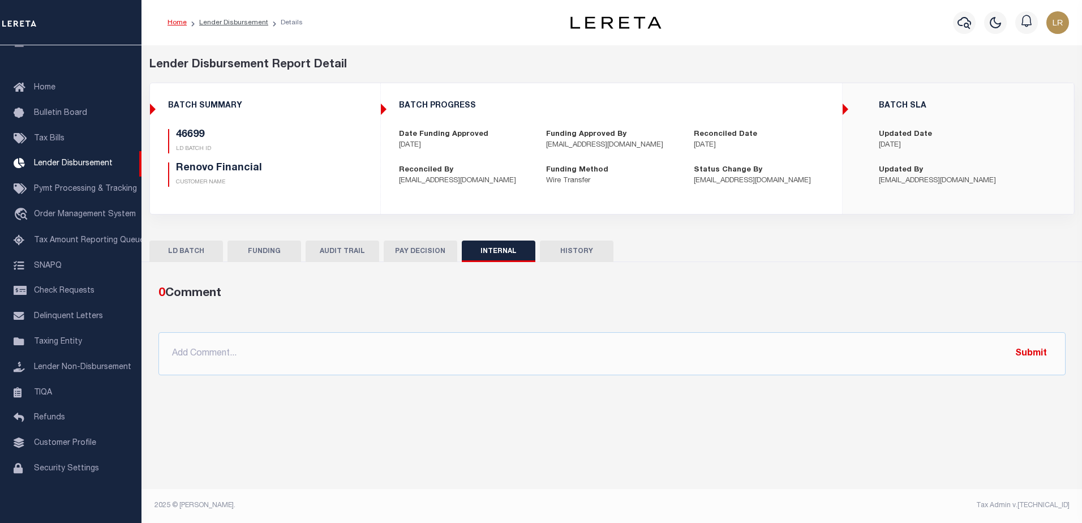
click at [627, 376] on div "0 Comment @[PERSON_NAME] @[PERSON_NAME] @[PERSON_NAME] @[PERSON_NAME] @[PERSON_…" at bounding box center [611, 330] width 925 height 109
click at [679, 351] on input "text" at bounding box center [611, 353] width 907 height 43
paste input "ORG AMT - $1150416.66 46425-$464088.7 46569-$38192.58 46606-$6934.5 46619-$1249…"
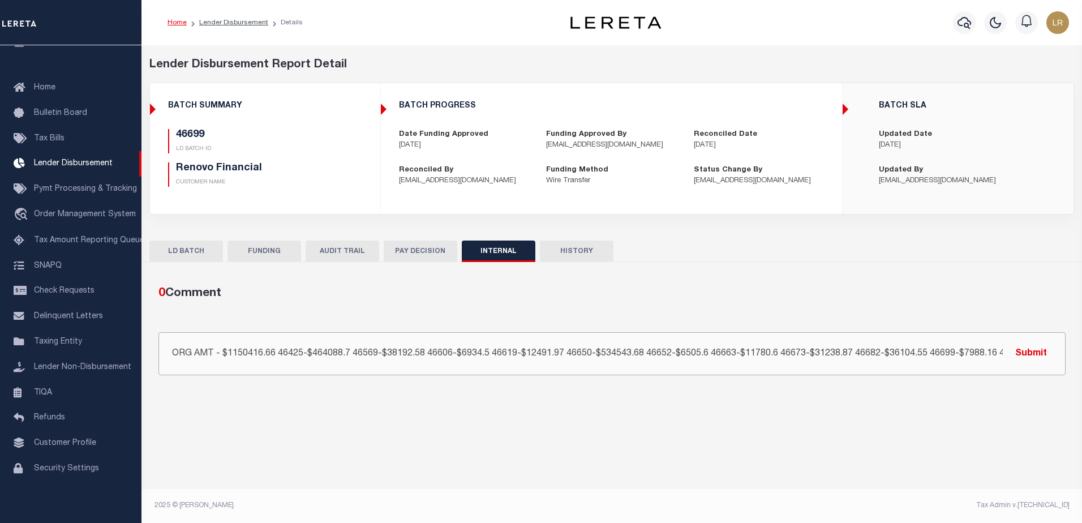
scroll to position [0, 104]
type input "ORG AMT - $1150416.66 46425-$464088.7 46569-$38192.58 46606-$6934.5 46619-$1249…"
click at [1025, 355] on button "Submit" at bounding box center [1031, 353] width 46 height 23
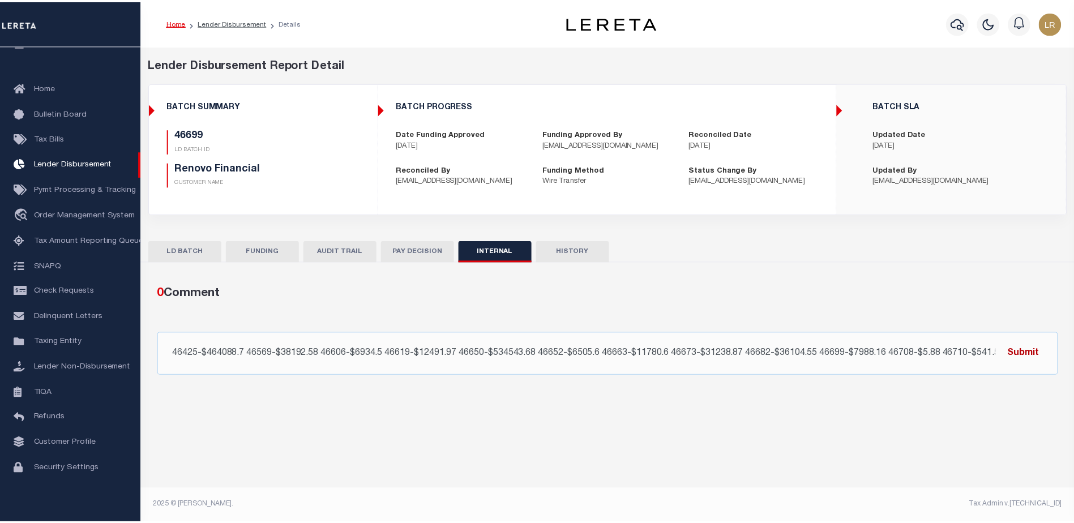
scroll to position [0, 0]
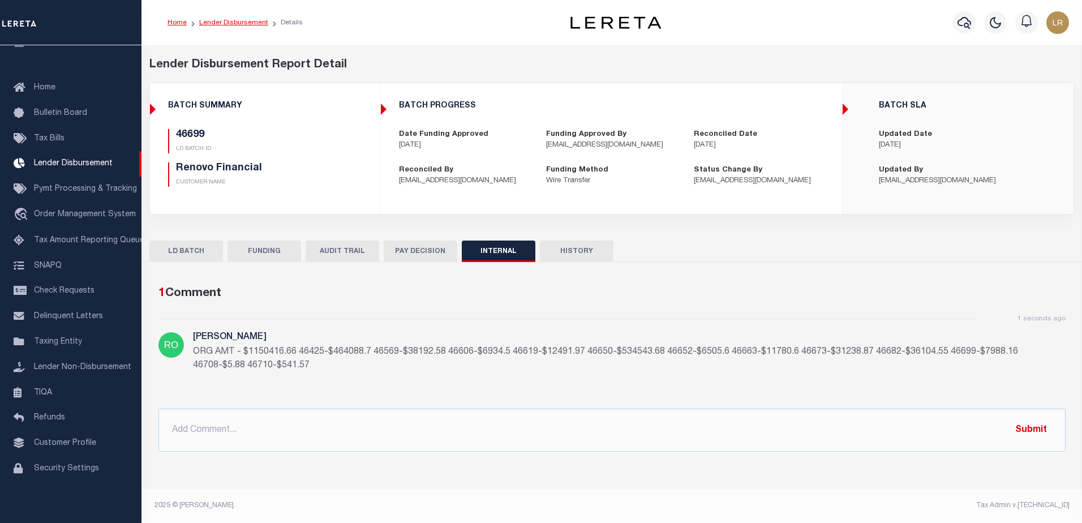
click at [238, 21] on link "Lender Disbursement" at bounding box center [233, 22] width 69 height 7
checkbox input "true"
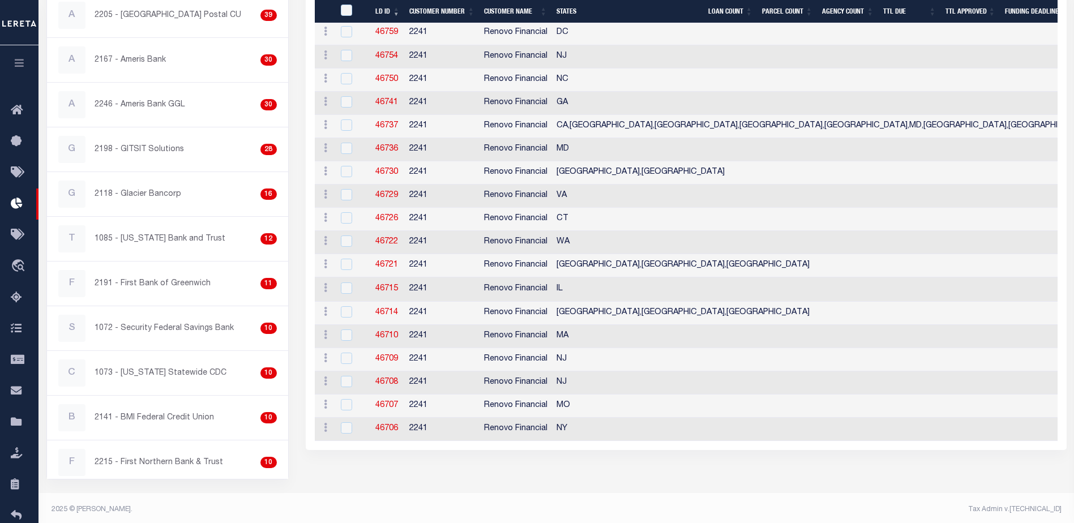
scroll to position [448, 0]
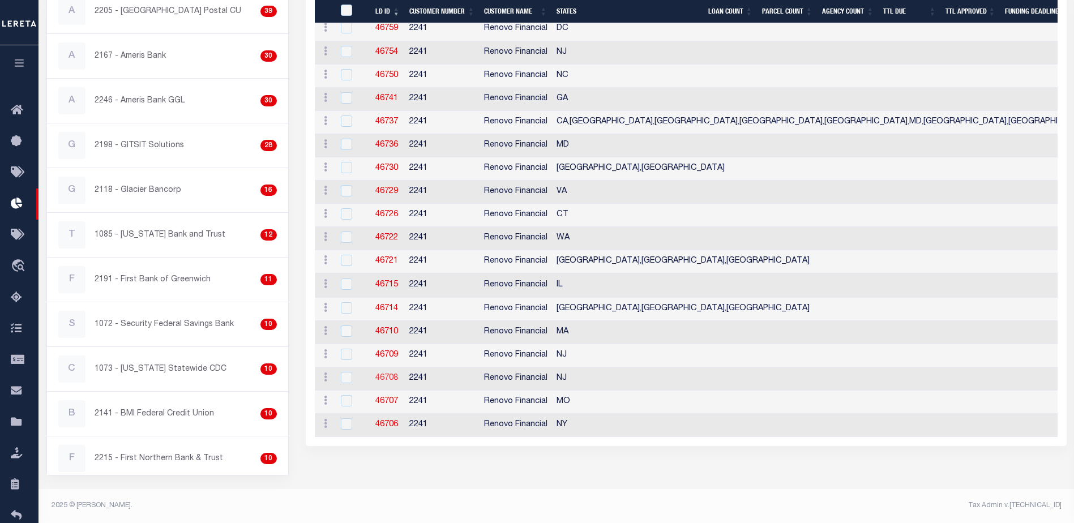
click at [389, 379] on link "46708" at bounding box center [386, 378] width 23 height 8
checkbox input "true"
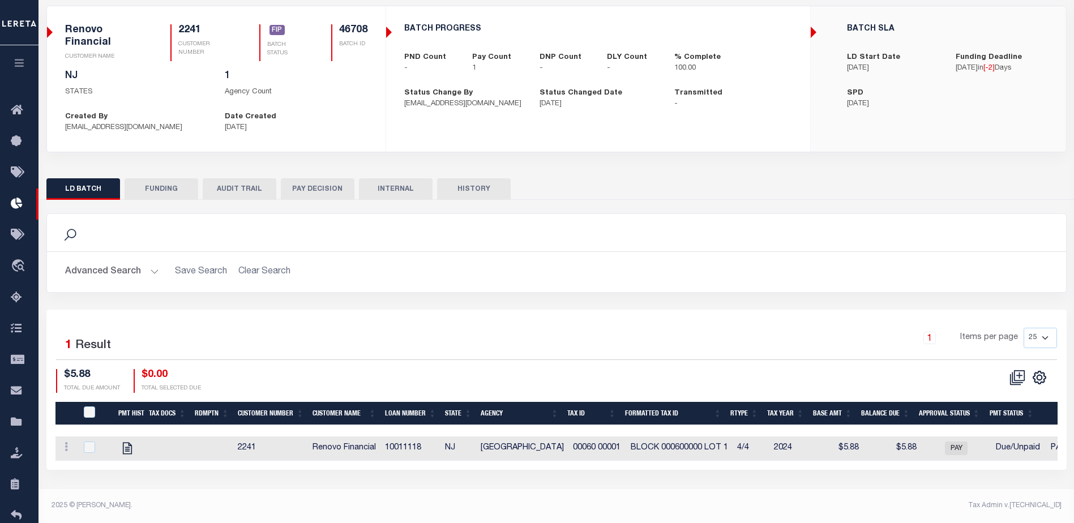
scroll to position [77, 0]
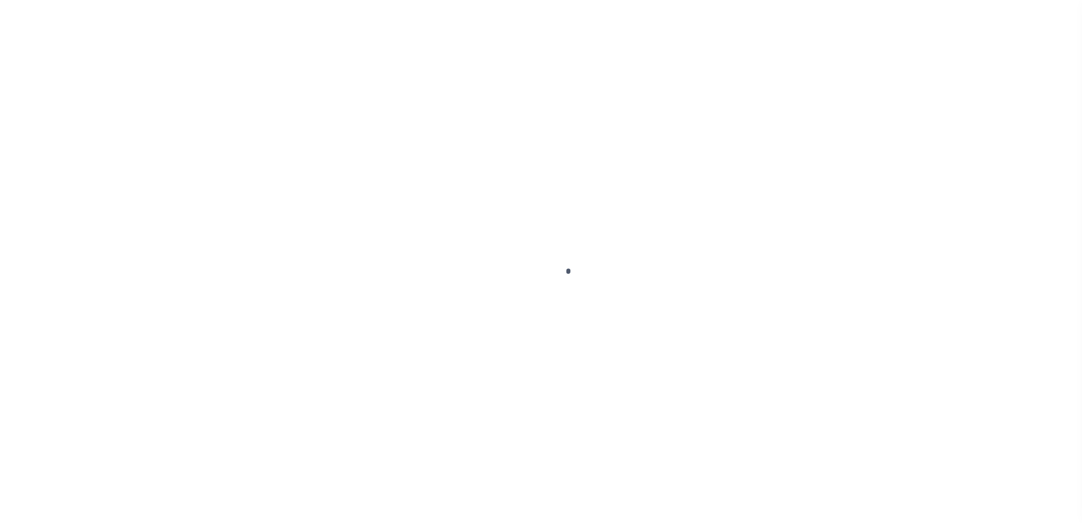
type input "$0.00"
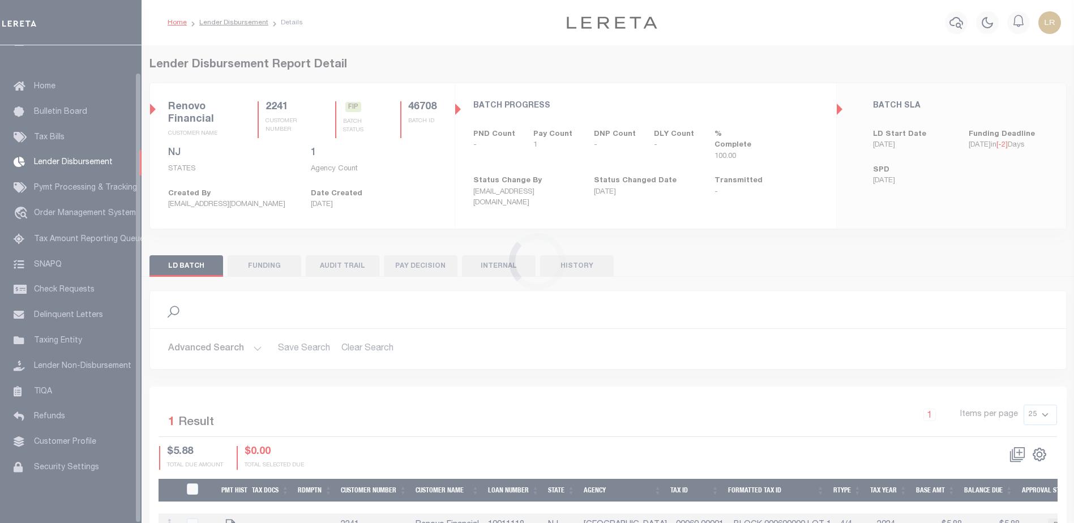
scroll to position [28, 0]
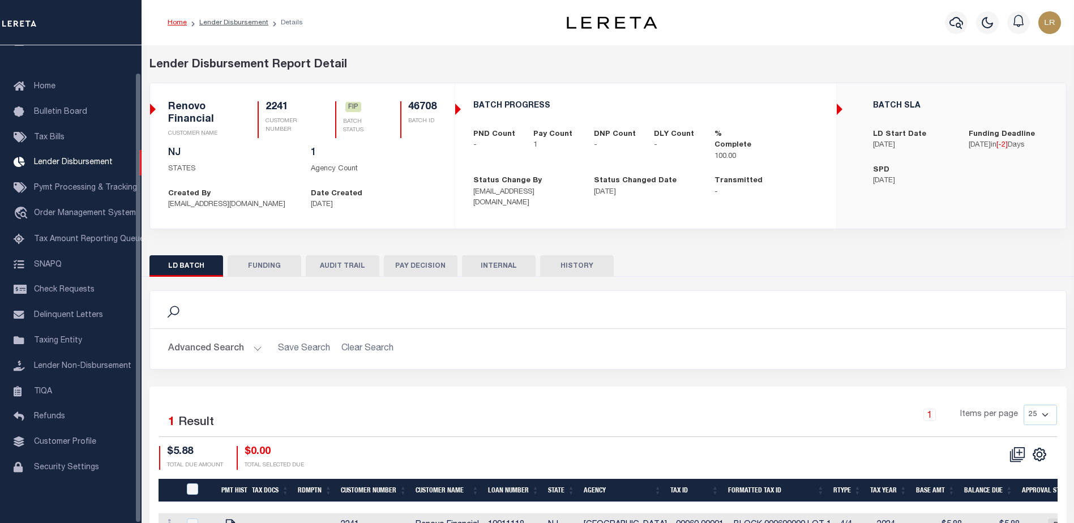
click at [277, 269] on button "FUNDING" at bounding box center [265, 266] width 74 height 22
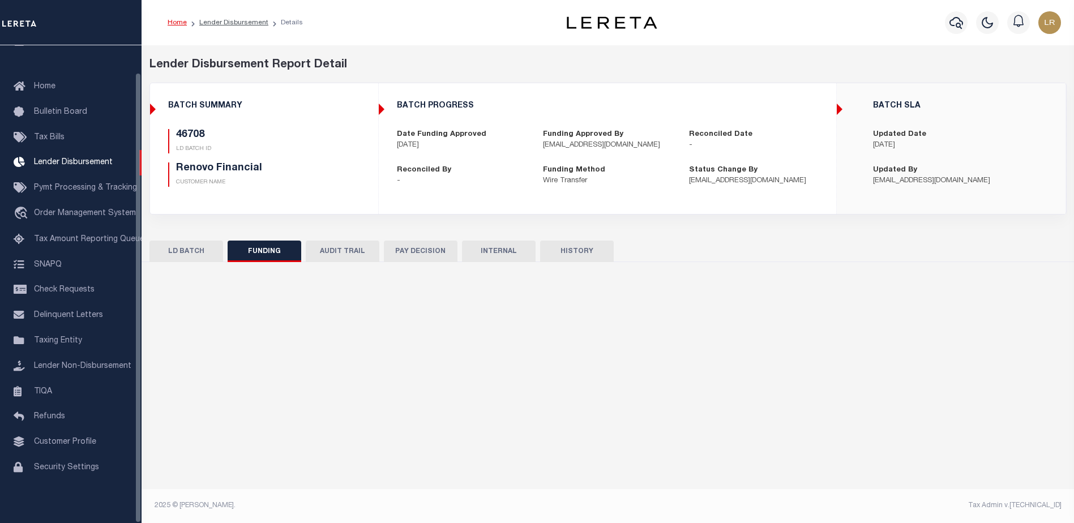
type input "$5.88"
type input "$0"
type input "[DATE]"
select select "100"
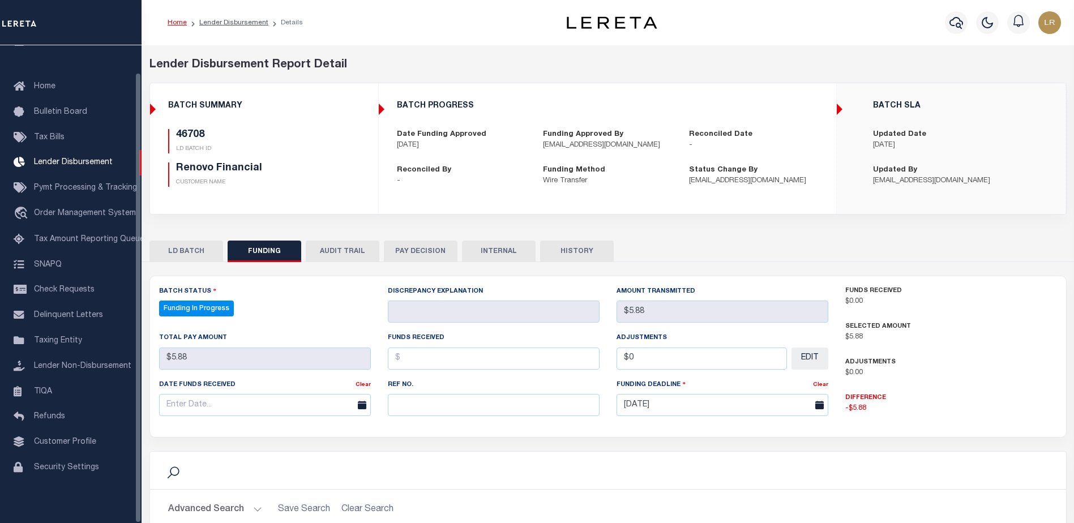
select select "100"
drag, startPoint x: 443, startPoint y: 419, endPoint x: 436, endPoint y: 409, distance: 11.5
click at [443, 418] on div "Ref No." at bounding box center [493, 402] width 229 height 46
click at [430, 402] on input "text" at bounding box center [494, 405] width 212 height 22
paste input "20251014MMQFMP2700649510141711FT03"
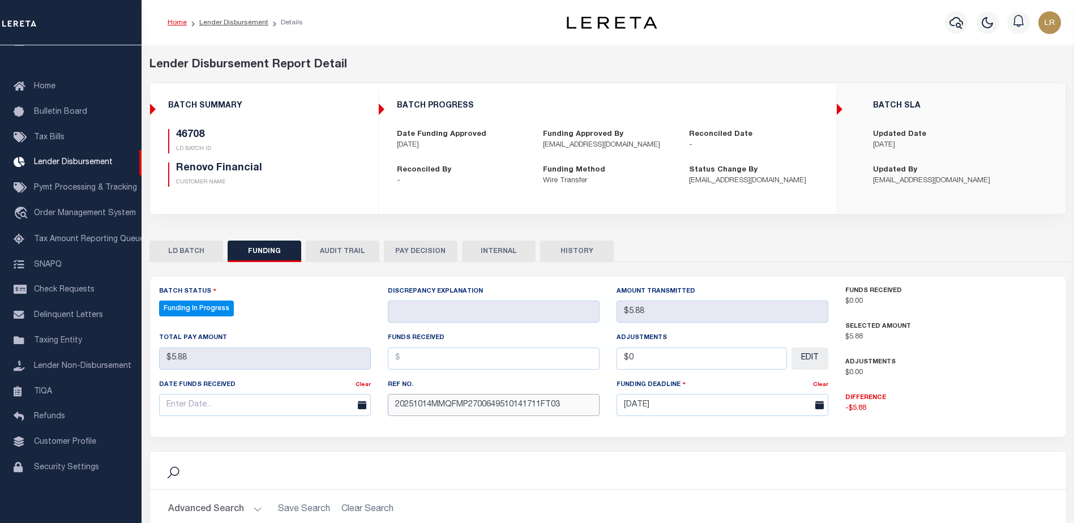
type input "20251014MMQFMP2700649510141711FT03"
click at [405, 358] on input "text" at bounding box center [494, 359] width 212 height 22
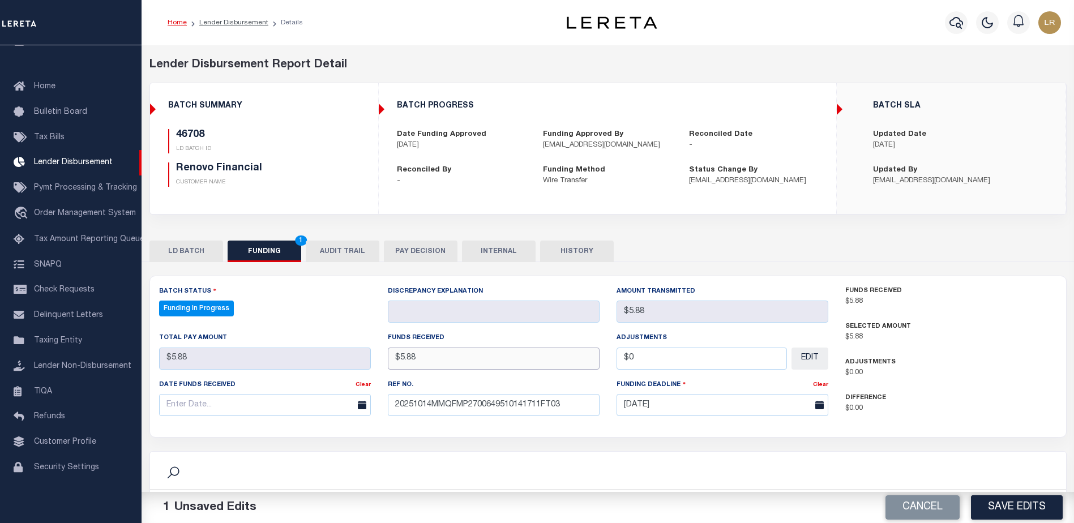
type input "$5.88"
click at [320, 408] on input "text" at bounding box center [265, 405] width 212 height 22
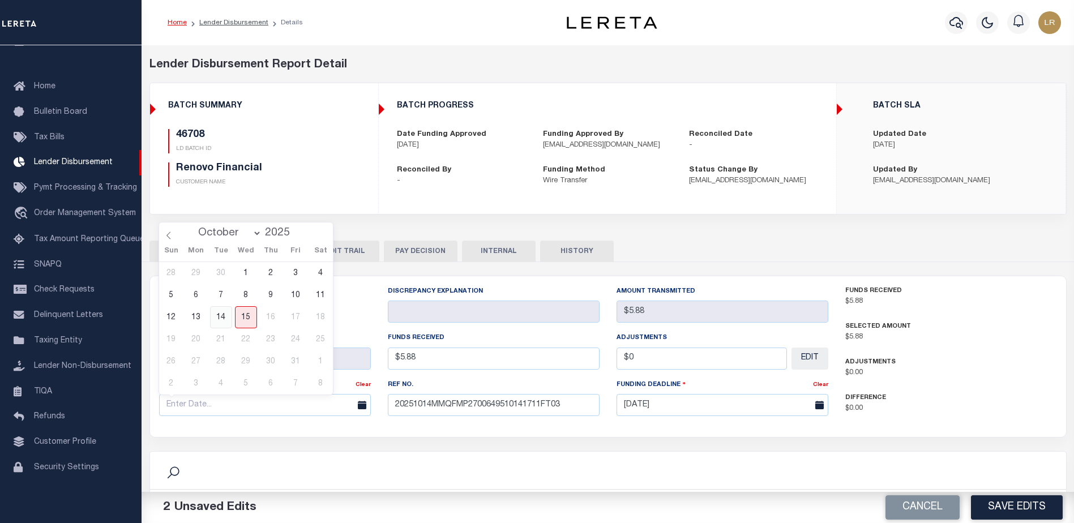
click at [228, 317] on span "14" at bounding box center [221, 317] width 22 height 22
type input "[DATE]"
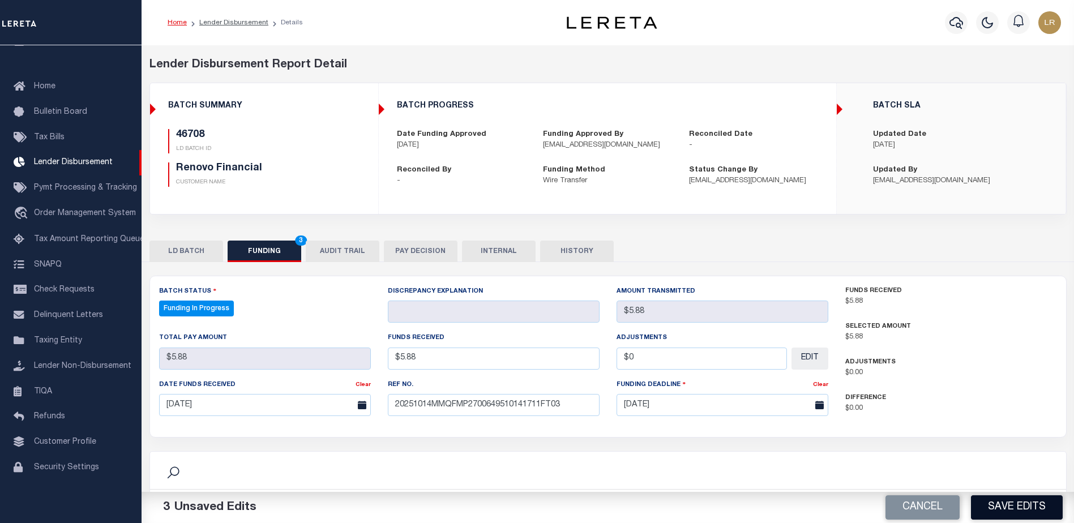
click at [990, 503] on button "Save Edits" at bounding box center [1017, 507] width 92 height 24
type input "$5.88"
type input "$0"
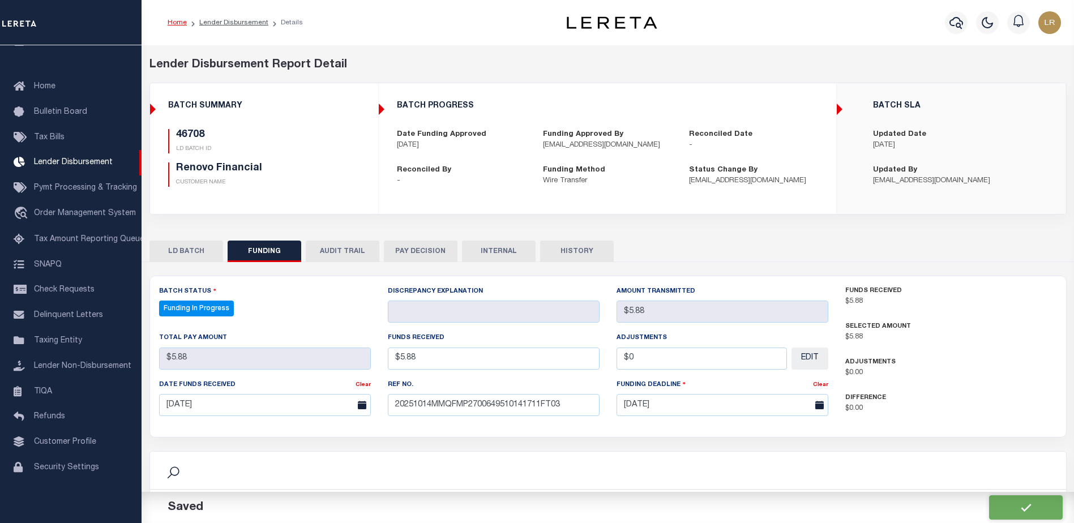
select select "100"
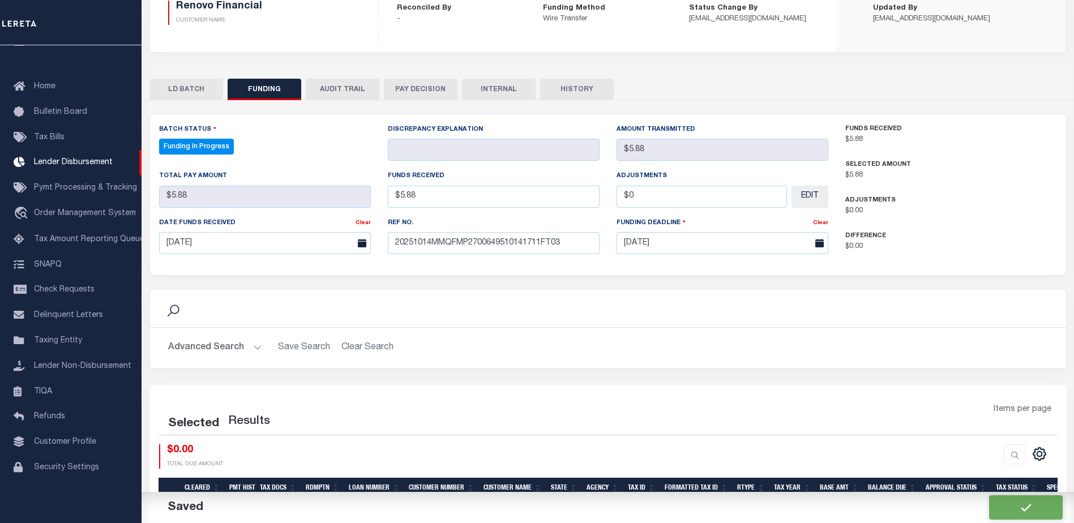
select select "100"
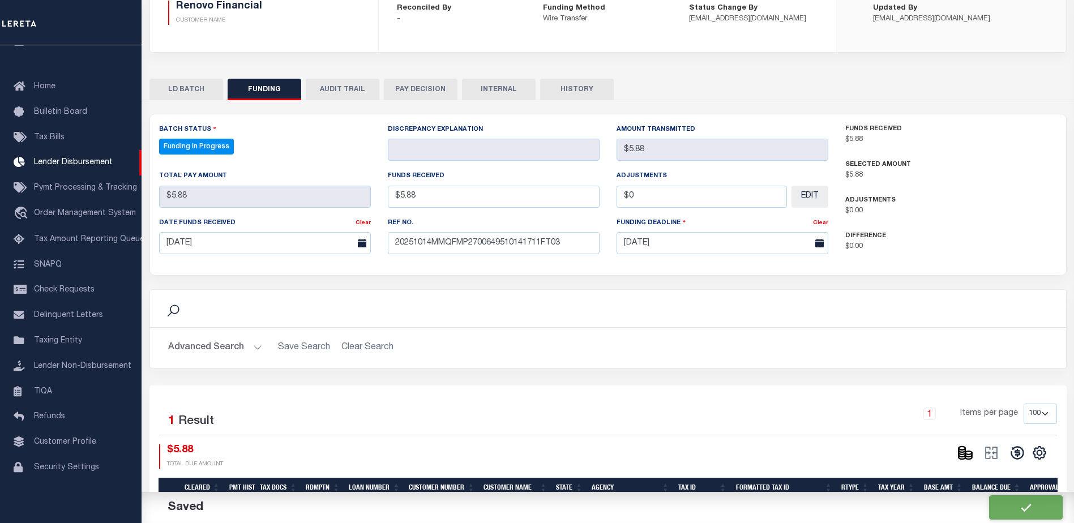
scroll to position [170, 0]
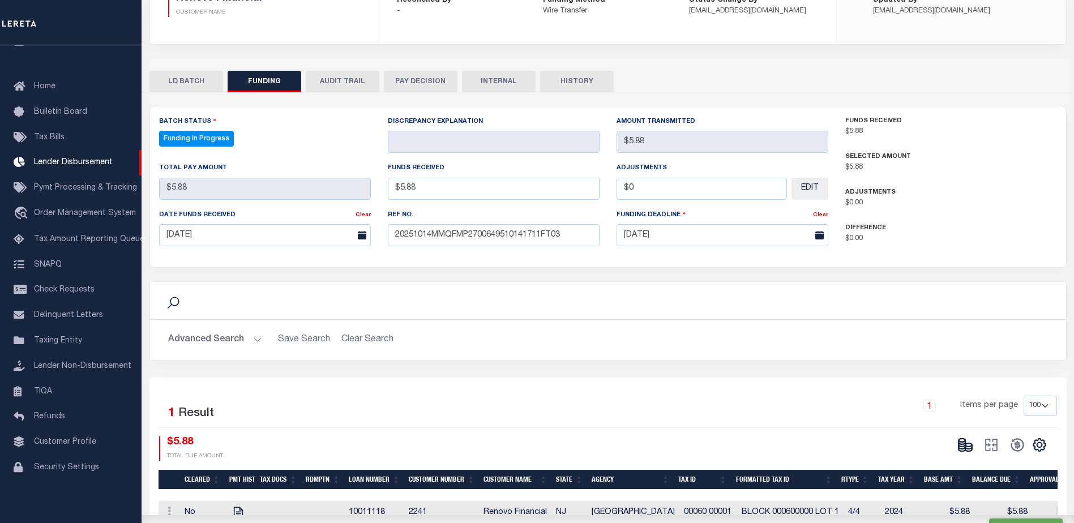
click at [959, 445] on icon at bounding box center [961, 445] width 7 height 4
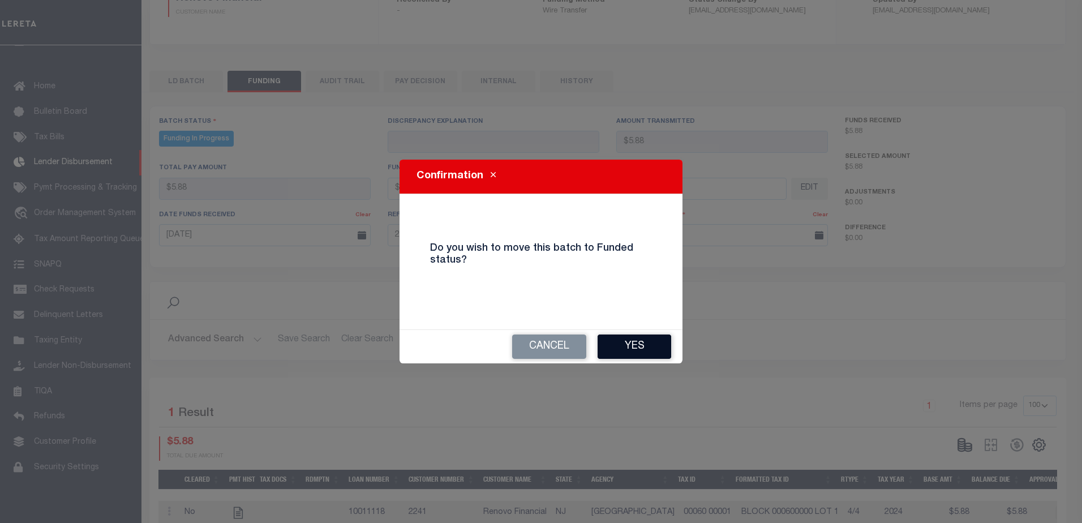
click at [648, 347] on button "Yes" at bounding box center [635, 347] width 74 height 24
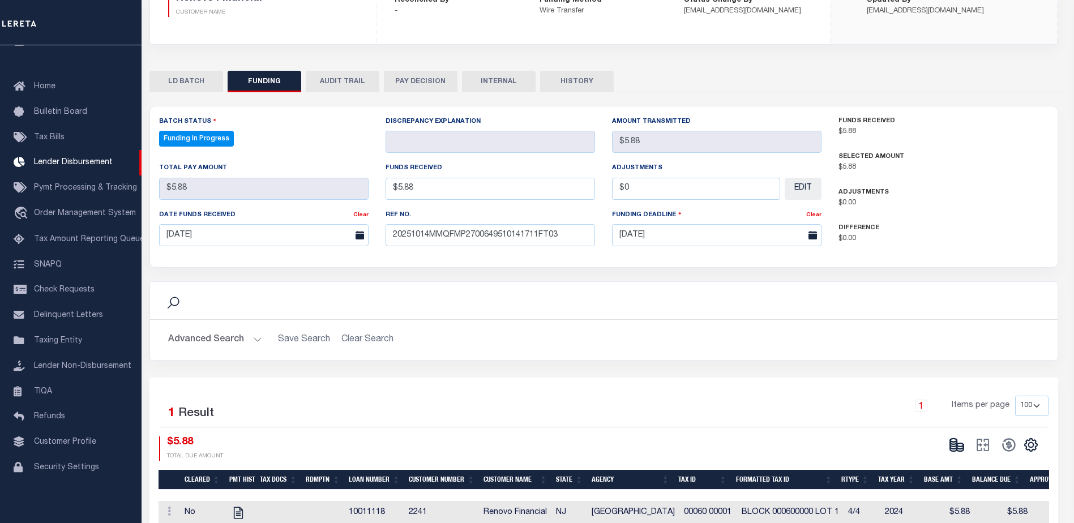
type input "$5.88"
type input "$0"
select select "100"
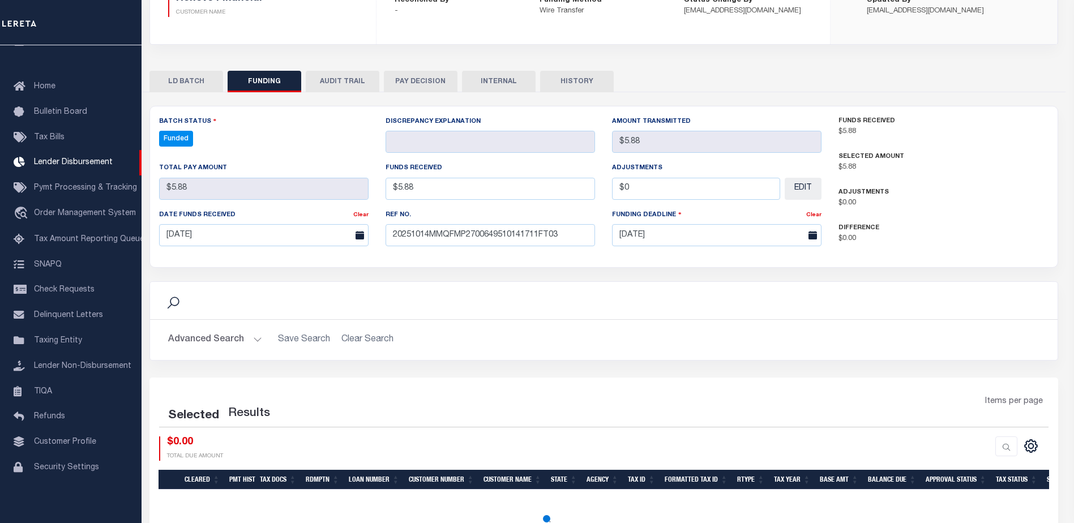
select select "100"
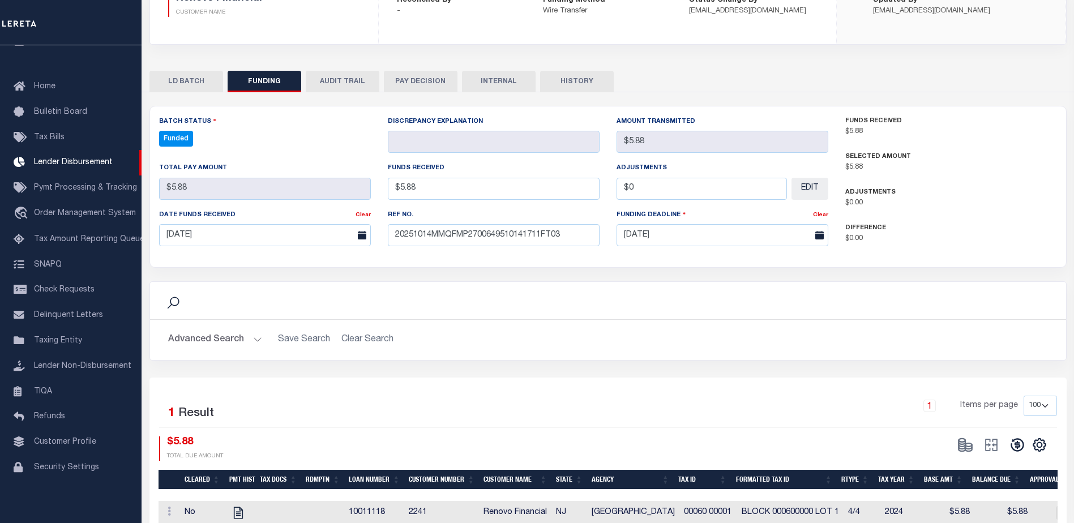
click at [1013, 440] on icon at bounding box center [1017, 445] width 16 height 16
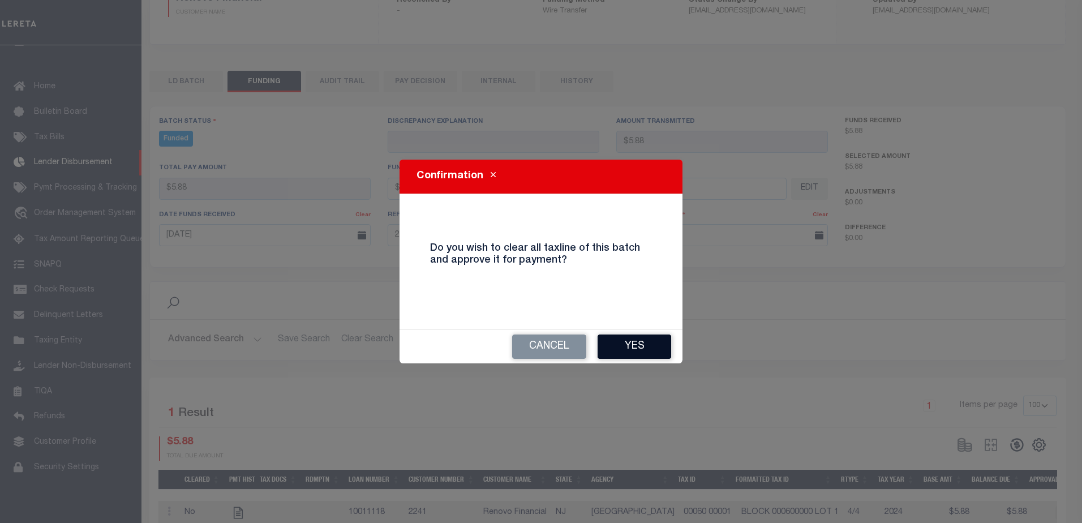
click at [654, 347] on button "Yes" at bounding box center [635, 347] width 74 height 24
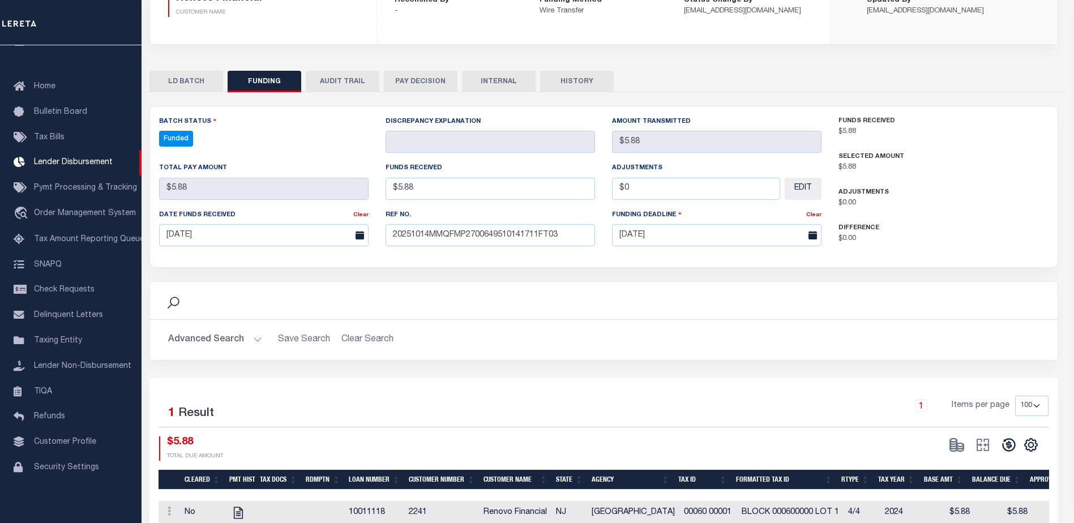
type input "$5.88"
type input "$0"
select select "100"
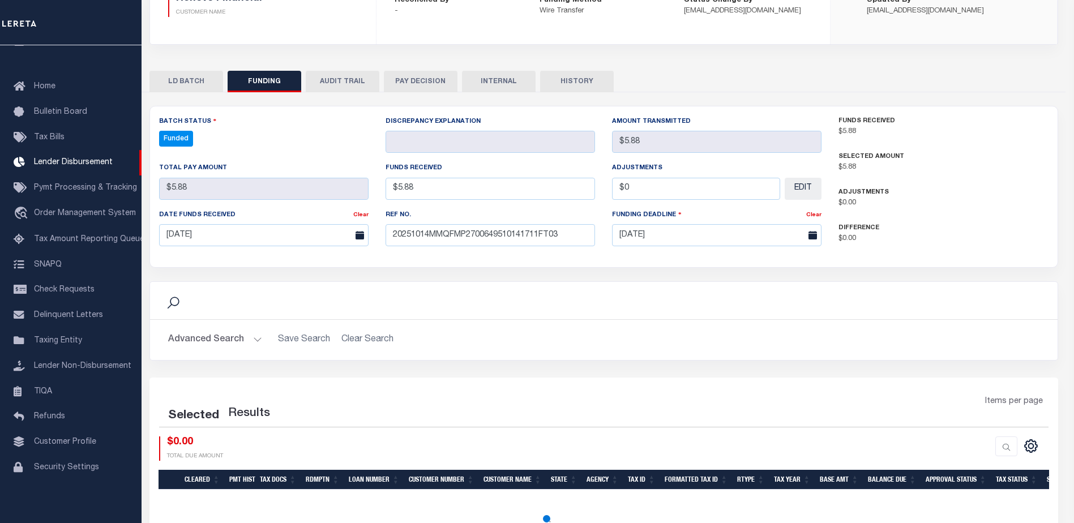
select select "100"
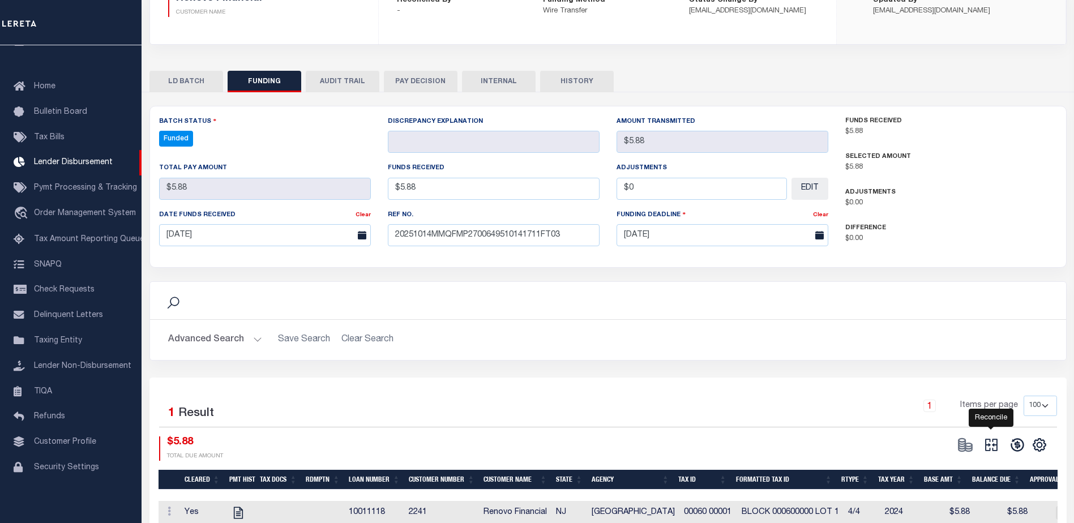
click at [993, 440] on icon at bounding box center [991, 445] width 16 height 16
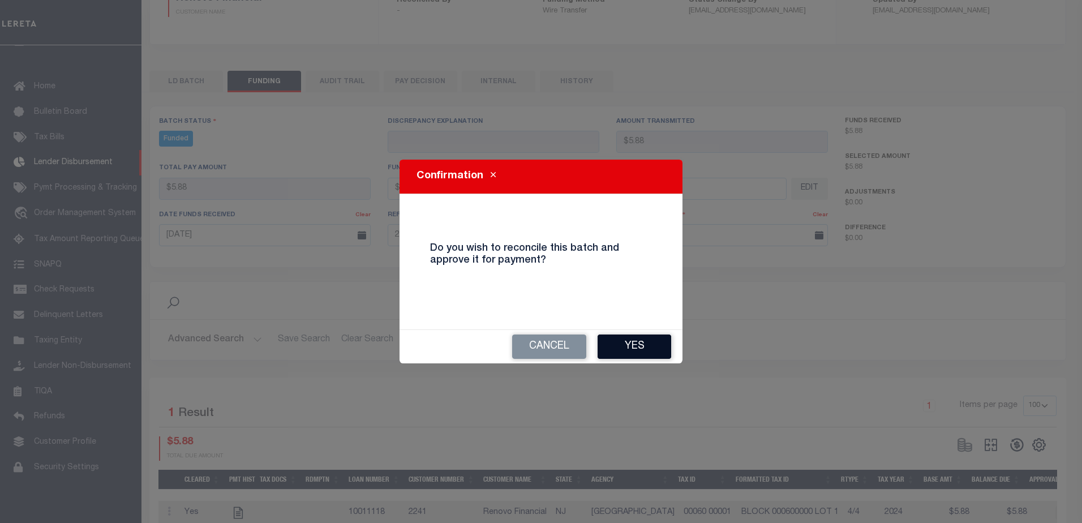
click at [642, 347] on button "Yes" at bounding box center [635, 347] width 74 height 24
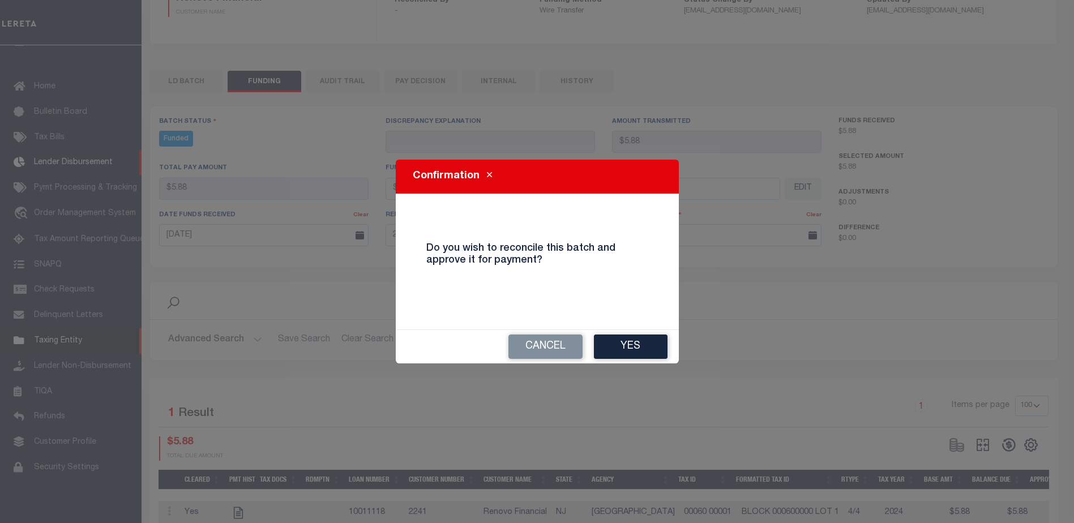
type input "$5.88"
type input "$0"
select select "100"
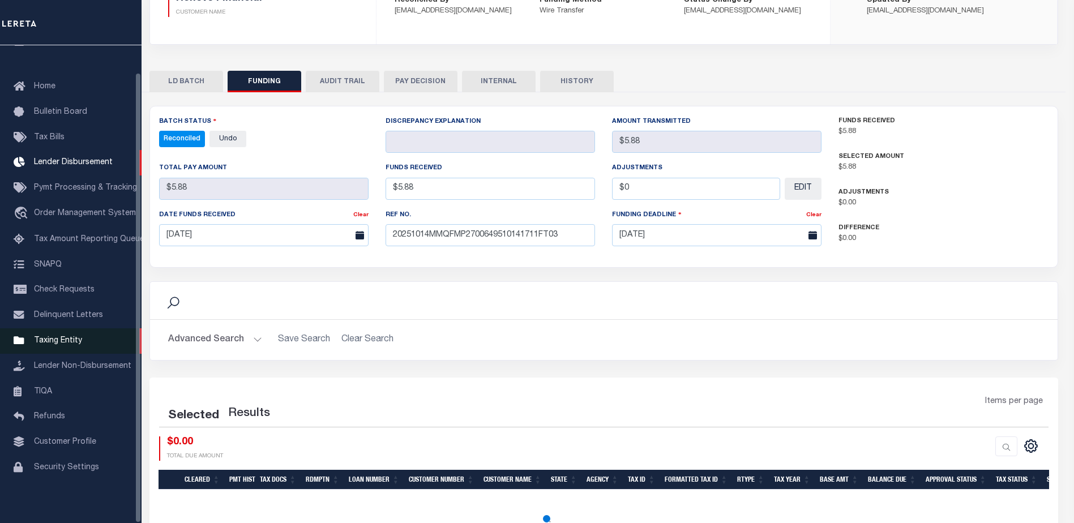
select select "100"
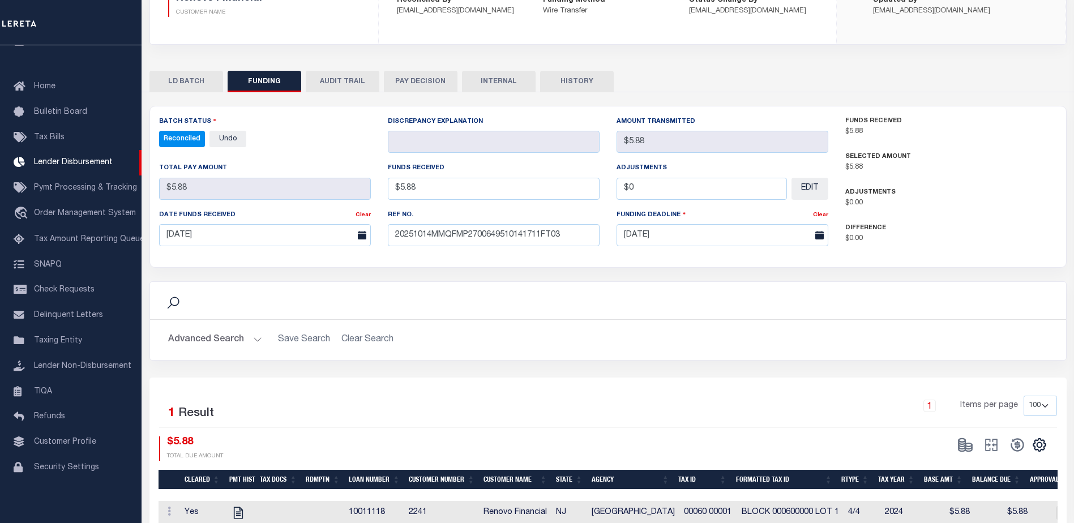
click at [511, 80] on button "INTERNAL" at bounding box center [499, 82] width 74 height 22
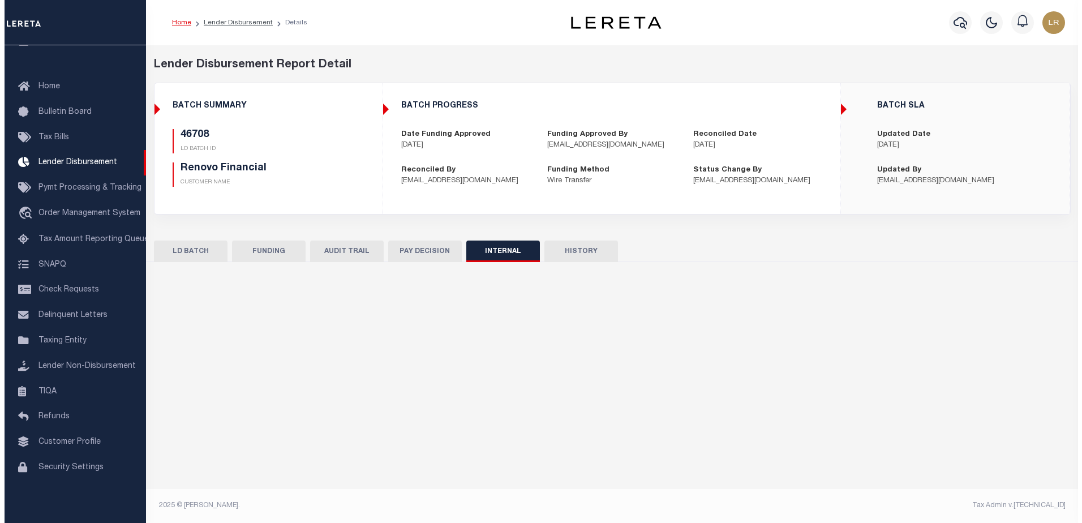
scroll to position [0, 0]
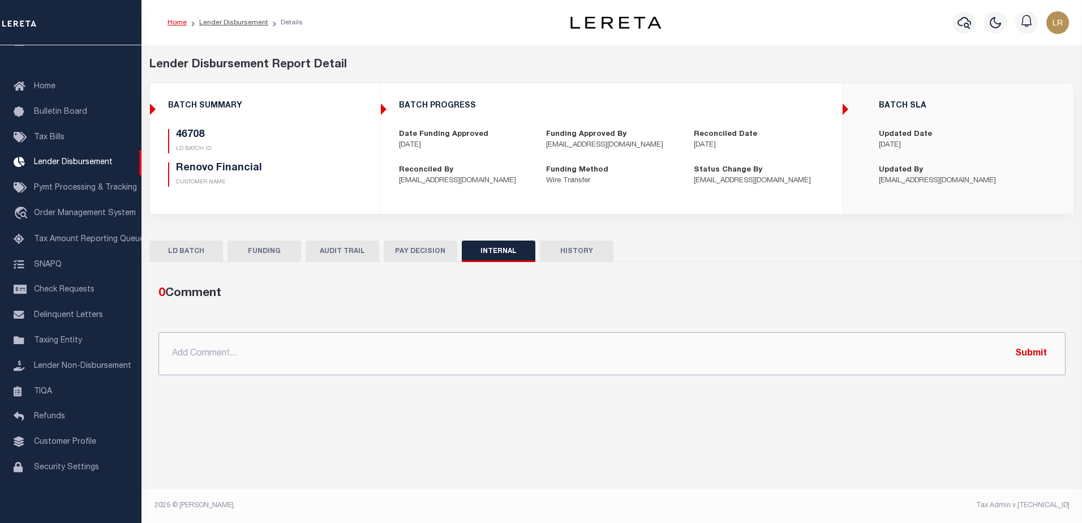
click at [569, 363] on input "text" at bounding box center [611, 353] width 907 height 43
paste input "ORG AMT - $1150416.66 46425-$464088.7 46569-$38192.58 46606-$6934.5 46619-$1249…"
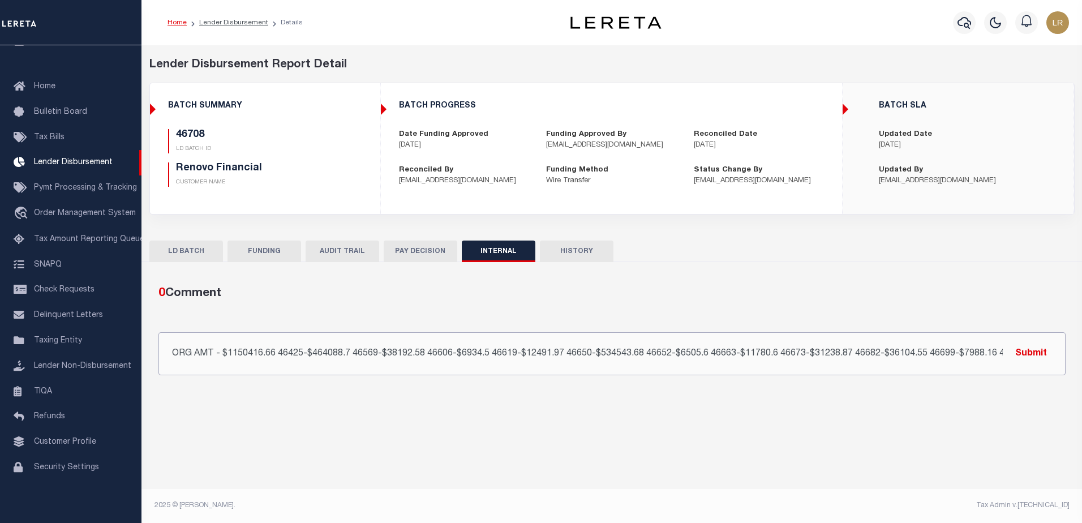
scroll to position [0, 104]
type input "ORG AMT - $1150416.66 46425-$464088.7 46569-$38192.58 46606-$6934.5 46619-$1249…"
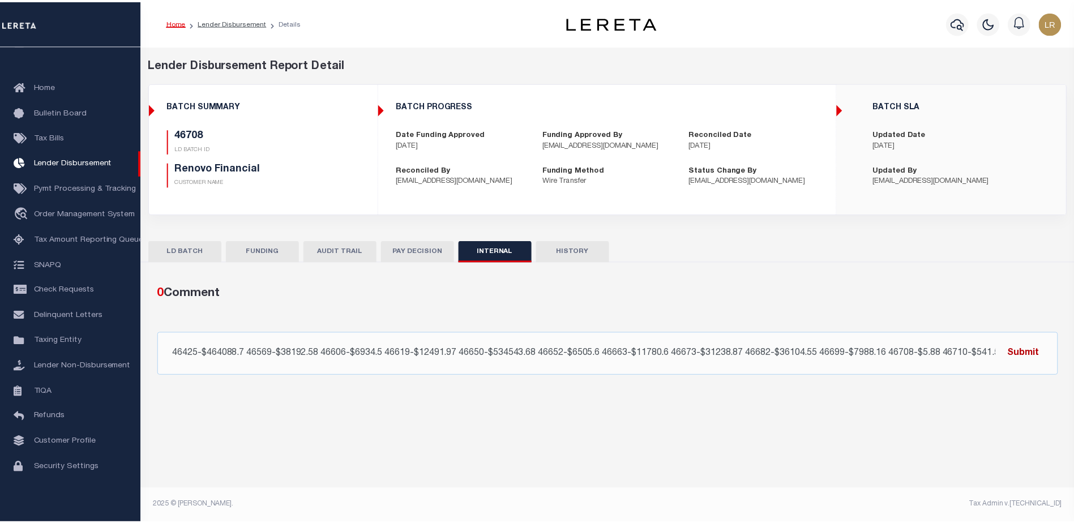
scroll to position [0, 0]
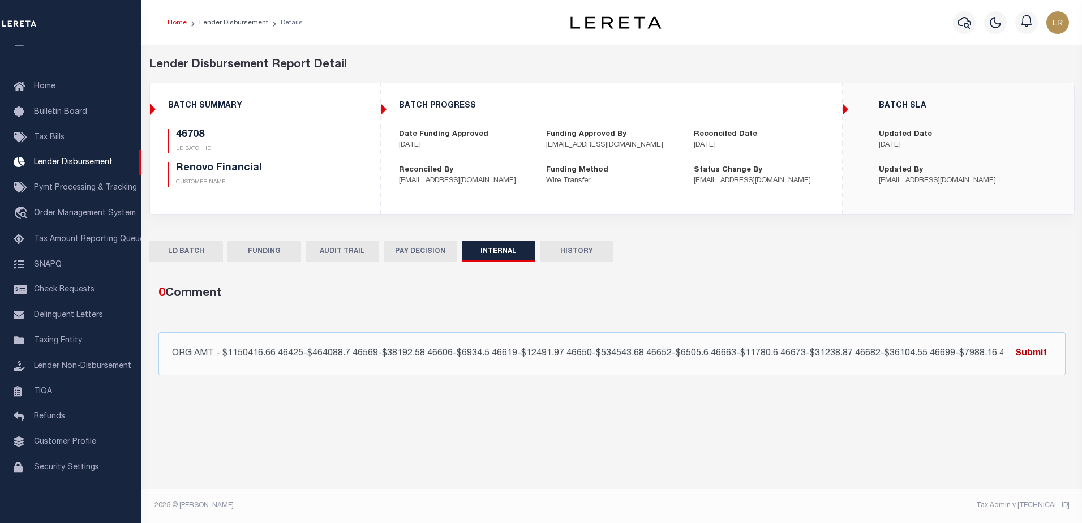
click at [1035, 349] on button "Submit" at bounding box center [1031, 353] width 46 height 23
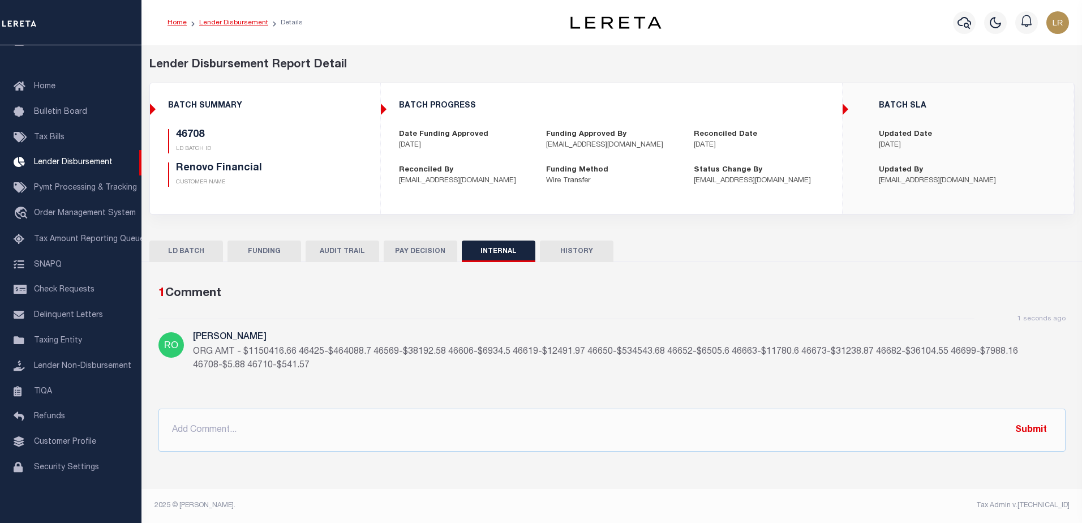
click at [242, 22] on link "Lender Disbursement" at bounding box center [233, 22] width 69 height 7
checkbox input "true"
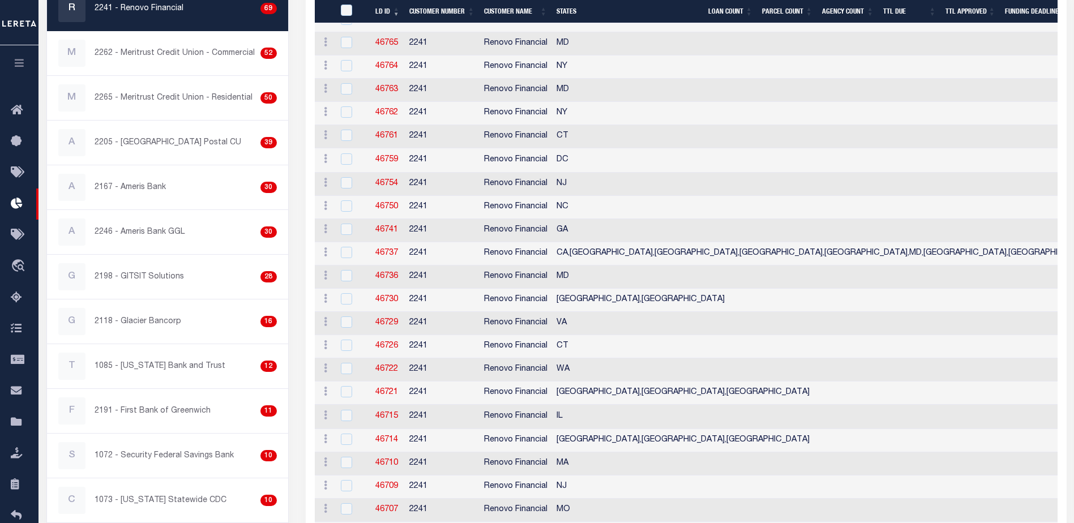
scroll to position [396, 0]
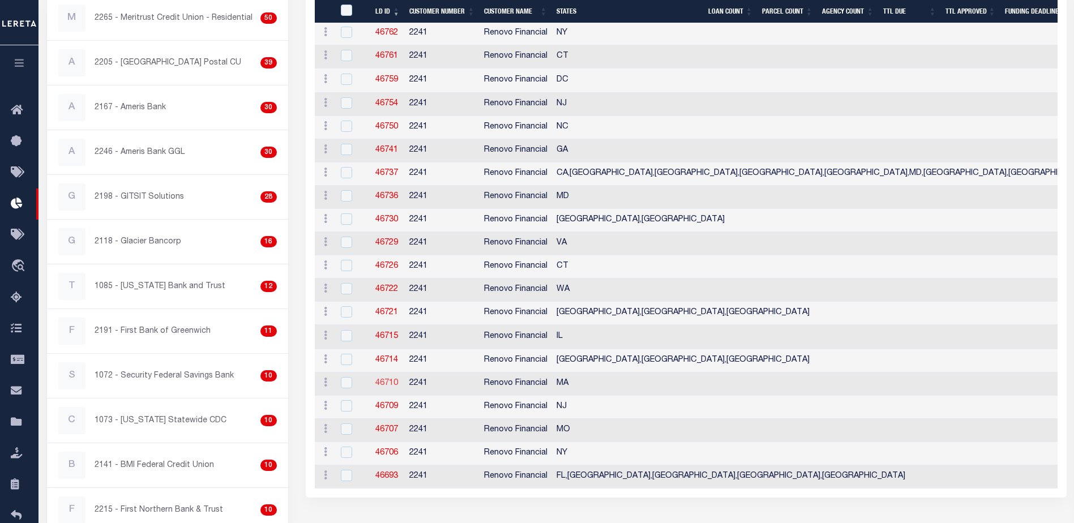
click at [390, 382] on link "46710" at bounding box center [386, 383] width 23 height 8
checkbox input "true"
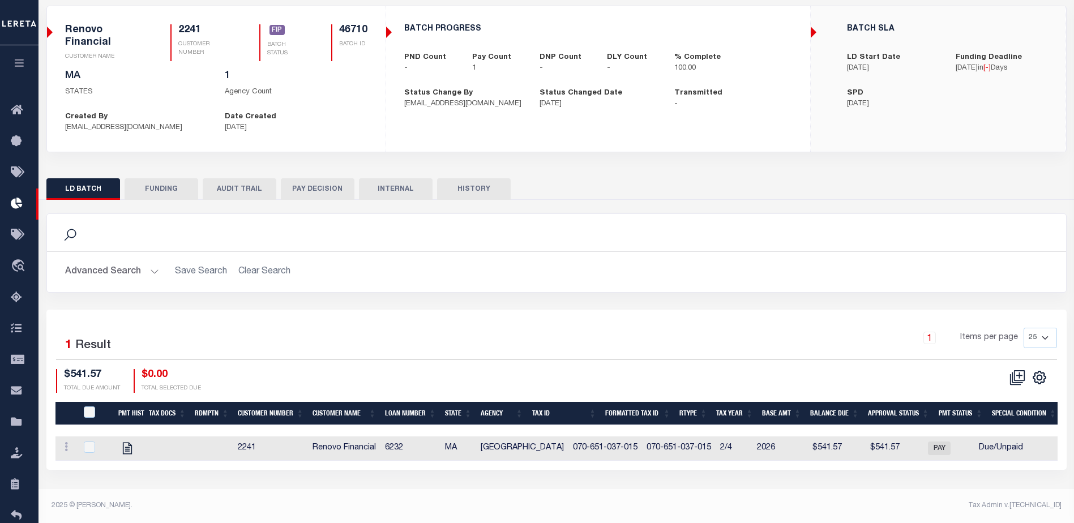
scroll to position [3, 0]
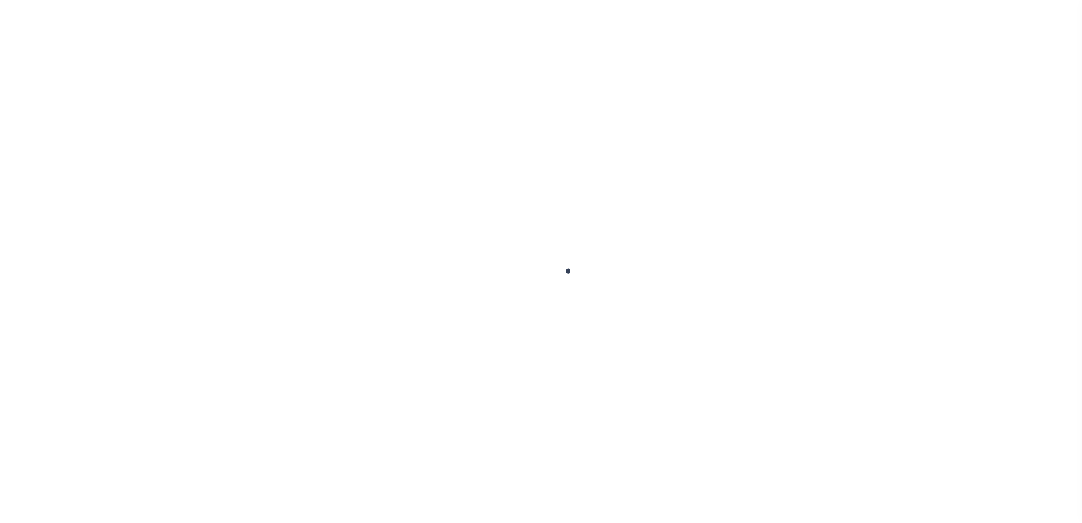
type input "$0.00"
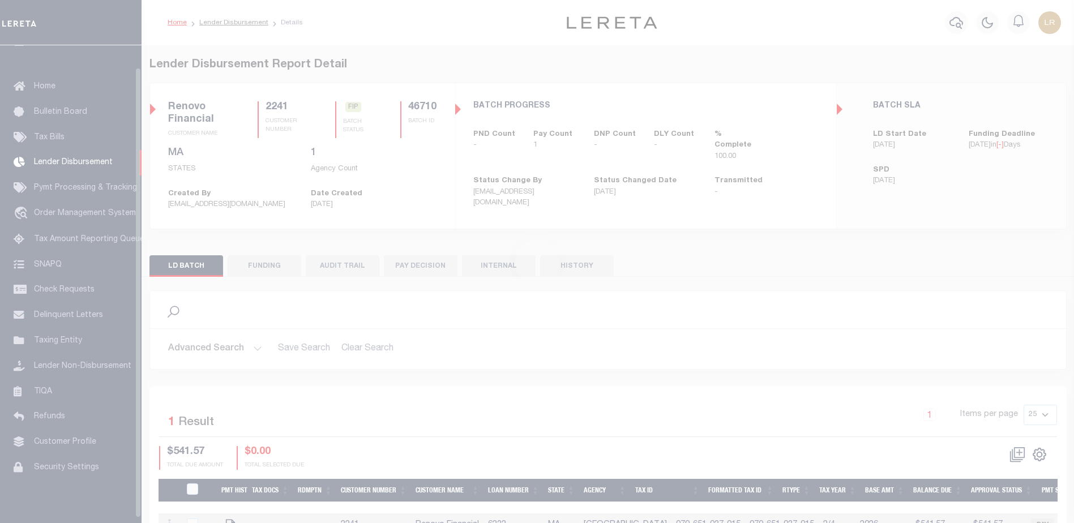
scroll to position [23, 0]
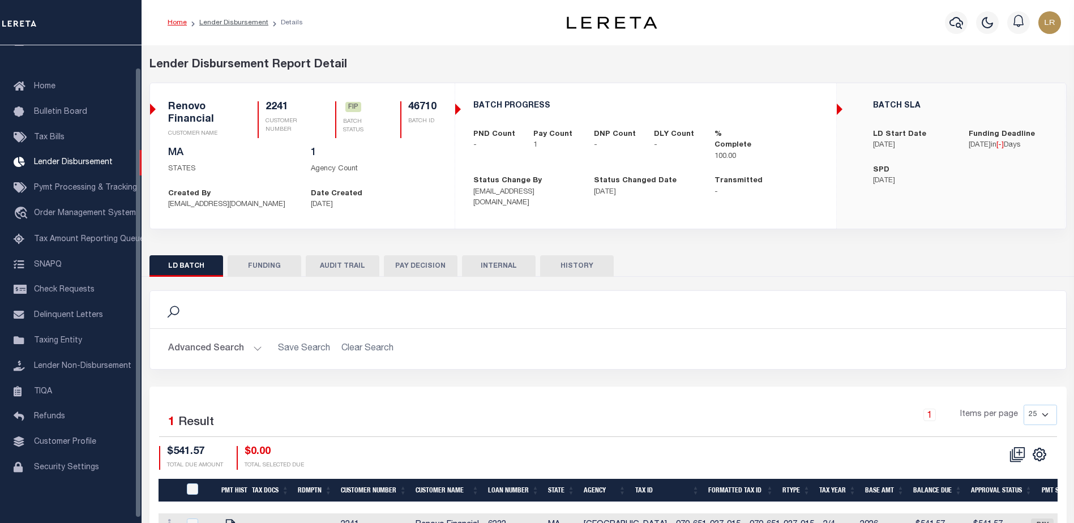
click at [246, 267] on button "FUNDING" at bounding box center [265, 266] width 74 height 22
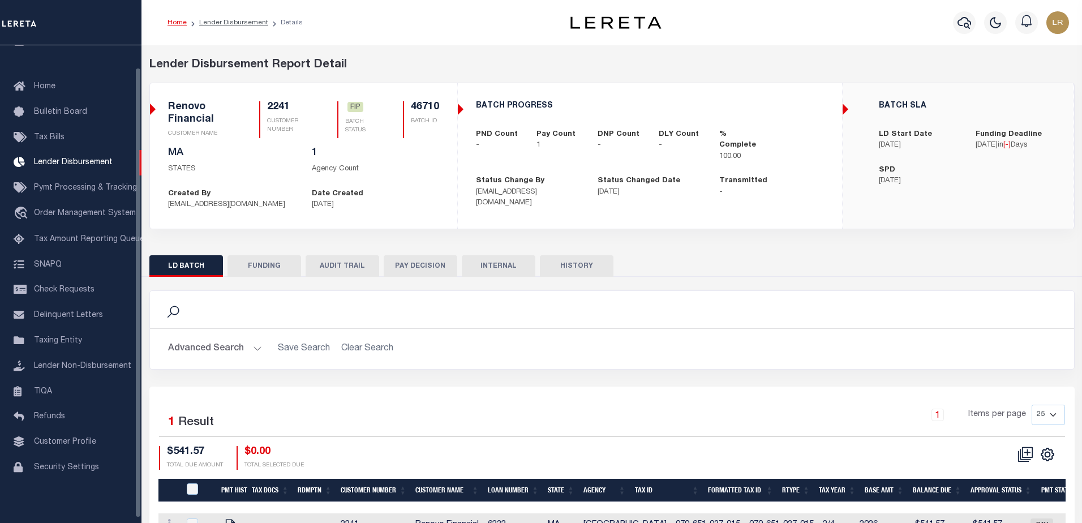
type input "$541.57"
type input "$0"
type input "[DATE]"
select select "100"
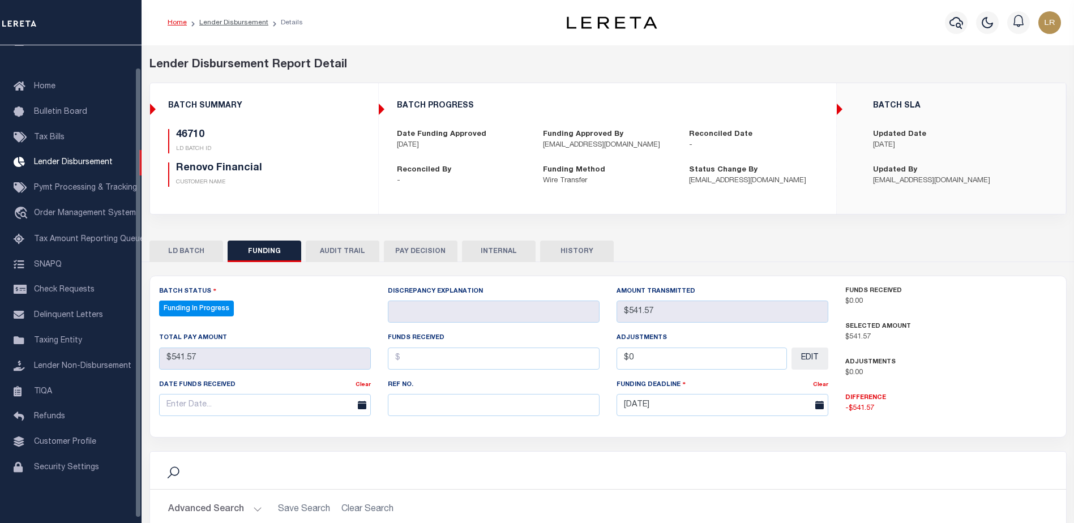
select select "100"
click at [426, 405] on input "text" at bounding box center [494, 405] width 212 height 22
paste input "20251014MMQFMP2700649510141711FT03"
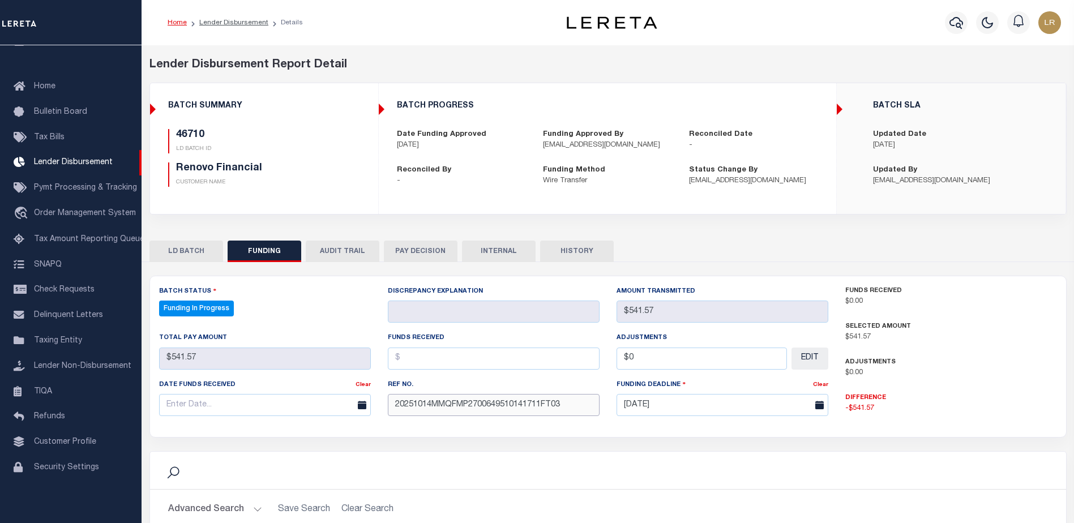
type input "20251014MMQFMP2700649510141711FT03"
click at [414, 358] on input "text" at bounding box center [494, 359] width 212 height 22
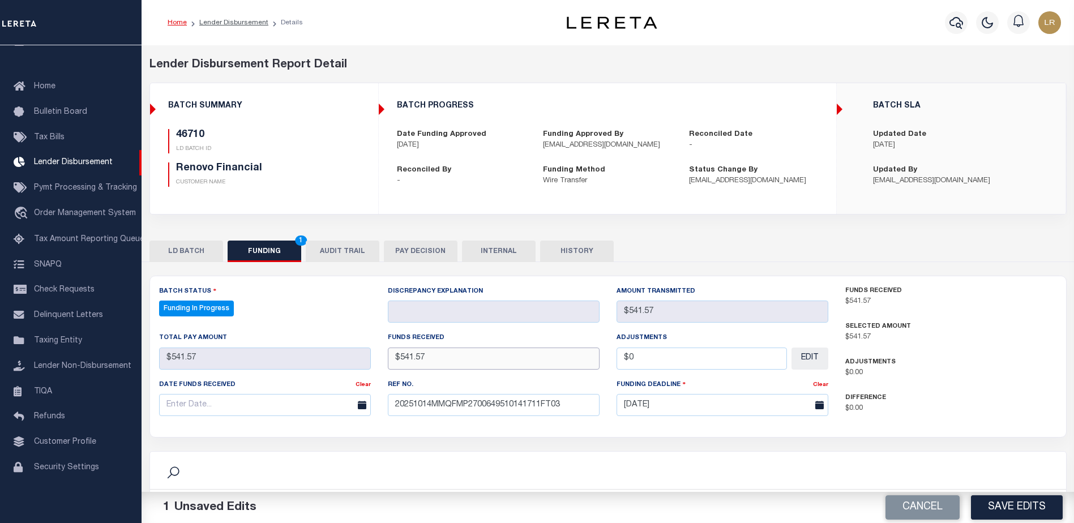
type input "$541.57"
click at [320, 402] on input "text" at bounding box center [265, 405] width 212 height 22
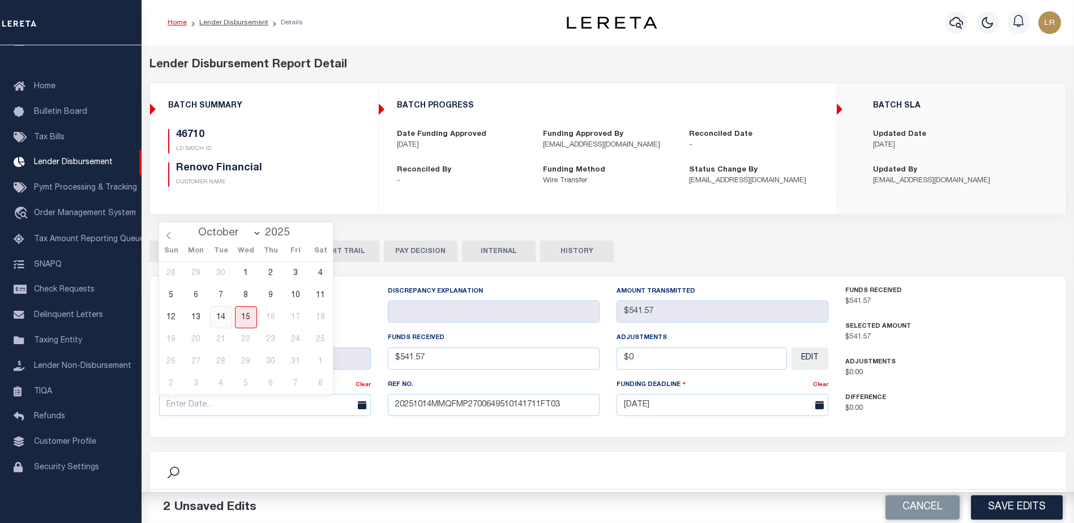
click at [224, 320] on span "14" at bounding box center [221, 317] width 22 height 22
type input "[DATE]"
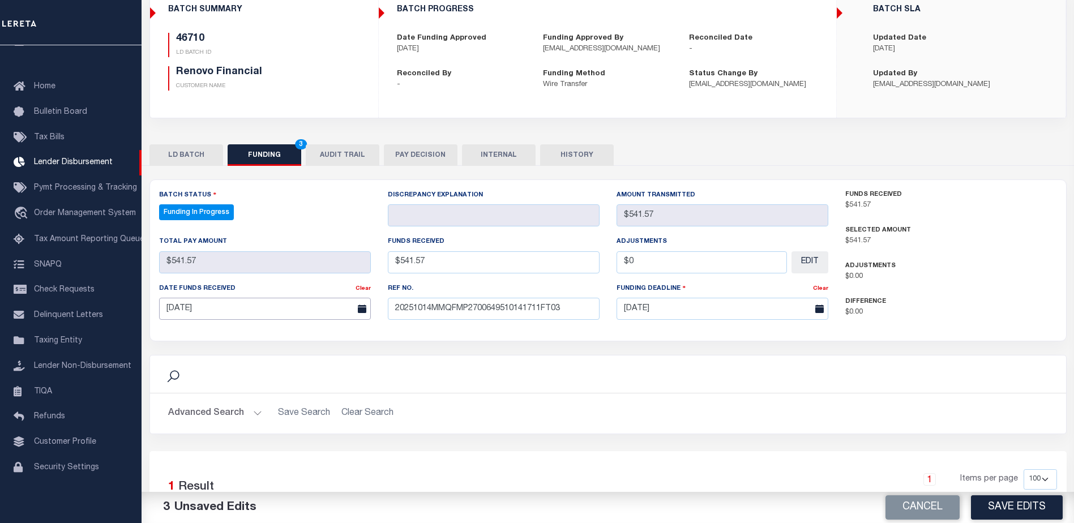
scroll to position [170, 0]
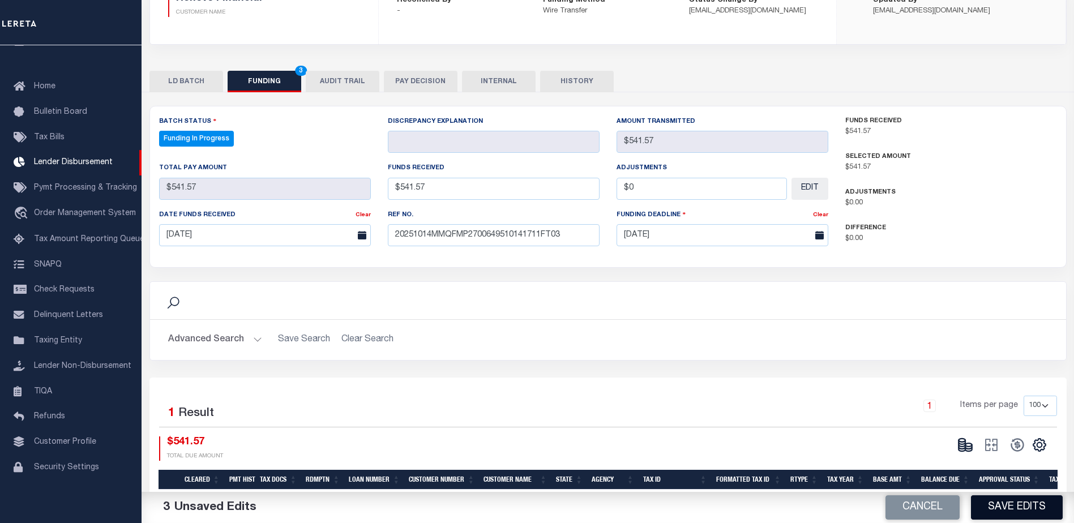
click at [1015, 507] on button "Save Edits" at bounding box center [1017, 507] width 92 height 24
type input "$541.57"
type input "$0"
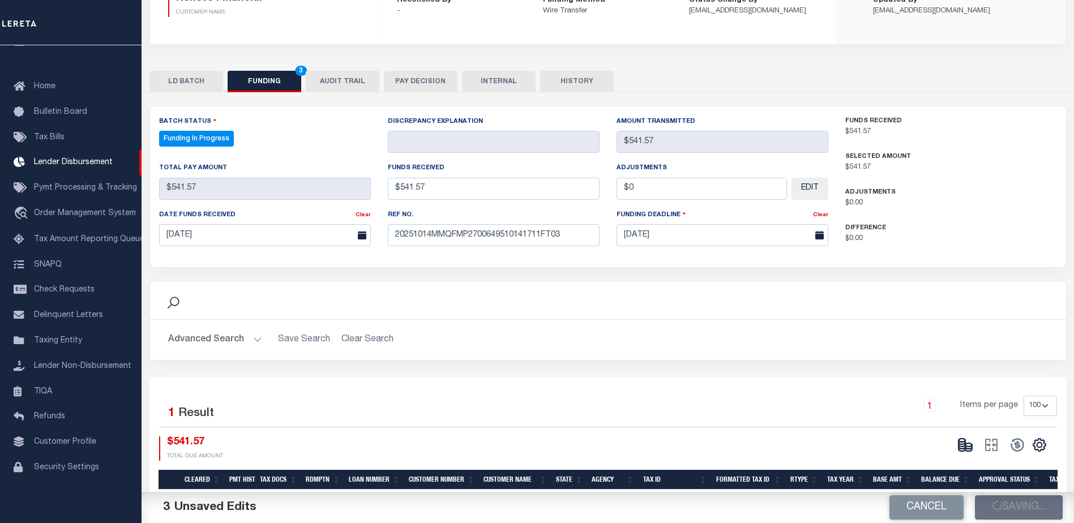
select select "100"
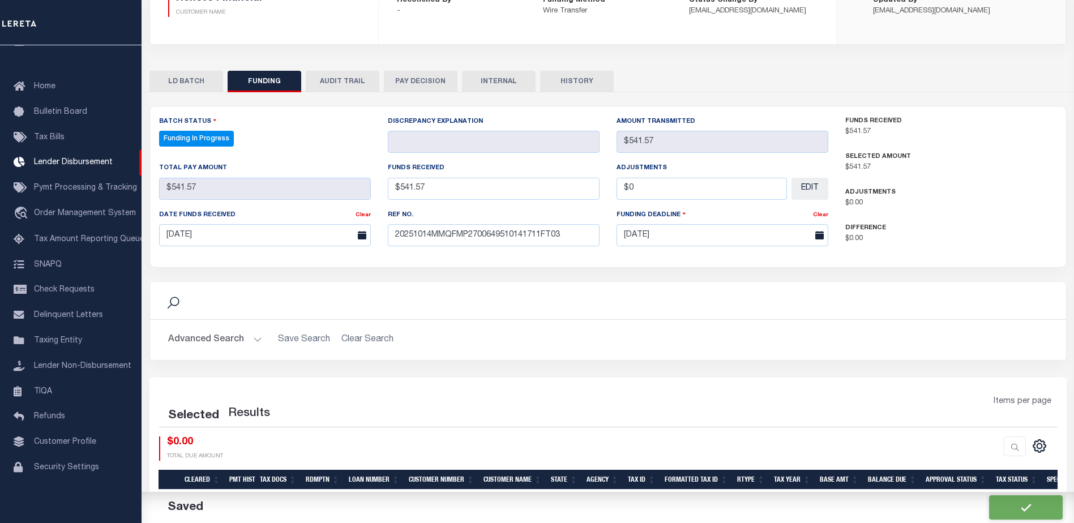
select select "100"
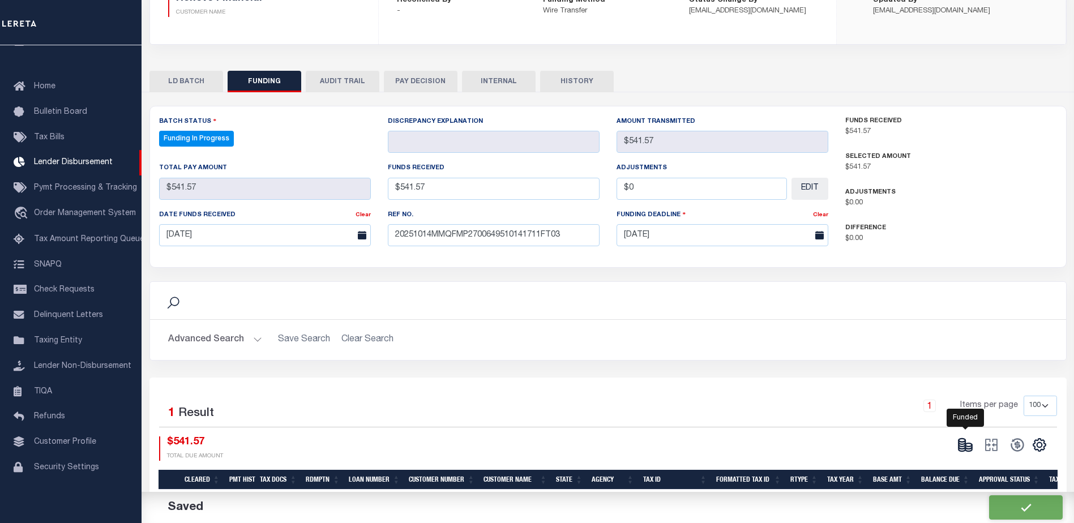
click at [968, 443] on icon at bounding box center [965, 445] width 16 height 16
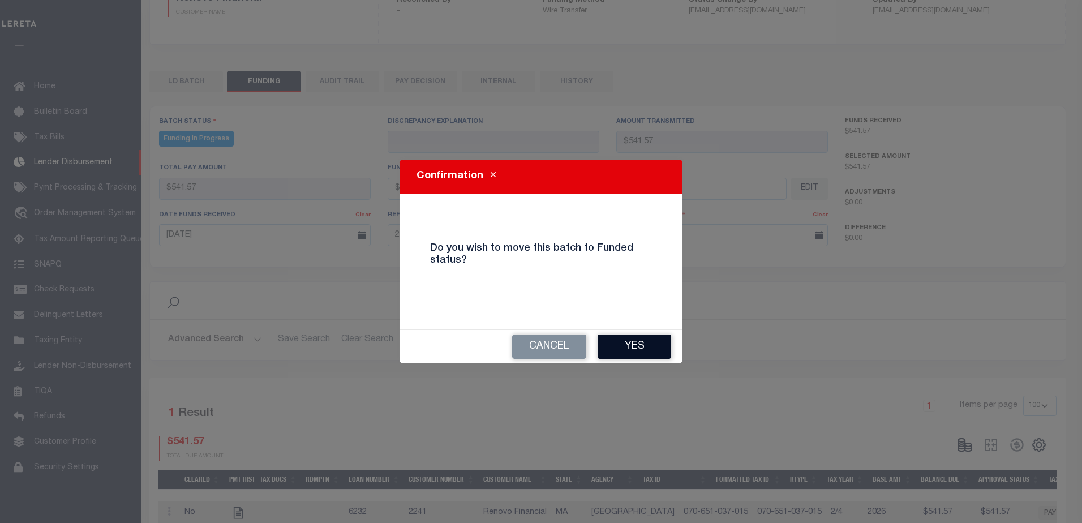
click at [650, 343] on button "Yes" at bounding box center [635, 347] width 74 height 24
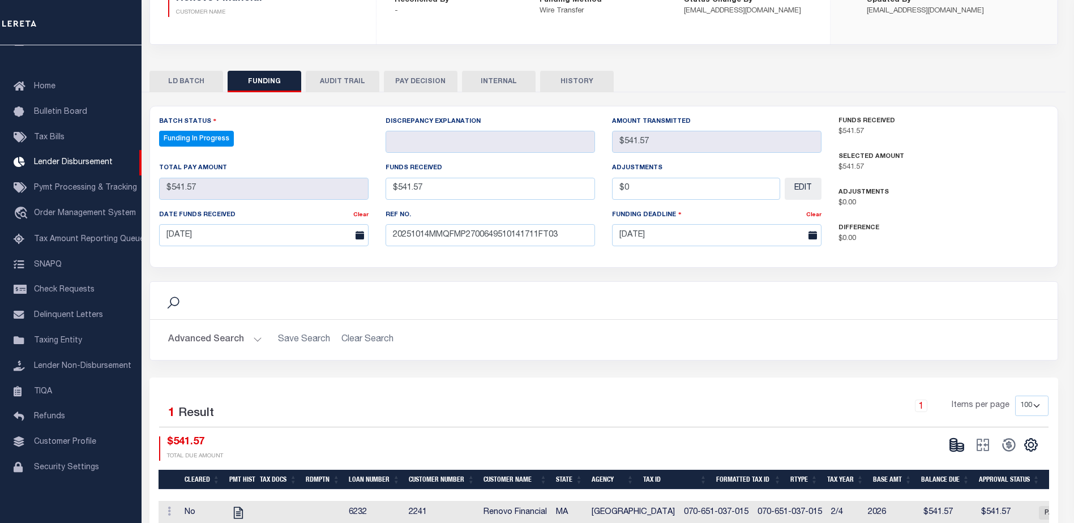
type input "$541.57"
type input "$0"
select select "100"
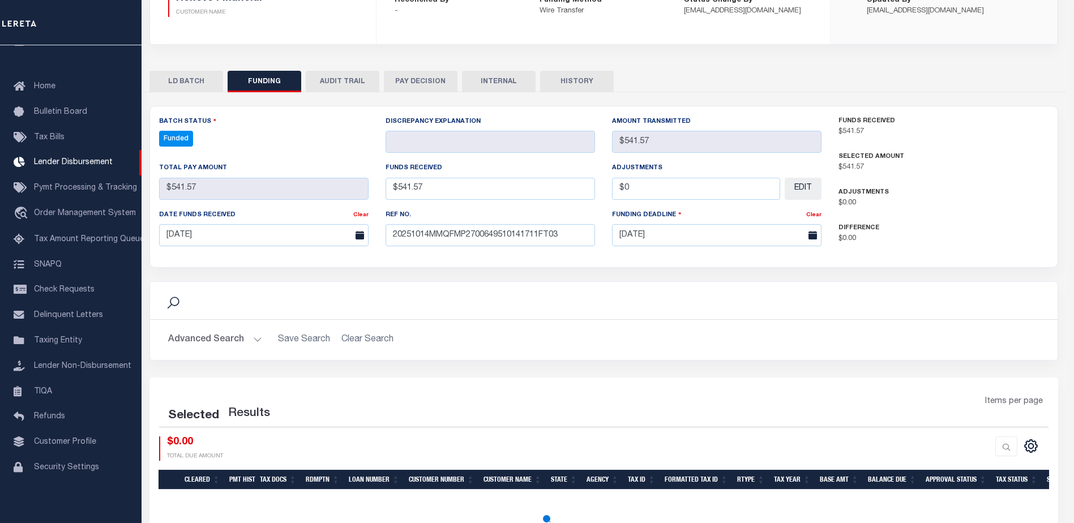
select select "100"
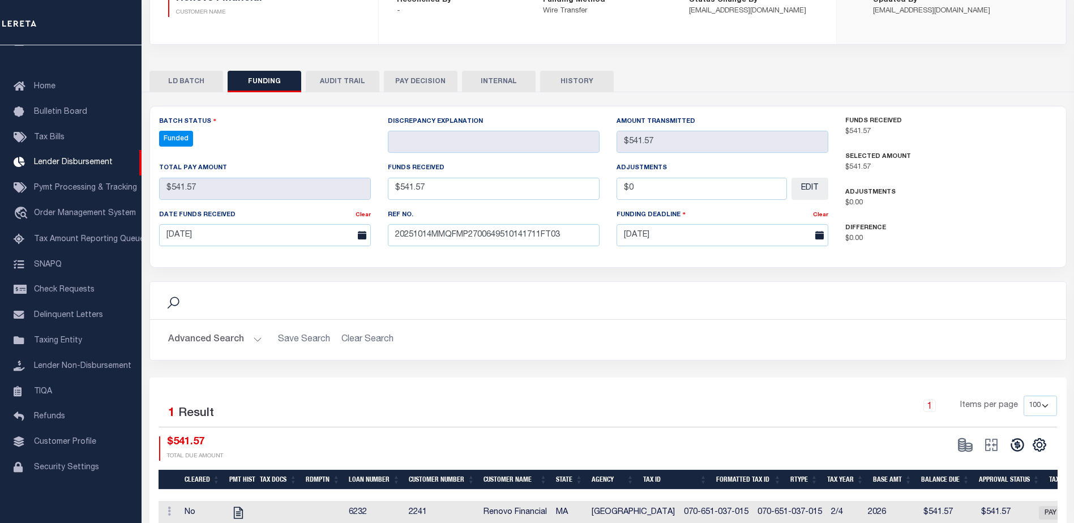
click at [1006, 445] on button at bounding box center [1017, 444] width 26 height 17
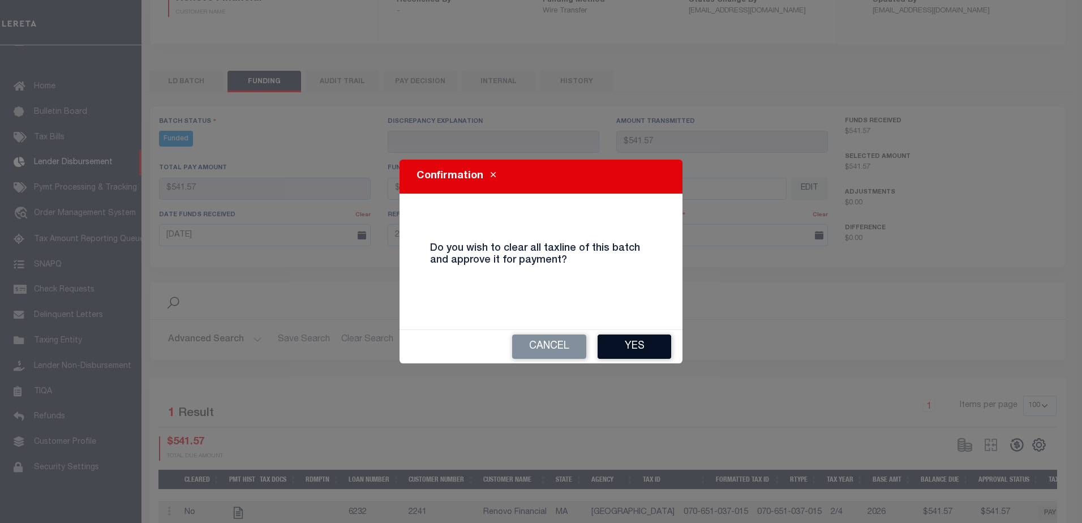
click at [606, 337] on button "Yes" at bounding box center [635, 347] width 74 height 24
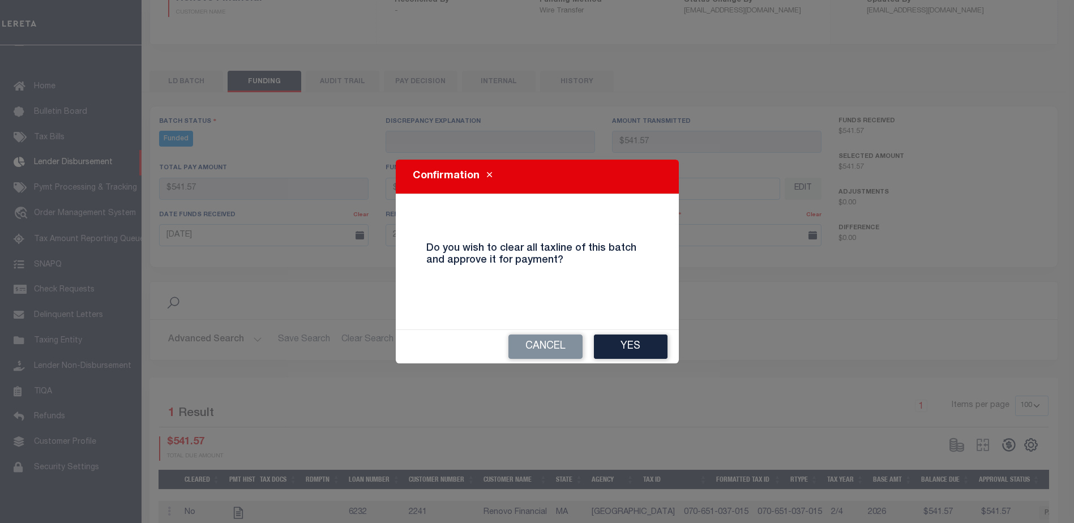
type input "$541.57"
type input "$0"
select select "100"
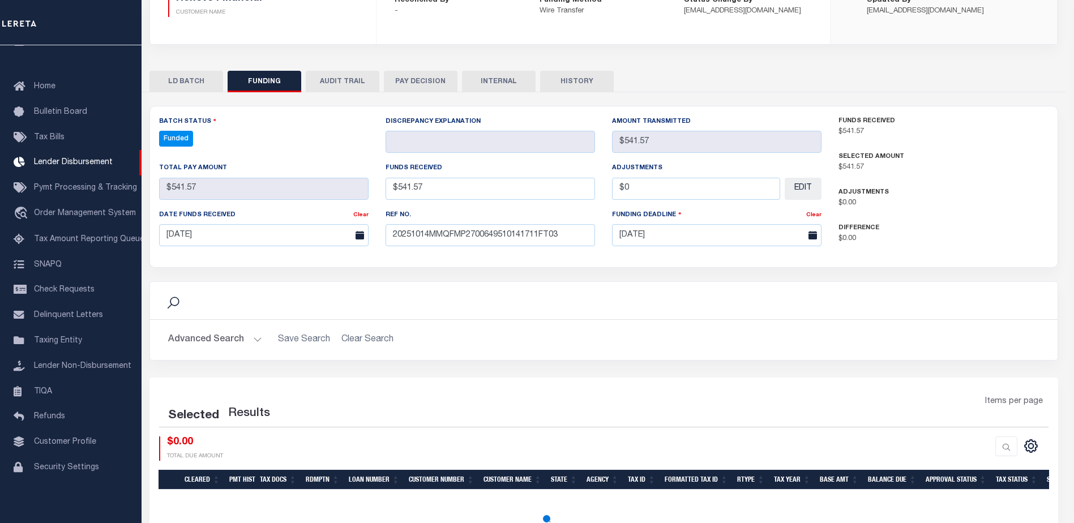
select select "100"
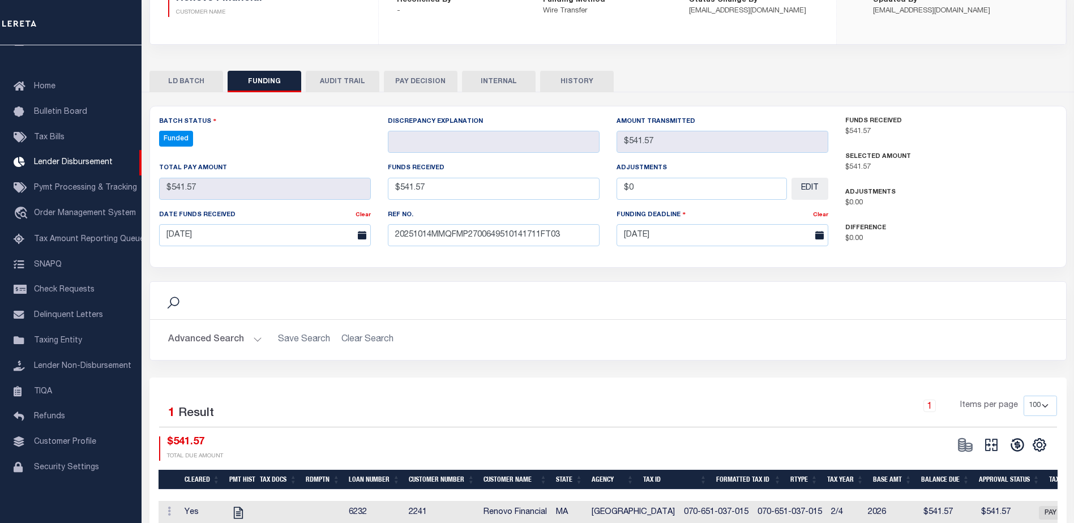
click at [980, 440] on button at bounding box center [991, 444] width 26 height 17
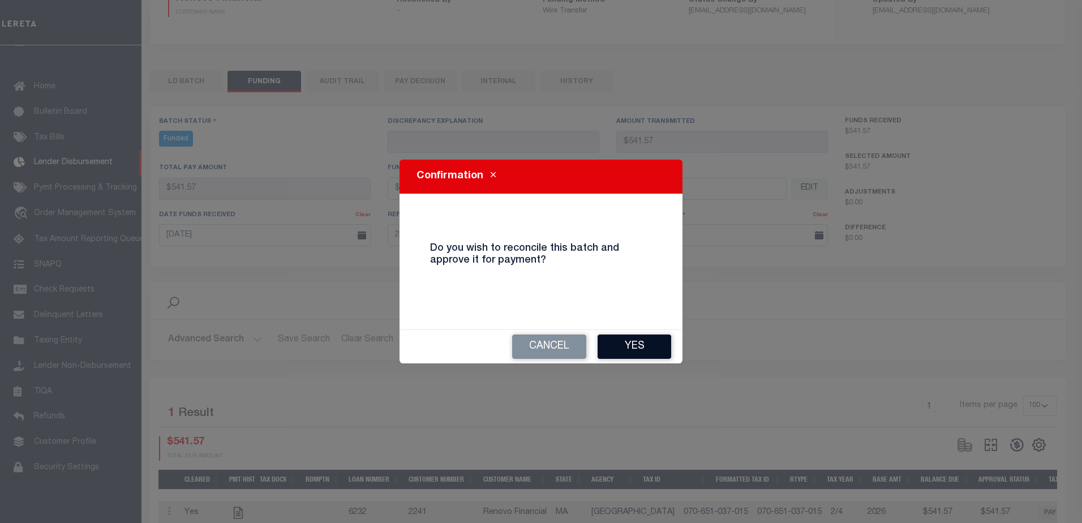
click at [640, 350] on button "Yes" at bounding box center [635, 347] width 74 height 24
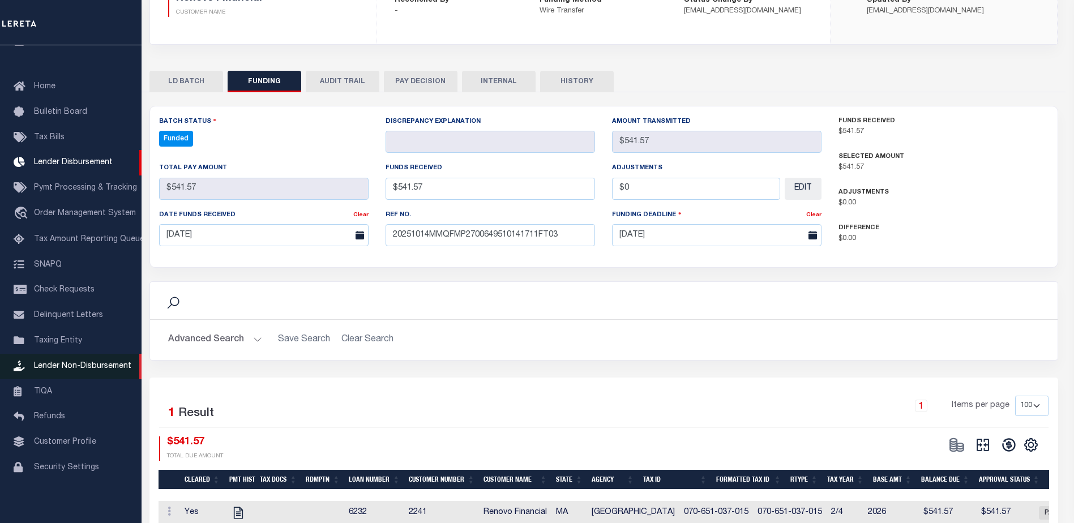
type input "$541.57"
type input "$0"
select select "100"
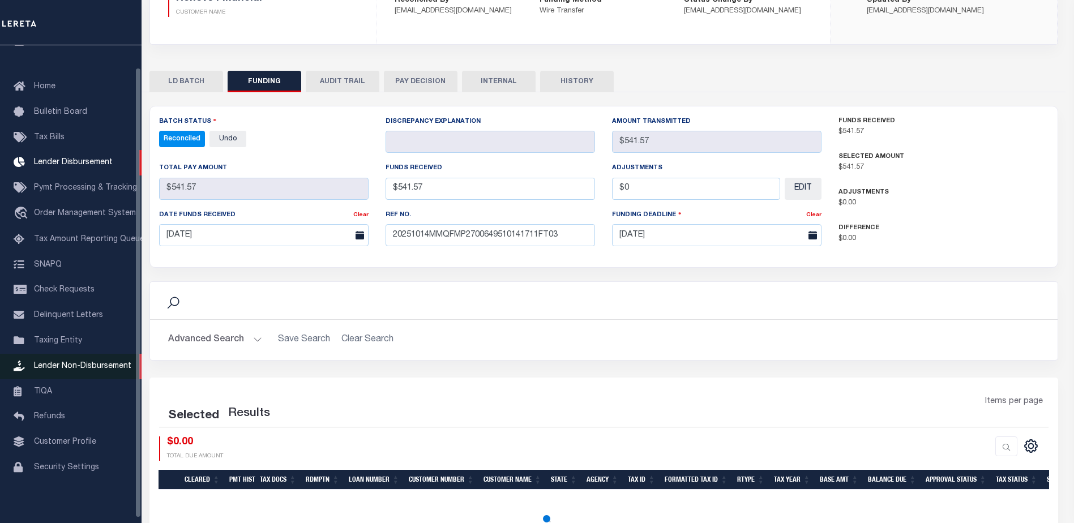
select select "100"
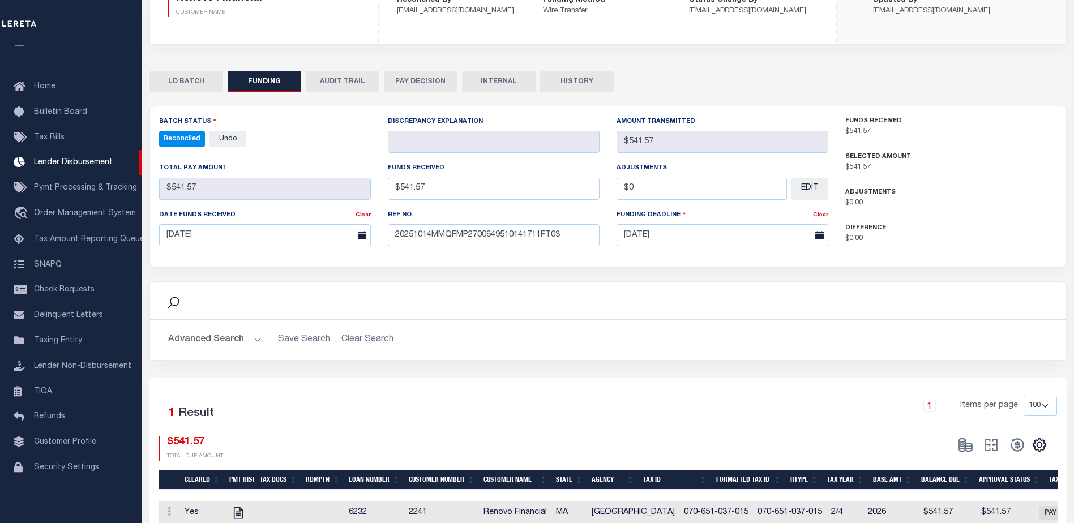
click at [487, 96] on div "Search Advanced Search Save Search Clear Search 1" at bounding box center [607, 313] width 917 height 443
click at [498, 79] on button "INTERNAL" at bounding box center [499, 82] width 74 height 22
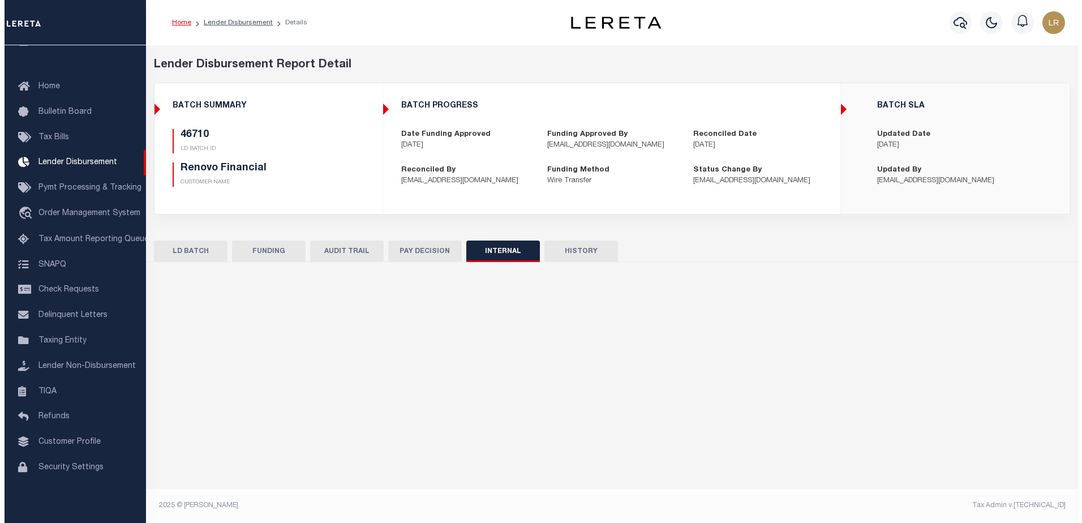
scroll to position [0, 0]
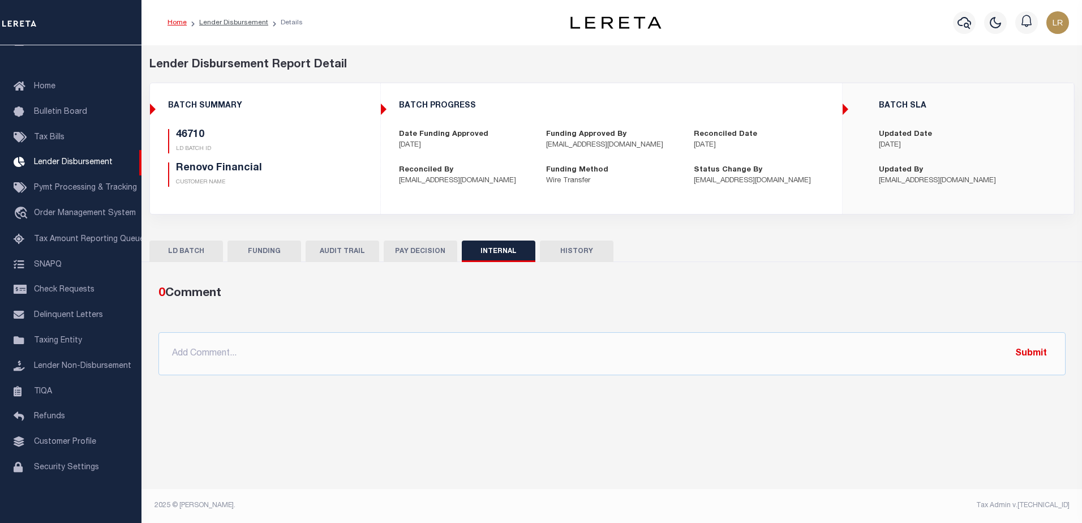
drag, startPoint x: 558, startPoint y: 318, endPoint x: 565, endPoint y: 318, distance: 7.4
click at [560, 326] on div "0 Comment @[PERSON_NAME] @[PERSON_NAME] @[PERSON_NAME] @[PERSON_NAME] @[PERSON_…" at bounding box center [611, 330] width 925 height 91
click at [568, 380] on div "0 Comment @[PERSON_NAME] @[PERSON_NAME] @[PERSON_NAME] @[PERSON_NAME] @[PERSON_…" at bounding box center [611, 330] width 925 height 109
click at [565, 345] on input "text" at bounding box center [611, 353] width 907 height 43
paste input "ORG AMT - $1150416.66 46425-$464088.7 46569-$38192.58 46606-$6934.5 46619-$1249…"
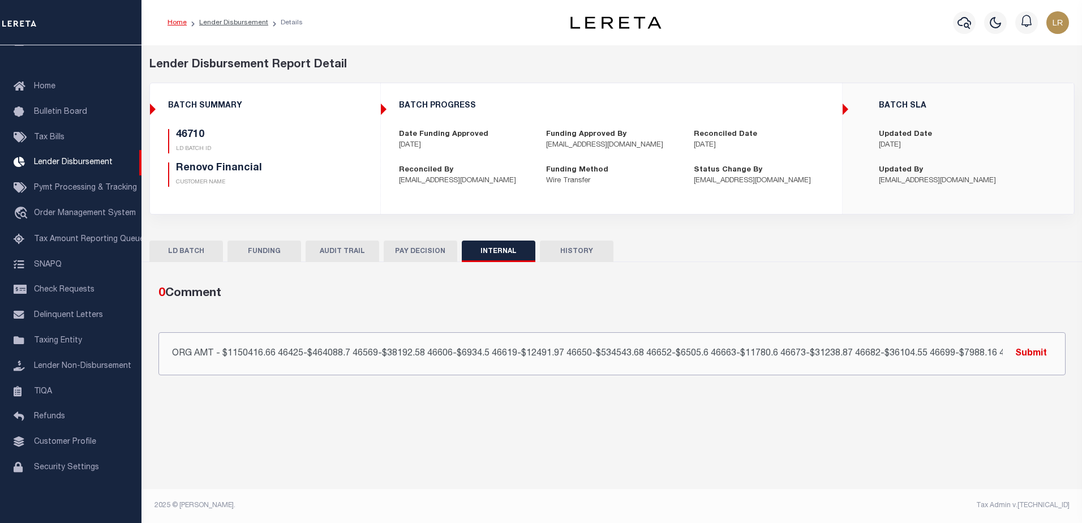
scroll to position [0, 104]
type input "ORG AMT - $1150416.66 46425-$464088.7 46569-$38192.58 46606-$6934.5 46619-$1249…"
click at [1016, 349] on button "Submit" at bounding box center [1031, 353] width 46 height 23
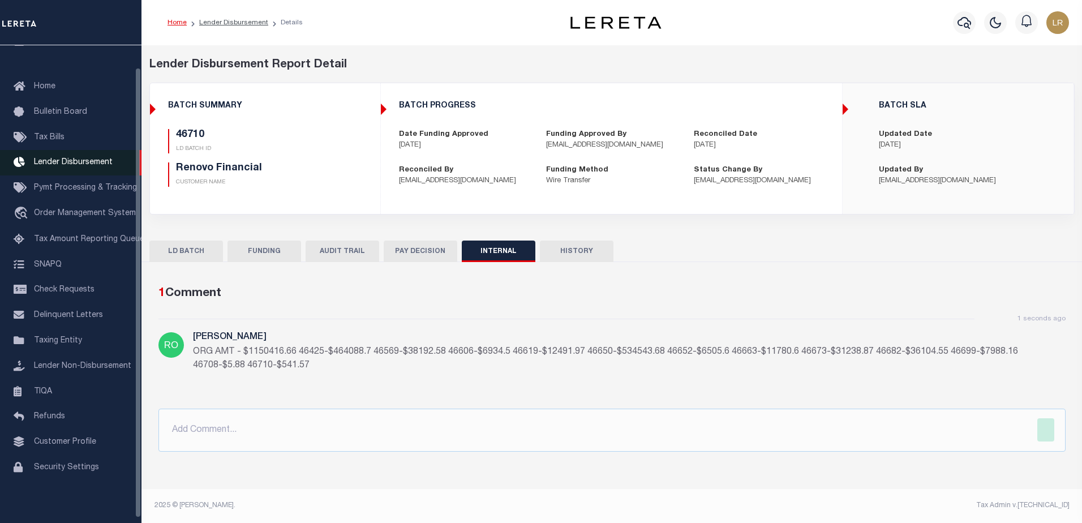
click at [108, 161] on span "Lender Disbursement" at bounding box center [73, 162] width 79 height 8
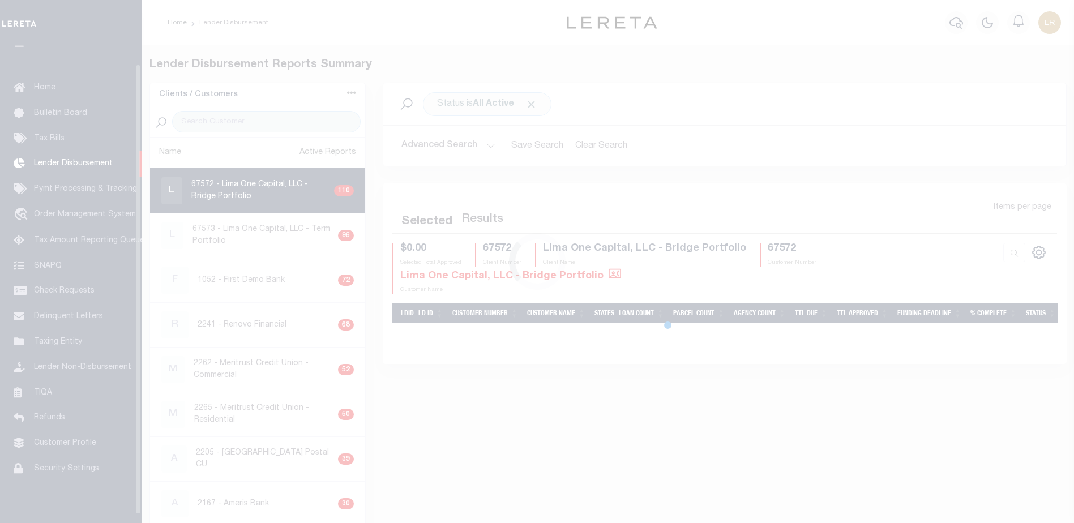
scroll to position [20, 0]
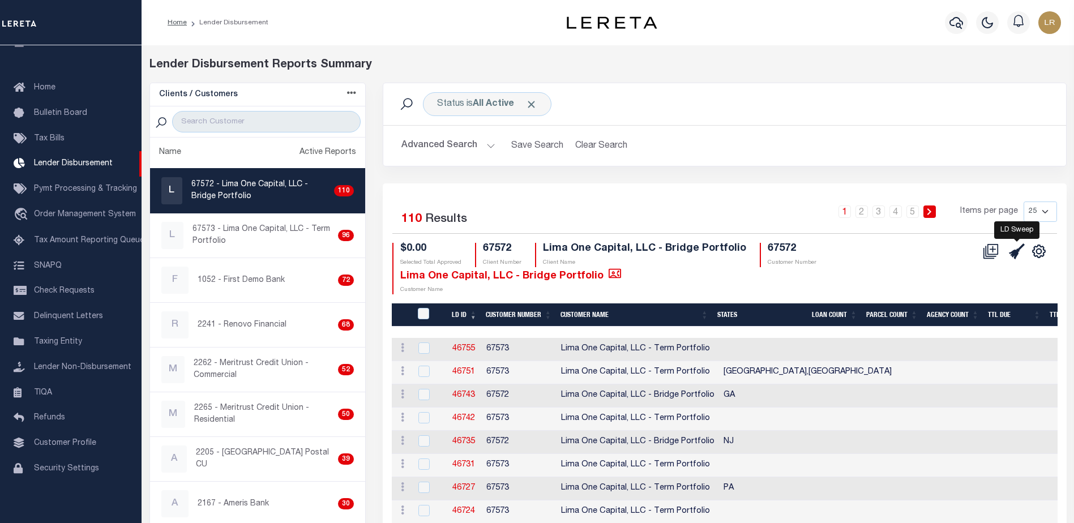
click at [1019, 250] on icon at bounding box center [1017, 251] width 16 height 16
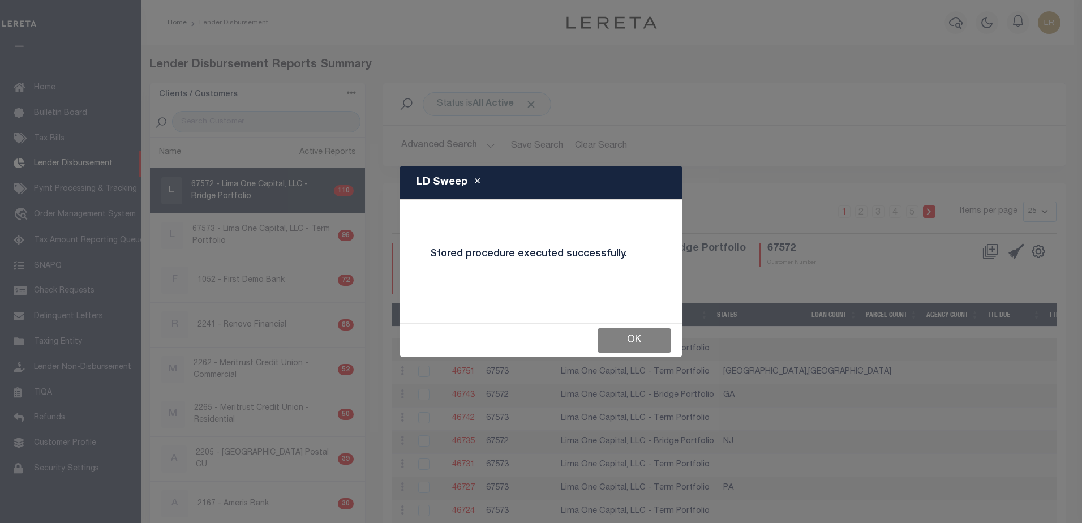
click at [629, 340] on button "OK" at bounding box center [635, 340] width 74 height 24
